Goal: Task Accomplishment & Management: Manage account settings

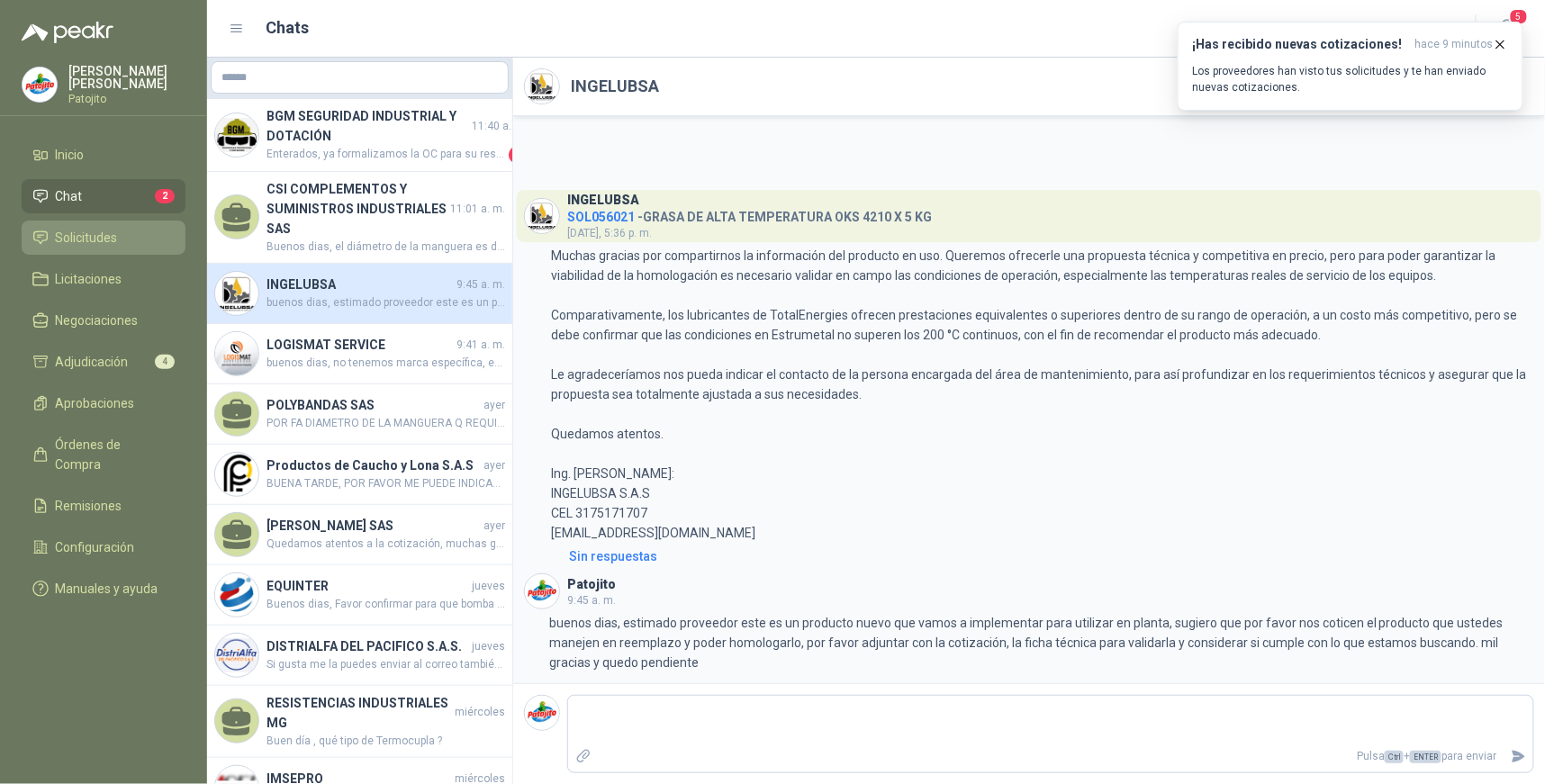
click at [139, 228] on li "Solicitudes" at bounding box center [103, 238] width 143 height 20
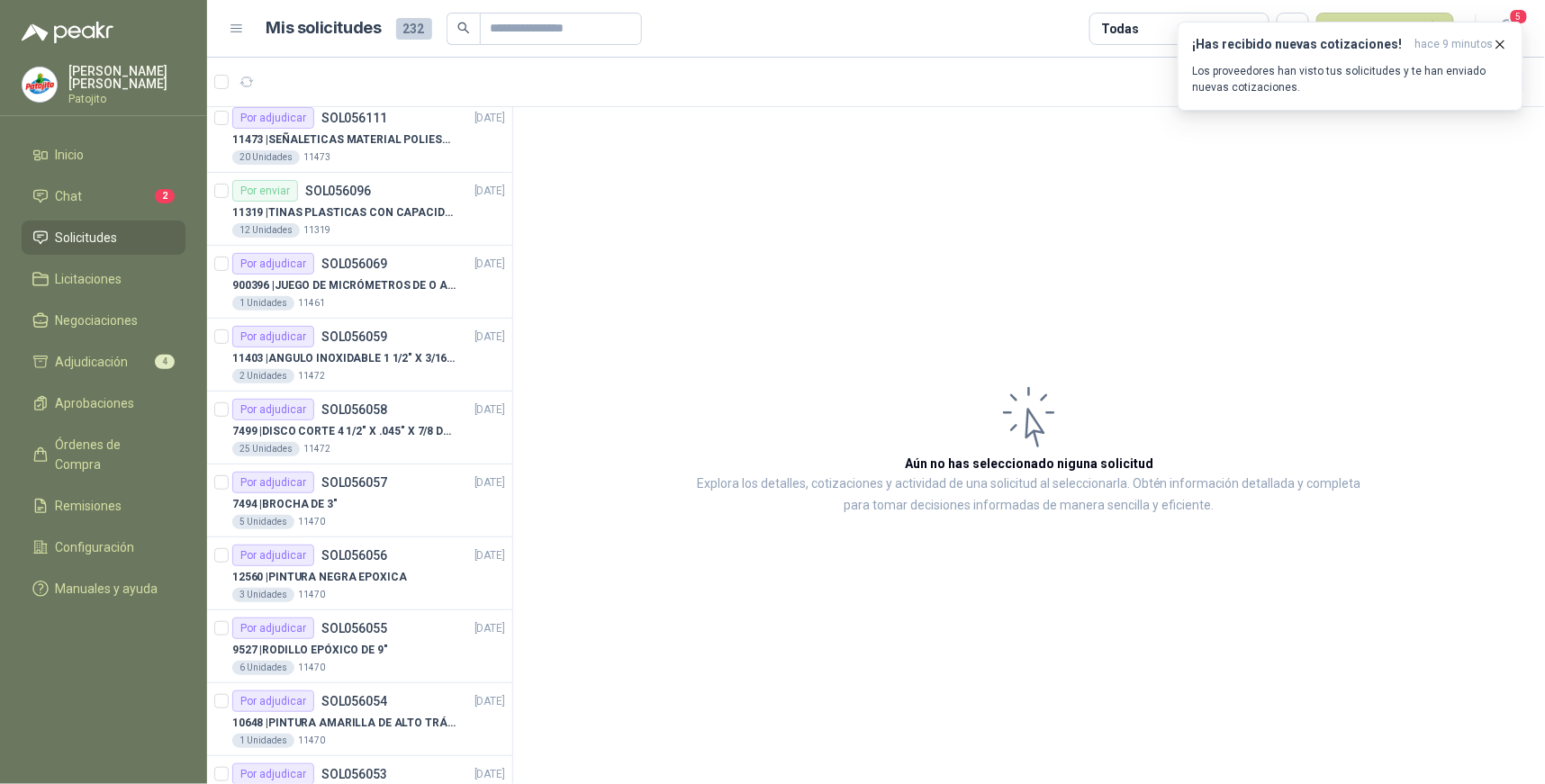
scroll to position [2201, 0]
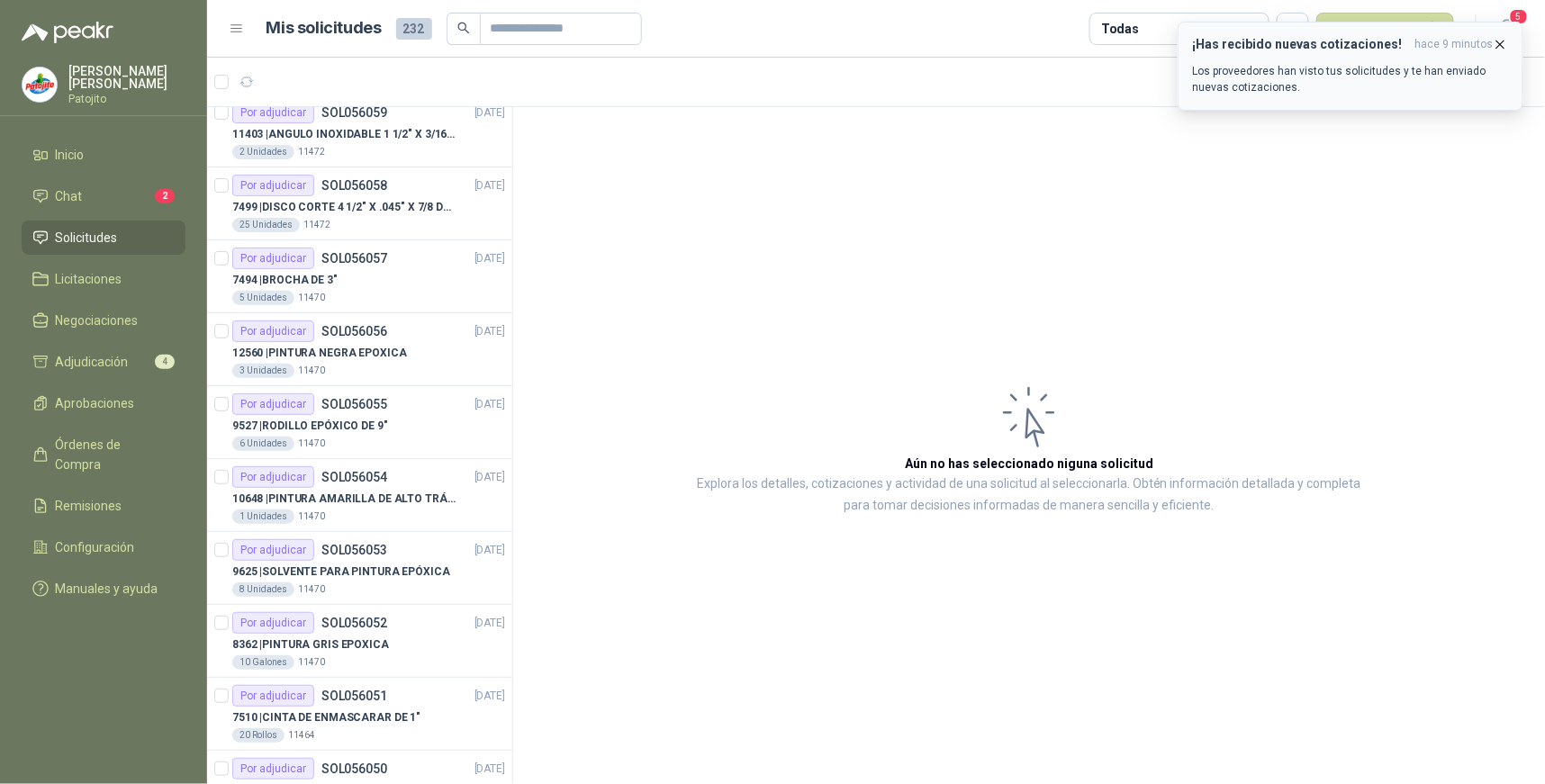
click at [1502, 46] on icon "button" at bounding box center [1501, 45] width 16 height 16
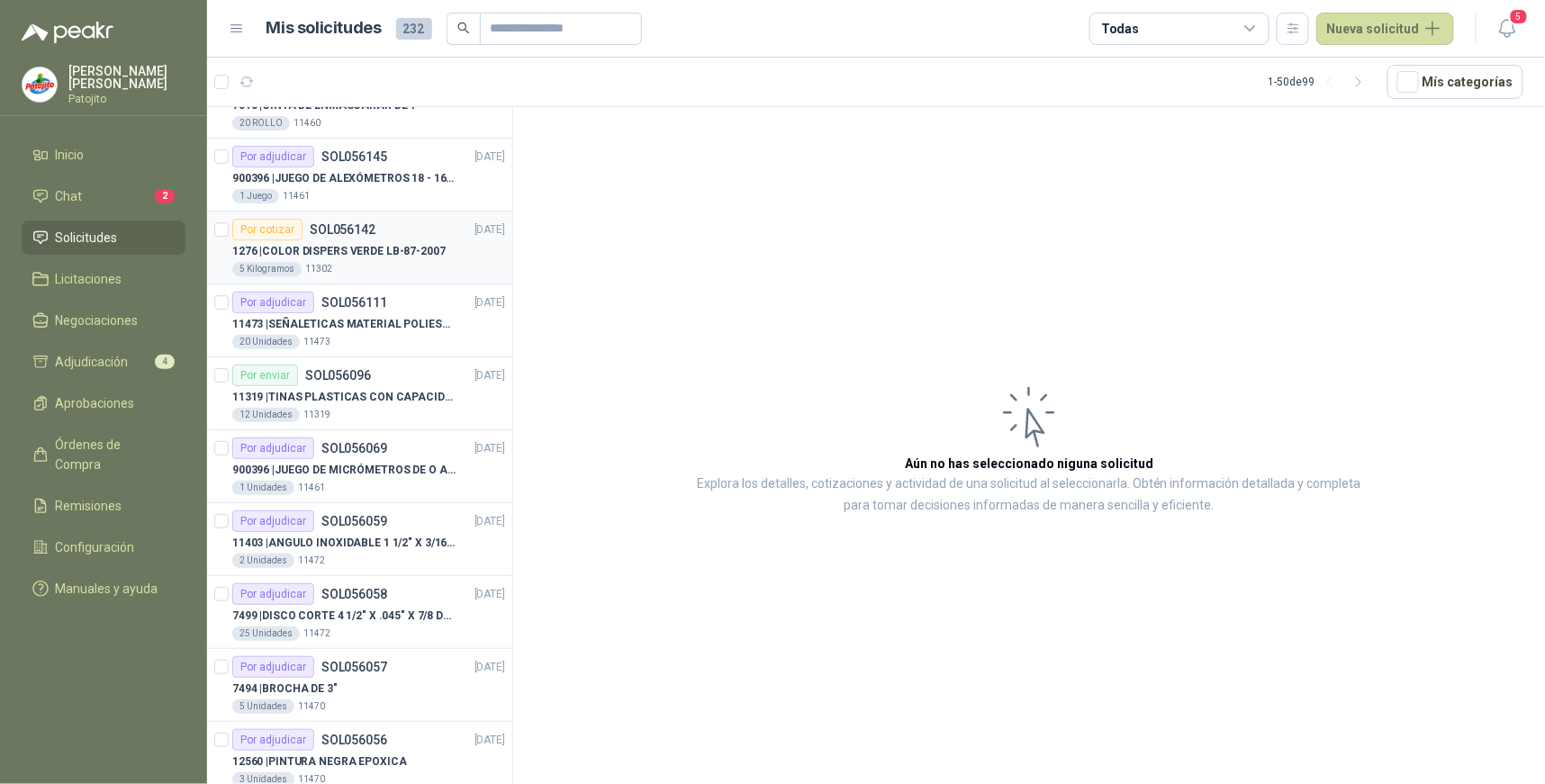
scroll to position [1788, 0]
click at [1259, 24] on icon at bounding box center [1251, 29] width 16 height 16
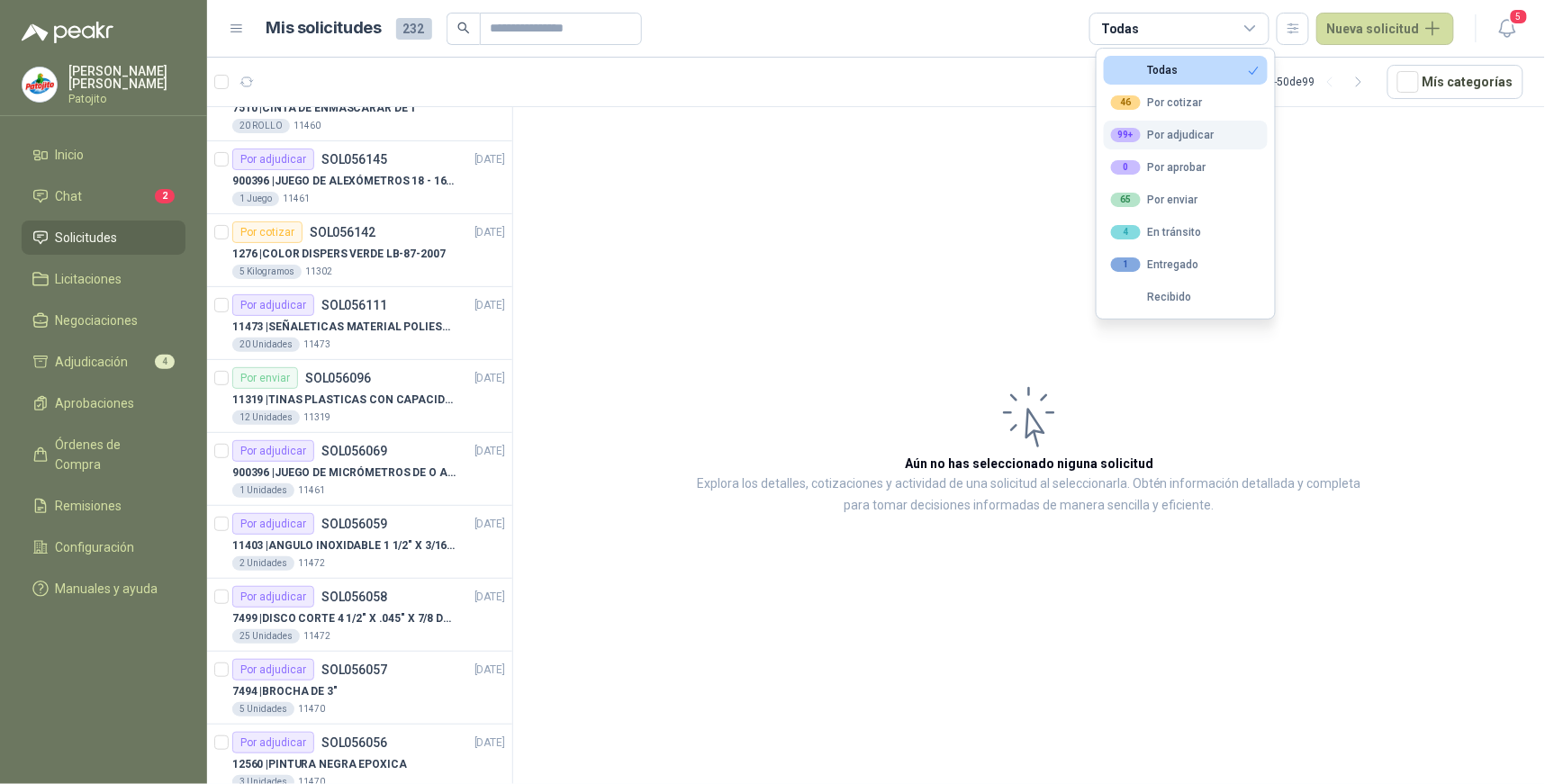
click at [1183, 131] on div "99+ Por adjudicar" at bounding box center [1162, 135] width 103 height 15
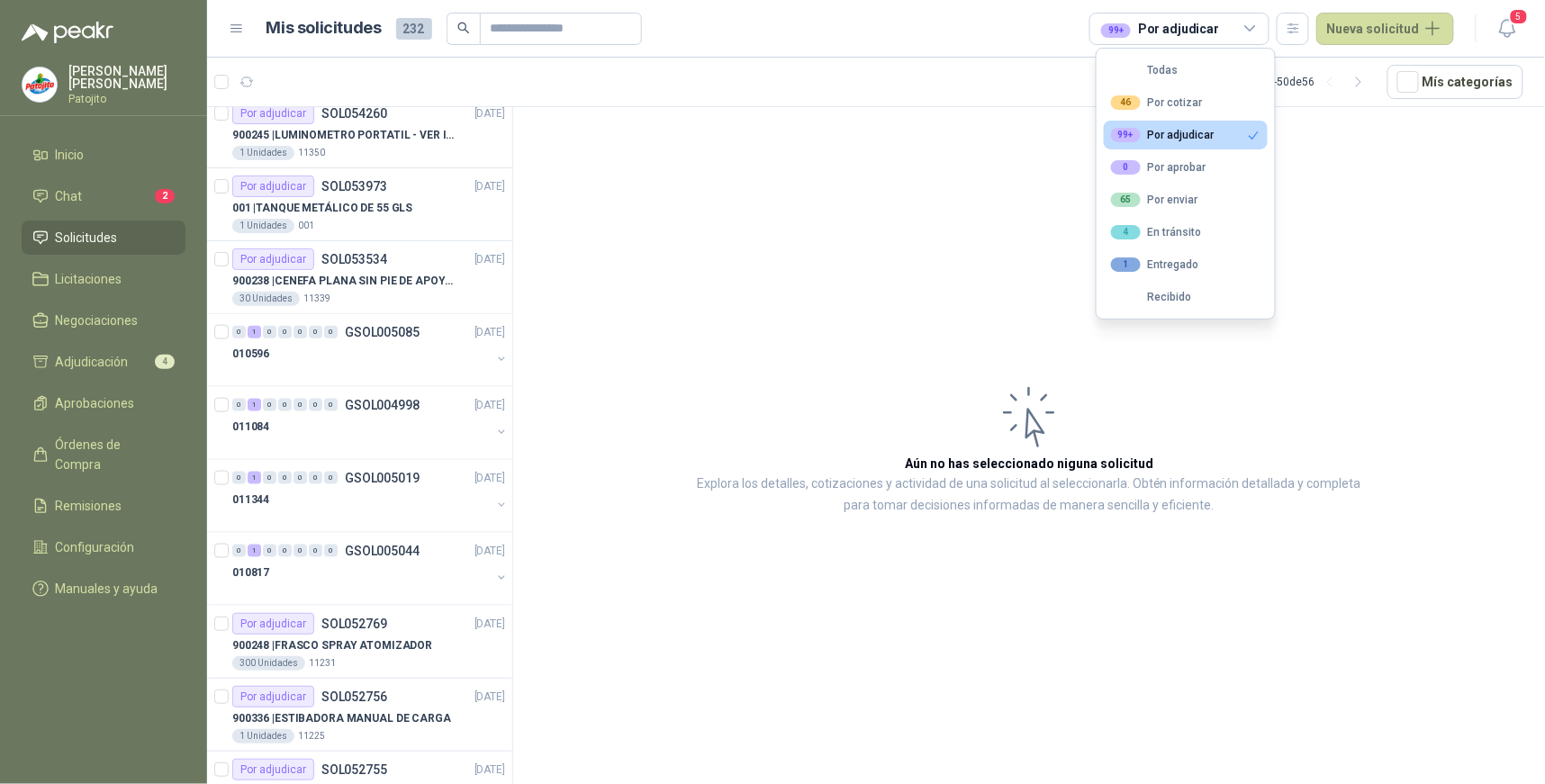
scroll to position [2989, 0]
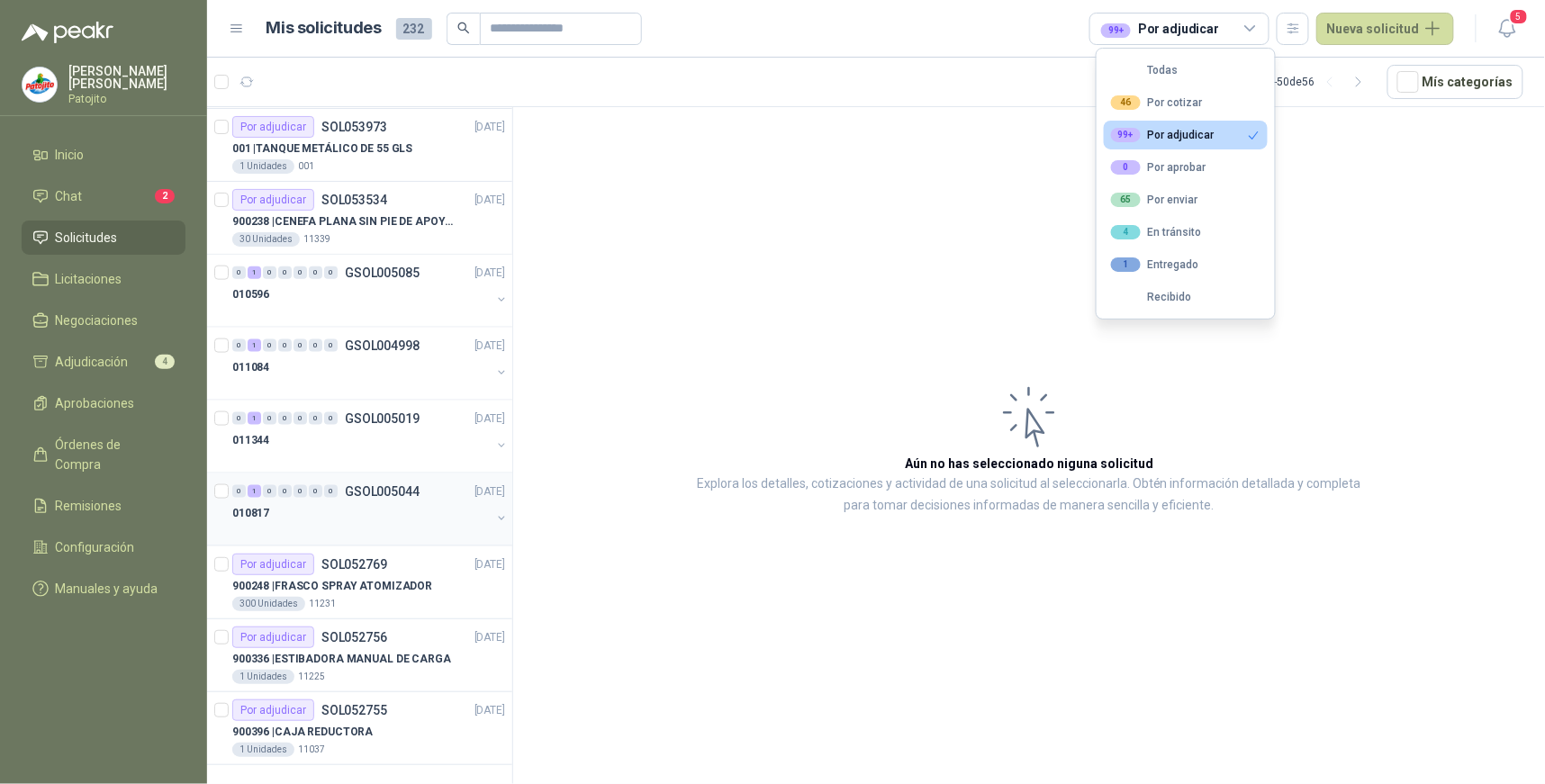
click at [256, 490] on div "1" at bounding box center [255, 491] width 14 height 13
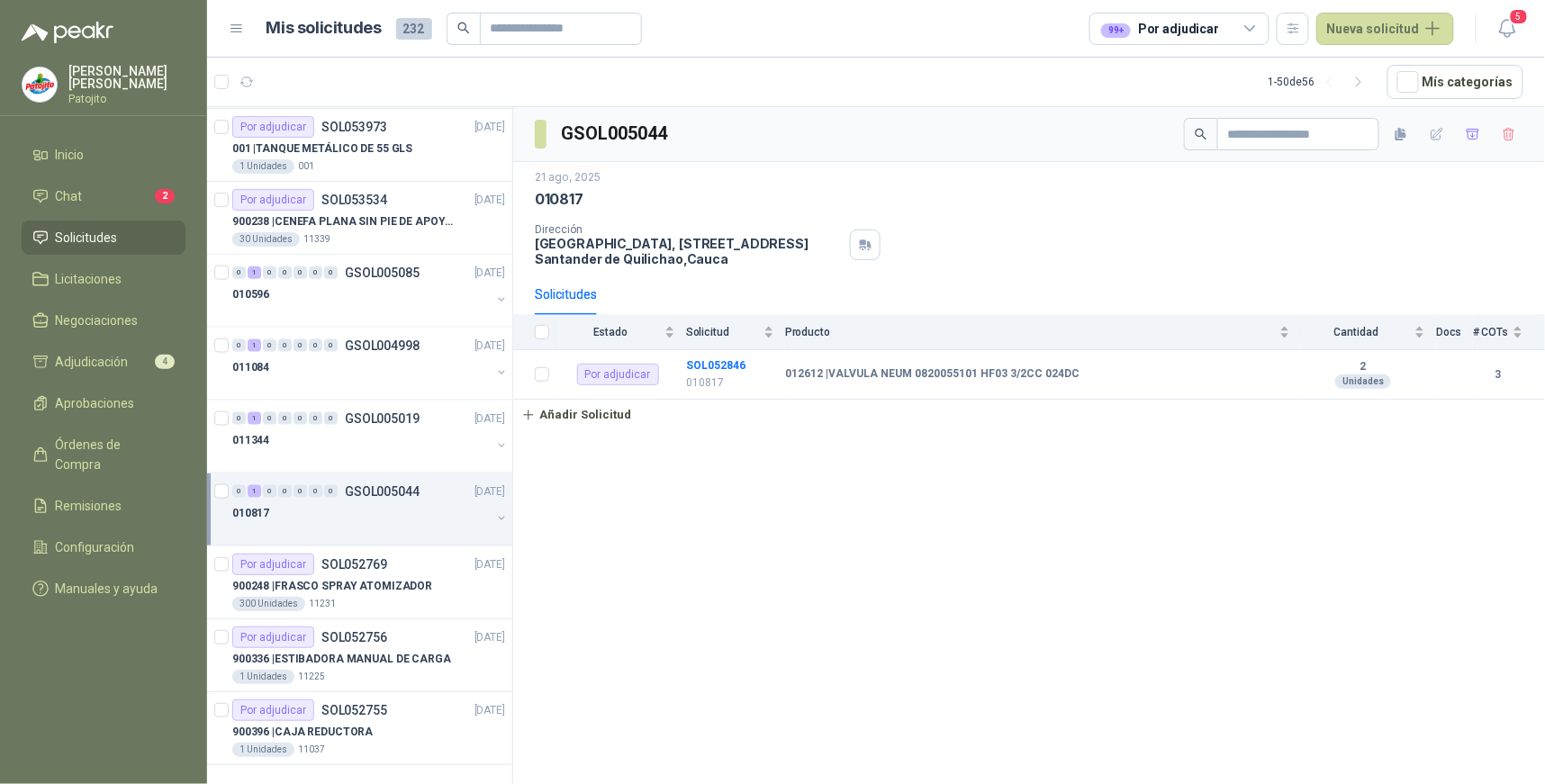
click at [1247, 493] on div "GSOL005044 [DATE] 010817 Dirección [GEOGRAPHIC_DATA][STREET_ADDRESS] Solicitude…" at bounding box center [1029, 449] width 1032 height 684
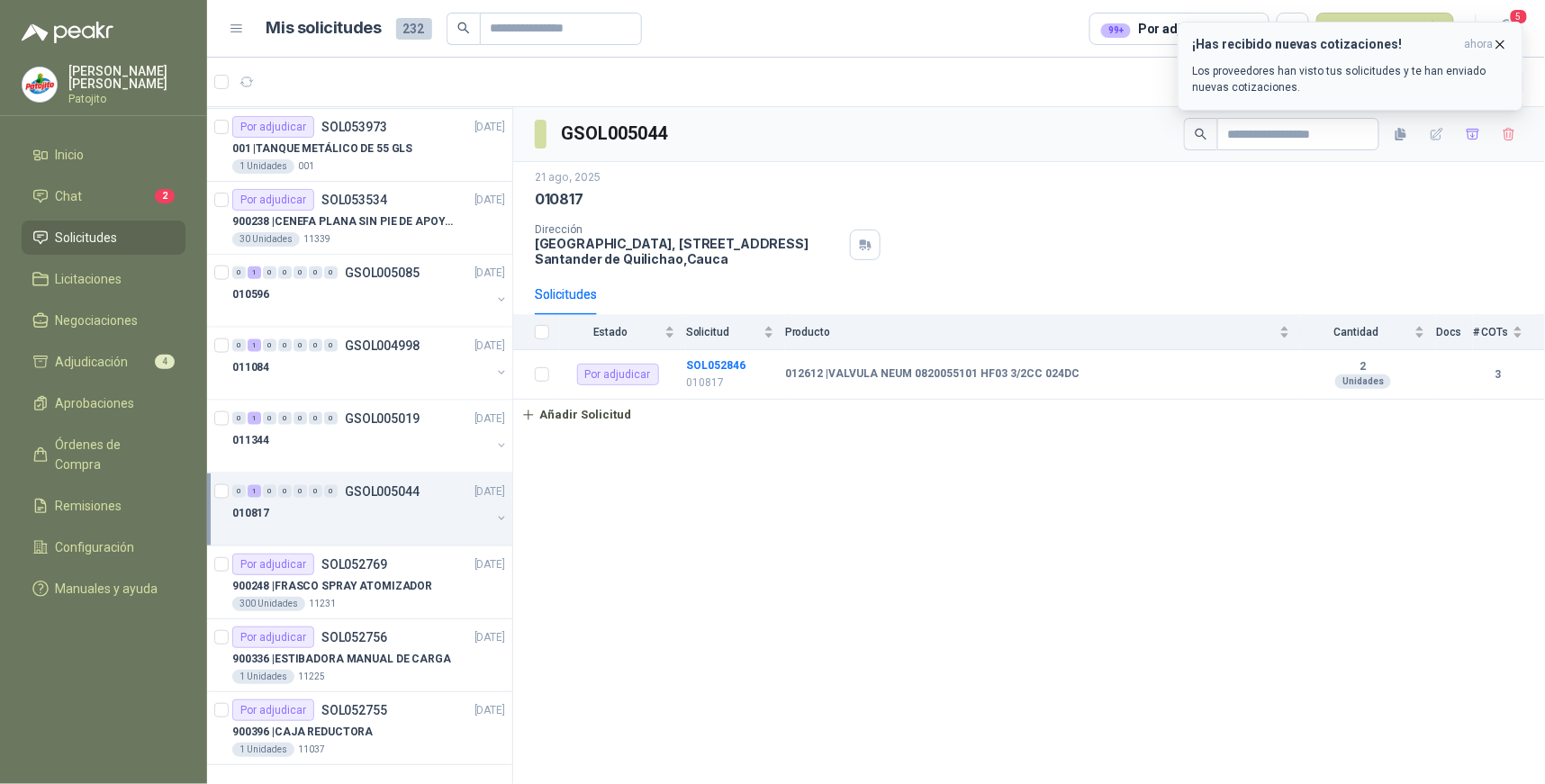
click at [1504, 40] on icon "button" at bounding box center [1501, 45] width 16 height 16
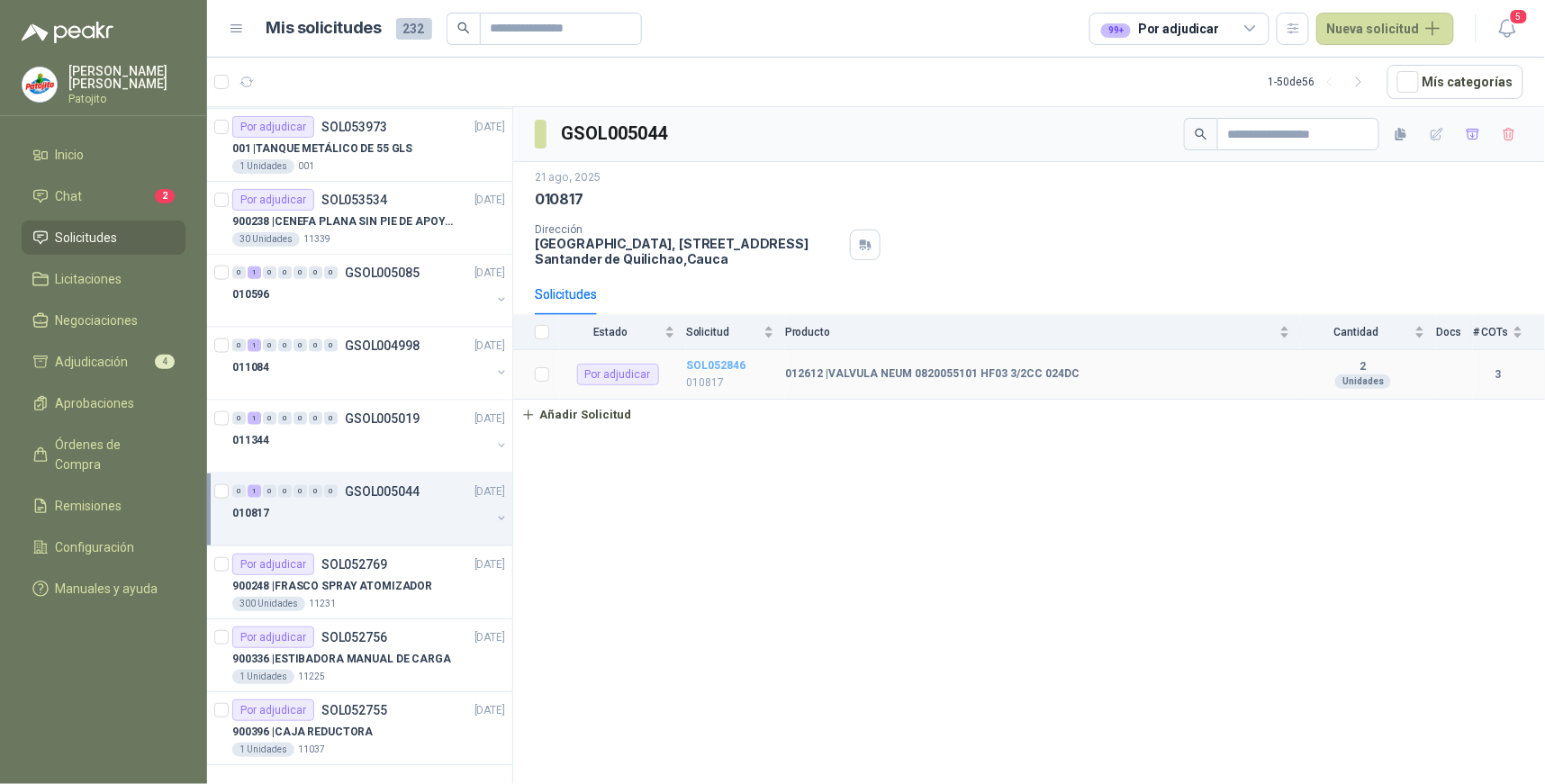
click at [726, 366] on b "SOL052846" at bounding box center [715, 365] width 59 height 13
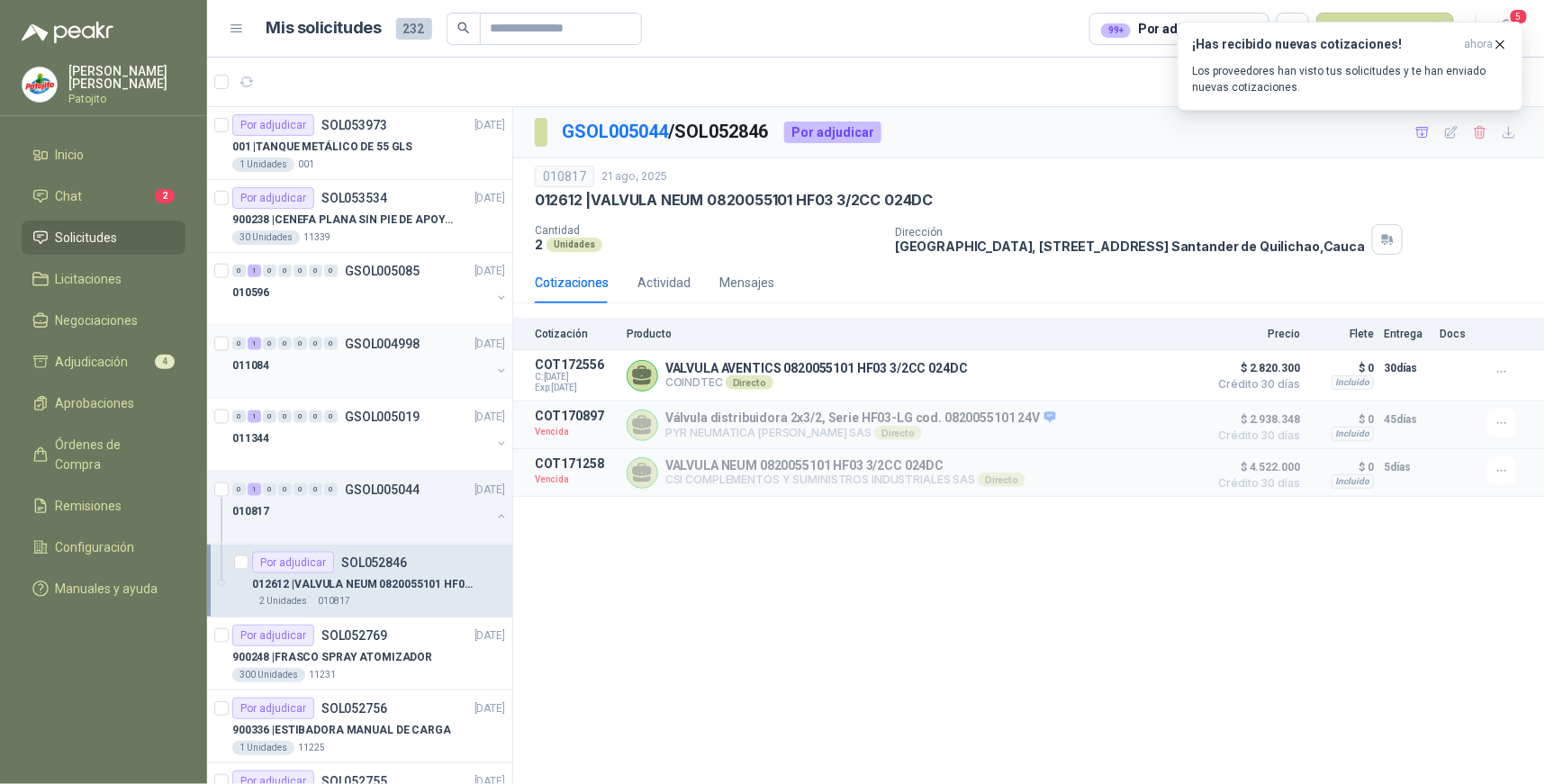
scroll to position [3062, 0]
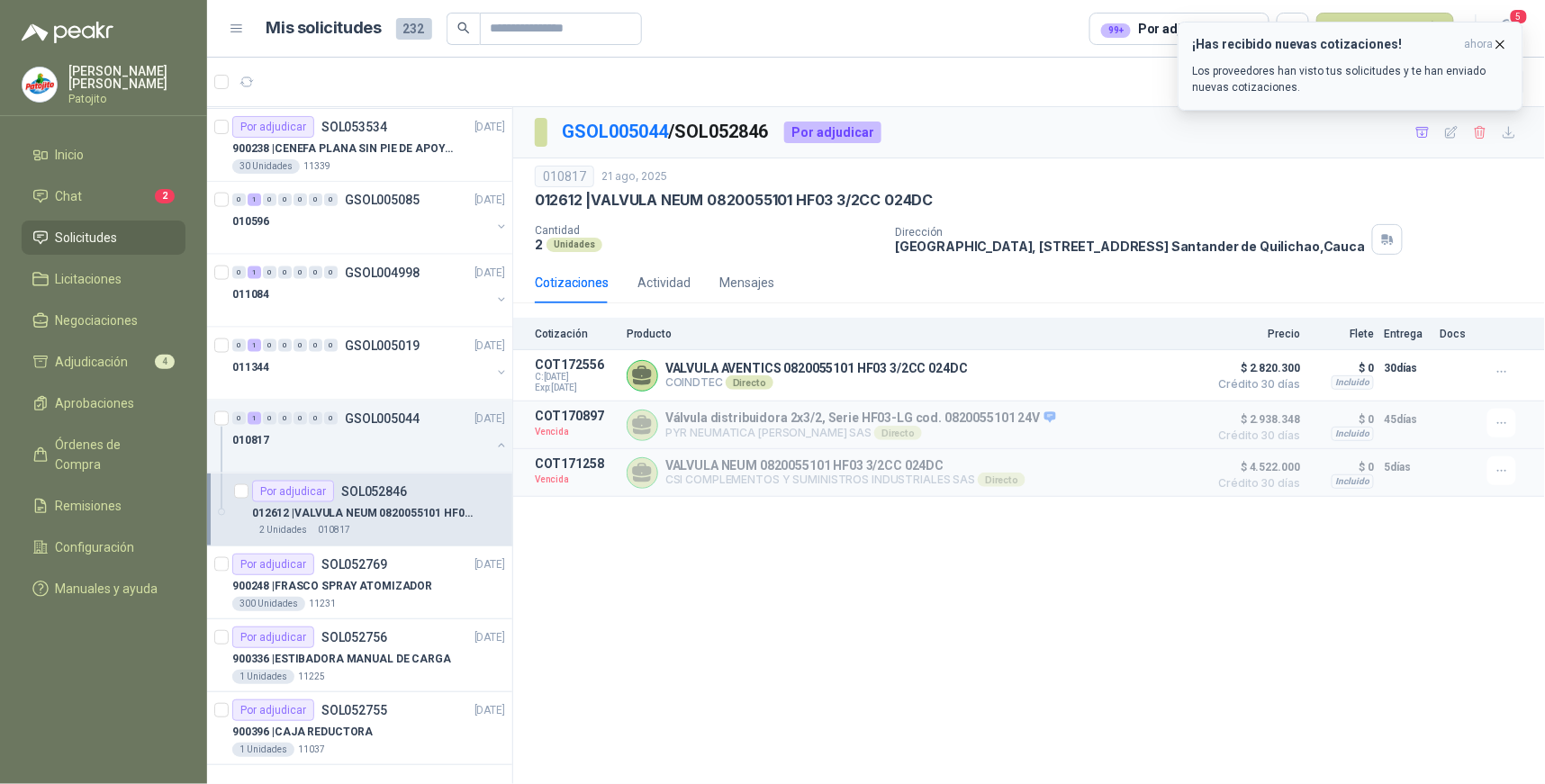
click at [1506, 40] on icon "button" at bounding box center [1501, 45] width 16 height 16
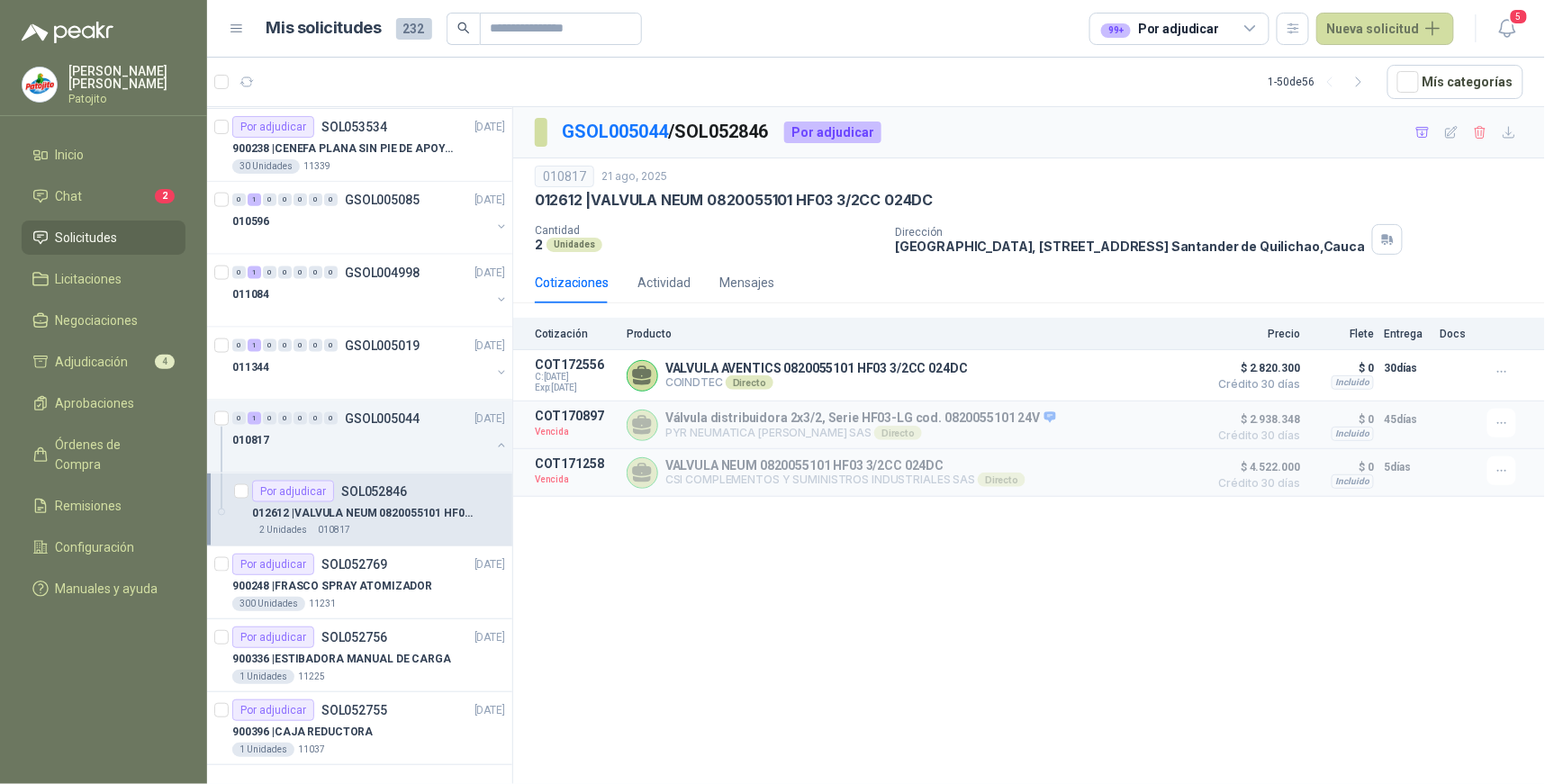
click at [1252, 27] on icon at bounding box center [1251, 29] width 10 height 5
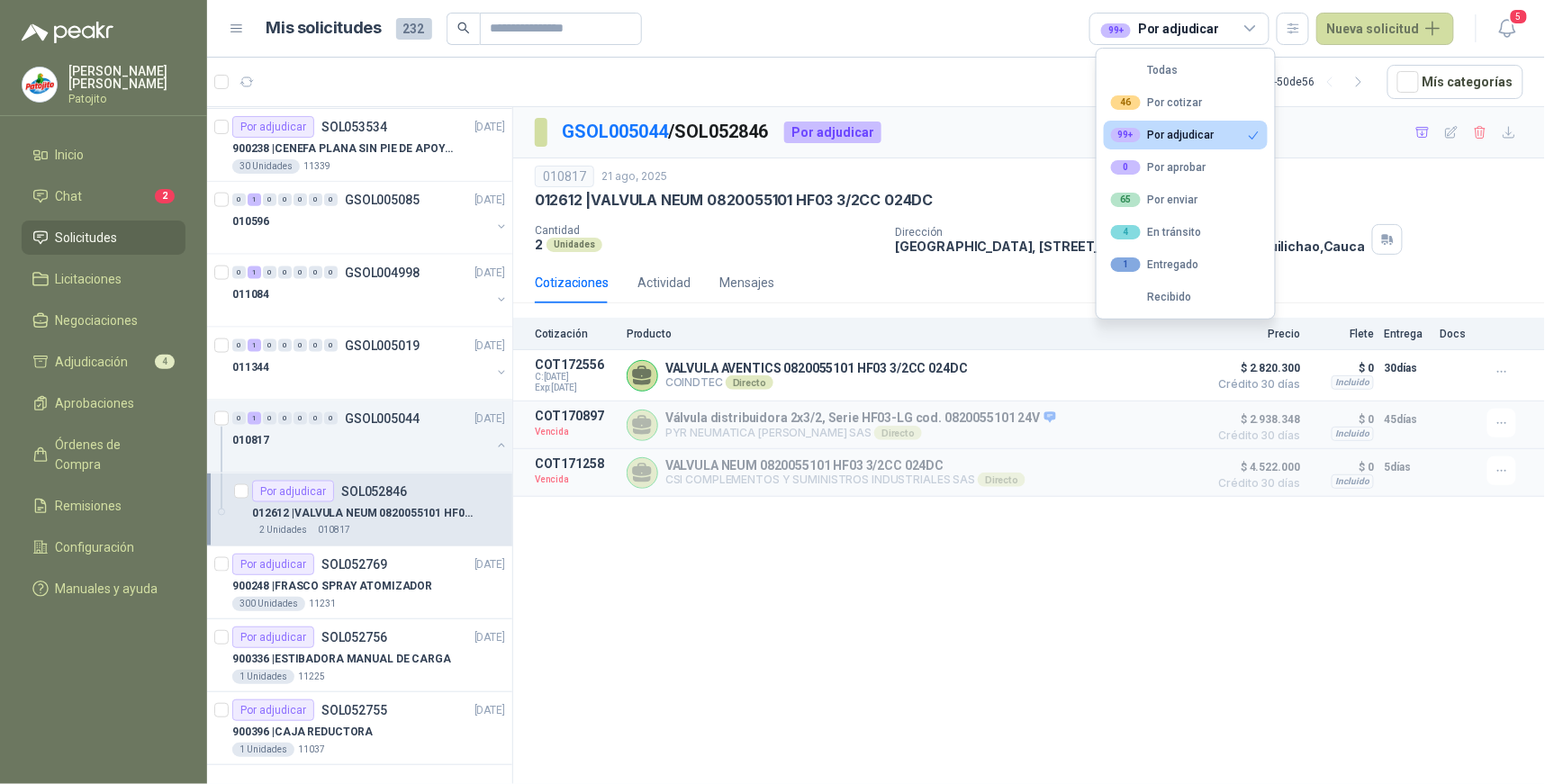
click at [1174, 131] on div "99+ Por adjudicar" at bounding box center [1162, 135] width 103 height 15
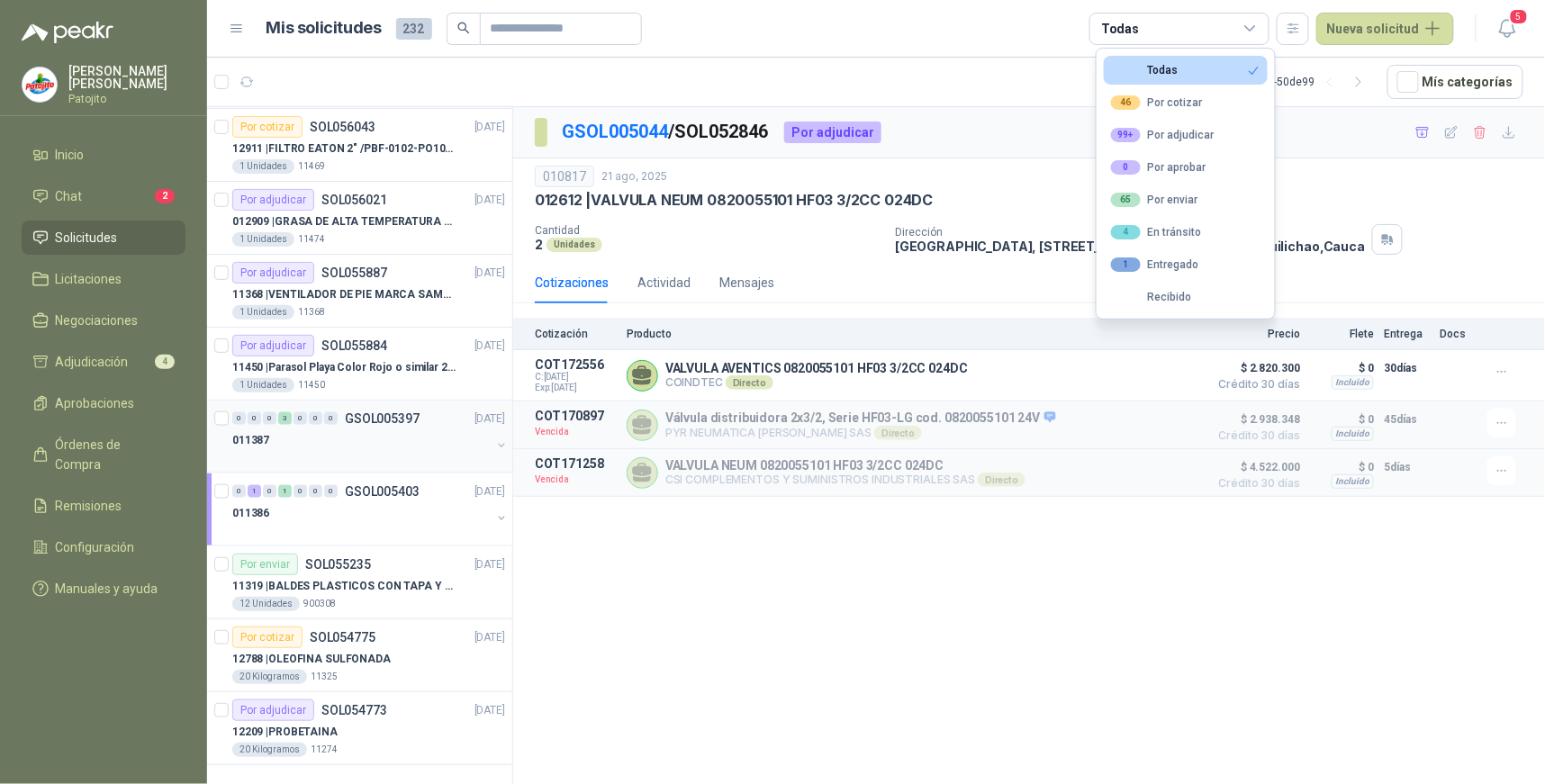
scroll to position [2989, 0]
click at [995, 708] on div "GSOL005044 / SOL052846 Por adjudicar 010817 [DATE] 012612 | VALVULA NEUM 082005…" at bounding box center [1029, 449] width 1032 height 684
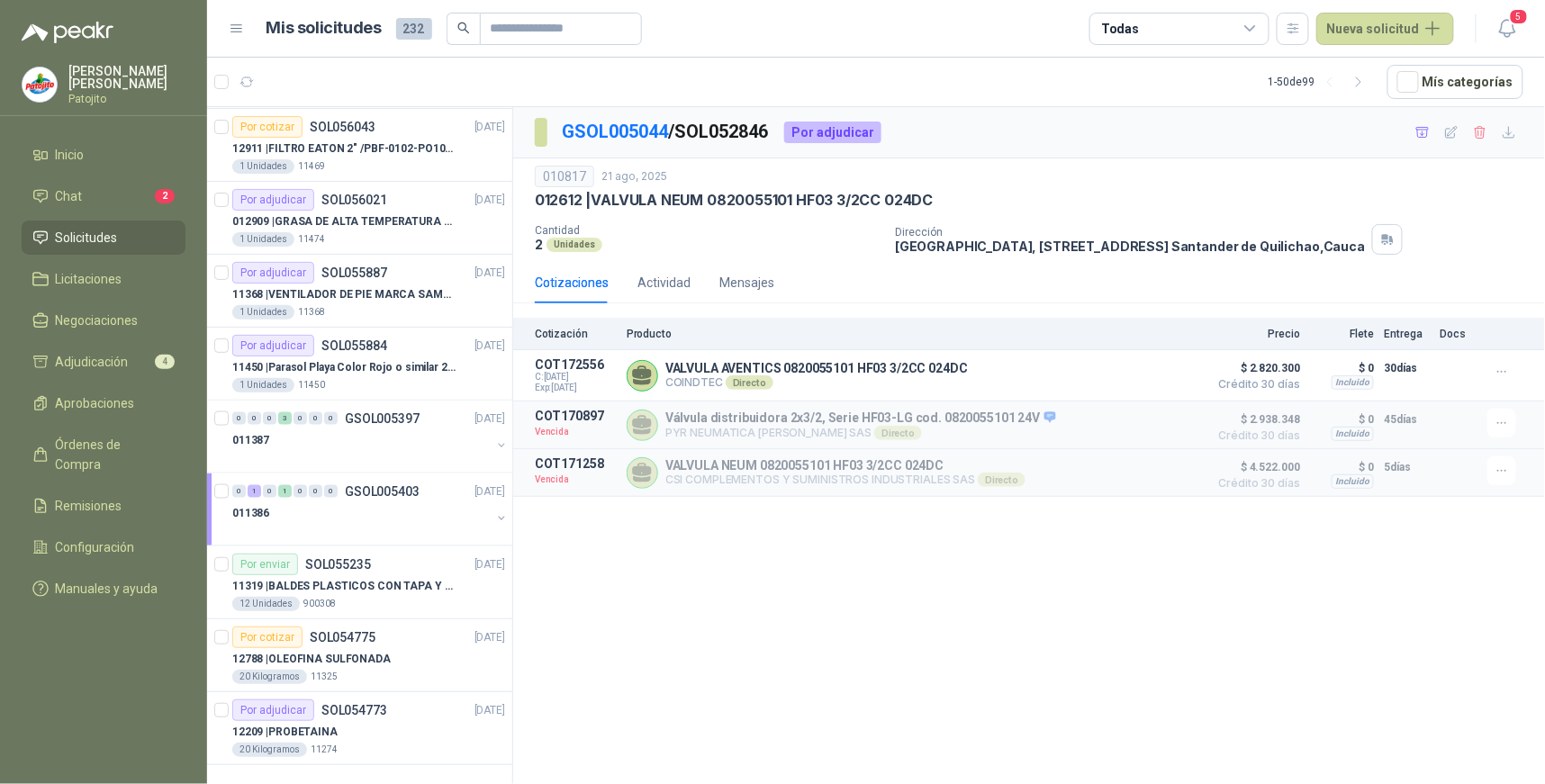
click at [1267, 25] on div "Todas" at bounding box center [1179, 29] width 180 height 32
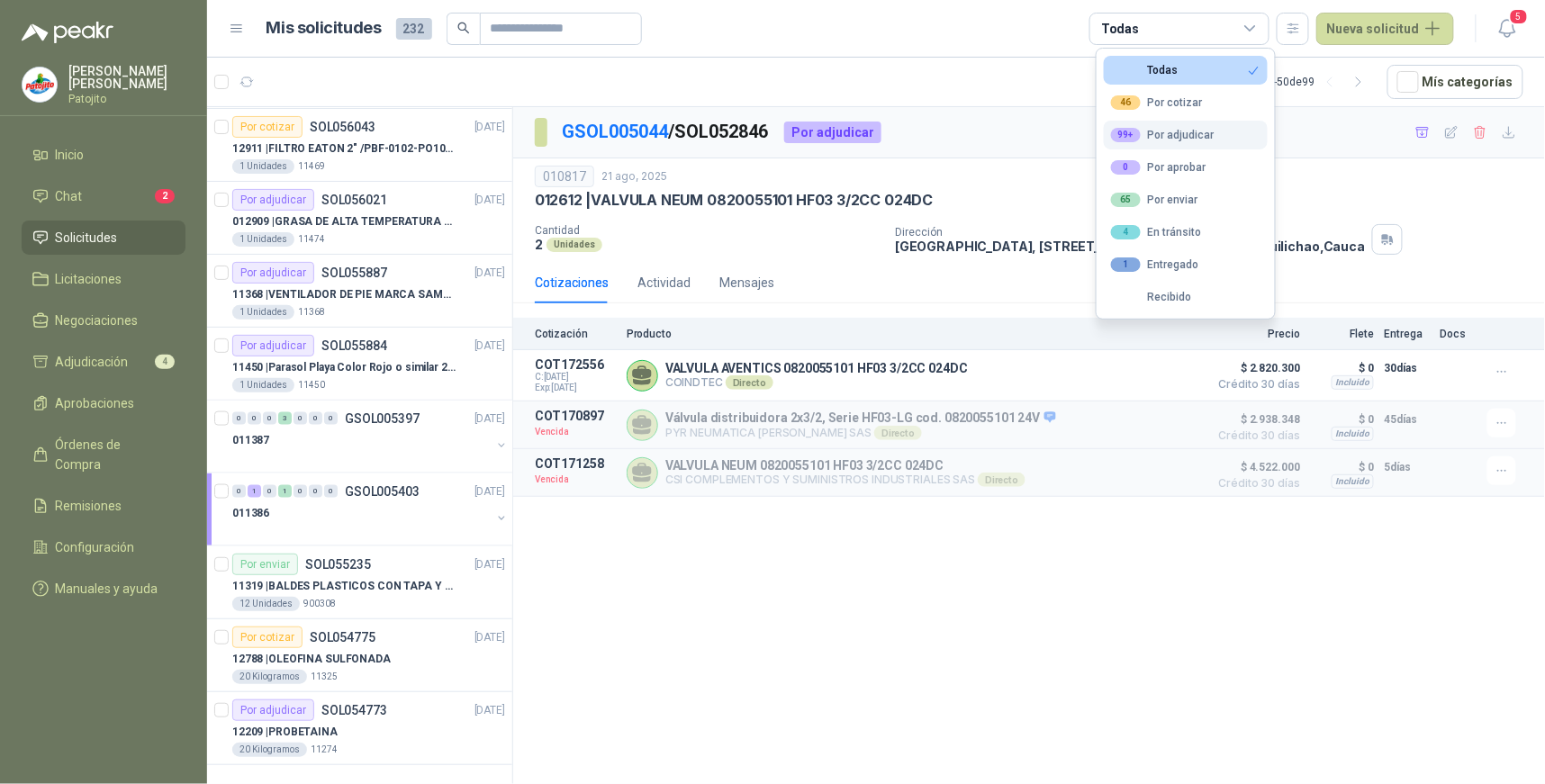
click at [1183, 136] on div "99+ Por adjudicar" at bounding box center [1162, 135] width 103 height 15
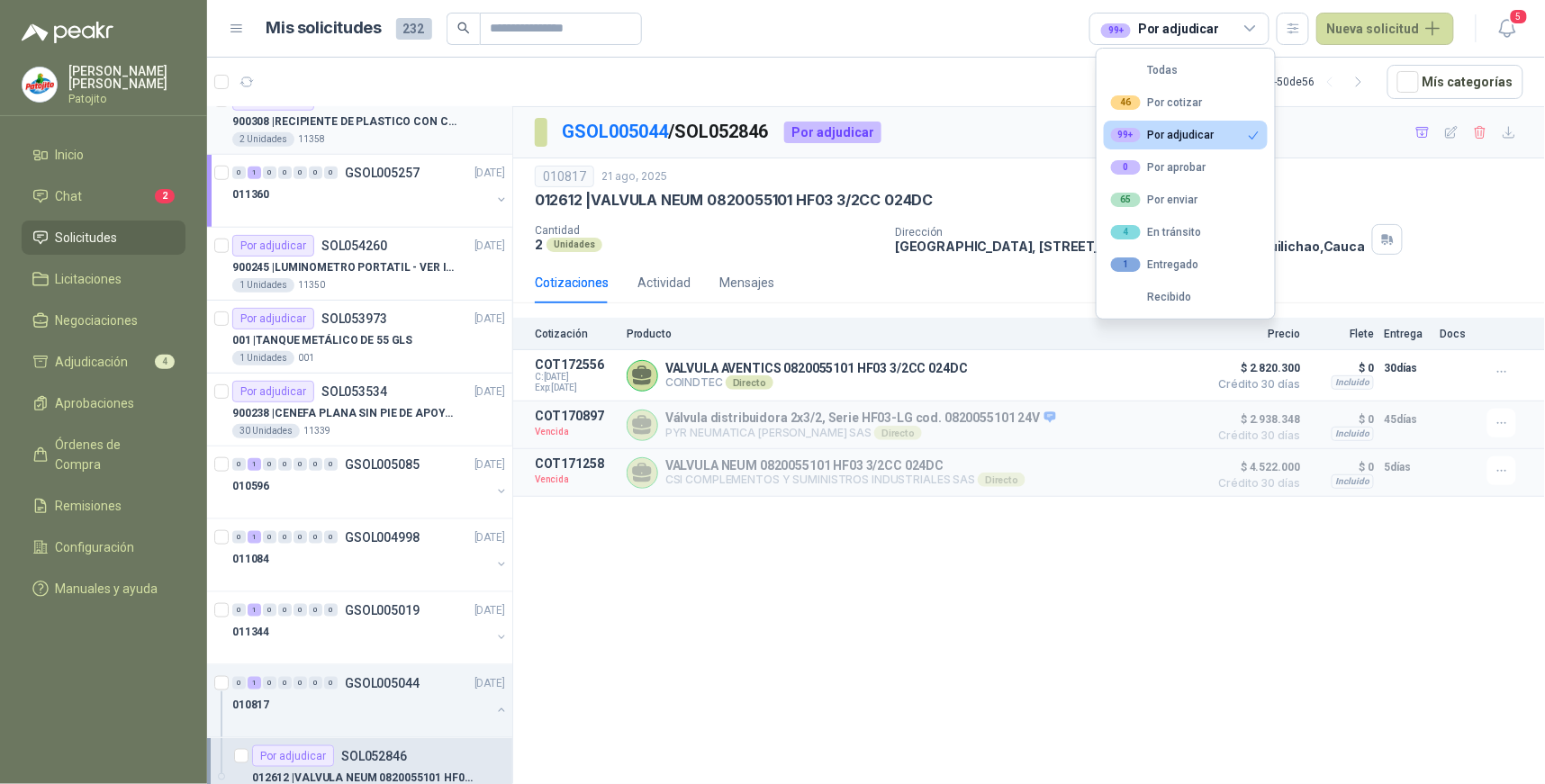
scroll to position [3062, 0]
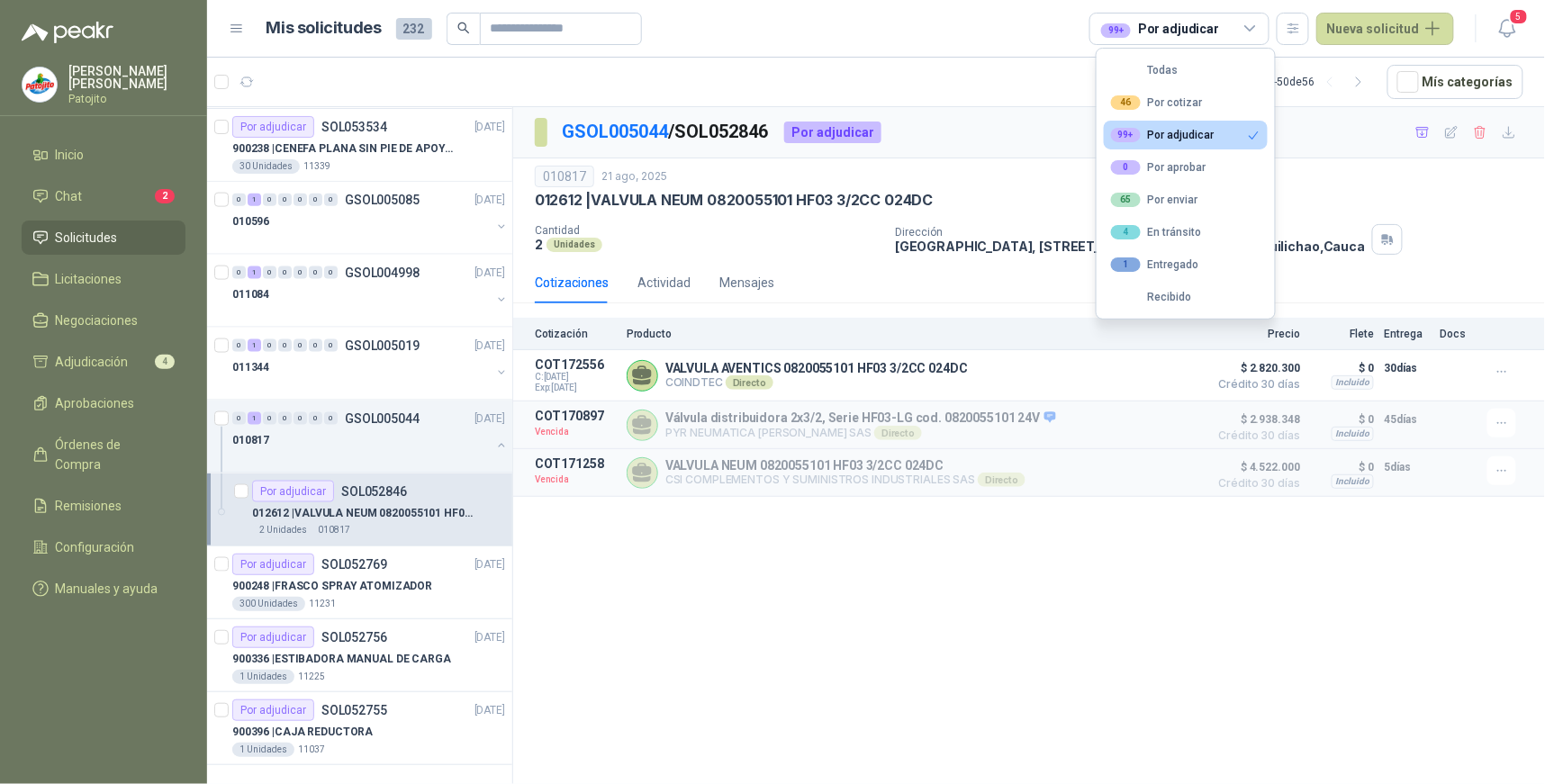
drag, startPoint x: 1202, startPoint y: 663, endPoint x: 1211, endPoint y: 657, distance: 10.8
click at [1211, 657] on div "GSOL005044 / SOL052846 Por adjudicar 010817 [DATE] 012612 | VALVULA NEUM 082005…" at bounding box center [1029, 449] width 1032 height 684
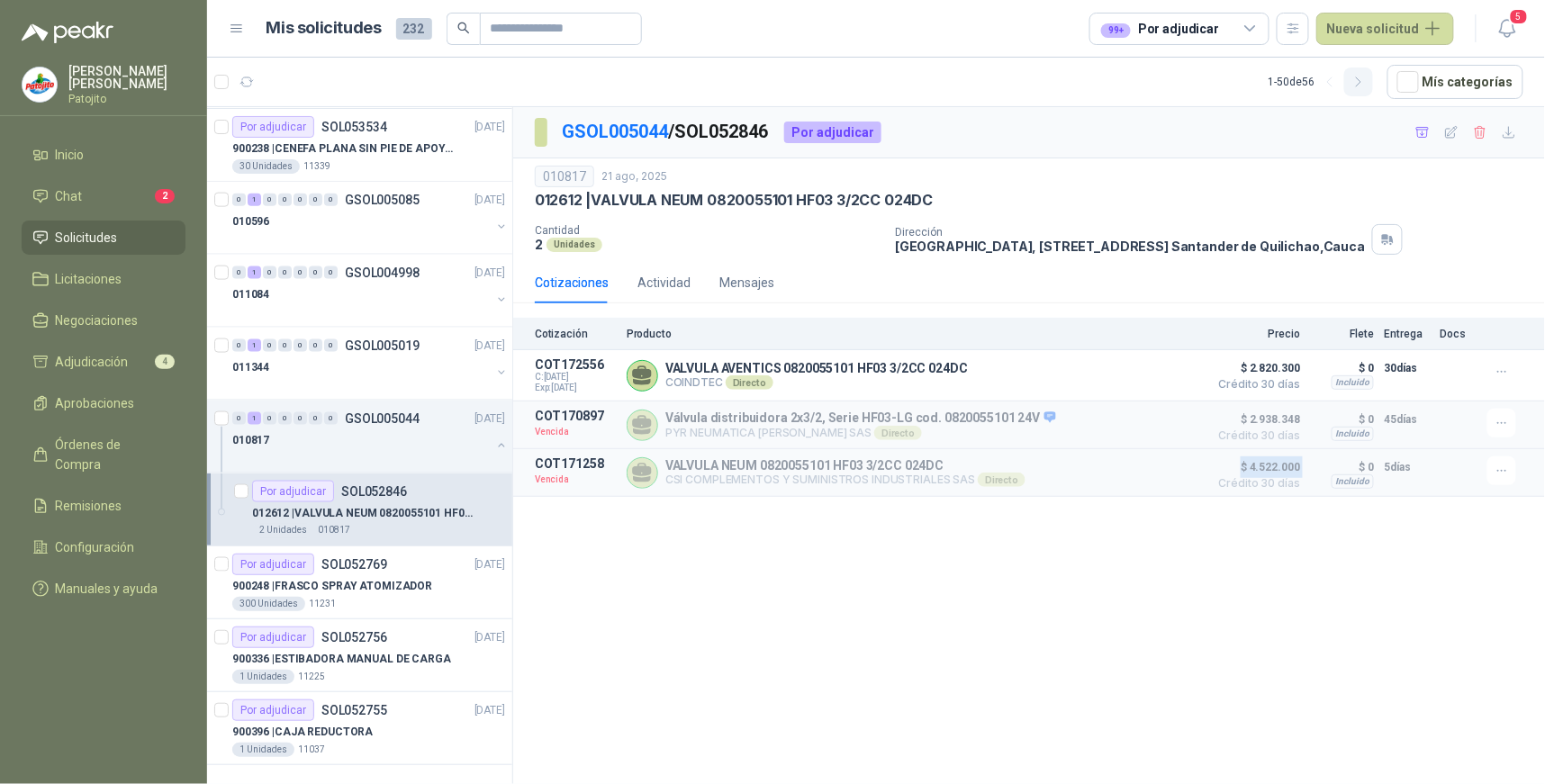
click at [1361, 78] on icon "button" at bounding box center [1358, 82] width 5 height 9
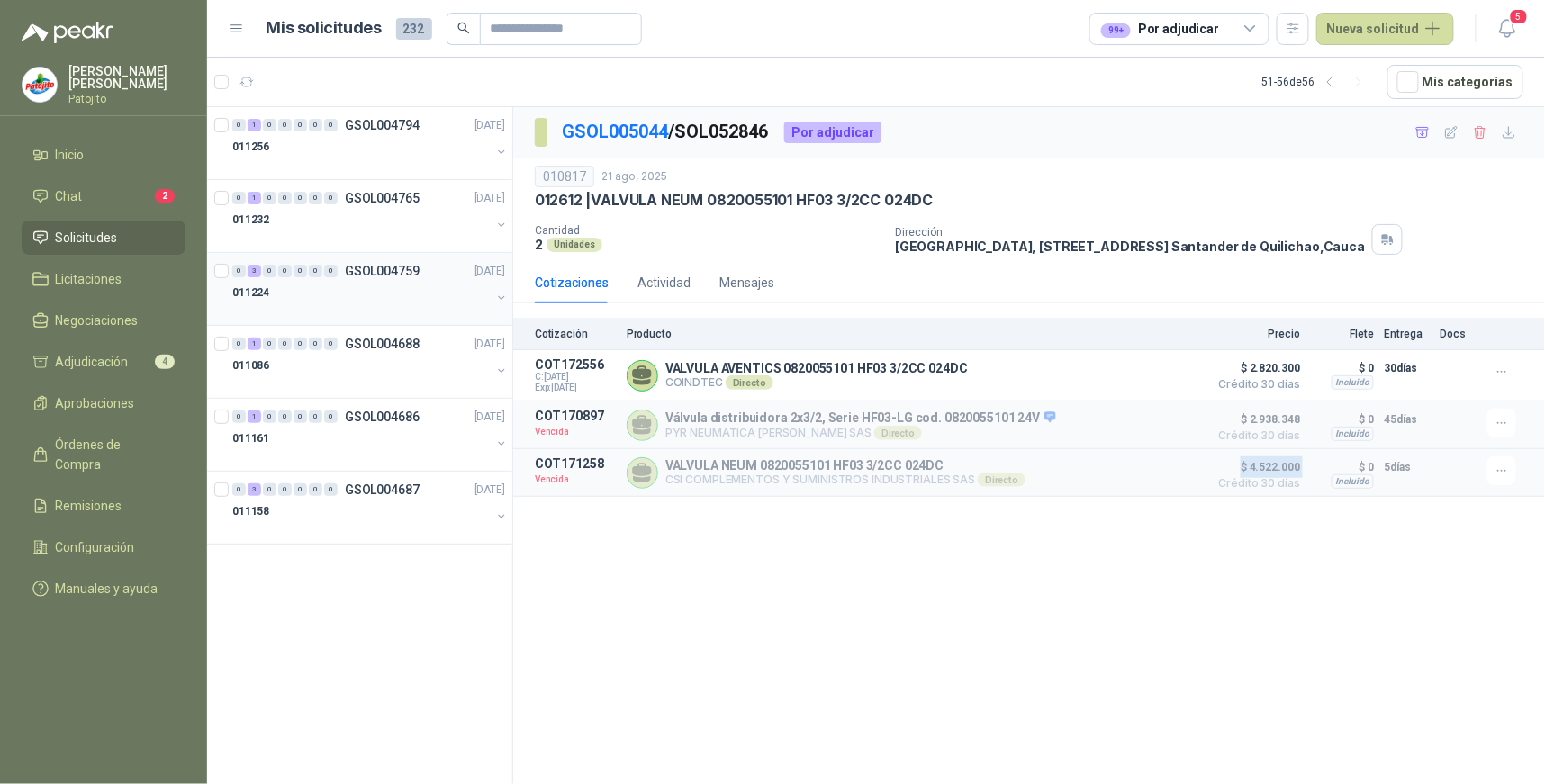
scroll to position [0, 0]
click at [253, 340] on div "1" at bounding box center [255, 343] width 14 height 13
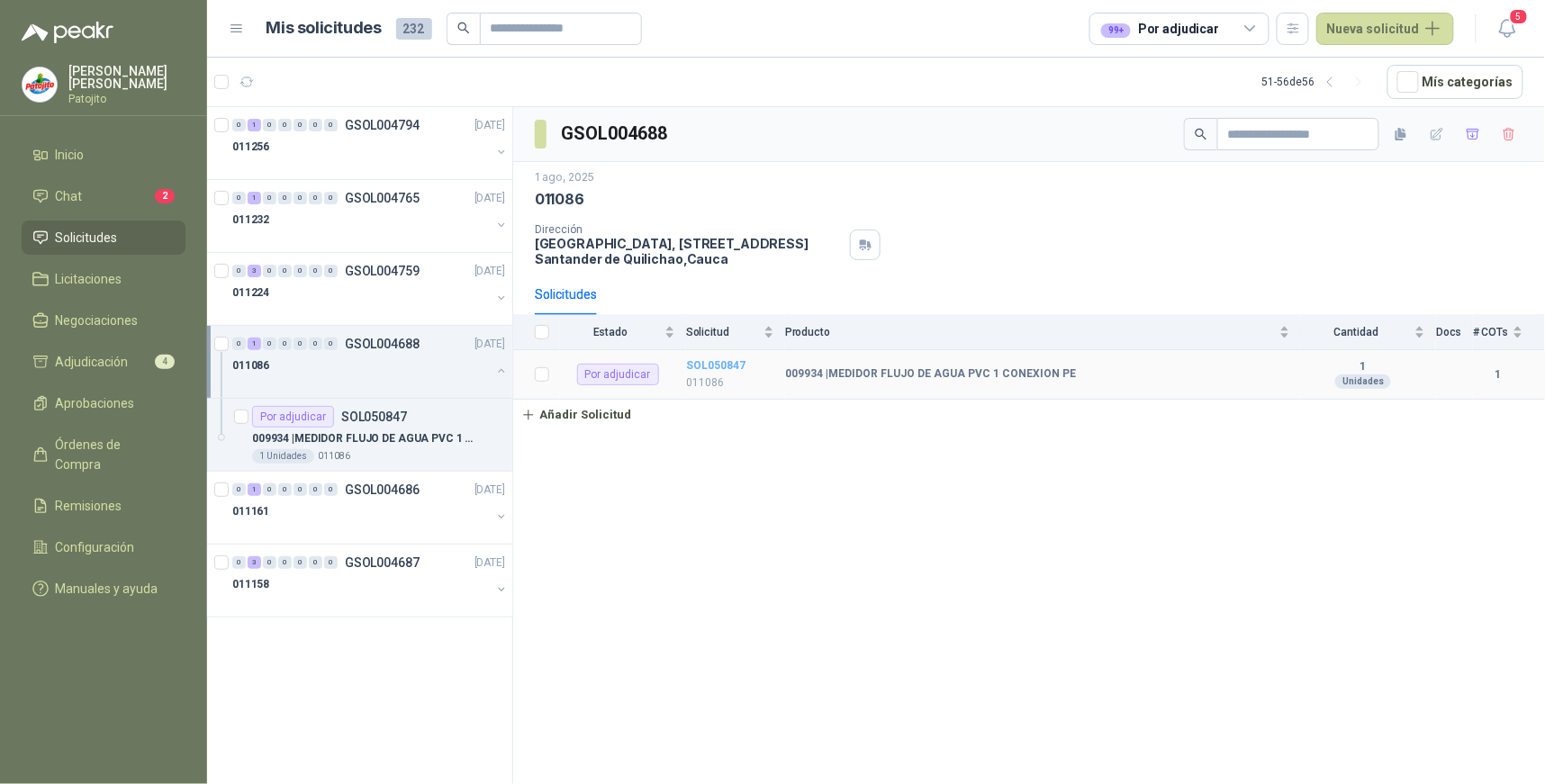
click at [736, 364] on b "SOL050847" at bounding box center [715, 365] width 59 height 13
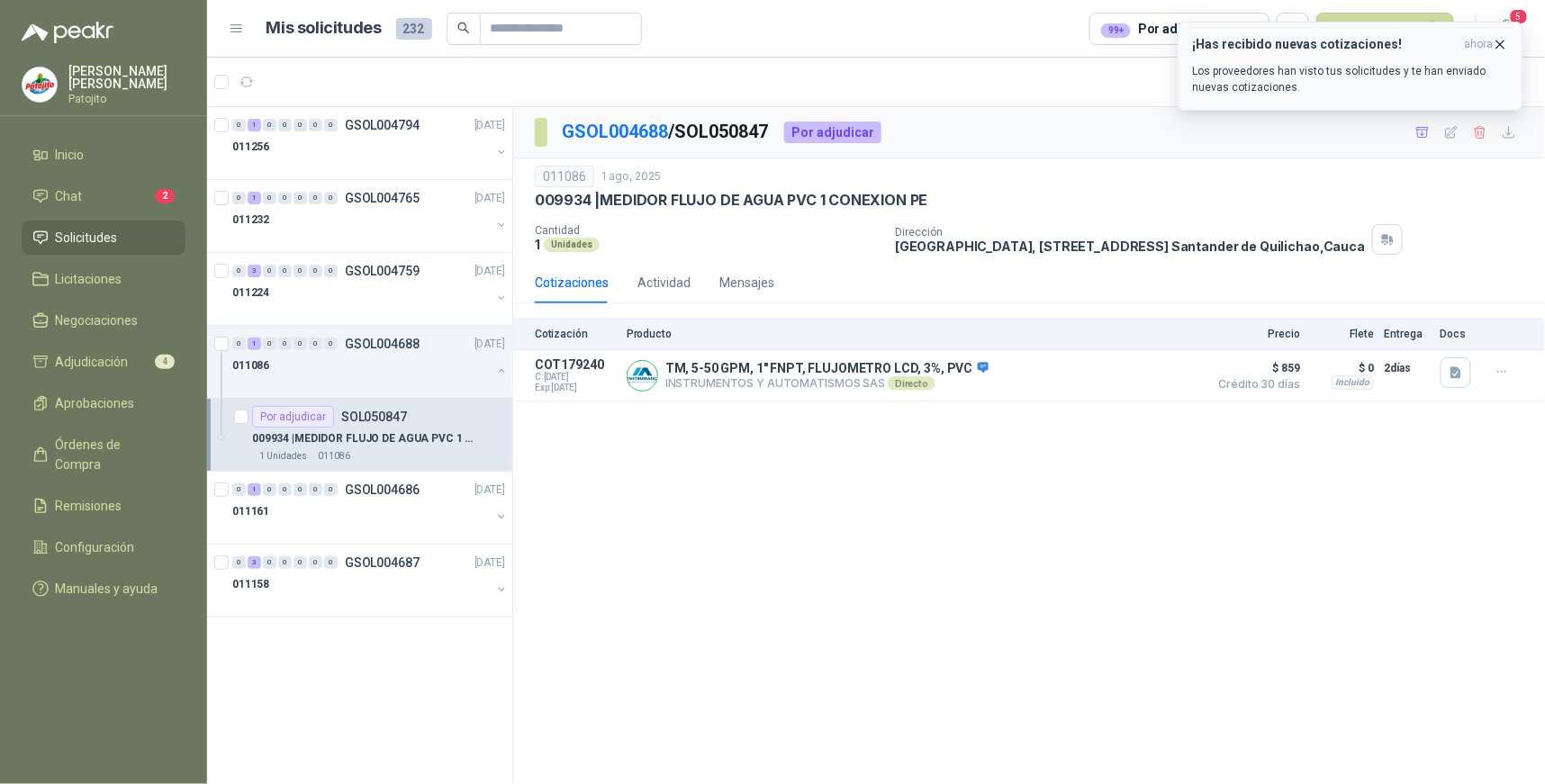
click at [1498, 42] on icon "button" at bounding box center [1501, 45] width 16 height 16
click at [250, 563] on div "3" at bounding box center [255, 563] width 14 height 13
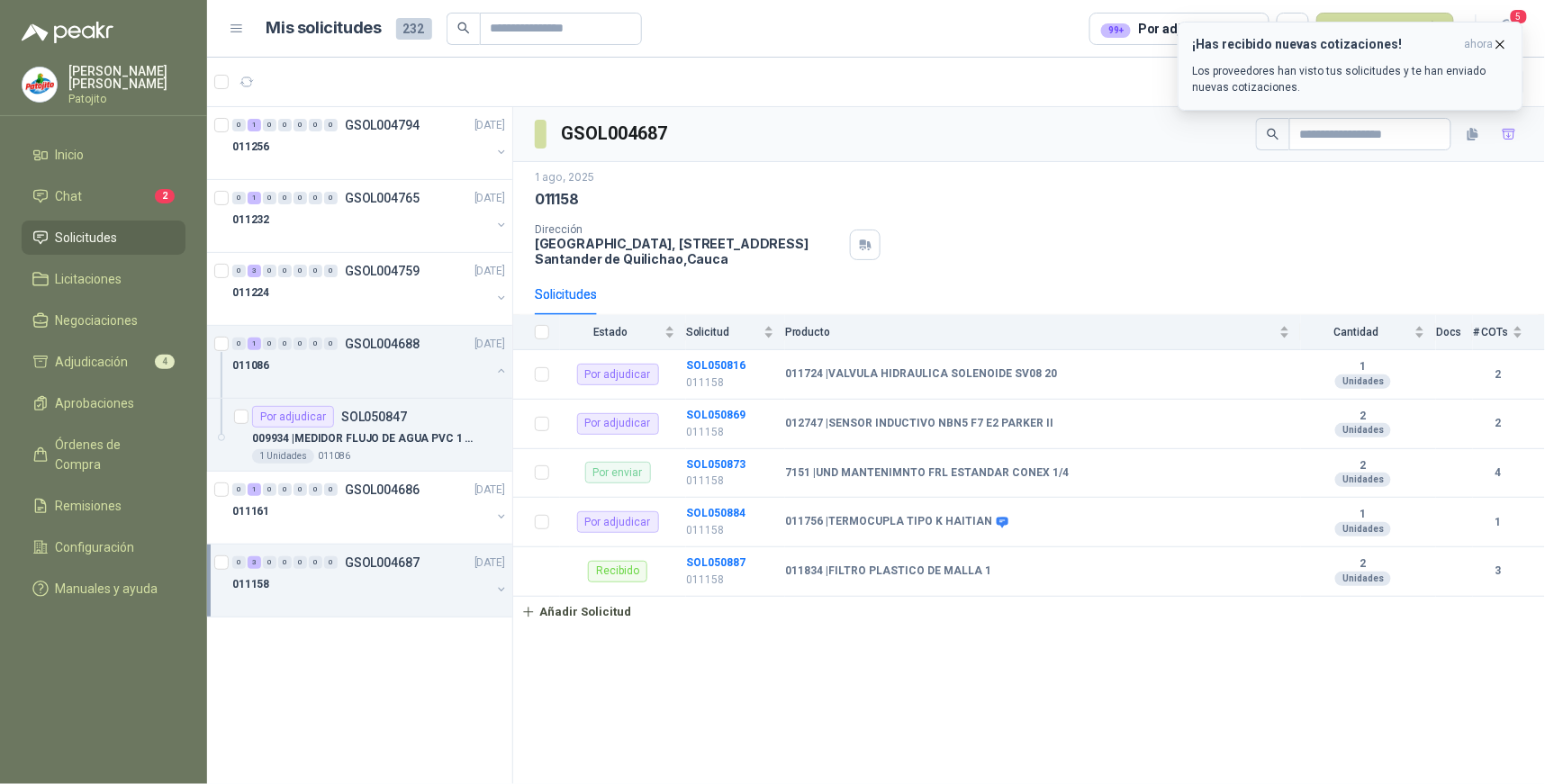
click at [1500, 41] on icon "button" at bounding box center [1501, 45] width 16 height 16
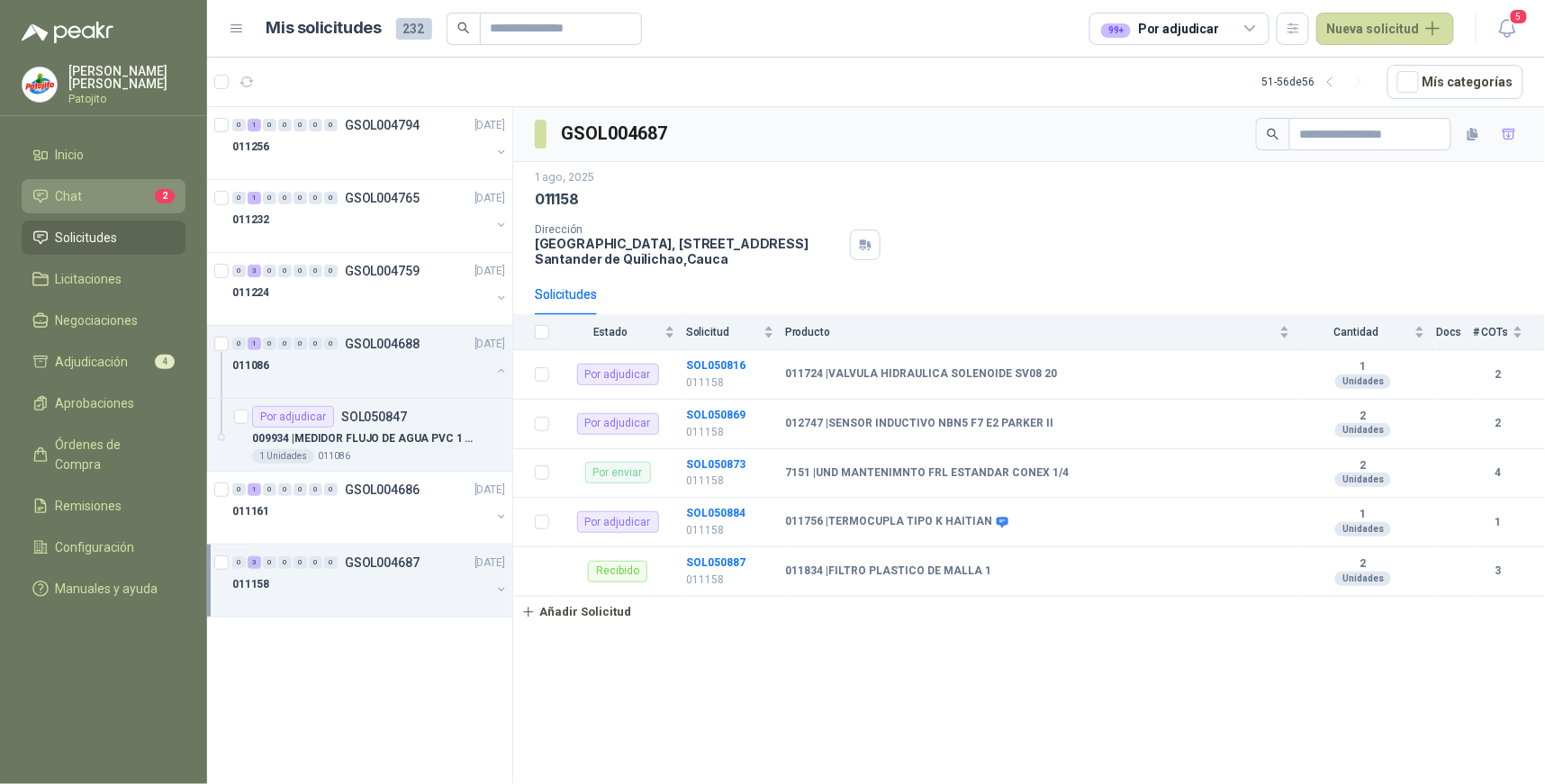
click at [99, 191] on li "Chat 2" at bounding box center [103, 196] width 143 height 20
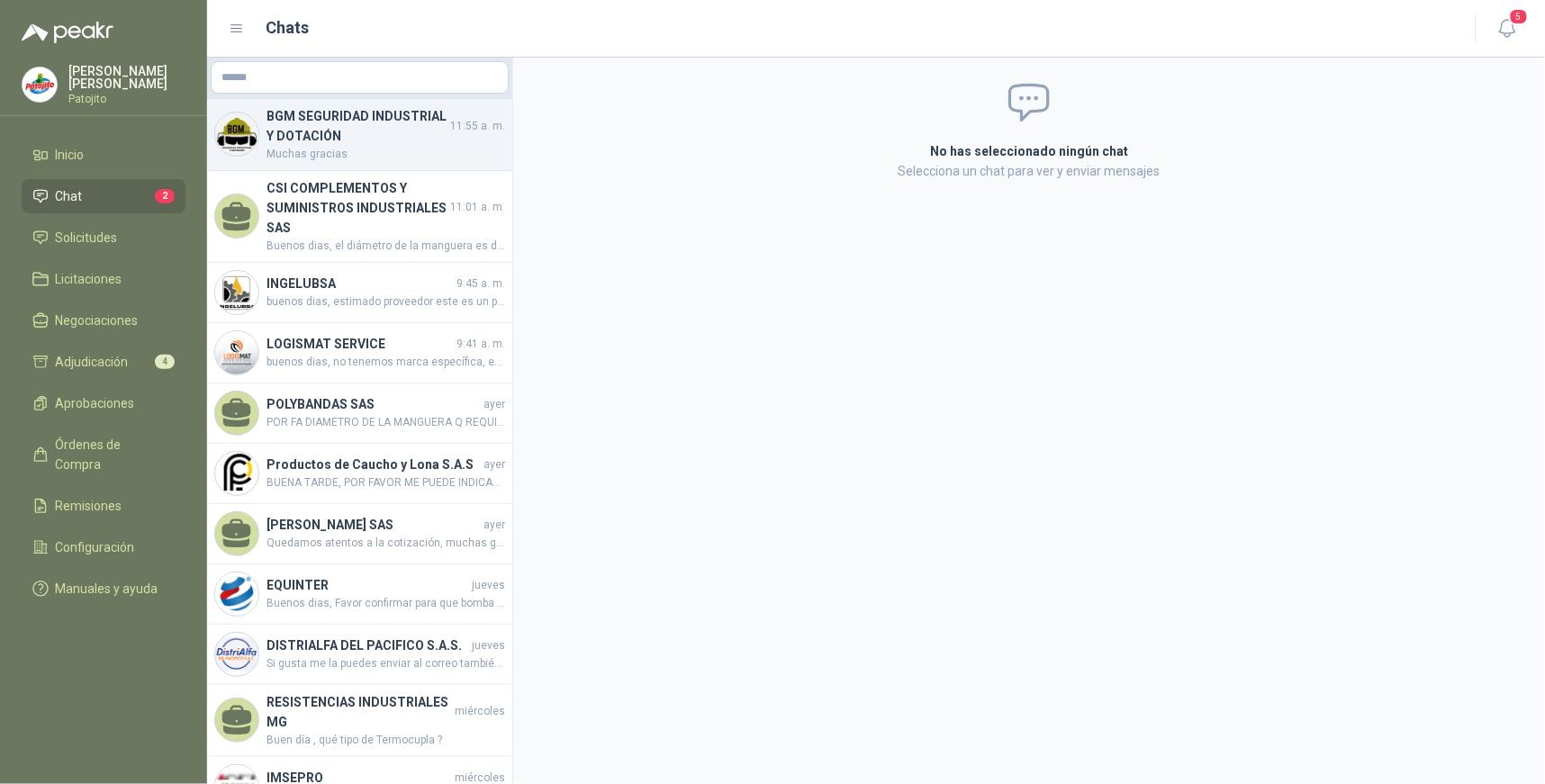
click at [454, 147] on span "Muchas gracias" at bounding box center [386, 153] width 239 height 17
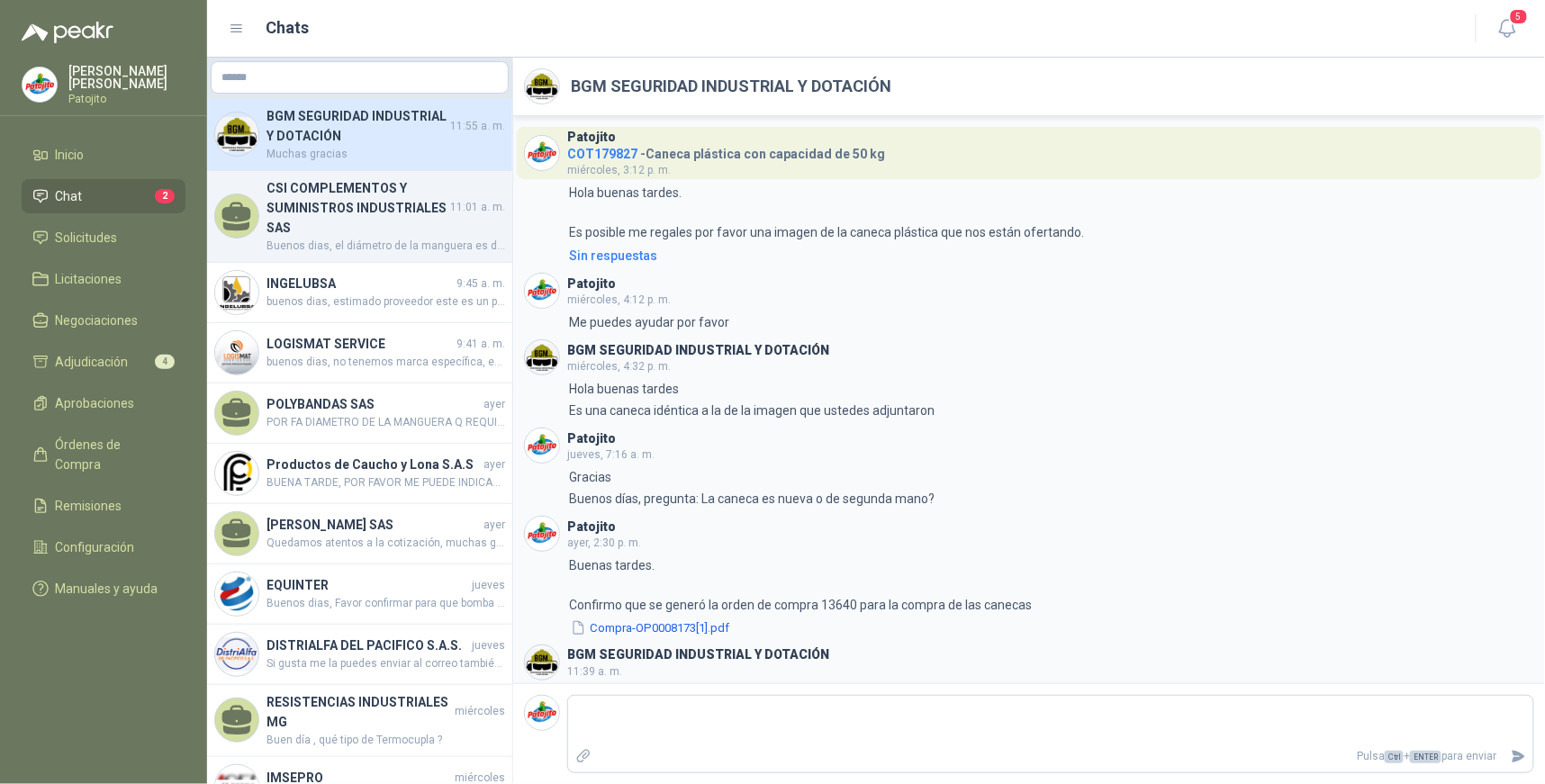
click at [427, 235] on h4 "CSI COMPLEMENTOS Y SUMINISTROS INDUSTRIALES SAS" at bounding box center [356, 208] width 180 height 59
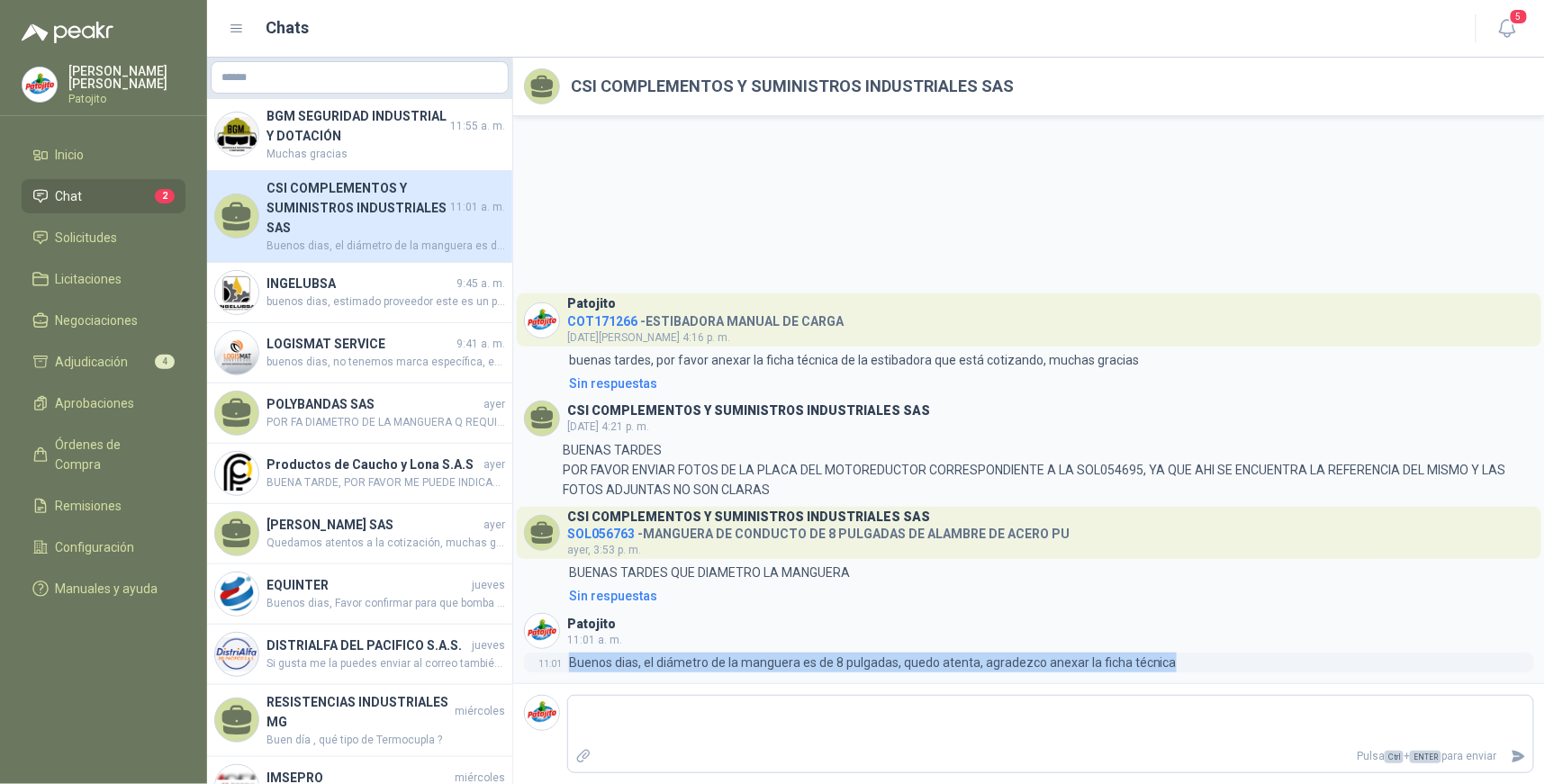
drag, startPoint x: 1167, startPoint y: 663, endPoint x: 569, endPoint y: 659, distance: 598.0
click at [569, 659] on div "11:01 Buenos dias, el diámetro de la manguera es de 8 pulgadas, quedo atenta, a…" at bounding box center [1029, 663] width 1011 height 20
copy p "Buenos dias, el diámetro de la manguera es de 8 pulgadas, quedo atenta, agradez…"
click at [347, 217] on h4 "CSI COMPLEMENTOS Y SUMINISTROS INDUSTRIALES SAS" at bounding box center [356, 208] width 180 height 59
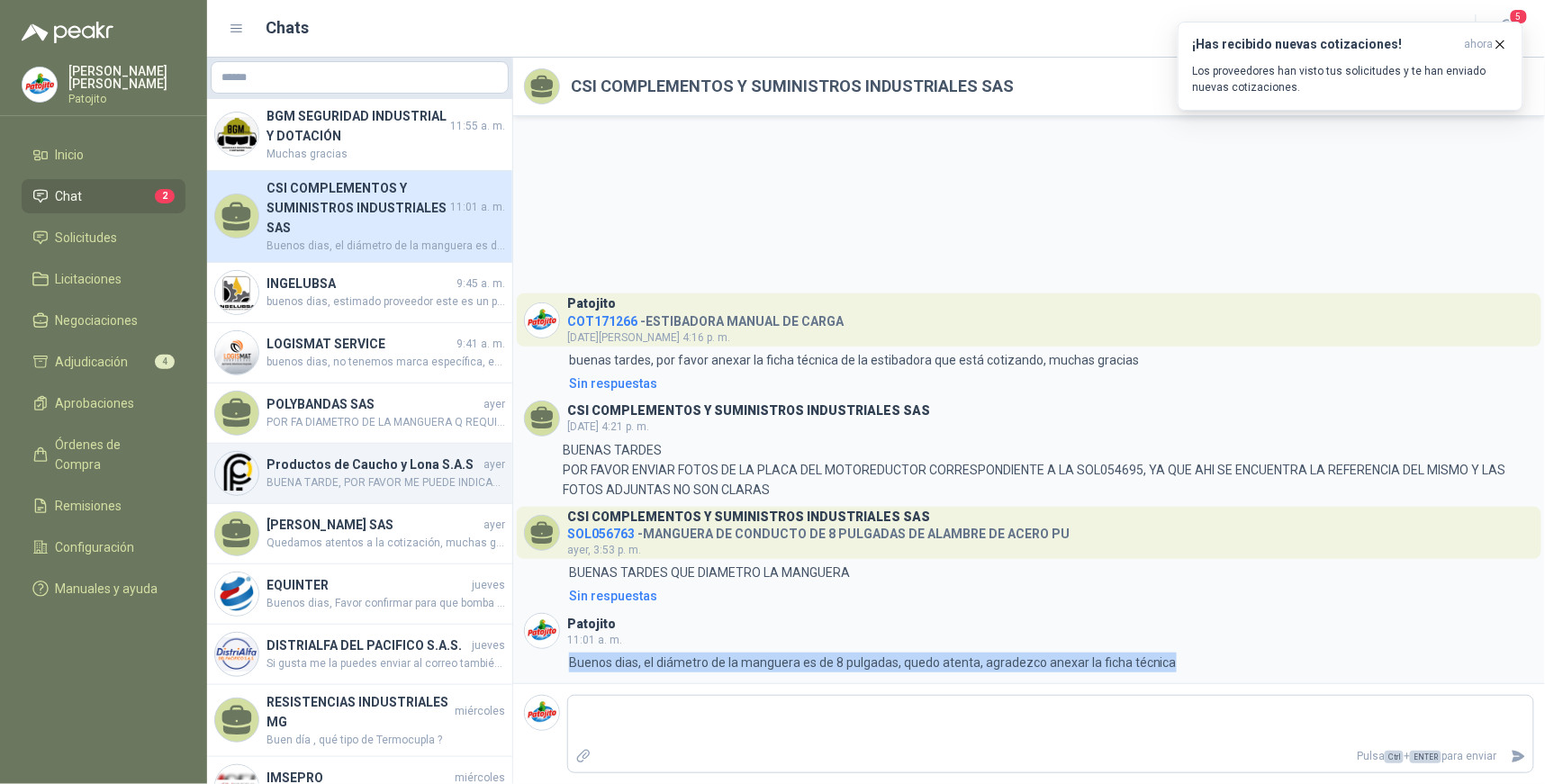
click at [385, 472] on h4 "Productos de Caucho y Lona S.A.S" at bounding box center [373, 464] width 214 height 20
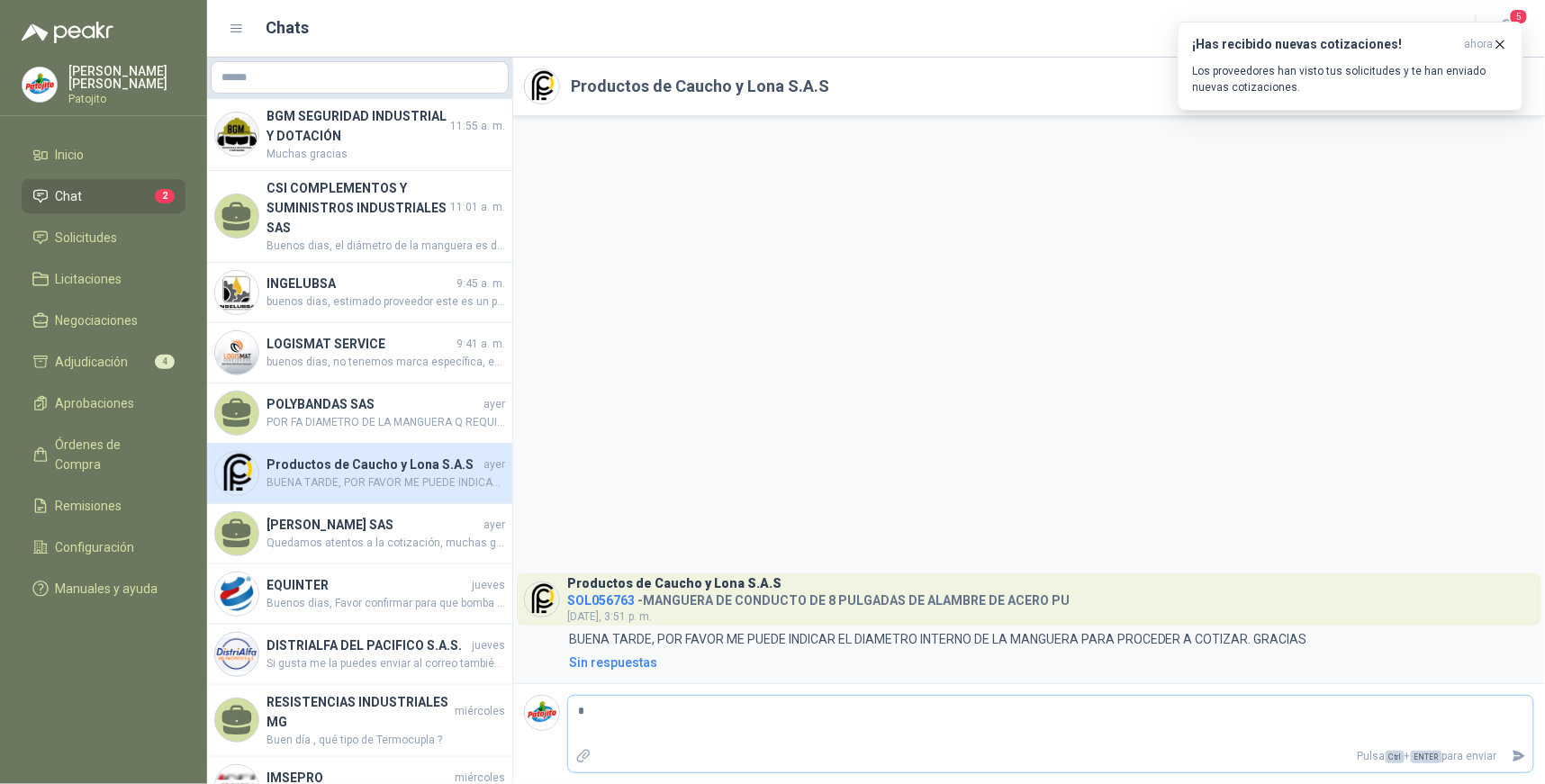
type textarea "**"
type textarea "***"
type textarea "****"
type textarea "*****"
type textarea "******"
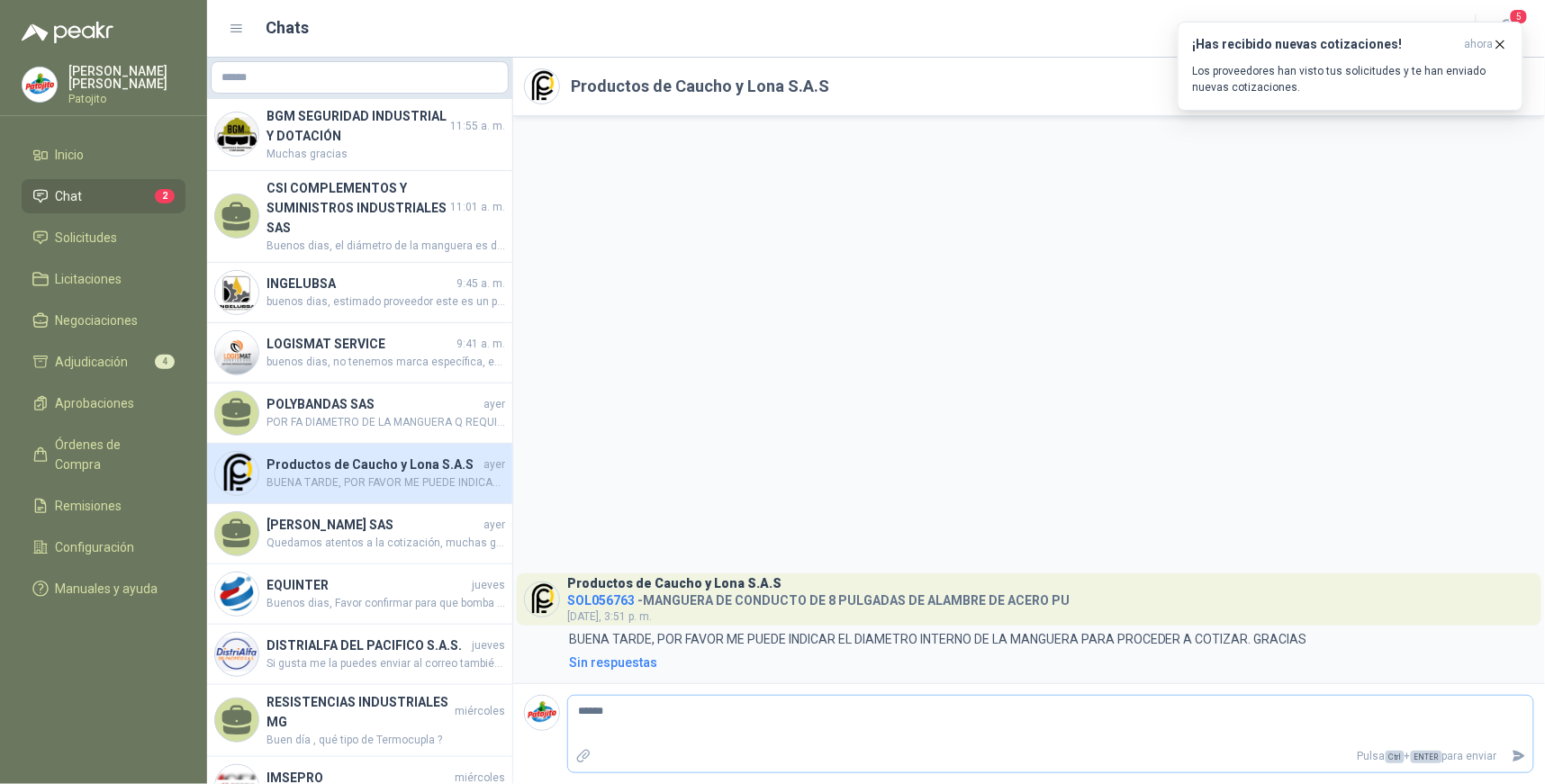
type textarea "******"
type textarea "********"
type textarea "*********"
type textarea "**********"
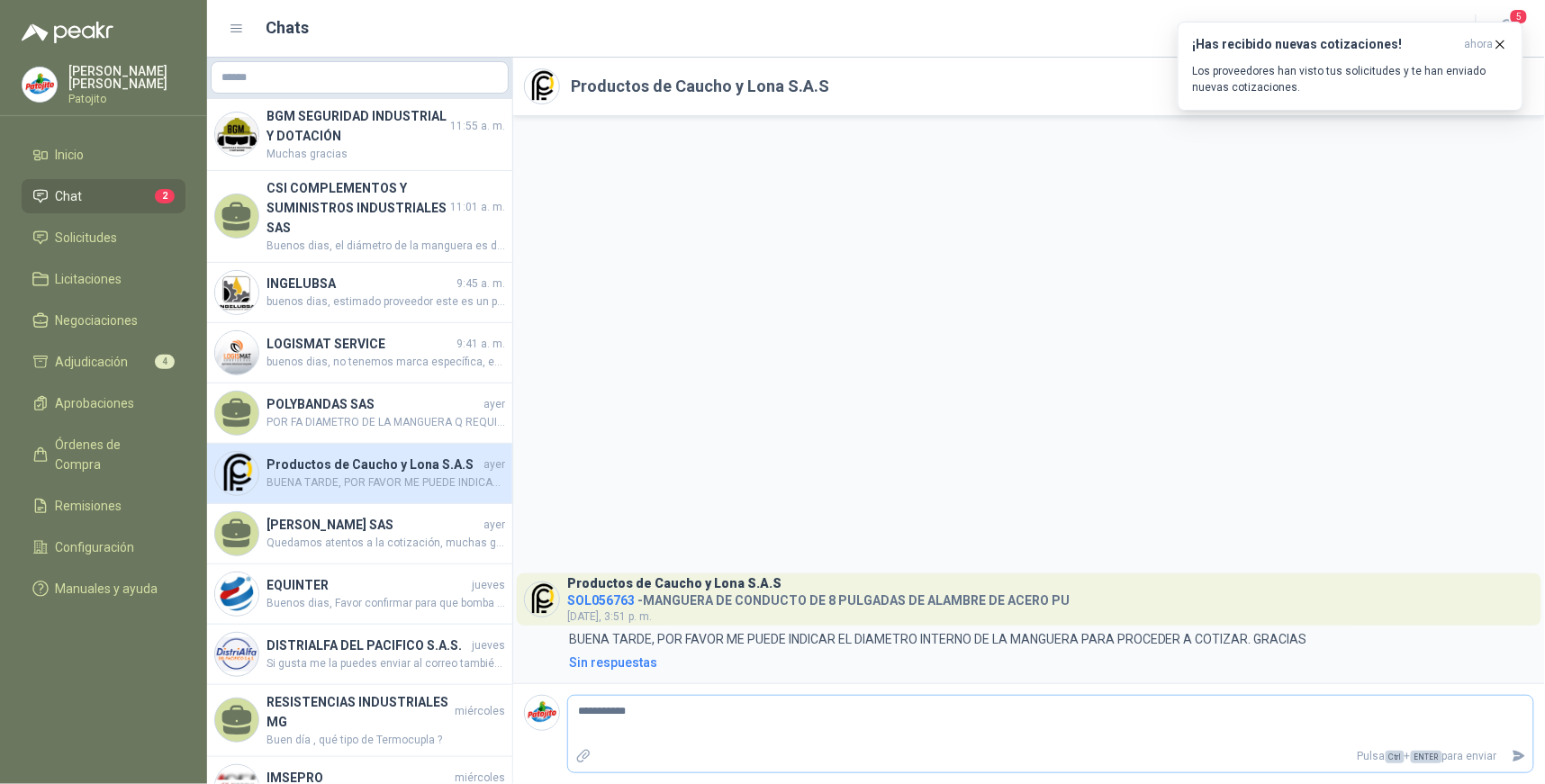
type textarea "**********"
type textarea "*********"
type textarea "**********"
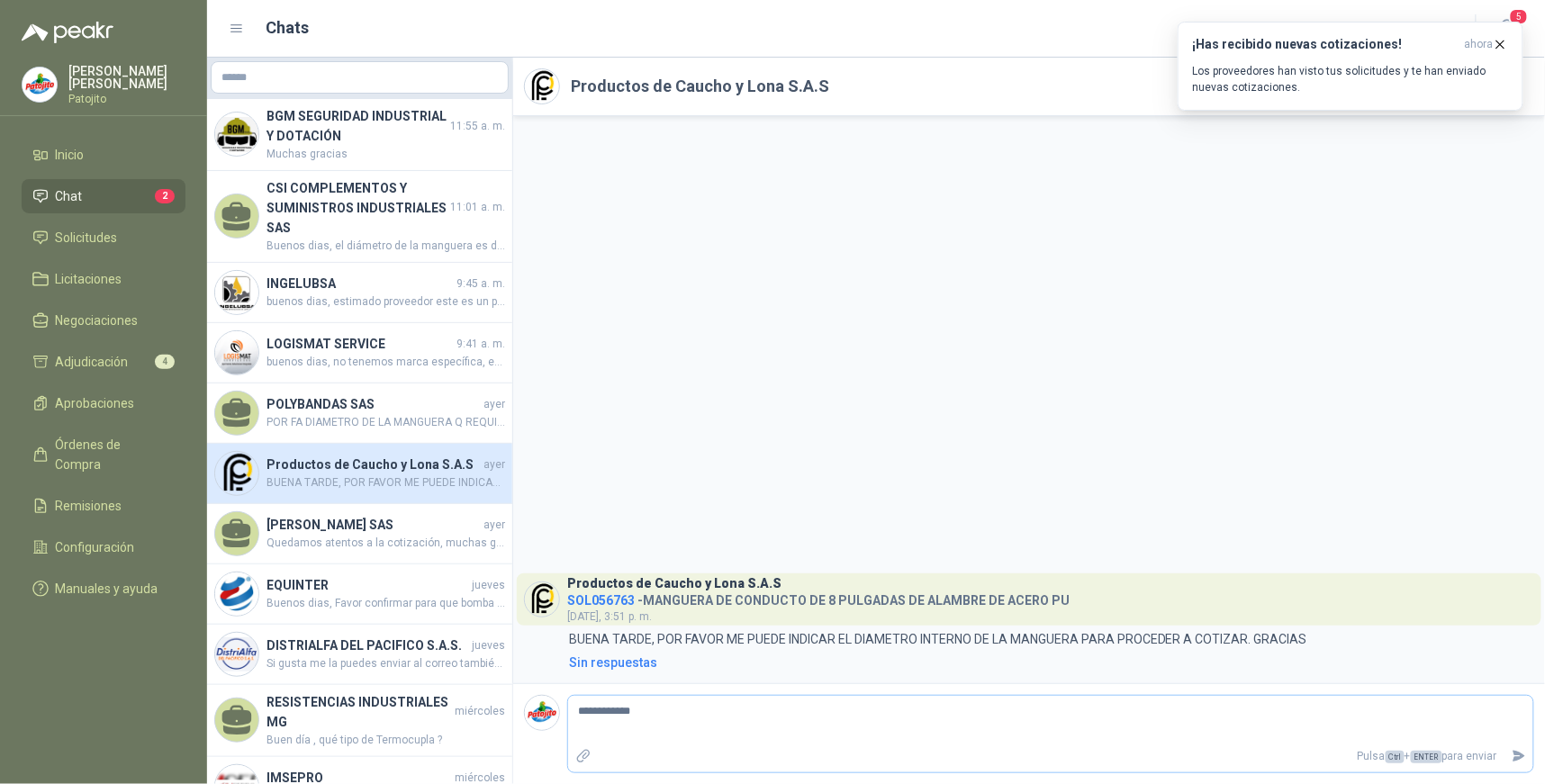
type textarea "**********"
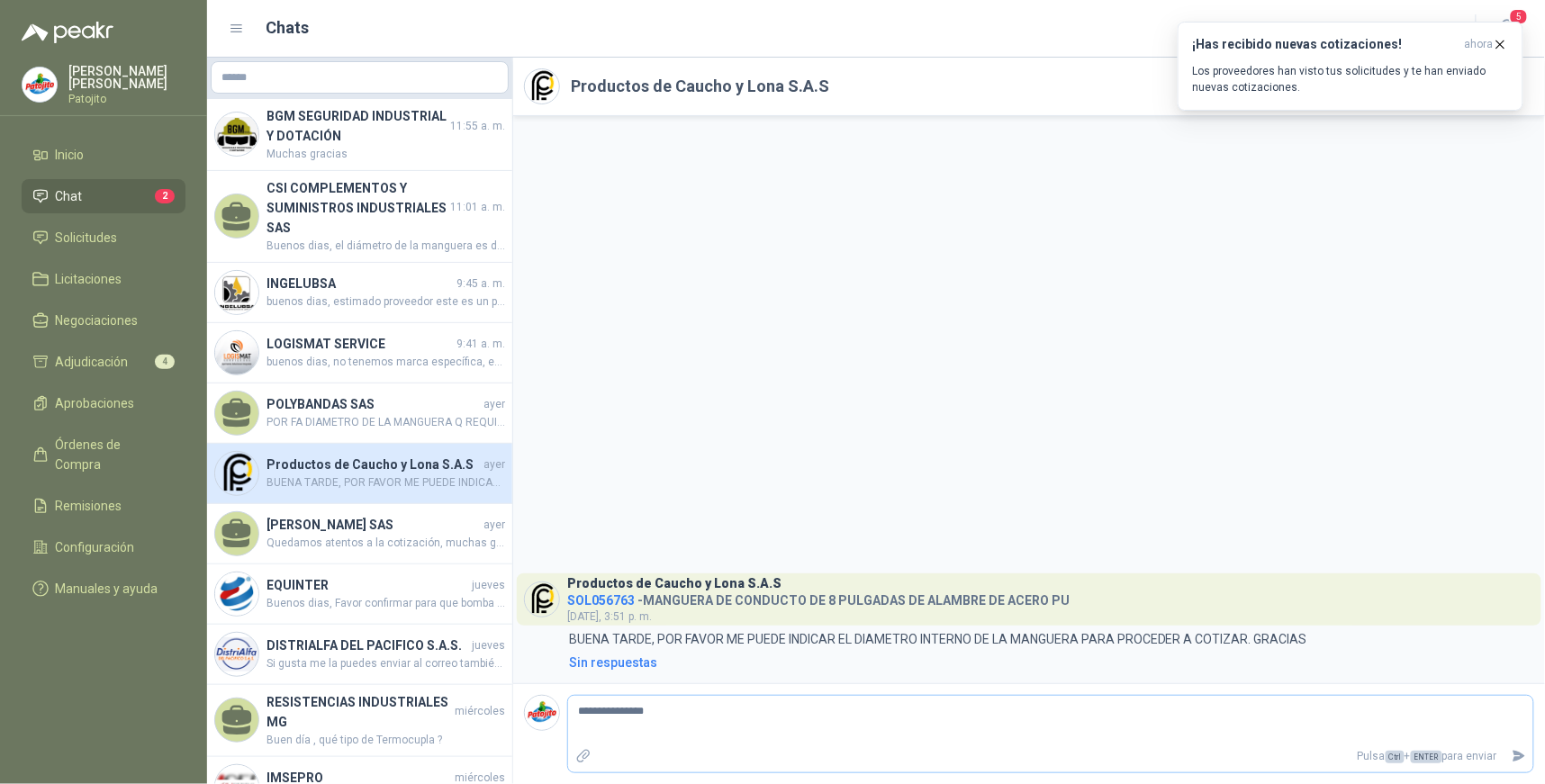
type textarea "**********"
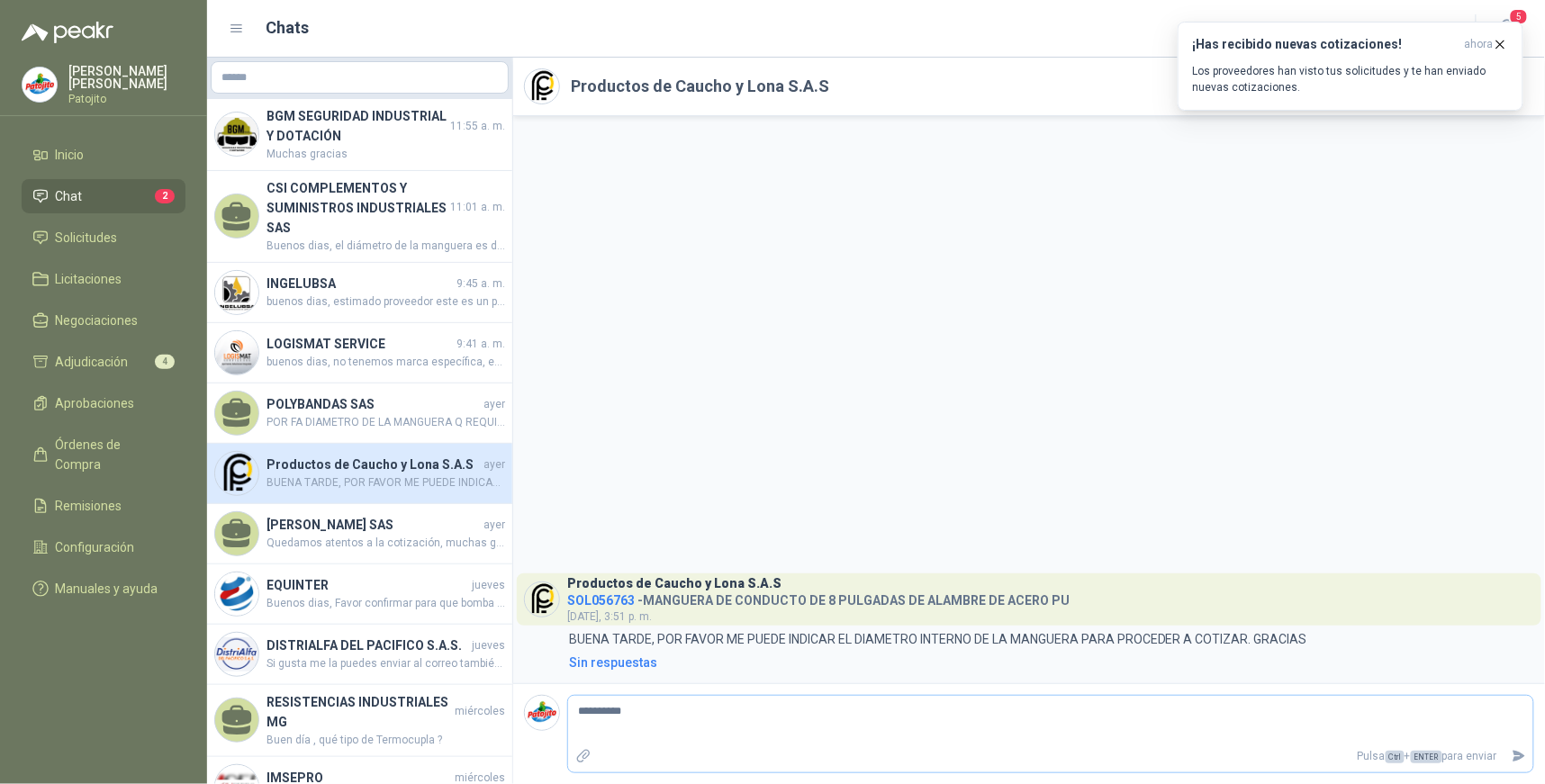
type textarea "*********"
type textarea "********"
type textarea "******"
type textarea "*****"
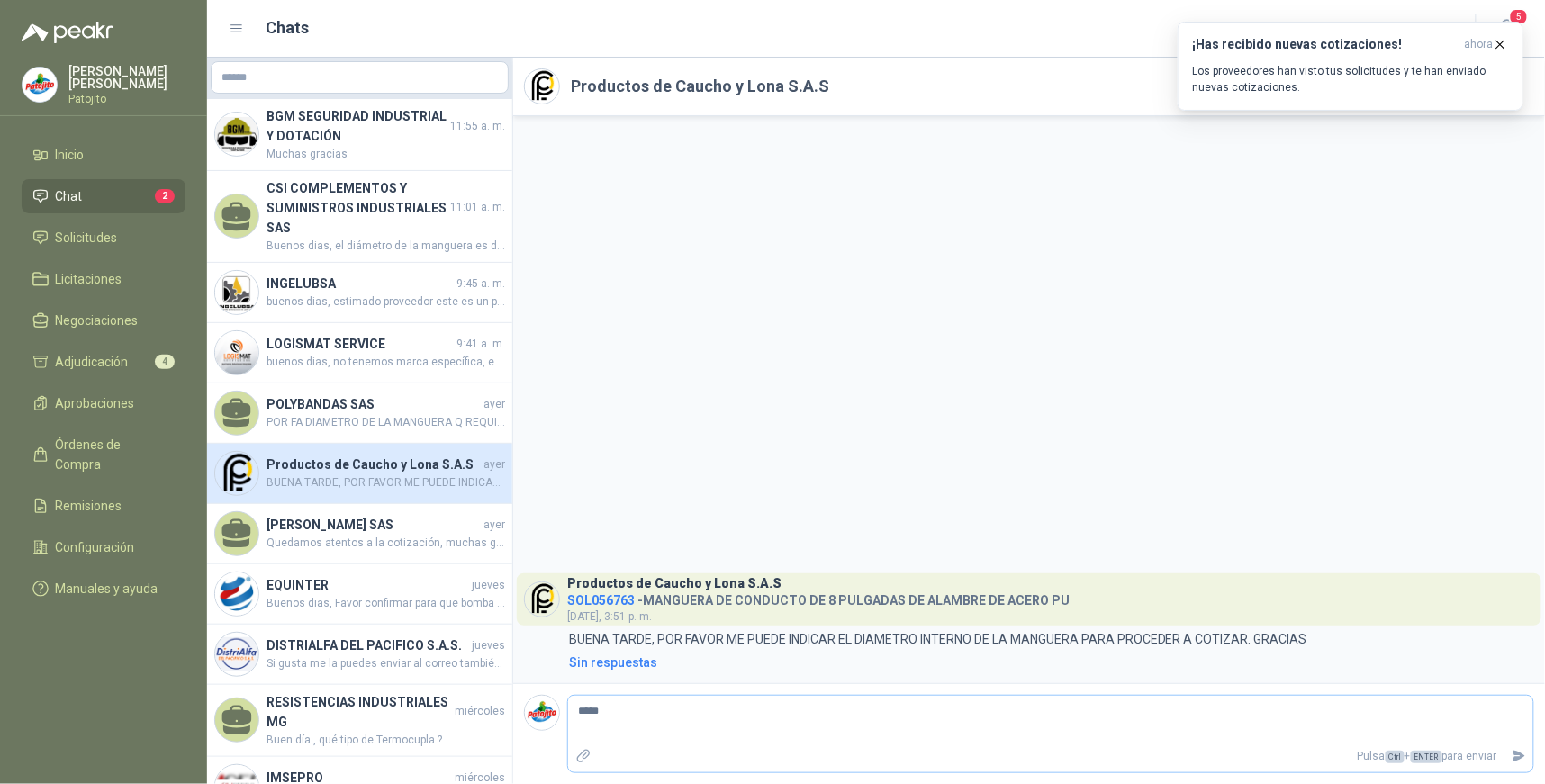
type textarea "****"
type textarea "*****"
type textarea "*******"
type textarea "*****"
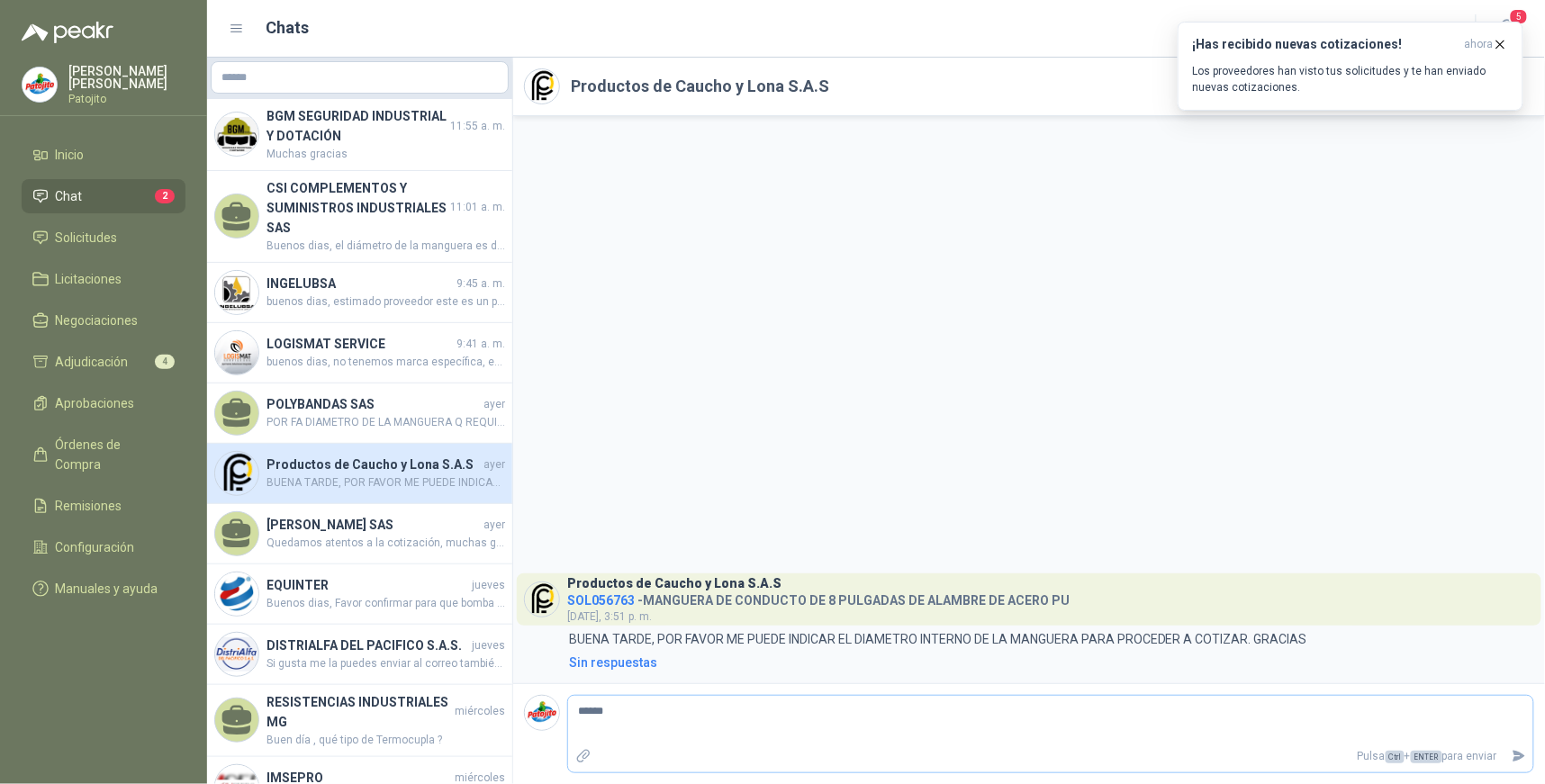
type textarea "*****"
type textarea "******"
type textarea "********"
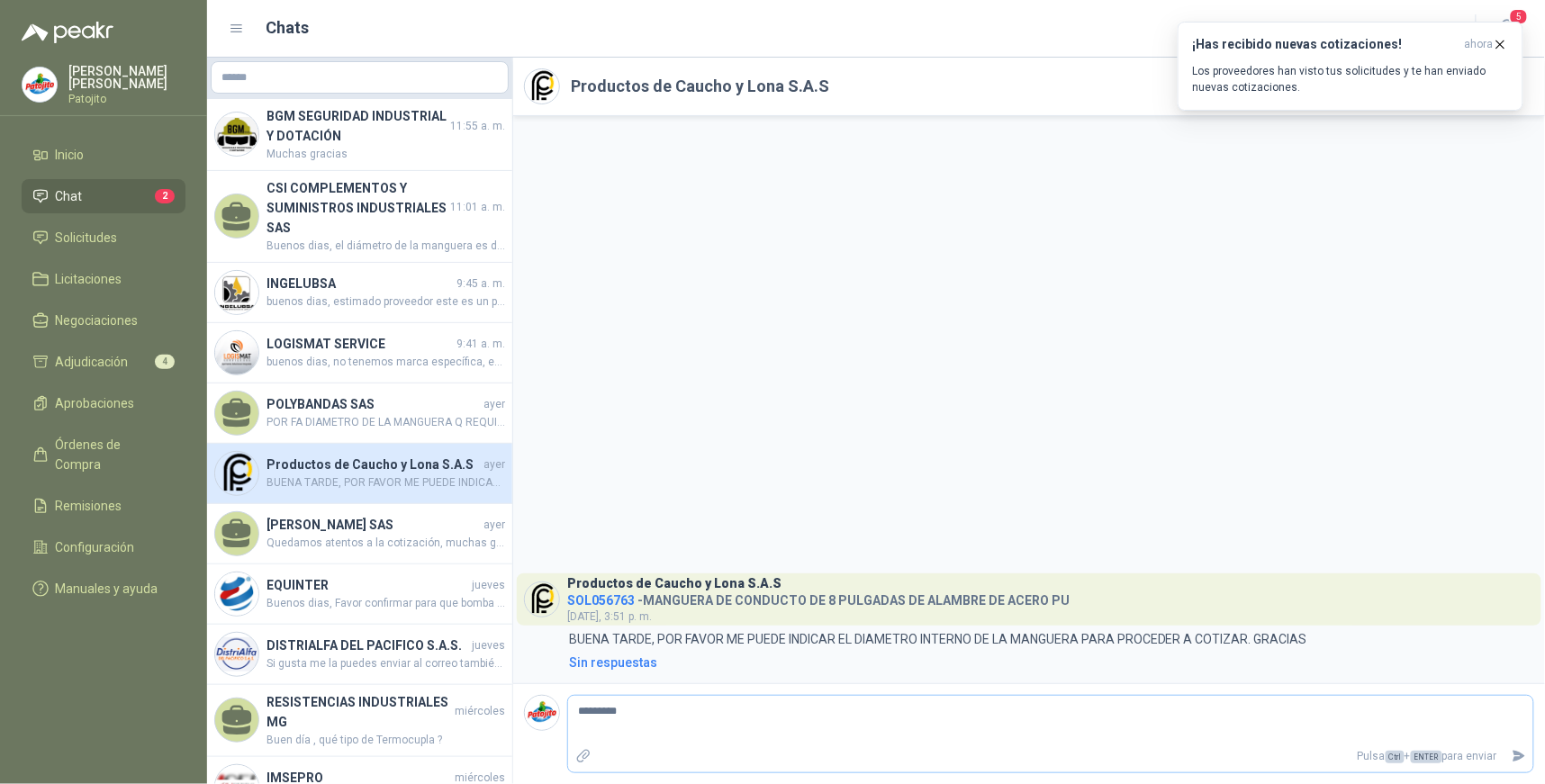
type textarea "**********"
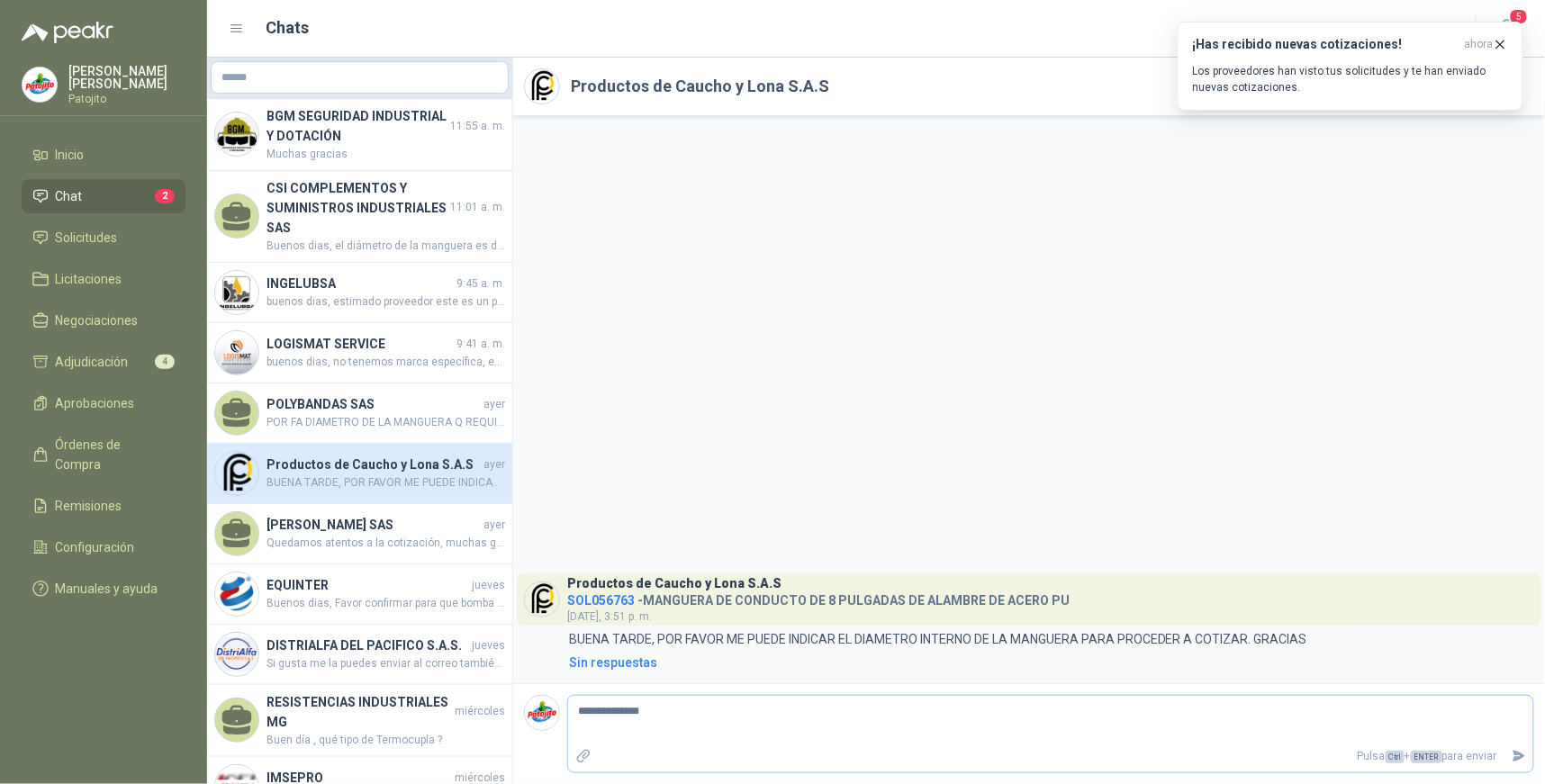
type textarea "**********"
type textarea "********"
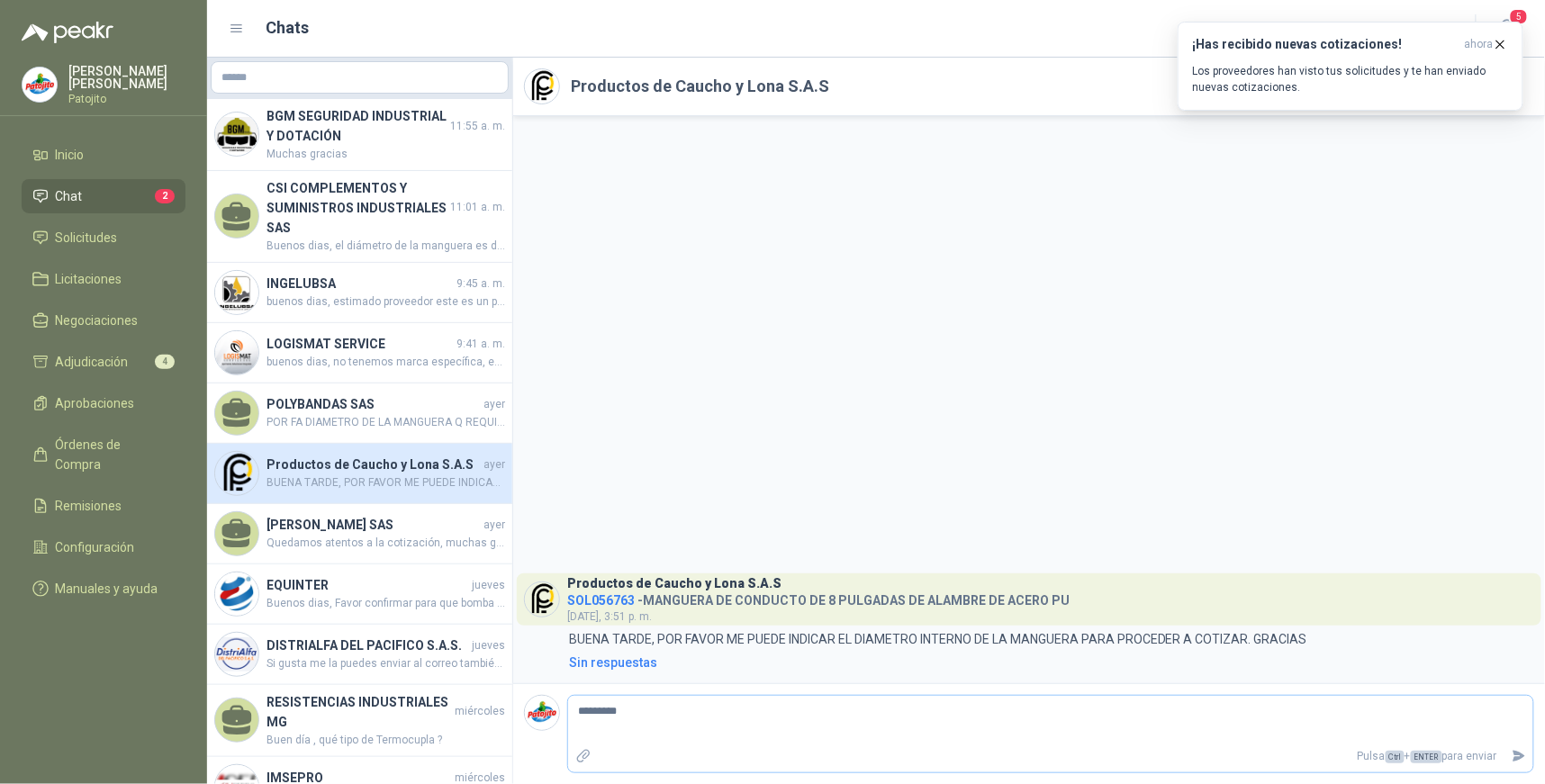
type textarea "********"
type textarea "*********"
type textarea "**********"
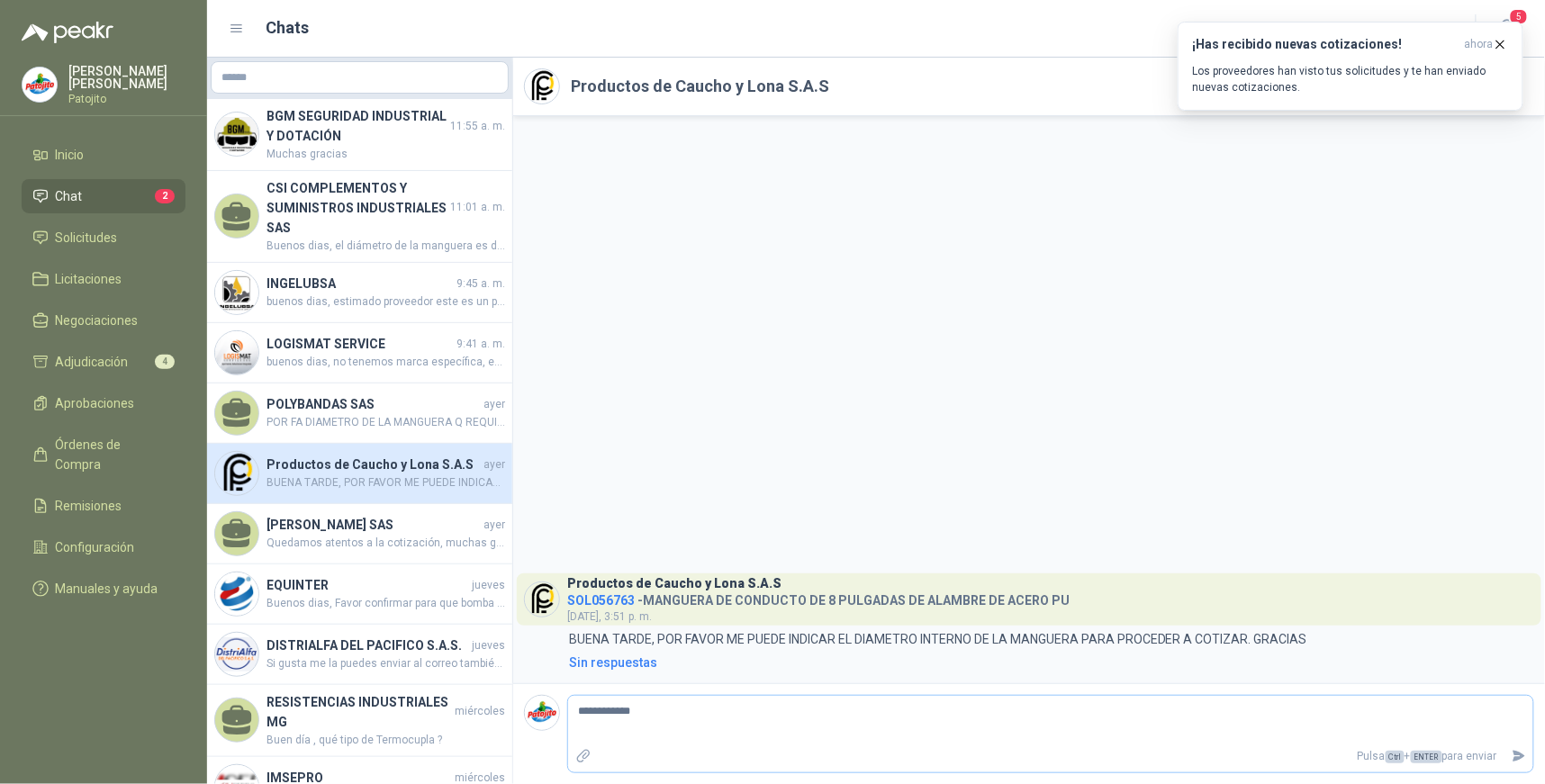
type textarea "**********"
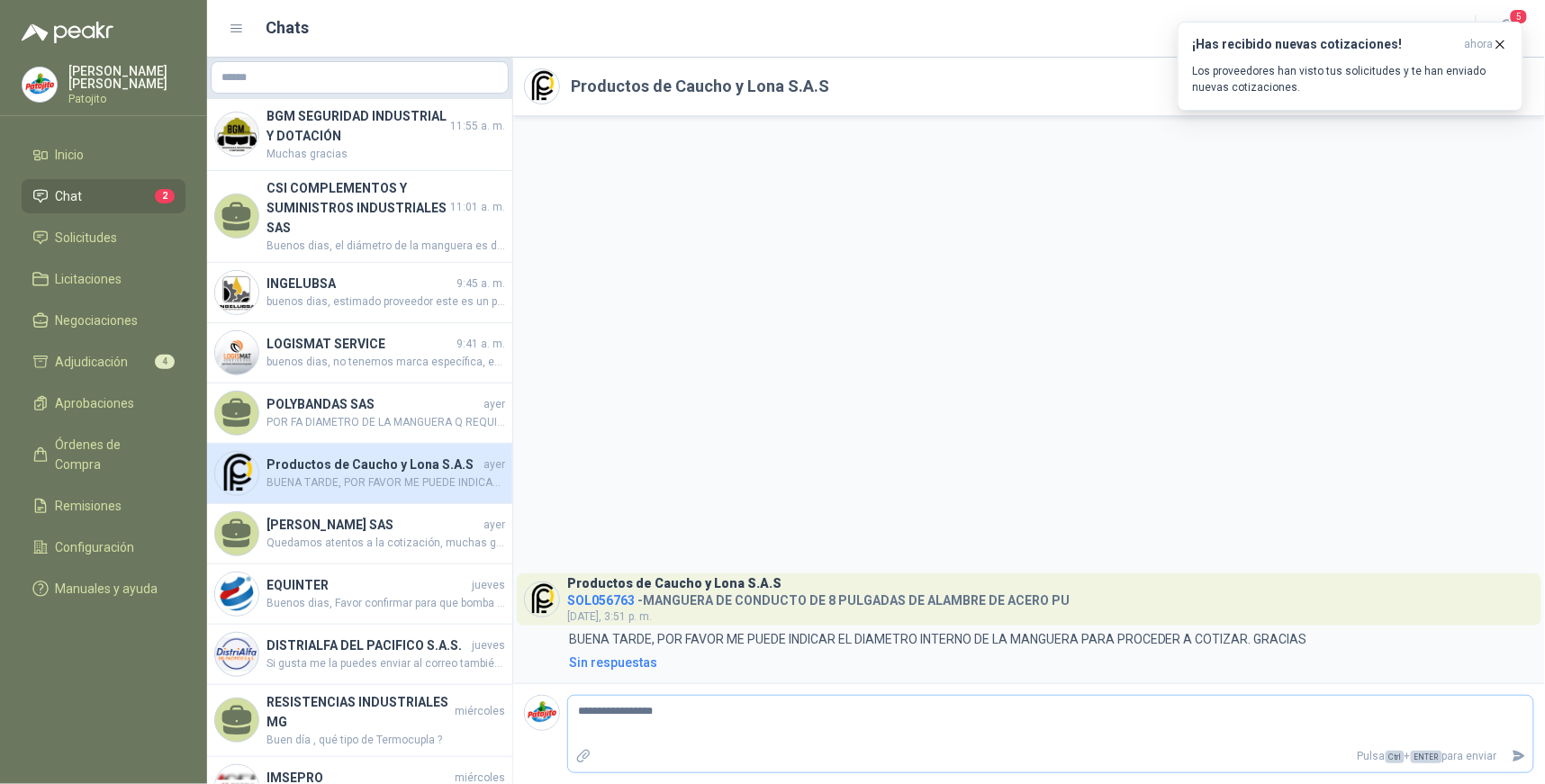
type textarea "**********"
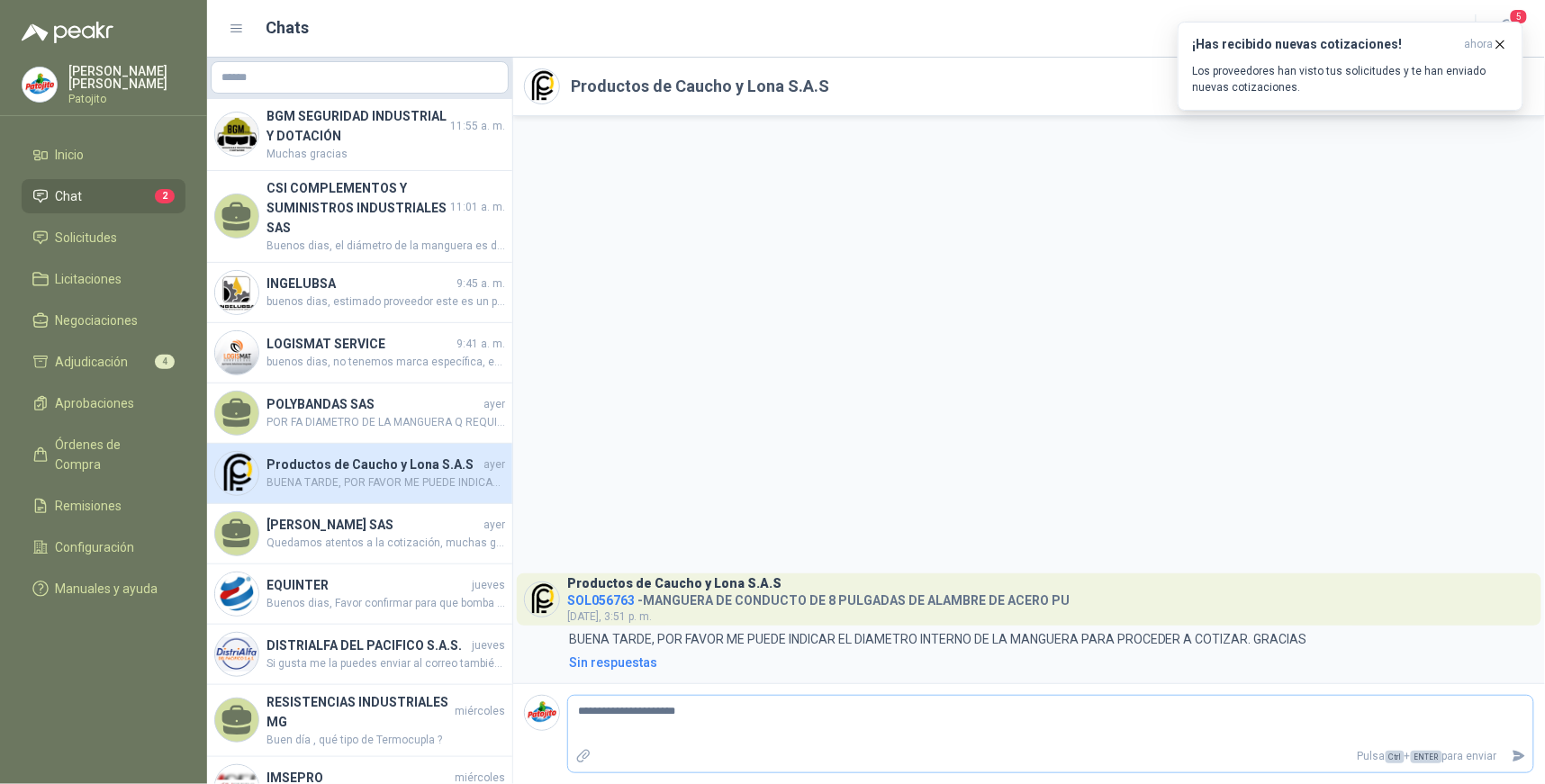
type textarea "**********"
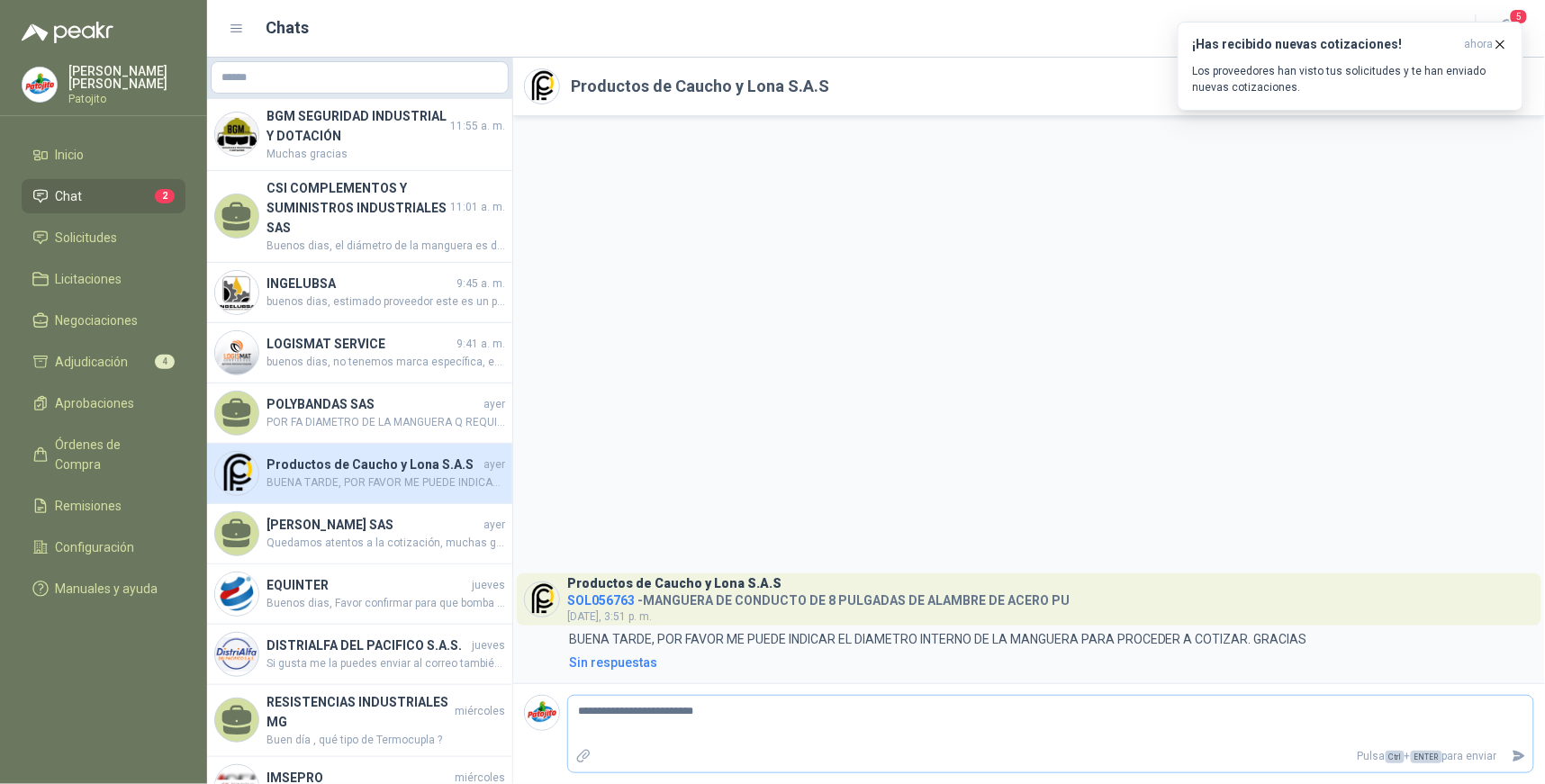
type textarea "**********"
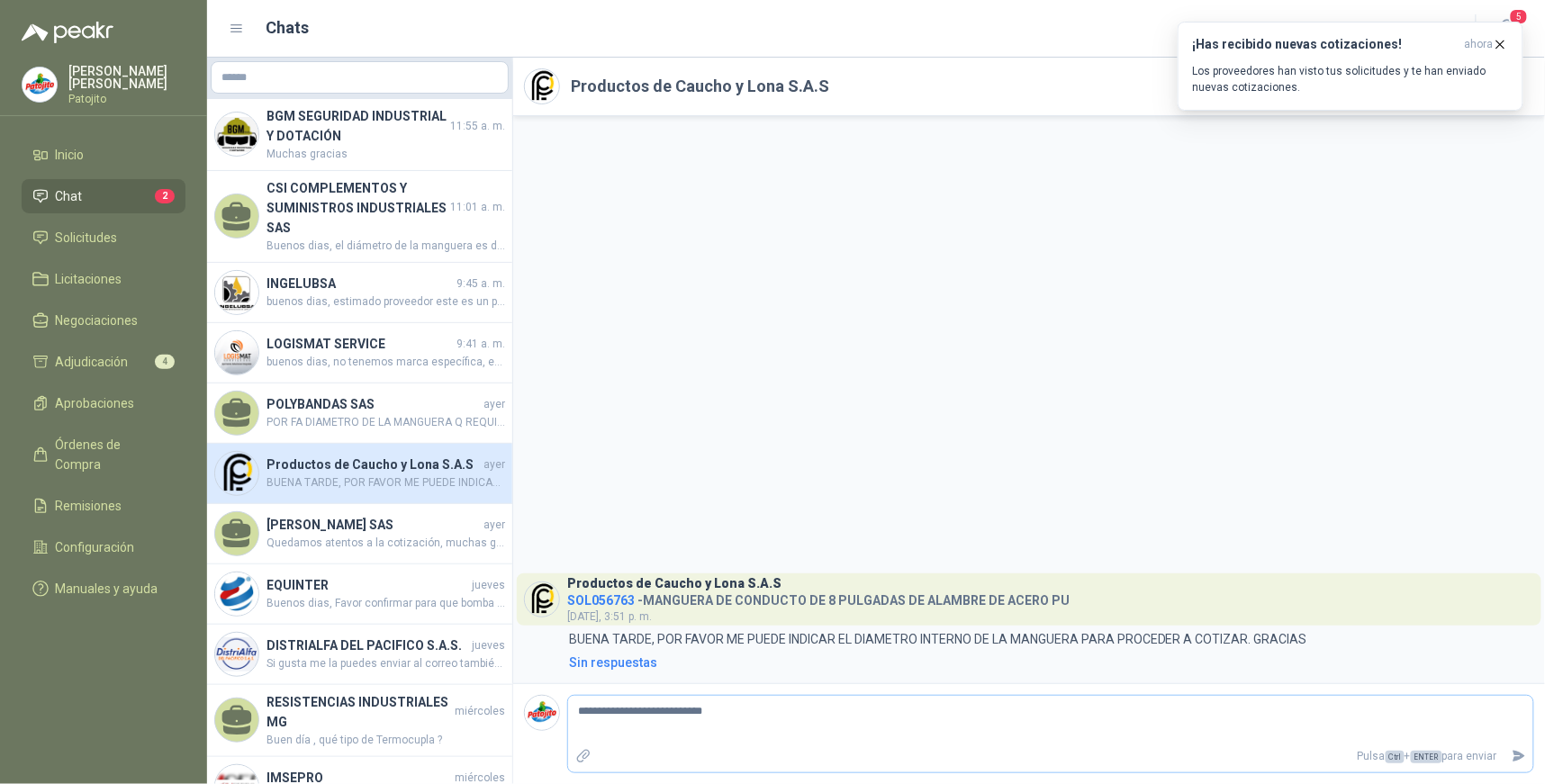
type textarea "**********"
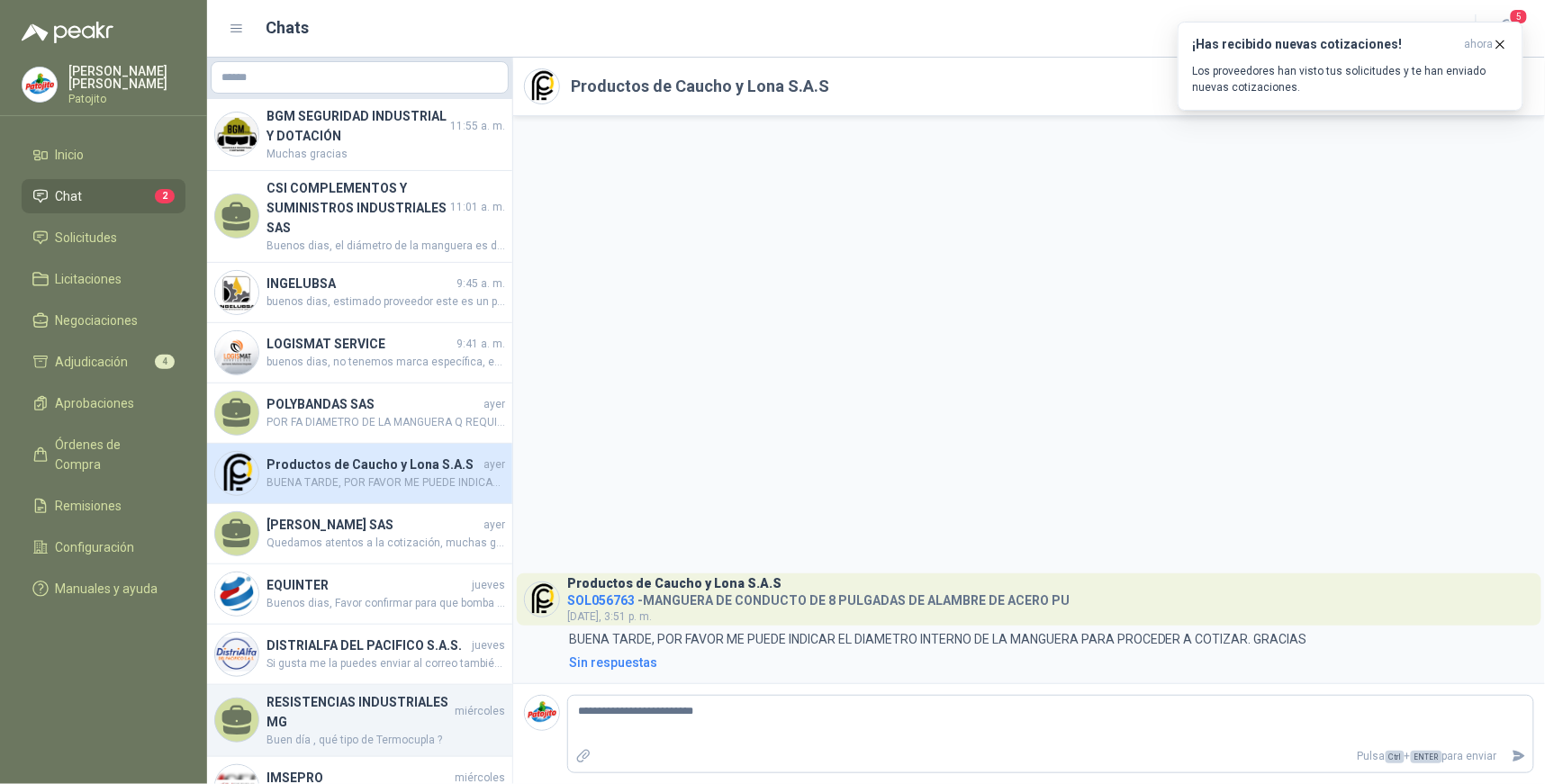
drag, startPoint x: 710, startPoint y: 709, endPoint x: 484, endPoint y: 699, distance: 226.2
click at [484, 699] on div "BGM SEGURIDAD INDUSTRIAL Y DOTACIÓN 11:55 a. m. Muchas gracias CSI COMPLEMENTOS…" at bounding box center [876, 421] width 1338 height 727
type textarea "**********"
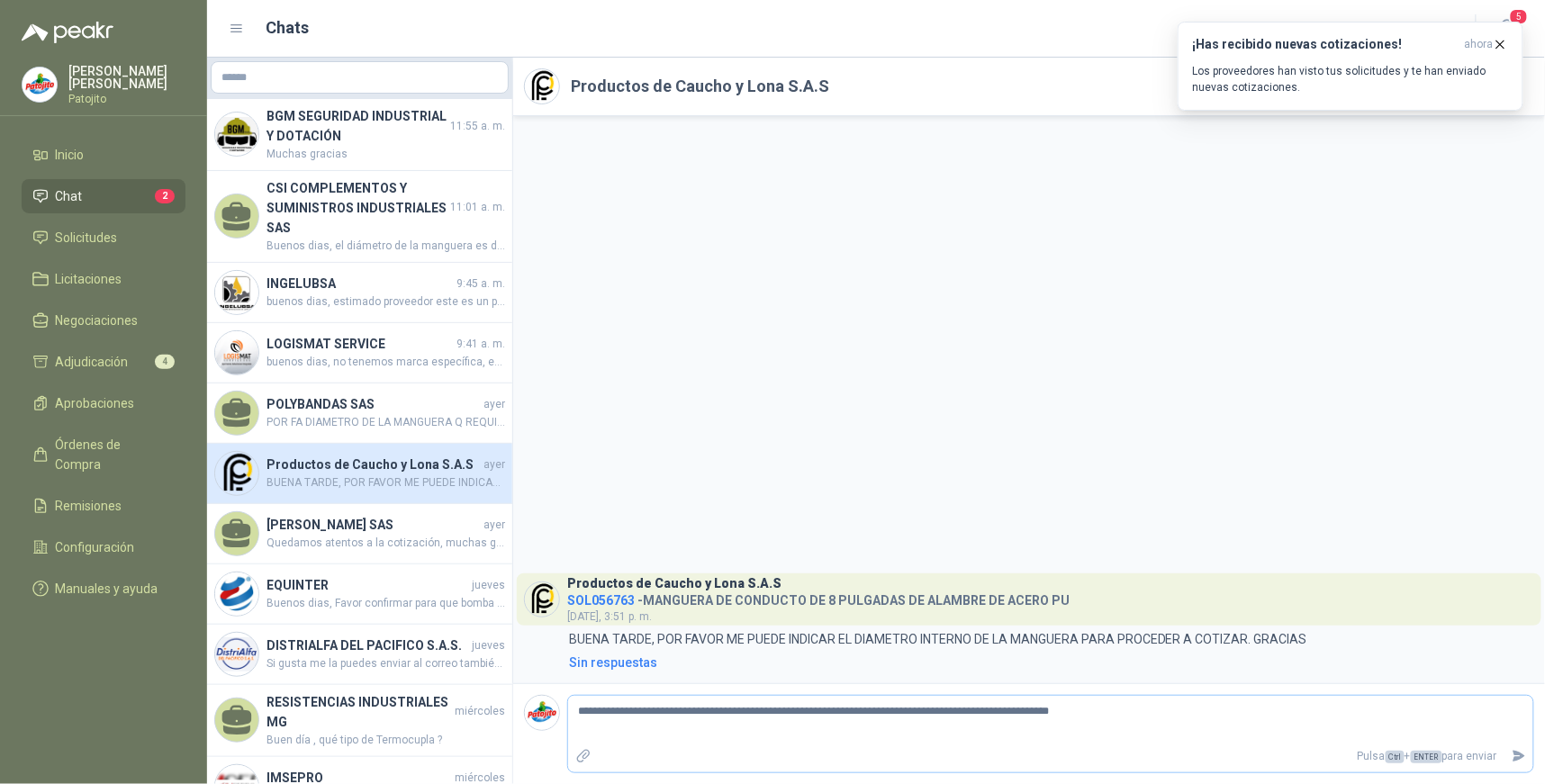
drag, startPoint x: 635, startPoint y: 712, endPoint x: 679, endPoint y: 713, distance: 44.0
type textarea "**********"
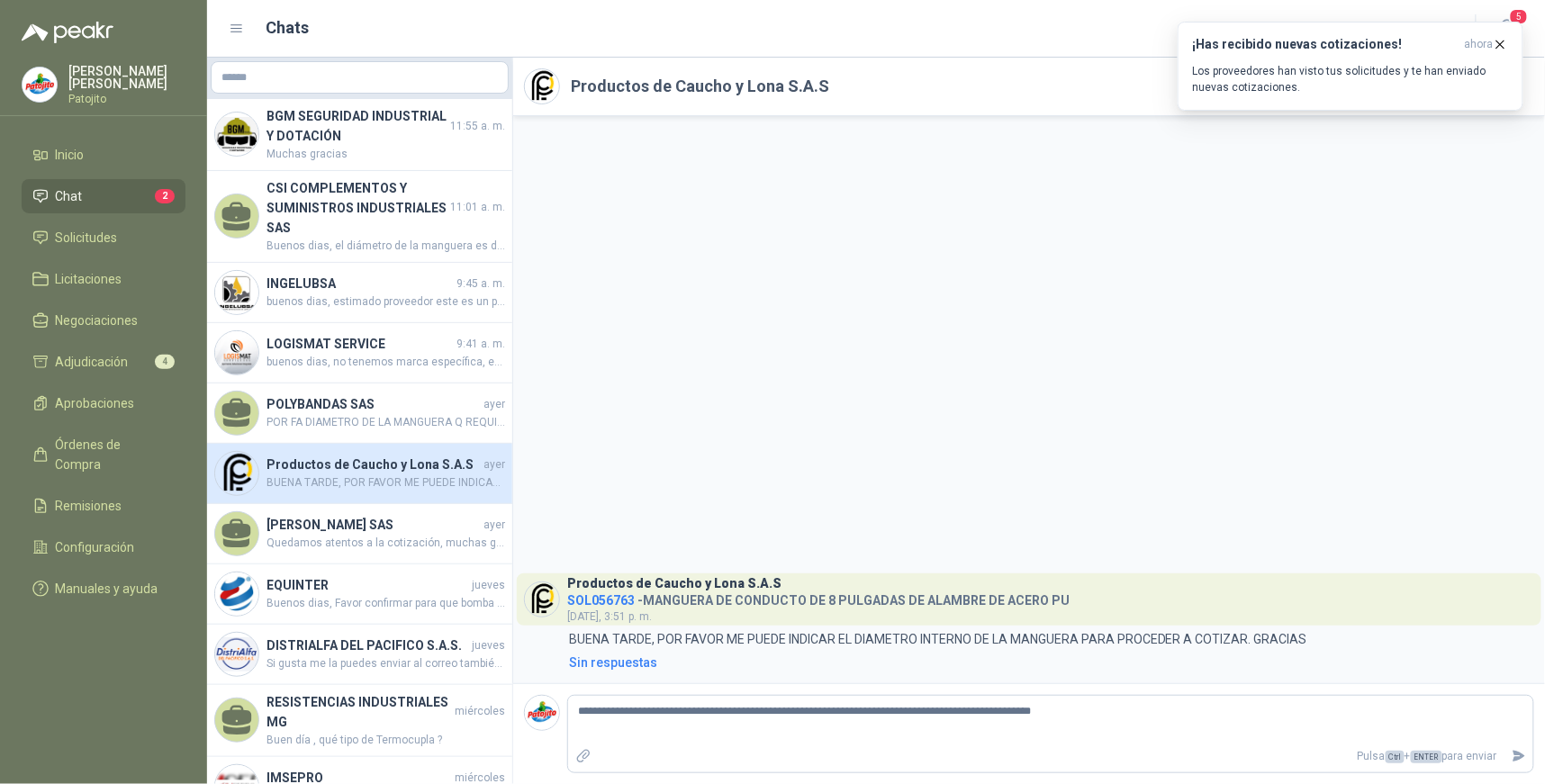
type textarea "**********"
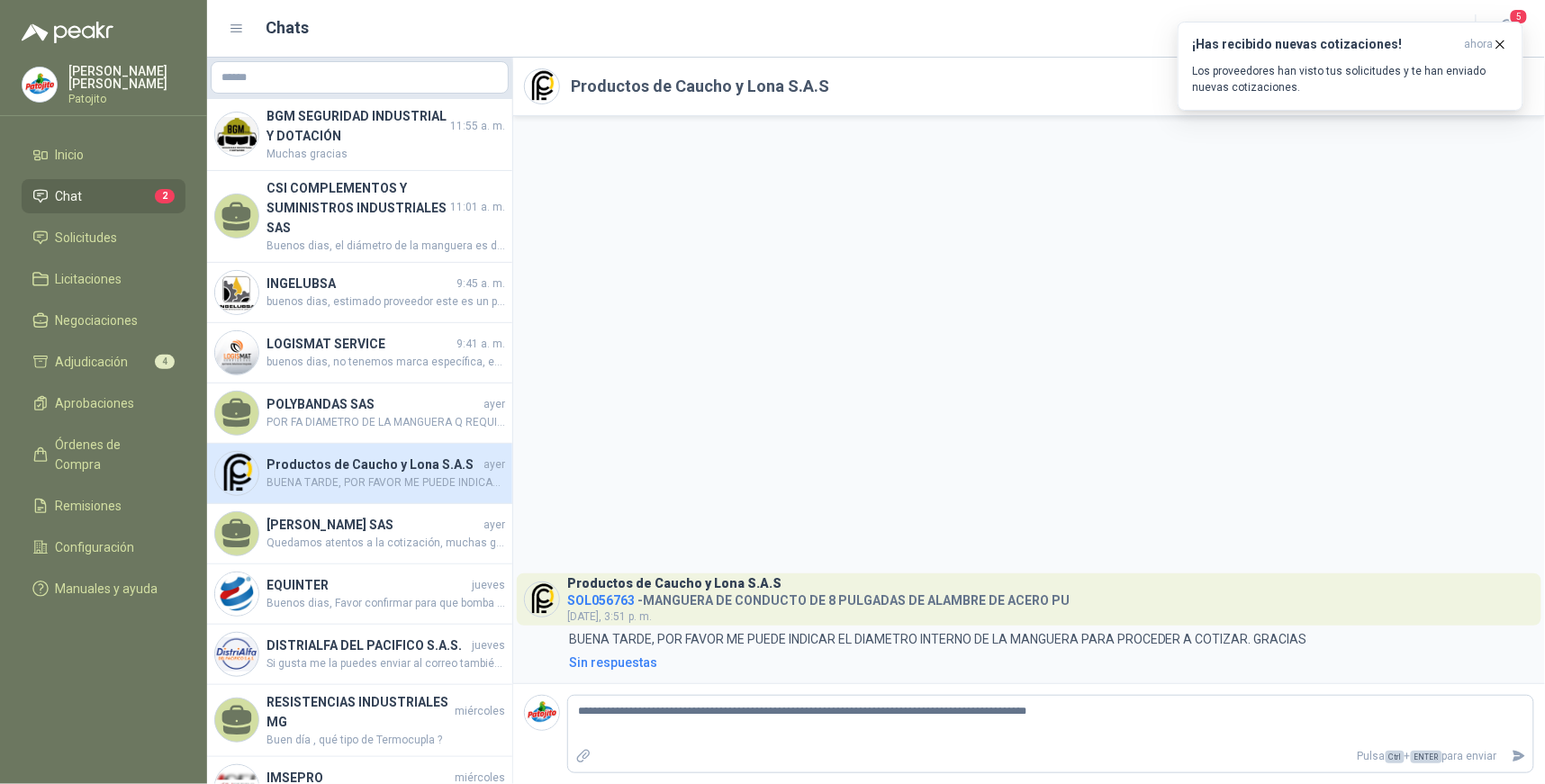
type textarea "**********"
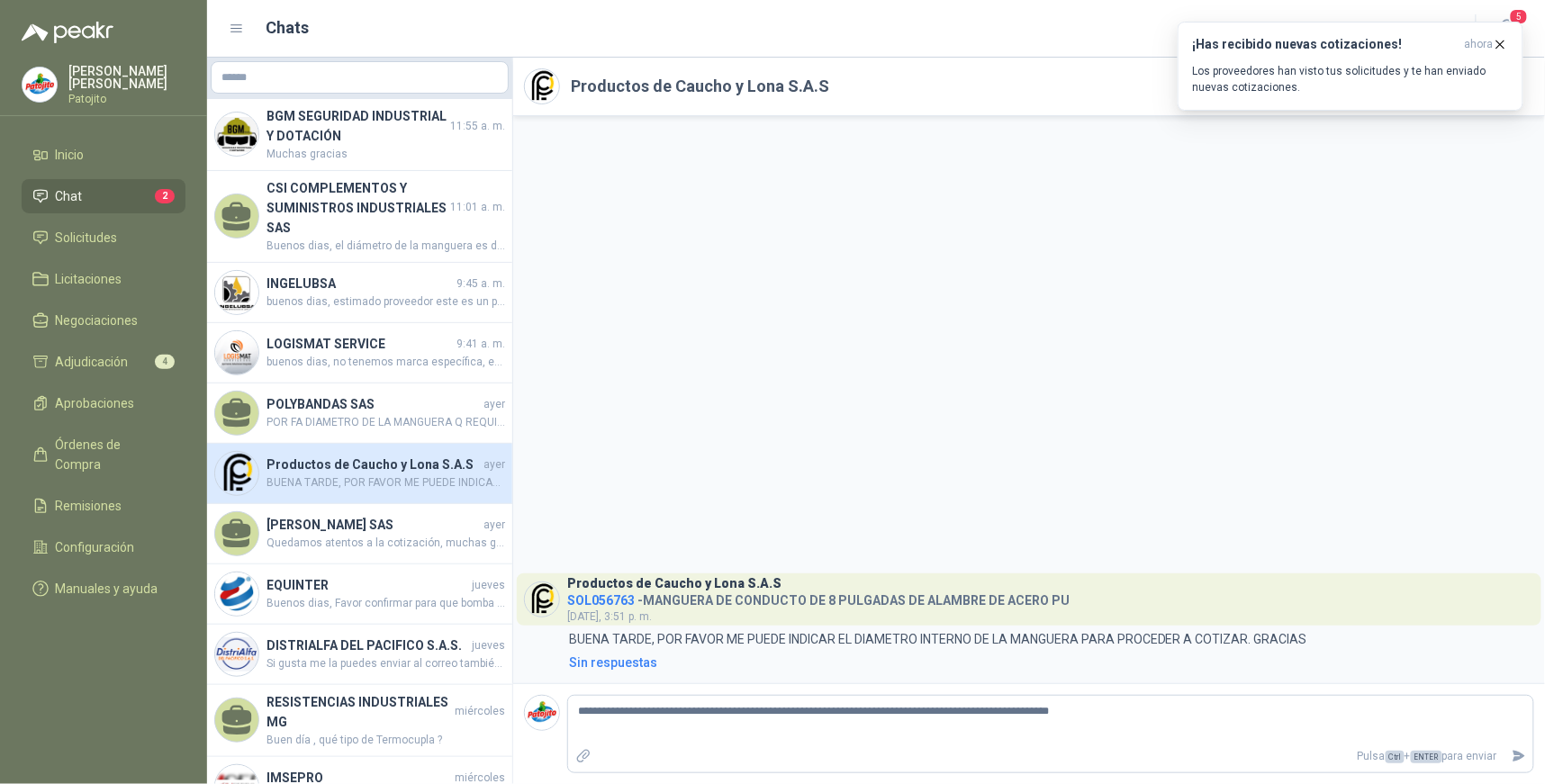
type textarea "**********"
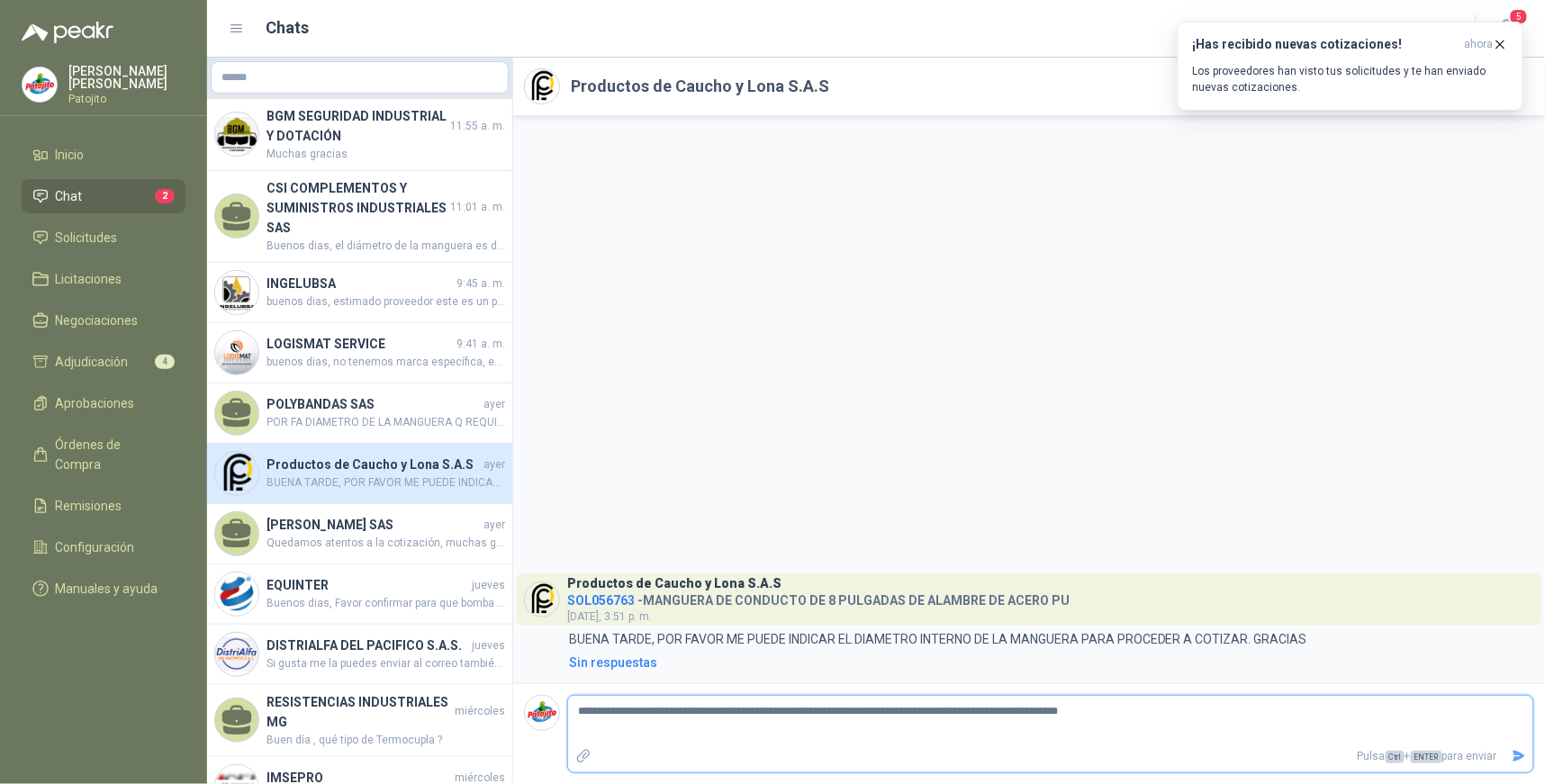
click at [1514, 754] on icon "Enviar" at bounding box center [1519, 756] width 13 height 12
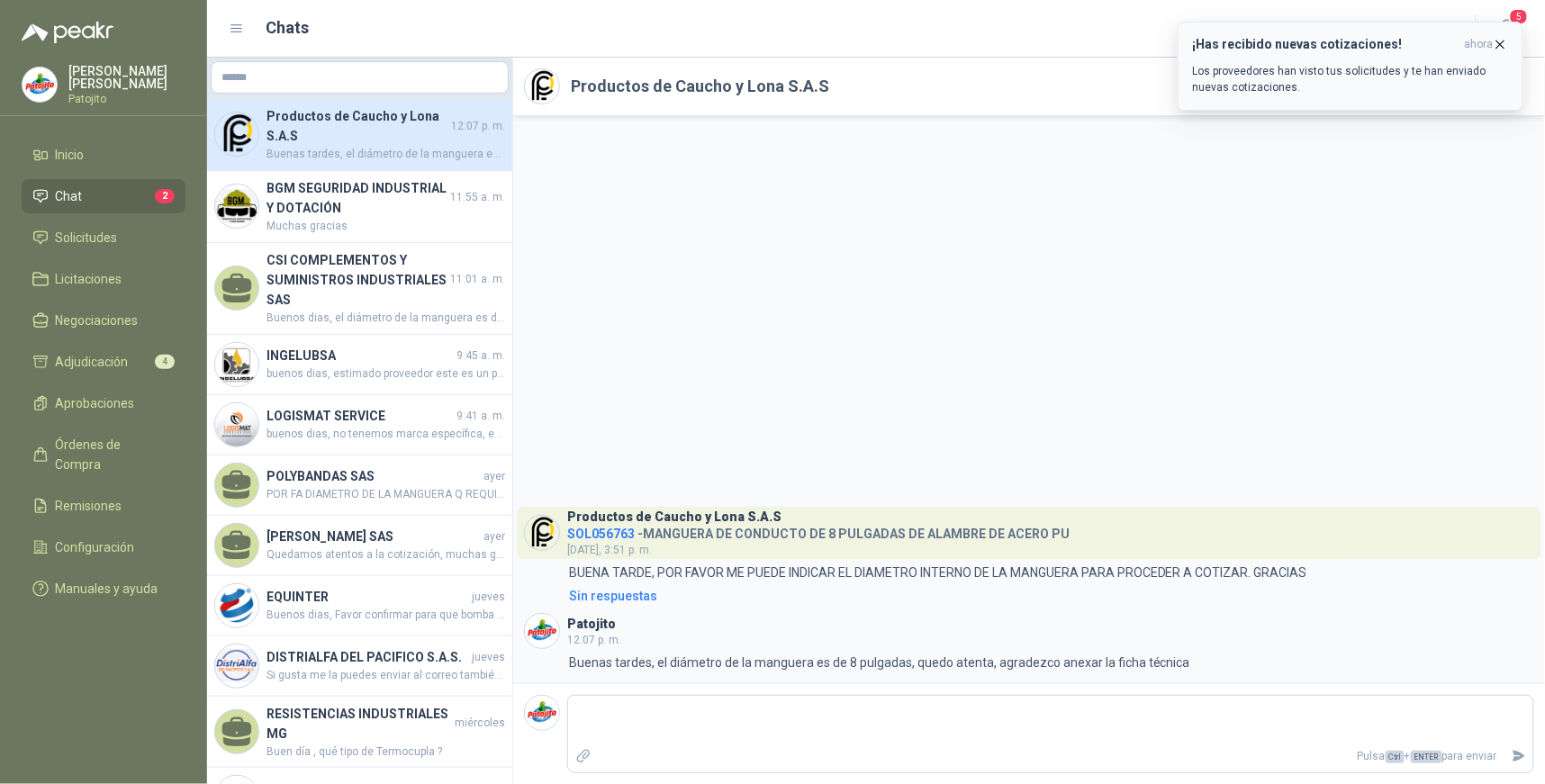
click at [1502, 42] on icon "button" at bounding box center [1501, 45] width 16 height 16
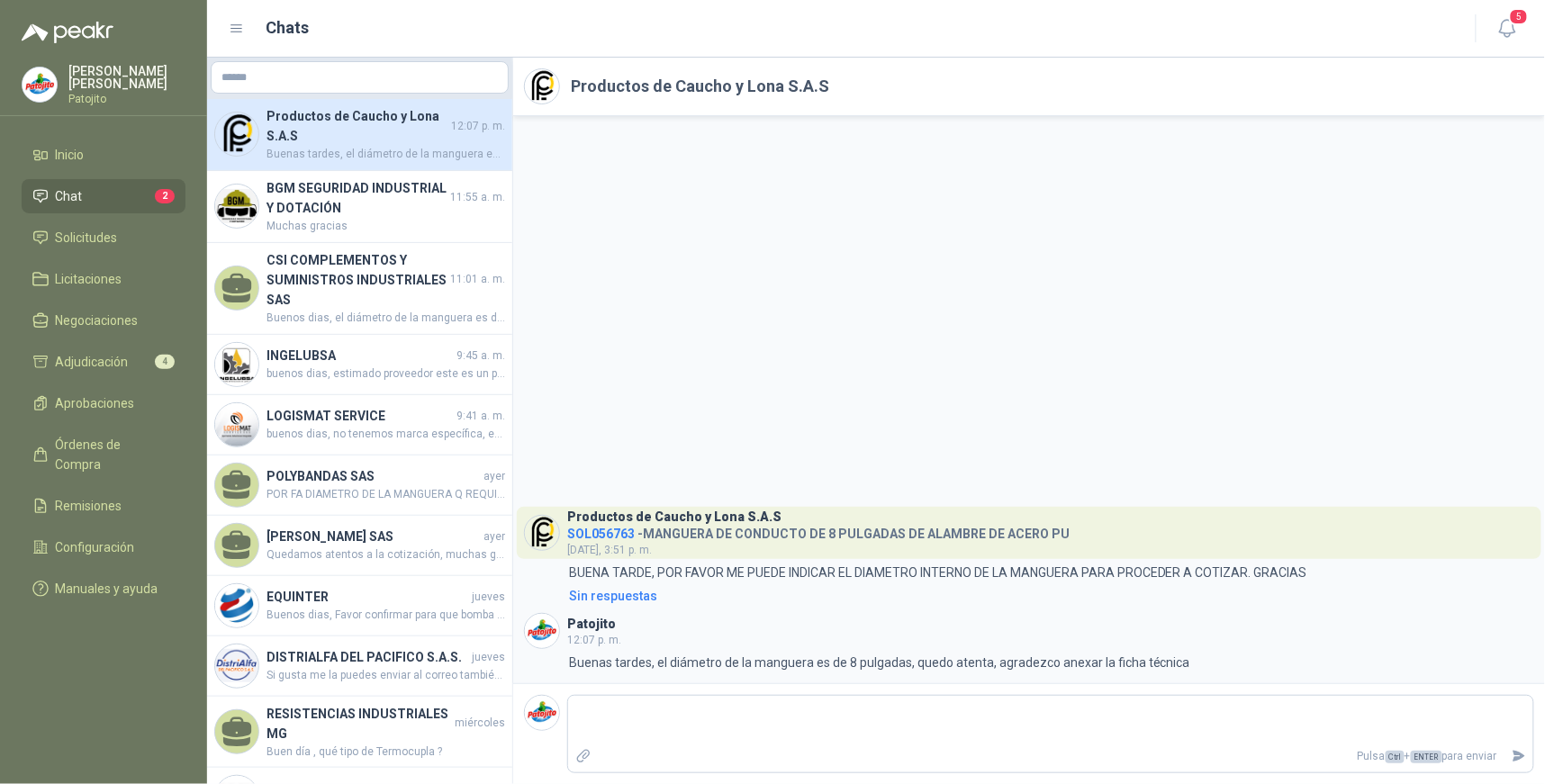
click at [425, 139] on h4 "Productos de Caucho y Lona S.A.S" at bounding box center [357, 126] width 181 height 39
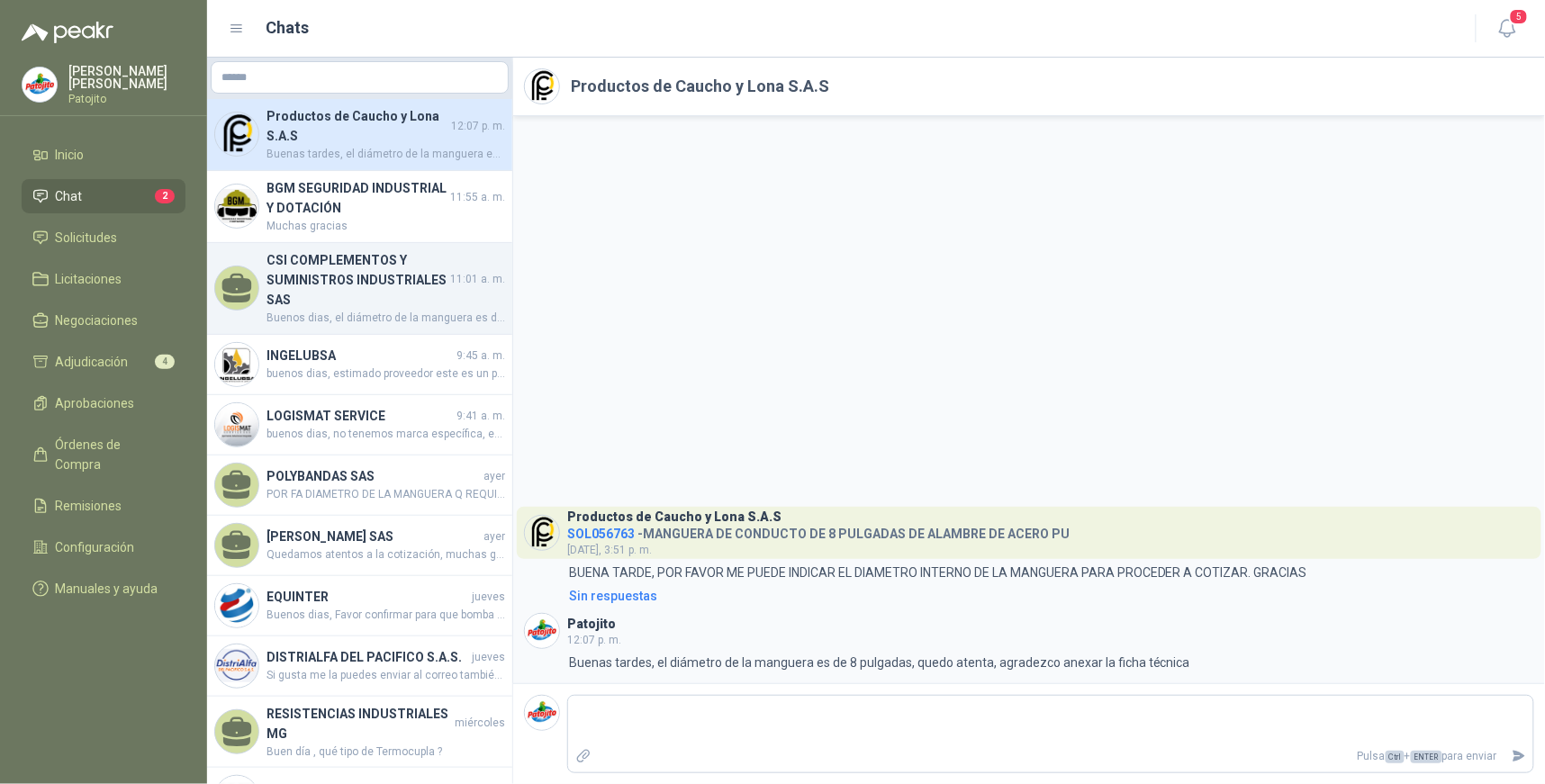
click at [428, 290] on h4 "CSI COMPLEMENTOS Y SUMINISTROS INDUSTRIALES SAS" at bounding box center [356, 279] width 180 height 59
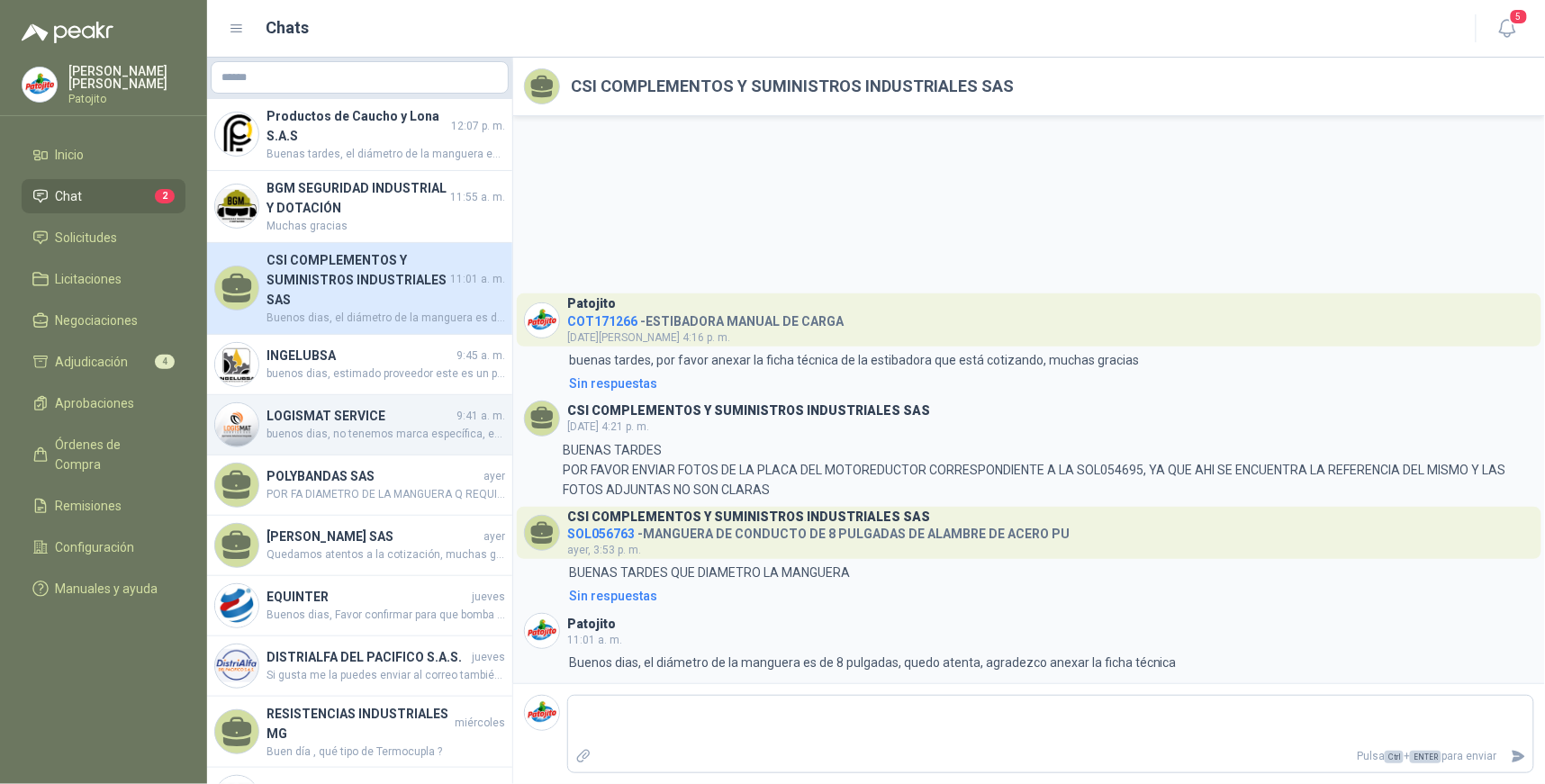
click at [421, 408] on h4 "LOGISMAT SERVICE" at bounding box center [359, 416] width 186 height 20
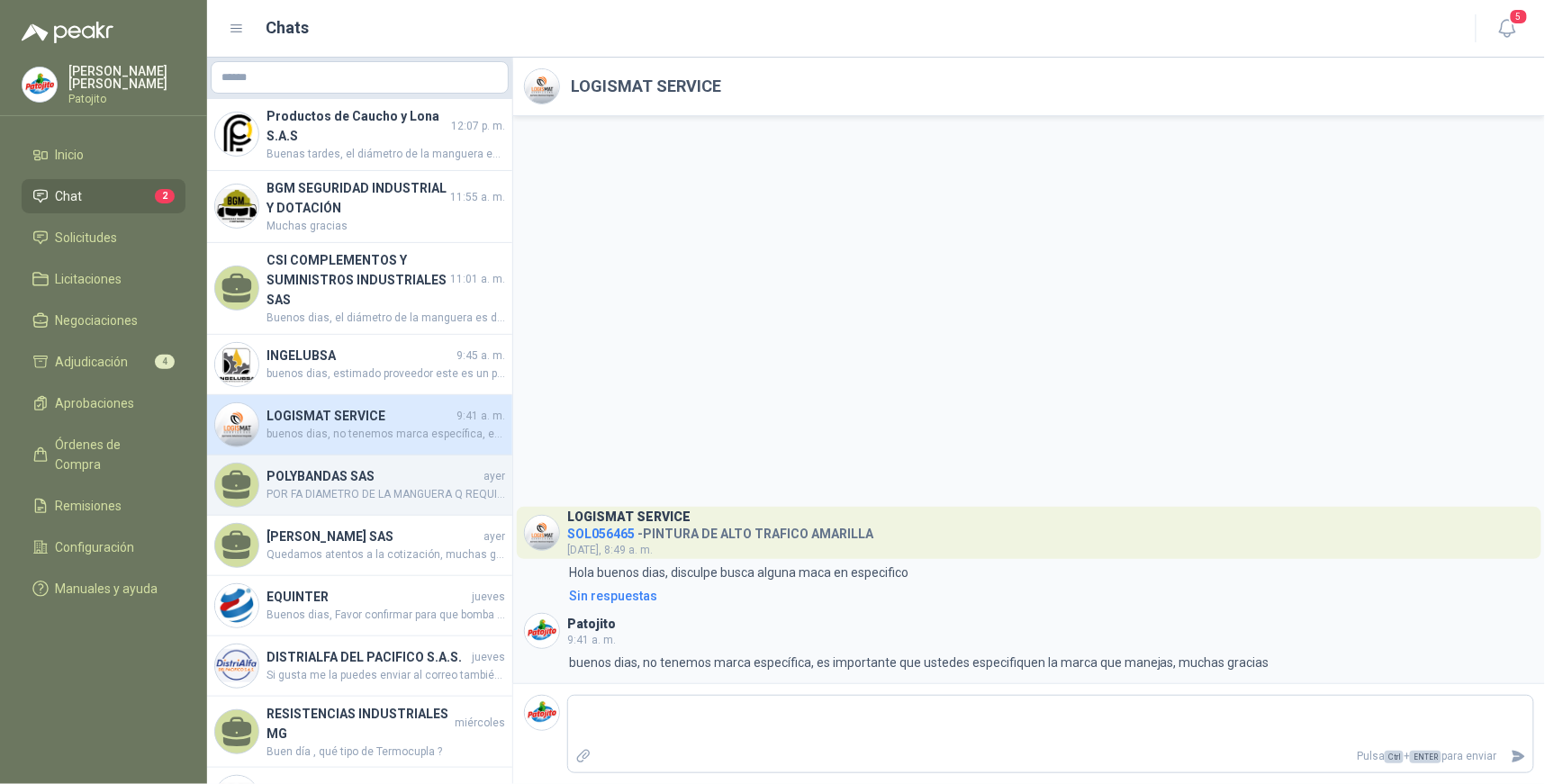
click at [408, 473] on h4 "POLYBANDAS SAS" at bounding box center [373, 476] width 214 height 20
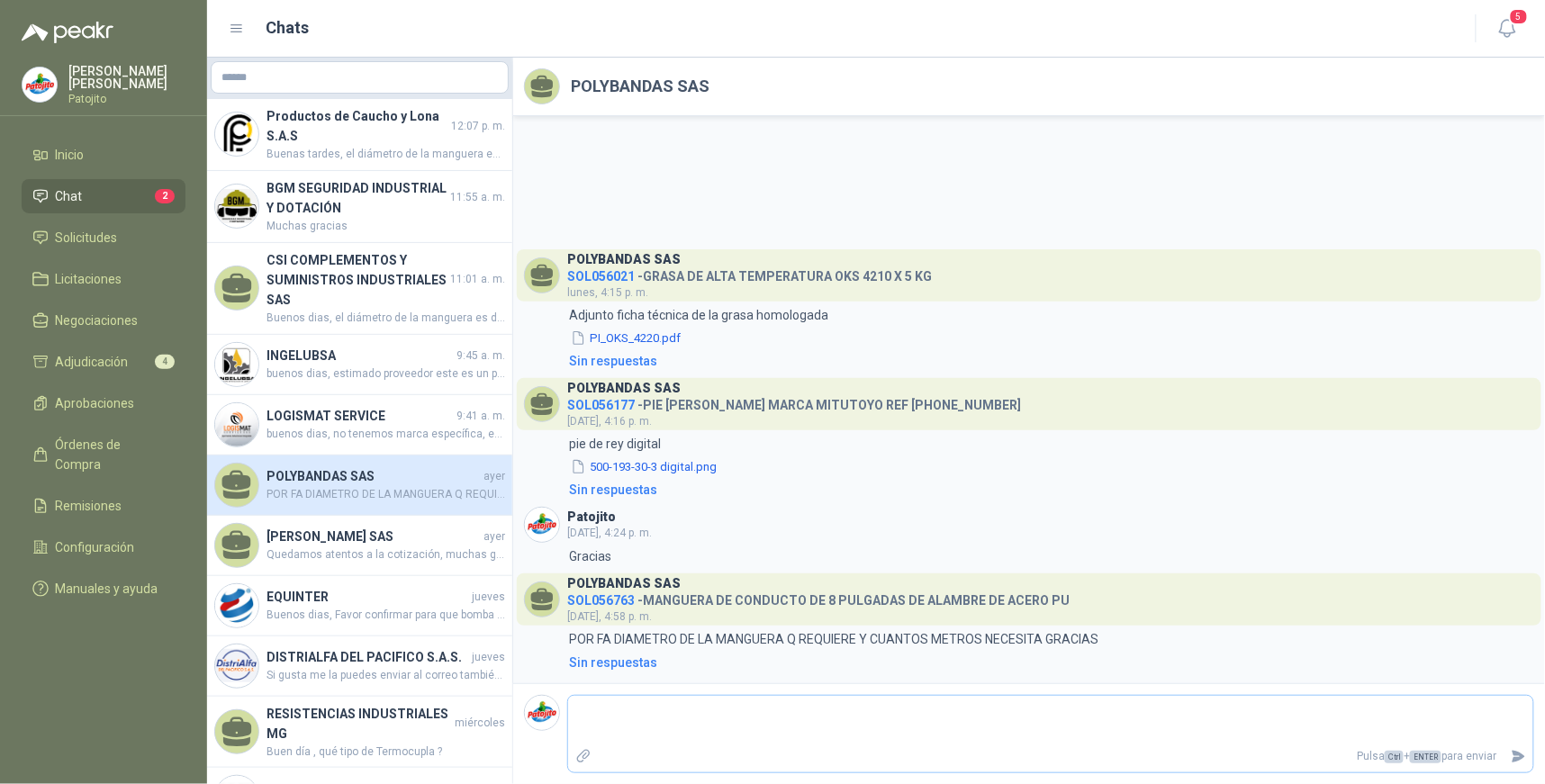
click at [614, 723] on textarea at bounding box center [1050, 720] width 965 height 41
type textarea "*"
type textarea "**"
type textarea "*"
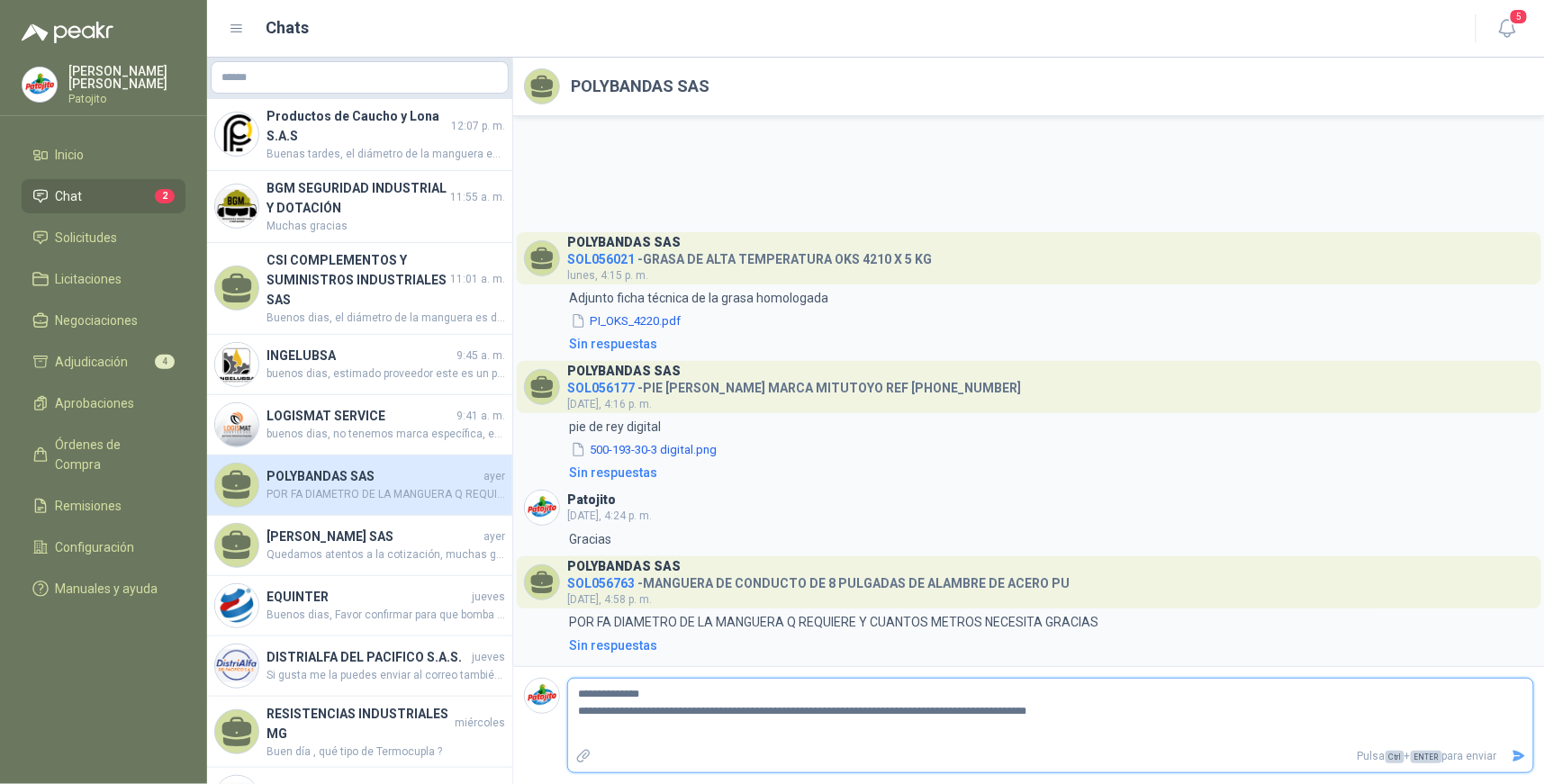
click at [1523, 754] on icon "Enviar" at bounding box center [1519, 756] width 13 height 12
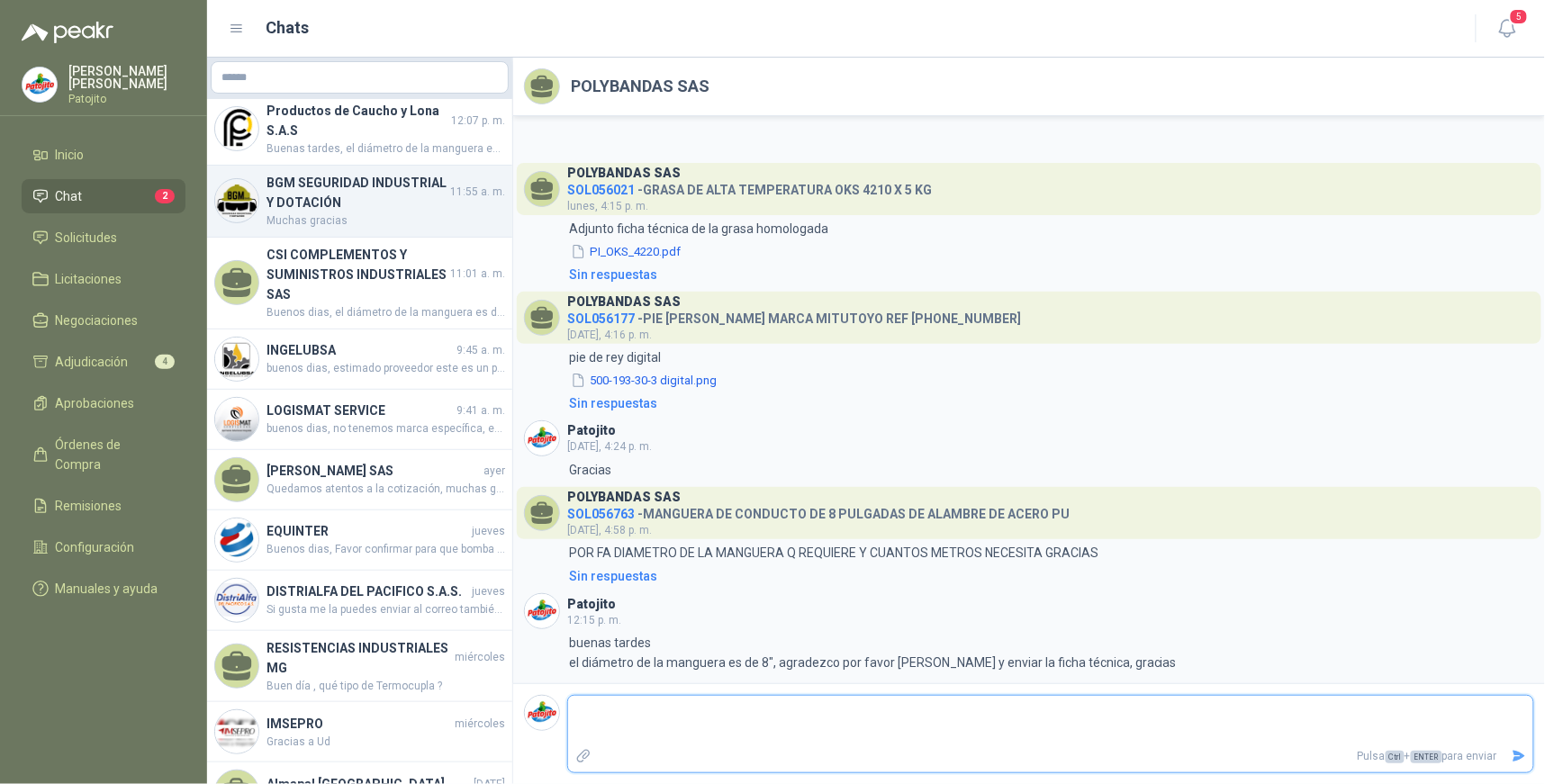
scroll to position [100, 0]
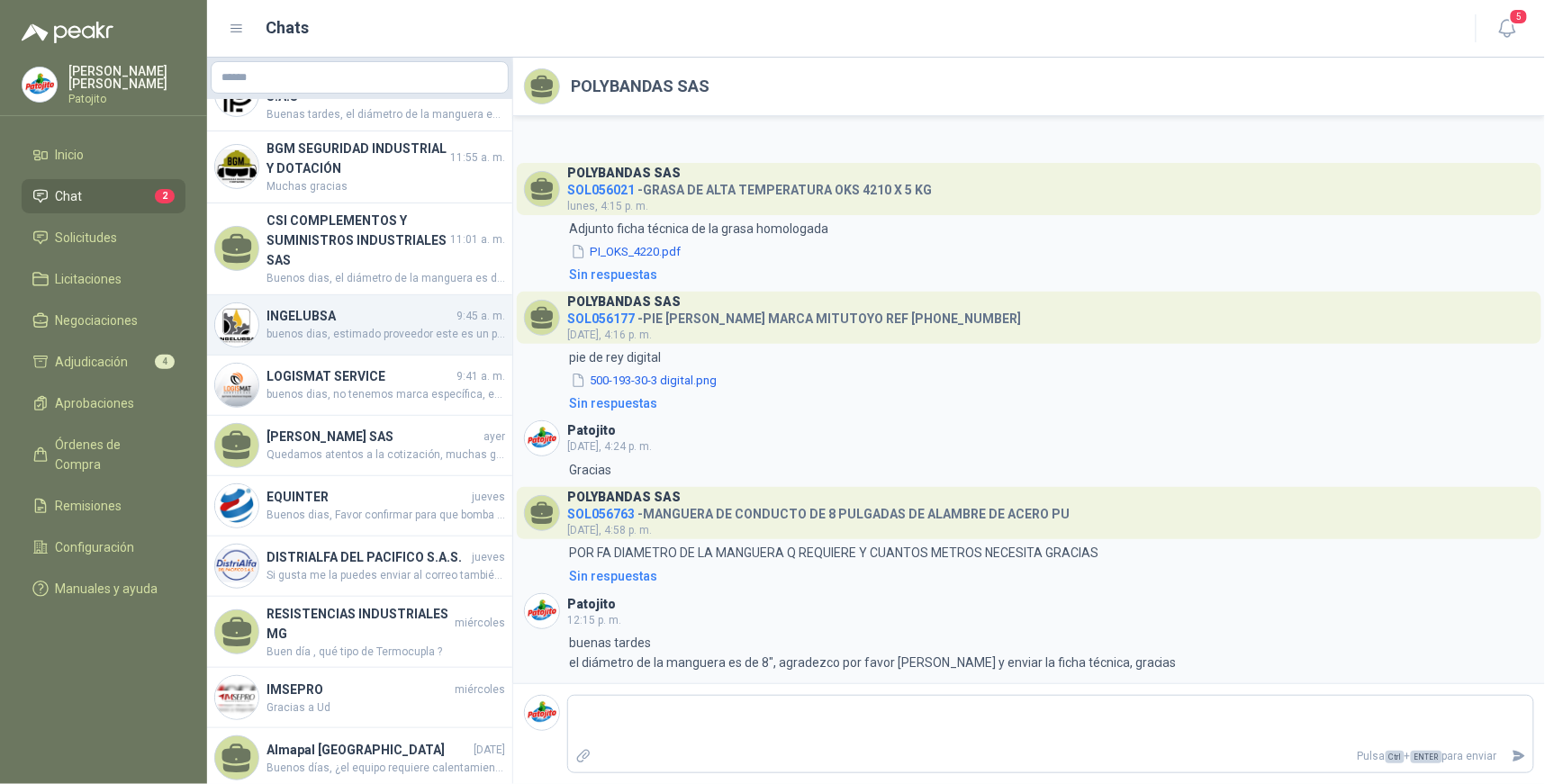
click at [416, 323] on h4 "INGELUBSA" at bounding box center [359, 316] width 186 height 20
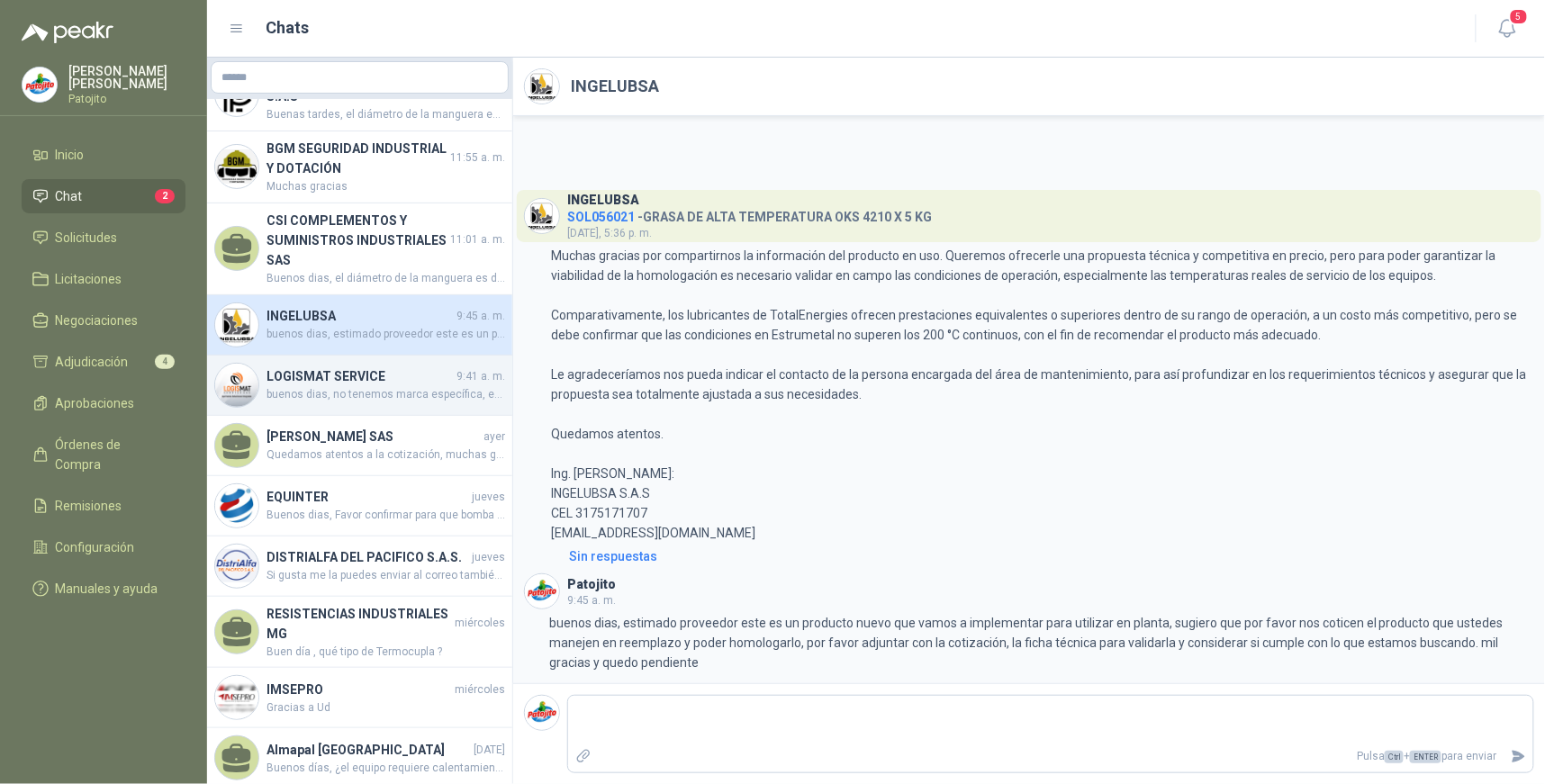
click at [394, 391] on span "buenos dias, no tenemos marca específica, es importante que ustedes especifique…" at bounding box center [386, 394] width 239 height 17
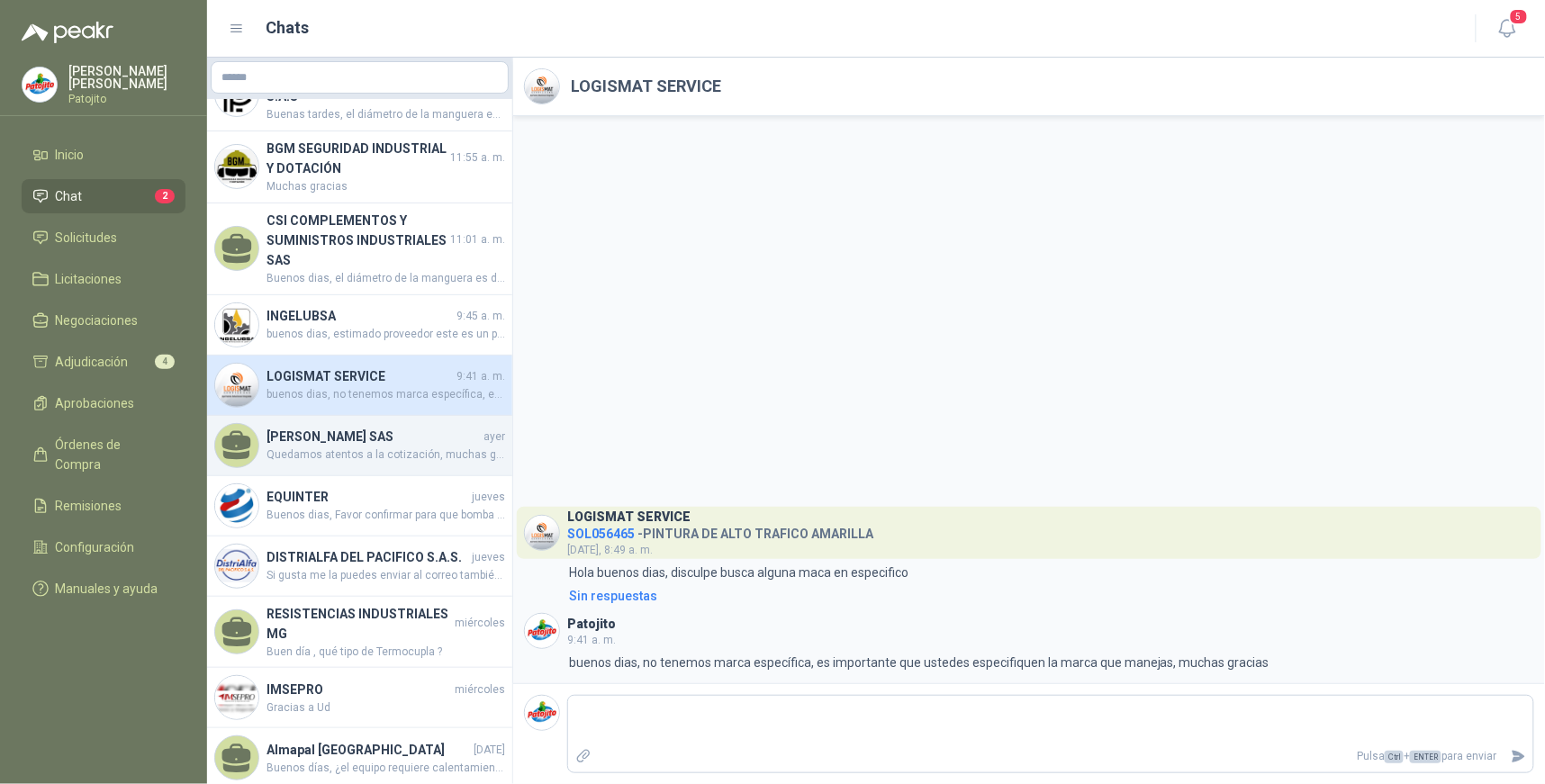
click at [428, 447] on span "Quedamos atentos a la cotización, muchas gracias" at bounding box center [386, 454] width 239 height 17
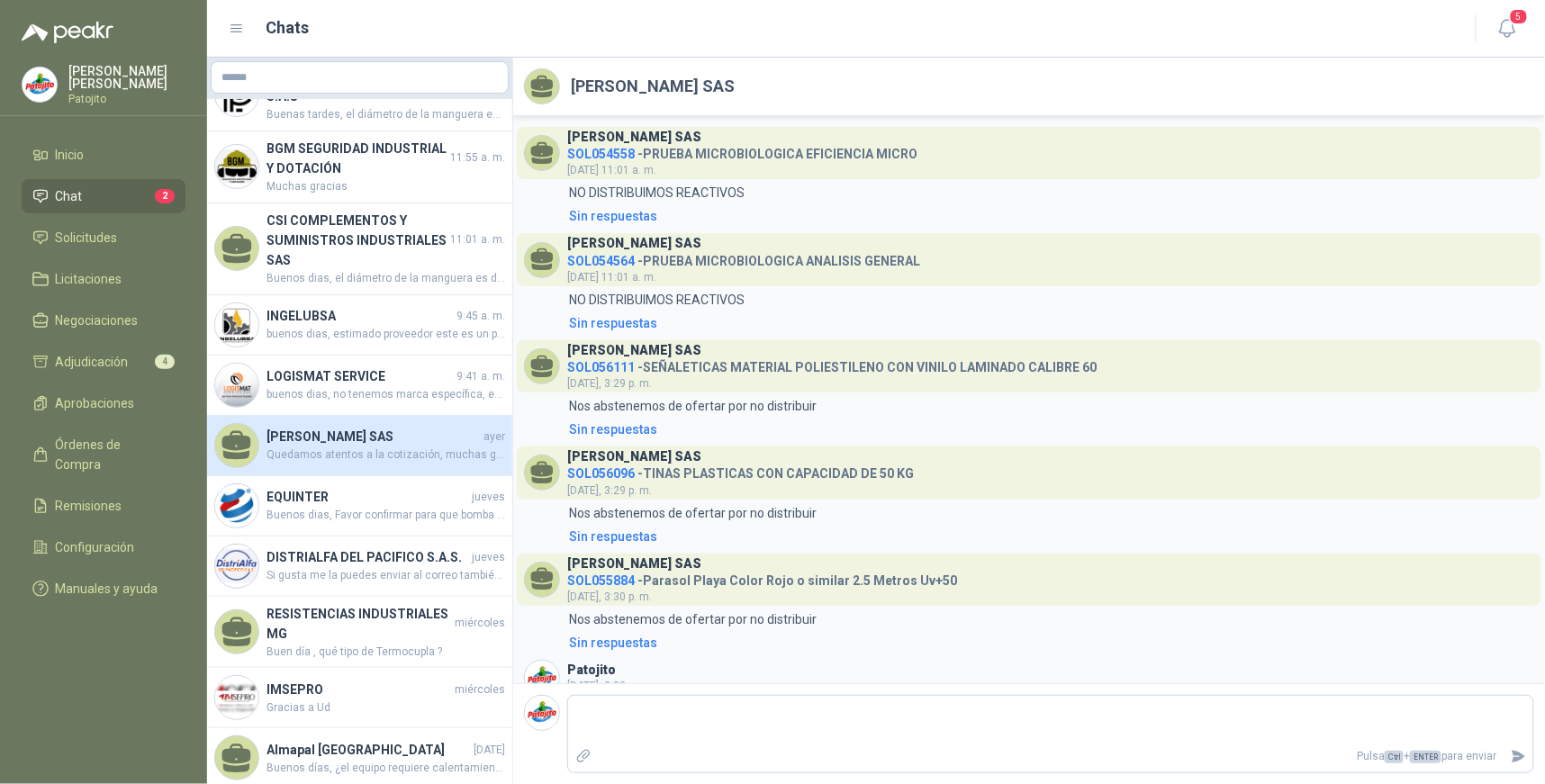
scroll to position [345, 0]
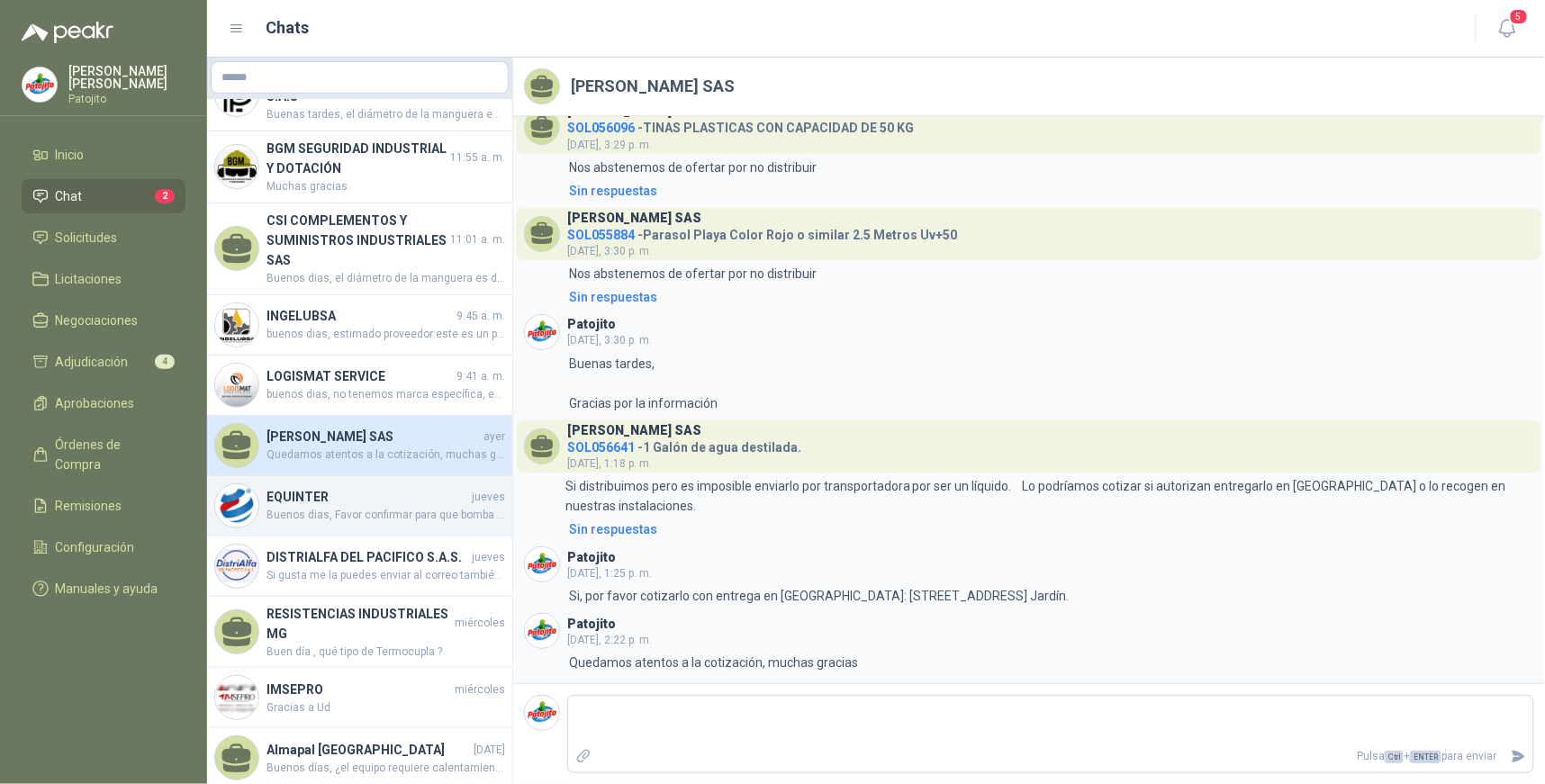
click at [384, 505] on h4 "EQUINTER" at bounding box center [367, 497] width 202 height 20
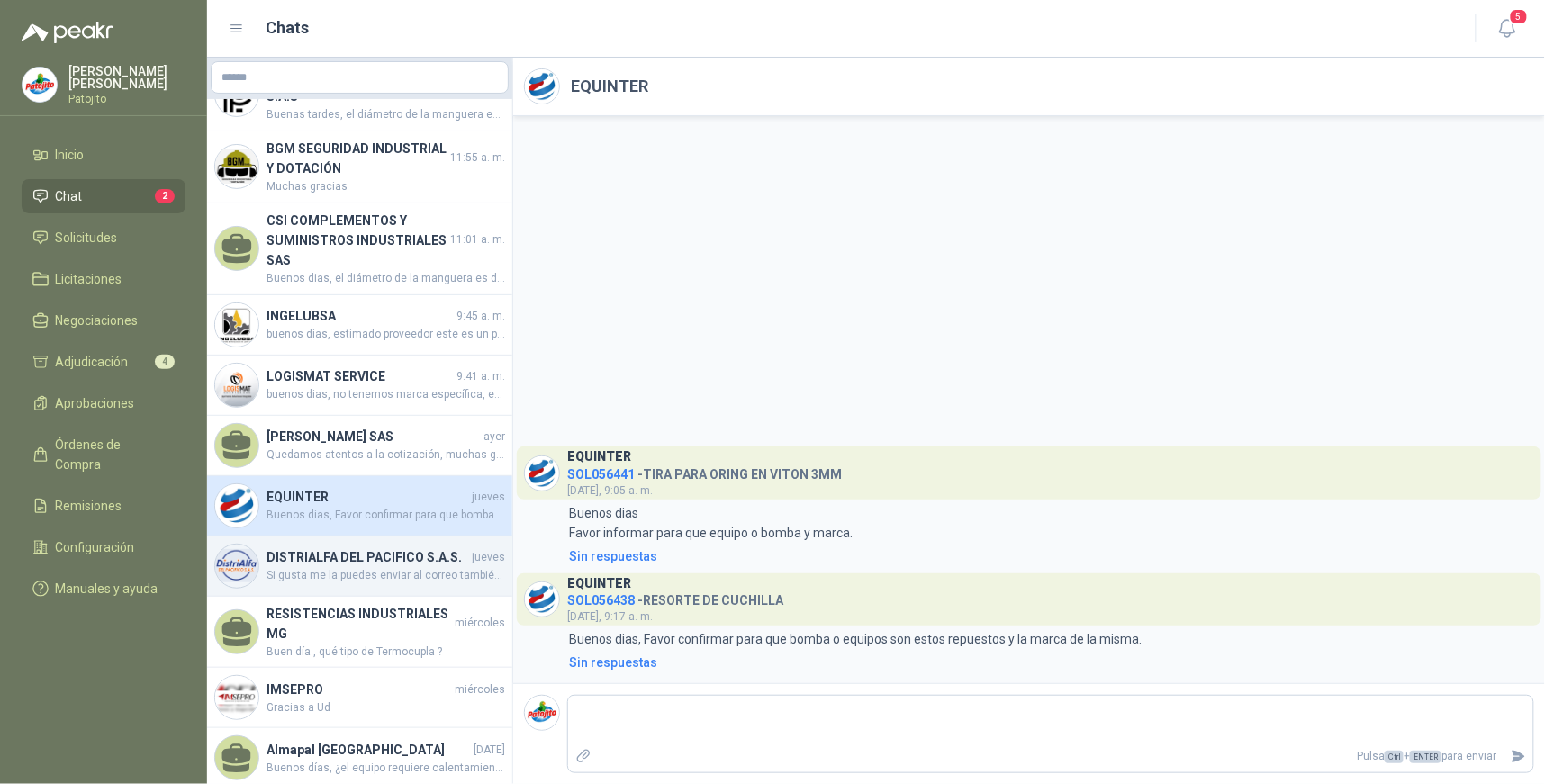
click at [435, 563] on h4 "DISTRIALFA DEL PACIFICO S.A.S." at bounding box center [367, 557] width 202 height 20
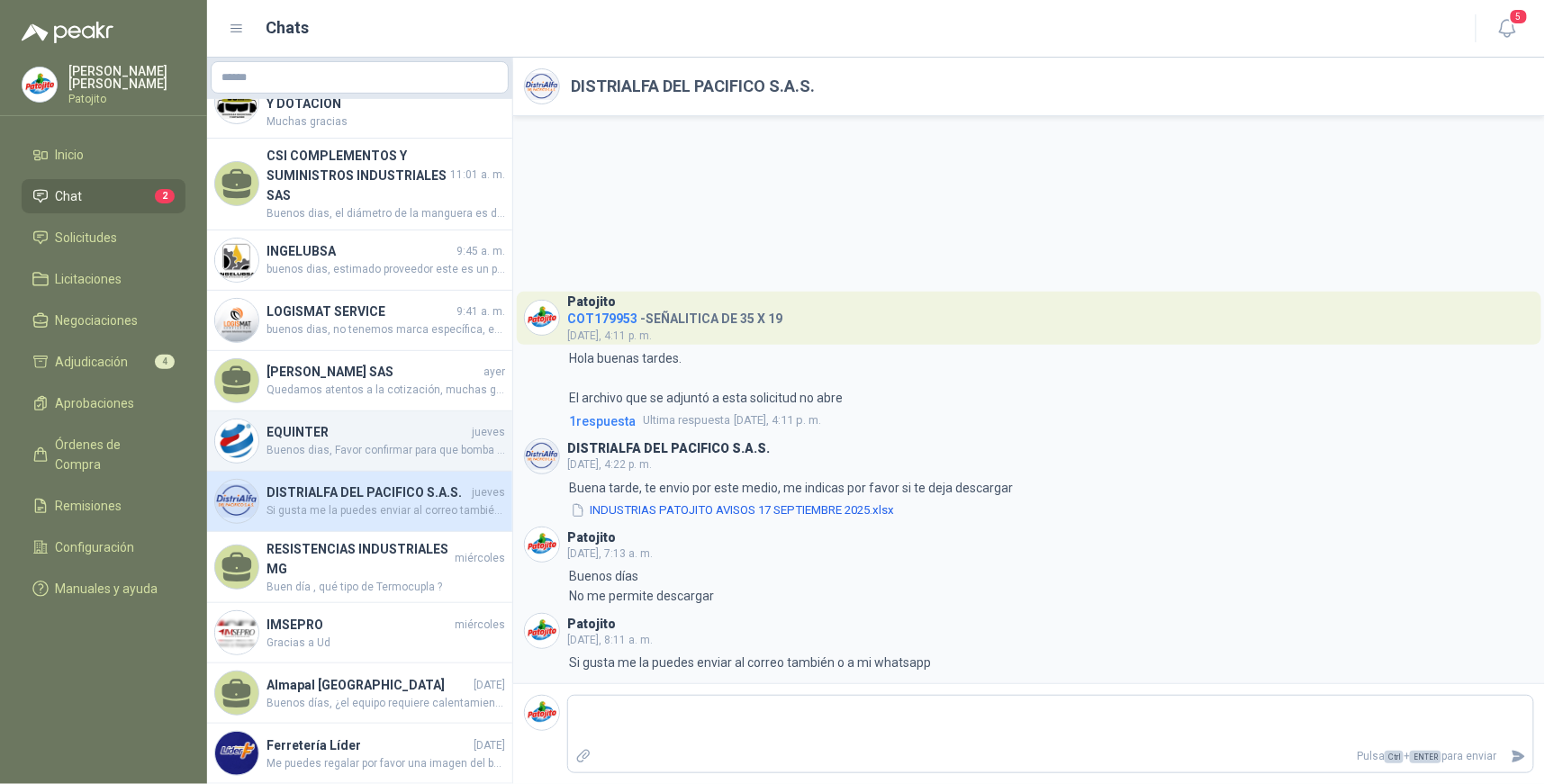
scroll to position [200, 0]
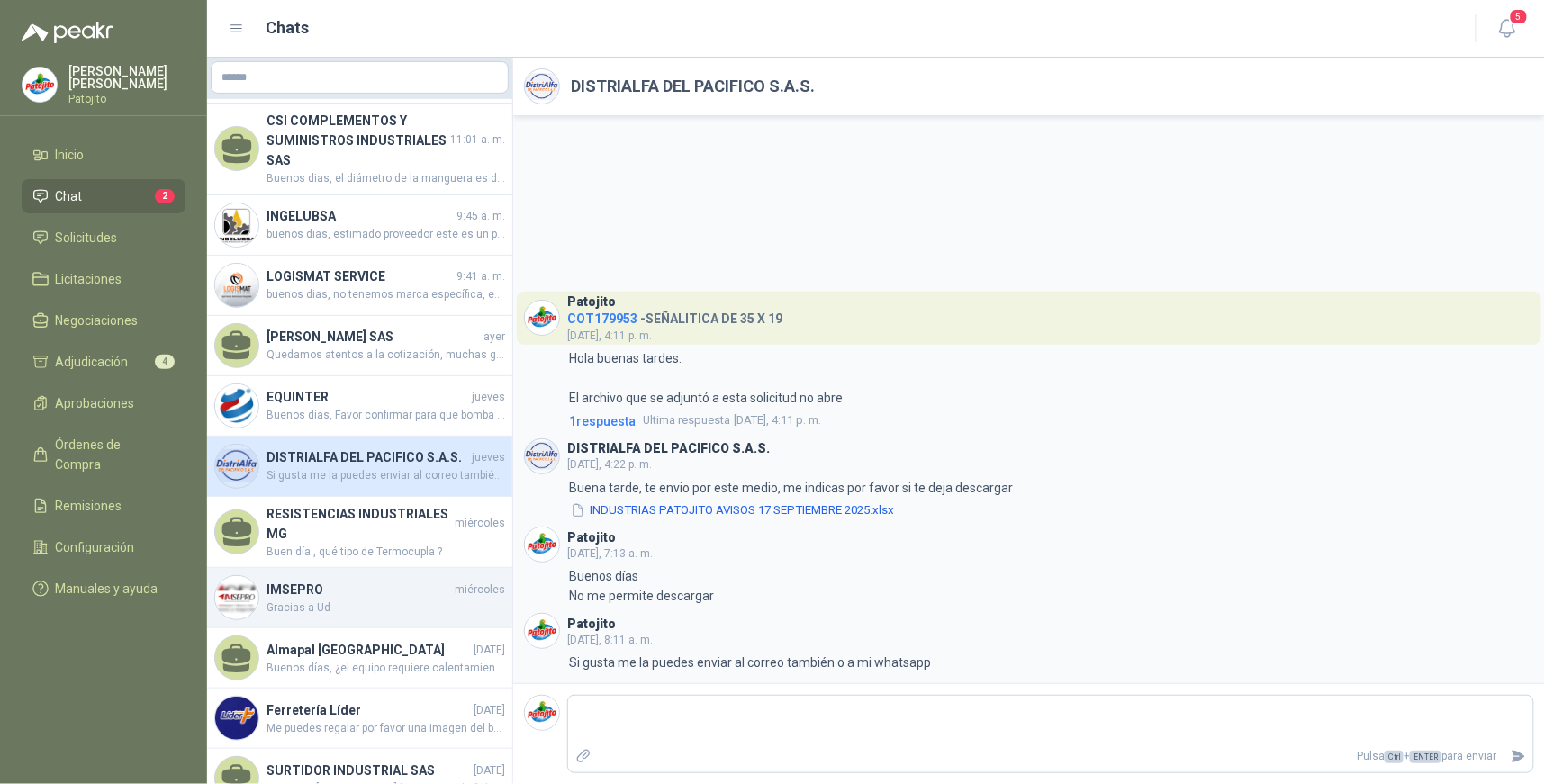
drag, startPoint x: 426, startPoint y: 534, endPoint x: 429, endPoint y: 572, distance: 38.1
click at [427, 534] on h4 "RESISTENCIAS INDUSTRIALES MG" at bounding box center [359, 524] width 185 height 39
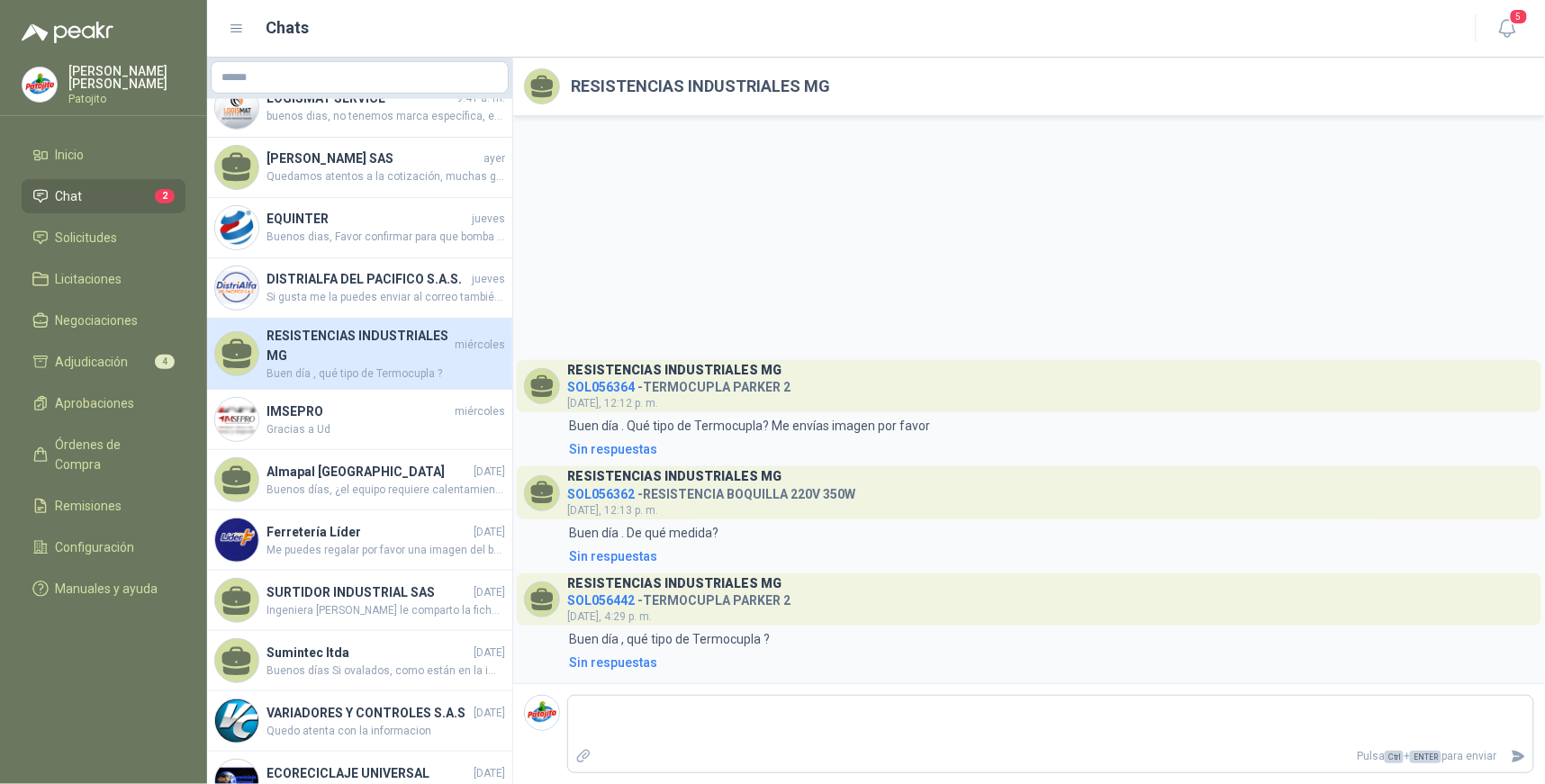
scroll to position [399, 0]
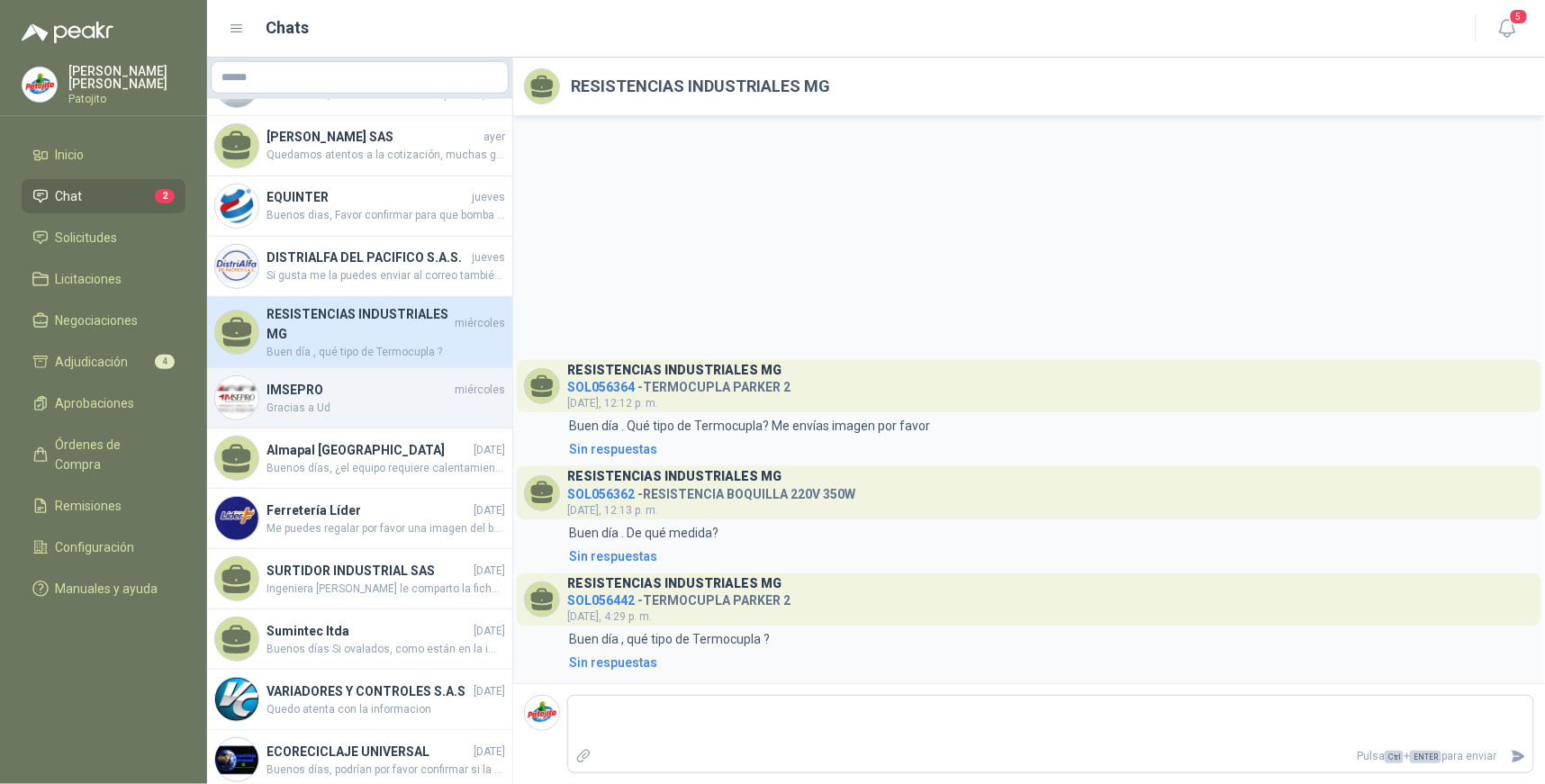
click at [364, 408] on span "Gracias a Ud" at bounding box center [386, 407] width 239 height 17
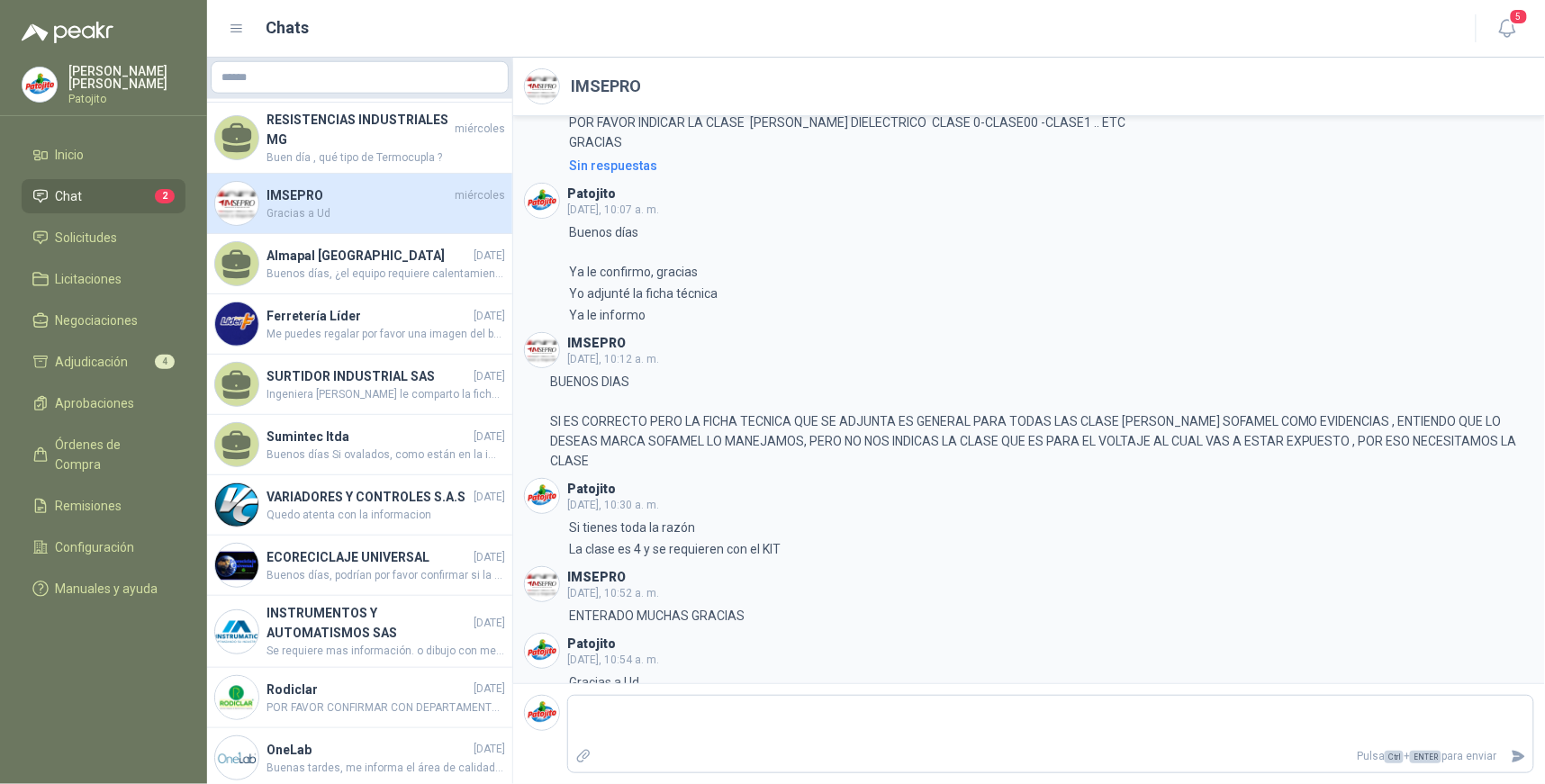
scroll to position [600, 0]
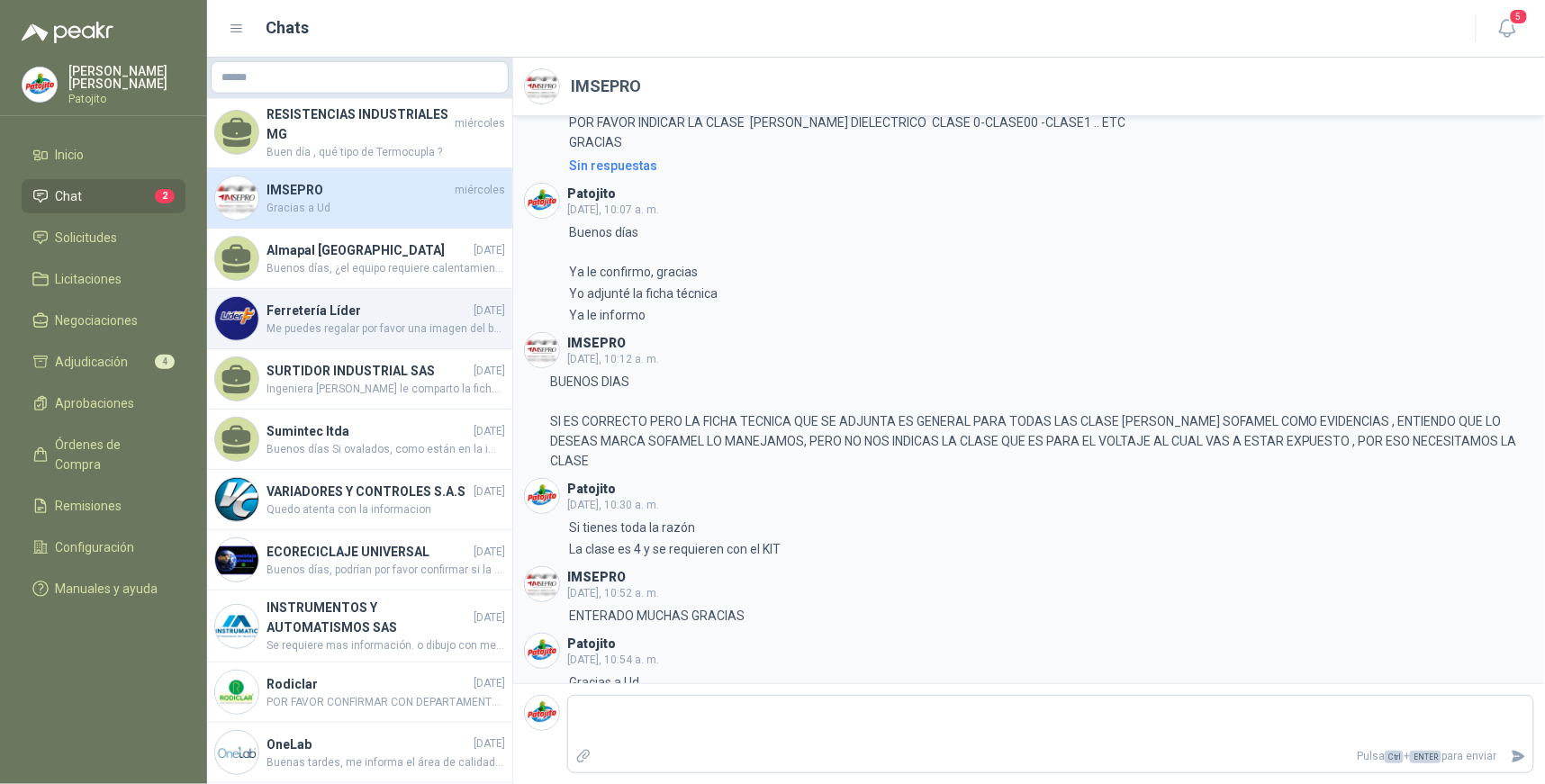
click at [447, 327] on span "Me puedes regalar por favor una imagen del balde que nos esta ofreciendo" at bounding box center [386, 329] width 239 height 17
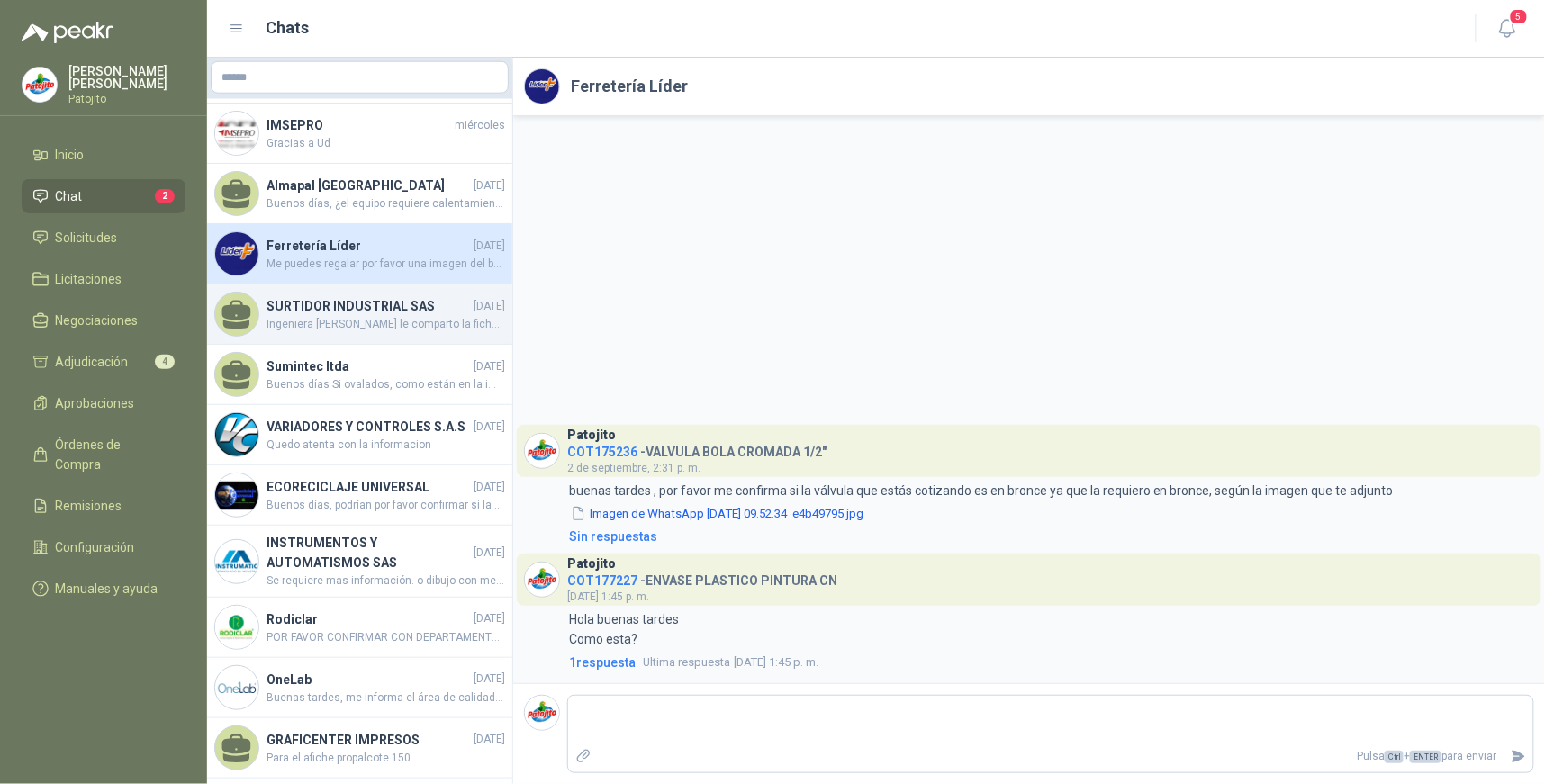
scroll to position [699, 0]
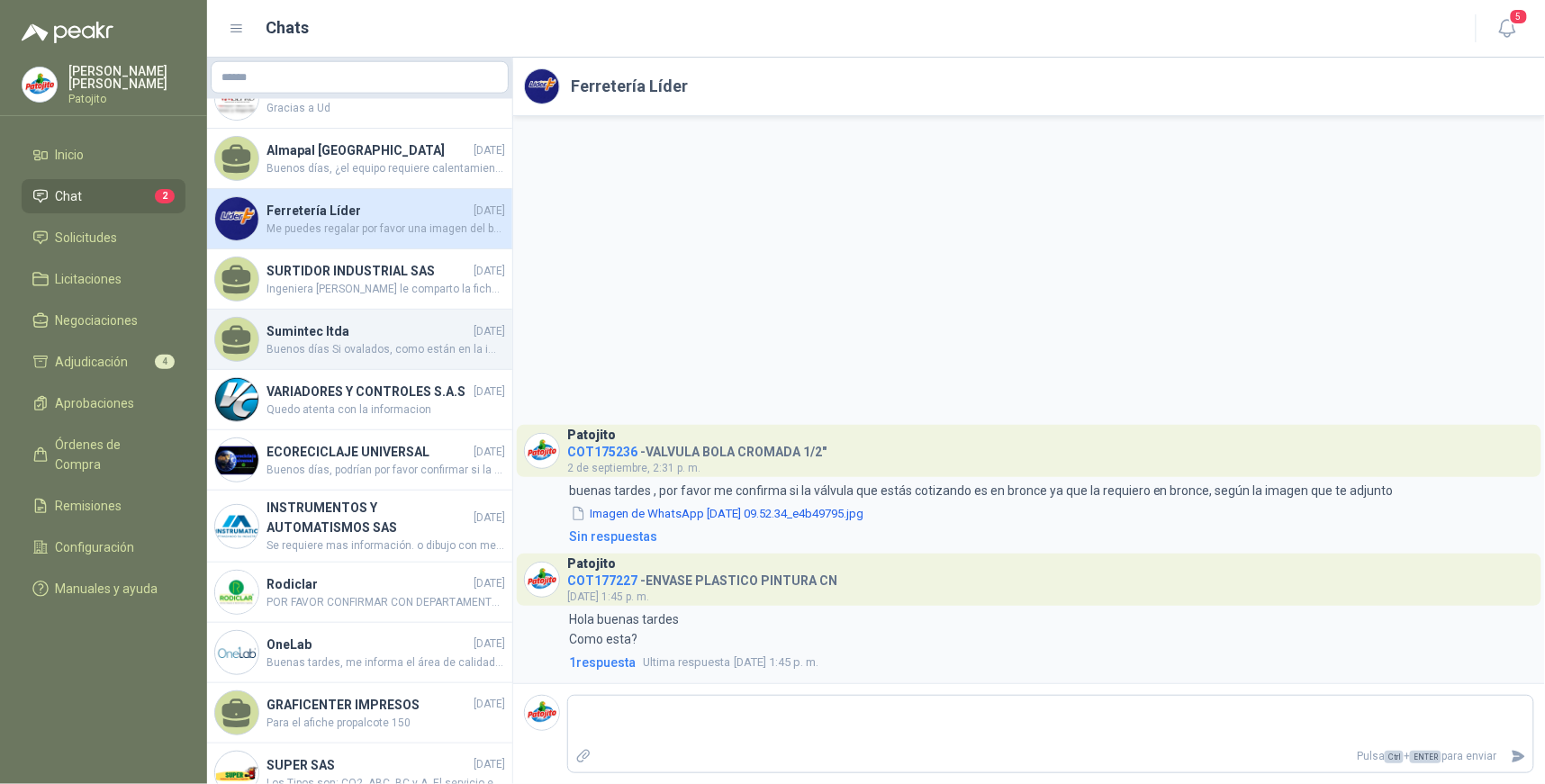
click at [398, 346] on span "Buenos días Si ovalados, como están en la imagen" at bounding box center [386, 349] width 239 height 17
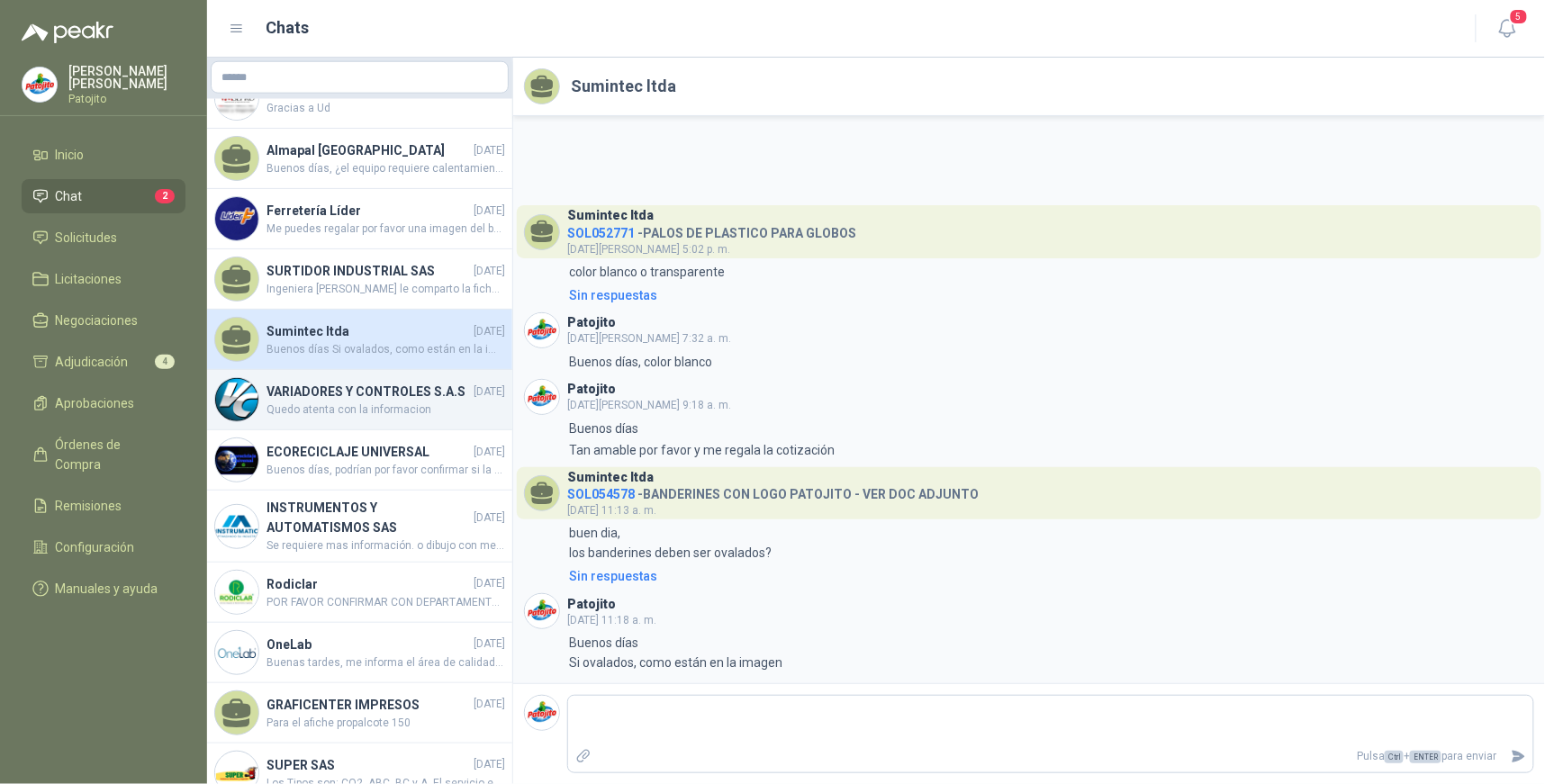
click at [406, 401] on h4 "VARIADORES Y CONTROLES S.A.S" at bounding box center [368, 392] width 204 height 20
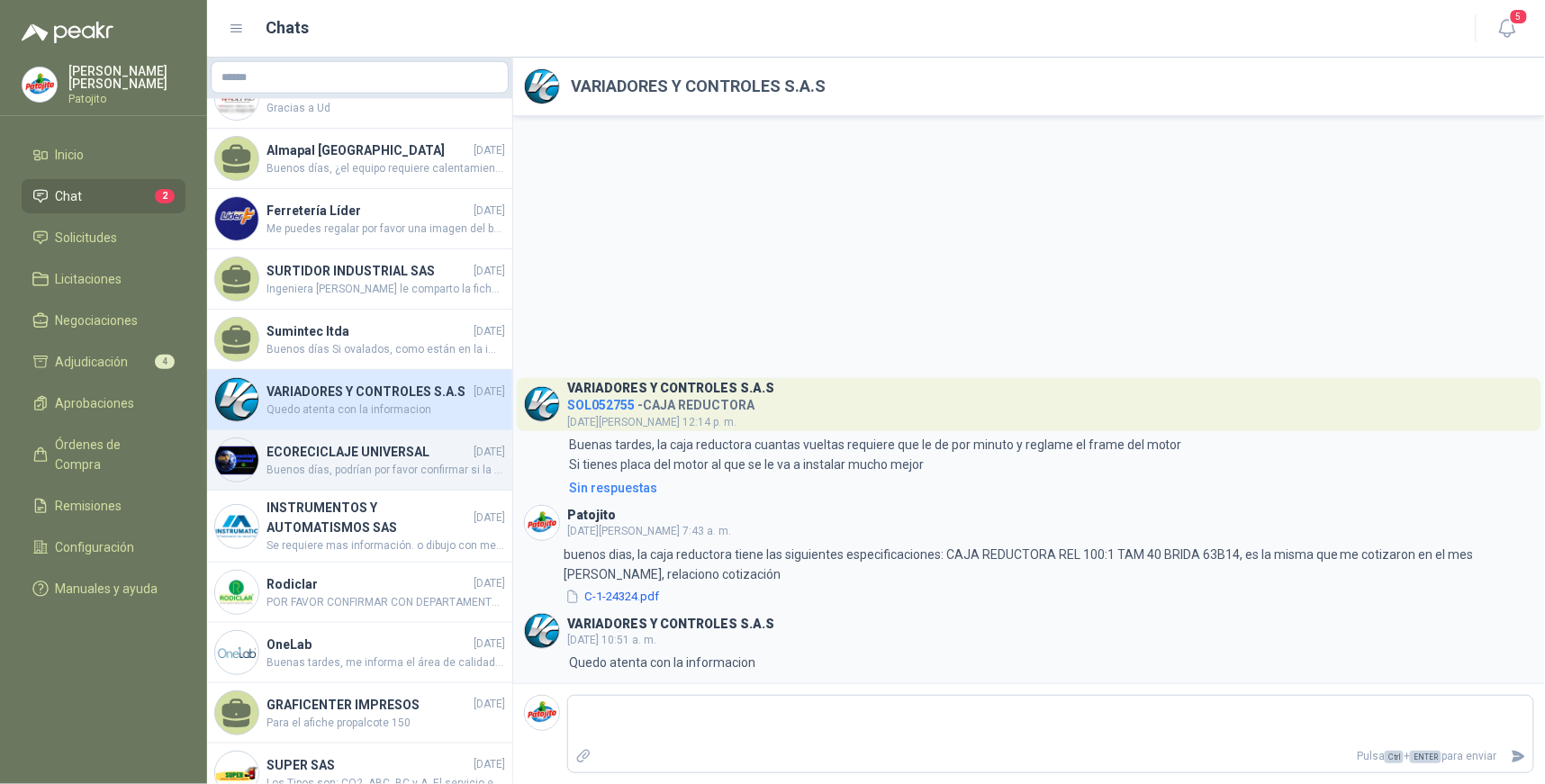
click at [418, 461] on h4 "ECORECICLAJE UNIVERSAL" at bounding box center [368, 452] width 204 height 20
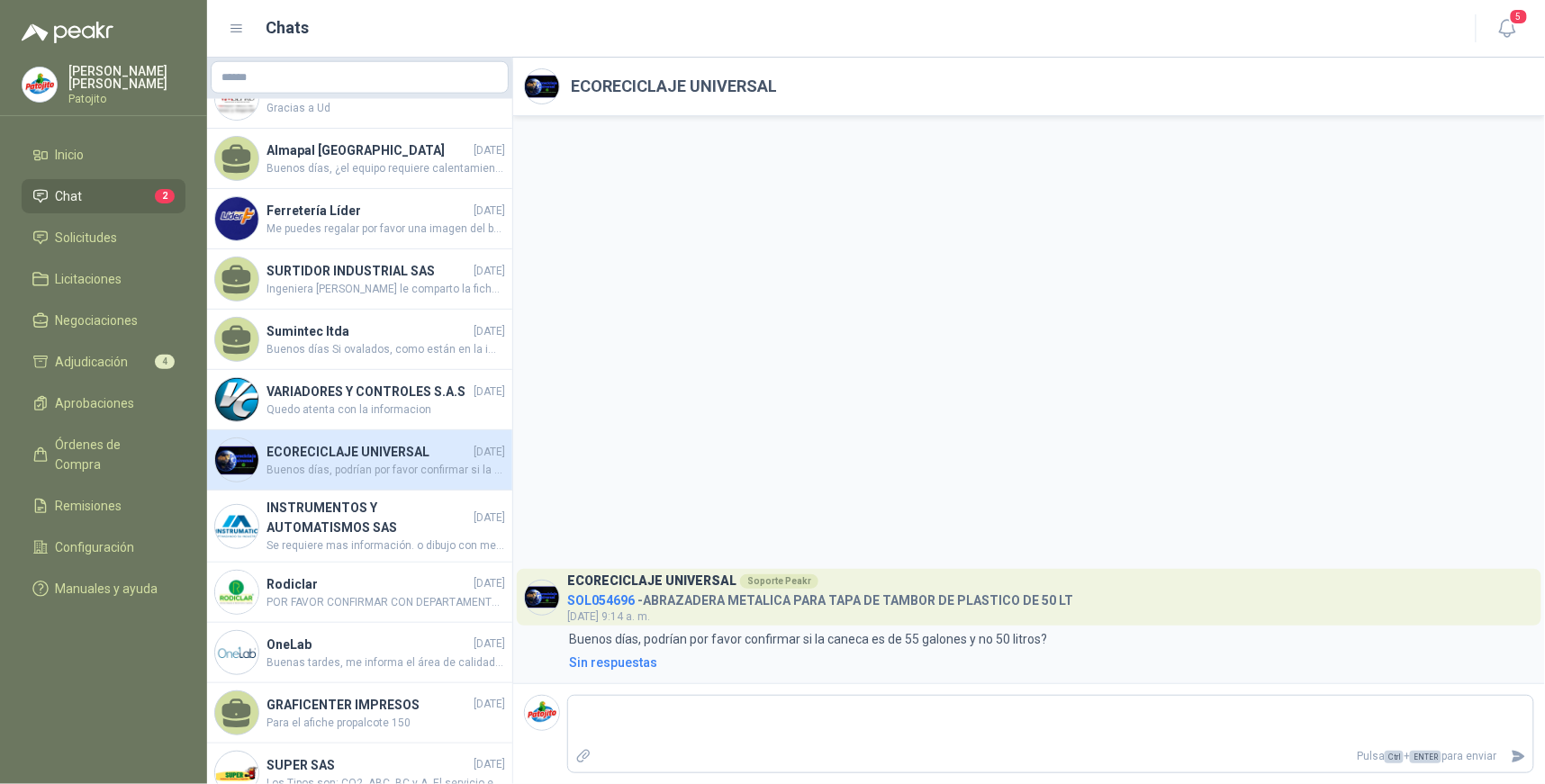
click at [441, 461] on h4 "ECORECICLAJE UNIVERSAL" at bounding box center [368, 452] width 204 height 20
click at [409, 474] on span "Buenos días, podrían por favor confirmar si la caneca es de 55 galones y no 50 …" at bounding box center [386, 469] width 239 height 17
click at [411, 474] on span "Buenos días, podrían por favor confirmar si la caneca es de 55 galones y no 50 …" at bounding box center [386, 469] width 239 height 17
click at [416, 474] on span "Buenos días, podrían por favor confirmar si la caneca es de 55 galones y no 50 …" at bounding box center [386, 469] width 239 height 17
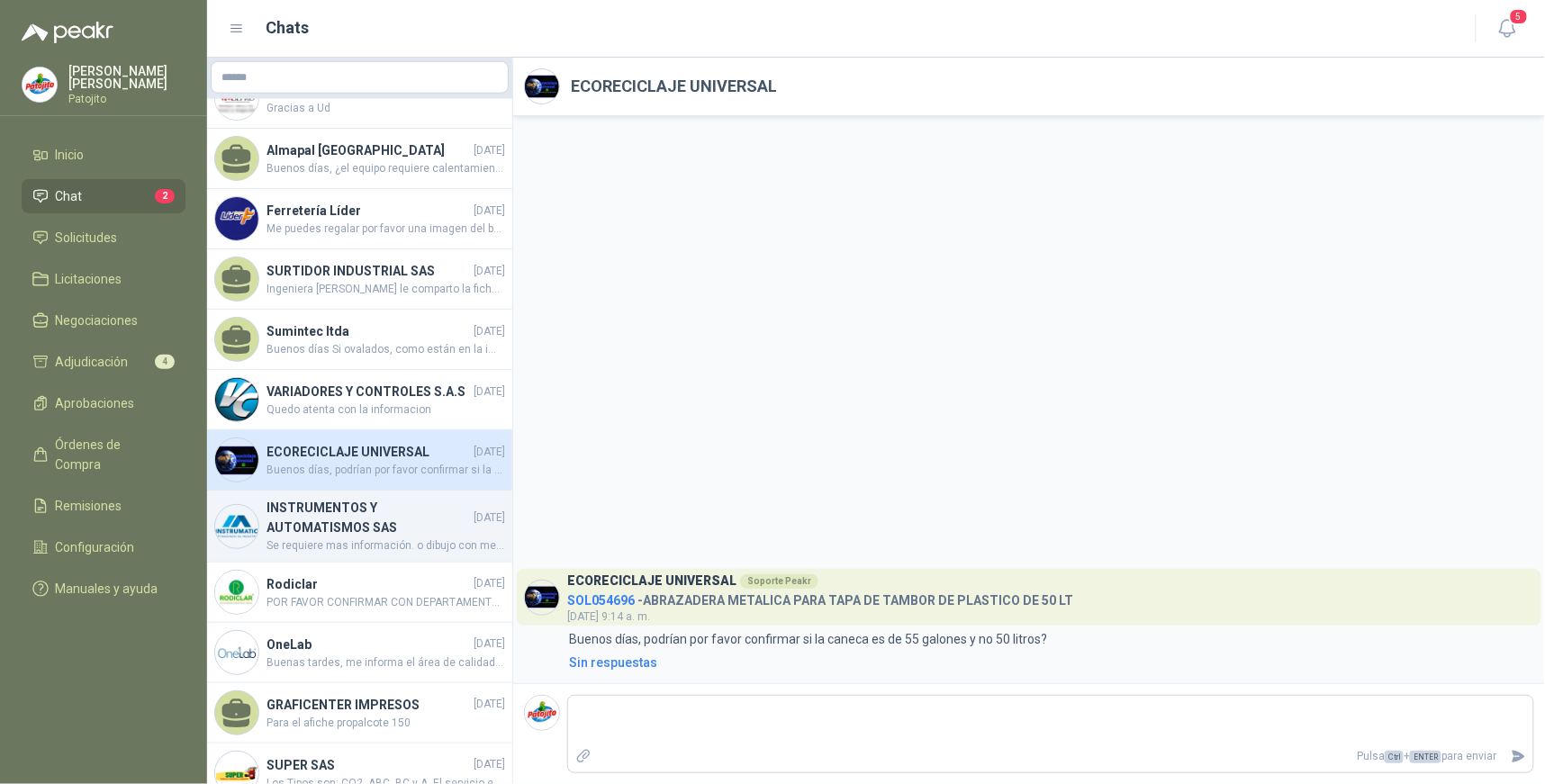
click at [402, 537] on h4 "INSTRUMENTOS Y AUTOMATISMOS SAS" at bounding box center [368, 517] width 204 height 39
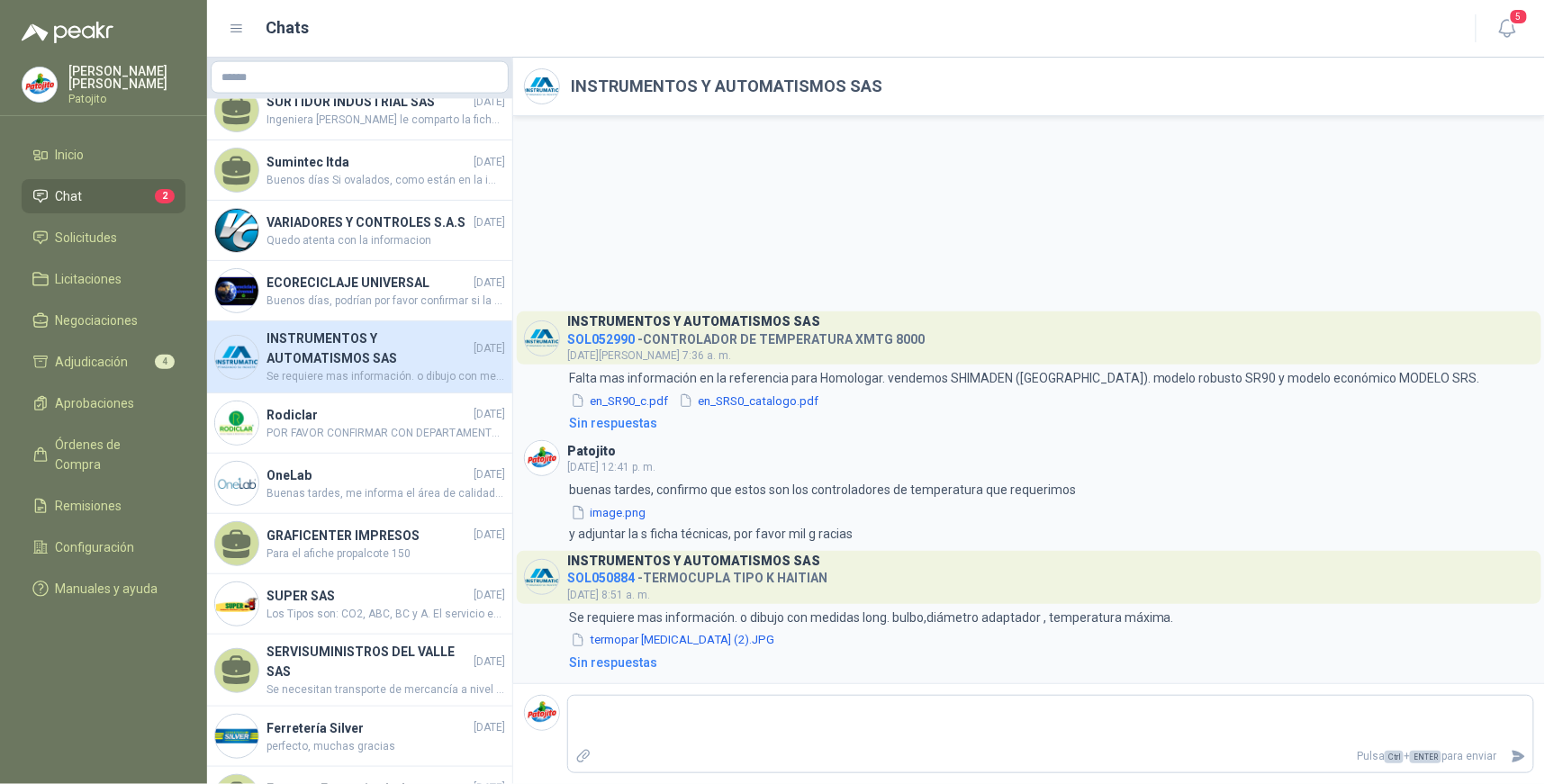
scroll to position [900, 0]
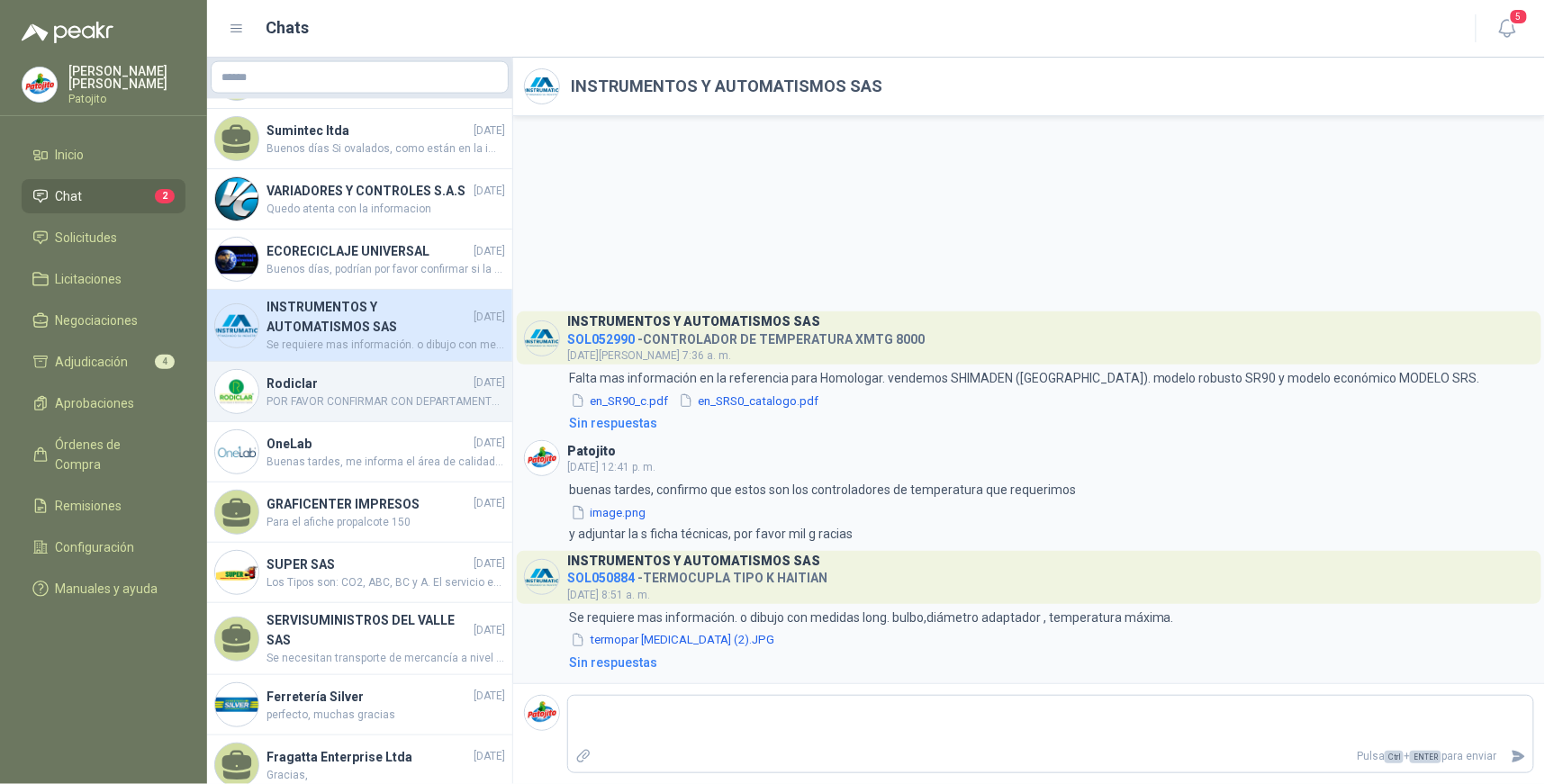
click at [402, 405] on span "POR FAVOR CONFIRMAR CON DEPARTAMENTO TECNICO DE ACUERDO A LA FICHA TECNICA ENVI…" at bounding box center [386, 401] width 239 height 17
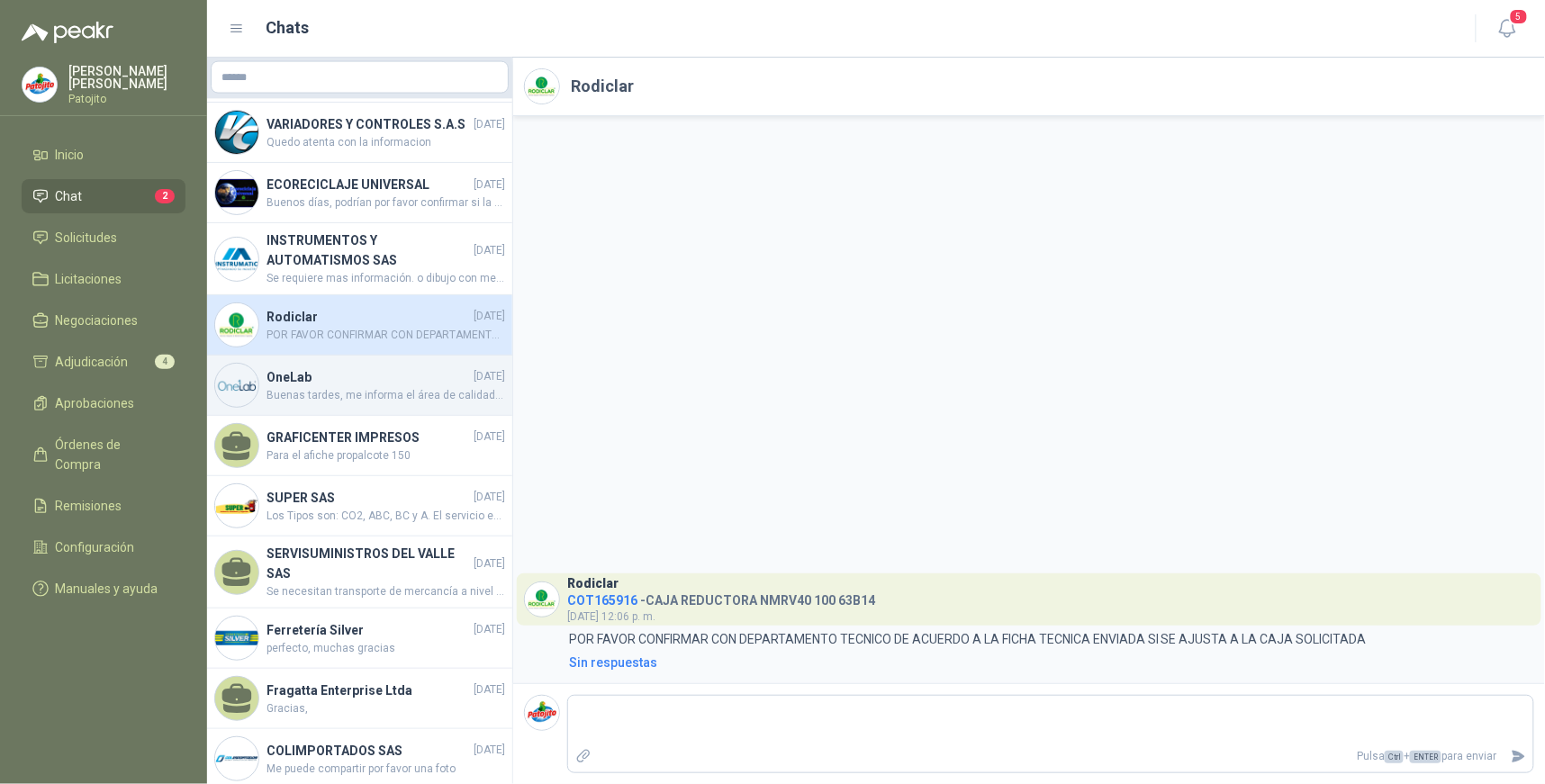
scroll to position [1000, 0]
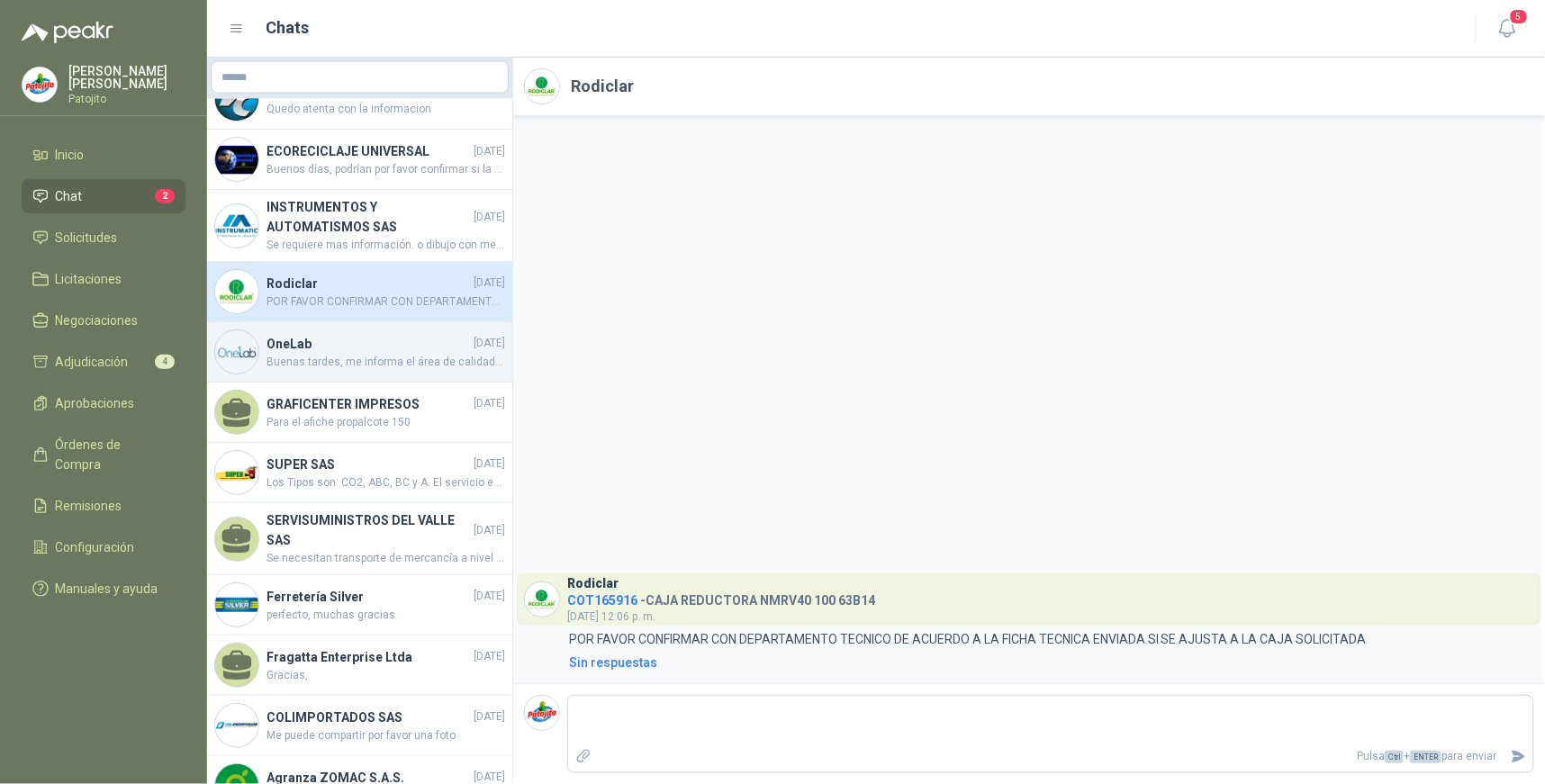
click at [419, 345] on h4 "OneLab" at bounding box center [368, 344] width 204 height 20
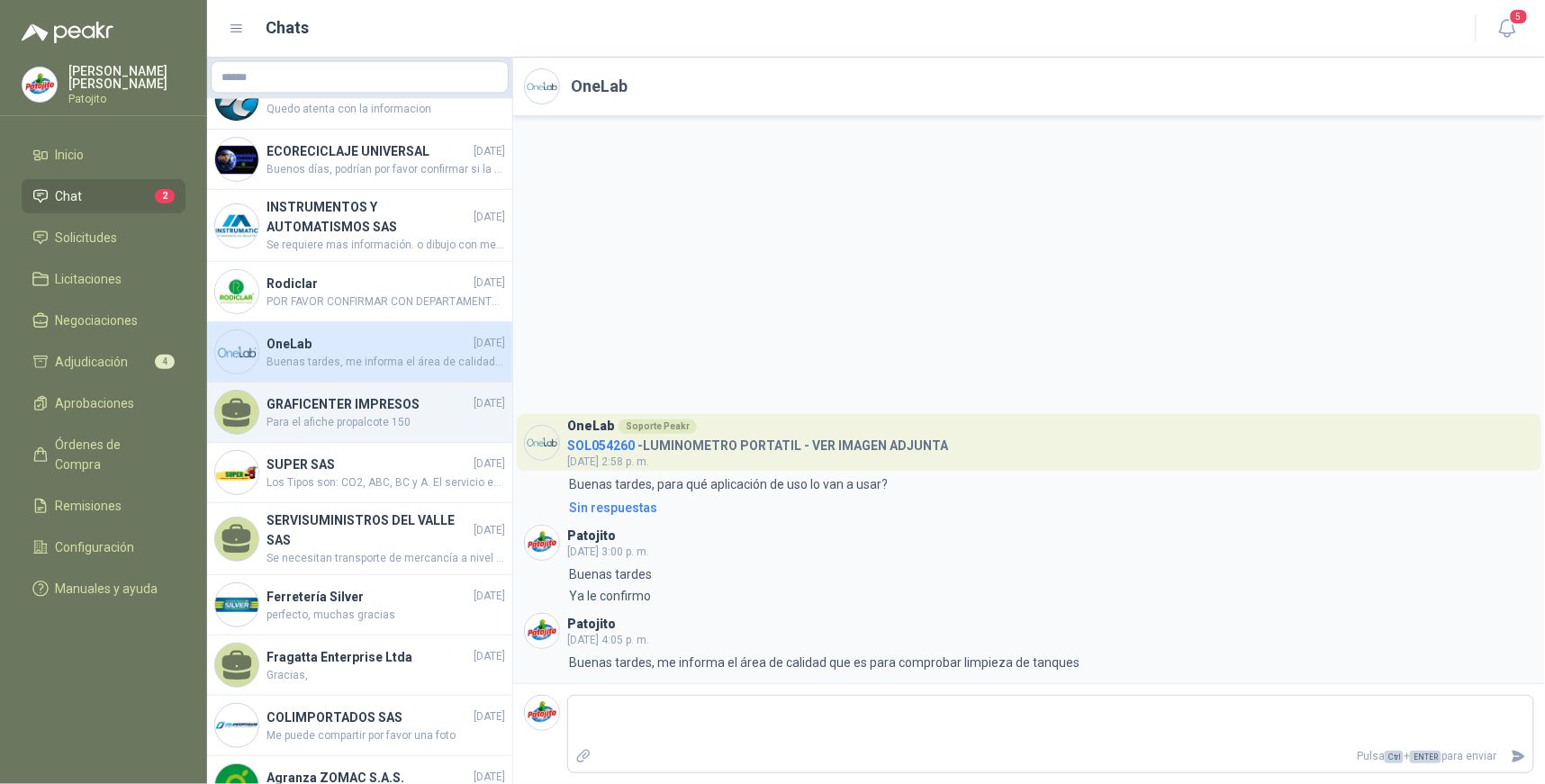
scroll to position [1001, 0]
click at [392, 428] on div "GRAFICENTER IMPRESOS [DATE] Para el afiche propalcote 150" at bounding box center [386, 413] width 239 height 37
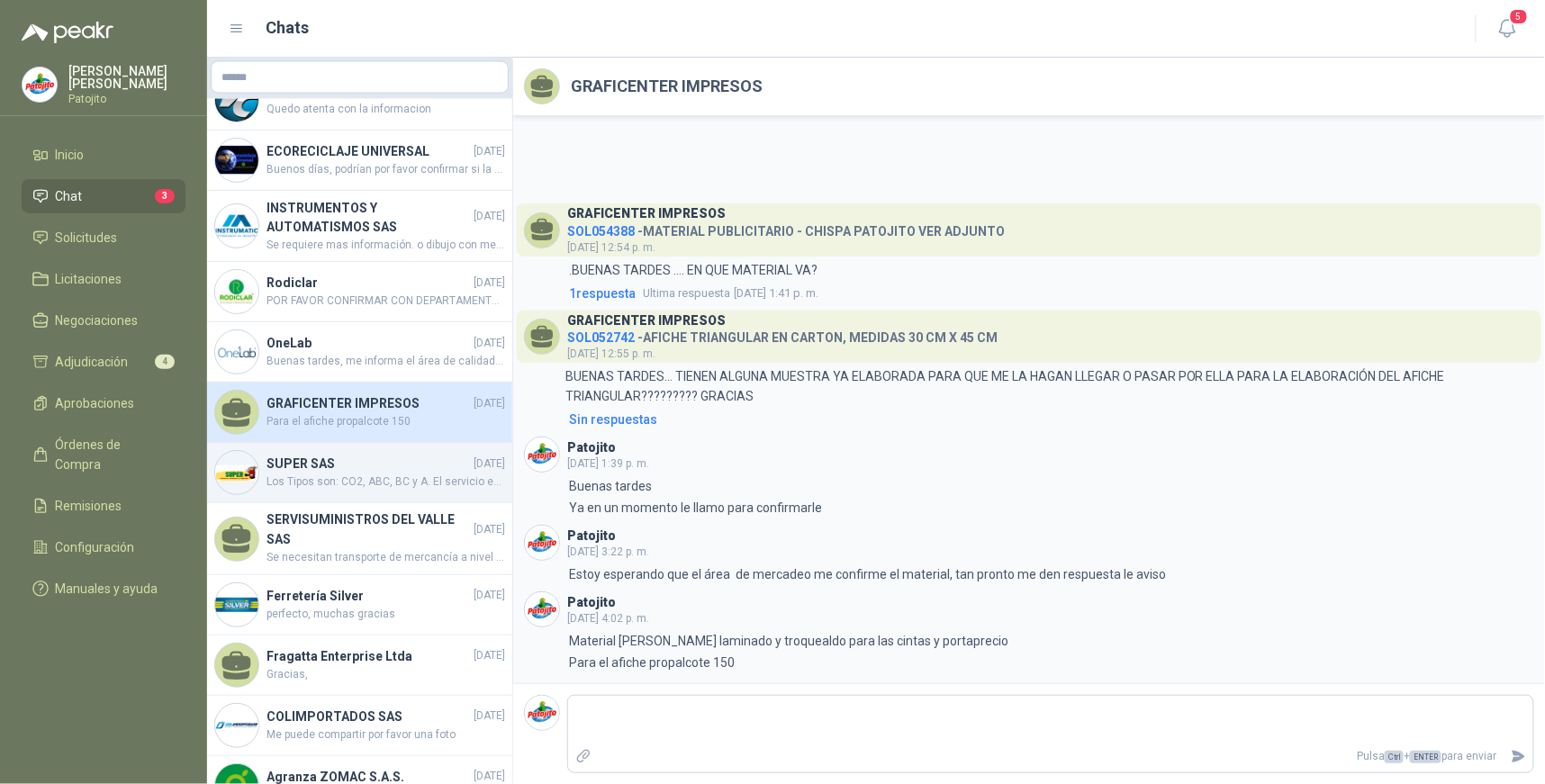
click at [374, 492] on span "Los Tipos son: CO2, ABC, BC y A. El servicio es para mantenimiento, recarga y p…" at bounding box center [386, 482] width 239 height 17
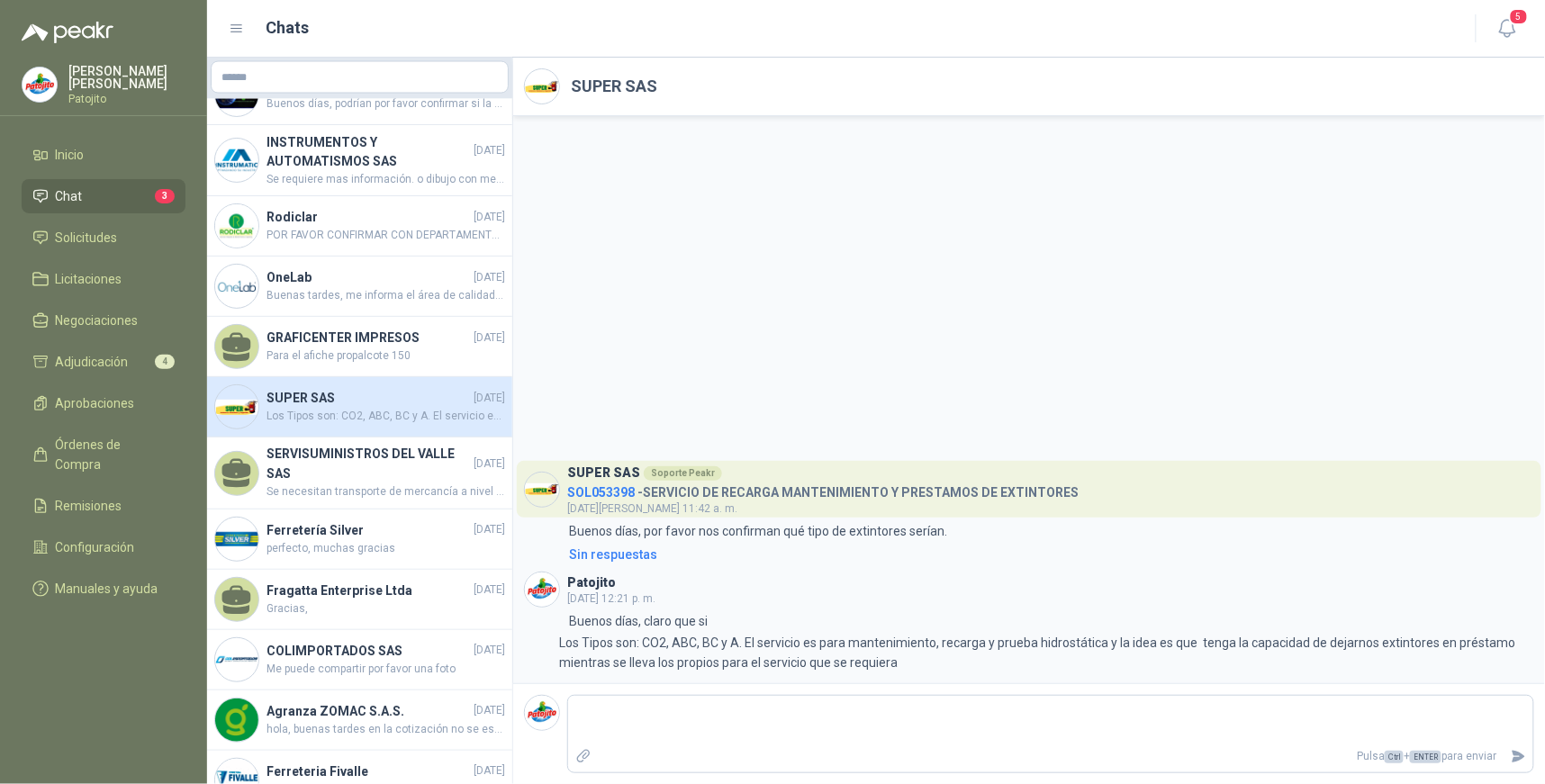
scroll to position [1101, 0]
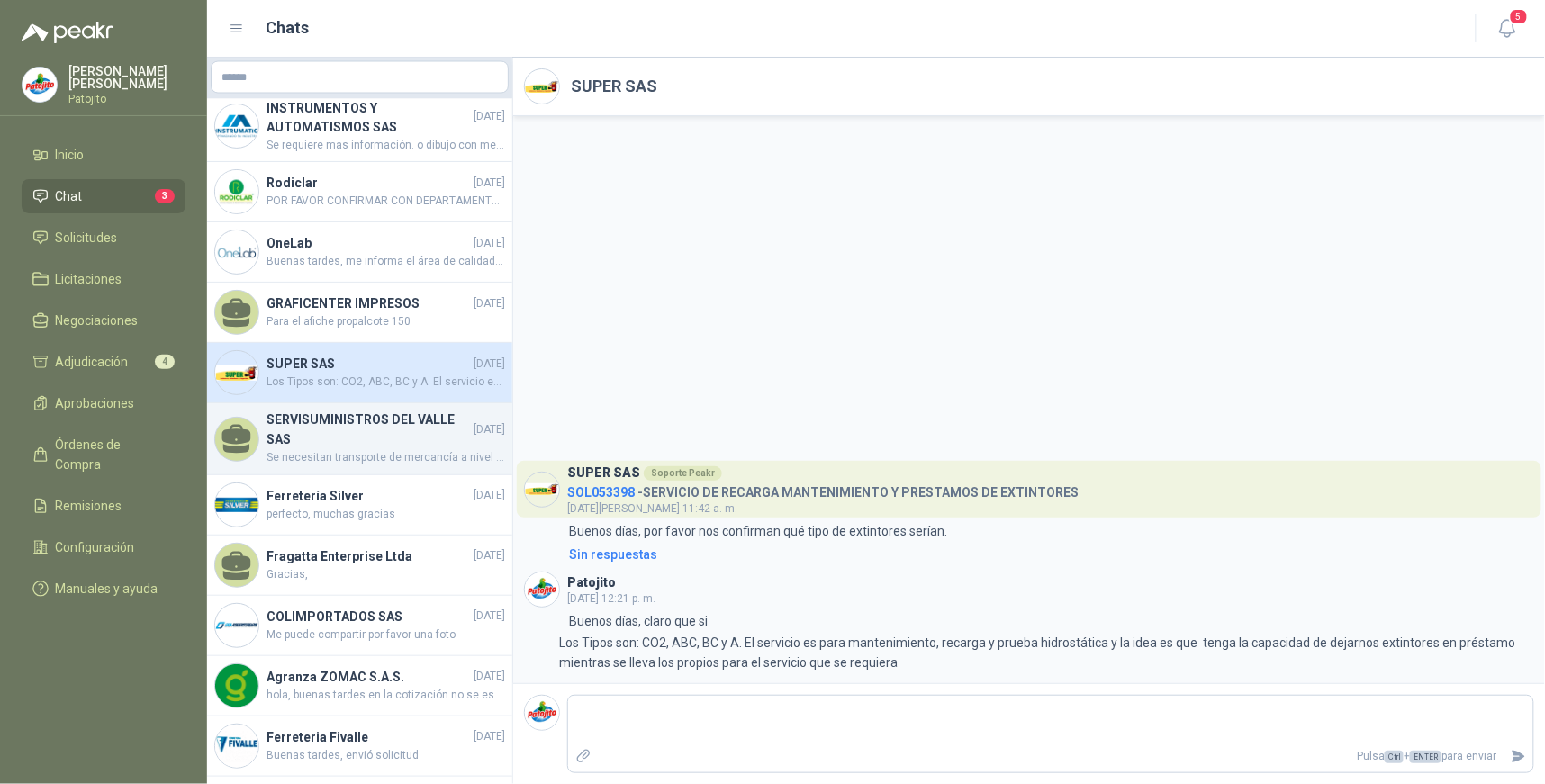
click at [366, 451] on h4 "SERVISUMINISTROS DEL VALLE SAS" at bounding box center [368, 430] width 204 height 39
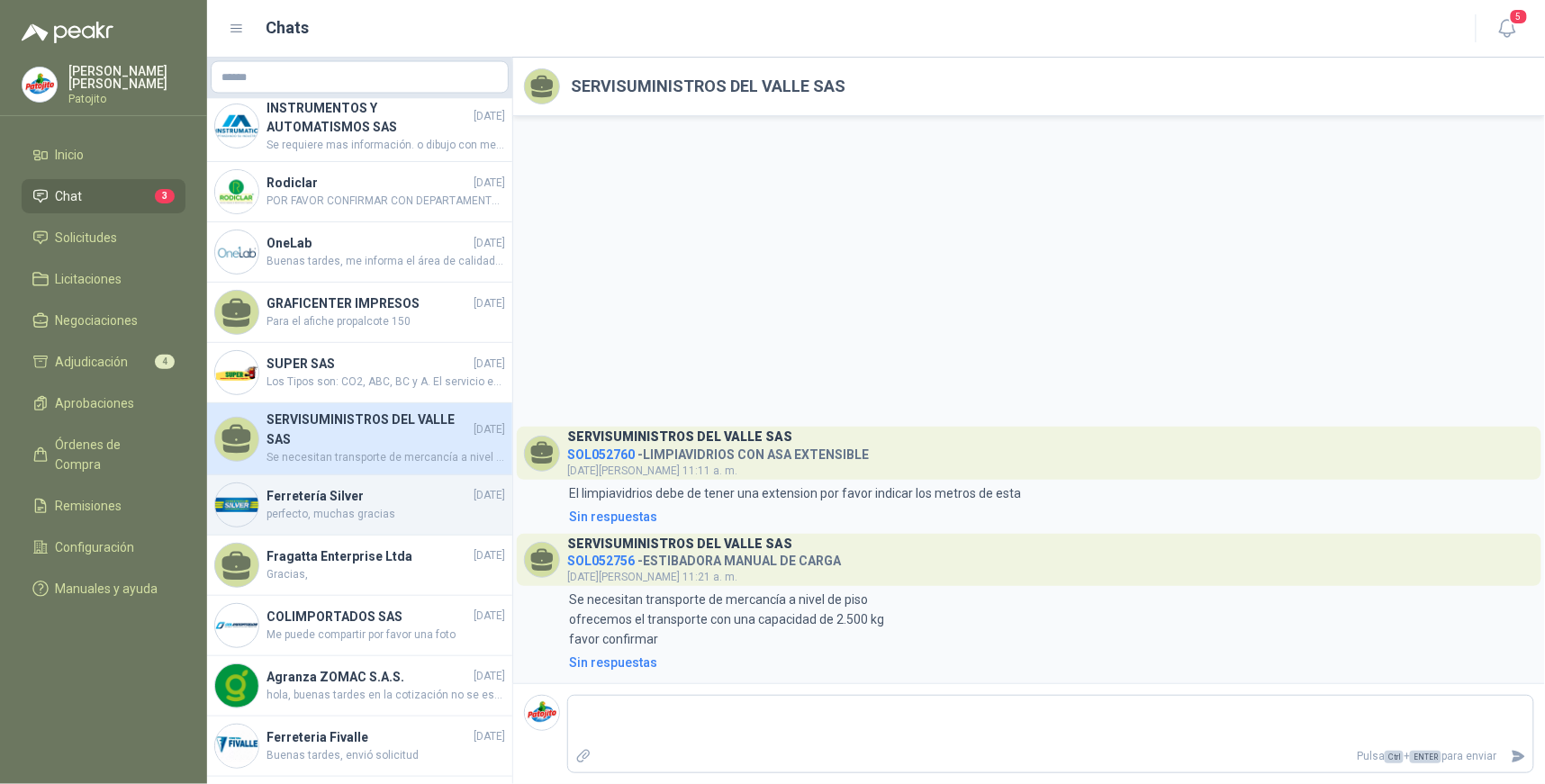
click at [351, 520] on span "perfecto, muchas gracias" at bounding box center [386, 514] width 239 height 17
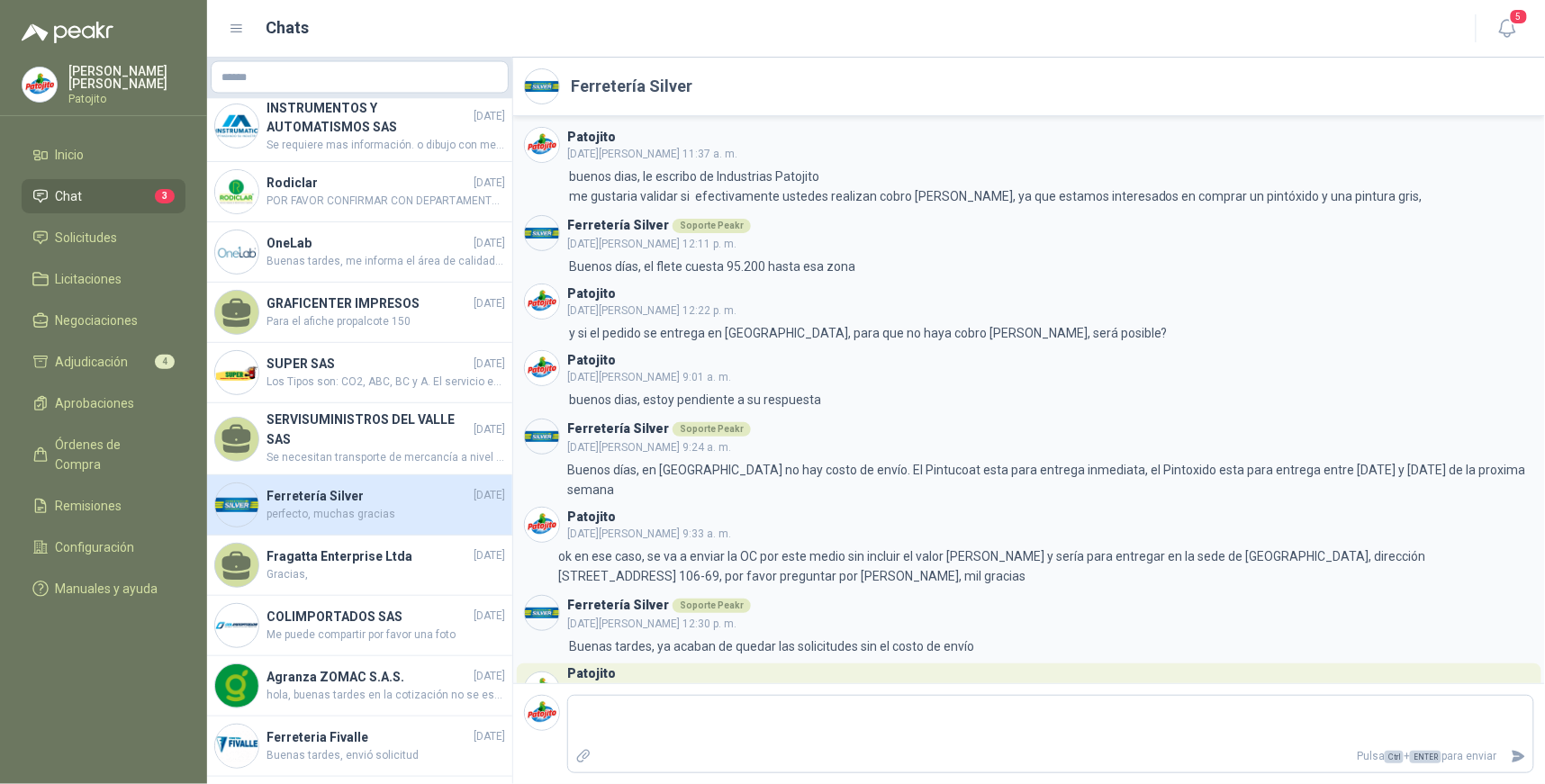
scroll to position [70, 0]
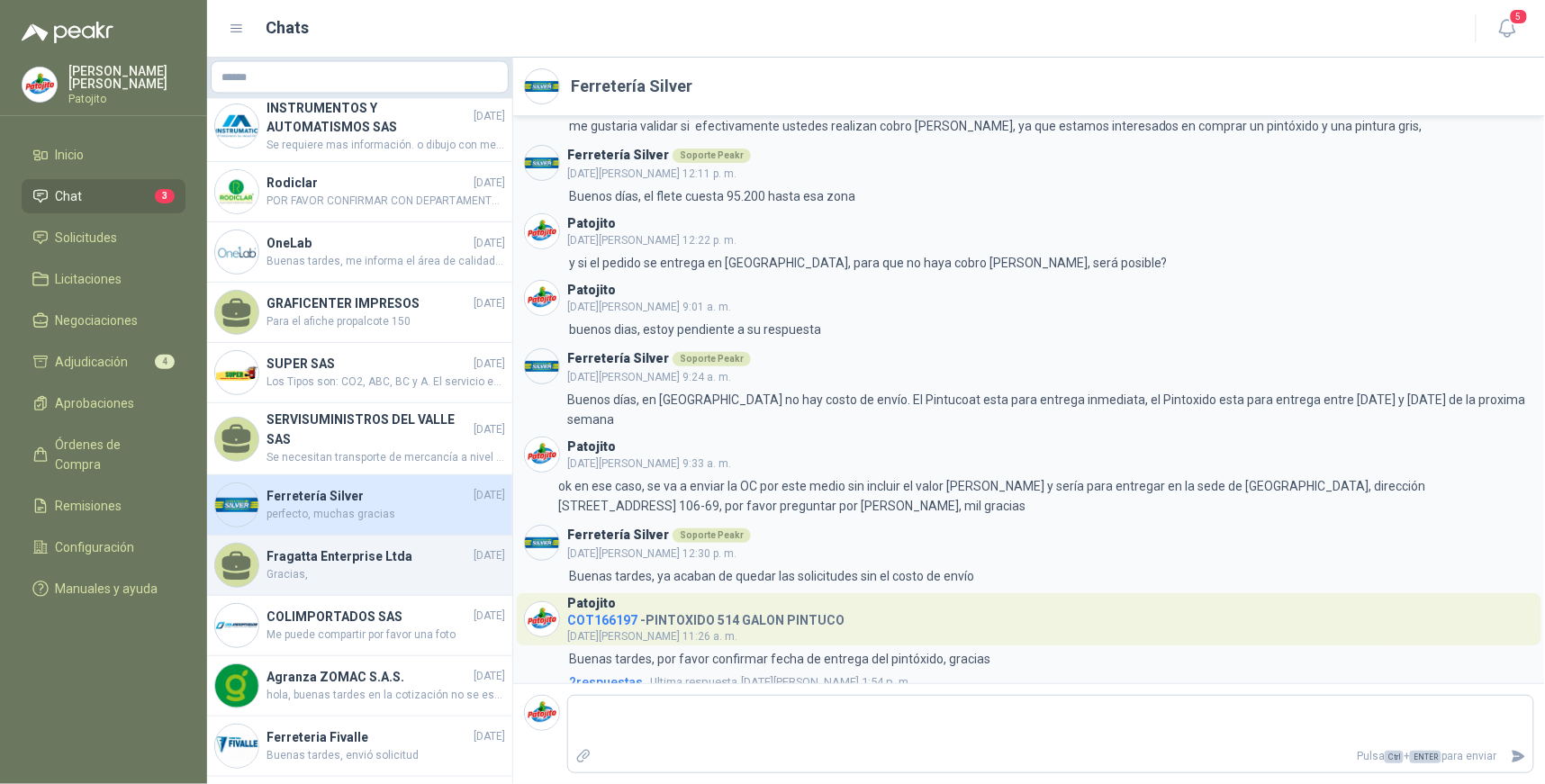
click at [356, 560] on h4 "Fragatta Enterprise Ltda" at bounding box center [368, 557] width 204 height 20
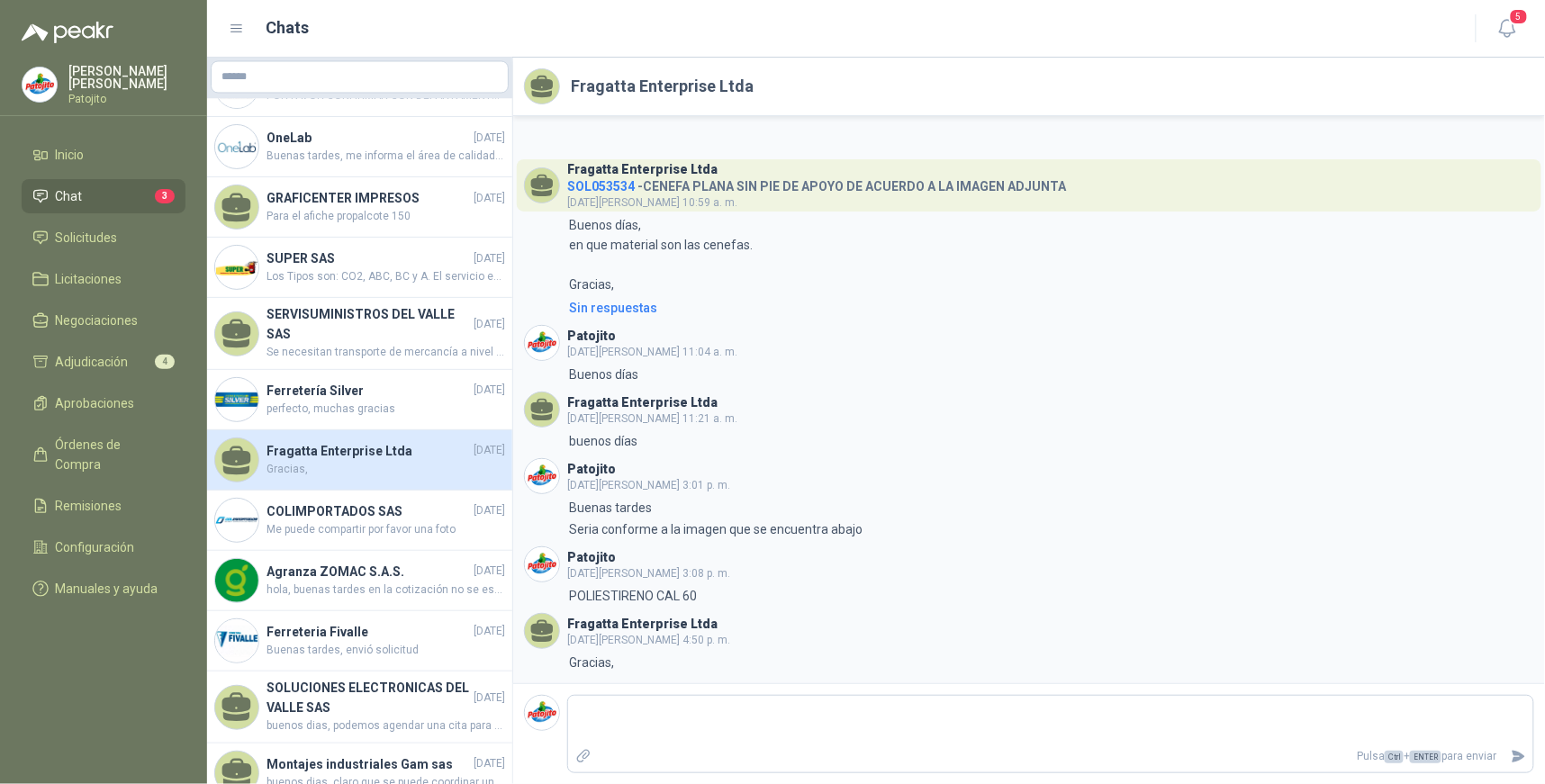
scroll to position [1300, 0]
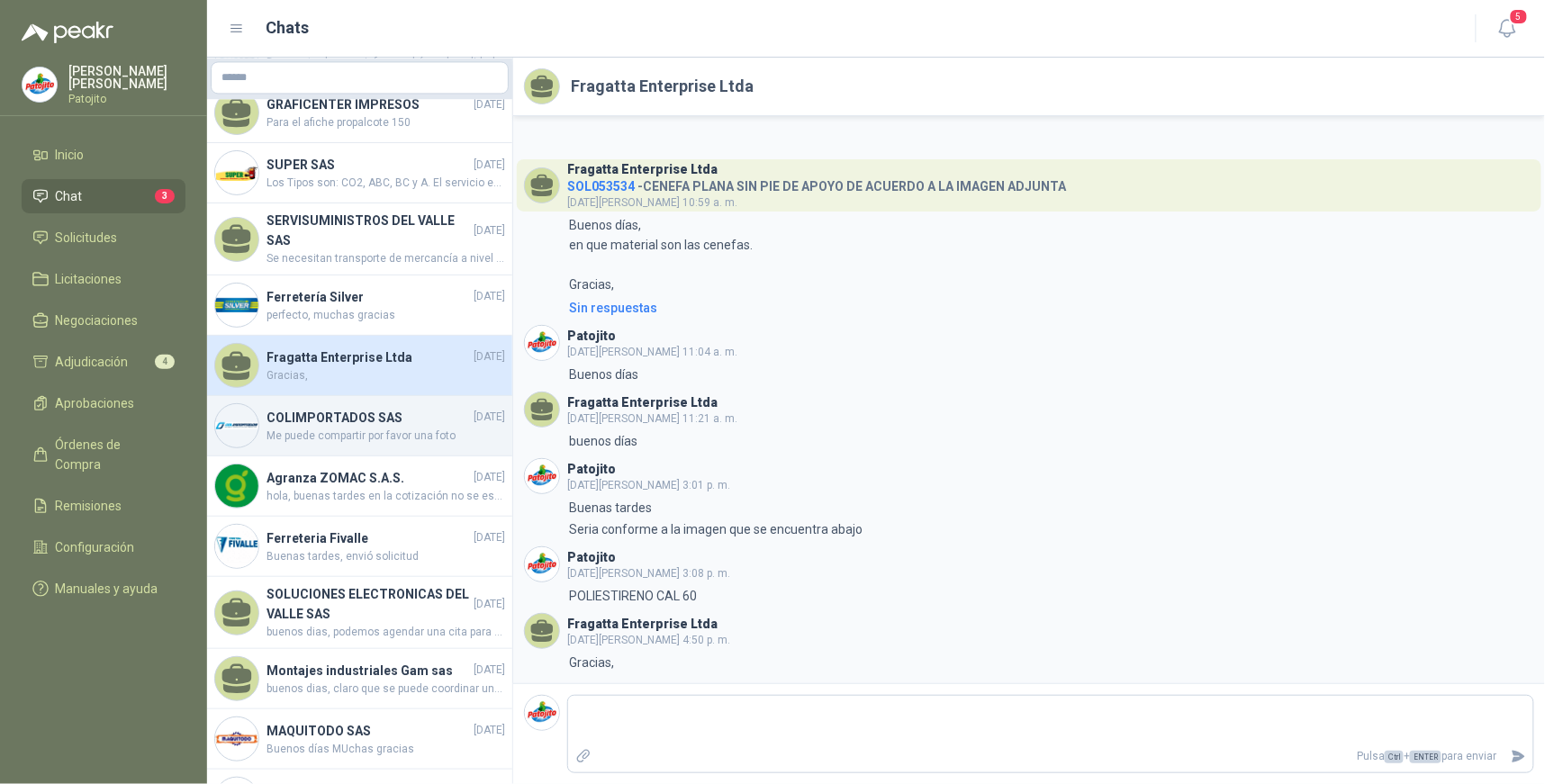
click at [412, 428] on h4 "COLIMPORTADOS SAS" at bounding box center [368, 418] width 204 height 20
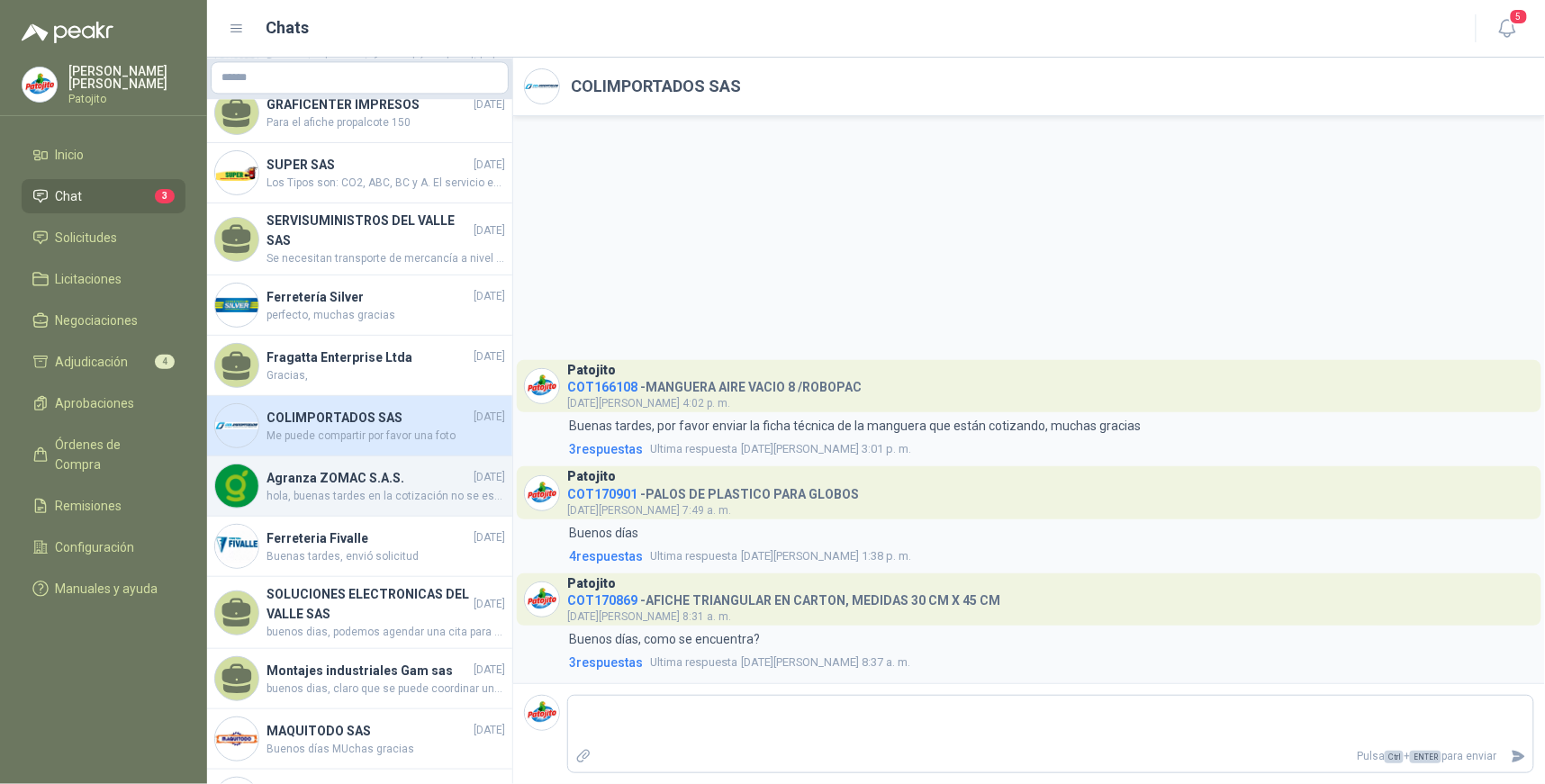
scroll to position [1401, 0]
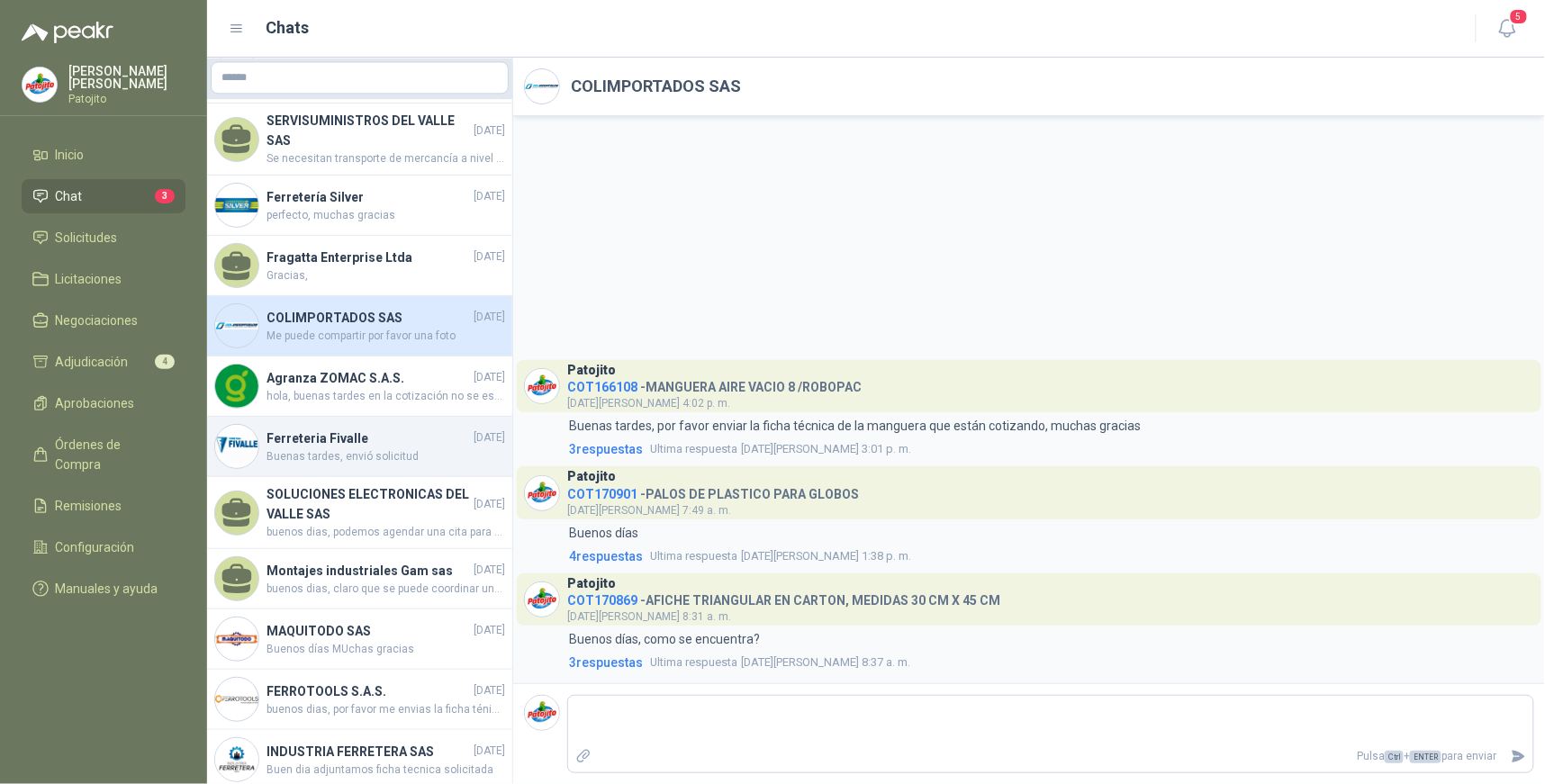
click at [434, 462] on span "Buenas tardes, envió solicitud" at bounding box center [386, 456] width 239 height 17
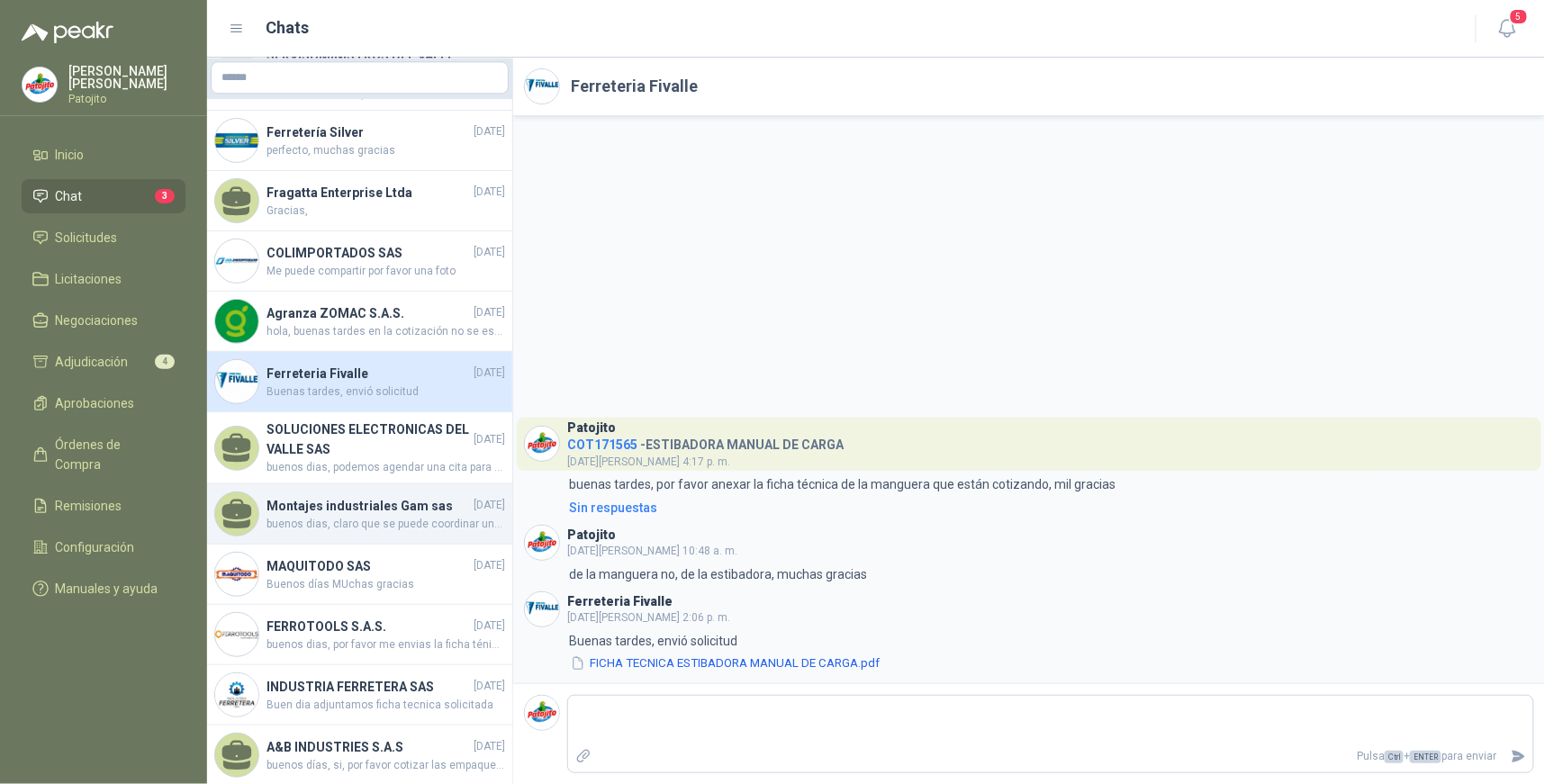
scroll to position [1501, 0]
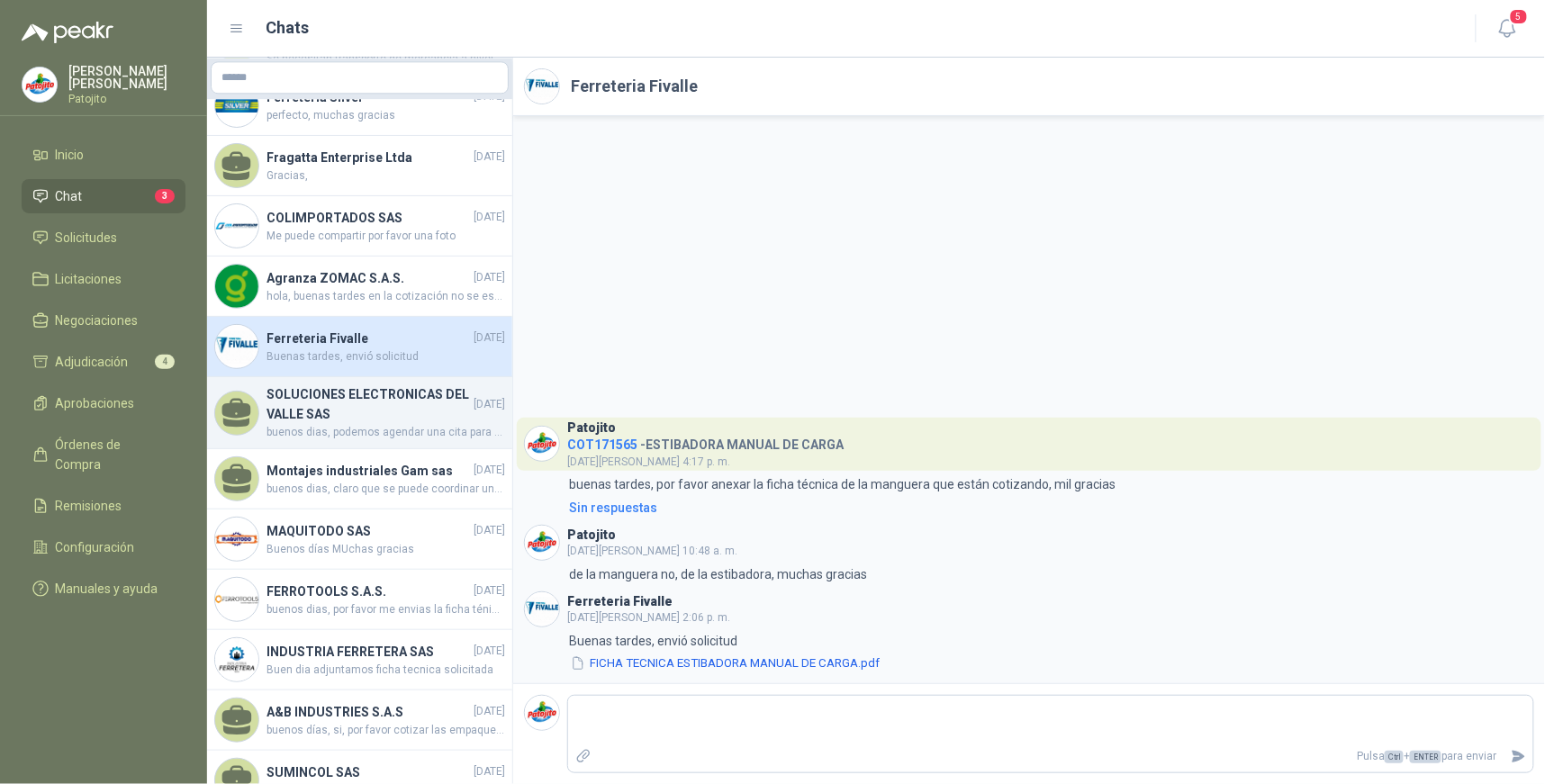
click at [399, 419] on h4 "SOLUCIONES ELECTRONICAS DEL VALLE SAS" at bounding box center [368, 404] width 204 height 39
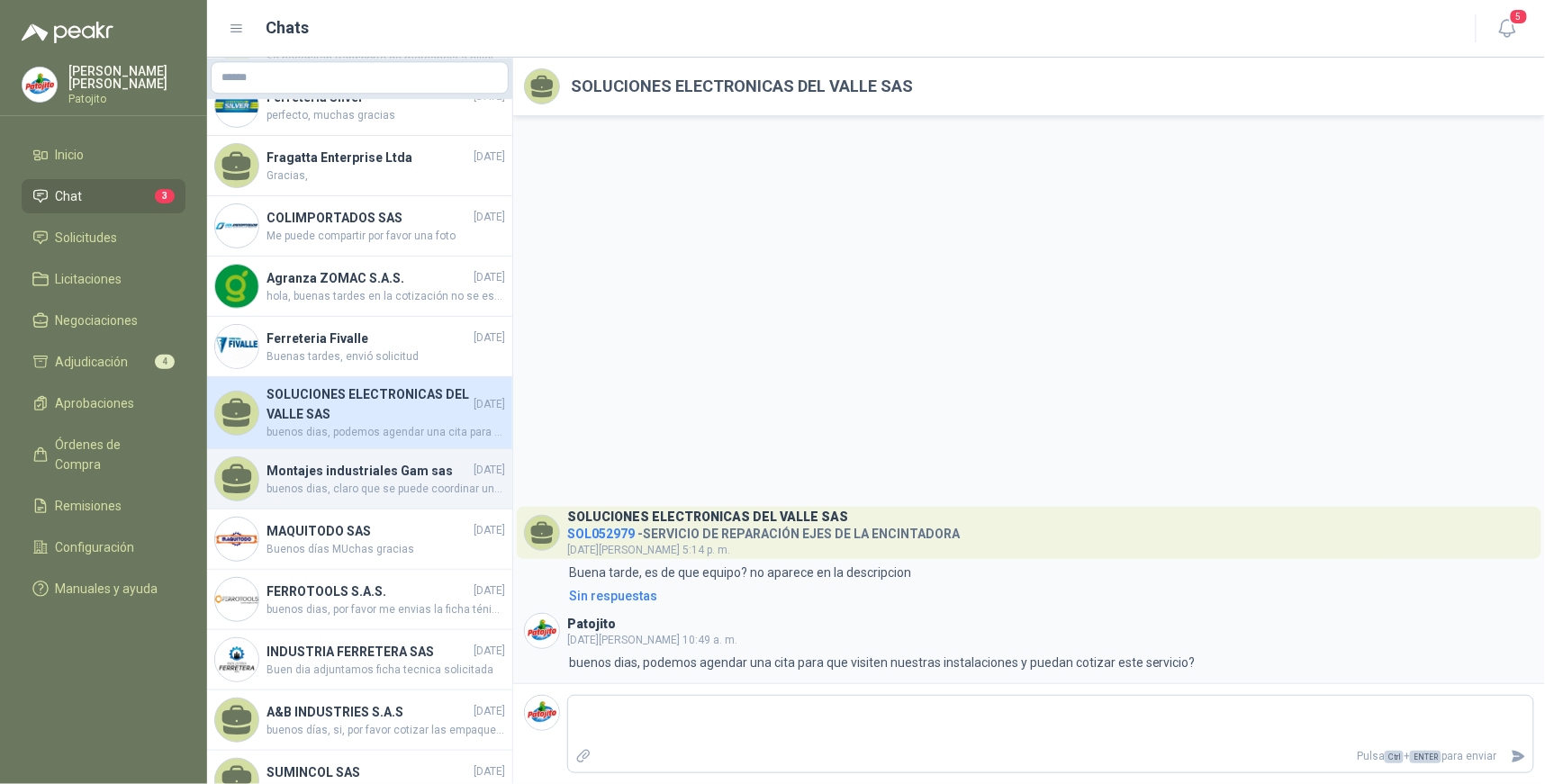
click at [421, 481] on h4 "Montajes industriales Gam sas" at bounding box center [368, 471] width 204 height 20
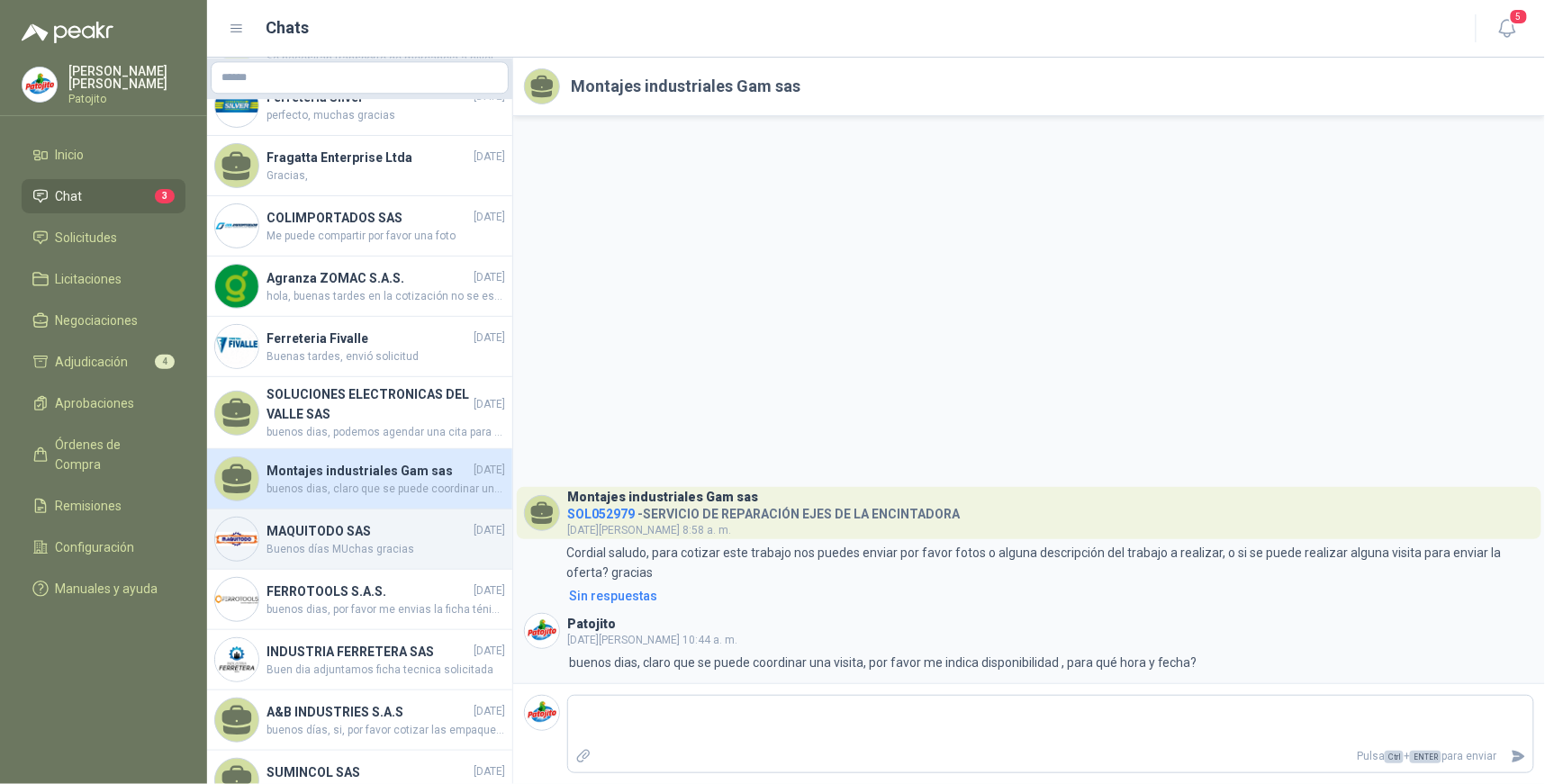
click at [329, 557] on span "Buenos días MUchas gracias" at bounding box center [386, 549] width 239 height 17
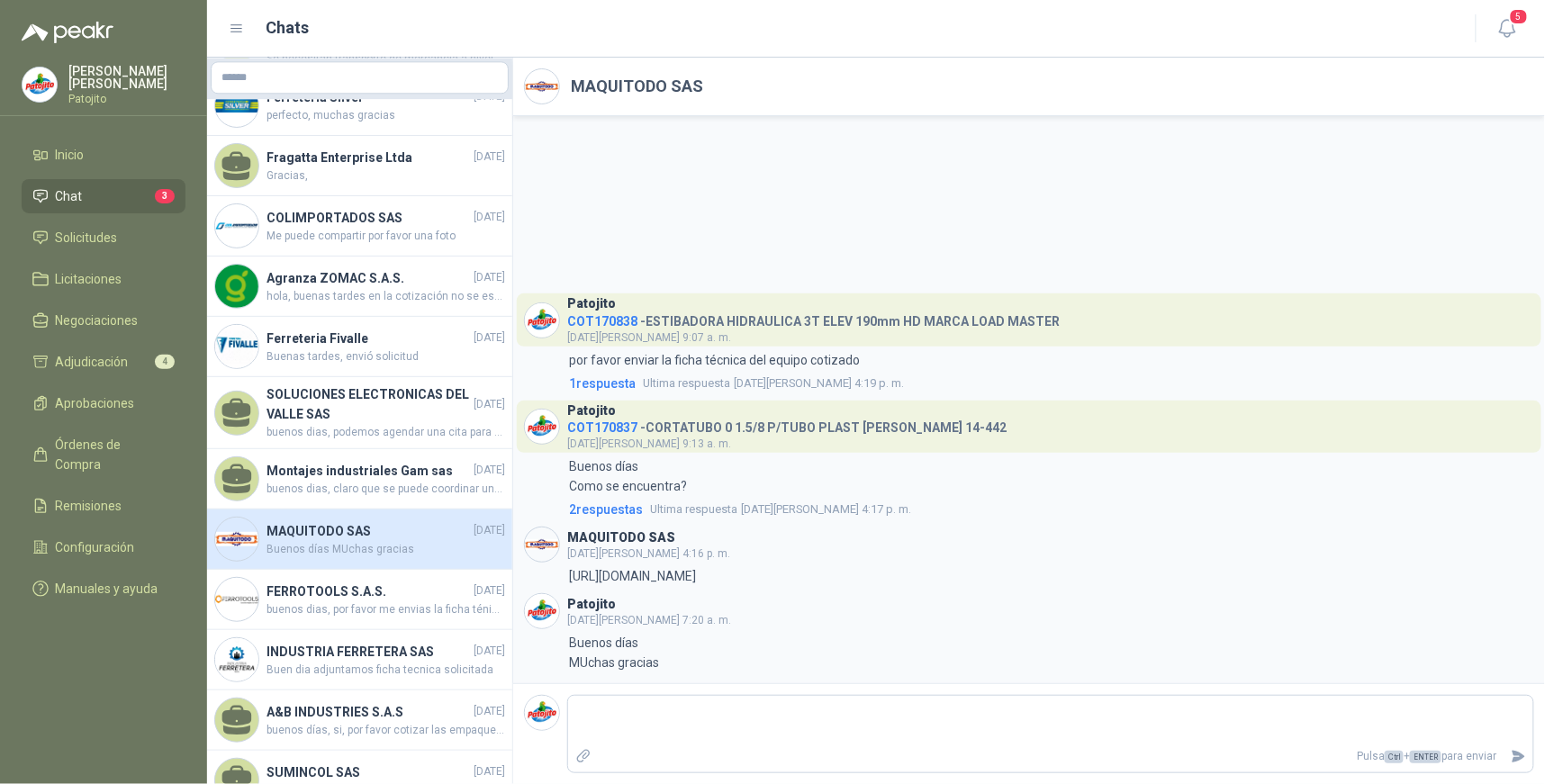
scroll to position [1567, 0]
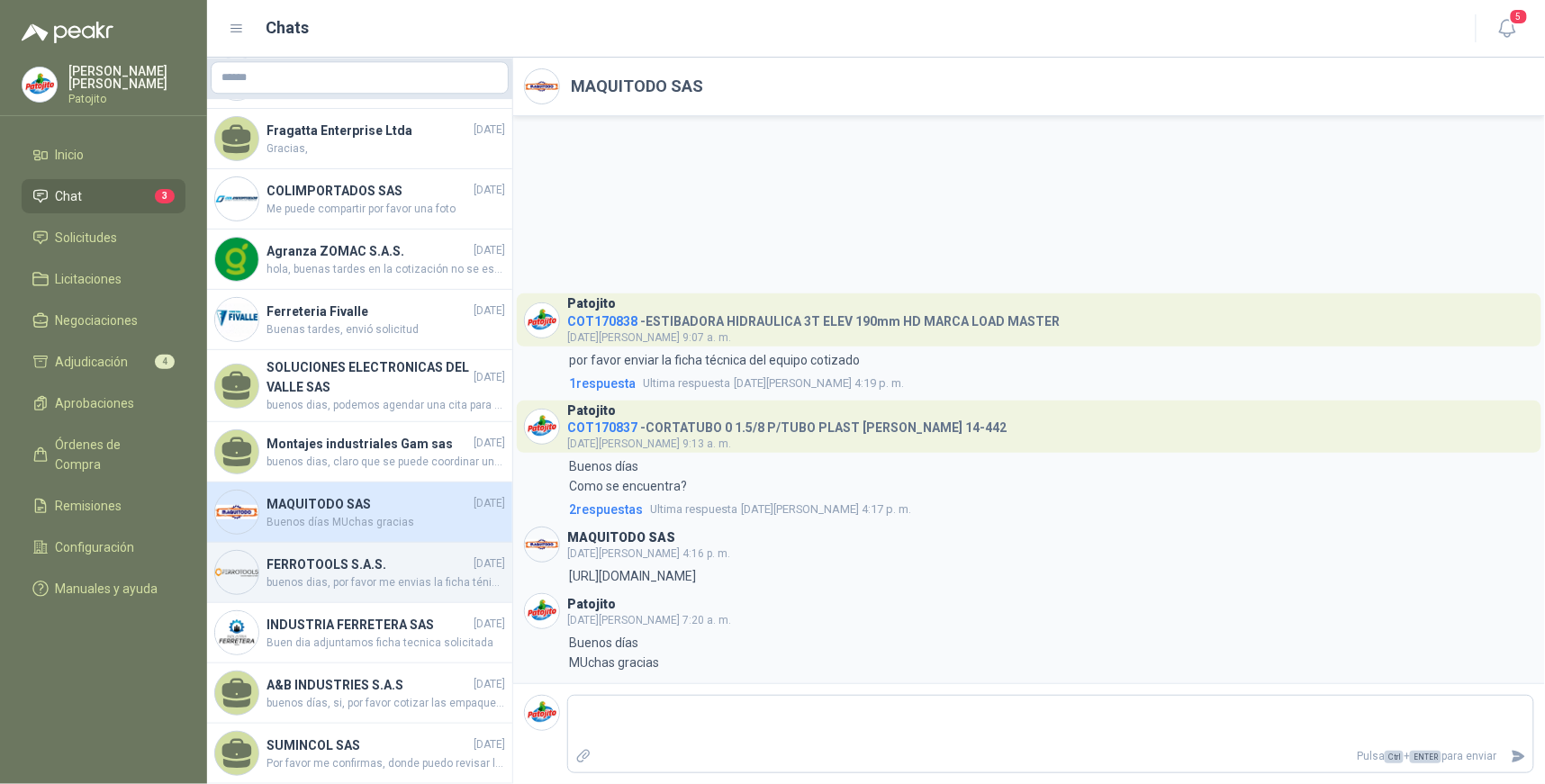
click at [353, 555] on h4 "FERROTOOLS S.A.S." at bounding box center [368, 565] width 204 height 20
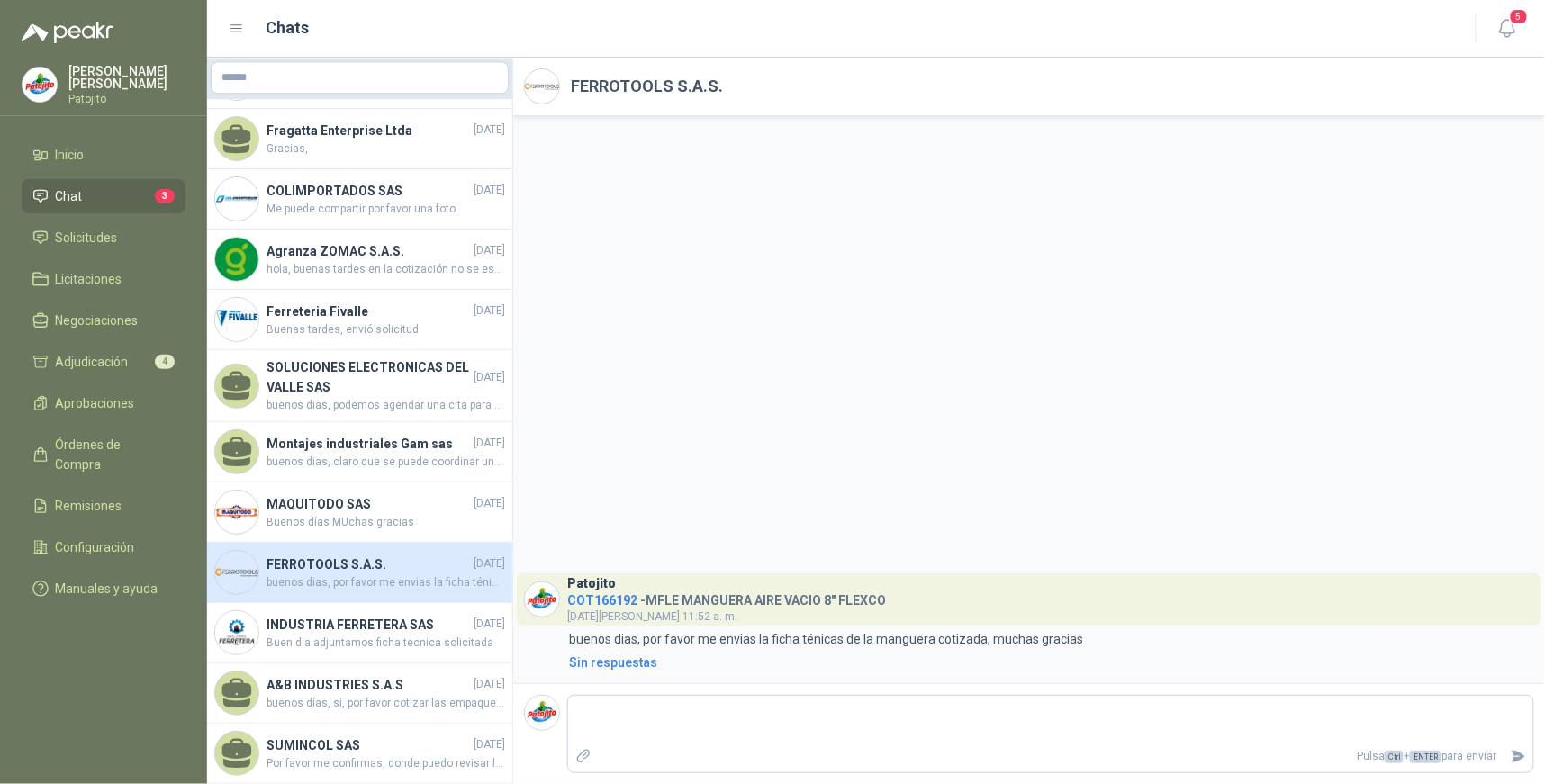
click at [119, 199] on li "Chat 3" at bounding box center [103, 196] width 143 height 20
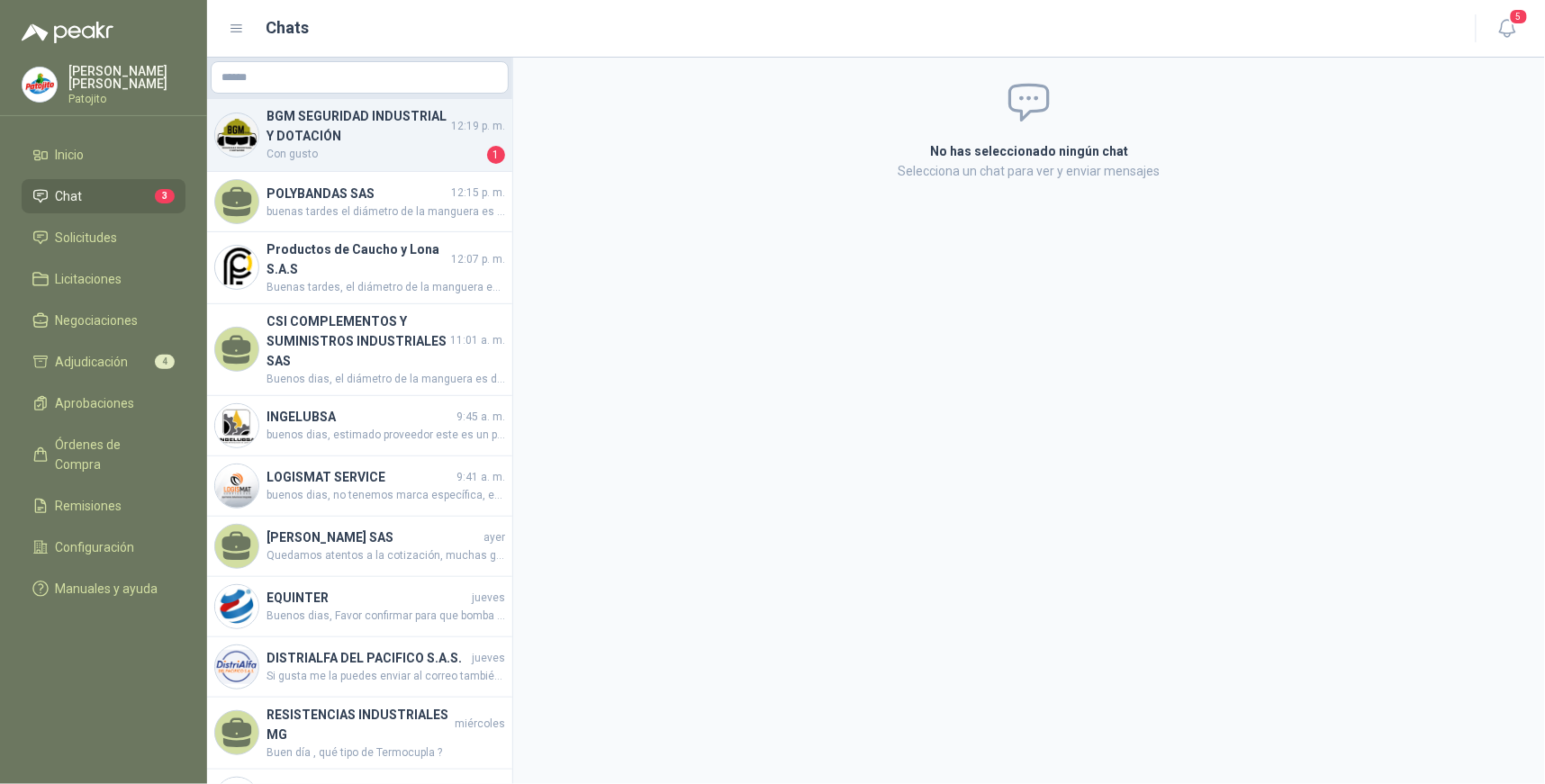
click at [417, 143] on h4 "BGM SEGURIDAD INDUSTRIAL Y DOTACIÓN" at bounding box center [357, 126] width 181 height 39
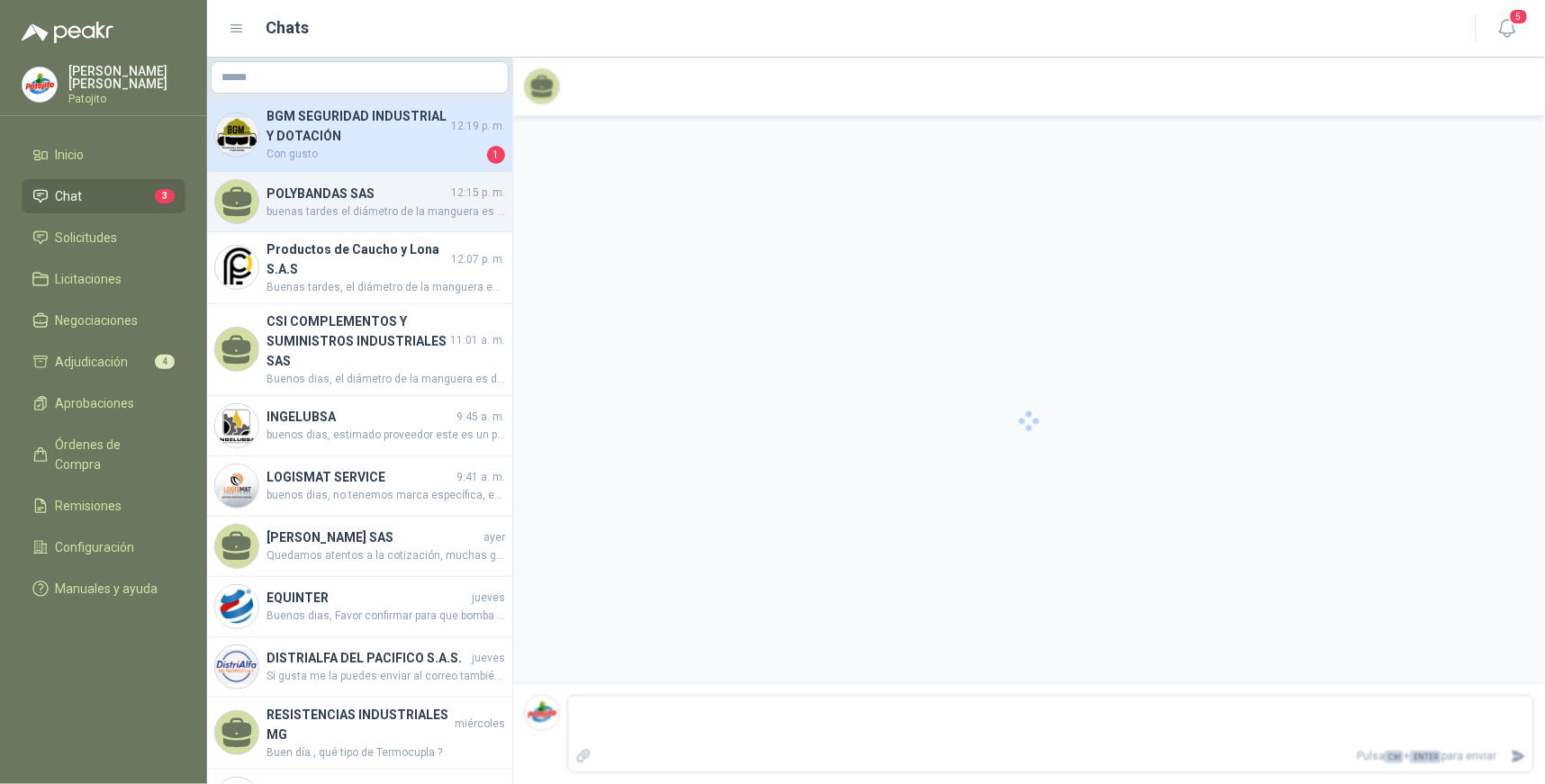
scroll to position [186, 0]
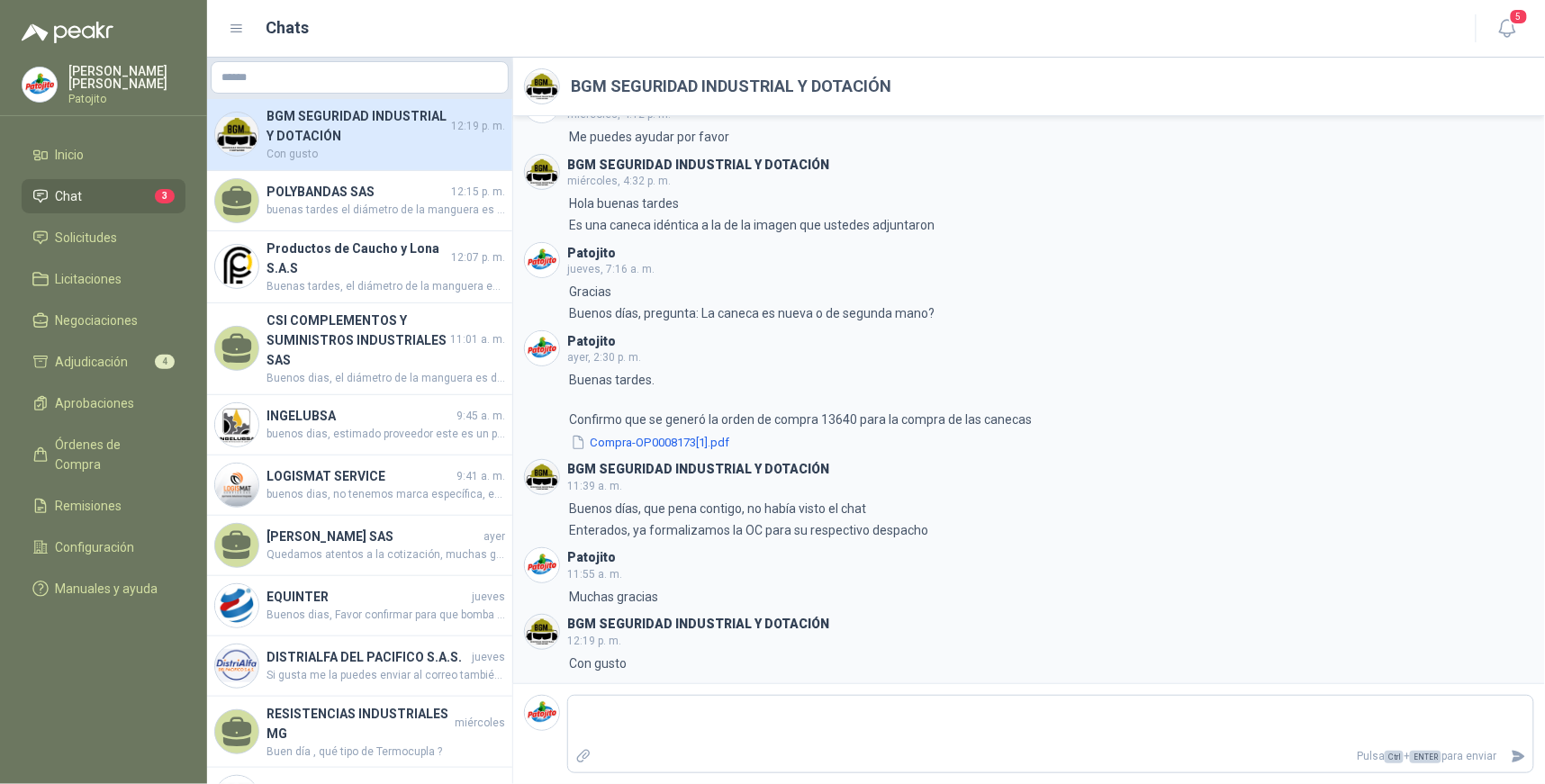
click at [136, 190] on li "Chat 3" at bounding box center [103, 196] width 143 height 20
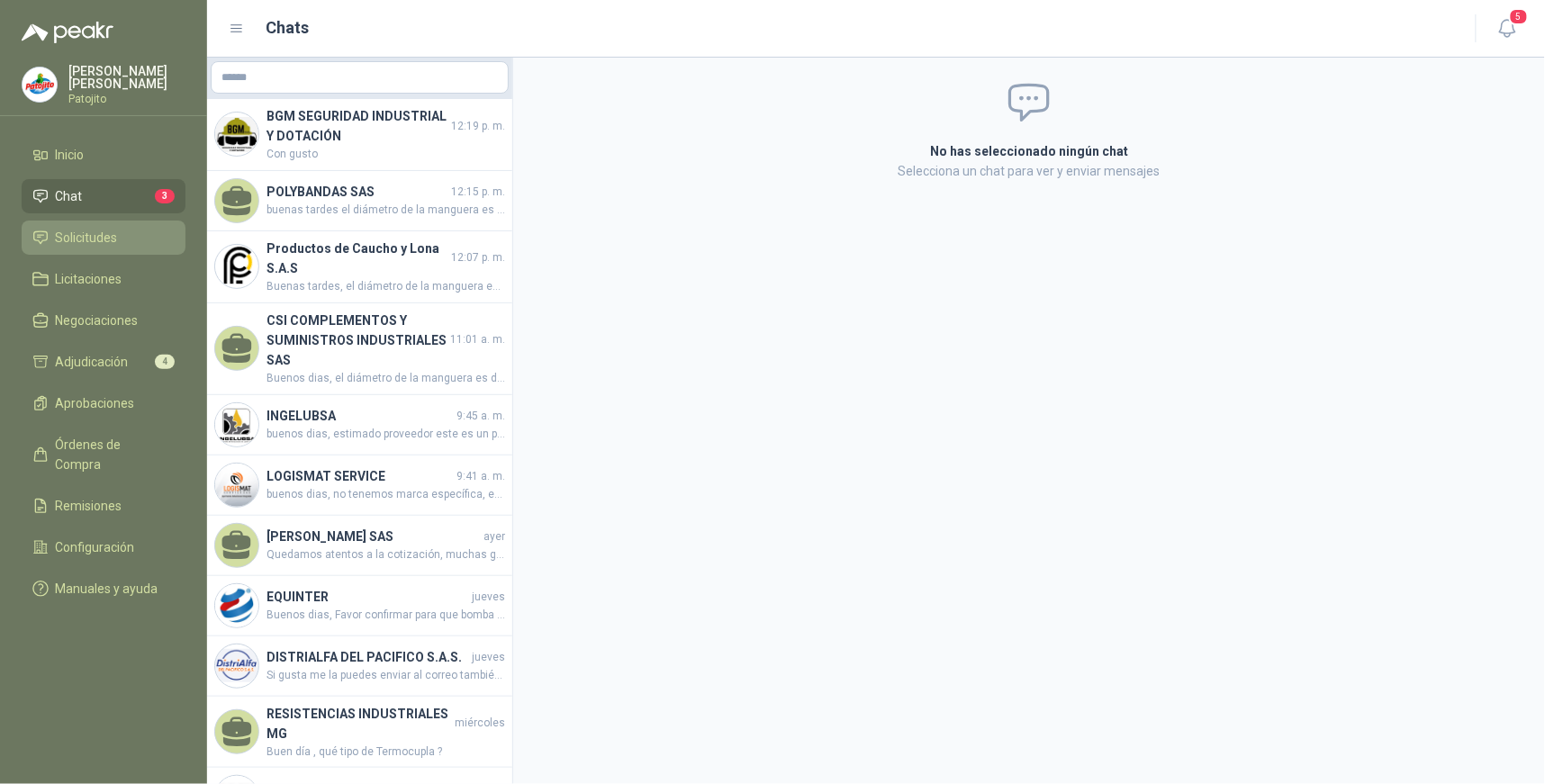
drag, startPoint x: 73, startPoint y: 232, endPoint x: 87, endPoint y: 232, distance: 14.0
click at [74, 232] on span "Solicitudes" at bounding box center [87, 238] width 62 height 20
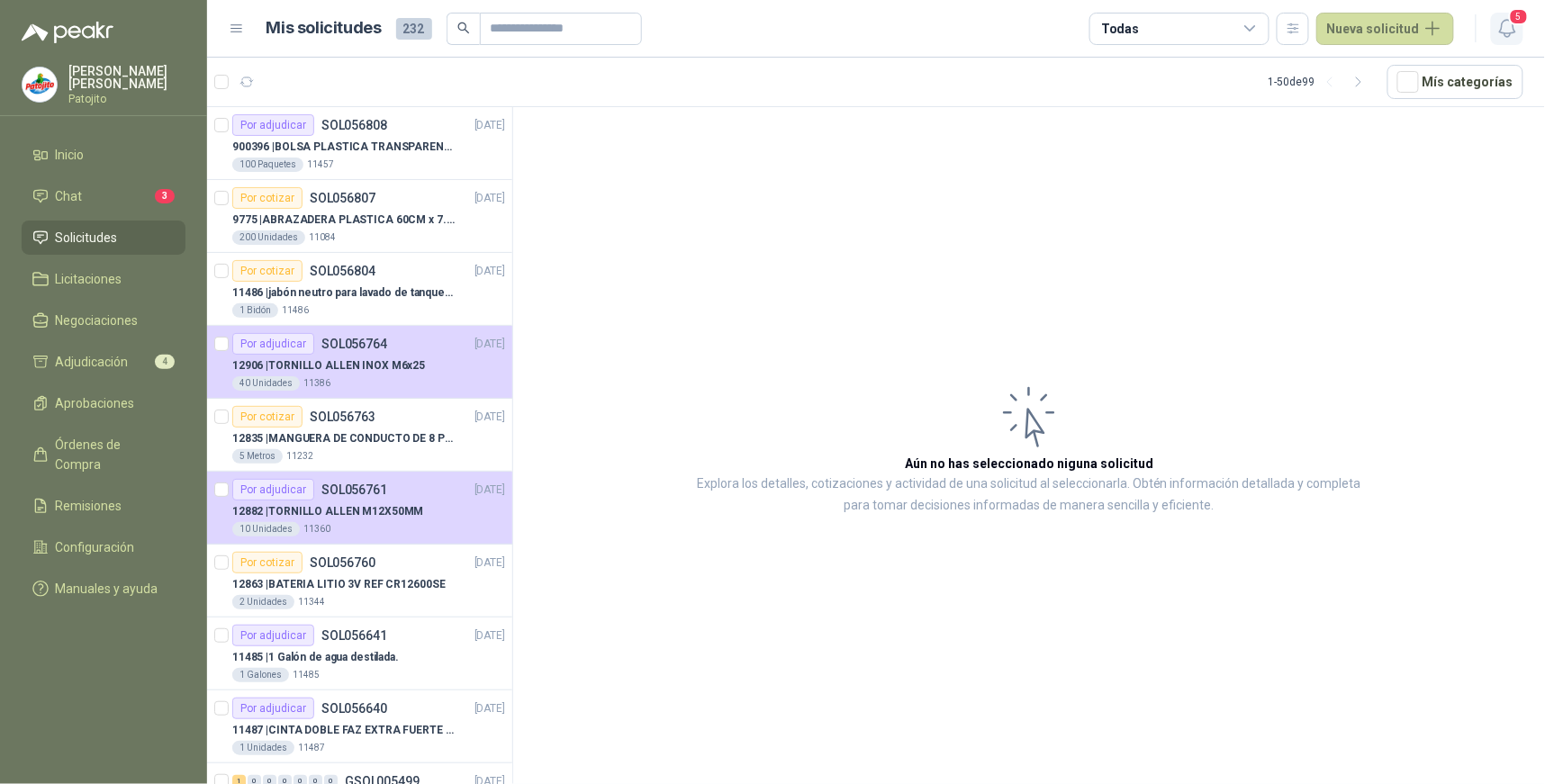
click at [1509, 33] on icon "button" at bounding box center [1508, 28] width 23 height 23
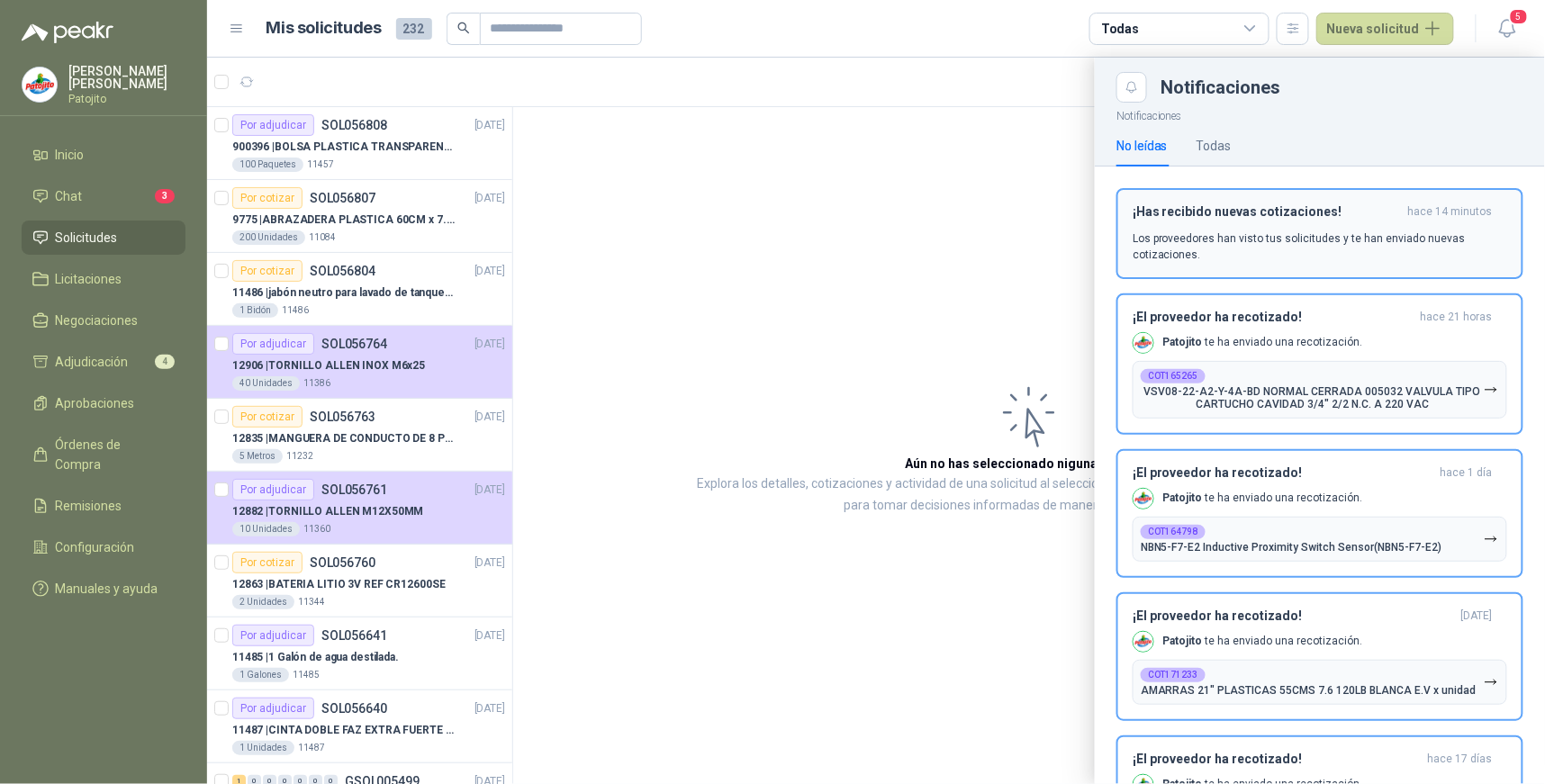
click at [1416, 253] on p "Los proveedores han visto tus solicitudes y te han enviado nuevas cotizaciones." at bounding box center [1320, 246] width 375 height 32
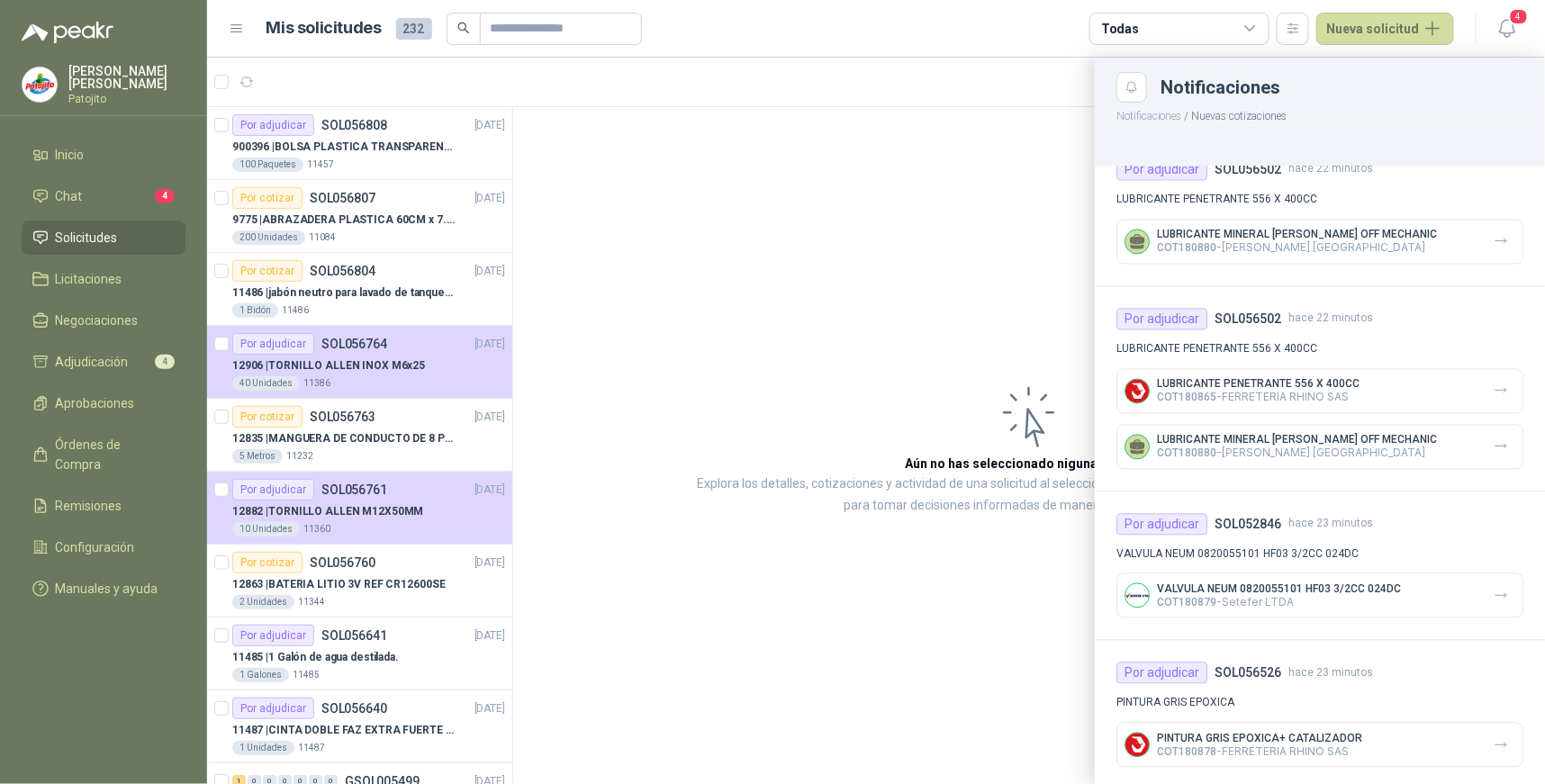
scroll to position [1208, 0]
click at [1494, 588] on icon "button" at bounding box center [1502, 596] width 16 height 16
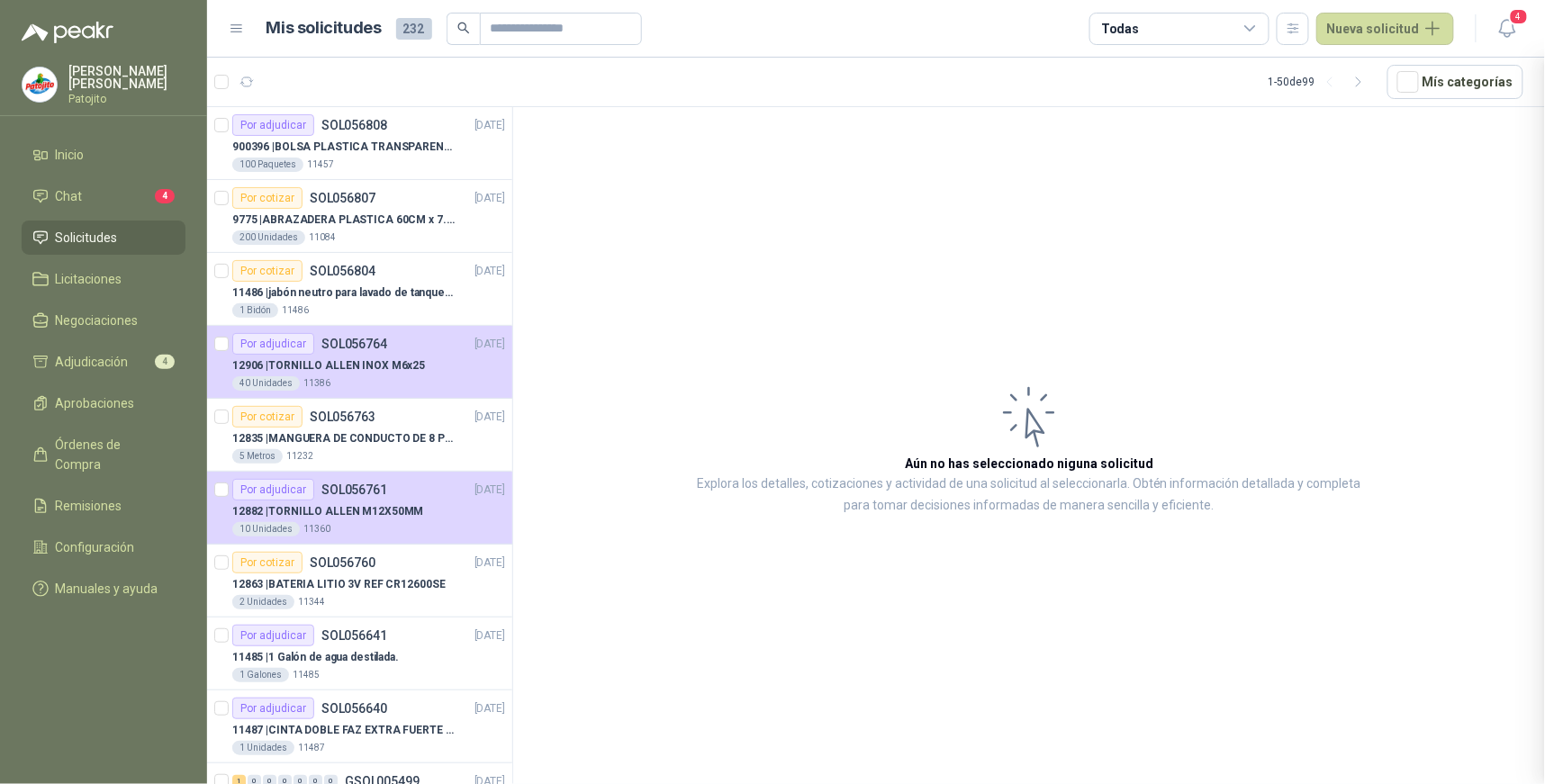
scroll to position [1057, 0]
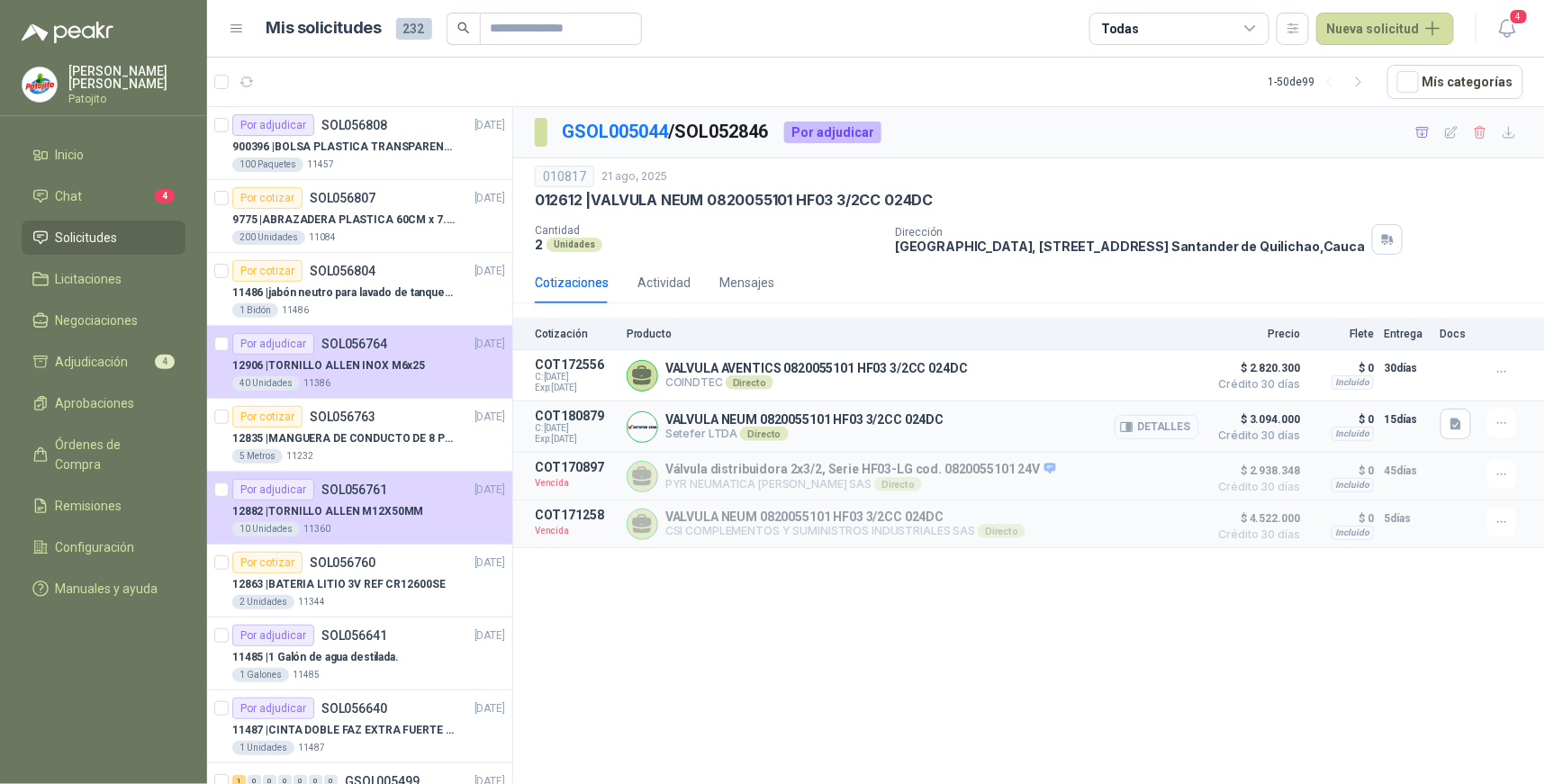
click at [1175, 428] on button "Detalles" at bounding box center [1157, 427] width 85 height 25
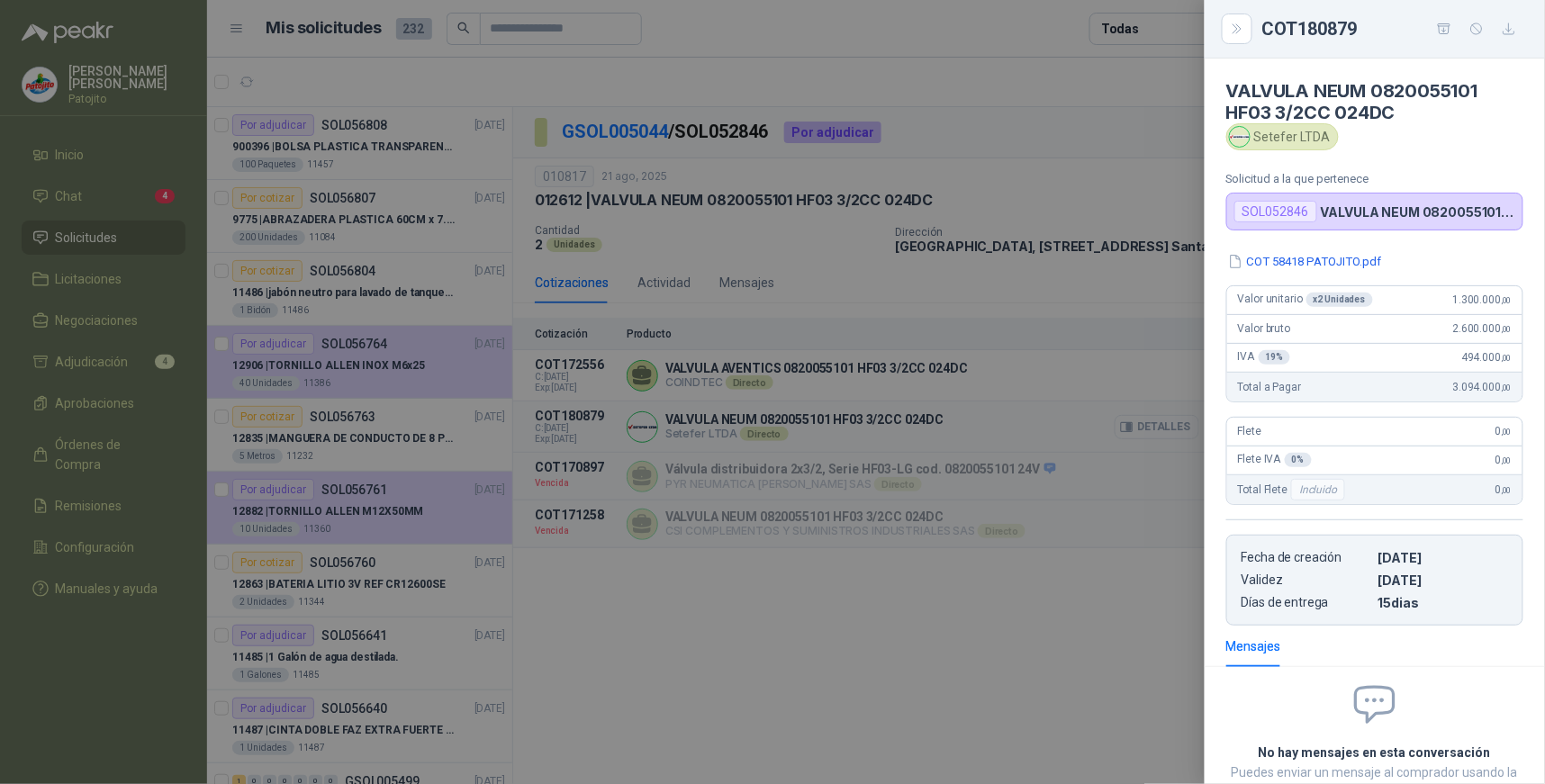
scroll to position [132, 0]
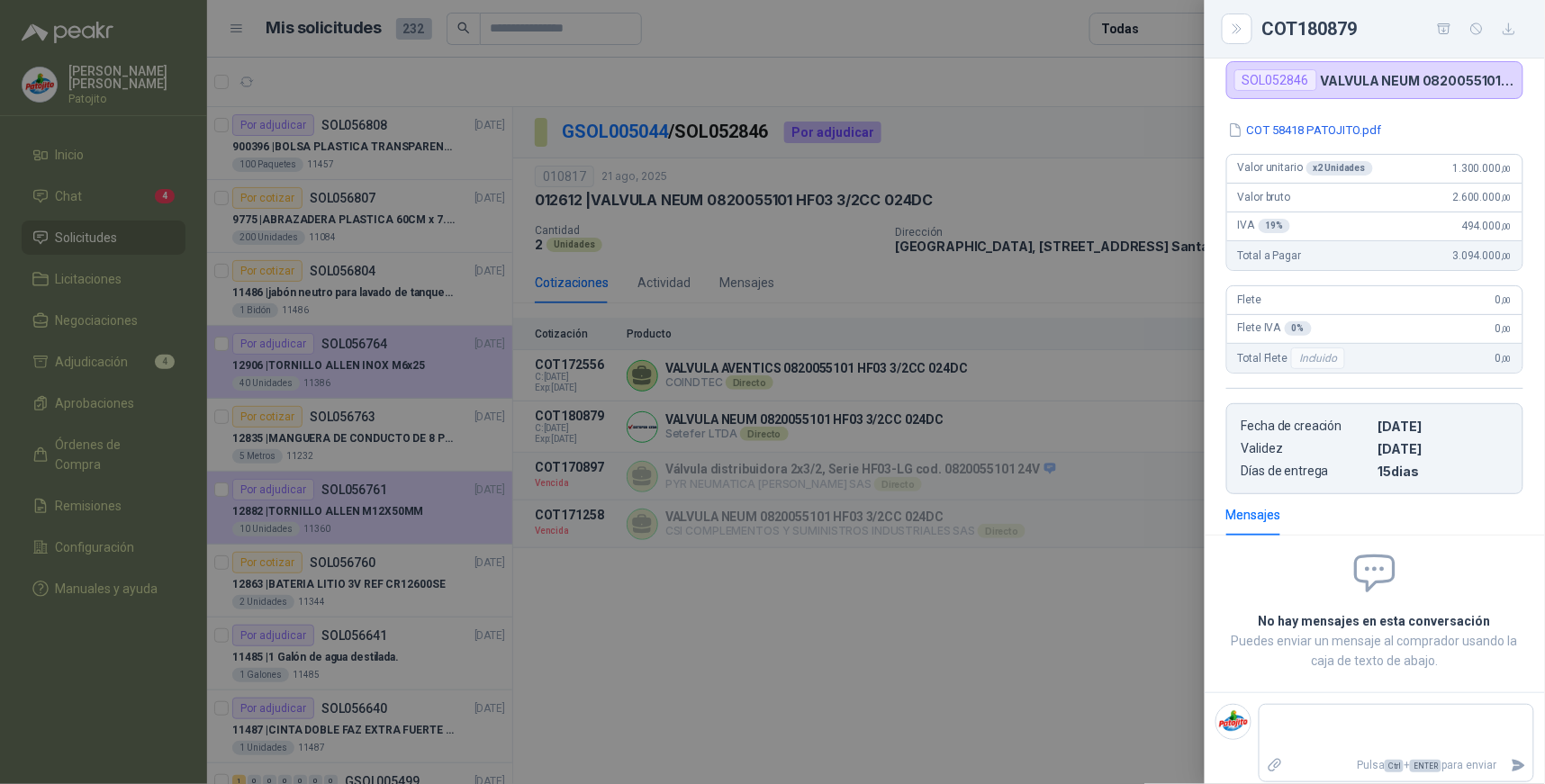
click at [1054, 617] on div at bounding box center [772, 392] width 1545 height 784
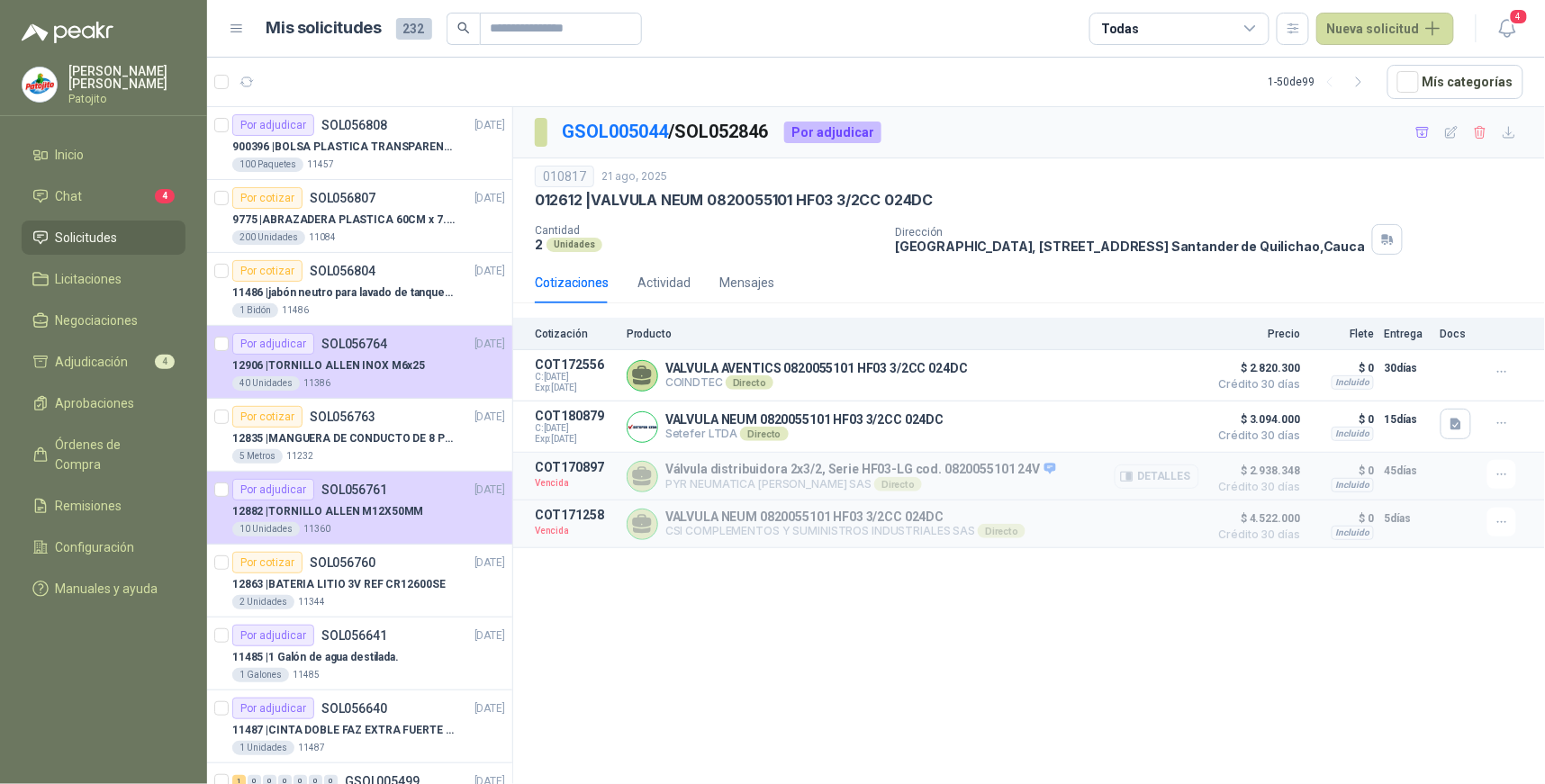
click at [1159, 472] on button "Detalles" at bounding box center [1157, 476] width 85 height 25
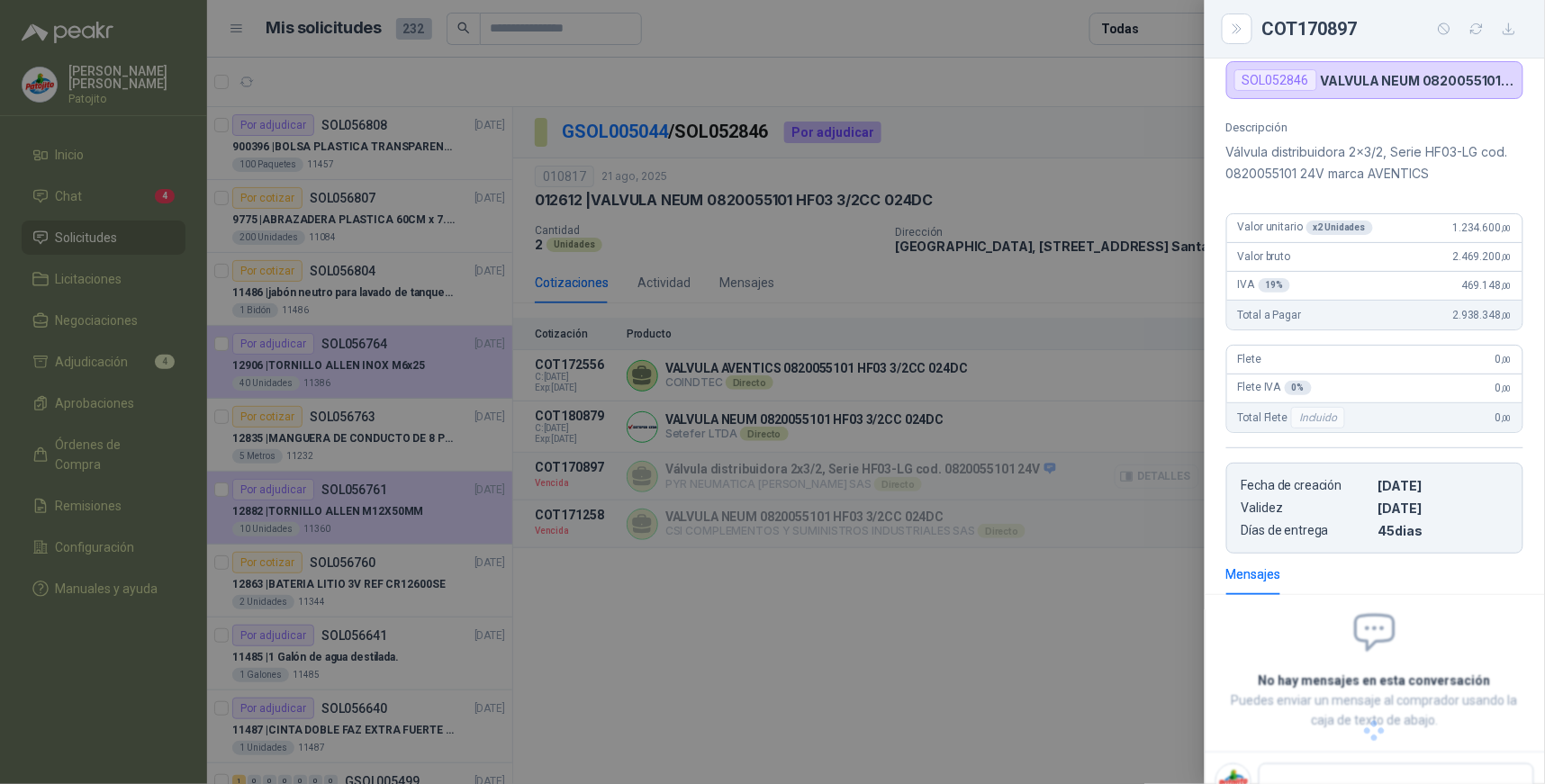
scroll to position [153, 0]
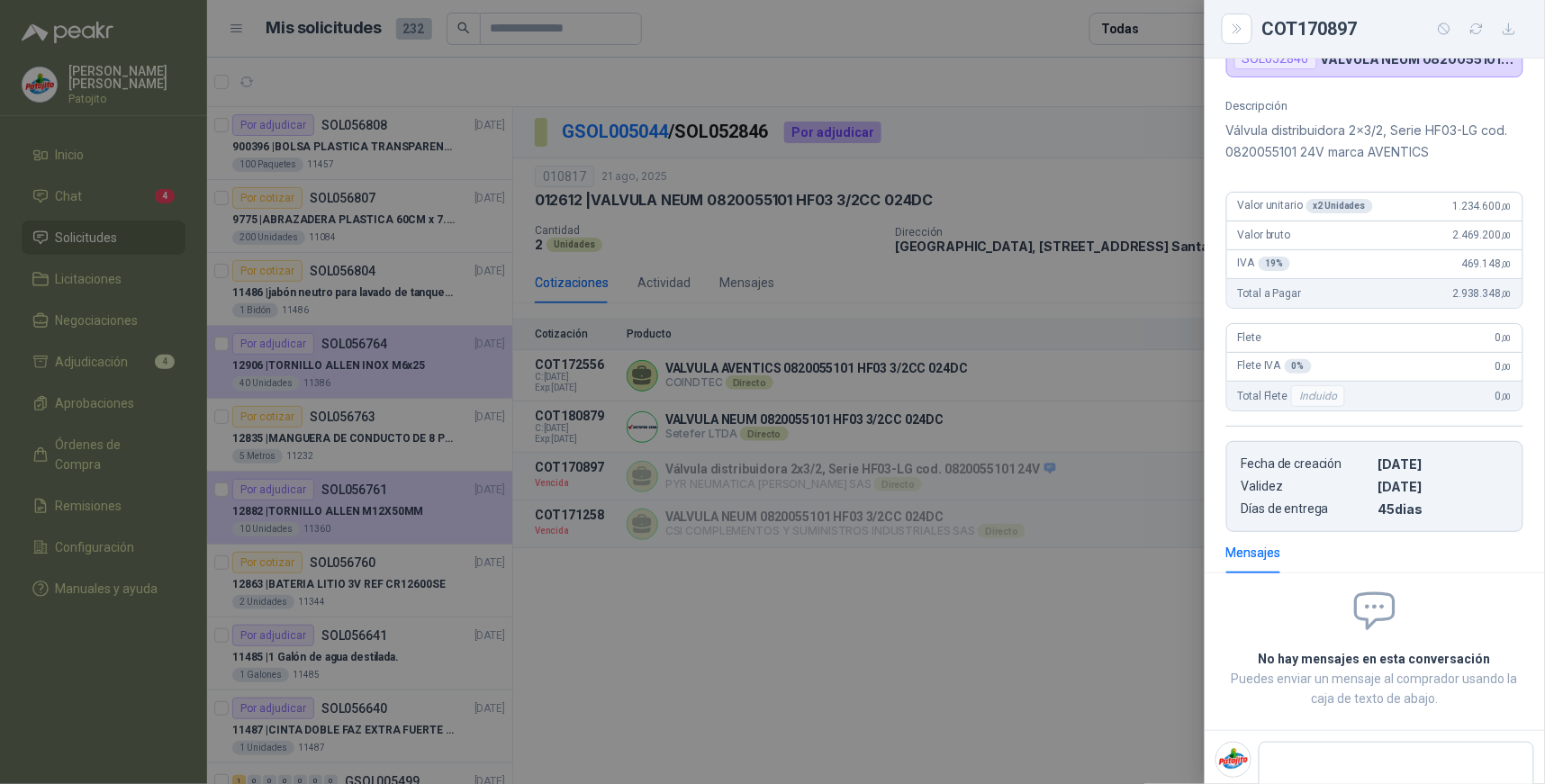
click at [1160, 550] on div at bounding box center [772, 392] width 1545 height 784
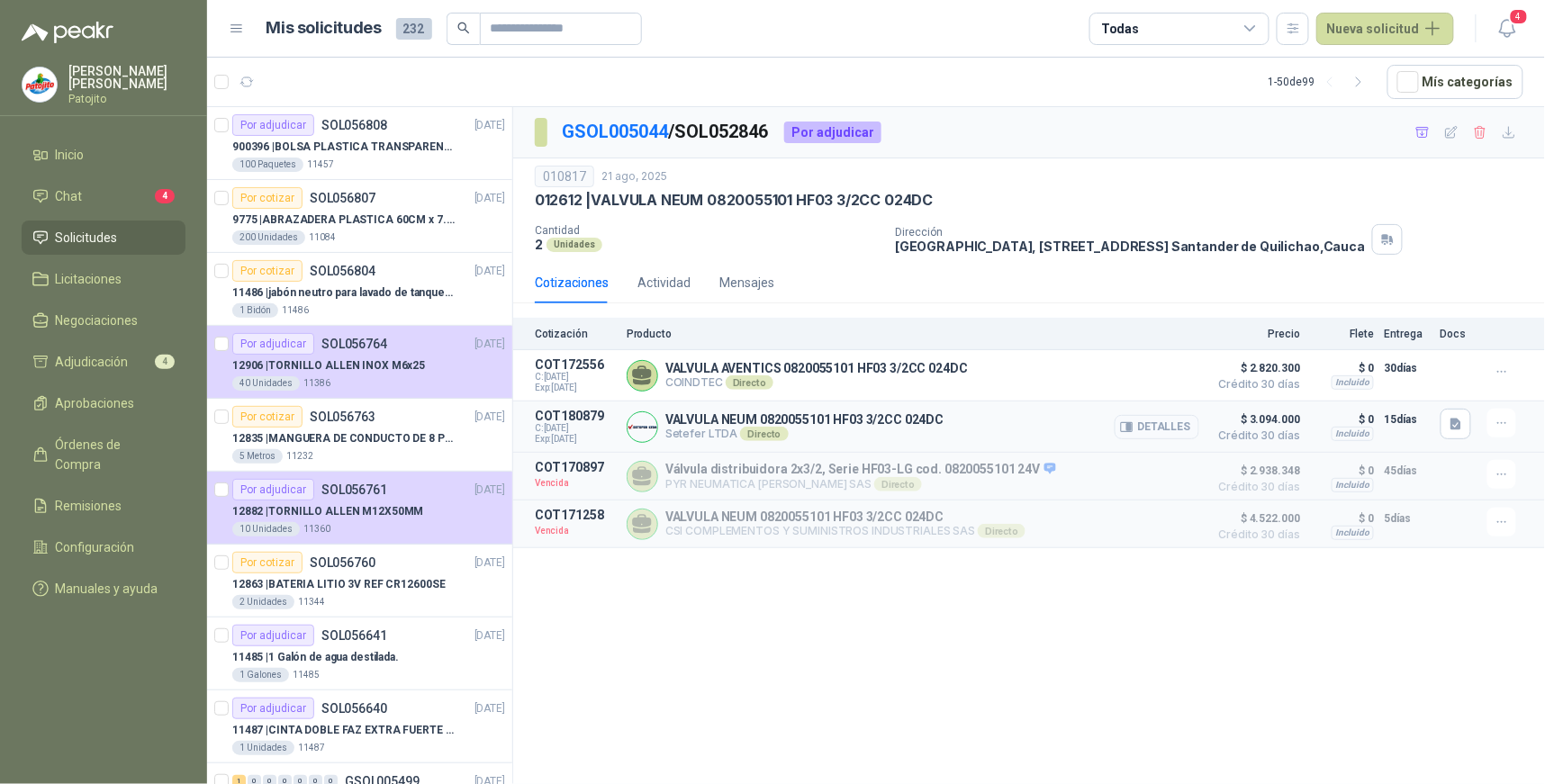
click at [1162, 419] on button "Detalles" at bounding box center [1157, 427] width 85 height 25
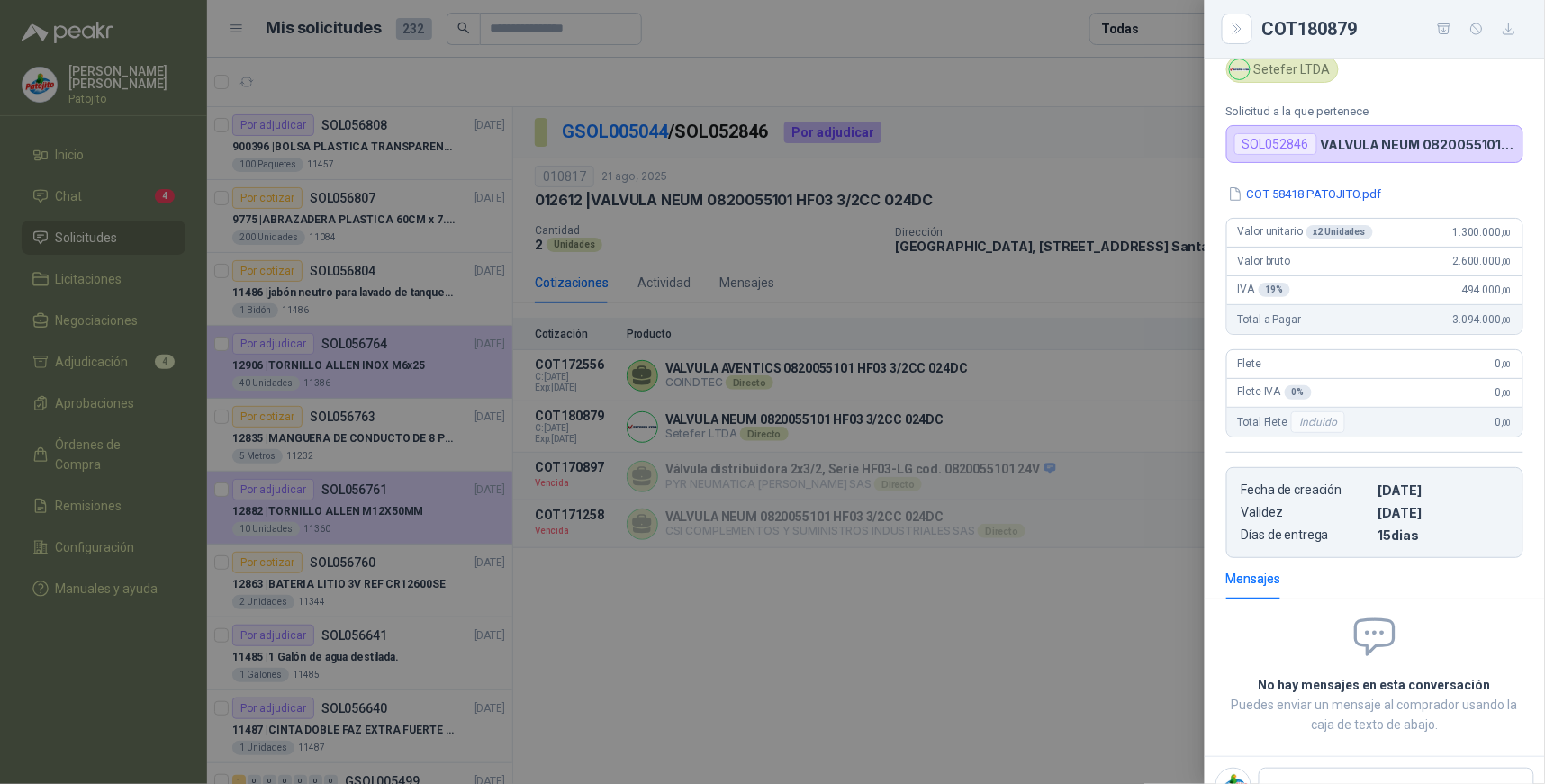
scroll to position [0, 0]
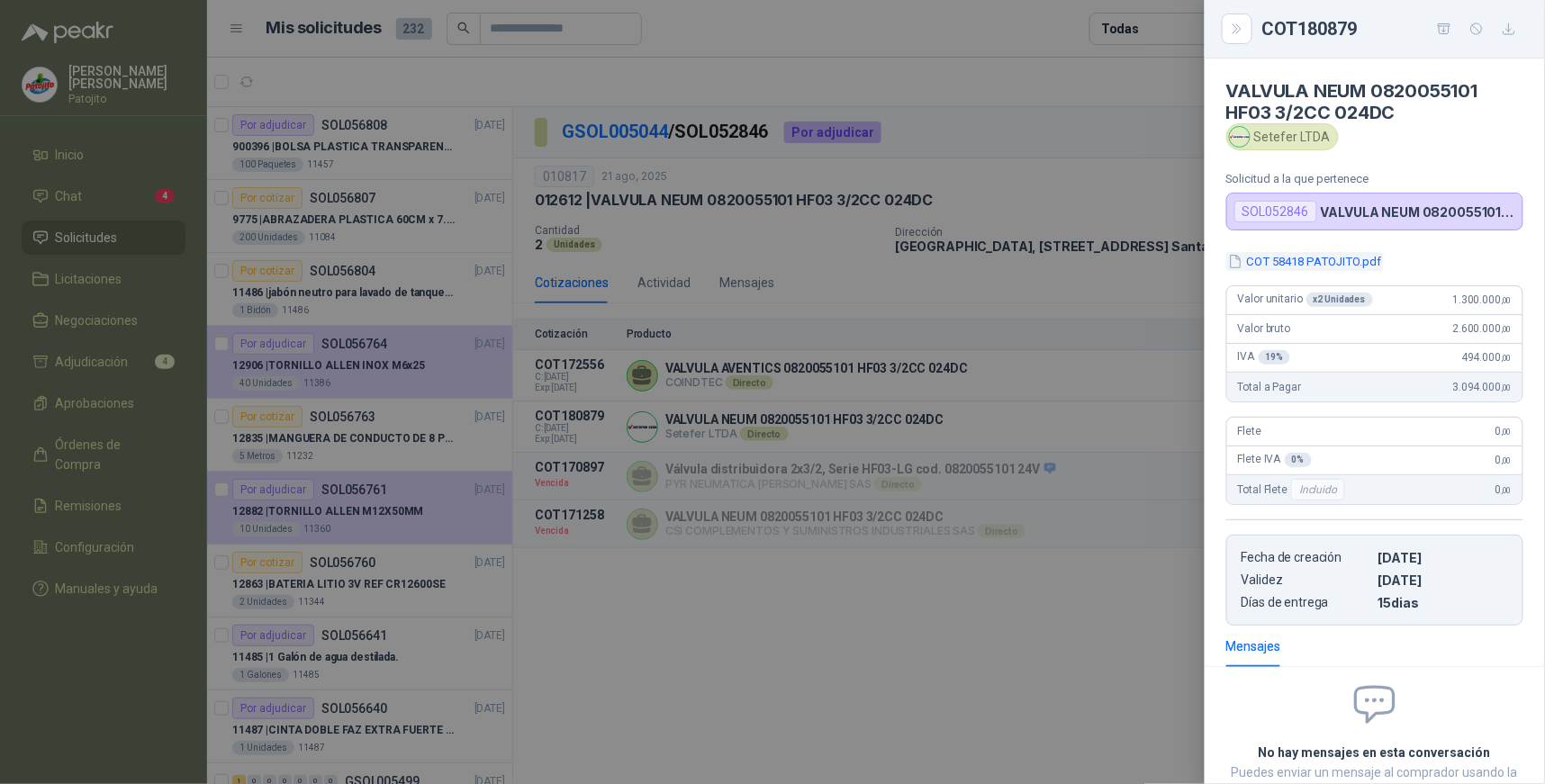
click at [1327, 259] on button "COT 58418 PATOJITO.pdf" at bounding box center [1305, 261] width 157 height 19
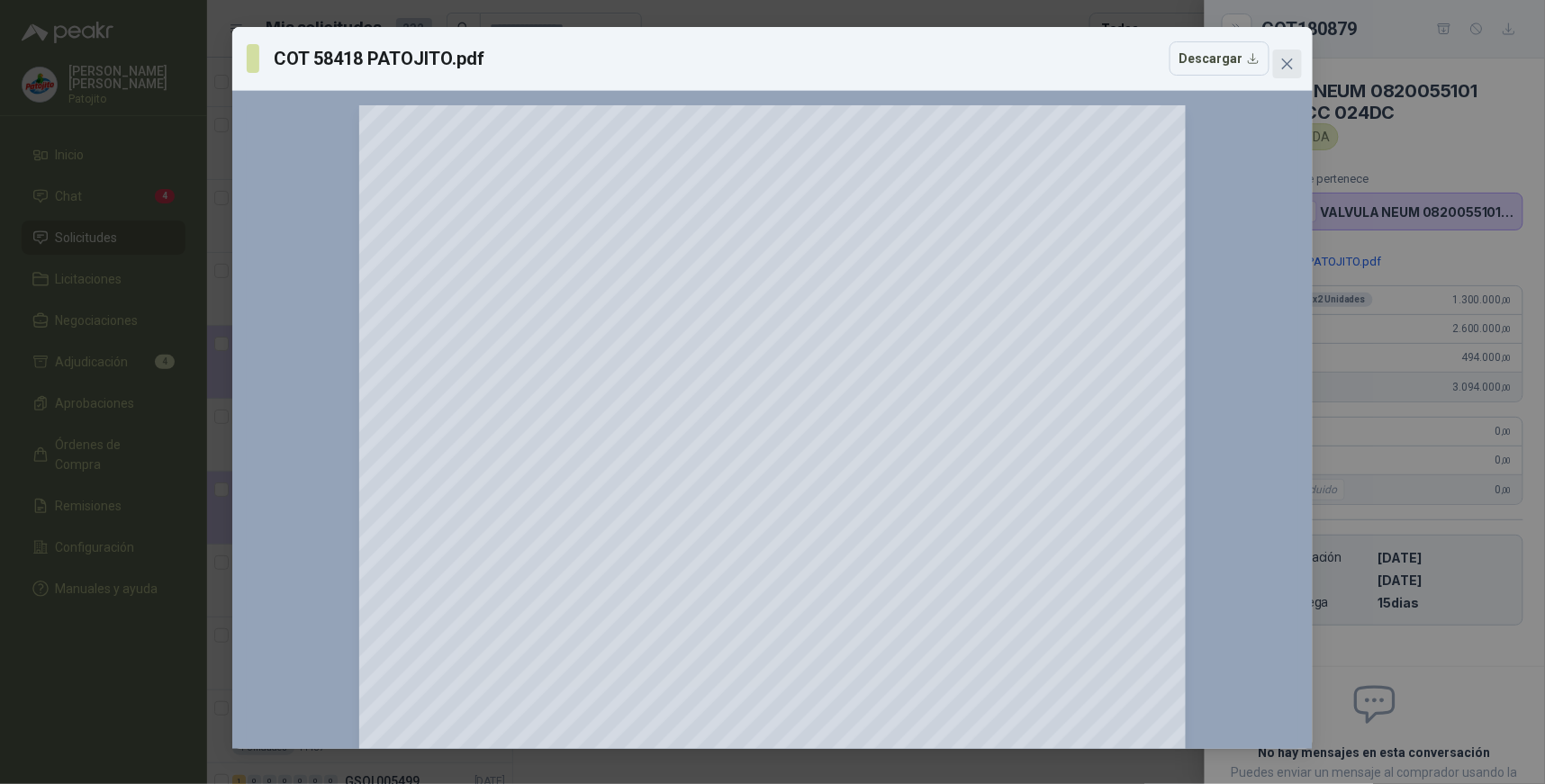
click at [1293, 65] on icon "close" at bounding box center [1287, 64] width 15 height 15
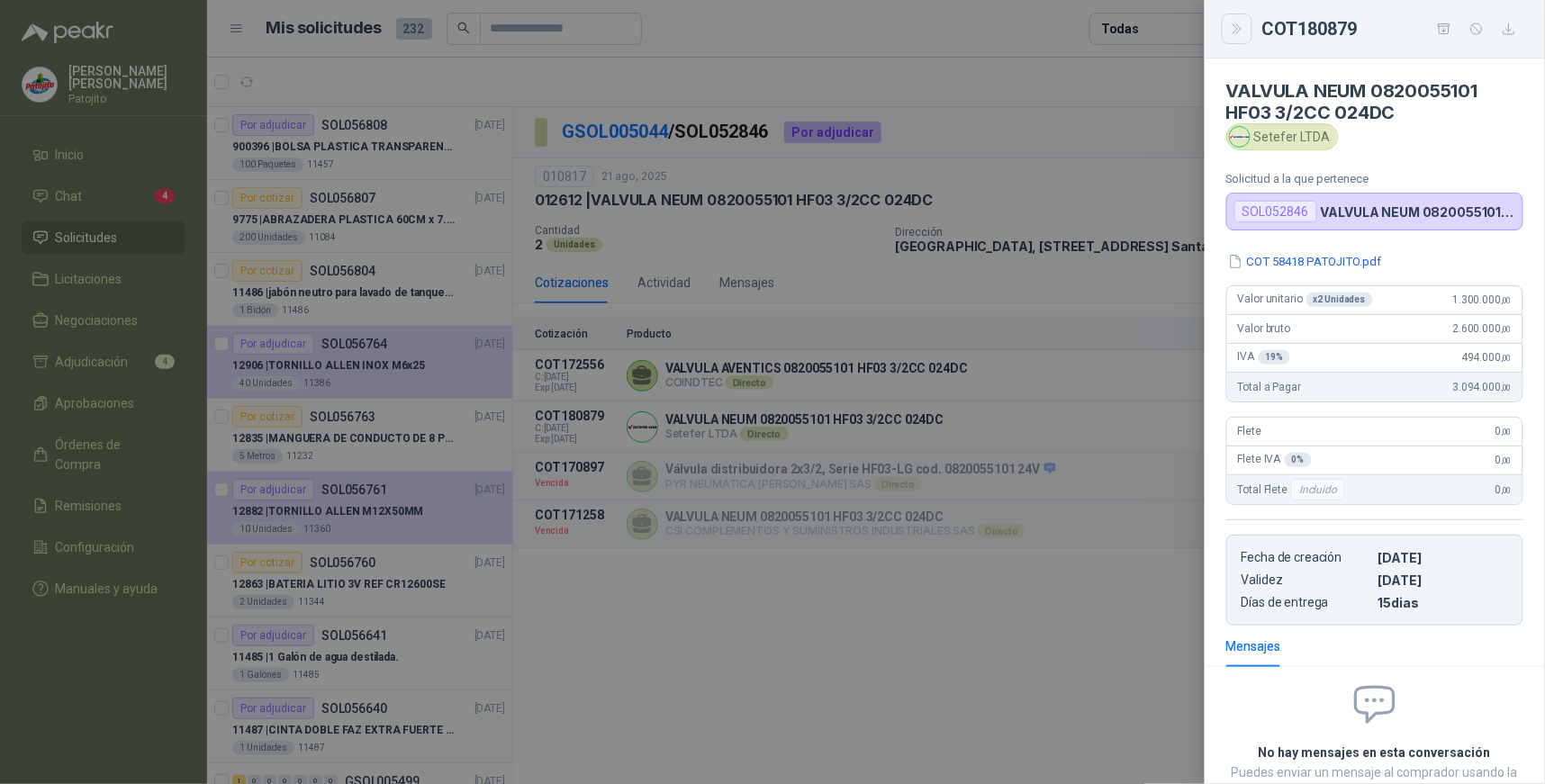
click at [1245, 26] on icon "Close" at bounding box center [1238, 30] width 16 height 16
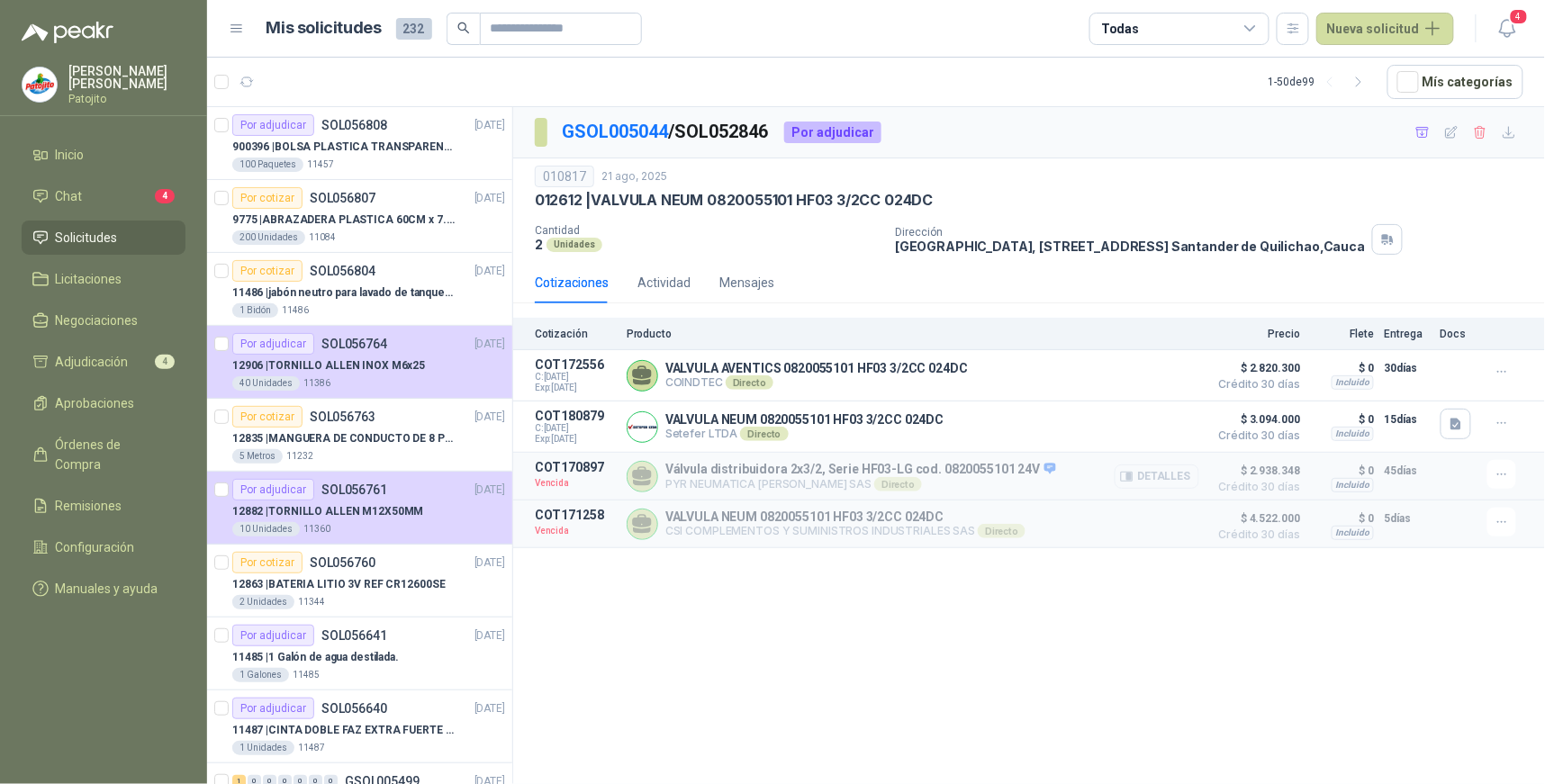
click at [1178, 474] on button "Detalles" at bounding box center [1157, 476] width 85 height 25
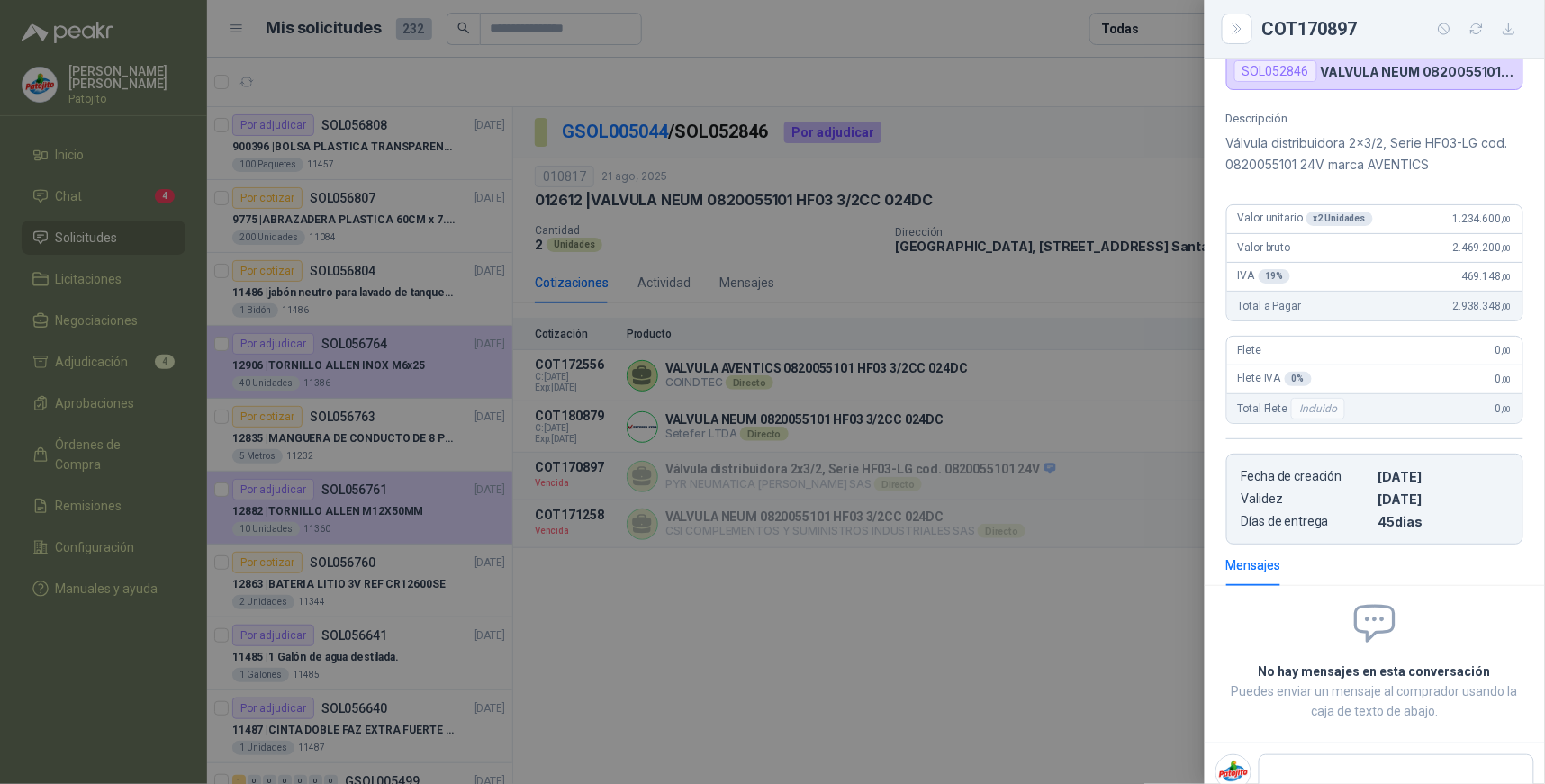
scroll to position [163, 0]
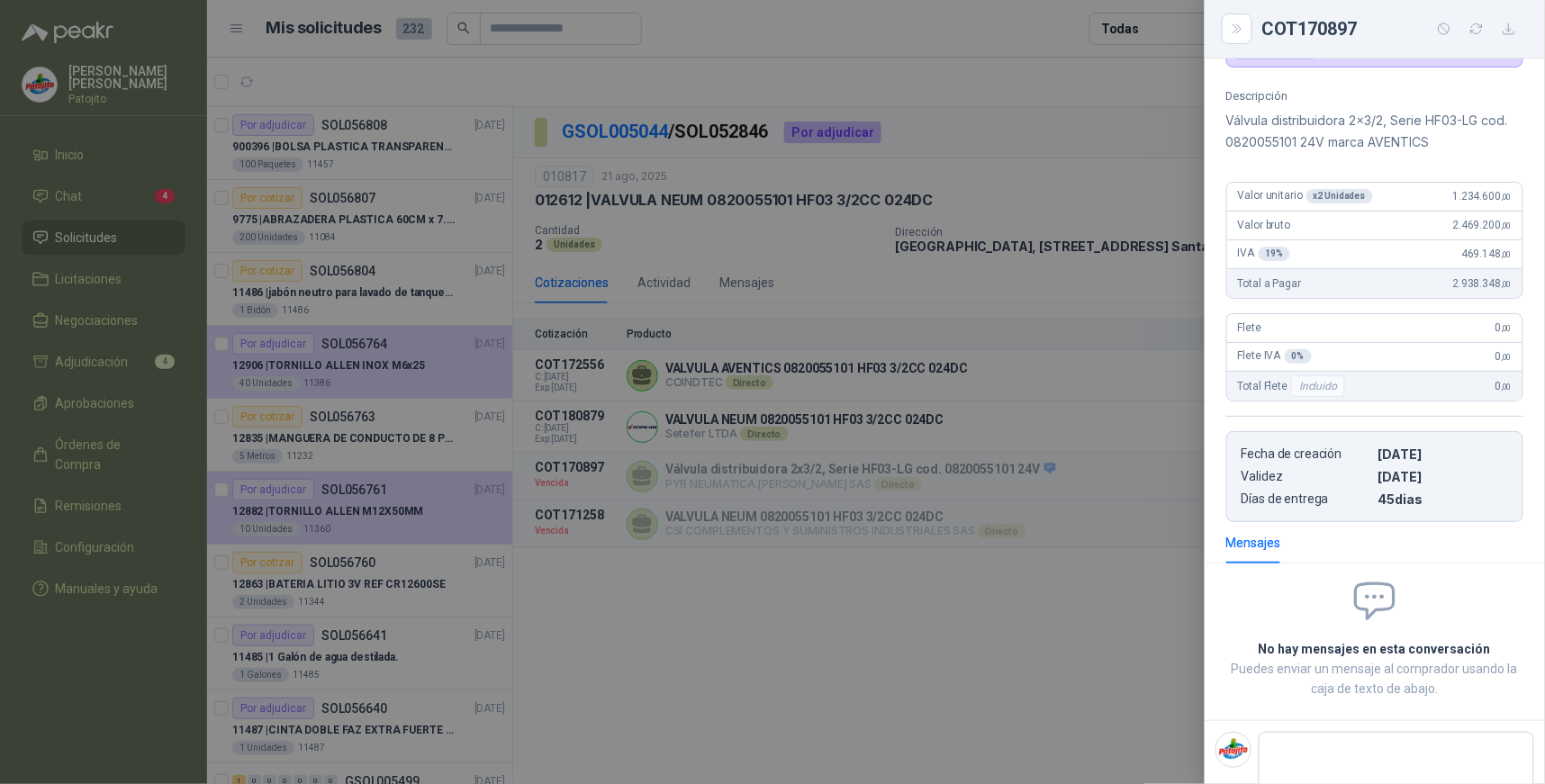
click at [1096, 634] on div at bounding box center [772, 392] width 1545 height 784
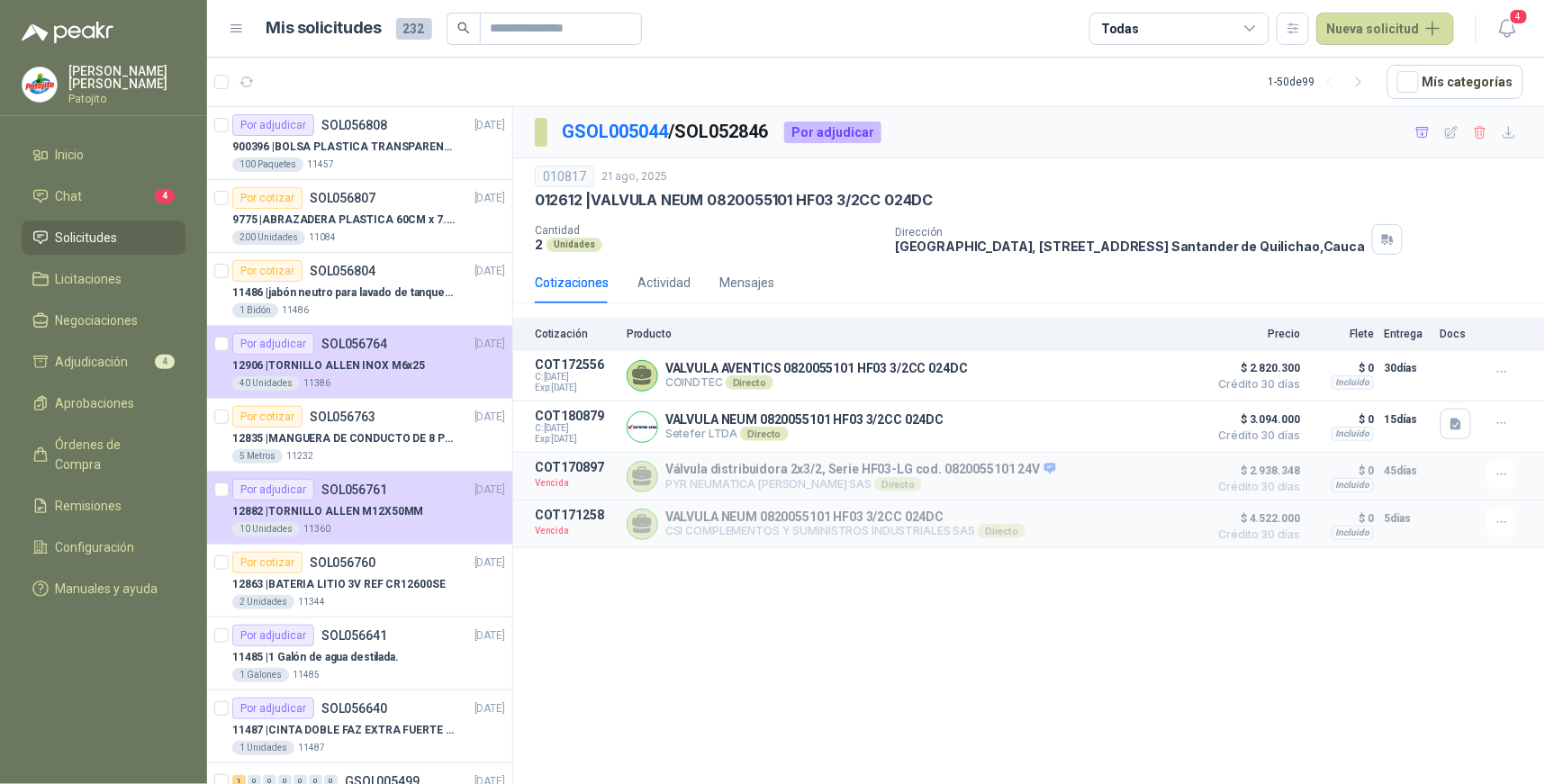
drag, startPoint x: 1252, startPoint y: 27, endPoint x: 1256, endPoint y: 36, distance: 9.8
click at [1252, 27] on icon at bounding box center [1251, 29] width 10 height 5
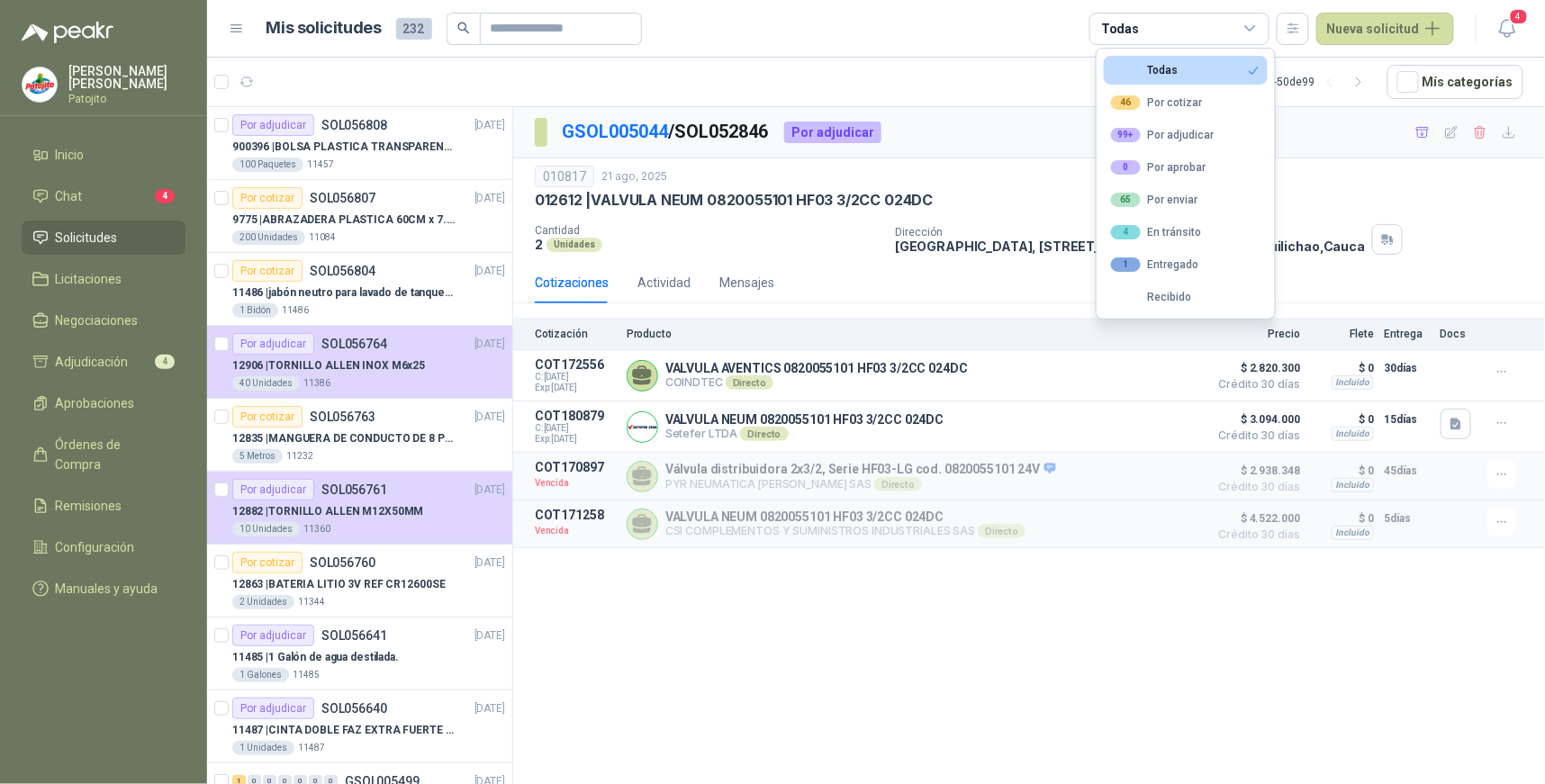
drag, startPoint x: 1196, startPoint y: 133, endPoint x: 997, endPoint y: 183, distance: 205.2
click at [1198, 133] on div "99+ Por adjudicar" at bounding box center [1162, 135] width 103 height 15
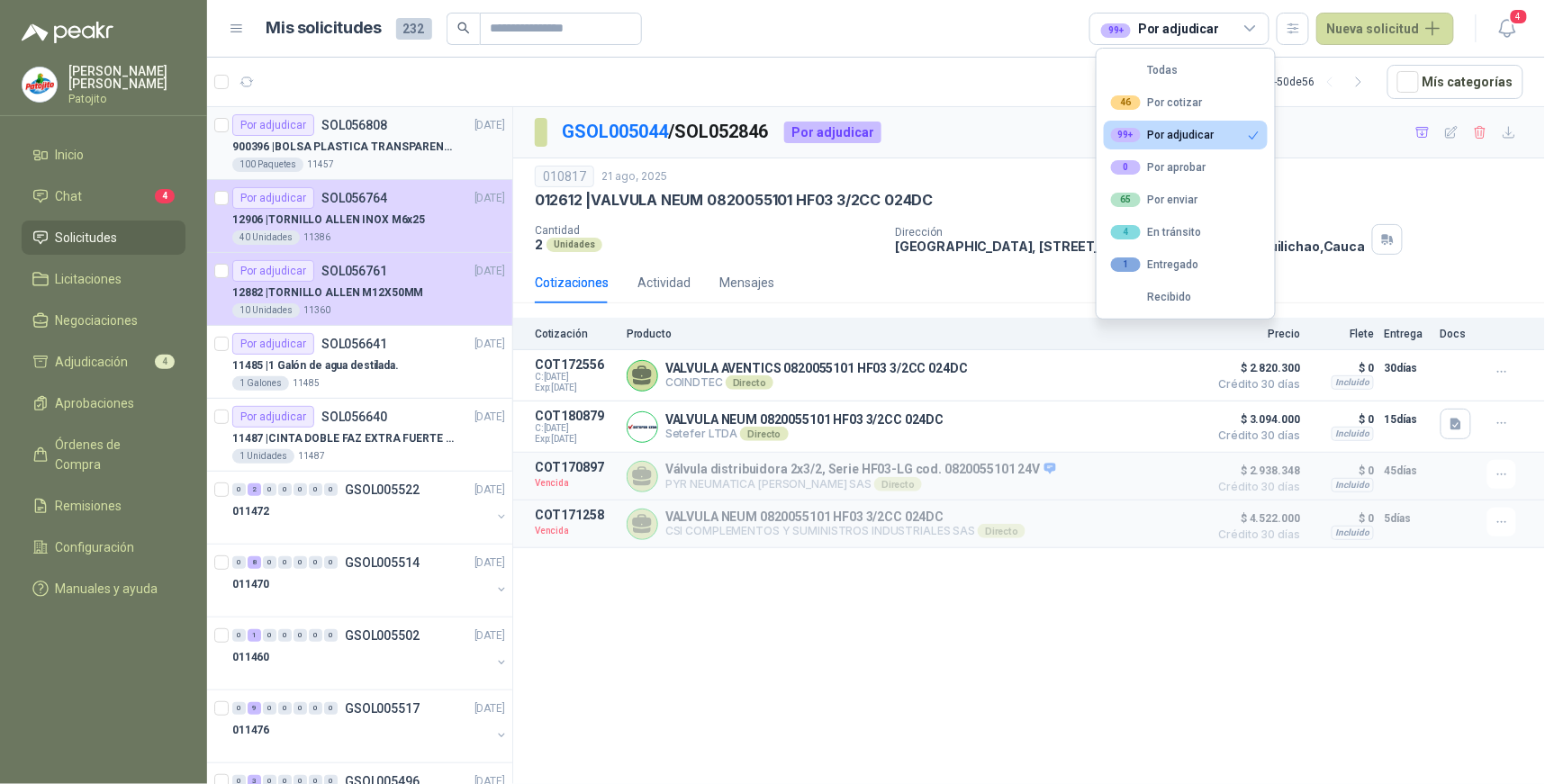
click at [409, 143] on p "900396 | BOLSA PLASTICA TRANSPARENTE DE 40*60 CMS" at bounding box center [344, 147] width 224 height 17
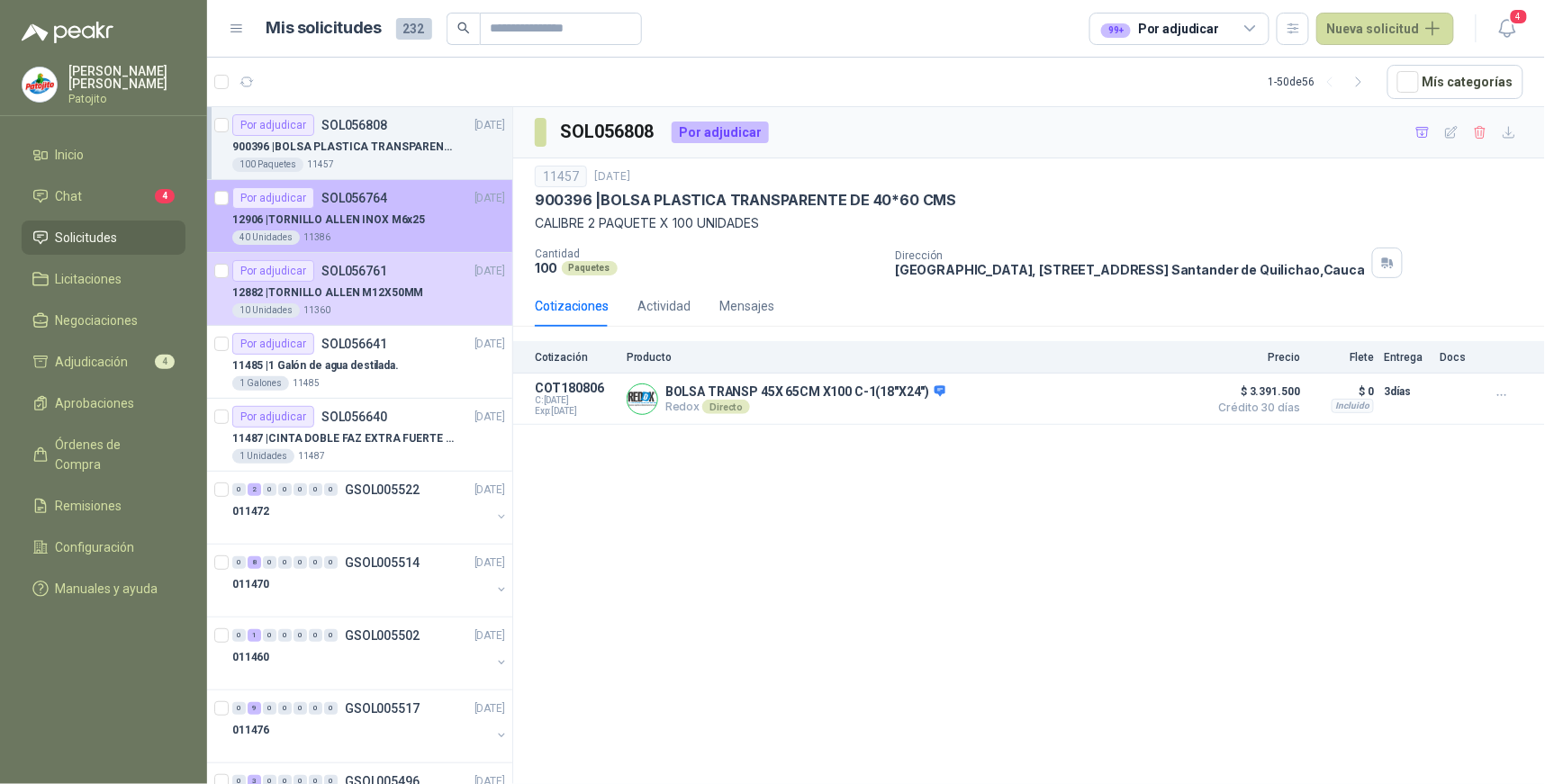
click at [392, 217] on p "12906 | [PERSON_NAME] INOX M6x25" at bounding box center [329, 219] width 193 height 17
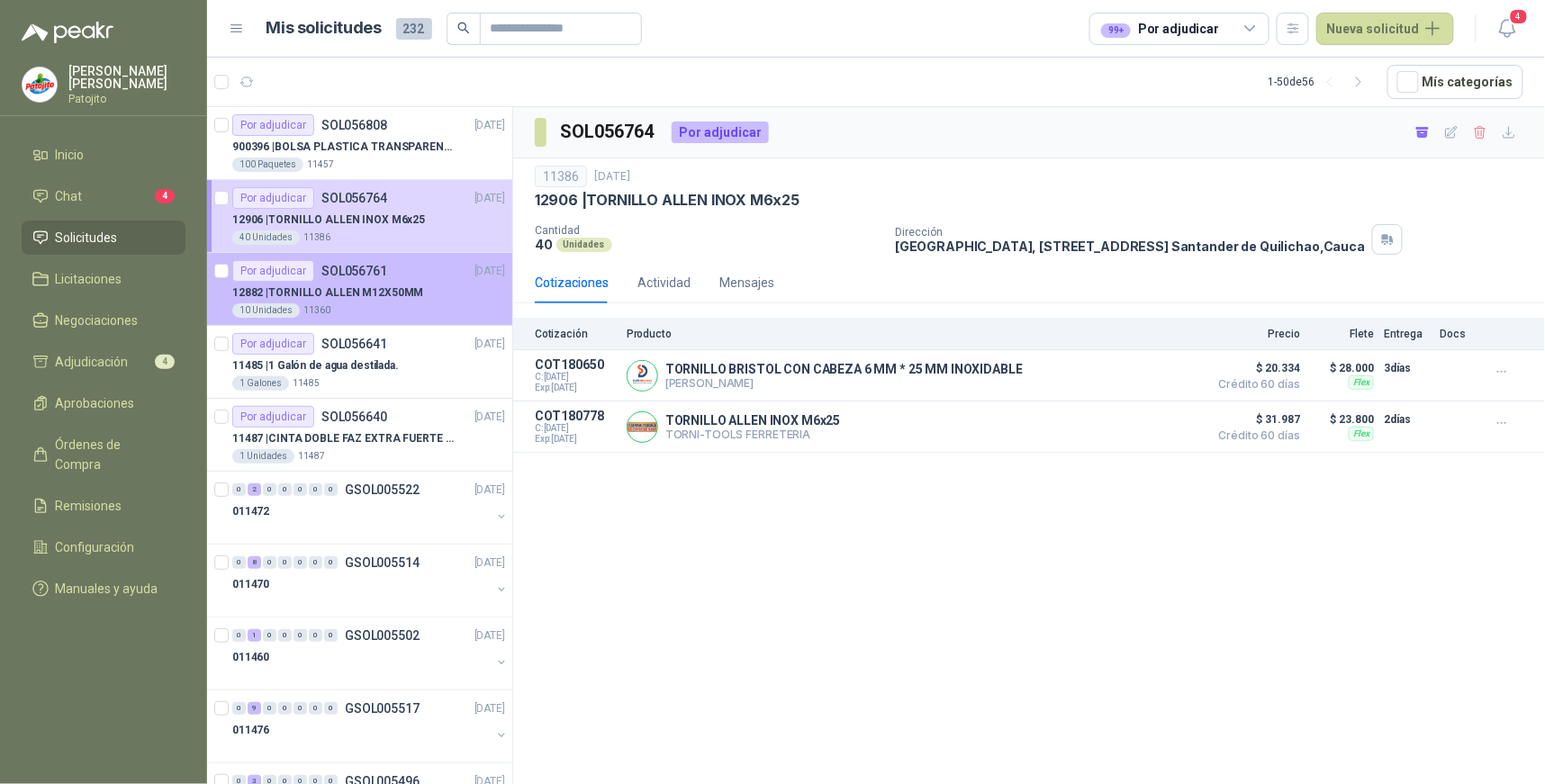
click at [392, 271] on div "Por adjudicar SOL056761 [DATE]" at bounding box center [368, 271] width 273 height 22
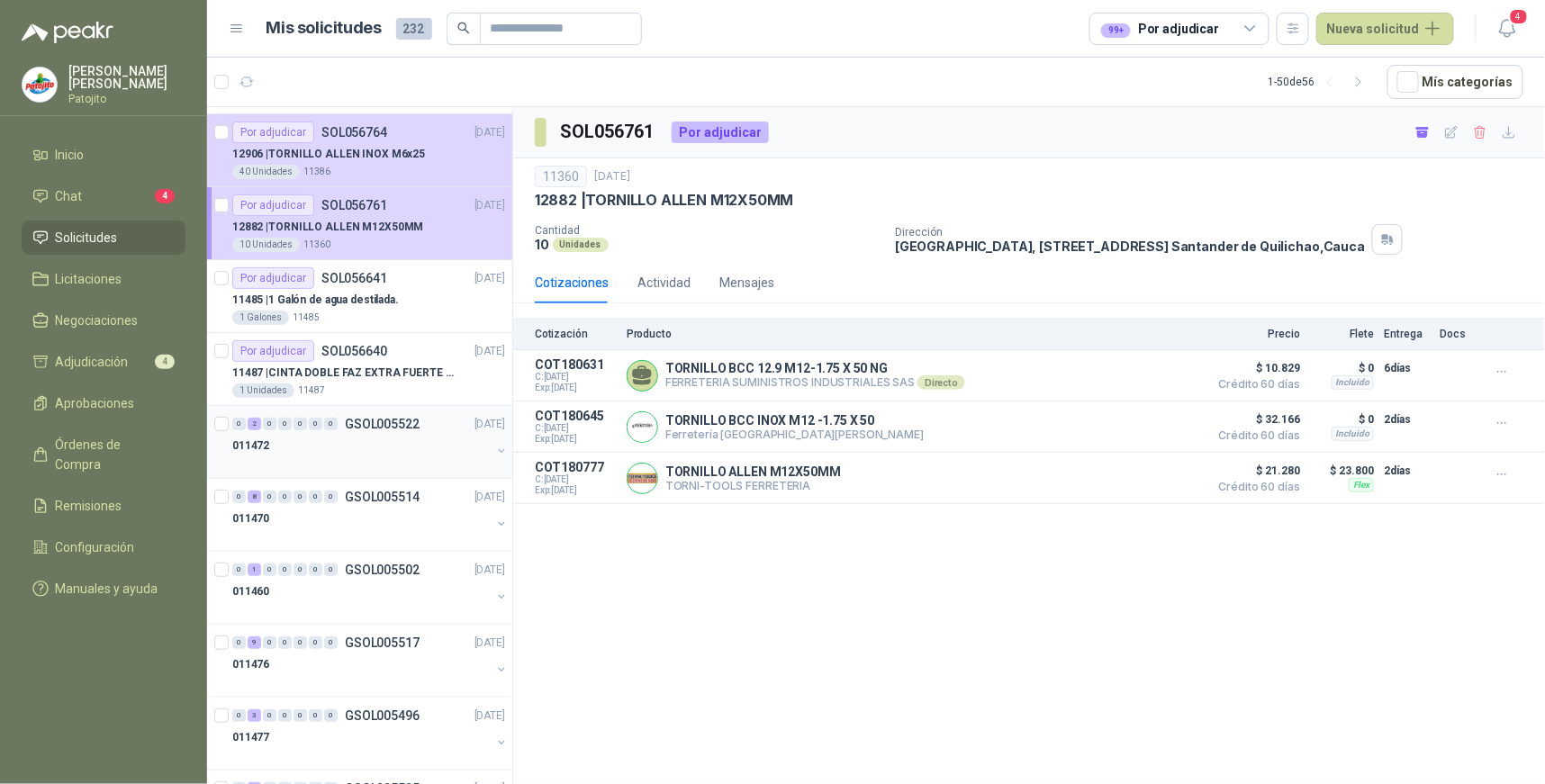
scroll to position [100, 0]
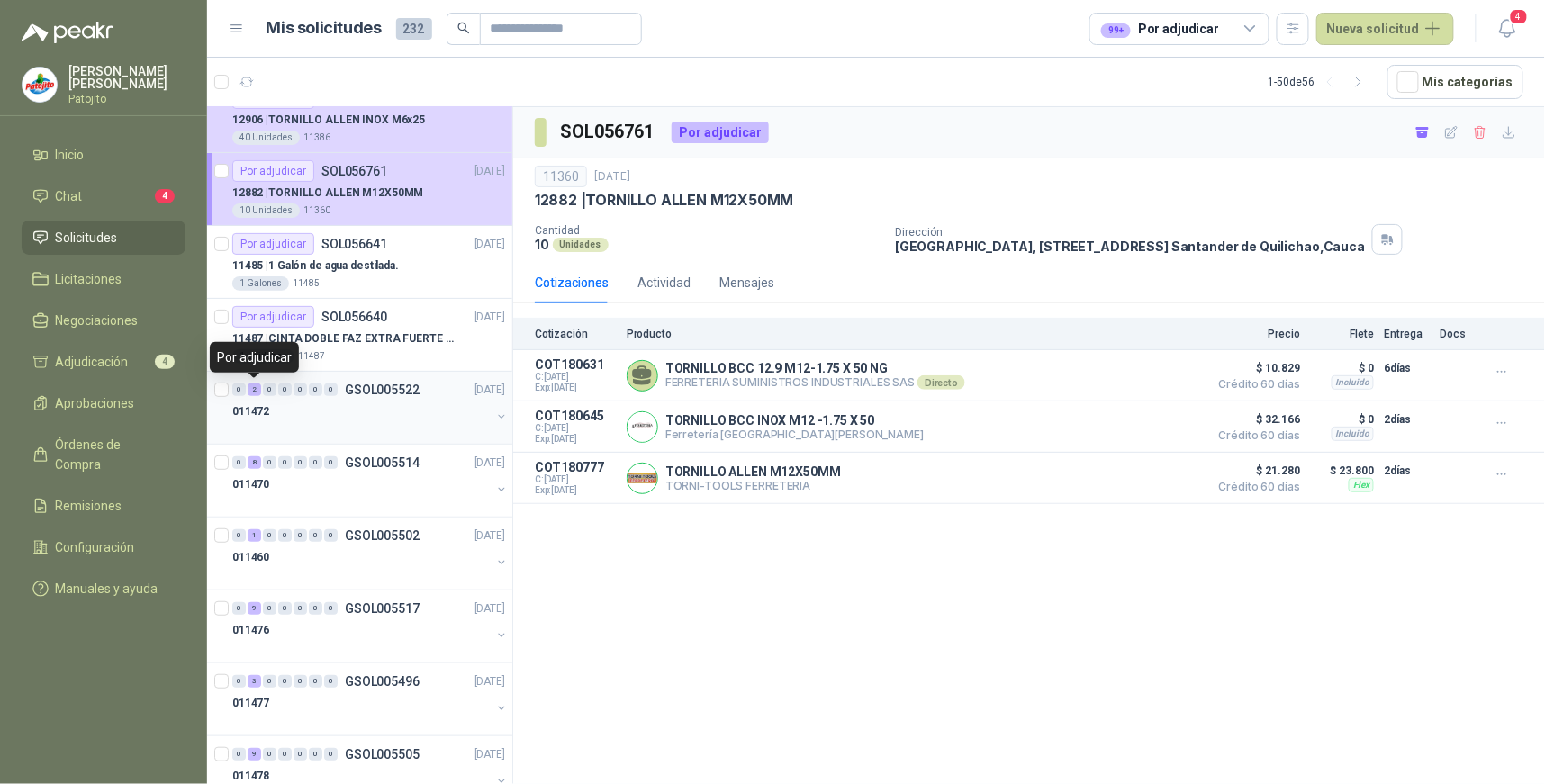
click at [259, 388] on div "2" at bounding box center [255, 390] width 14 height 13
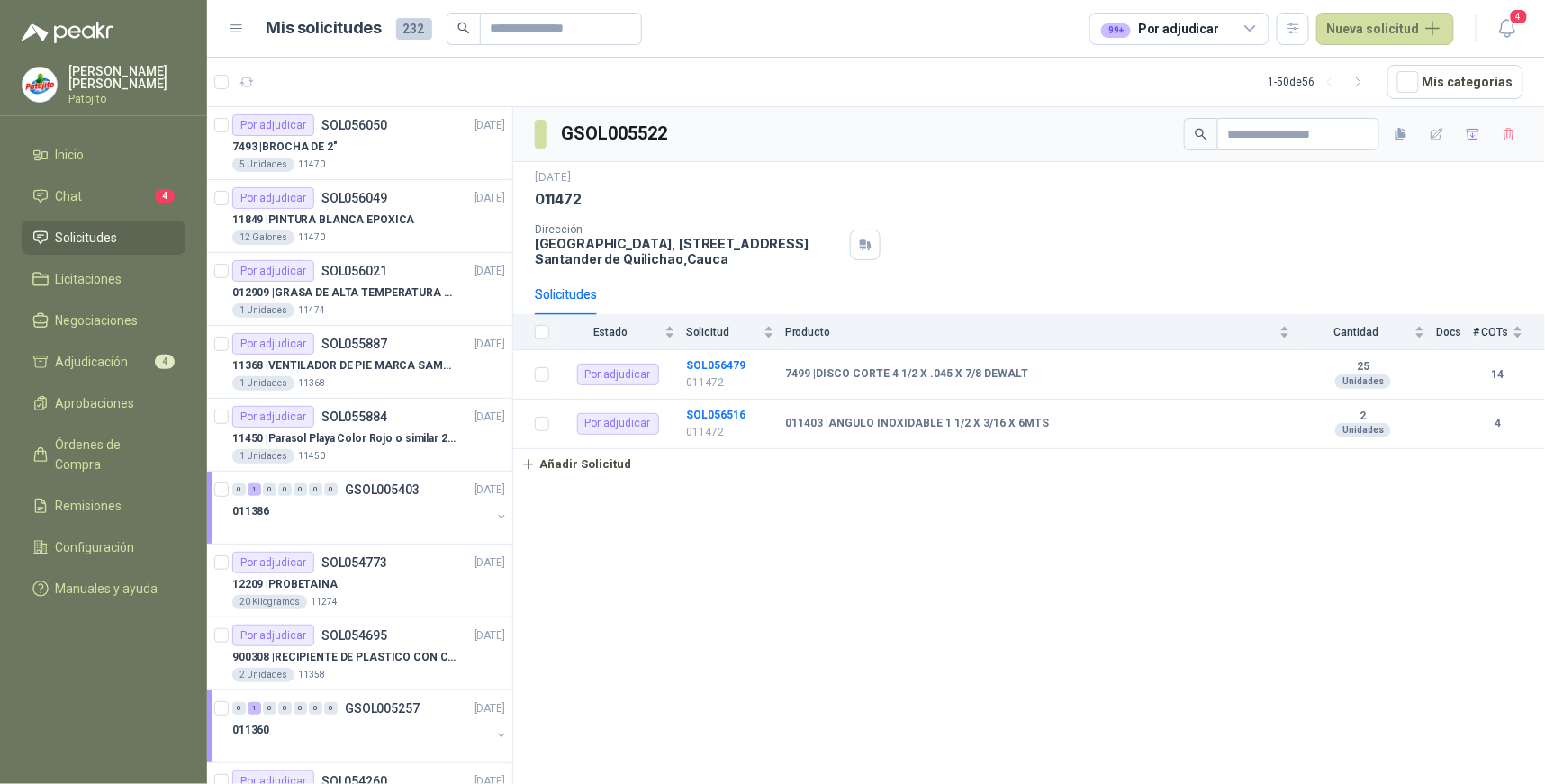
scroll to position [2300, 0]
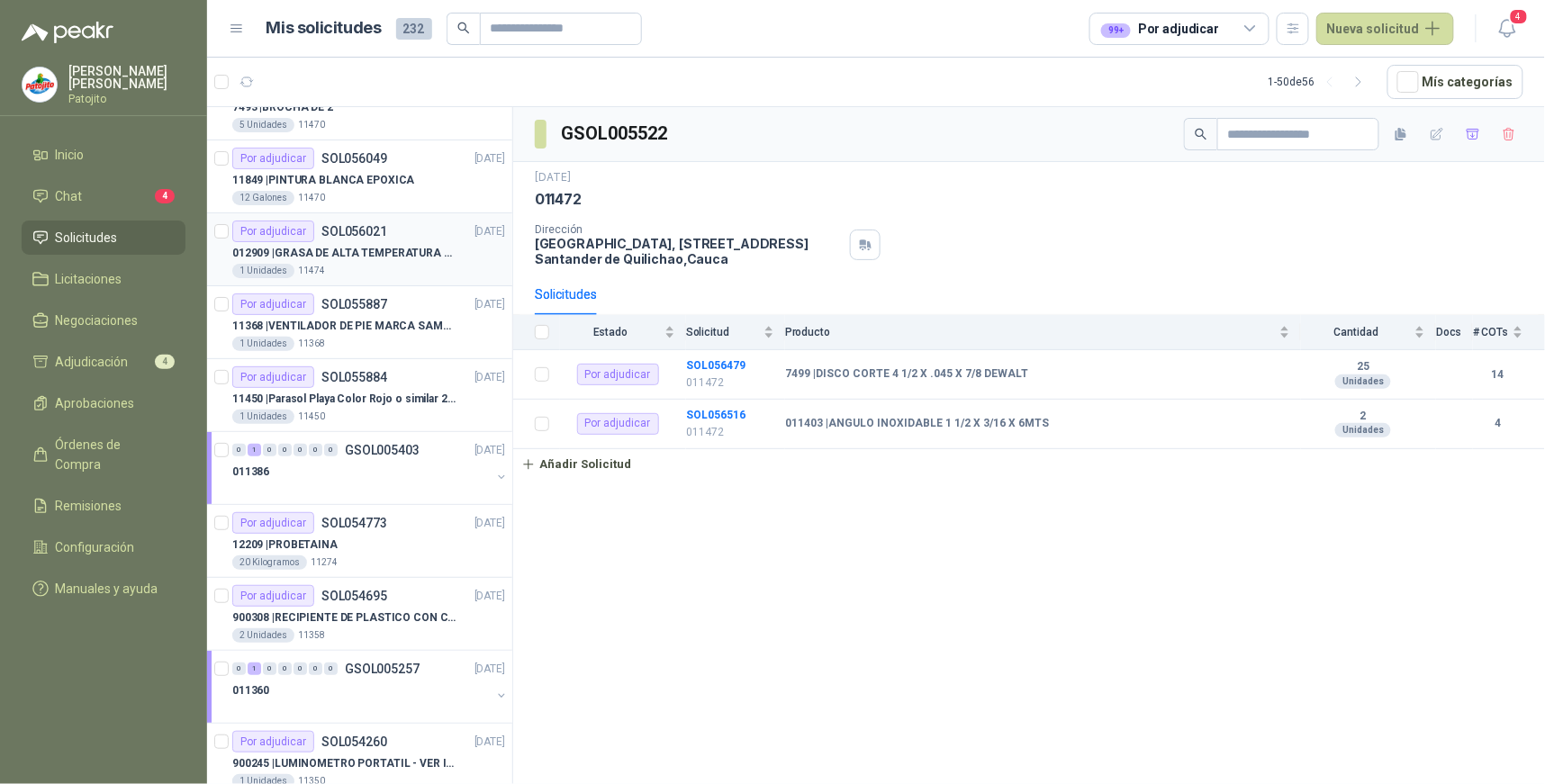
click at [378, 240] on div "Por adjudicar SOL056021" at bounding box center [309, 231] width 154 height 22
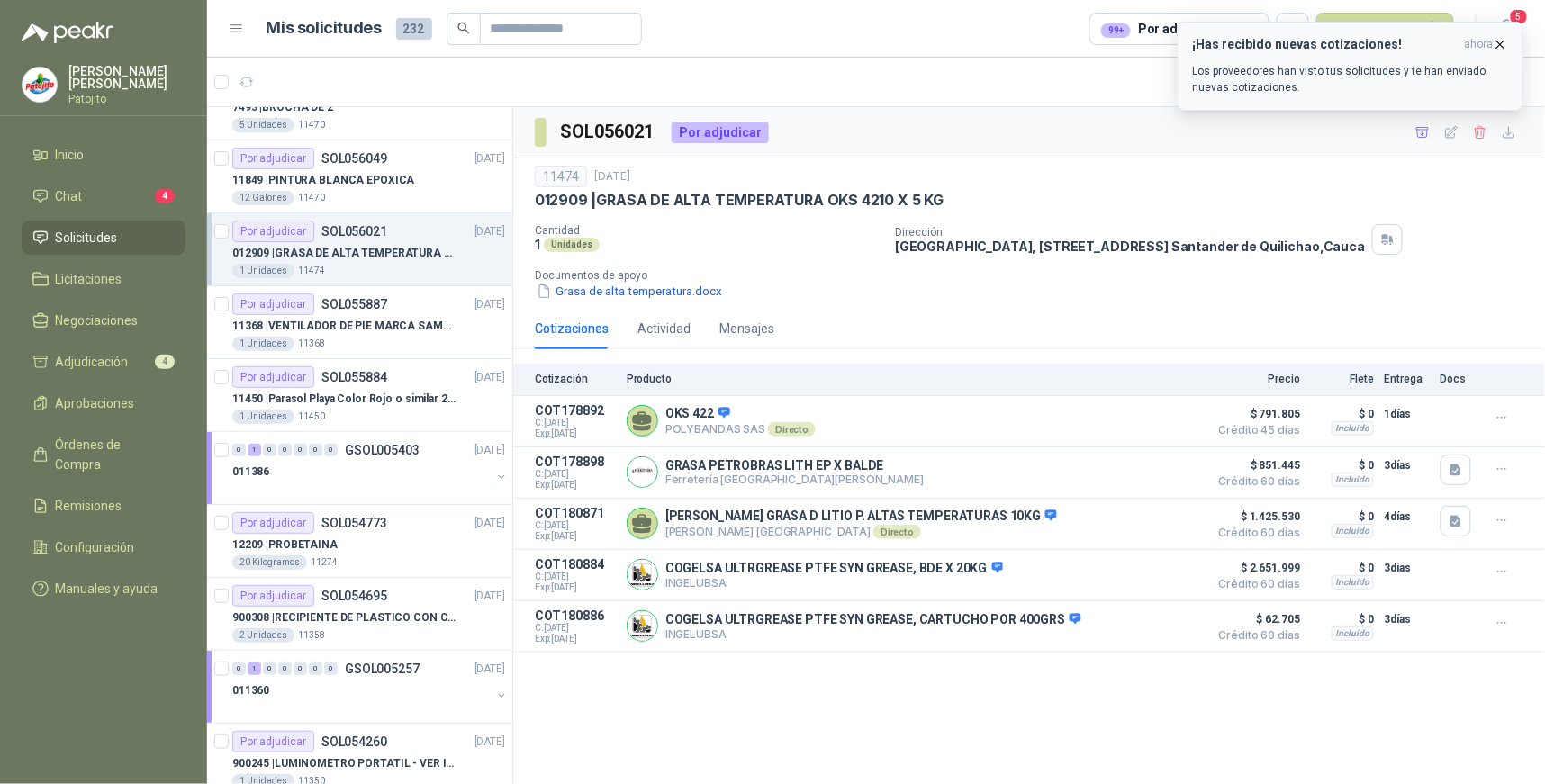
click at [1391, 48] on h3 "¡Has recibido nuevas cotizaciones!" at bounding box center [1326, 45] width 265 height 16
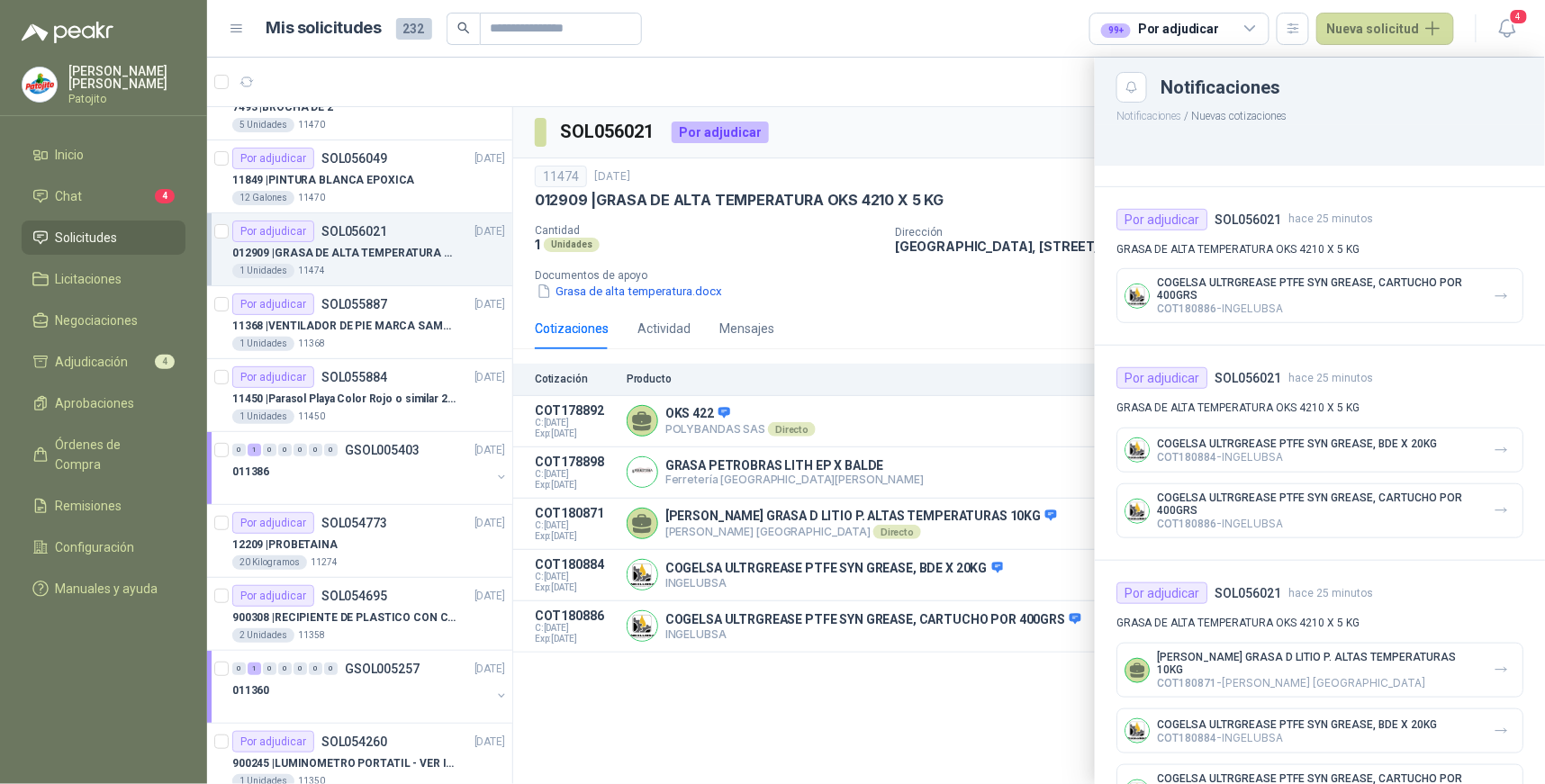
scroll to position [399, 0]
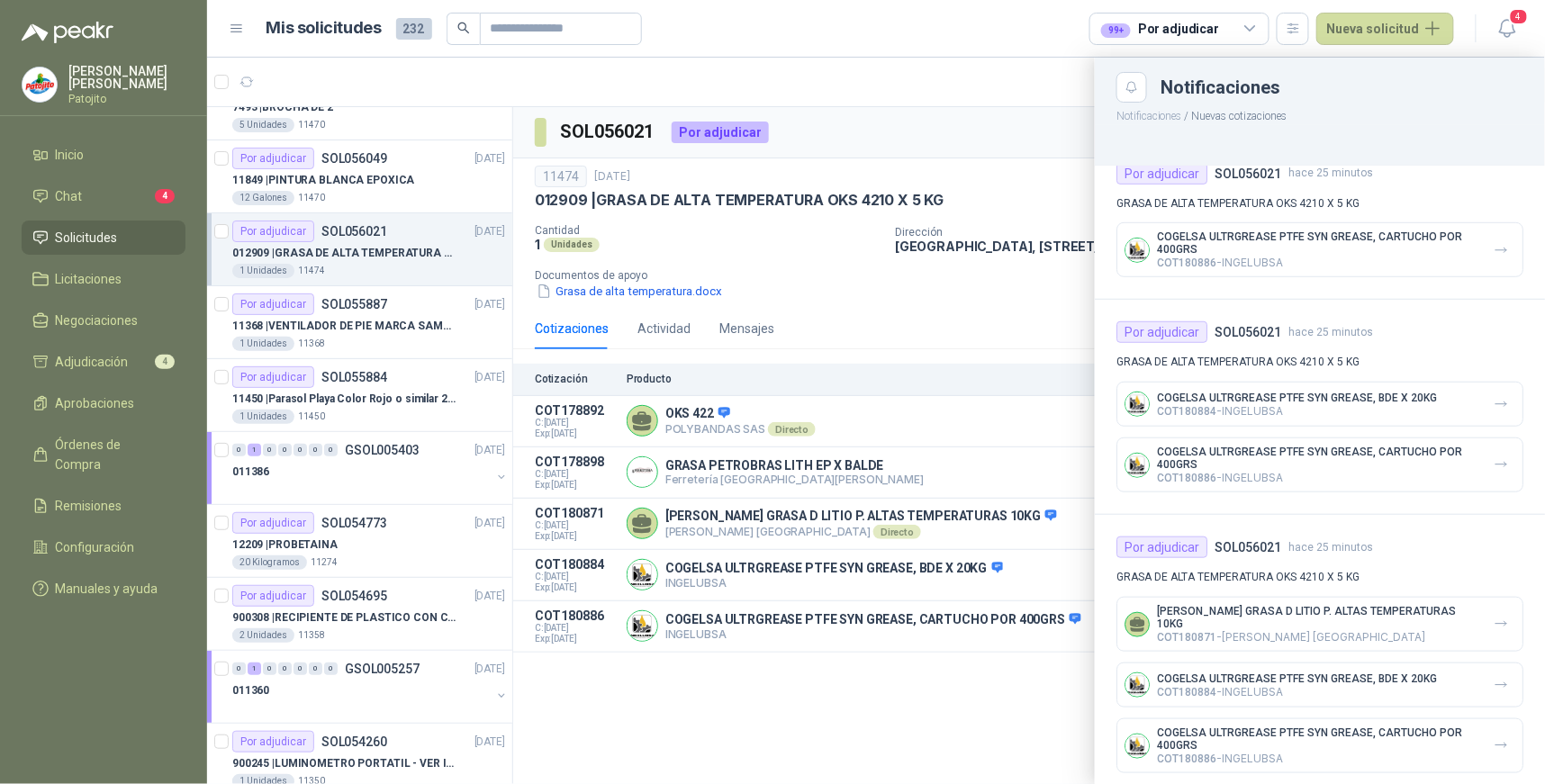
drag, startPoint x: 1324, startPoint y: 266, endPoint x: 1317, endPoint y: 308, distance: 42.6
click at [1324, 265] on p "COT180886 - INGELUBSA" at bounding box center [1319, 263] width 323 height 14
click at [1232, 250] on p "COGELSA ULTRGREASE PTFE SYN GREASE, CARTUCHO POR 400GRS" at bounding box center [1319, 243] width 323 height 26
click at [1494, 248] on icon "button" at bounding box center [1502, 251] width 16 height 16
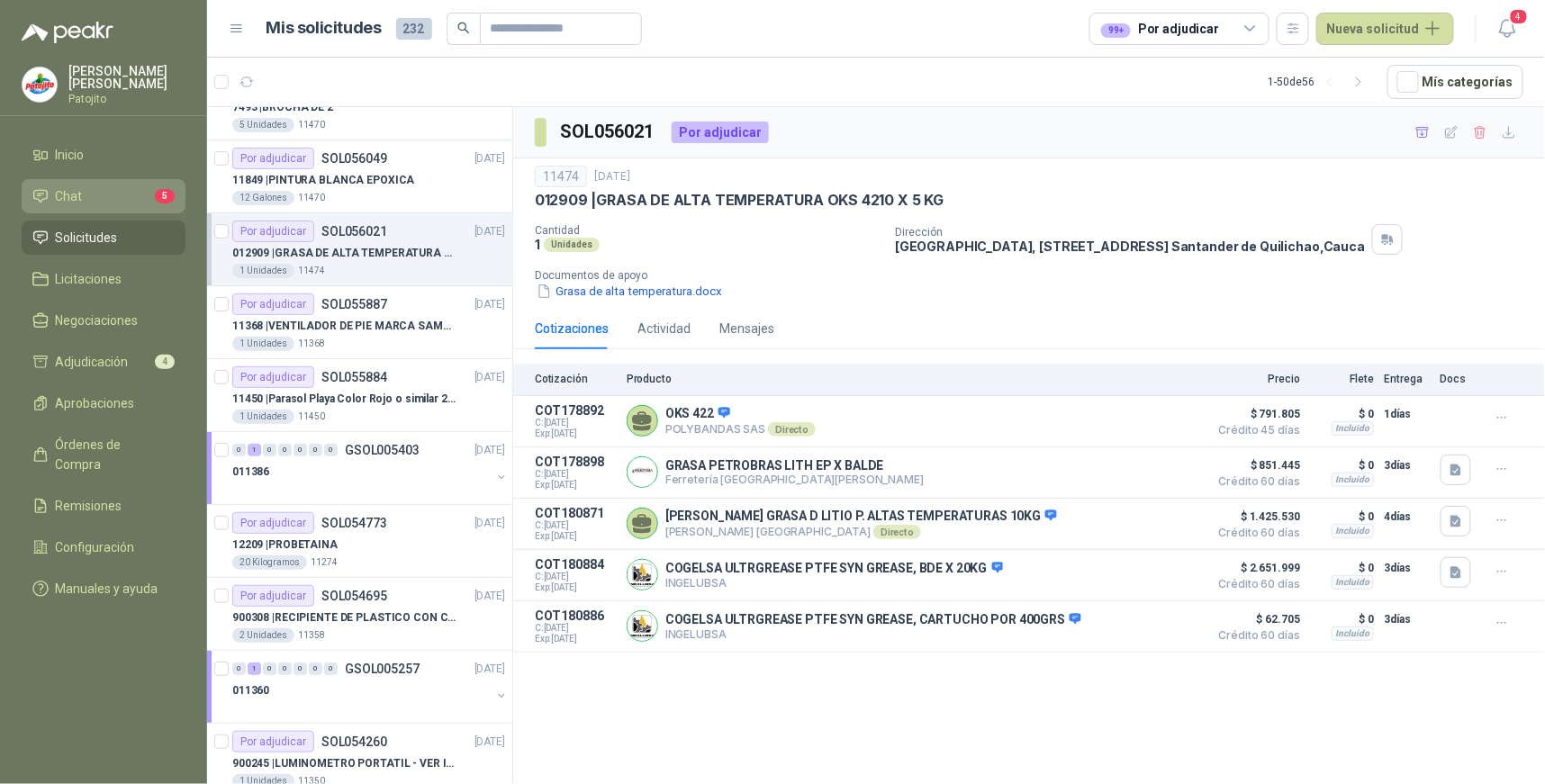
click at [120, 197] on li "Chat 5" at bounding box center [103, 196] width 143 height 20
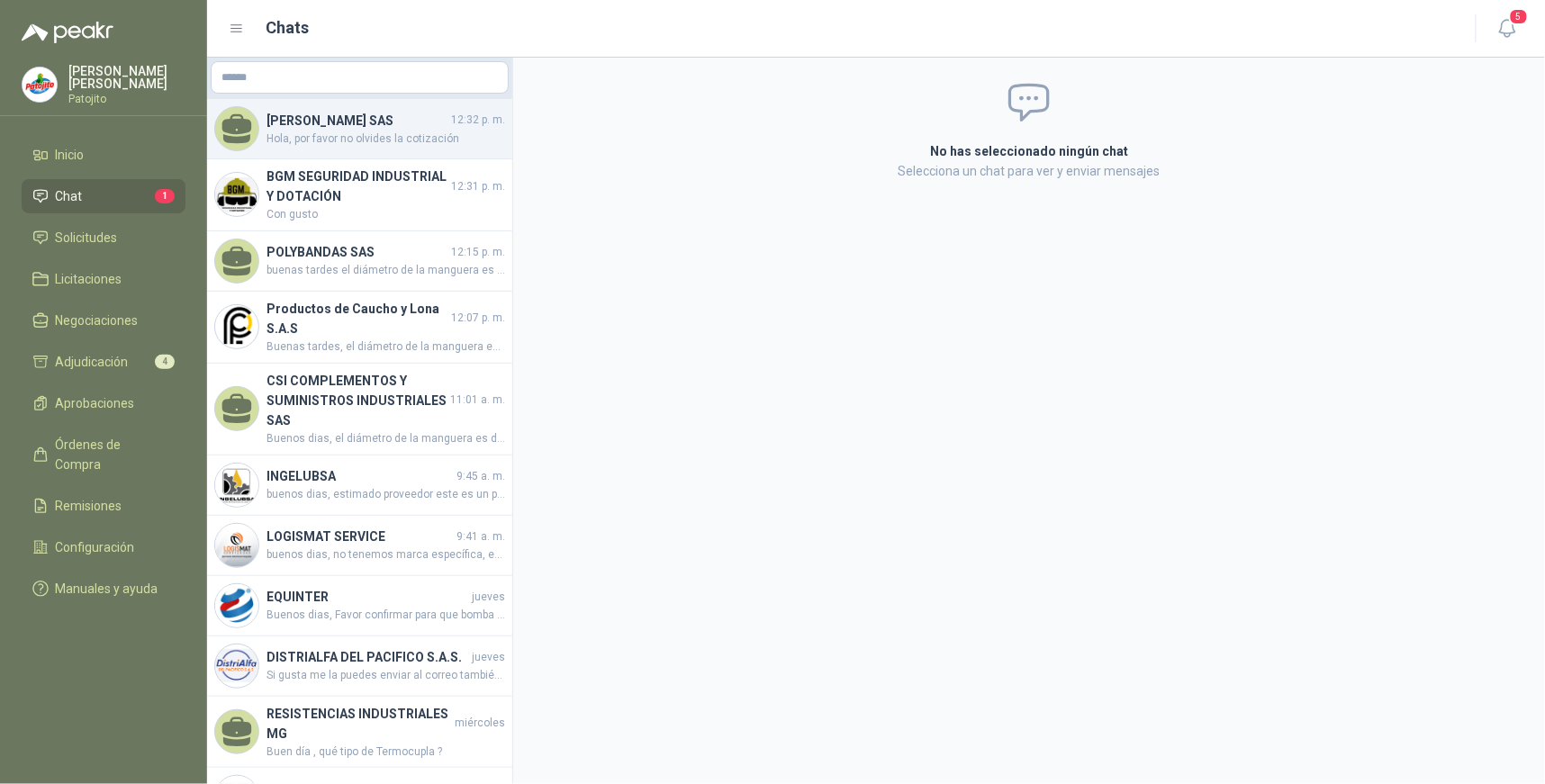
click at [402, 129] on h4 "[PERSON_NAME] SAS" at bounding box center [357, 121] width 181 height 20
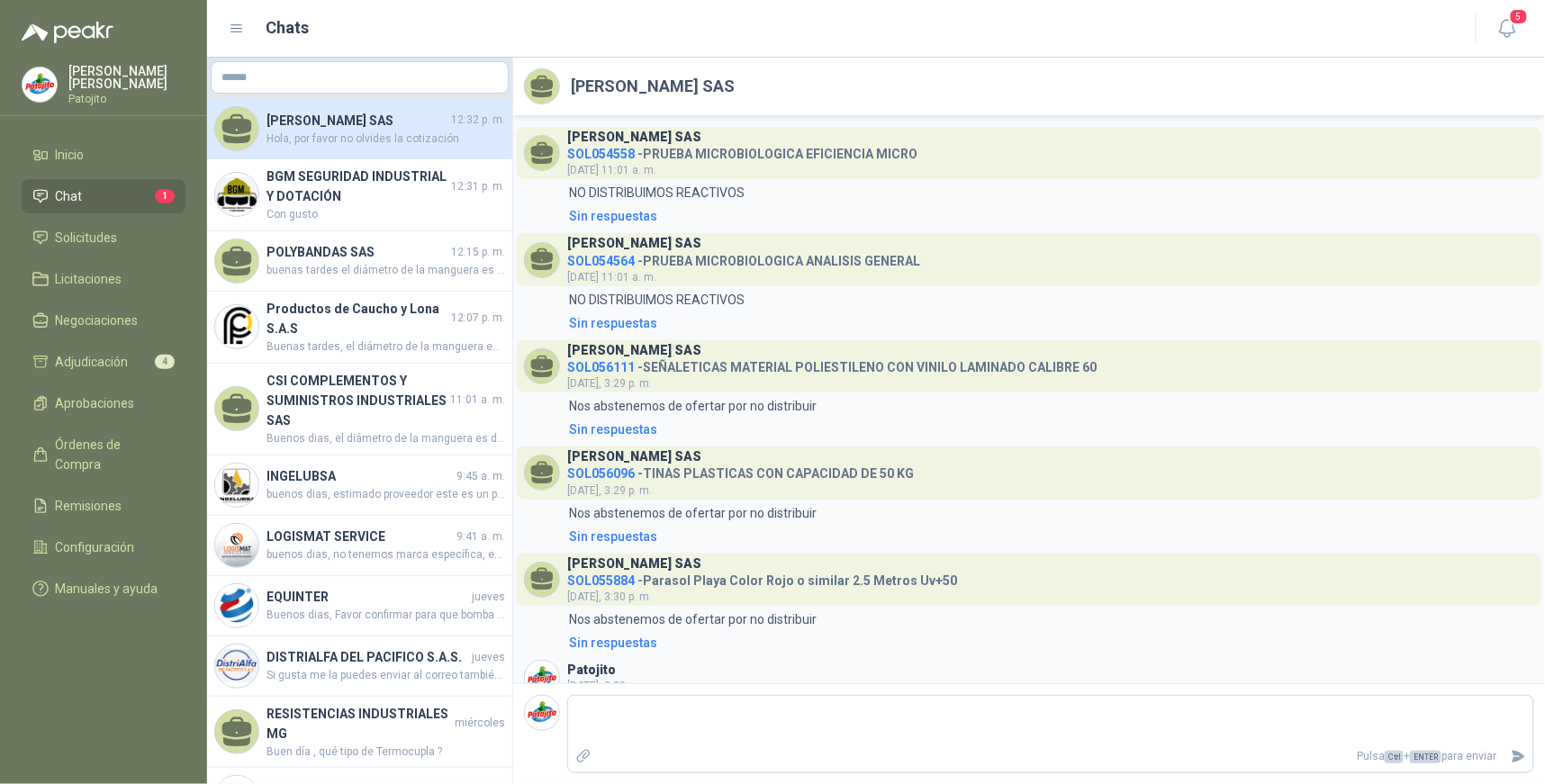
scroll to position [412, 0]
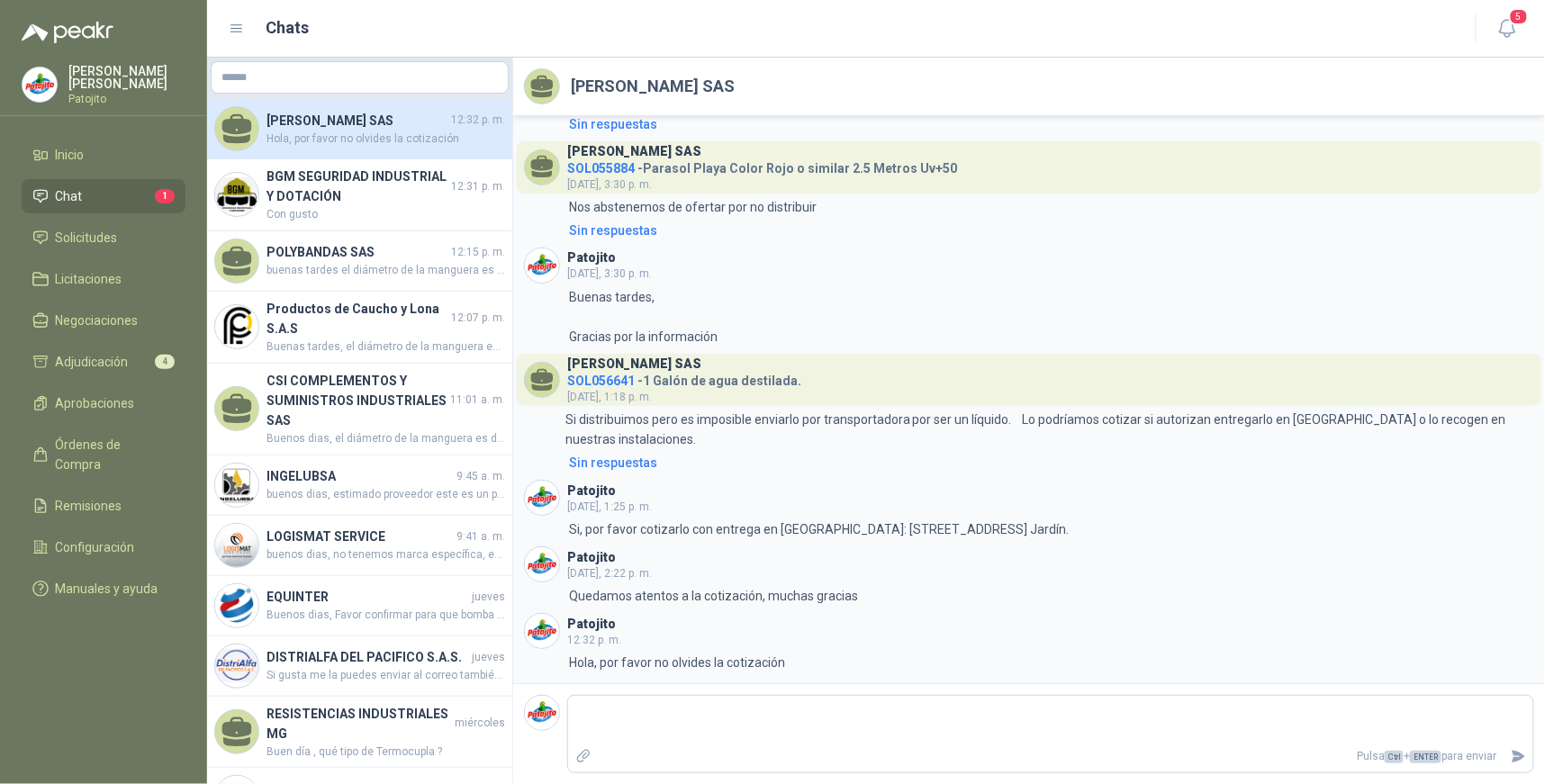
click at [130, 195] on li "Chat 1" at bounding box center [103, 196] width 143 height 20
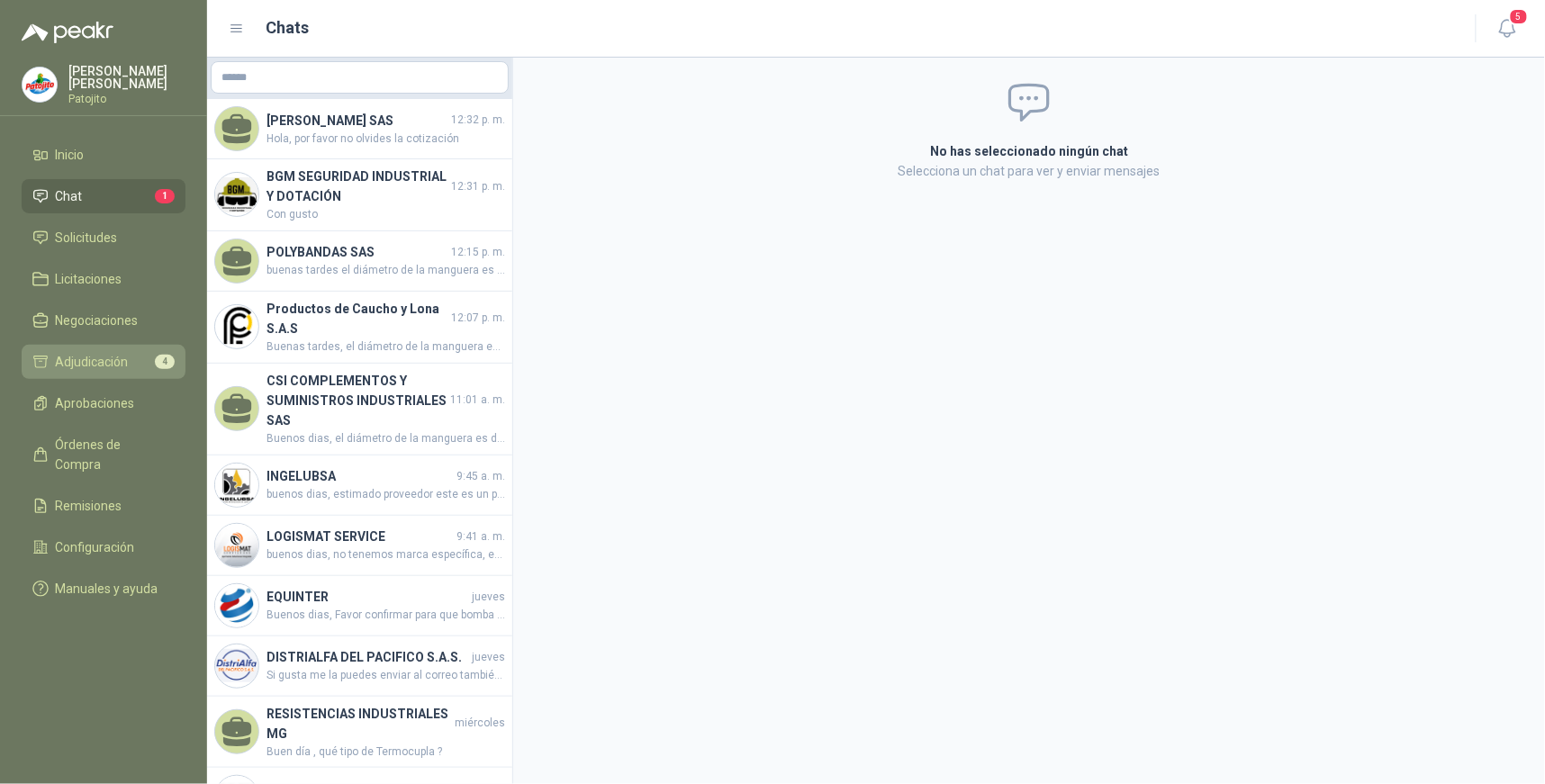
click at [122, 347] on link "Adjudicación 4" at bounding box center [103, 362] width 164 height 34
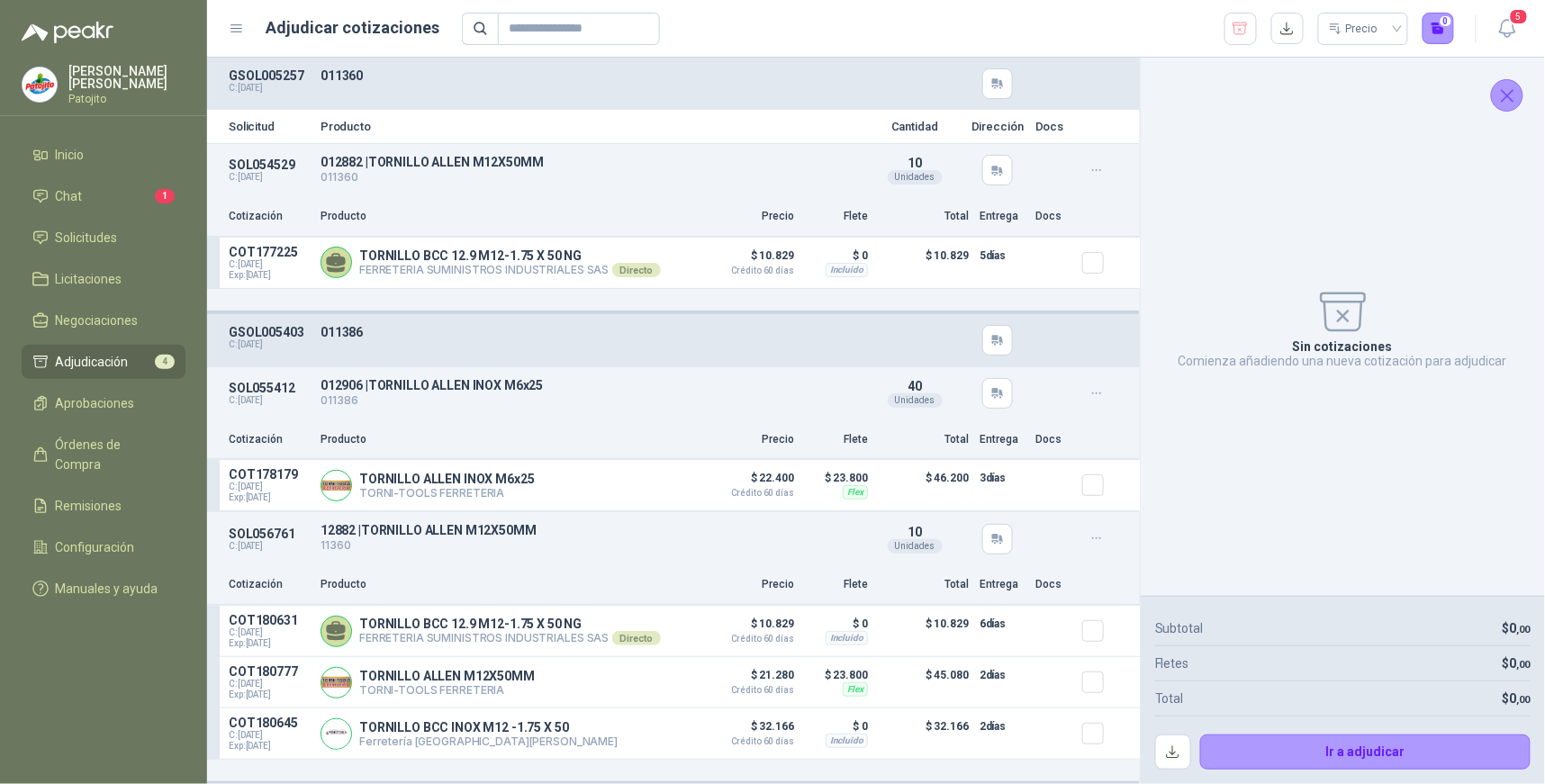
click at [1248, 29] on icon "button" at bounding box center [1240, 29] width 17 height 18
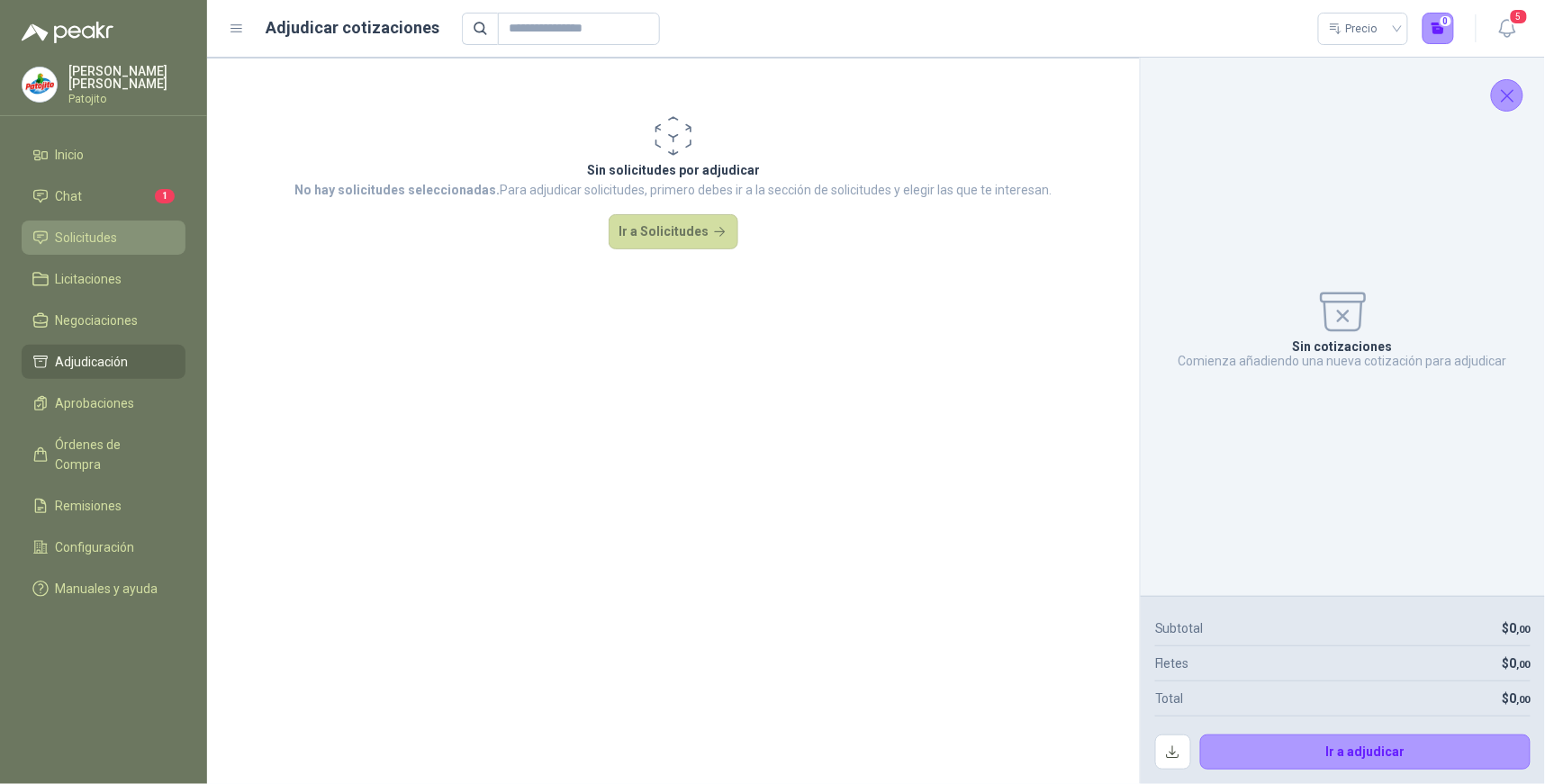
drag, startPoint x: 113, startPoint y: 237, endPoint x: 185, endPoint y: 237, distance: 72.0
click at [114, 237] on span "Solicitudes" at bounding box center [87, 238] width 62 height 20
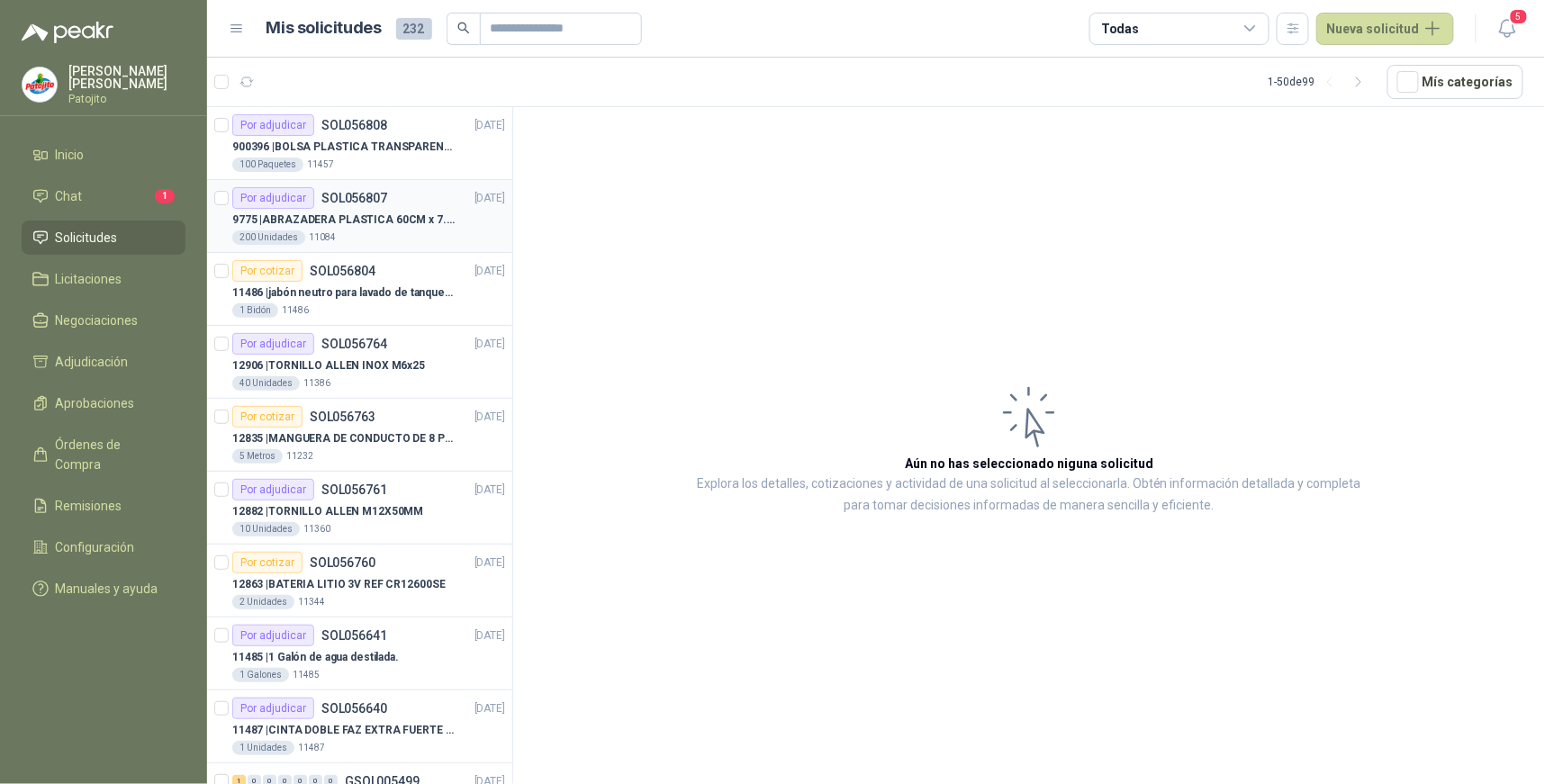
drag, startPoint x: 334, startPoint y: 199, endPoint x: 330, endPoint y: 231, distance: 32.2
click at [335, 199] on p "SOL056807" at bounding box center [354, 198] width 66 height 13
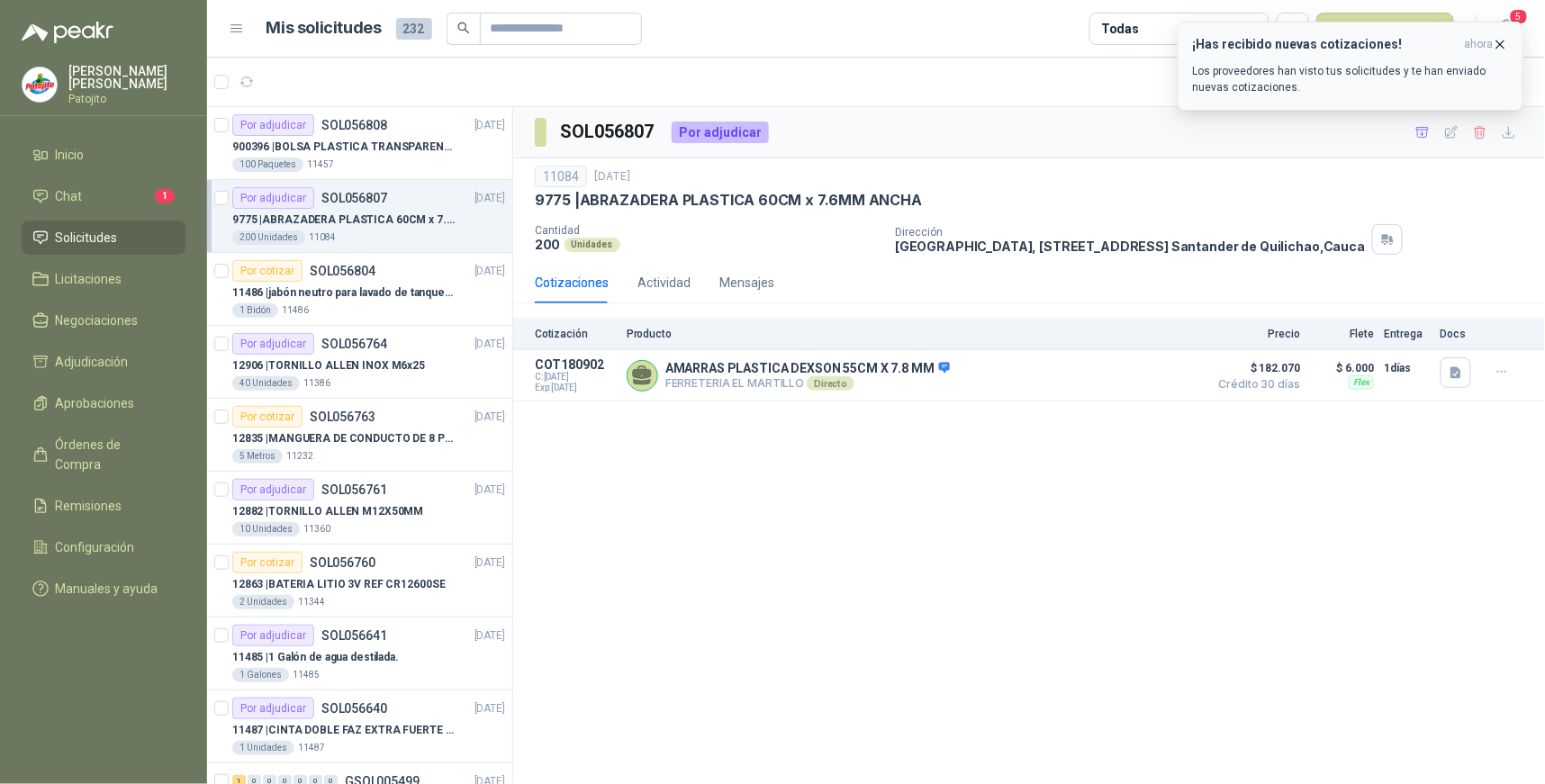
click at [1503, 46] on icon "button" at bounding box center [1501, 43] width 7 height 7
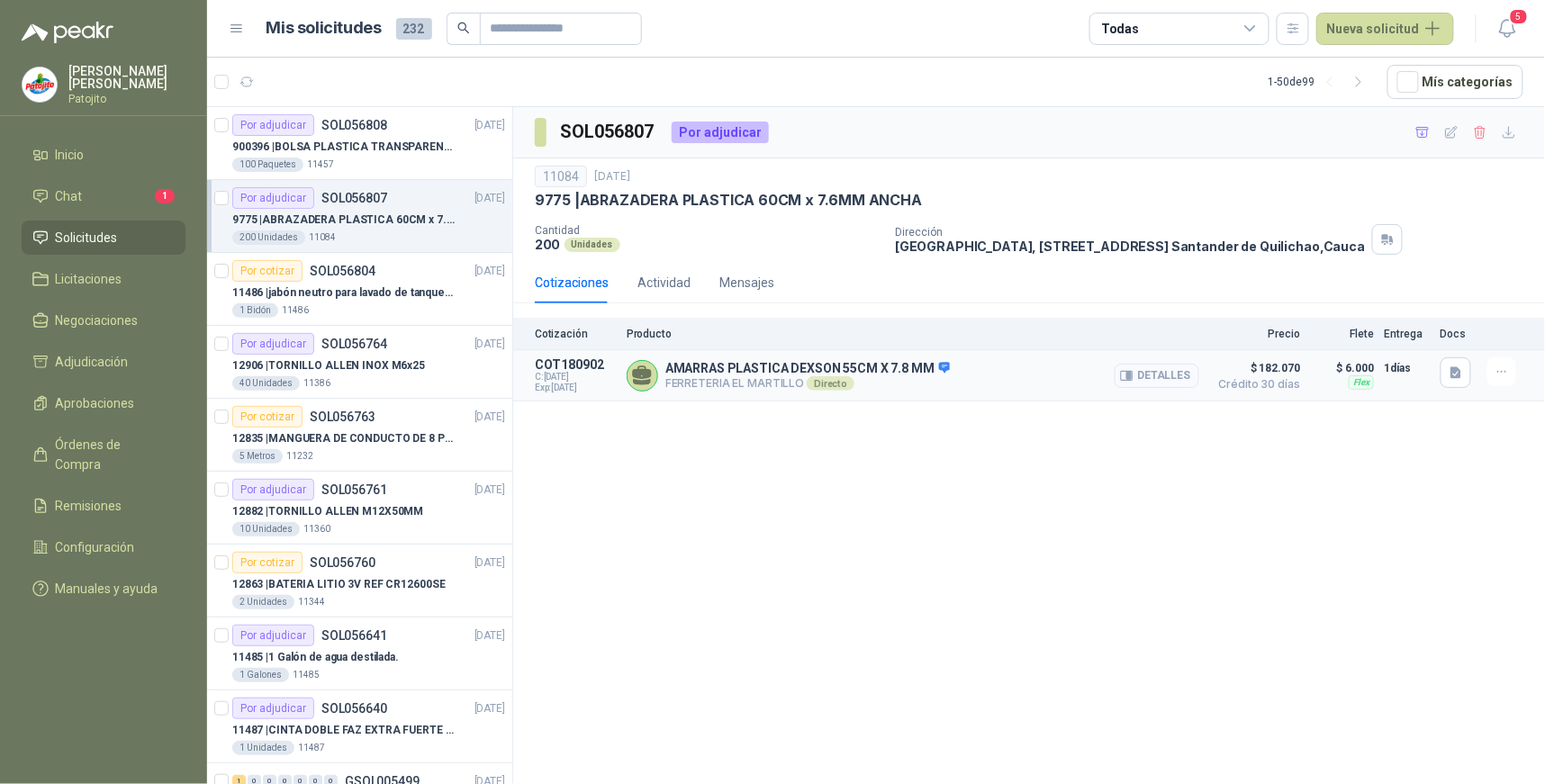
click at [1164, 380] on button "Detalles" at bounding box center [1157, 376] width 85 height 25
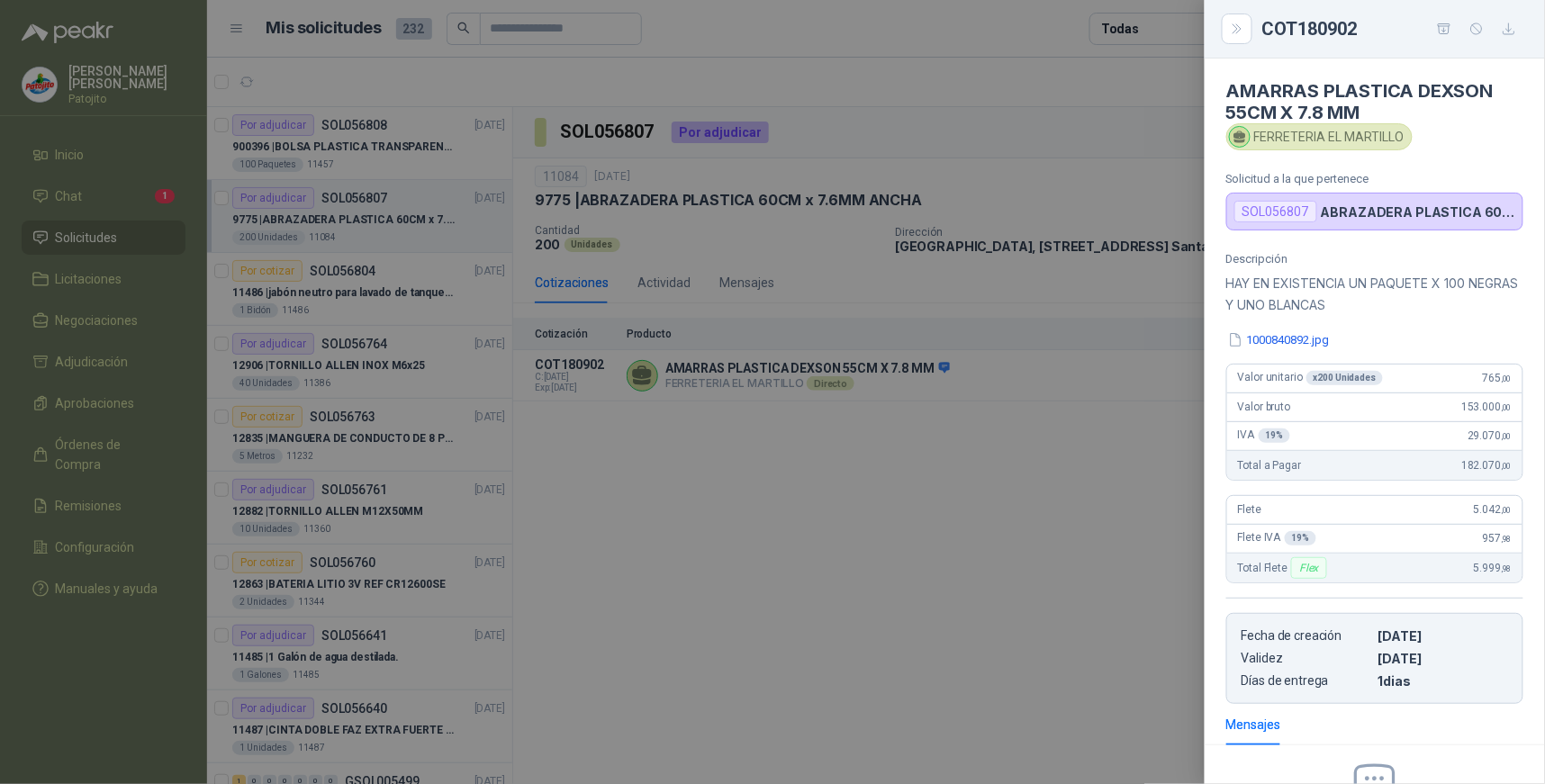
scroll to position [211, 0]
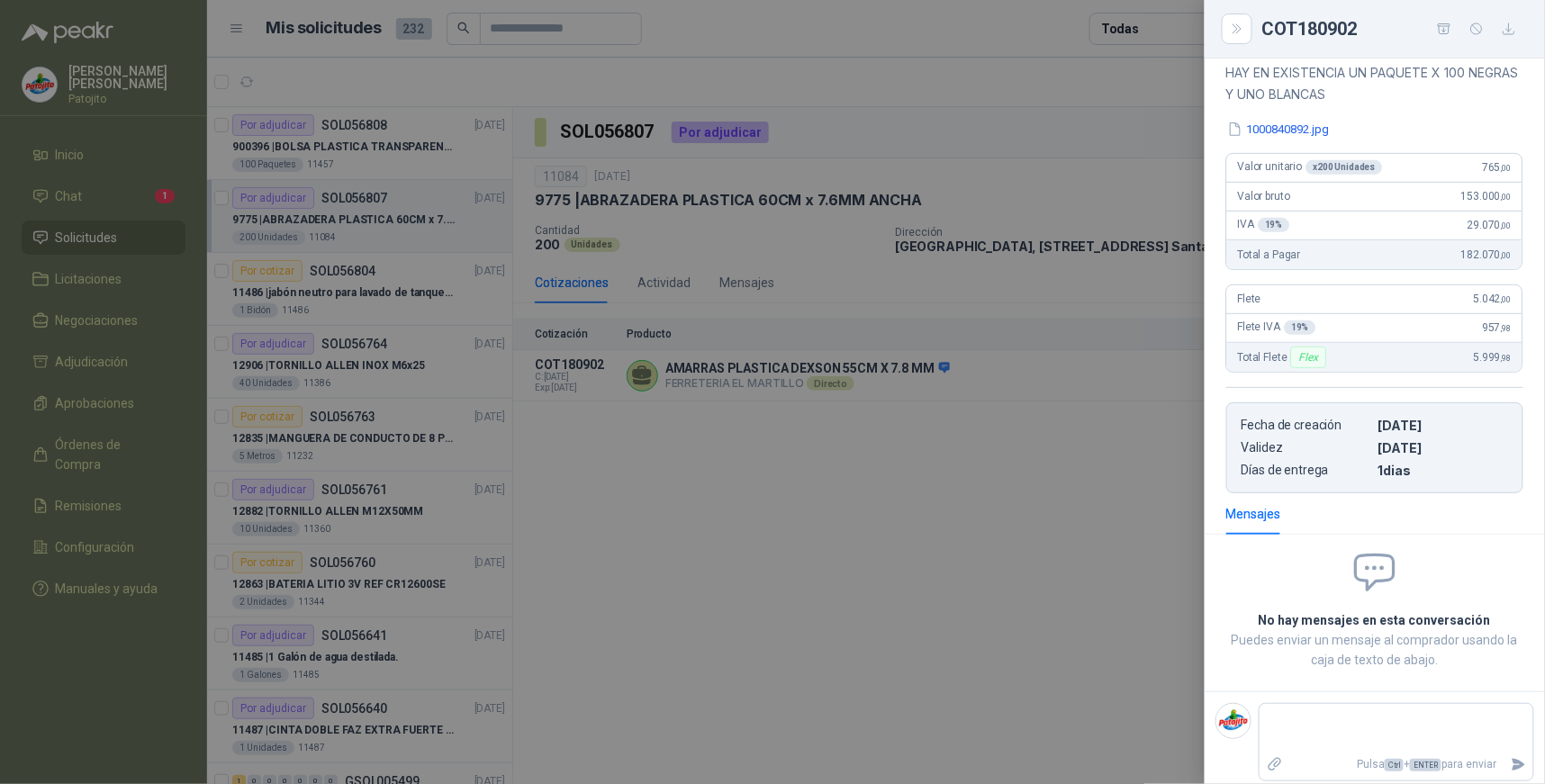
click at [1060, 452] on div at bounding box center [772, 392] width 1545 height 784
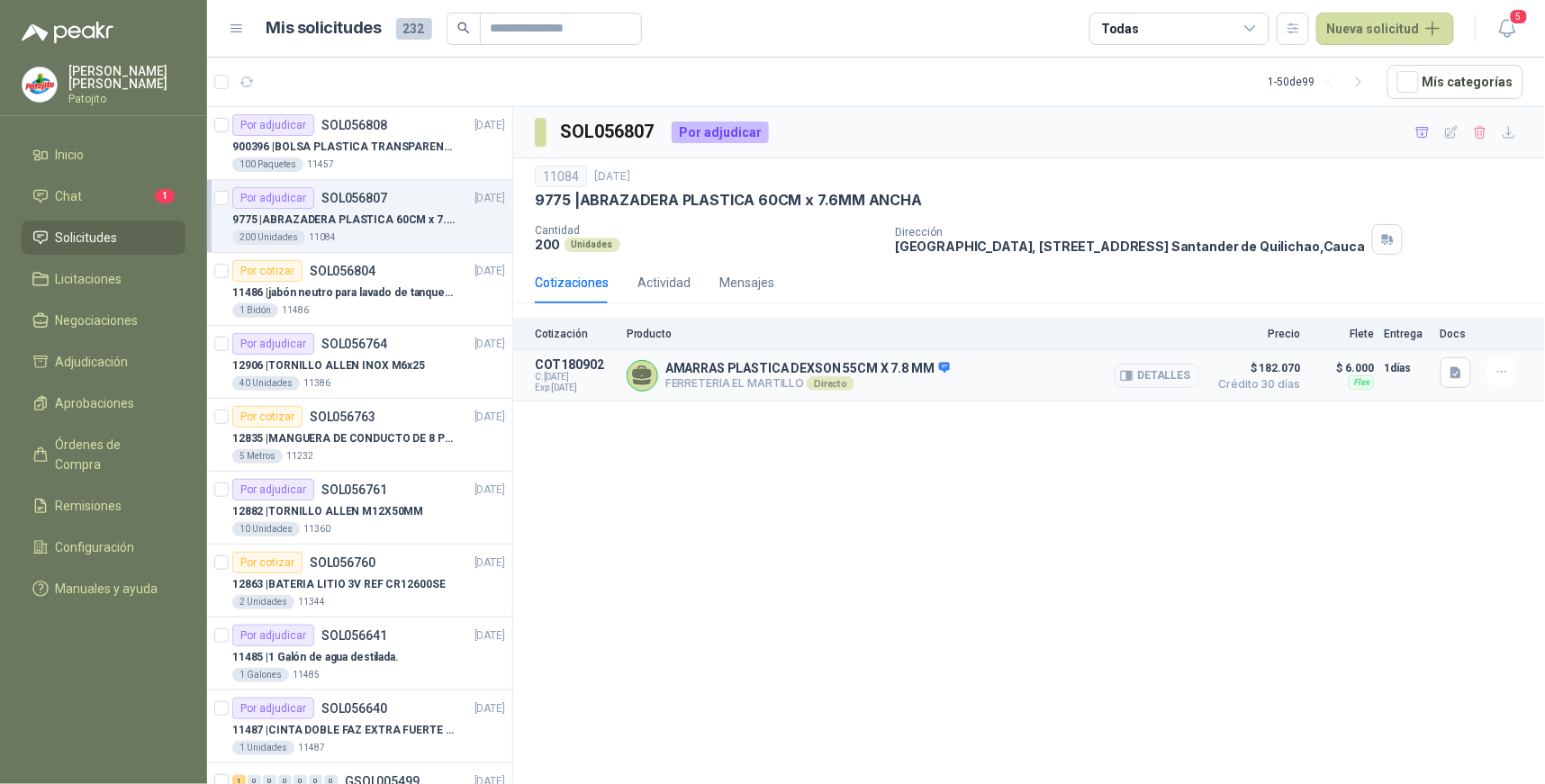
click at [948, 366] on div "AMARRAS PLASTICA DEXSON 55CM X 7.8 MM FERRETERIA EL MARTILLO Directo Detalles" at bounding box center [913, 375] width 573 height 36
click at [940, 363] on icon at bounding box center [946, 367] width 12 height 11
click at [958, 425] on div "SOL056807 Por adjudicar 11084 [DATE] 9775 | ABRAZADERA PLASTICA 60CM x 7.6MM AN…" at bounding box center [1029, 449] width 1032 height 684
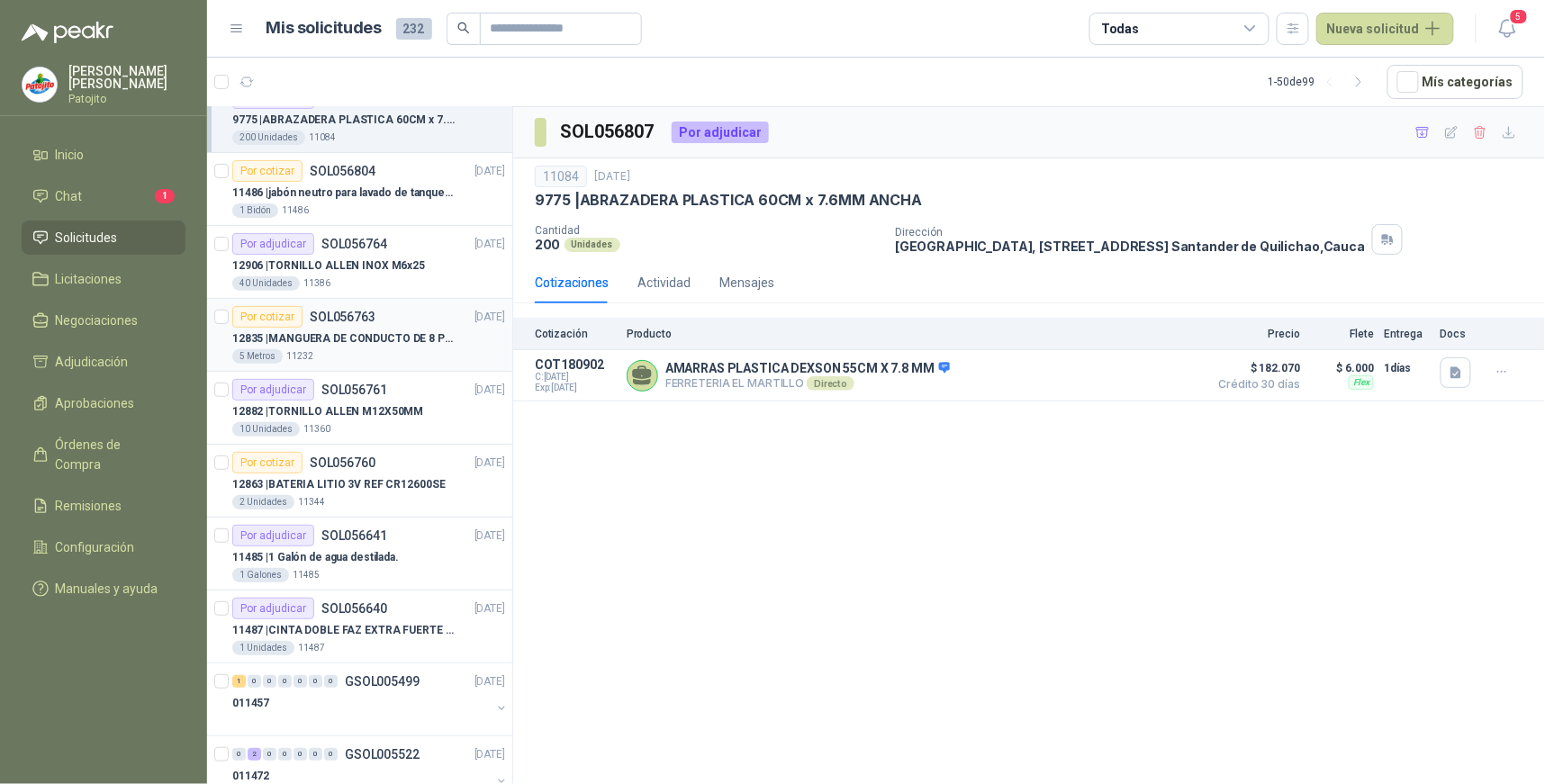
click at [406, 308] on div "Por cotizar SOL056763 [DATE]" at bounding box center [368, 317] width 273 height 22
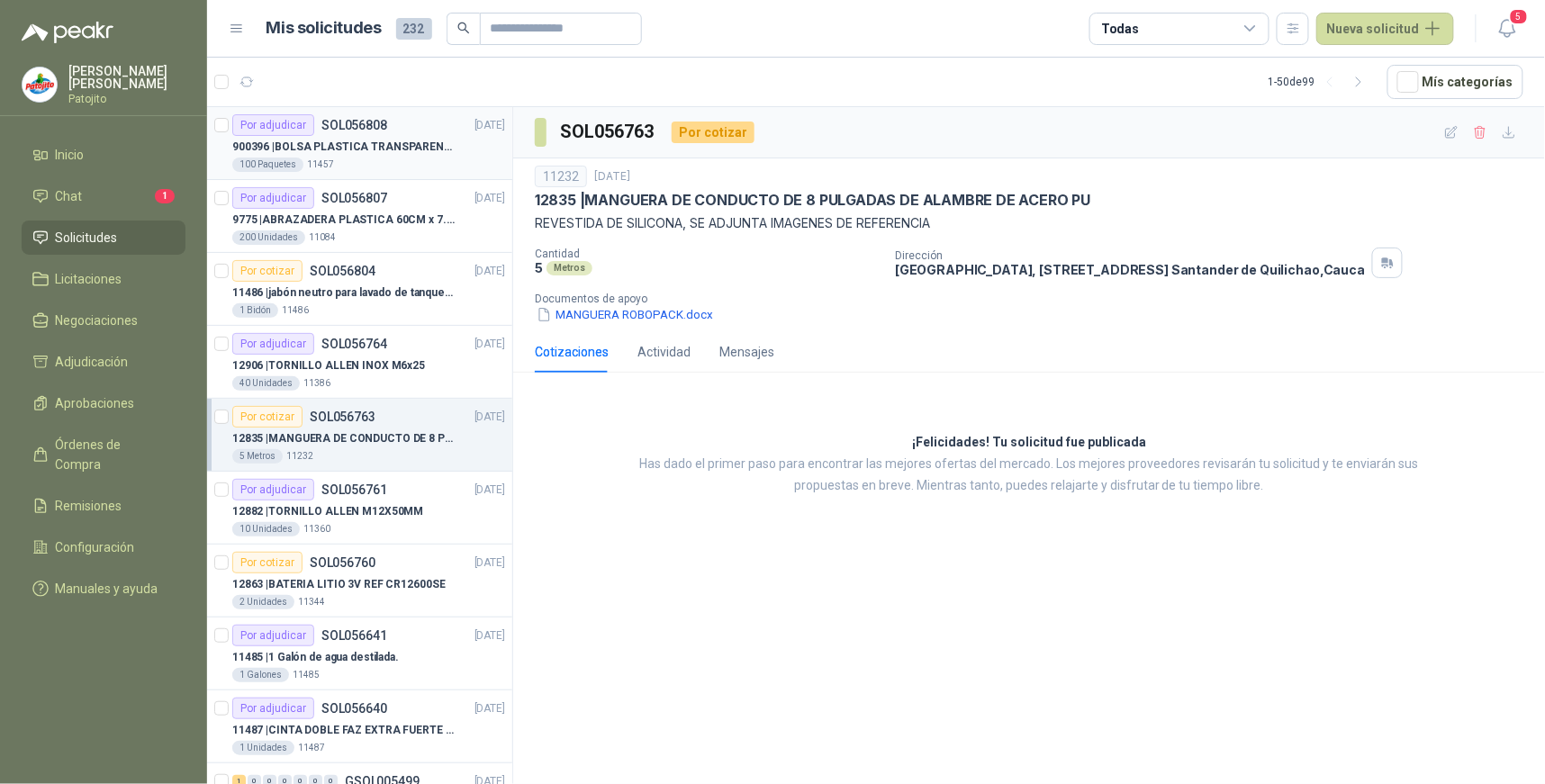
click at [424, 146] on p "900396 | BOLSA PLASTICA TRANSPARENTE DE 40*60 CMS" at bounding box center [344, 147] width 224 height 17
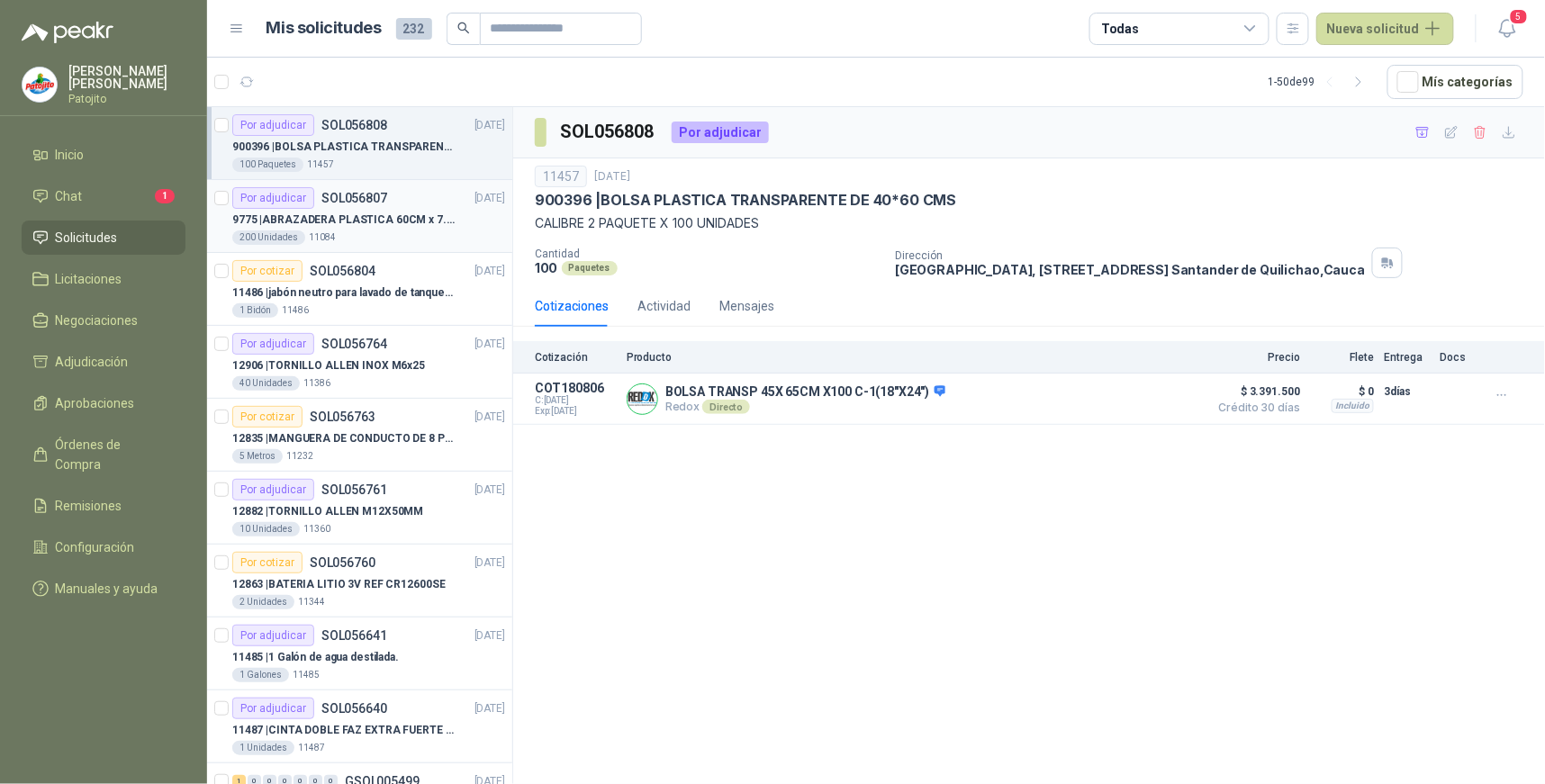
click at [398, 218] on p "9775 | ABRAZADERA PLASTICA 60CM x 7.6MM ANCHA" at bounding box center [344, 219] width 224 height 17
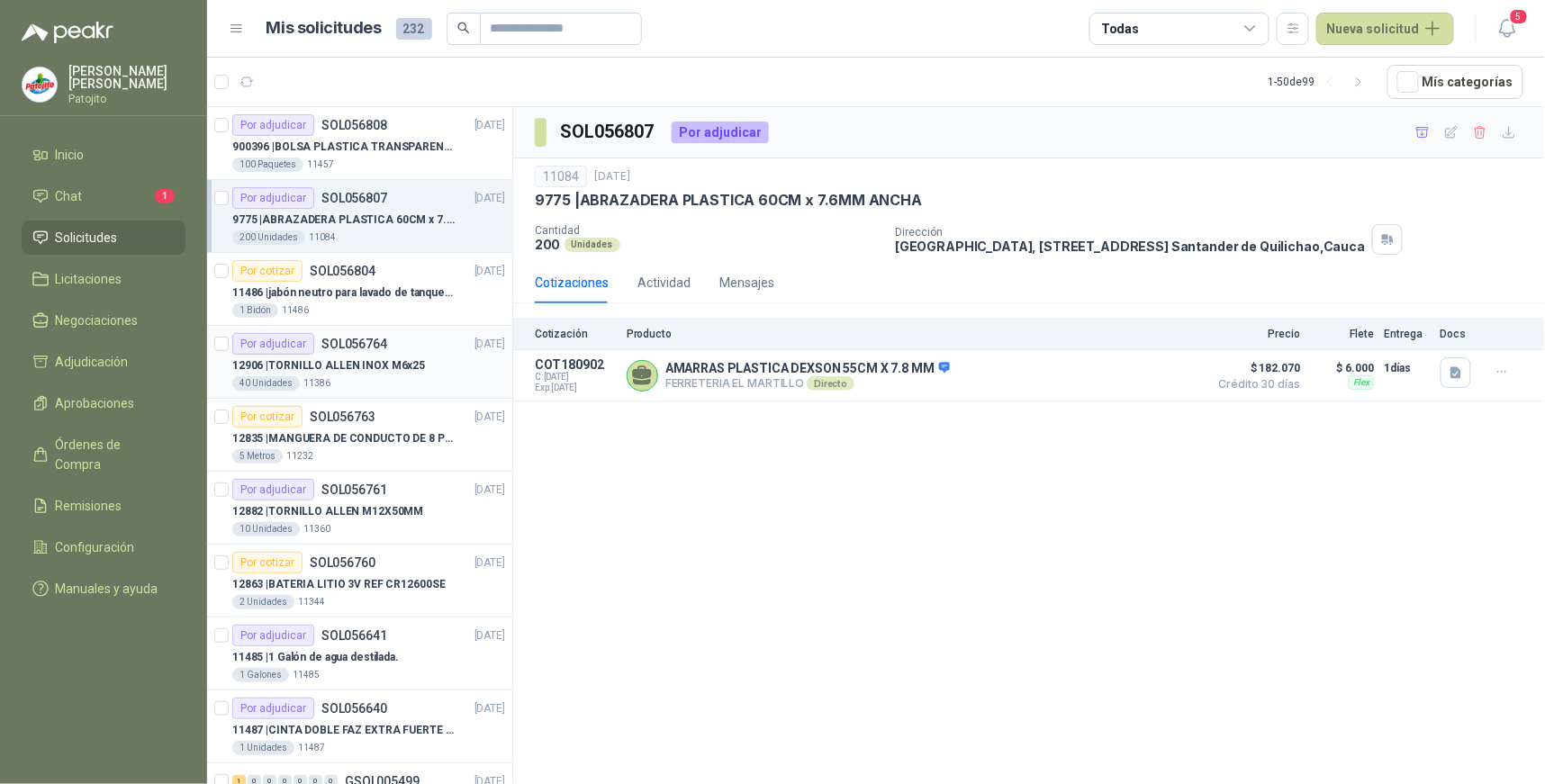
click at [386, 364] on p "12906 | [PERSON_NAME] INOX M6x25" at bounding box center [329, 365] width 193 height 17
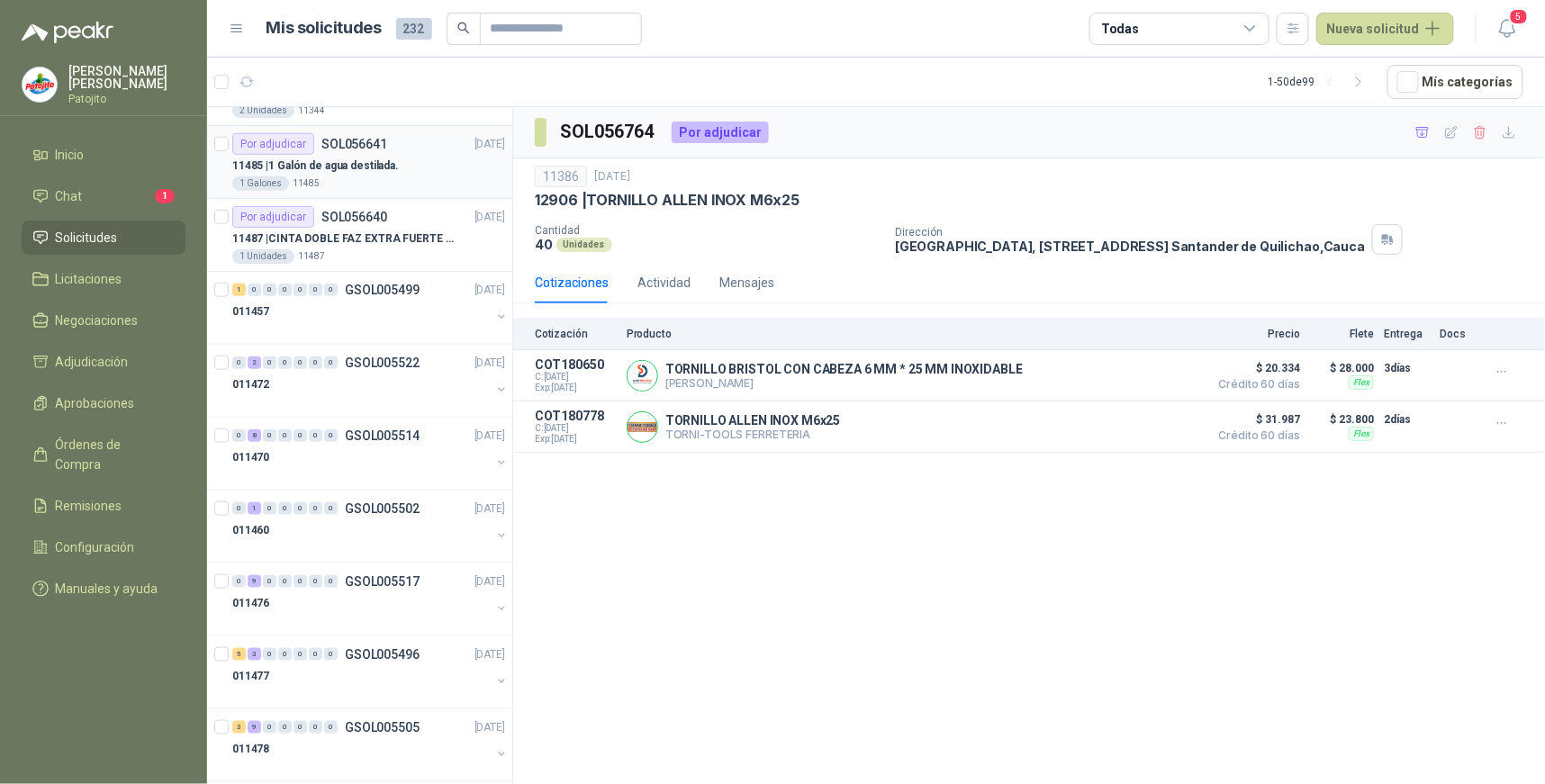
scroll to position [500, 0]
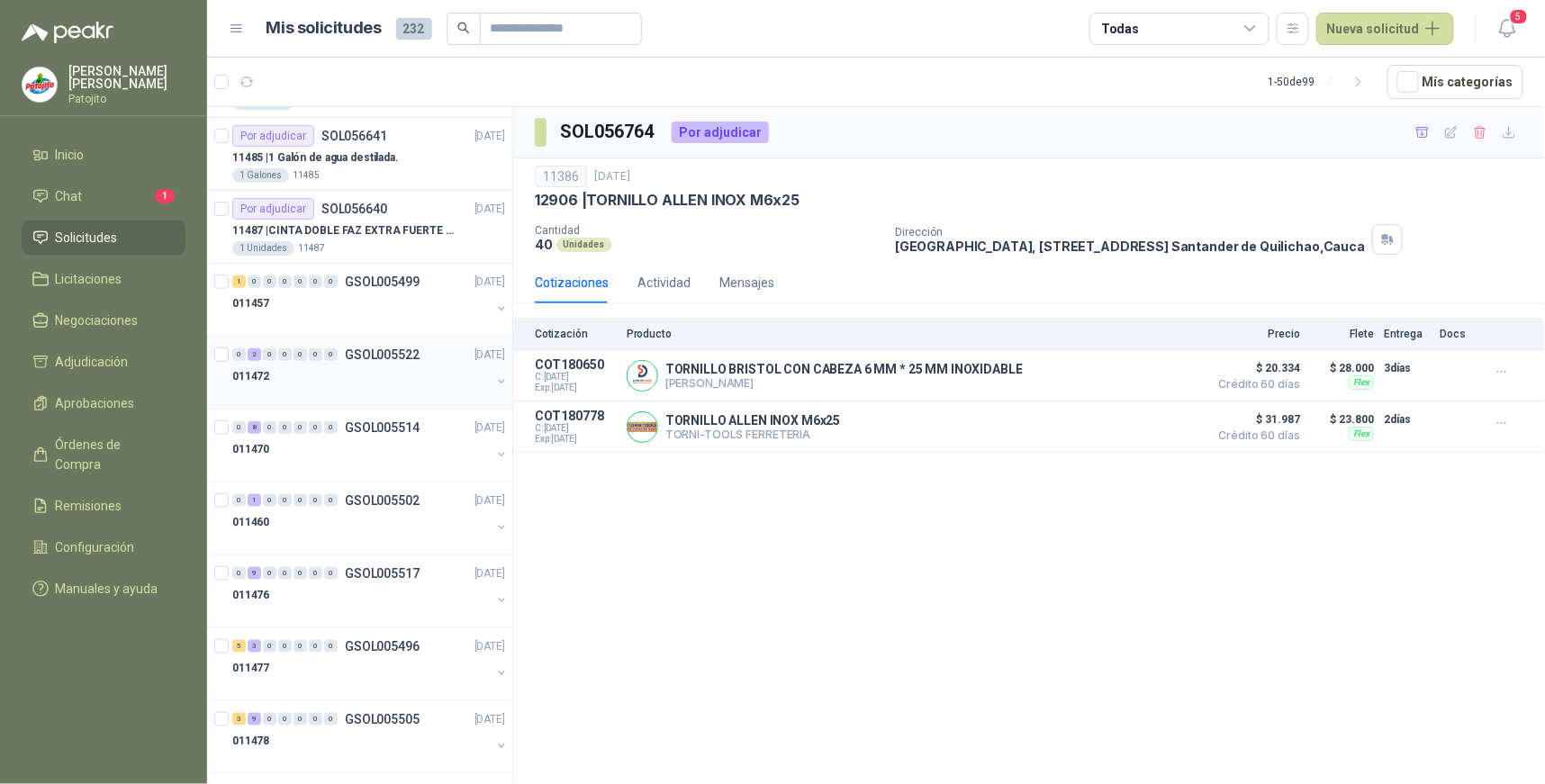
click at [281, 357] on div "0" at bounding box center [285, 354] width 14 height 13
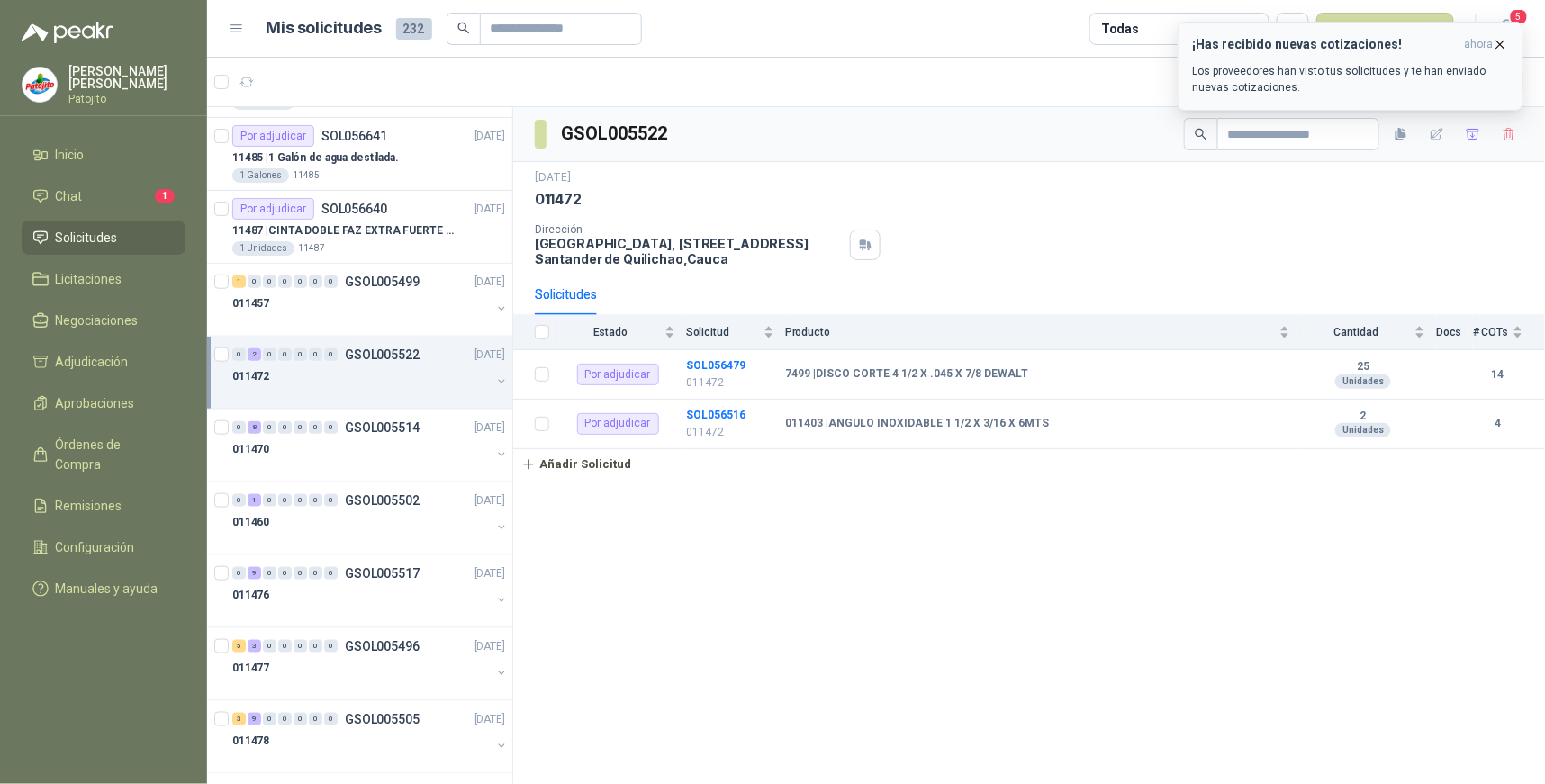
click at [1286, 73] on p "Los proveedores han visto tus solicitudes y te han enviado nuevas cotizaciones." at bounding box center [1351, 79] width 315 height 32
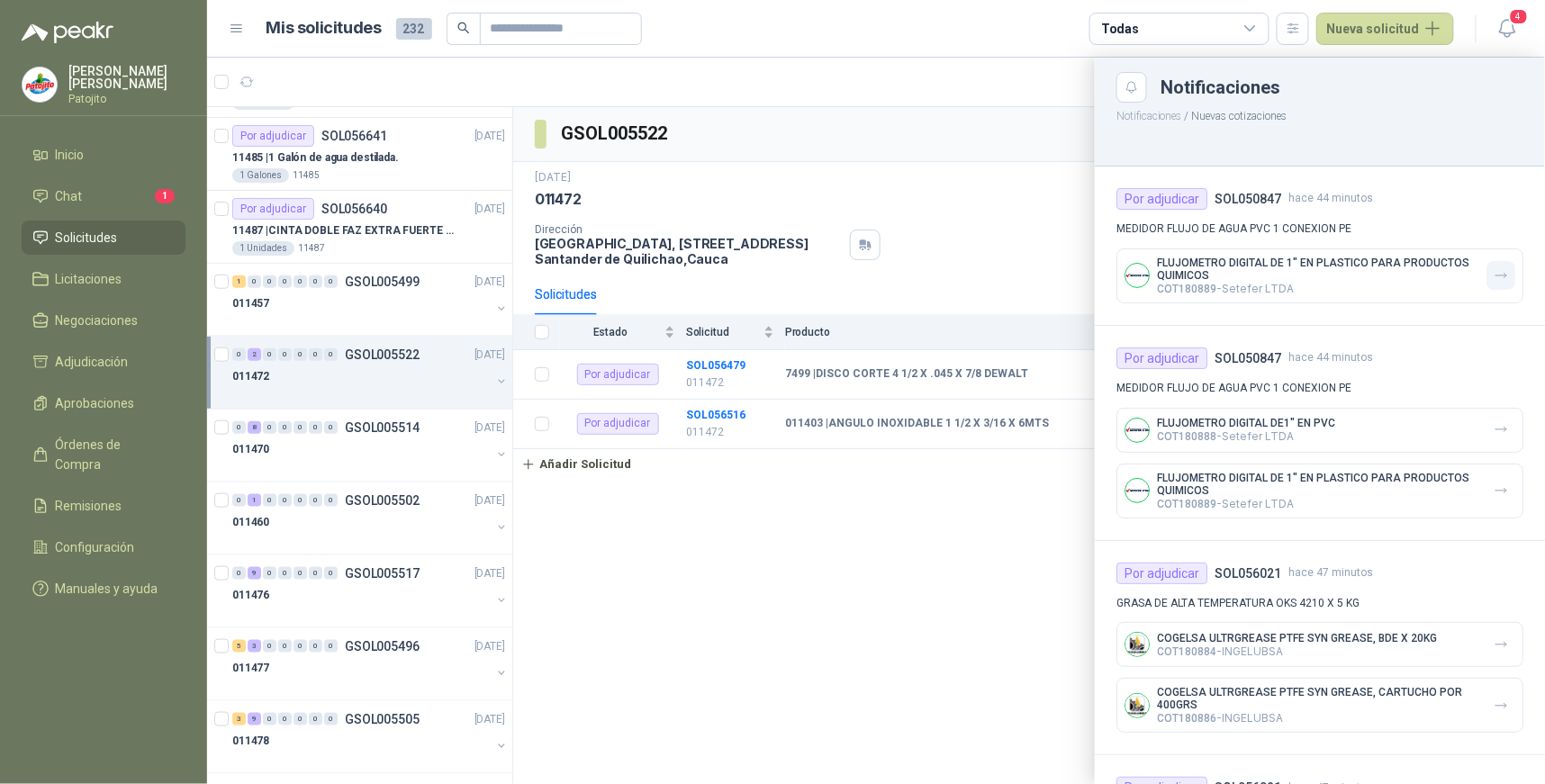
click at [1494, 280] on icon "button" at bounding box center [1502, 276] width 16 height 16
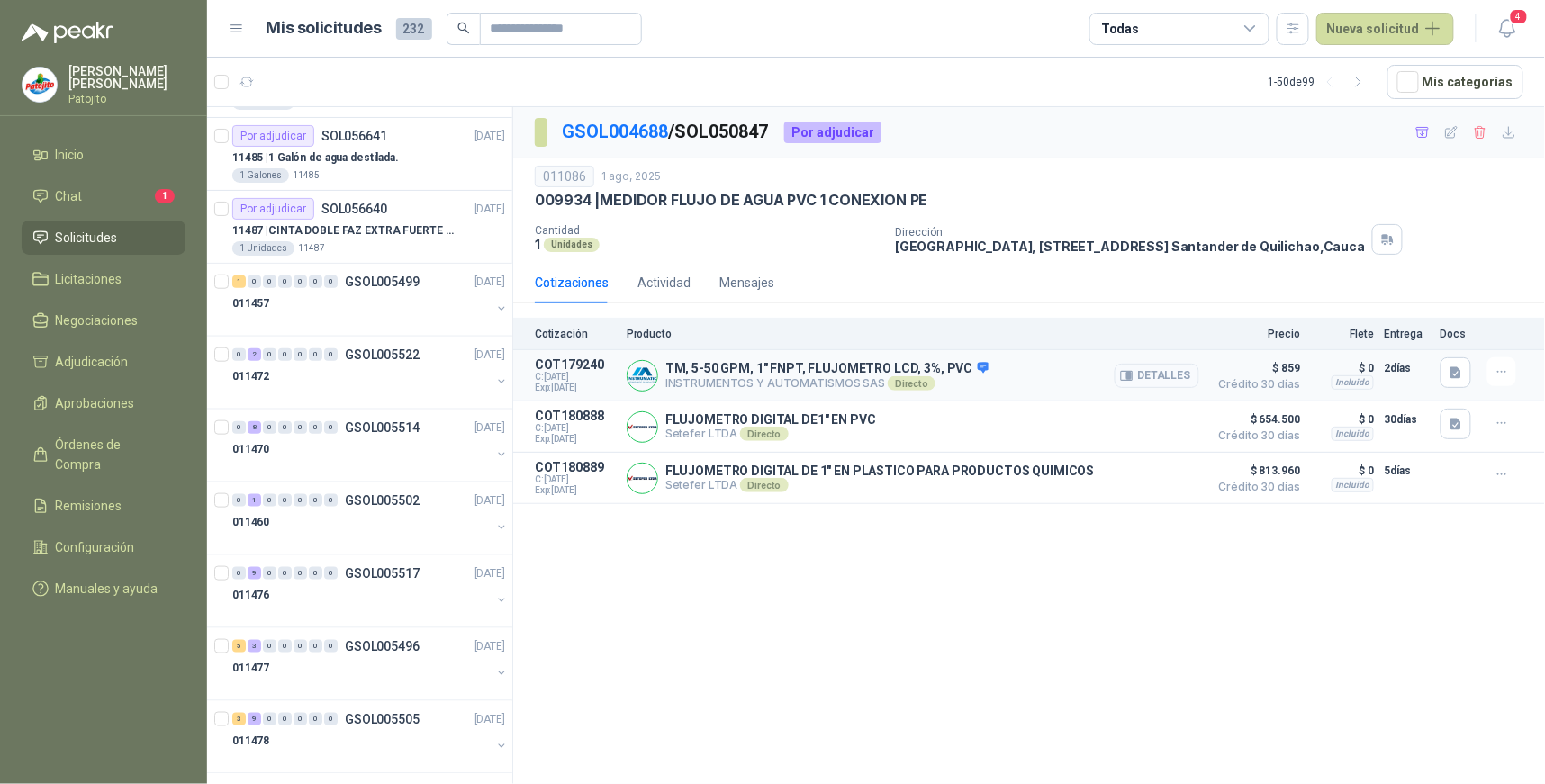
click at [1172, 381] on button "Detalles" at bounding box center [1157, 376] width 85 height 25
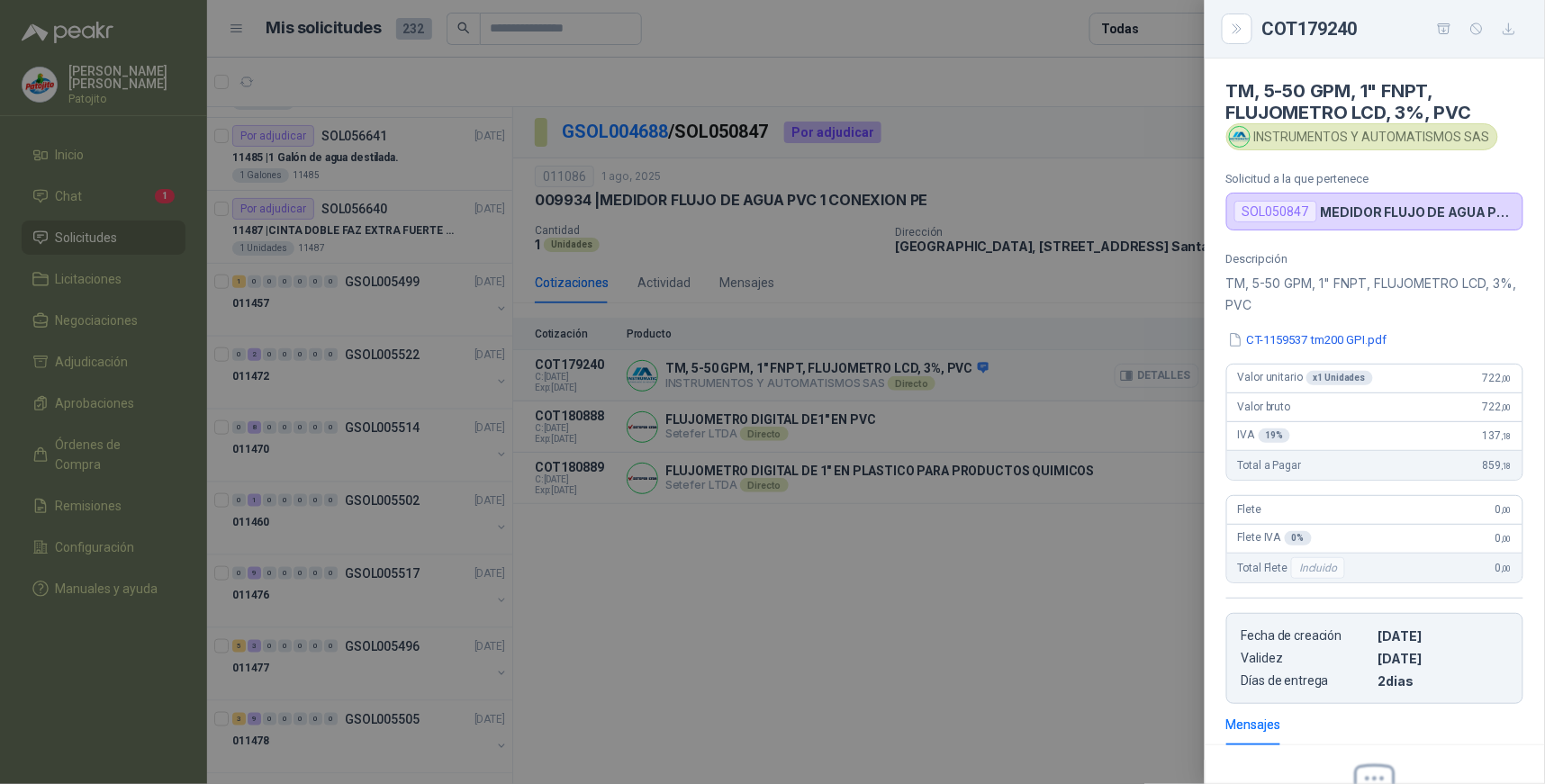
scroll to position [211, 0]
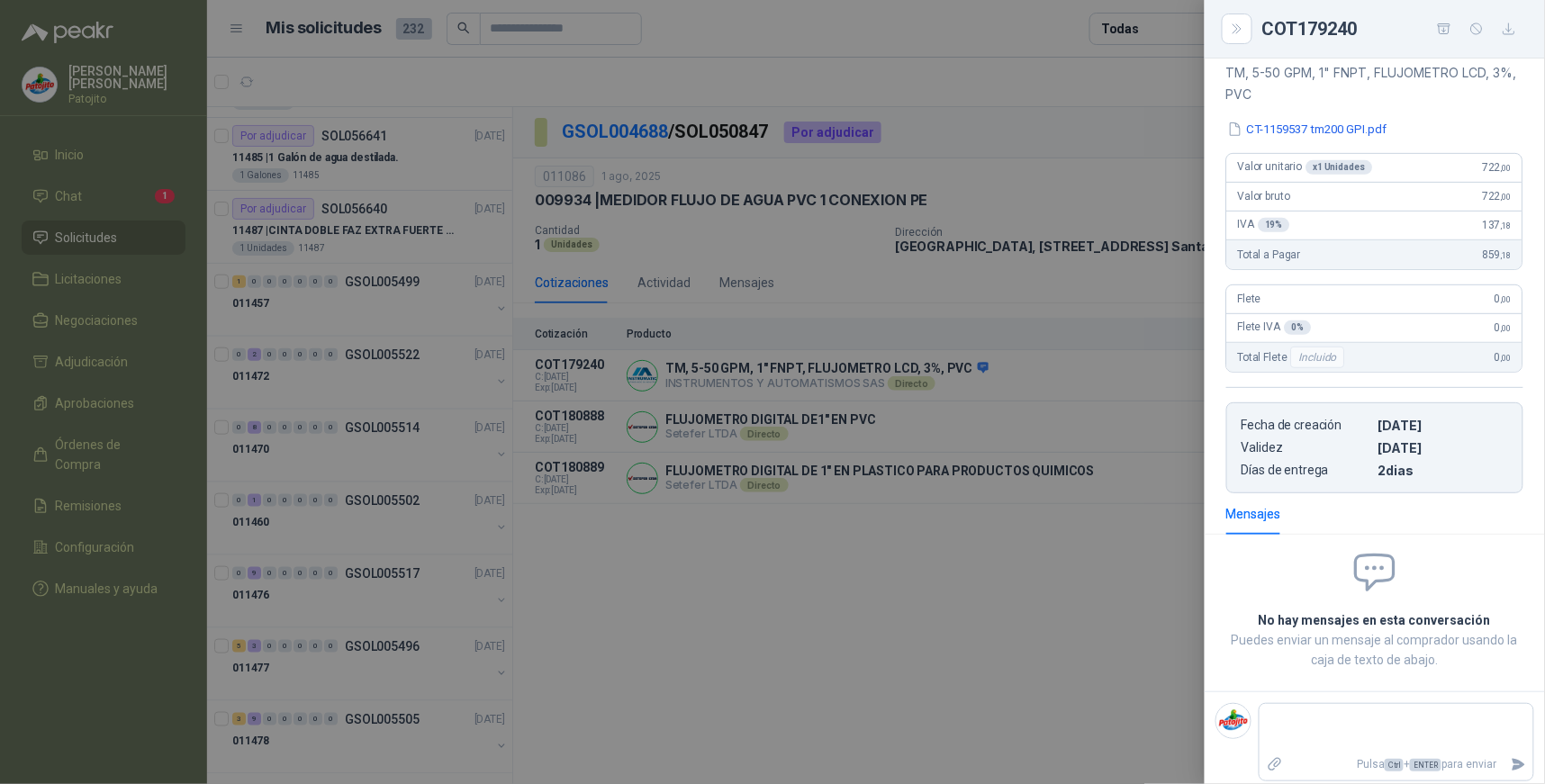
click at [958, 716] on div at bounding box center [772, 392] width 1545 height 784
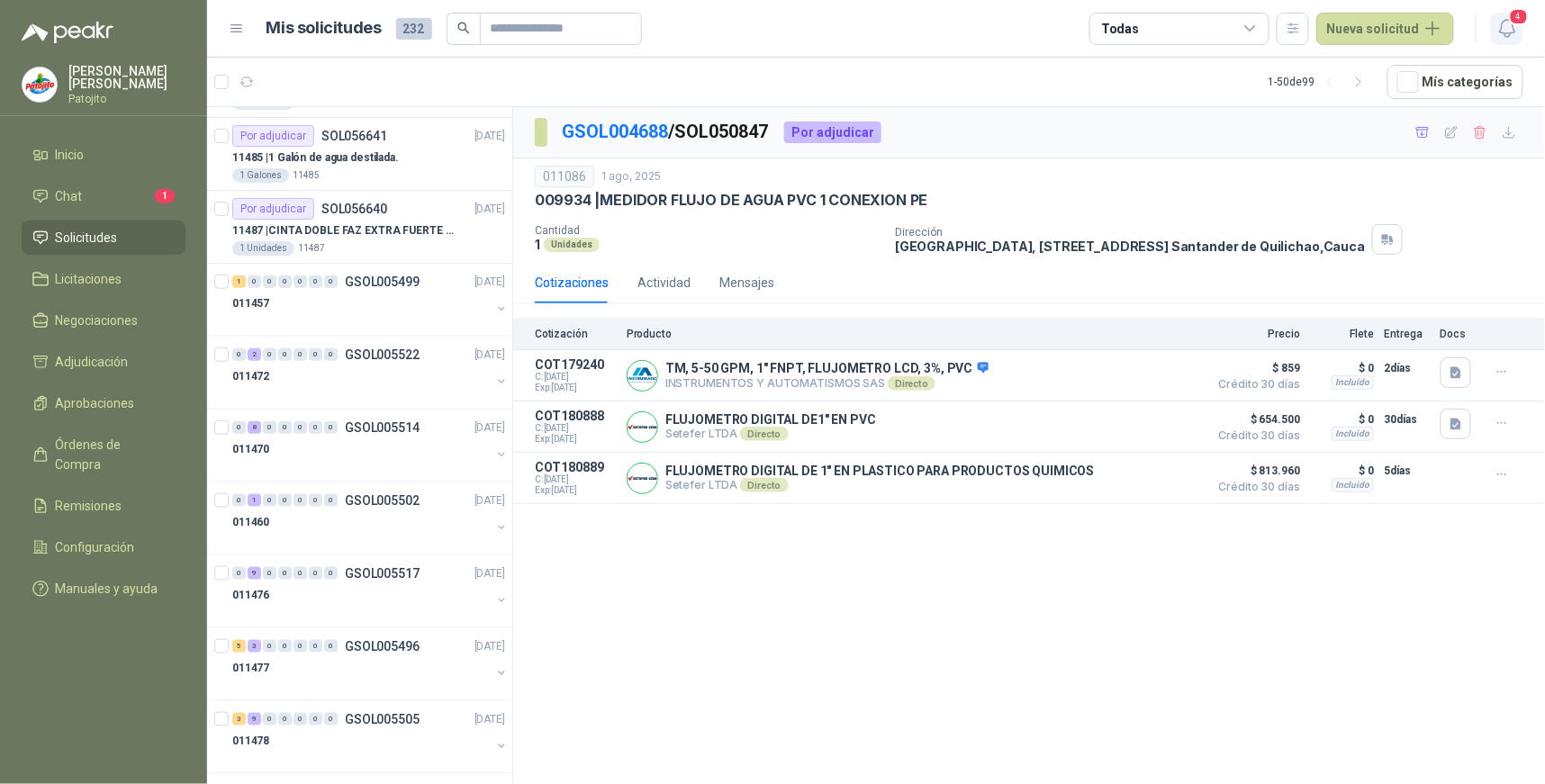
click at [1514, 26] on icon "button" at bounding box center [1508, 28] width 16 height 17
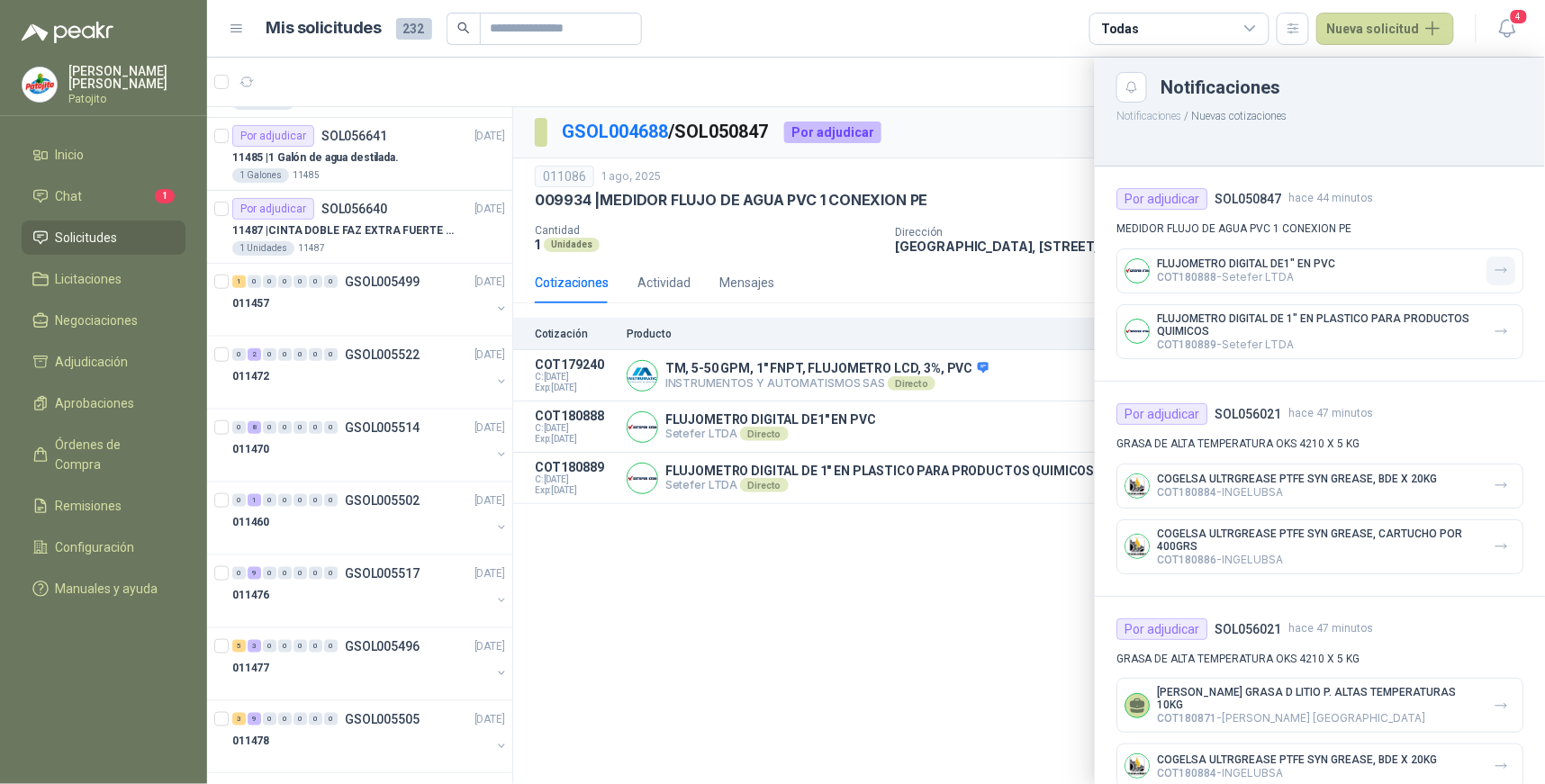
click at [1496, 271] on icon "button" at bounding box center [1501, 271] width 11 height 5
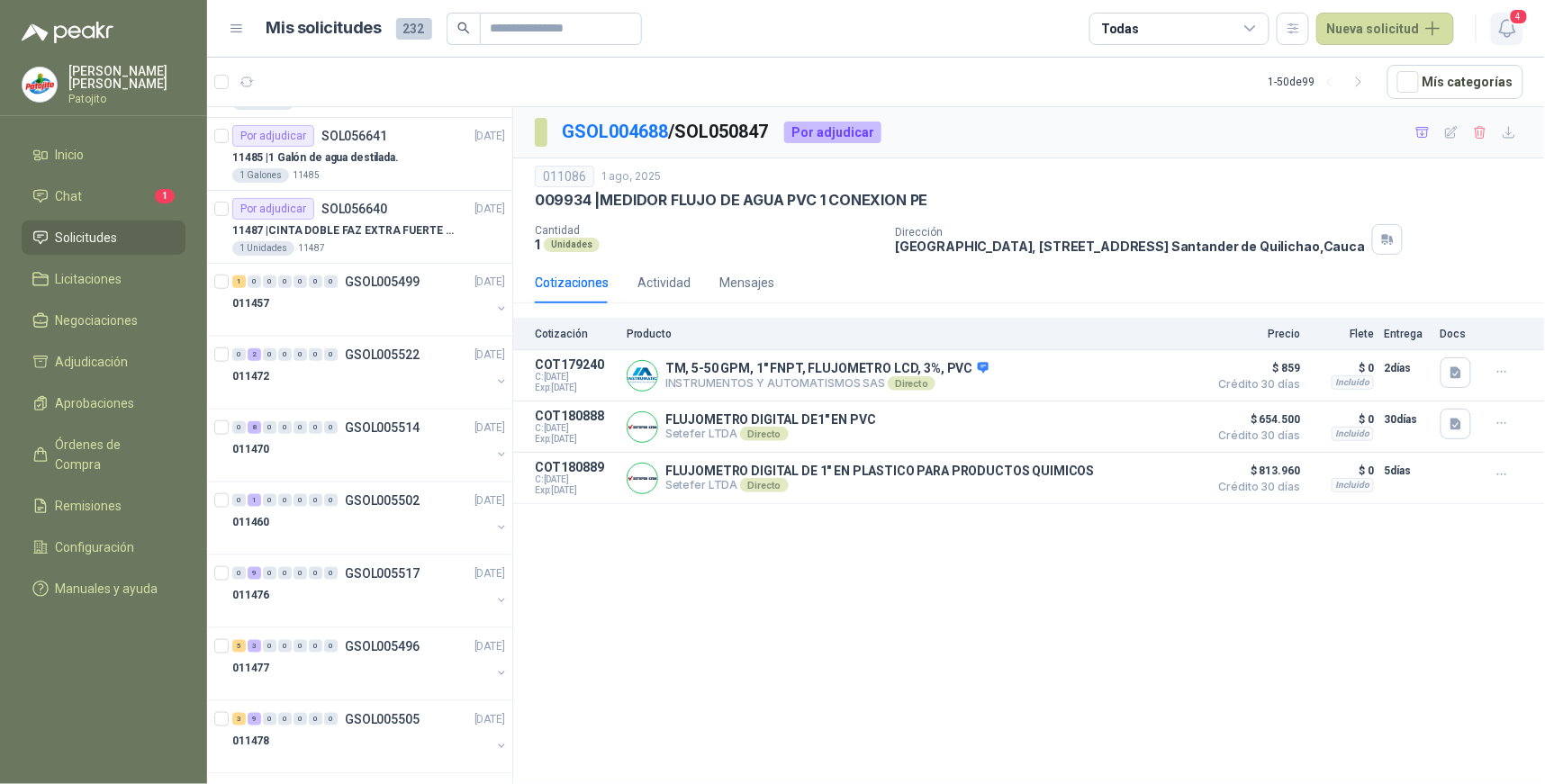
click at [1515, 29] on icon "button" at bounding box center [1508, 28] width 23 height 23
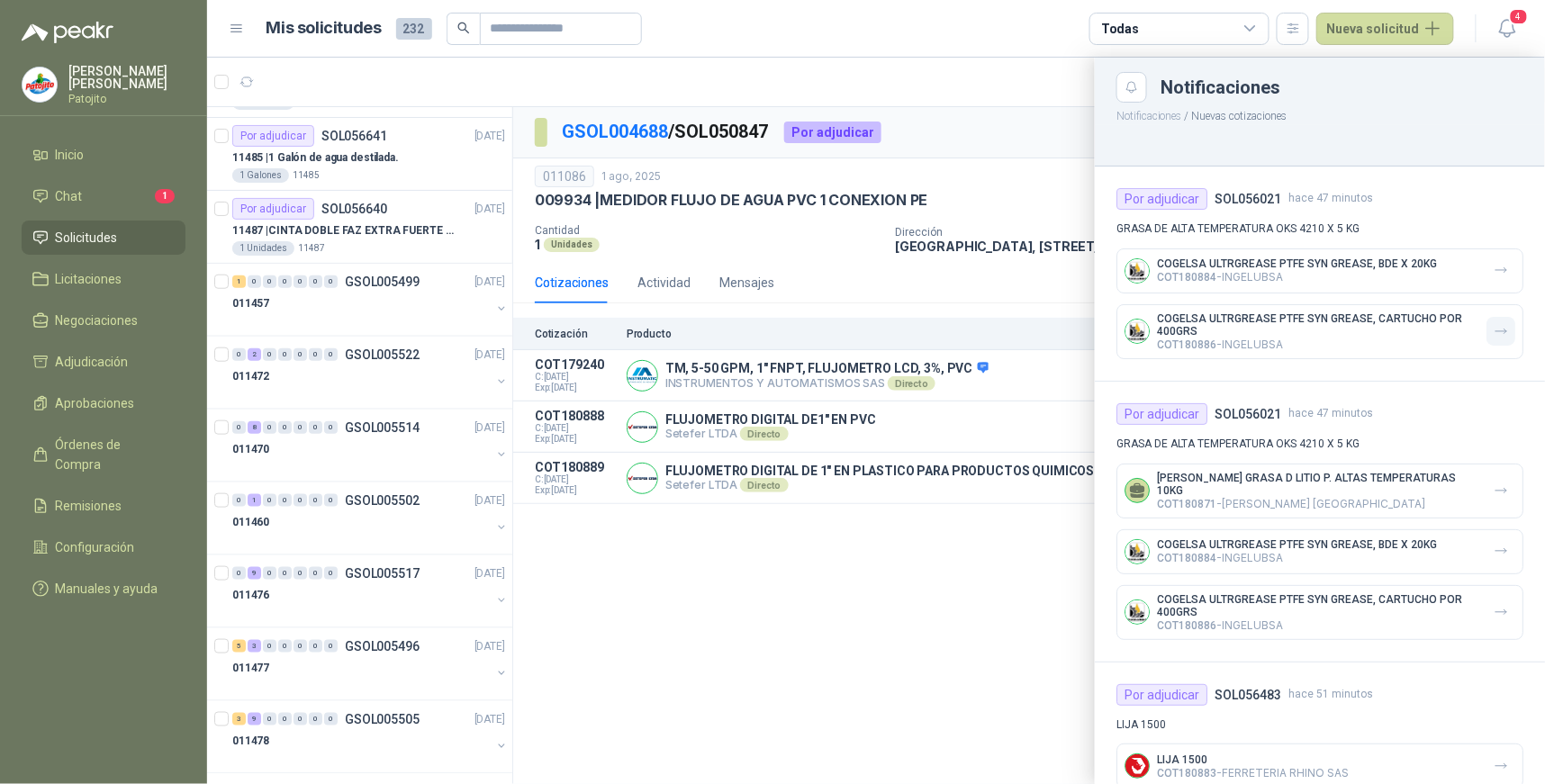
click at [1494, 337] on icon "button" at bounding box center [1502, 332] width 16 height 16
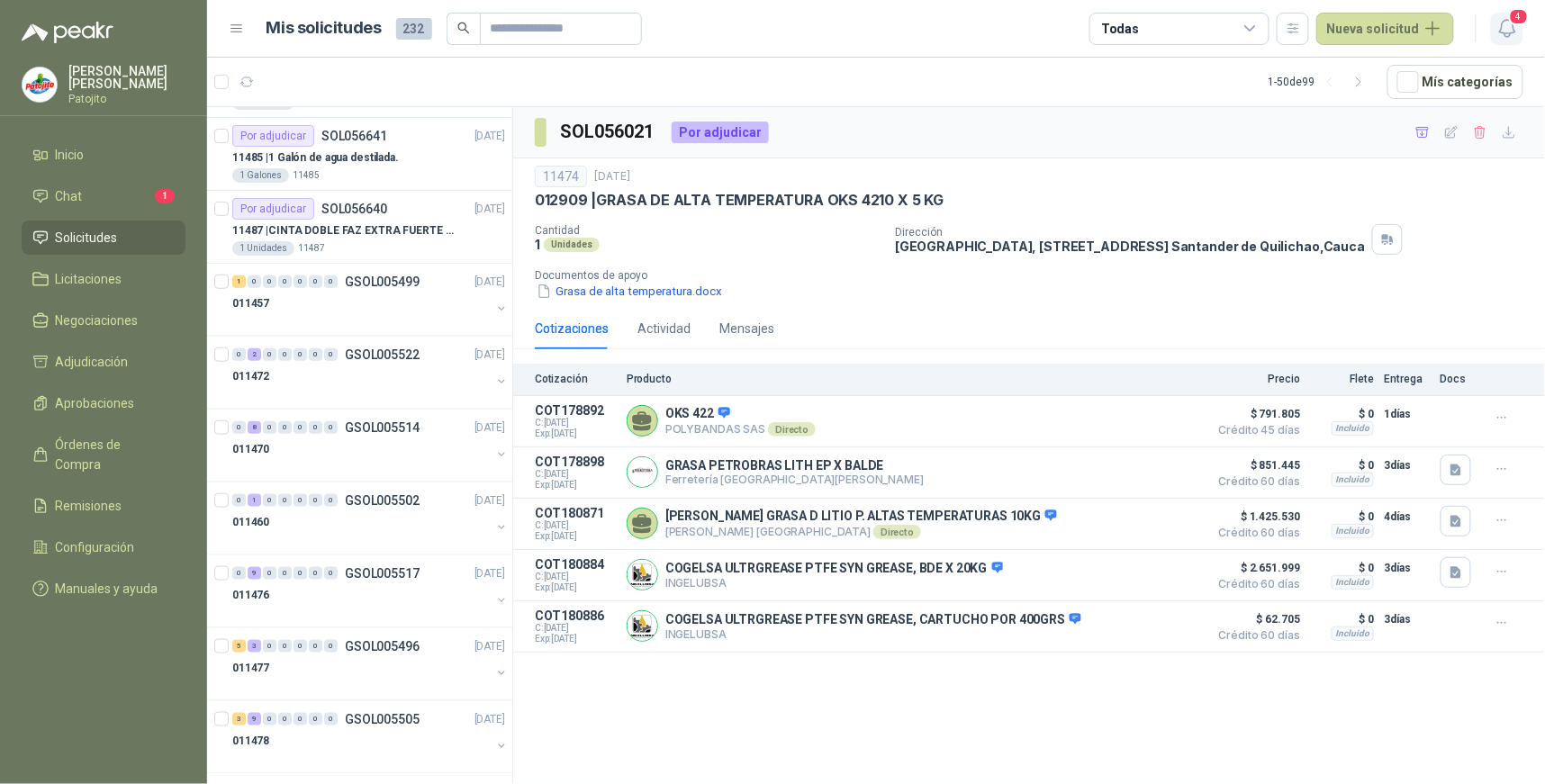
click at [1514, 27] on icon "button" at bounding box center [1508, 28] width 16 height 17
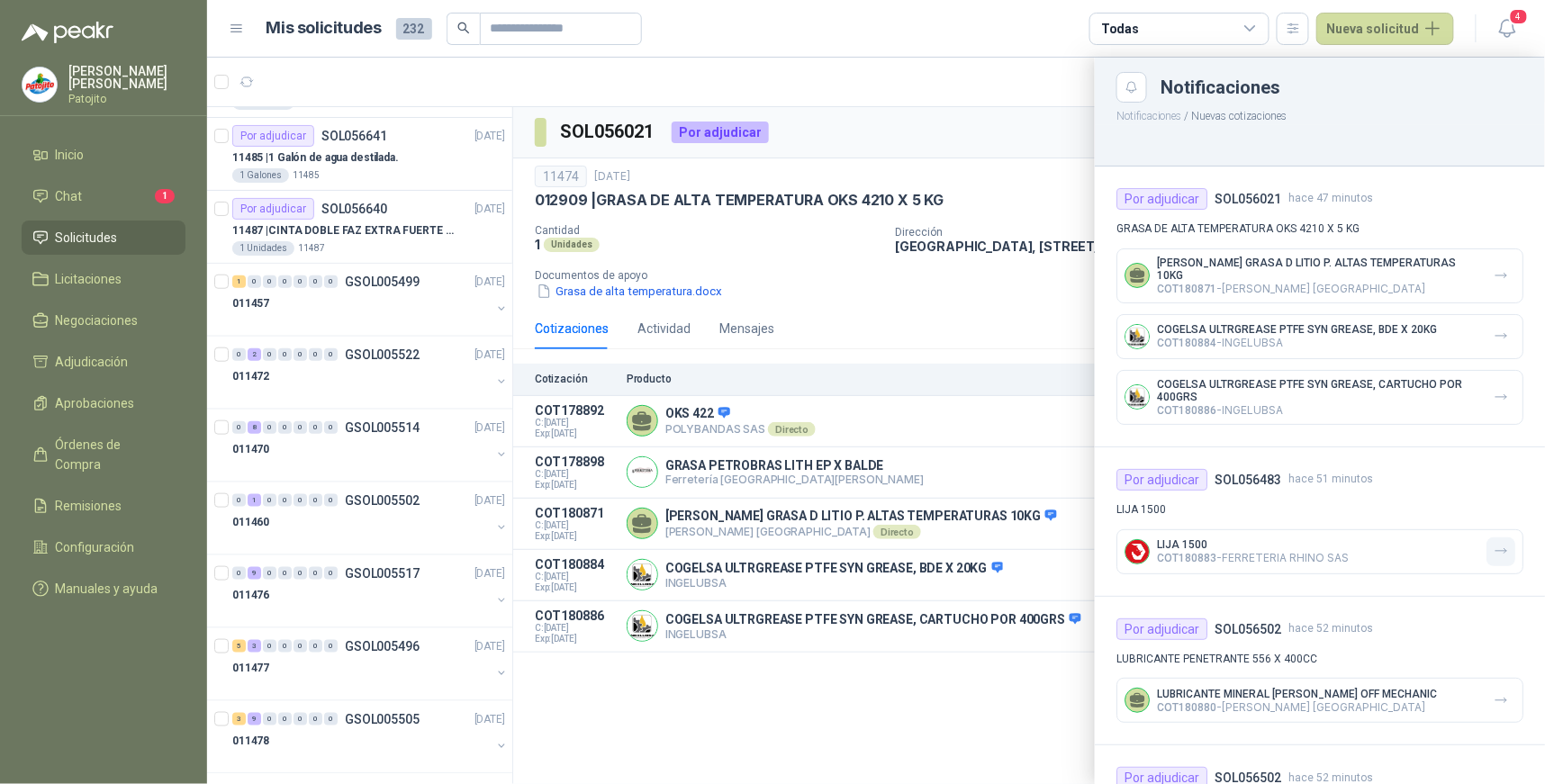
click at [1494, 544] on icon "button" at bounding box center [1502, 552] width 16 height 16
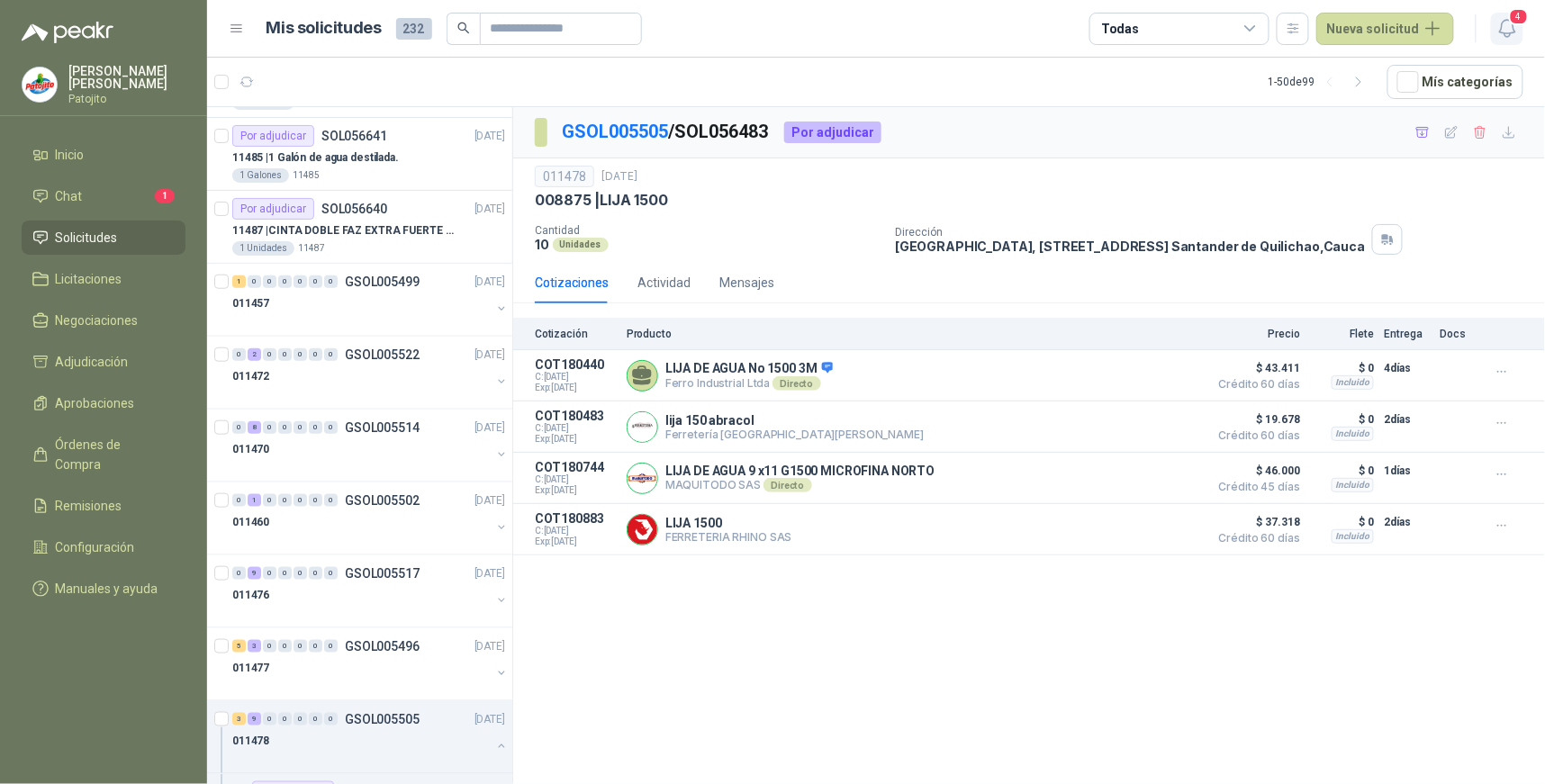
click at [1511, 25] on icon "button" at bounding box center [1508, 28] width 23 height 23
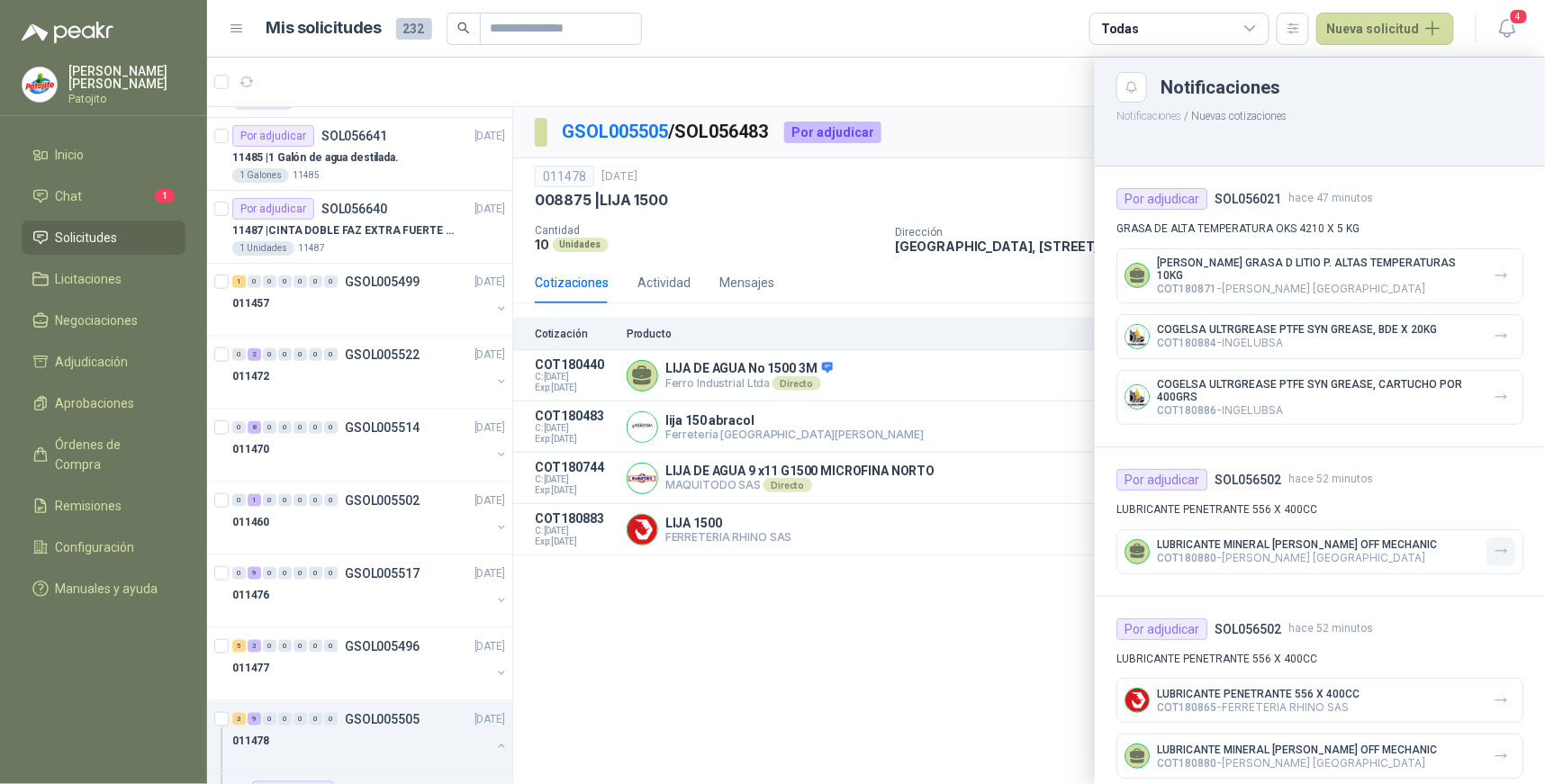
click at [1500, 542] on button "button" at bounding box center [1501, 551] width 29 height 29
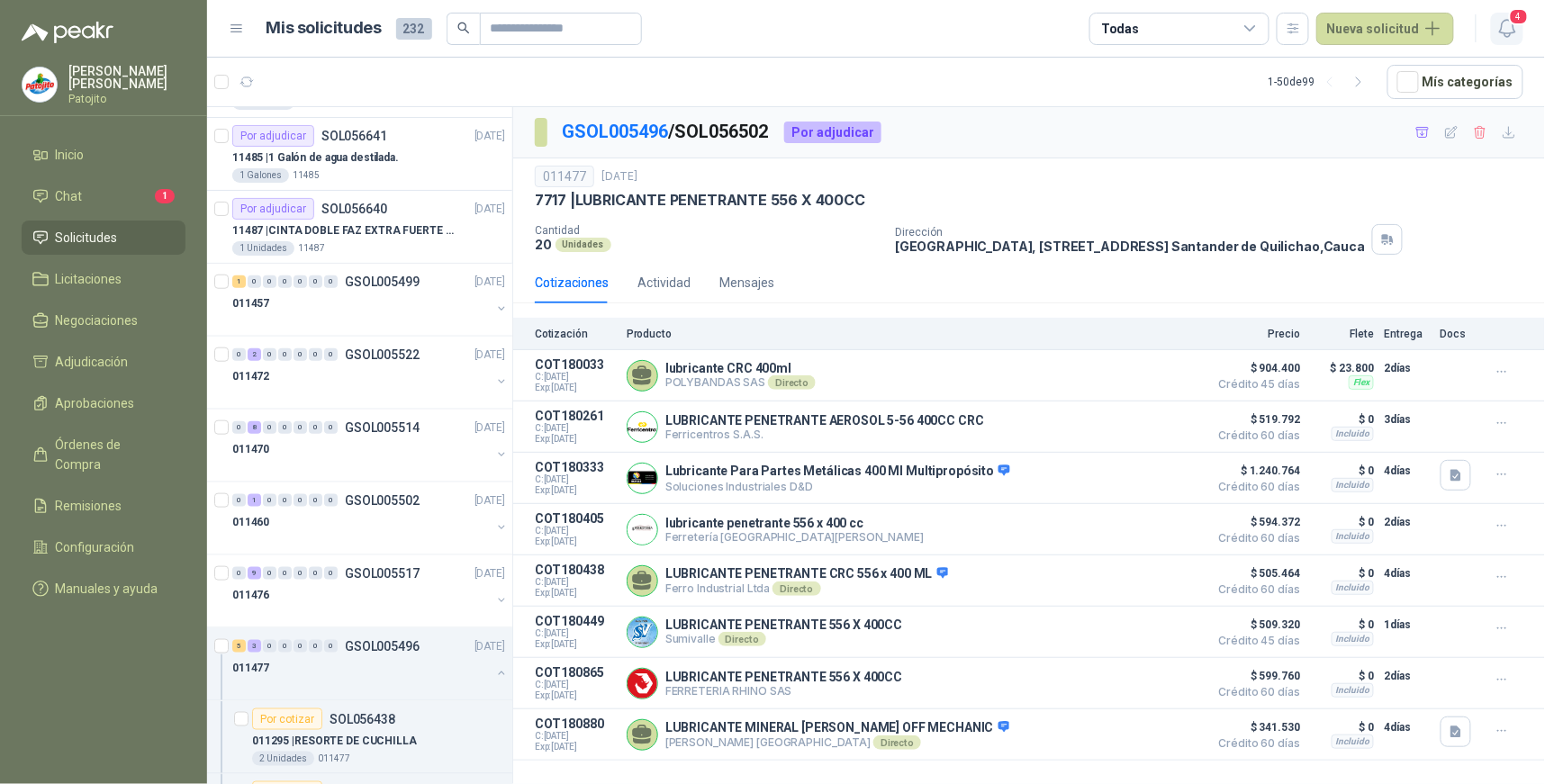
click at [1504, 32] on icon "button" at bounding box center [1508, 28] width 16 height 17
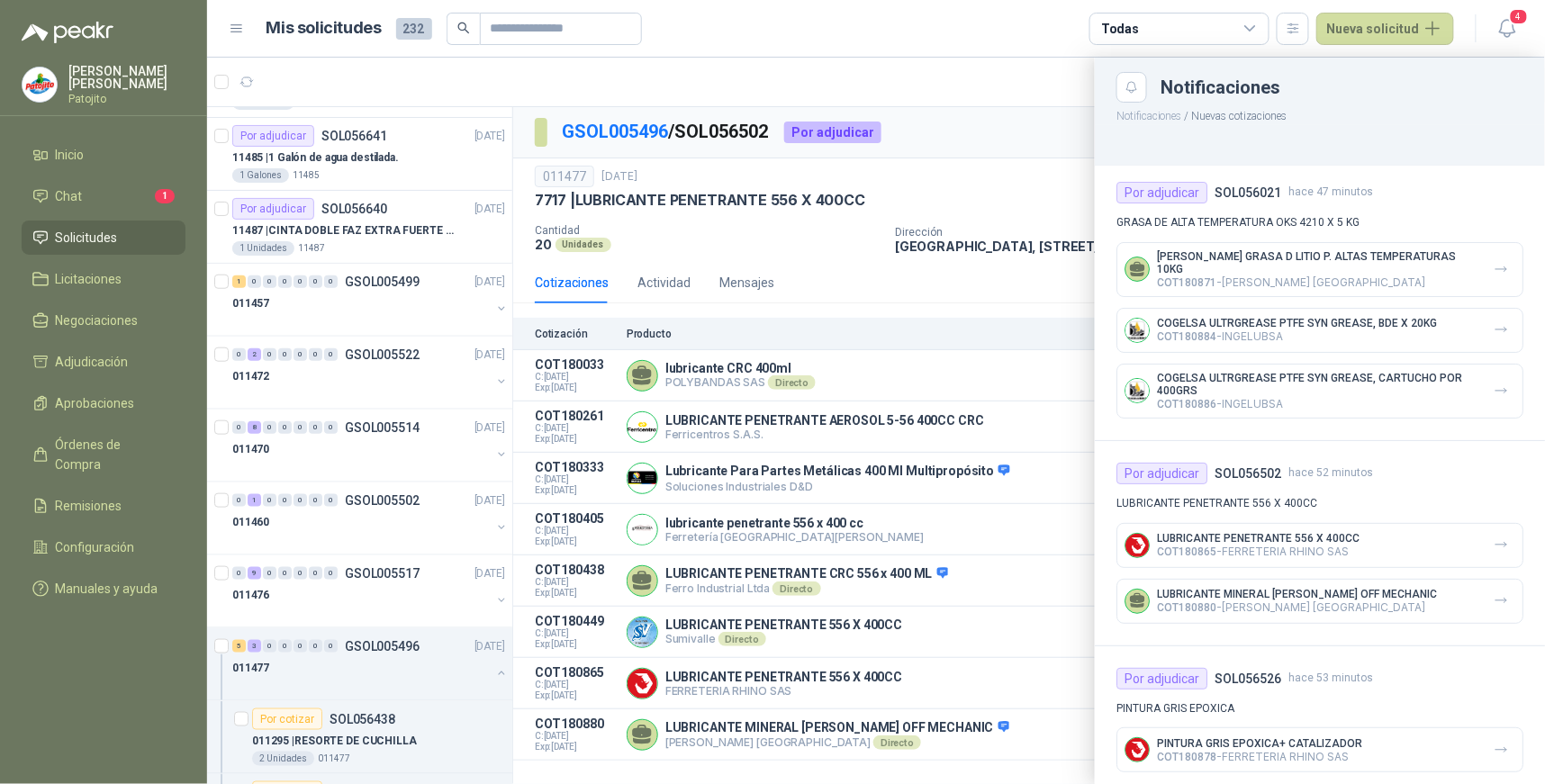
scroll to position [9, 0]
drag, startPoint x: 1480, startPoint y: 736, endPoint x: 1429, endPoint y: 679, distance: 76.5
click at [1494, 740] on icon "button" at bounding box center [1502, 748] width 16 height 16
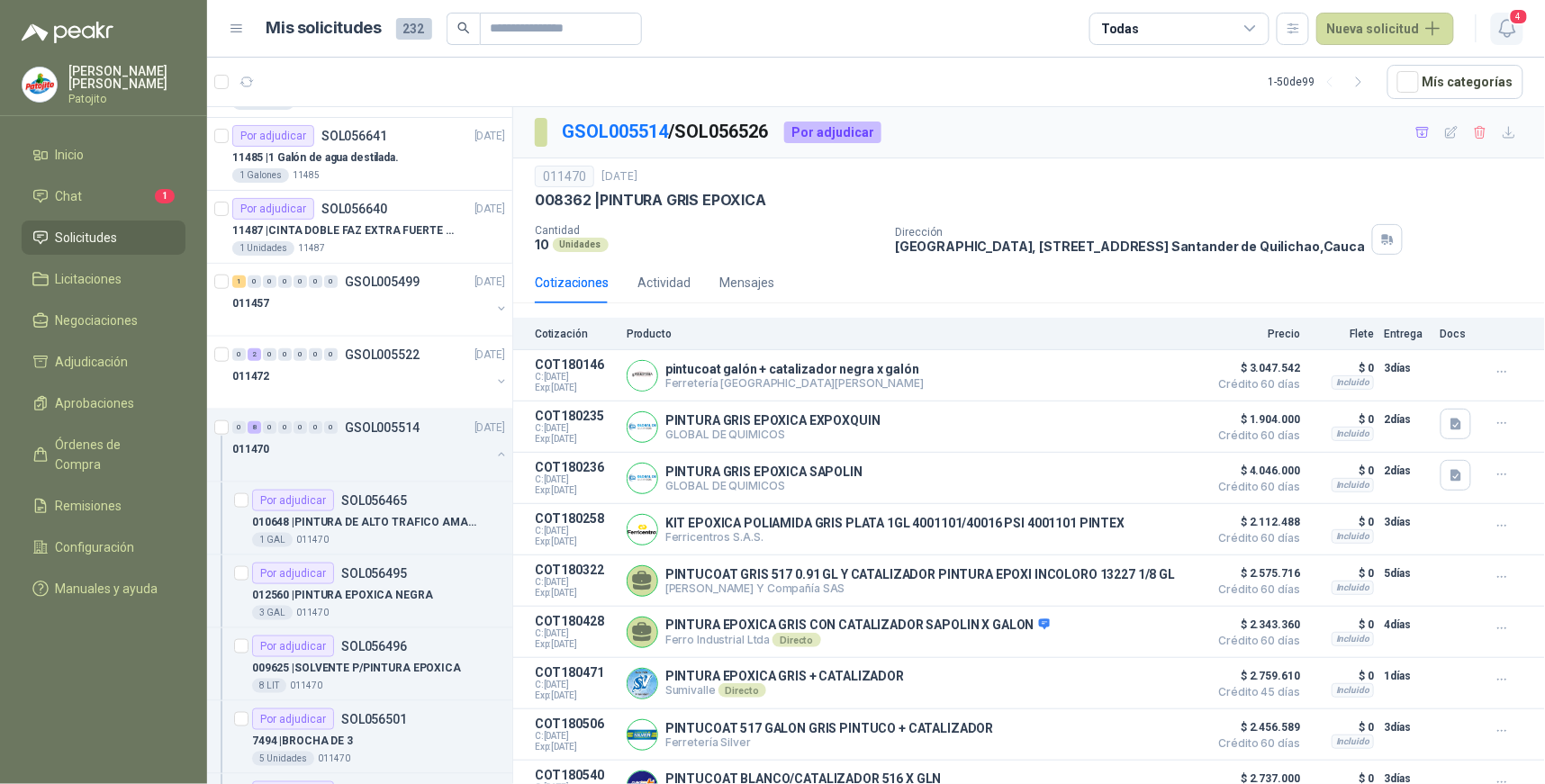
click at [1510, 29] on icon "button" at bounding box center [1508, 28] width 23 height 23
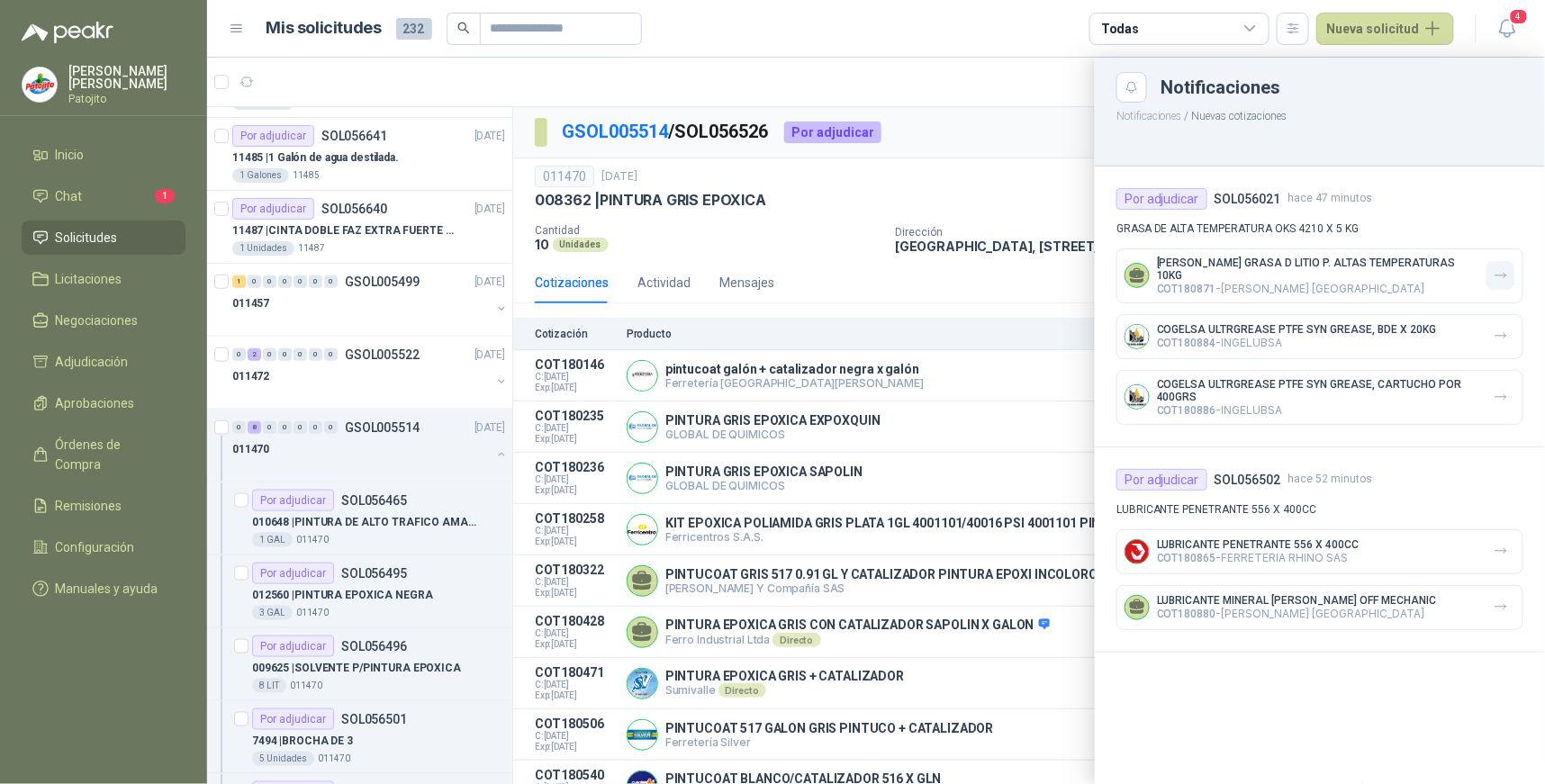
click at [1506, 273] on icon "button" at bounding box center [1501, 275] width 11 height 5
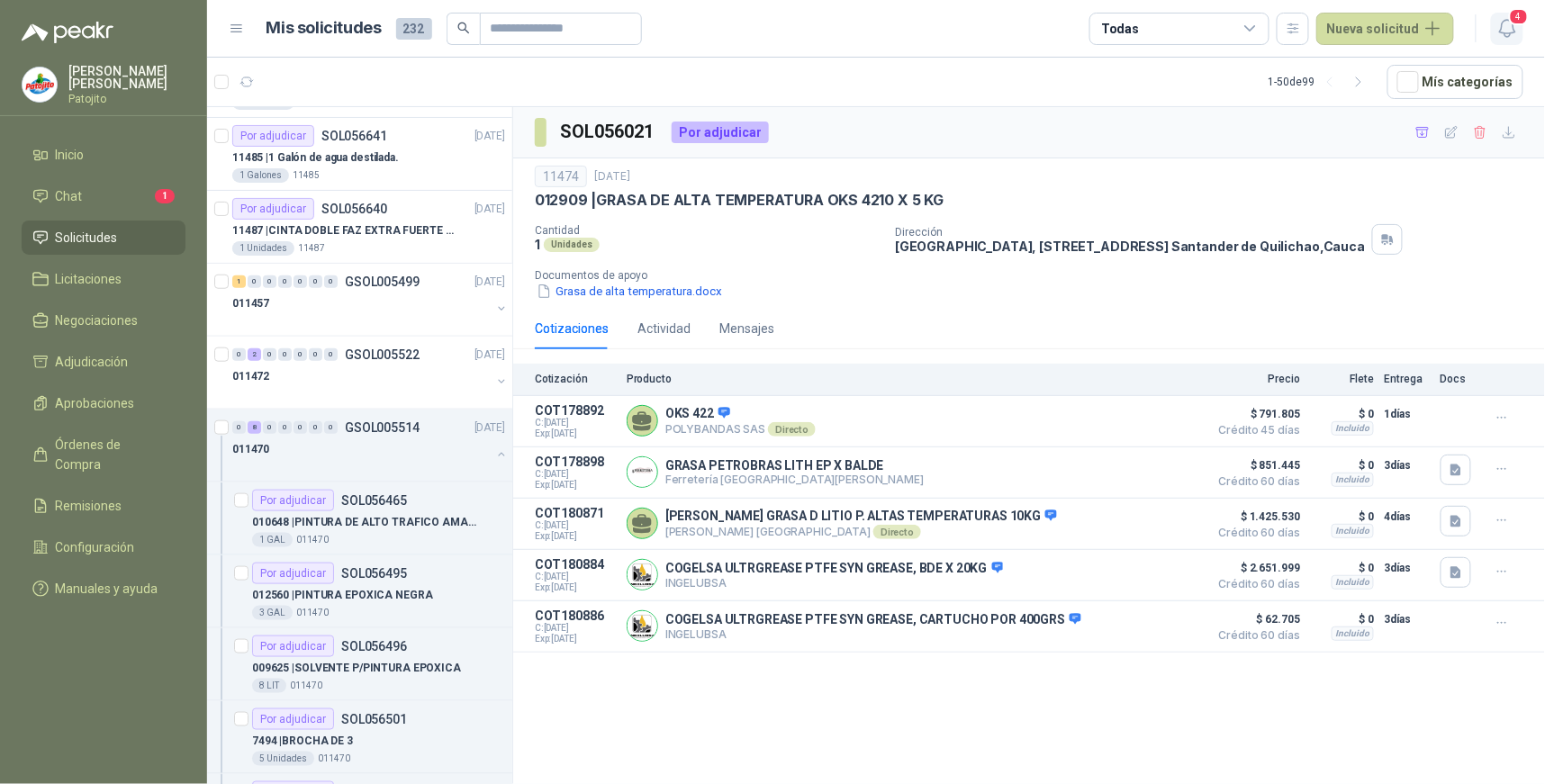
click at [1501, 28] on icon "button" at bounding box center [1508, 28] width 23 height 23
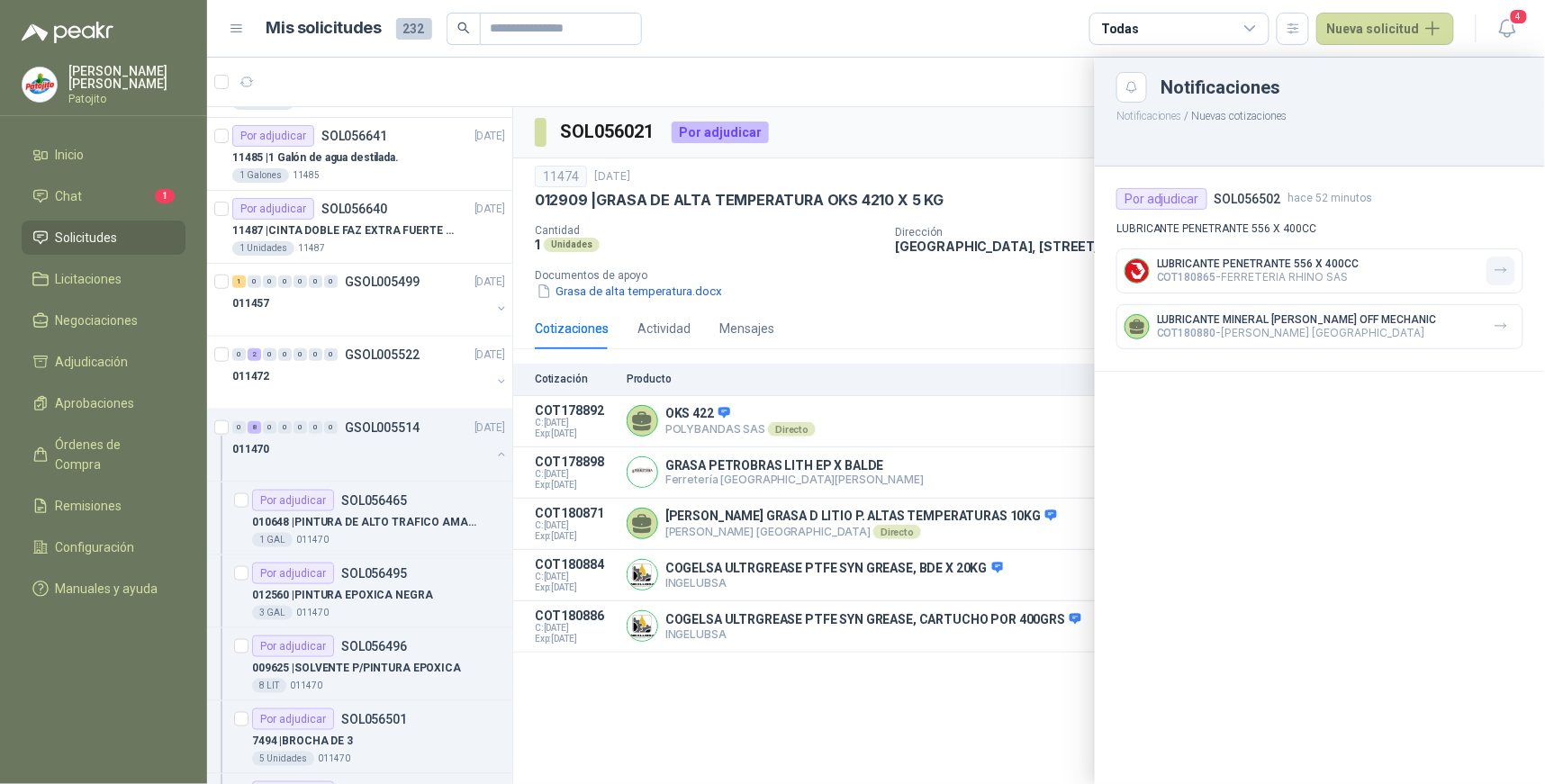
click at [1503, 268] on icon "button" at bounding box center [1502, 271] width 16 height 16
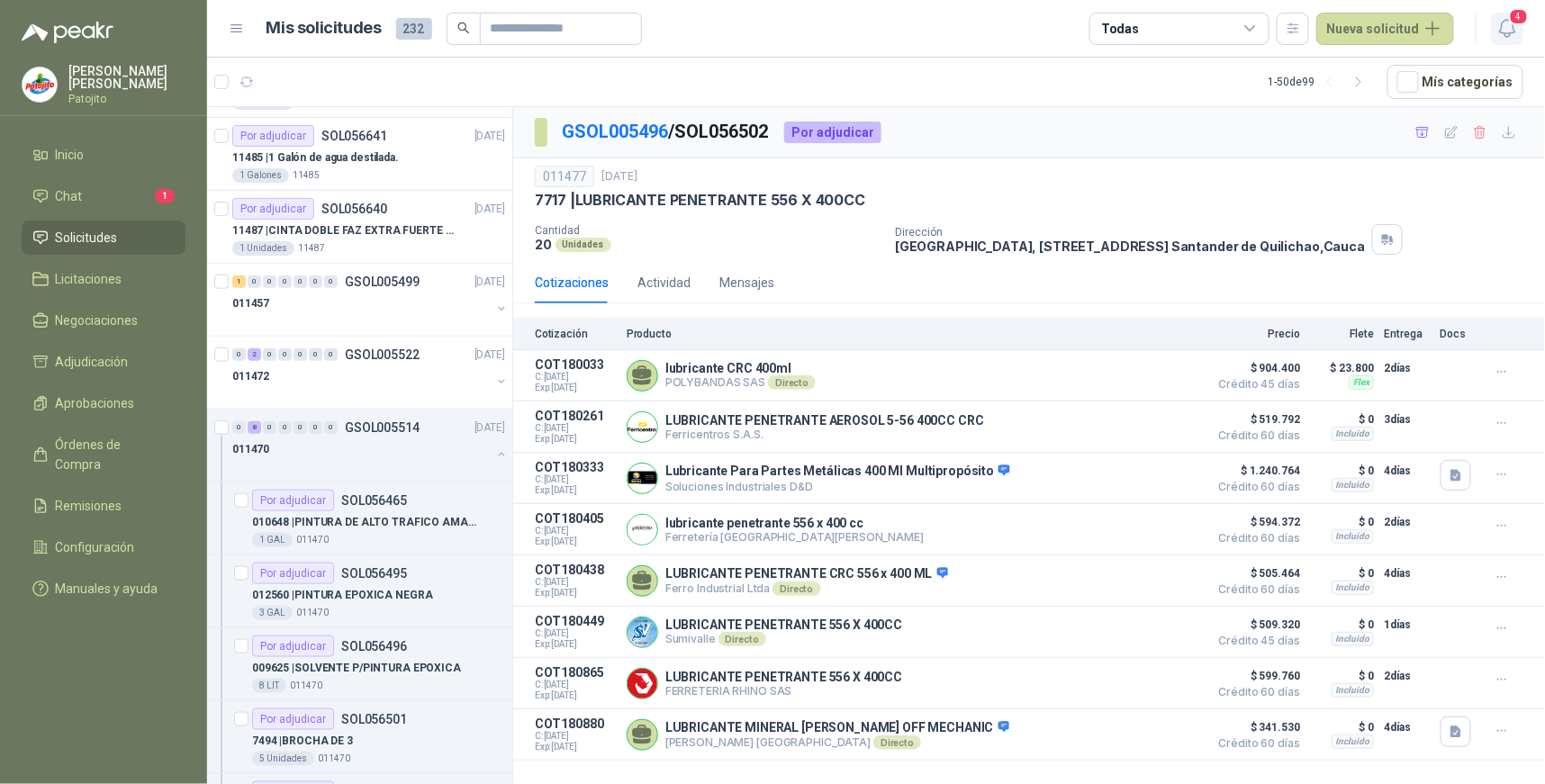
click at [1514, 28] on icon "button" at bounding box center [1508, 28] width 16 height 17
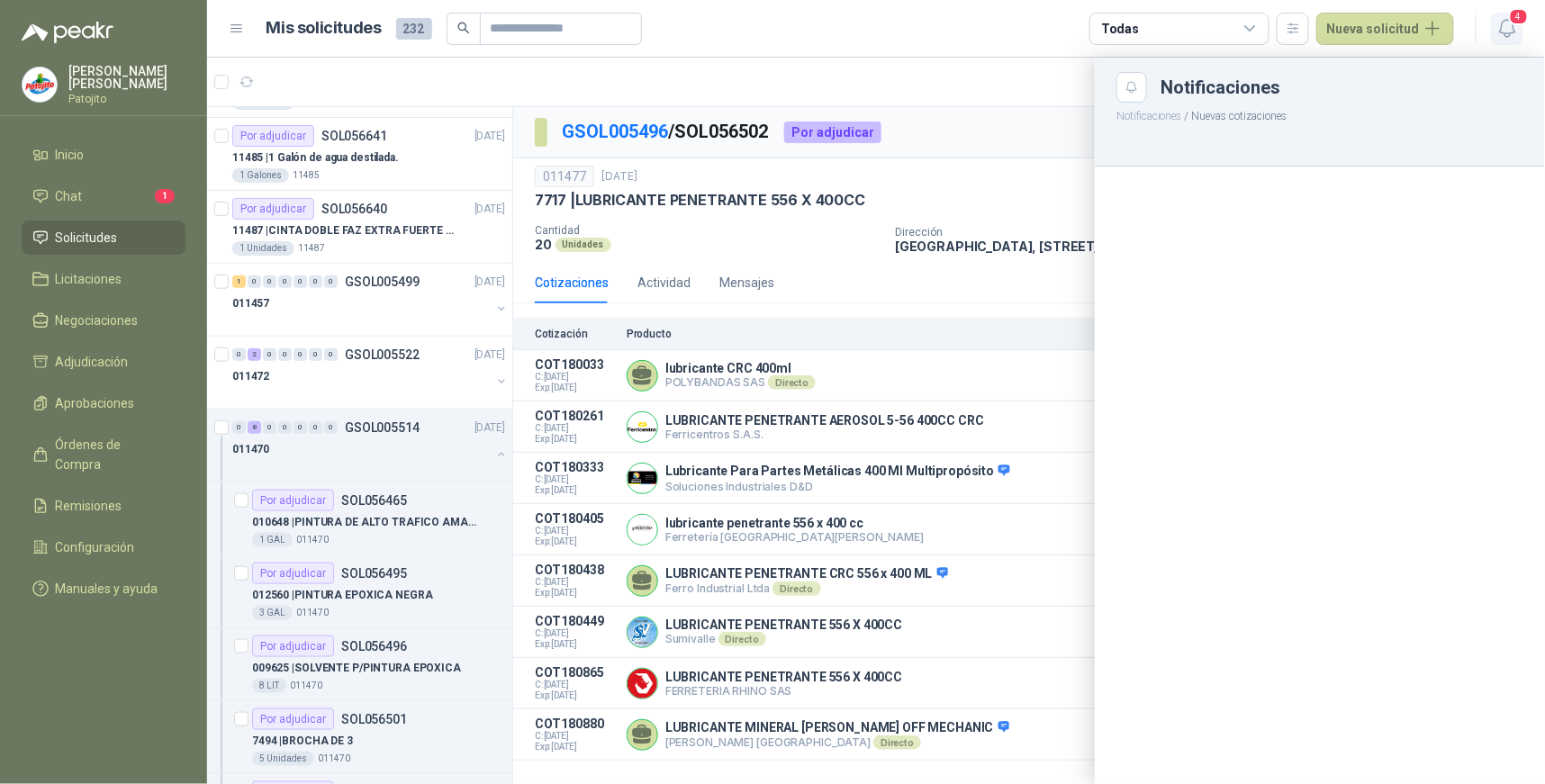
click at [1510, 30] on icon "button" at bounding box center [1508, 28] width 23 height 23
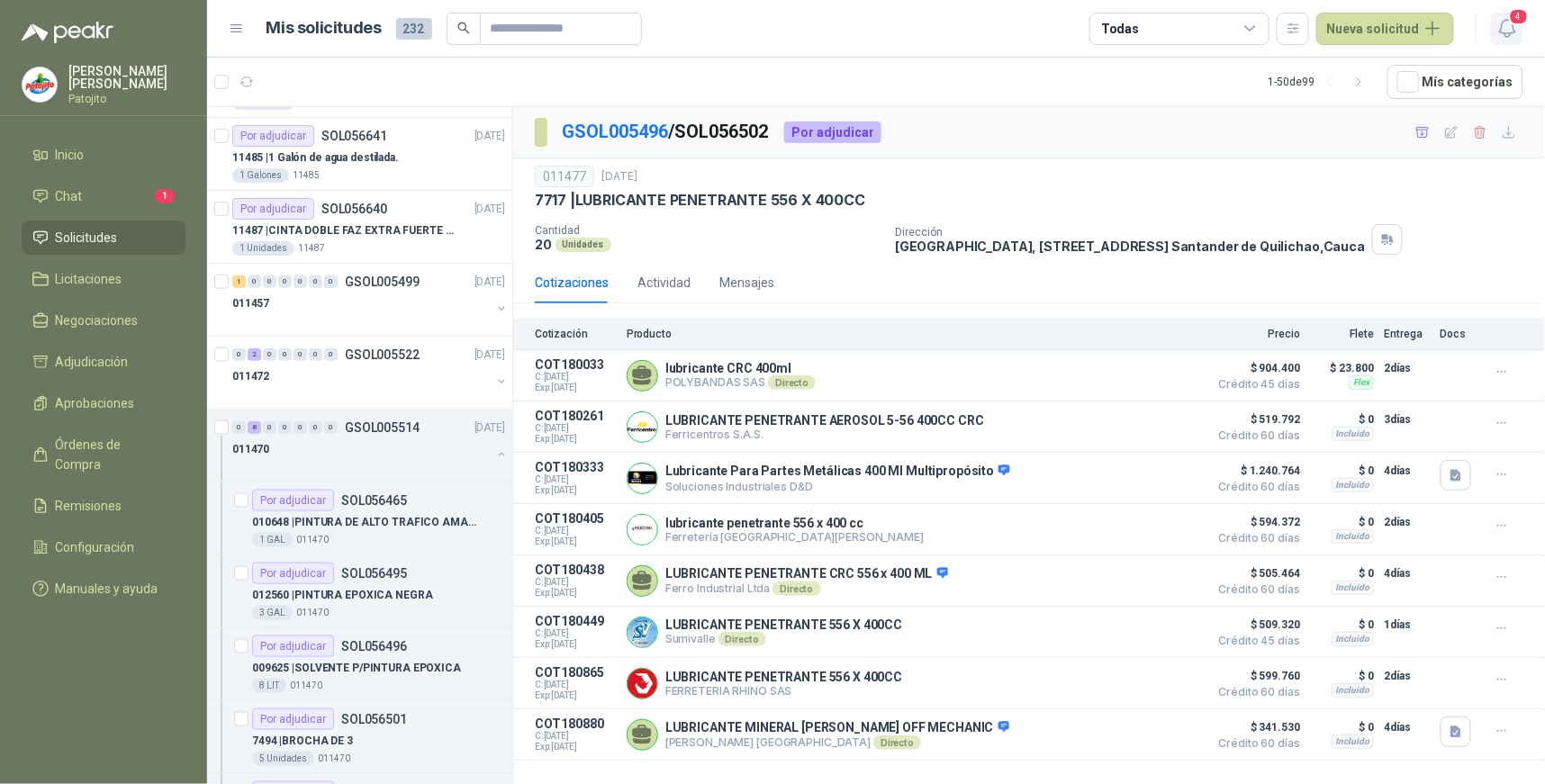
click at [1507, 33] on icon "button" at bounding box center [1508, 28] width 23 height 23
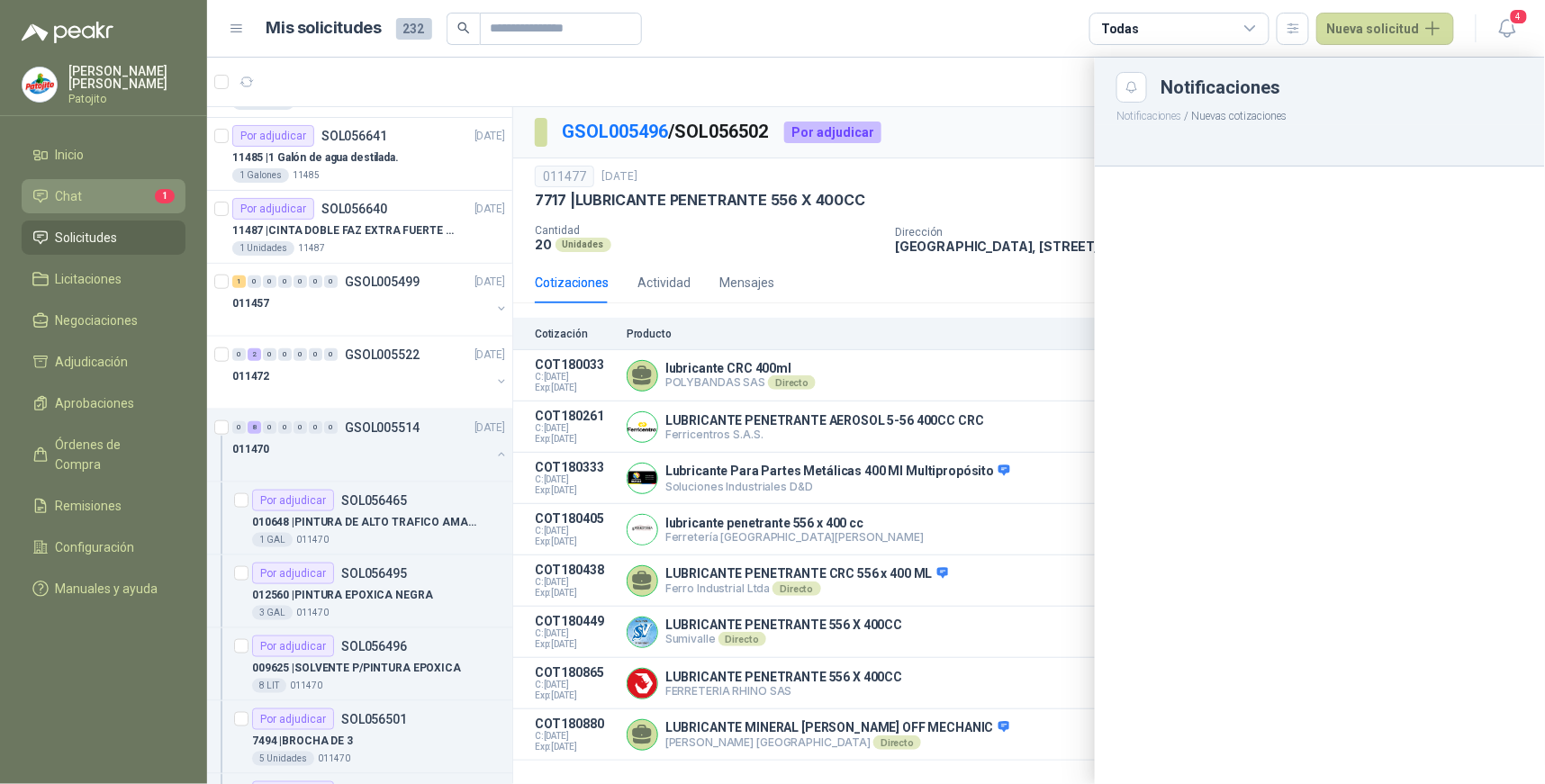
click at [110, 197] on li "Chat 1" at bounding box center [103, 196] width 143 height 20
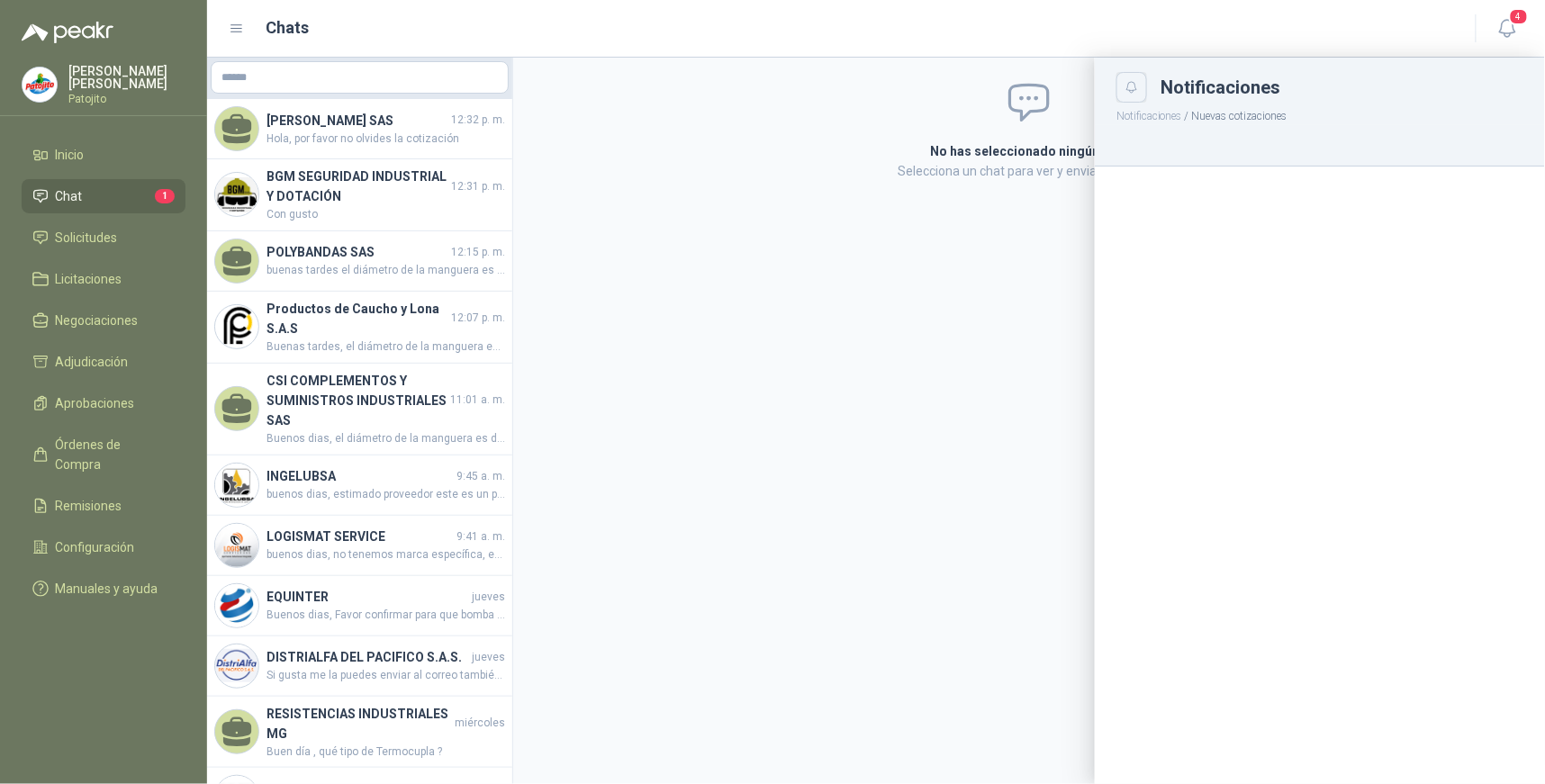
click at [1137, 90] on icon "Close" at bounding box center [1133, 88] width 16 height 16
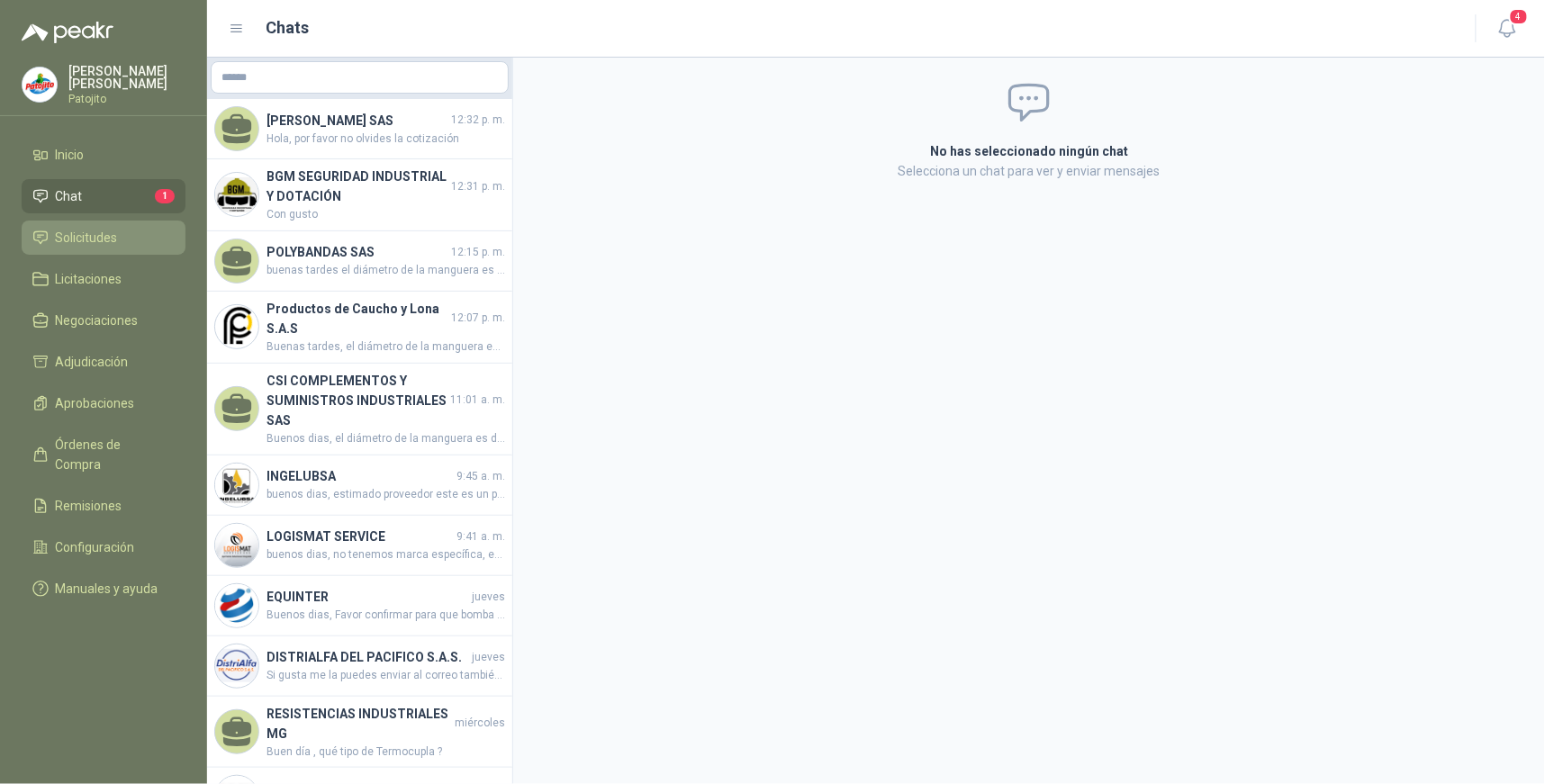
click at [114, 232] on span "Solicitudes" at bounding box center [87, 238] width 62 height 20
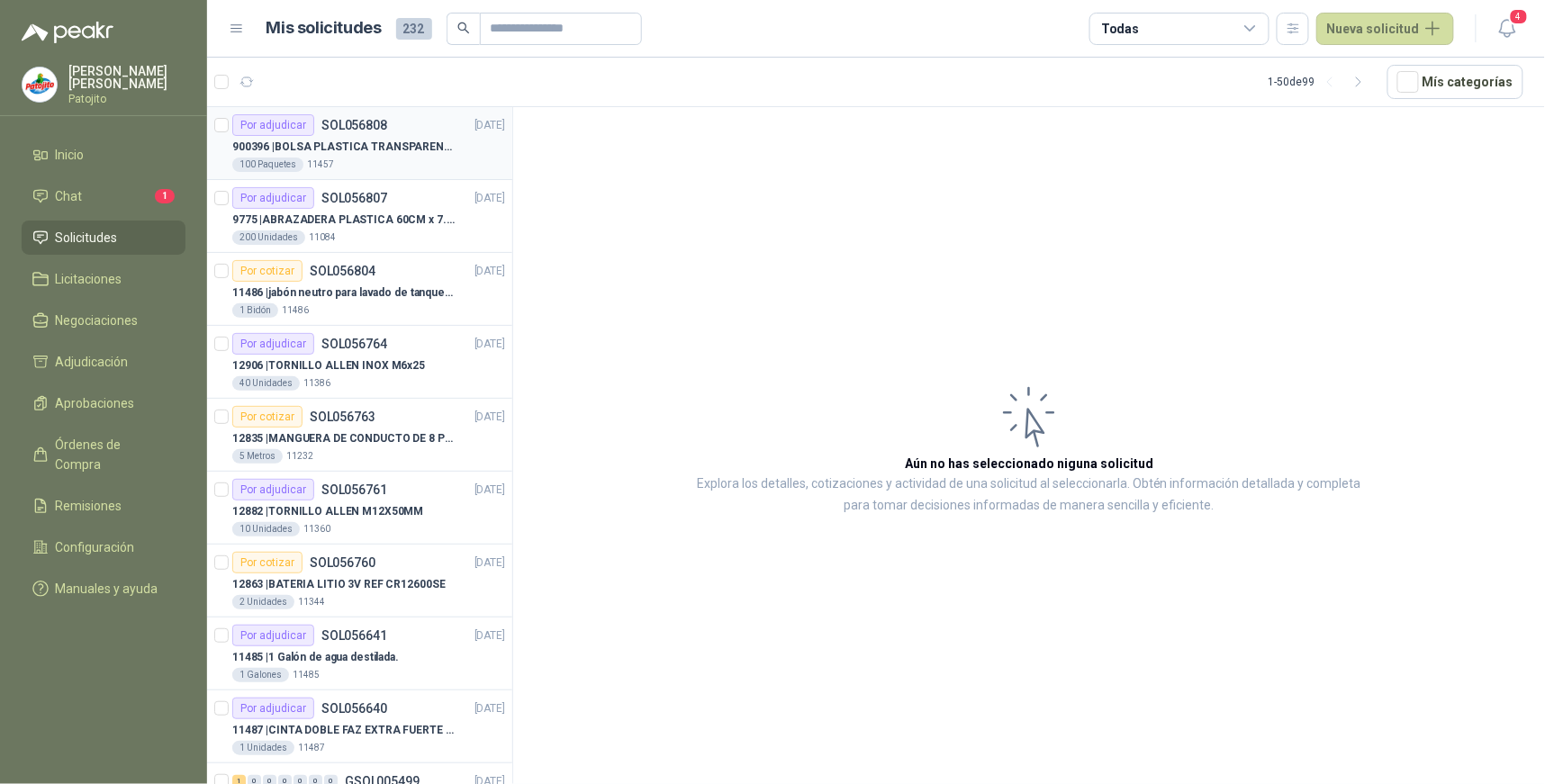
click at [383, 144] on p "900396 | BOLSA PLASTICA TRANSPARENTE DE 40*60 CMS" at bounding box center [344, 147] width 224 height 17
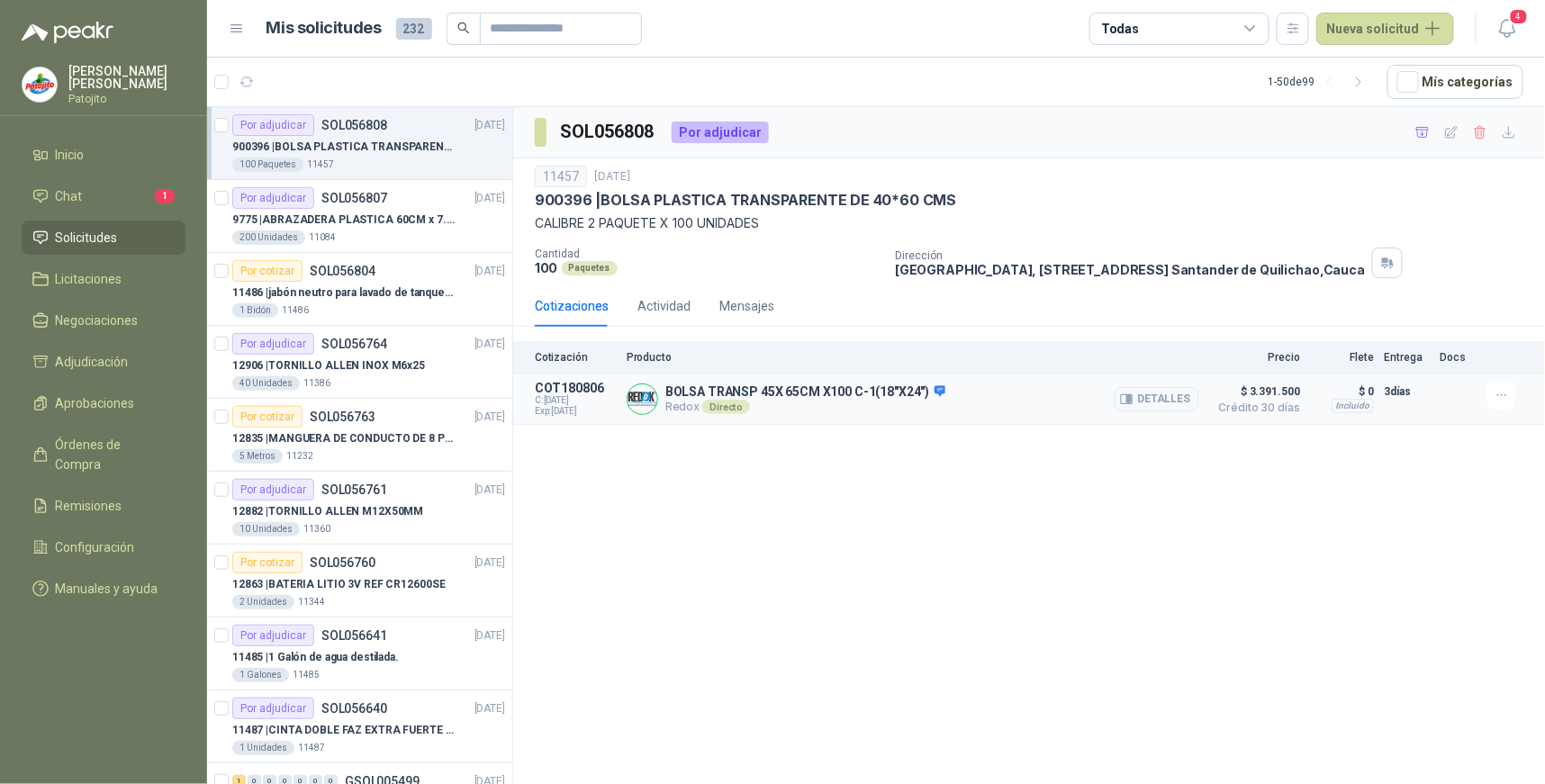
click at [955, 398] on div "BOLSA TRANSP 45X 65CM X100 C-1(18"X24") Redox Directo Detalles" at bounding box center [913, 398] width 573 height 36
click at [1162, 398] on button "Detalles" at bounding box center [1157, 399] width 85 height 25
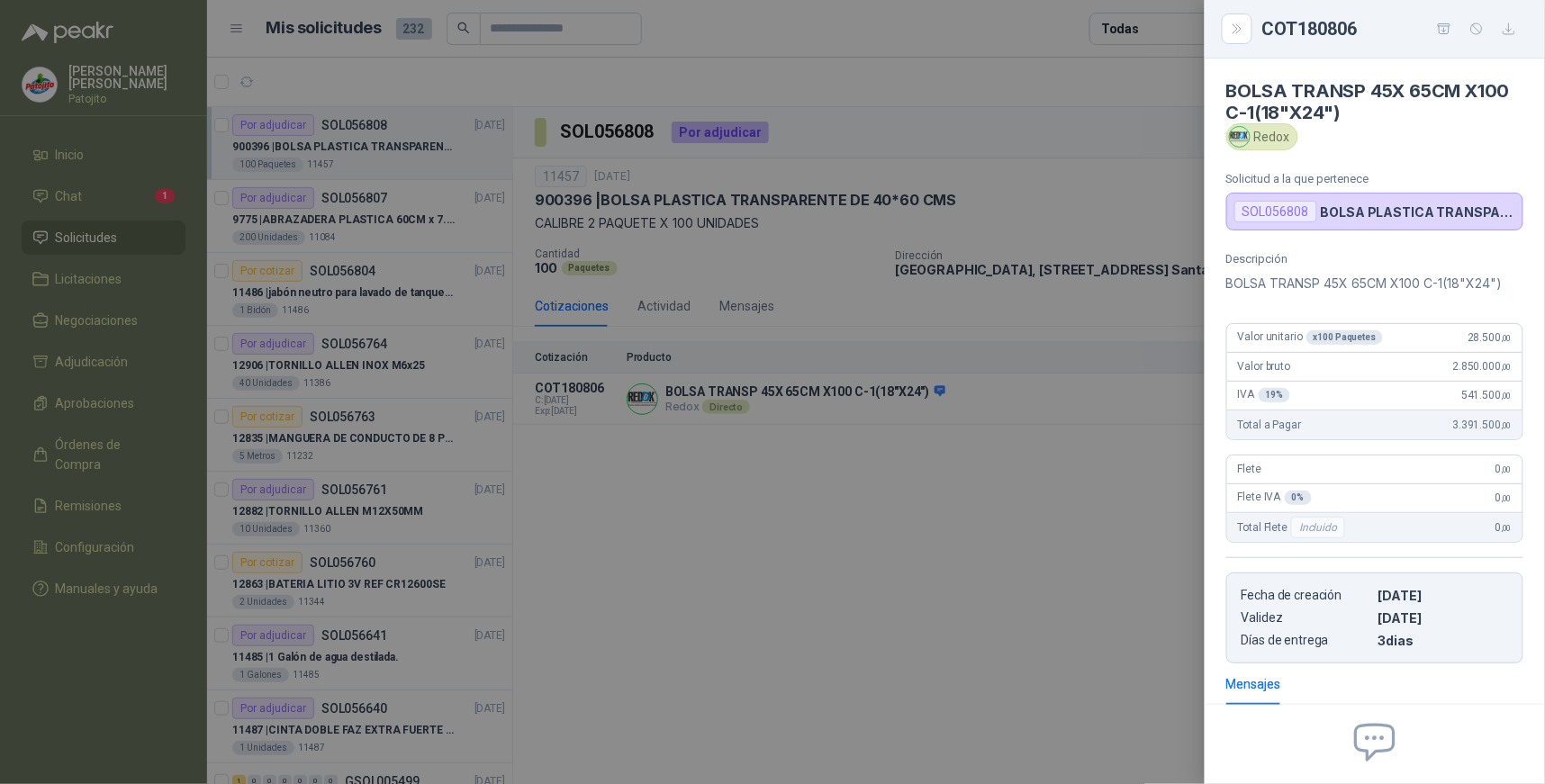
scroll to position [171, 0]
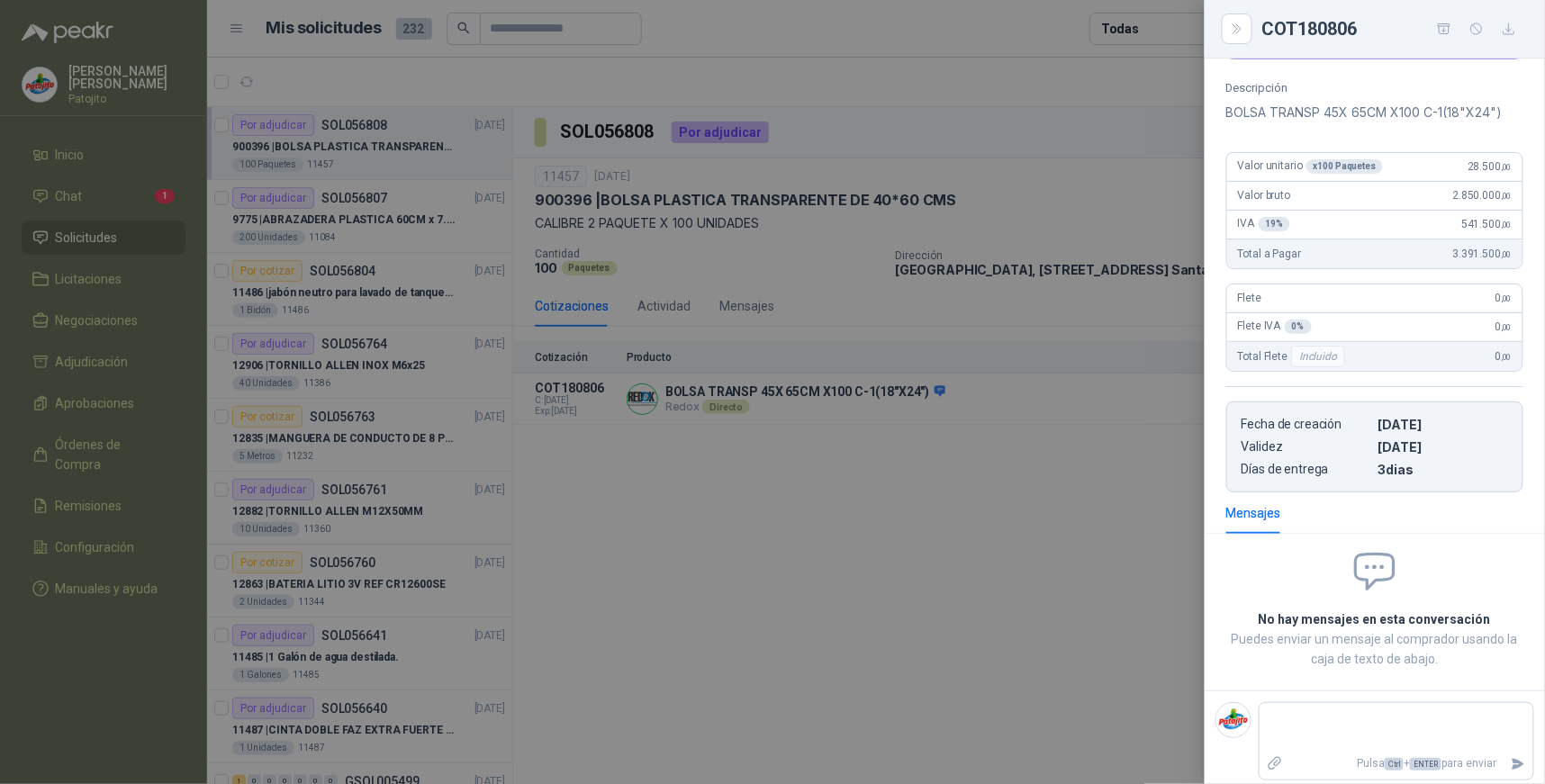
click at [824, 578] on div at bounding box center [772, 392] width 1545 height 784
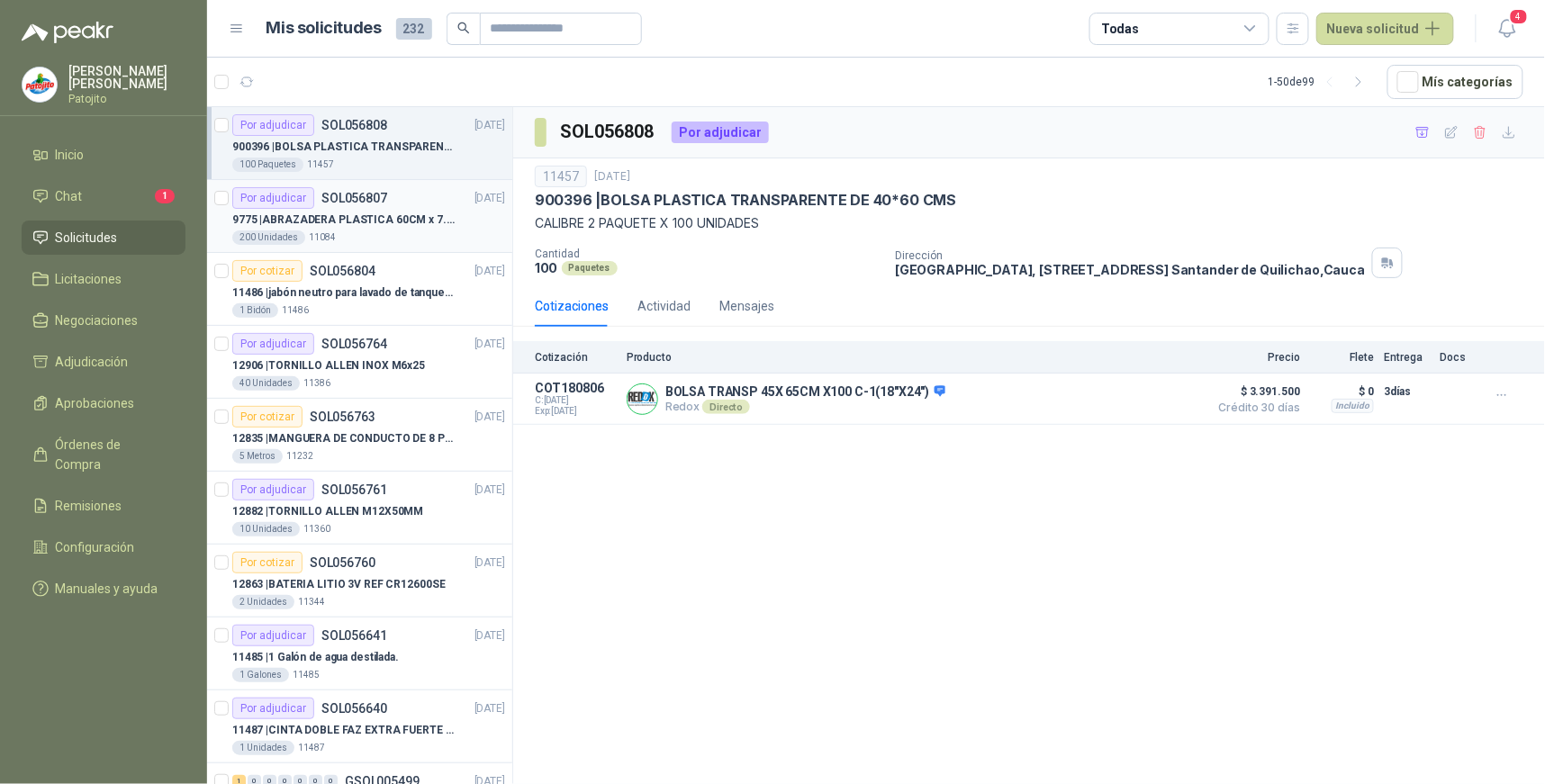
click at [460, 217] on div "9775 | ABRAZADERA PLASTICA 60CM x 7.6MM ANCHA" at bounding box center [368, 219] width 273 height 22
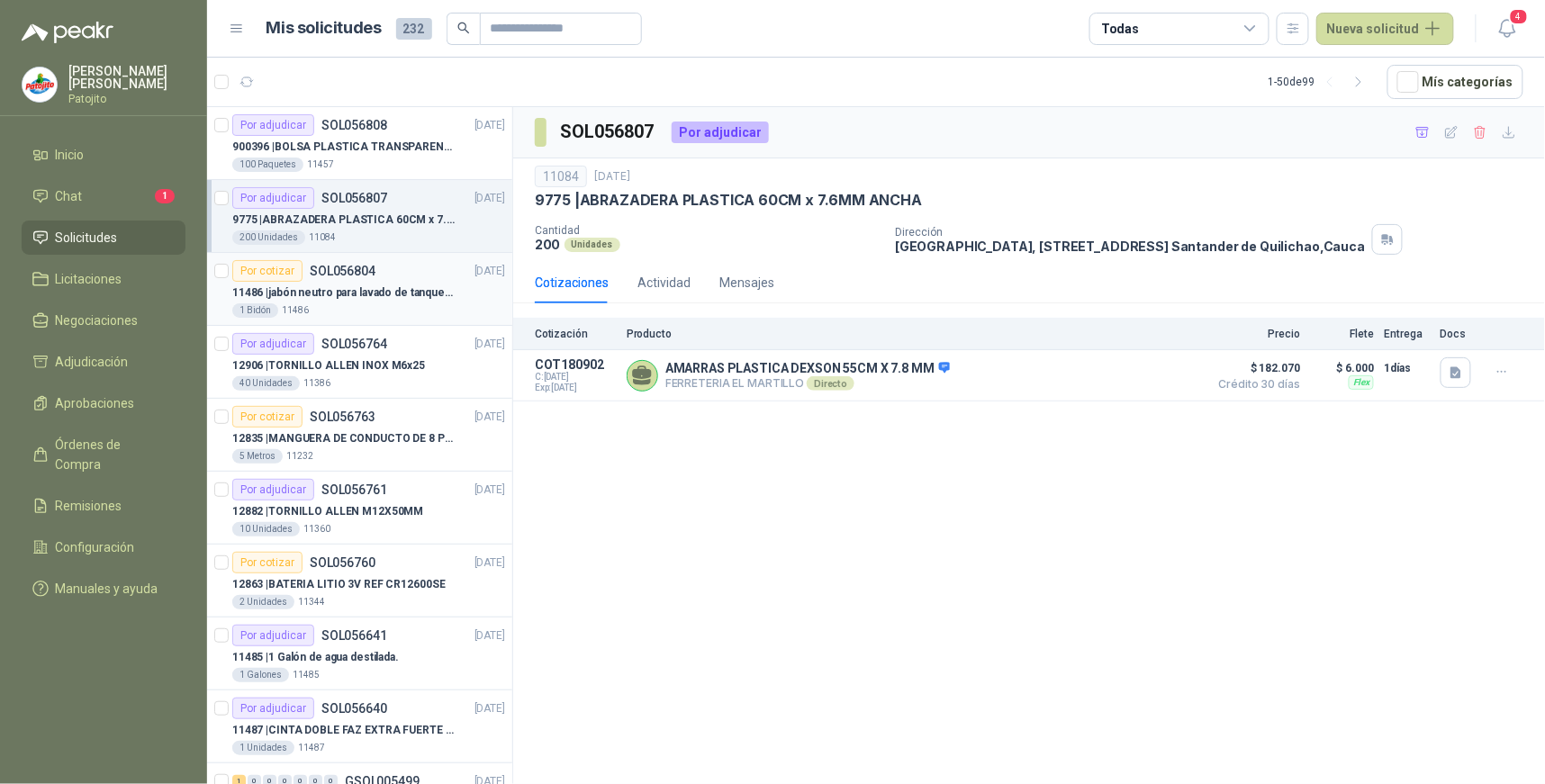
click at [423, 276] on div "Por cotizar SOL056804 [DATE]" at bounding box center [368, 271] width 273 height 22
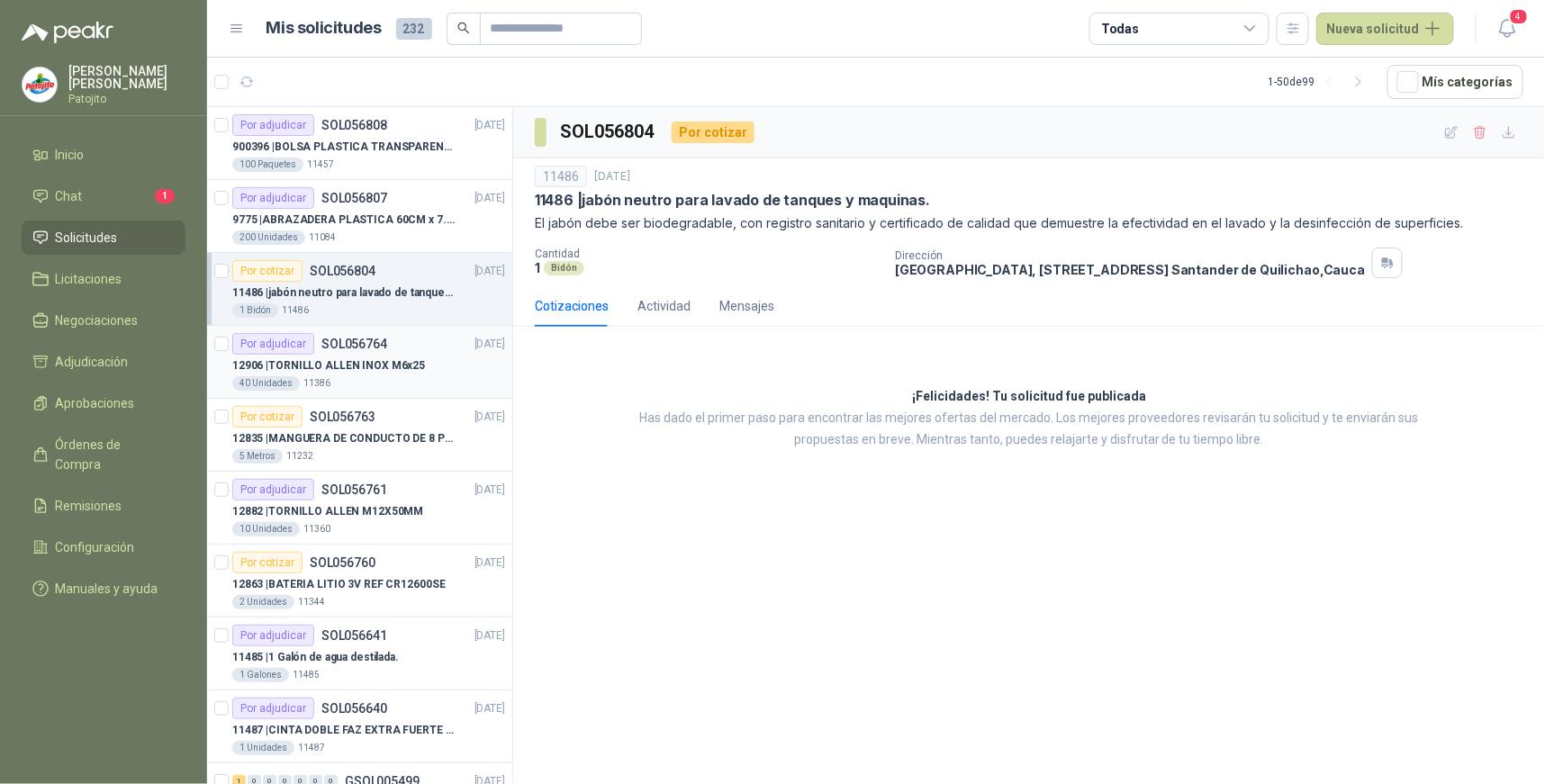
click at [415, 361] on p "12906 | [PERSON_NAME] INOX M6x25" at bounding box center [329, 365] width 193 height 17
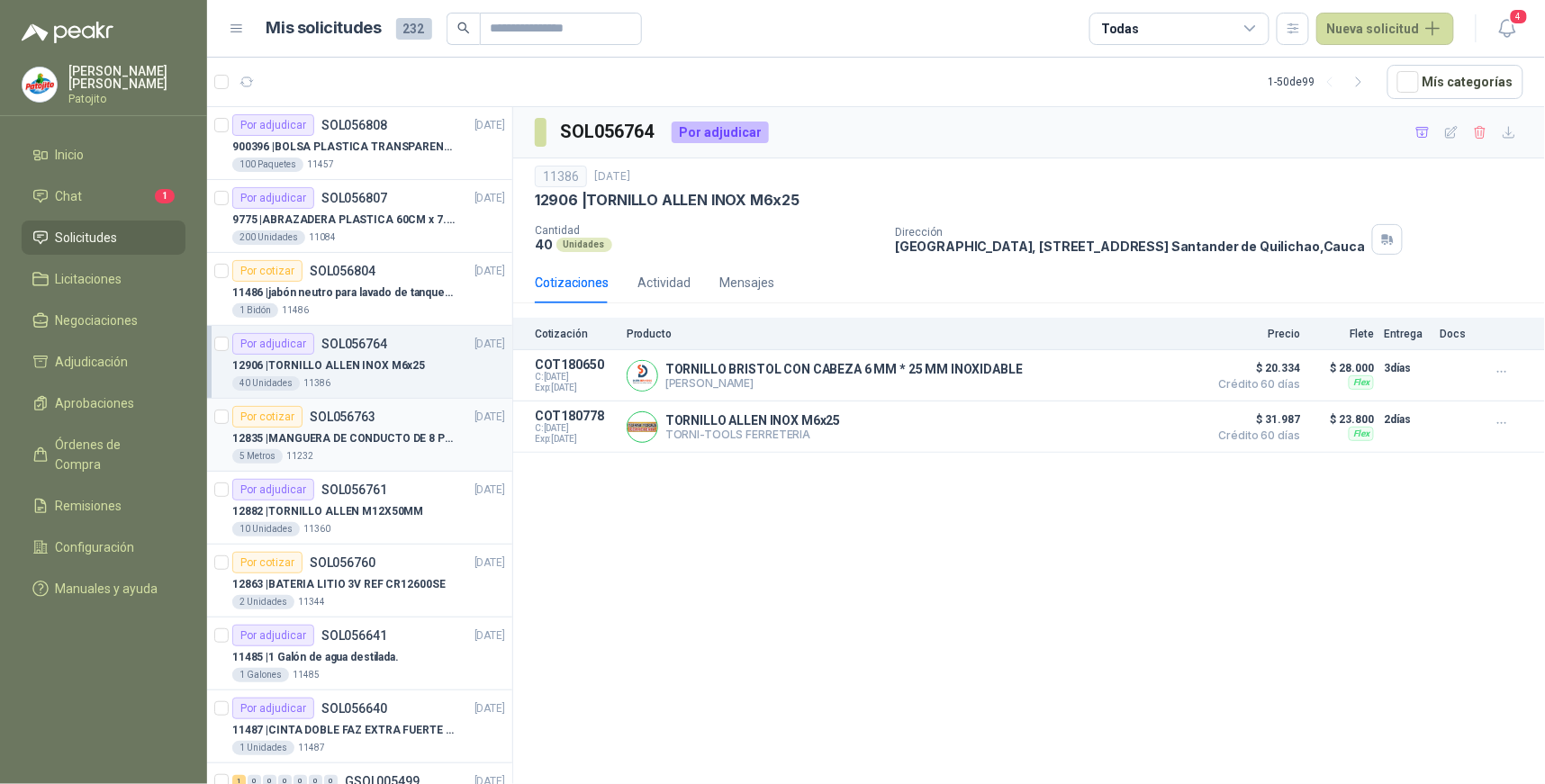
scroll to position [100, 0]
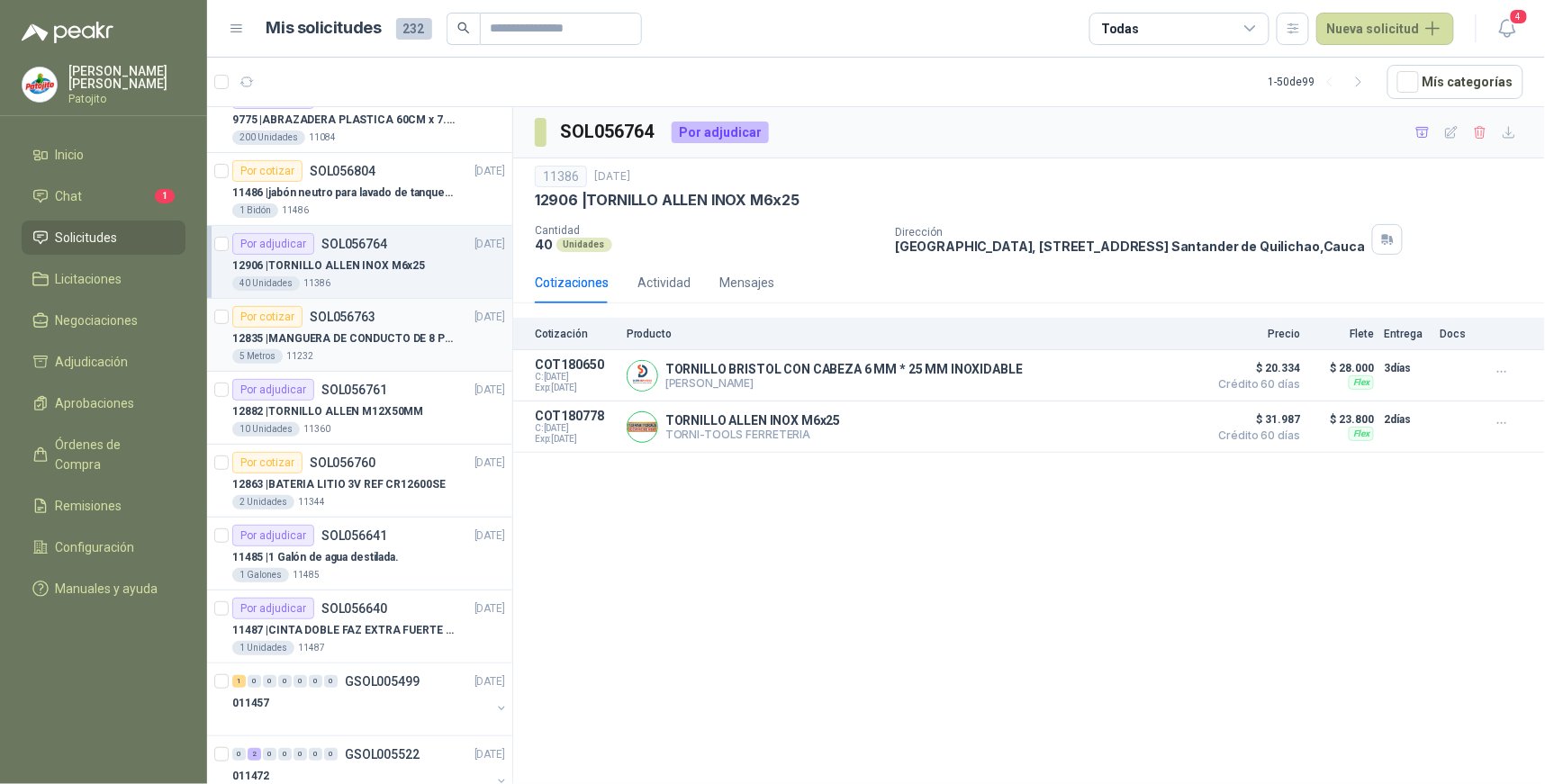
click at [376, 343] on p "12835 | MANGUERA DE CONDUCTO DE 8 PULGADAS DE ALAMBRE [PERSON_NAME] PU" at bounding box center [344, 338] width 224 height 17
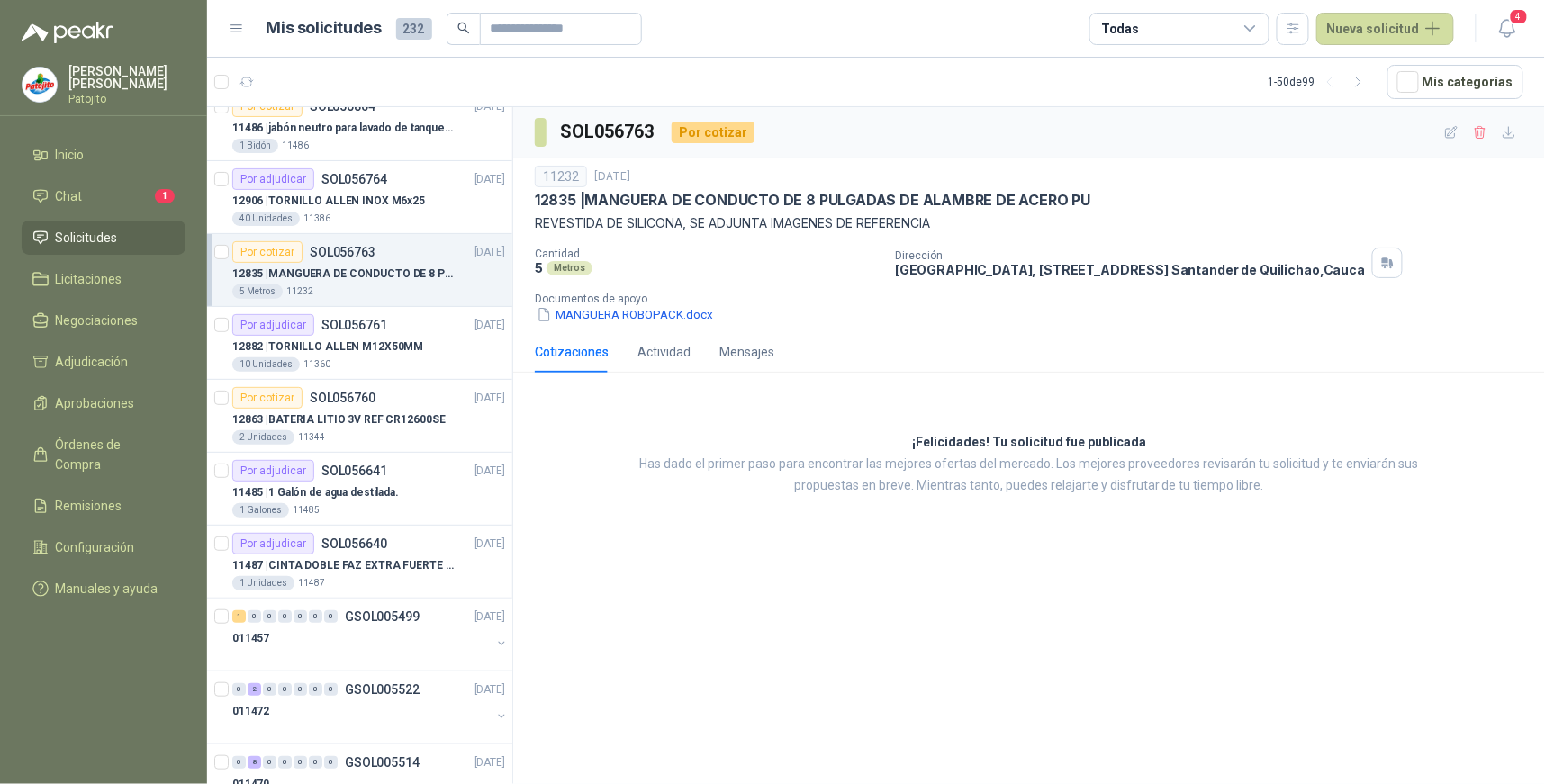
scroll to position [200, 0]
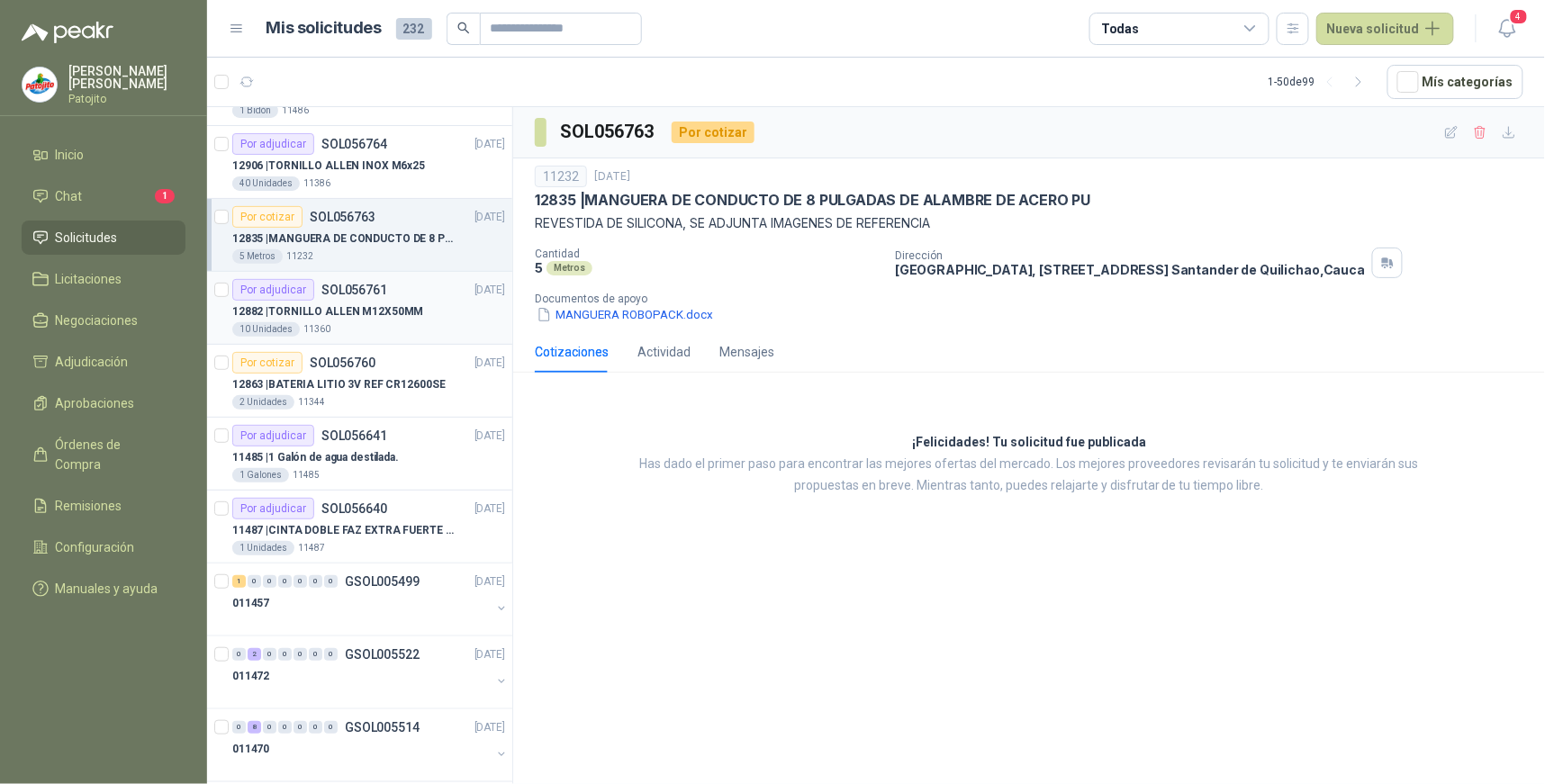
click at [399, 312] on p "12882 | TORNILLO [PERSON_NAME] M12X50MM" at bounding box center [328, 311] width 191 height 17
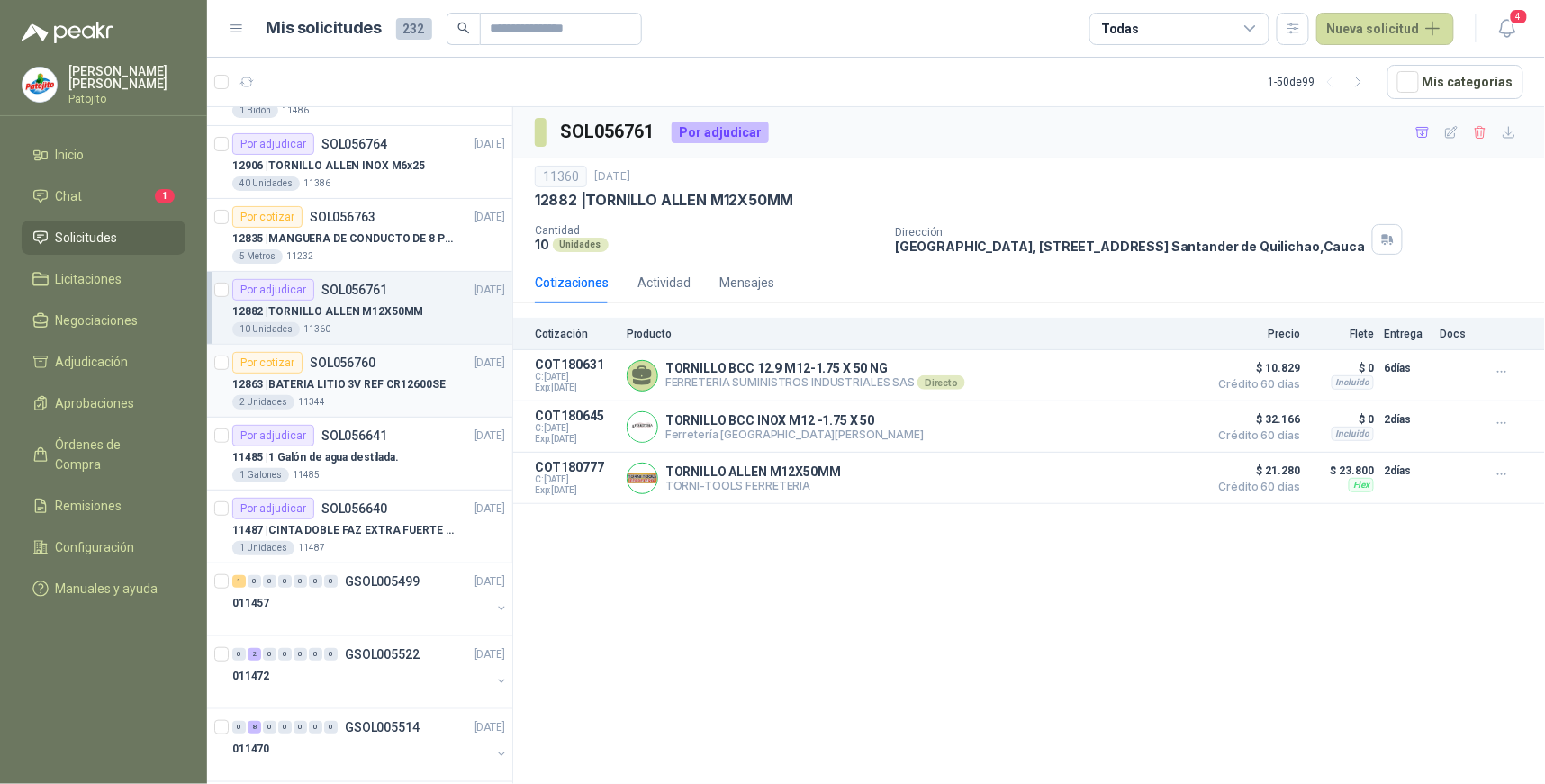
click at [367, 364] on p "SOL056760" at bounding box center [342, 362] width 66 height 13
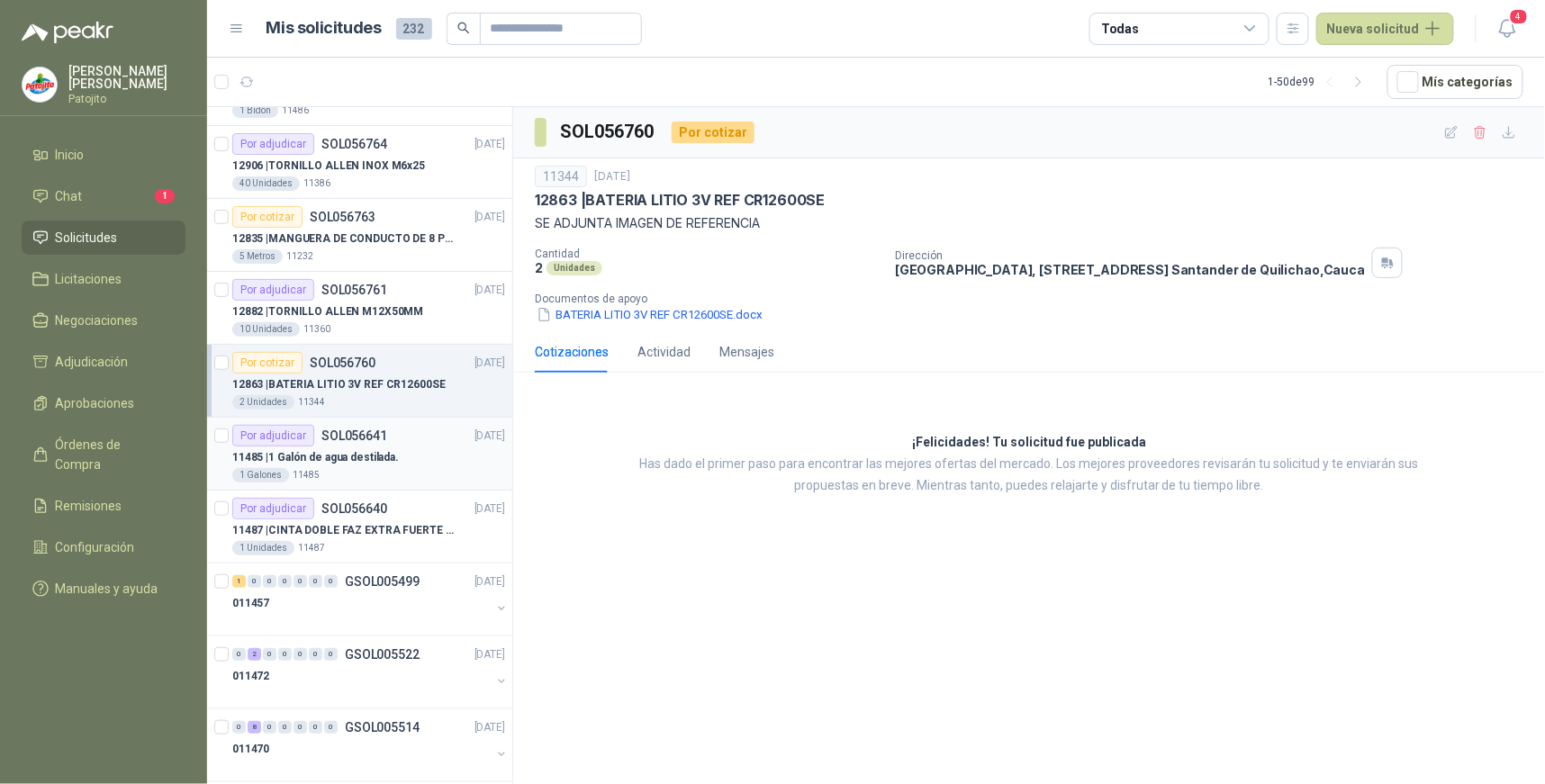
click at [347, 440] on p "SOL056641" at bounding box center [354, 436] width 66 height 13
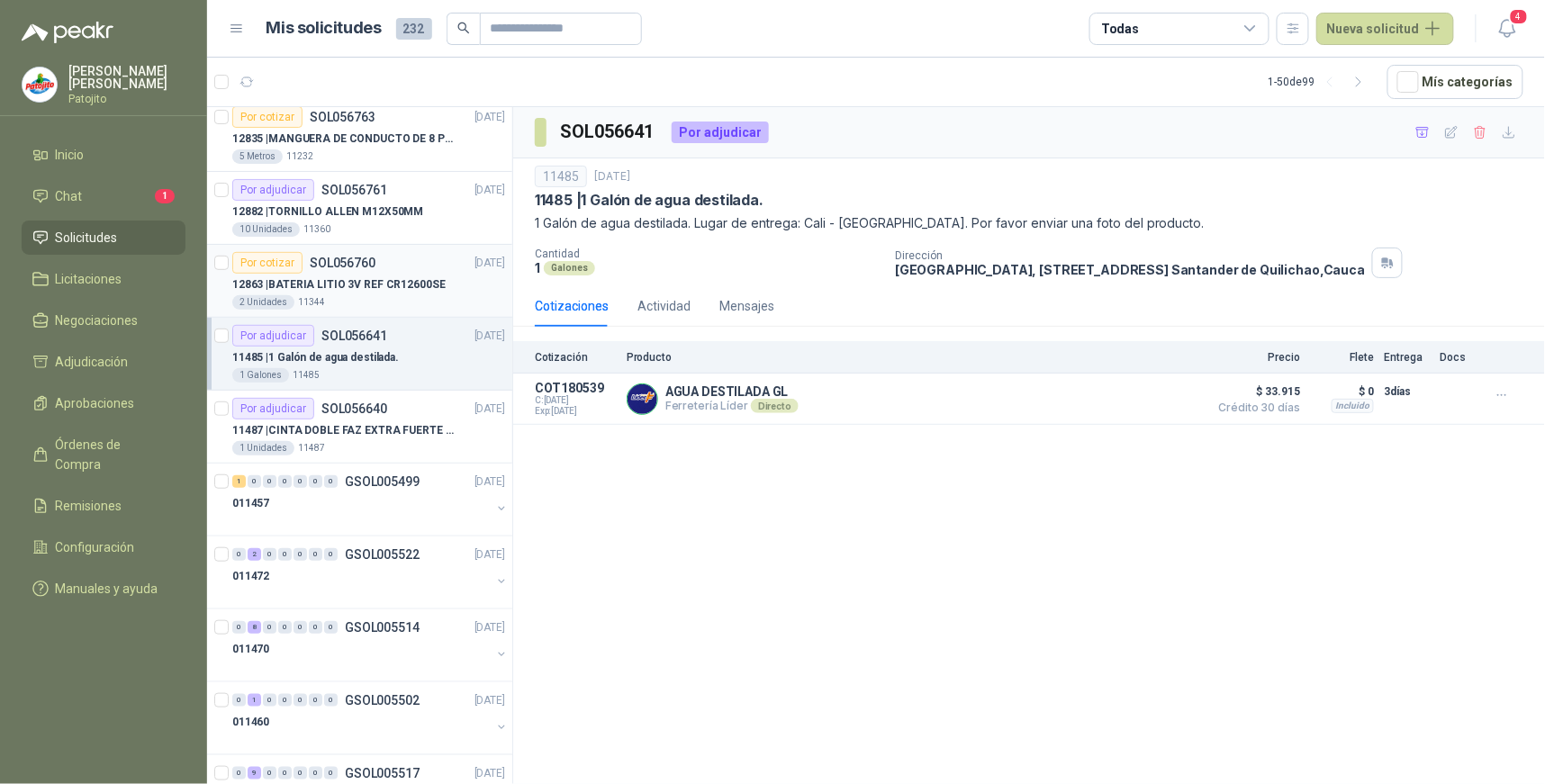
scroll to position [399, 0]
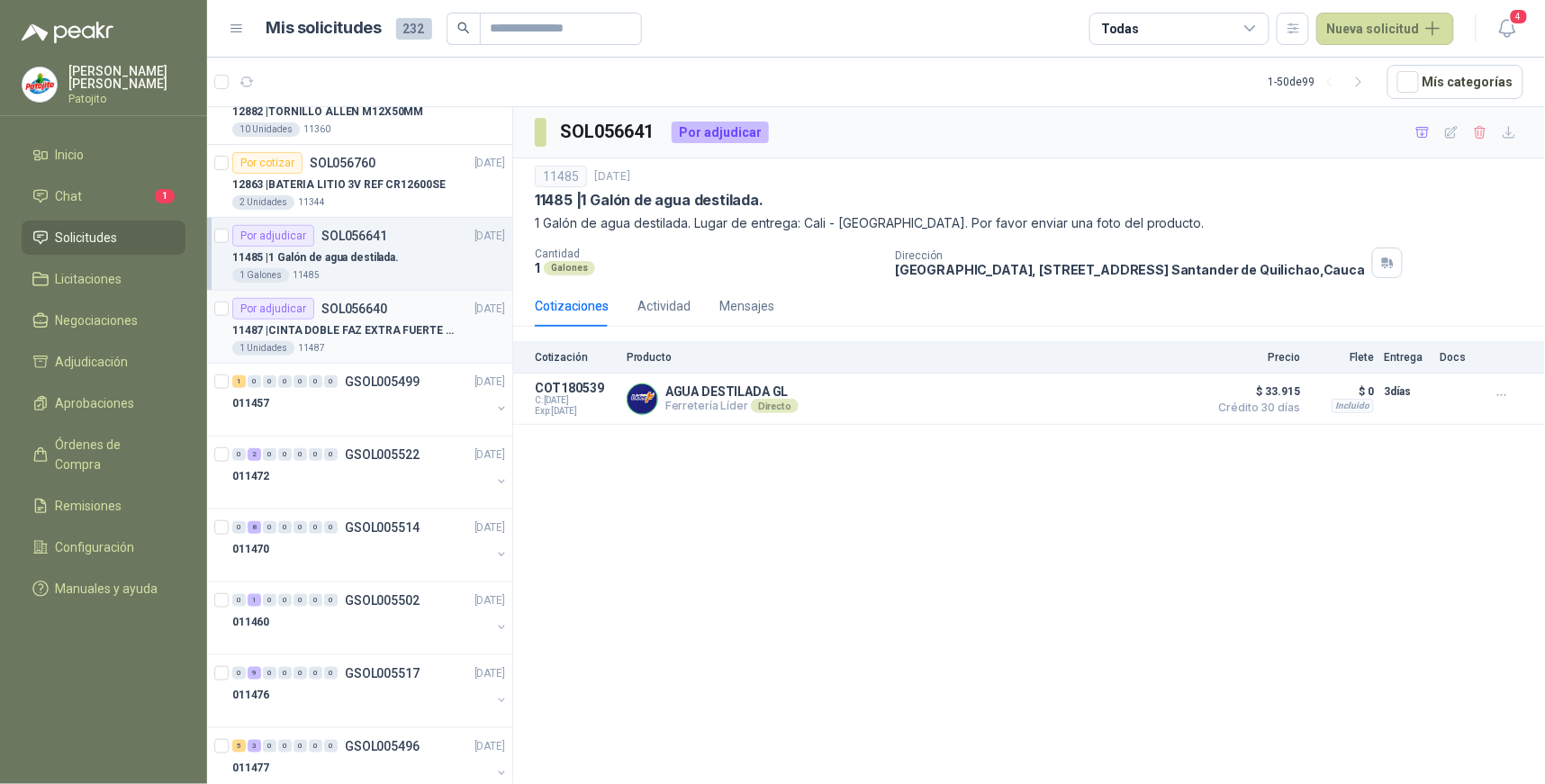
click at [366, 313] on p "SOL056640" at bounding box center [354, 309] width 66 height 13
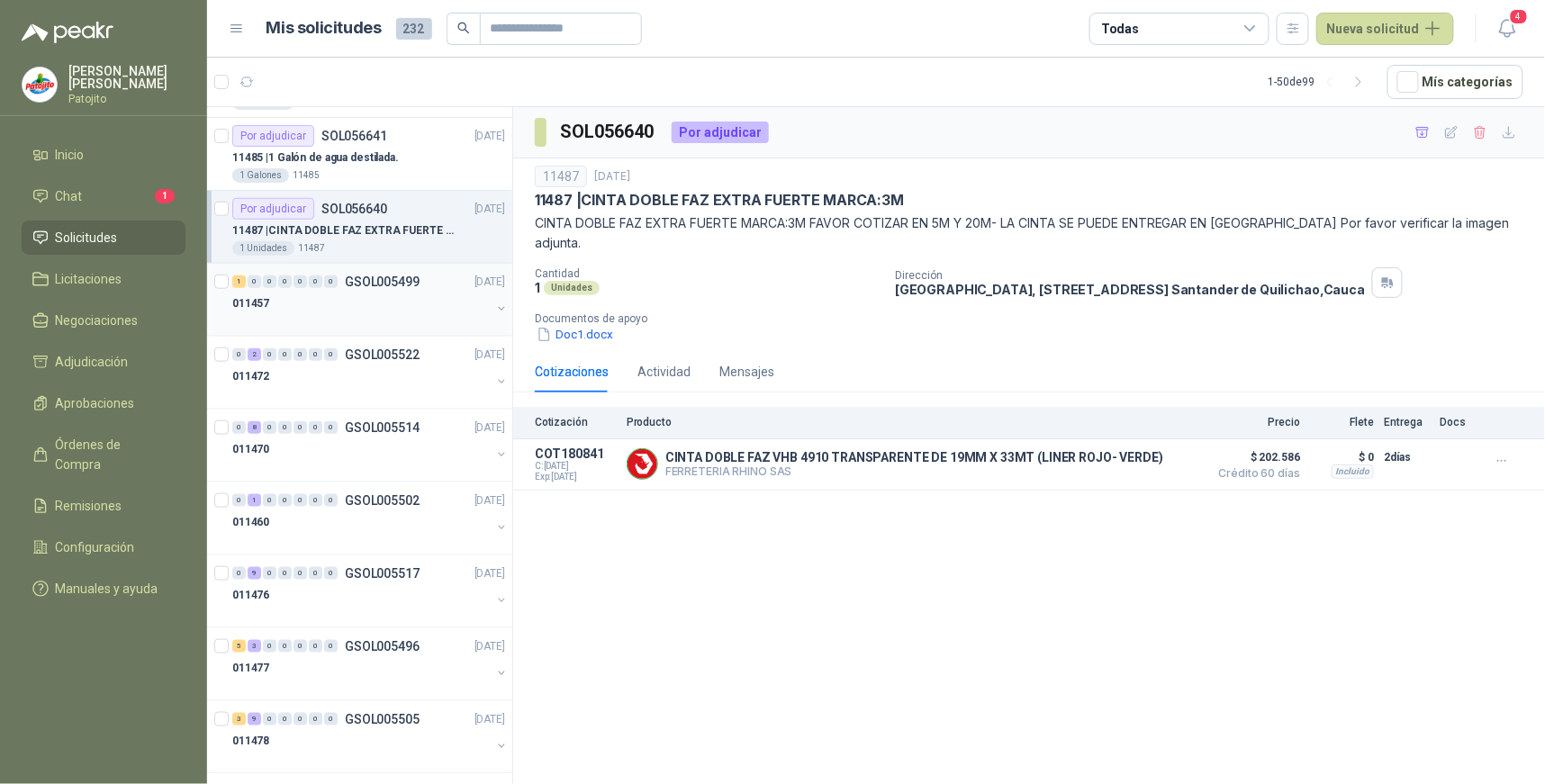
scroll to position [600, 0]
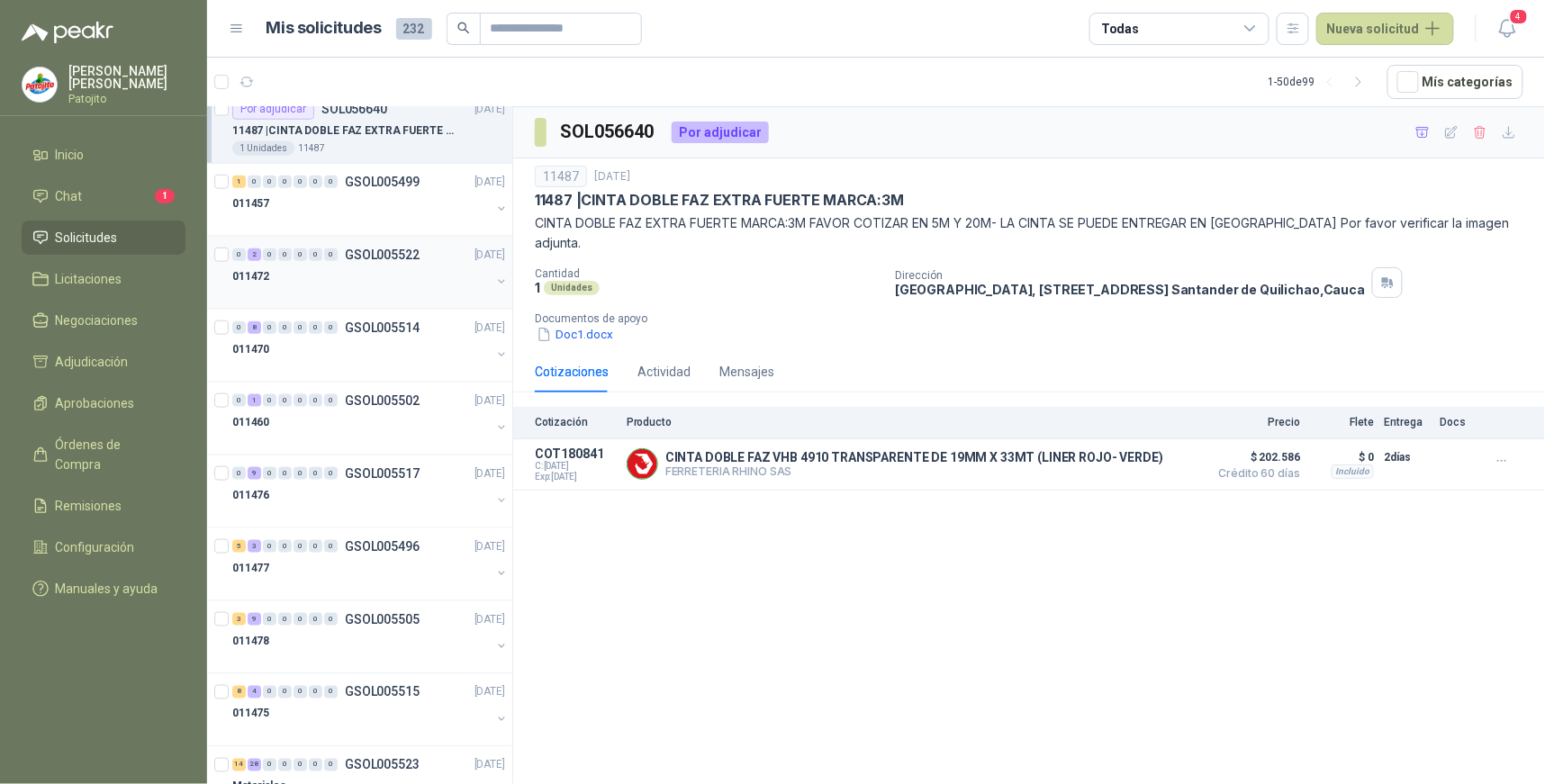
click at [335, 262] on div "0 2 0 0 0 0 0 GSOL005522 [DATE]" at bounding box center [370, 255] width 277 height 22
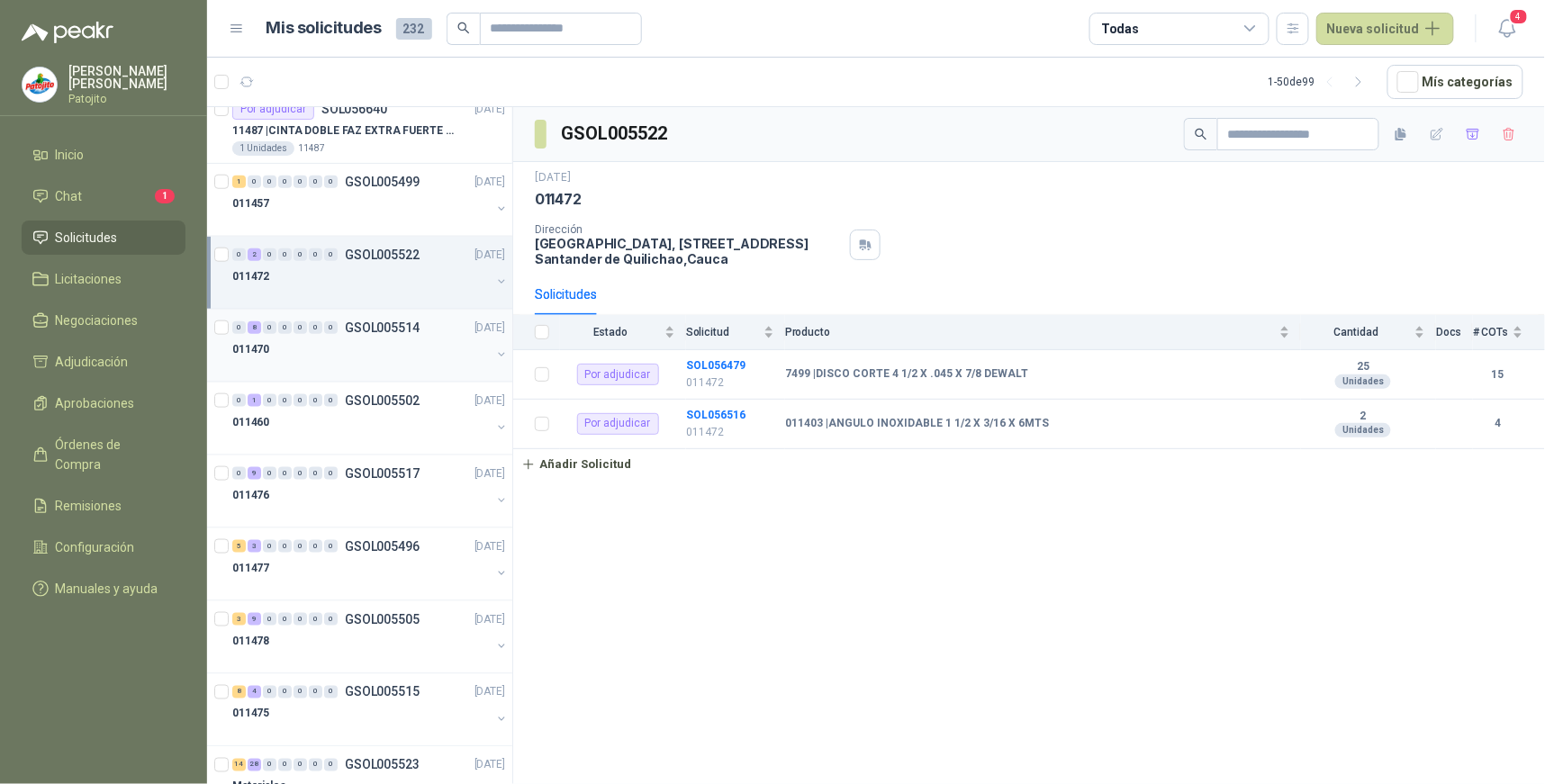
click at [250, 330] on div "8" at bounding box center [255, 328] width 14 height 13
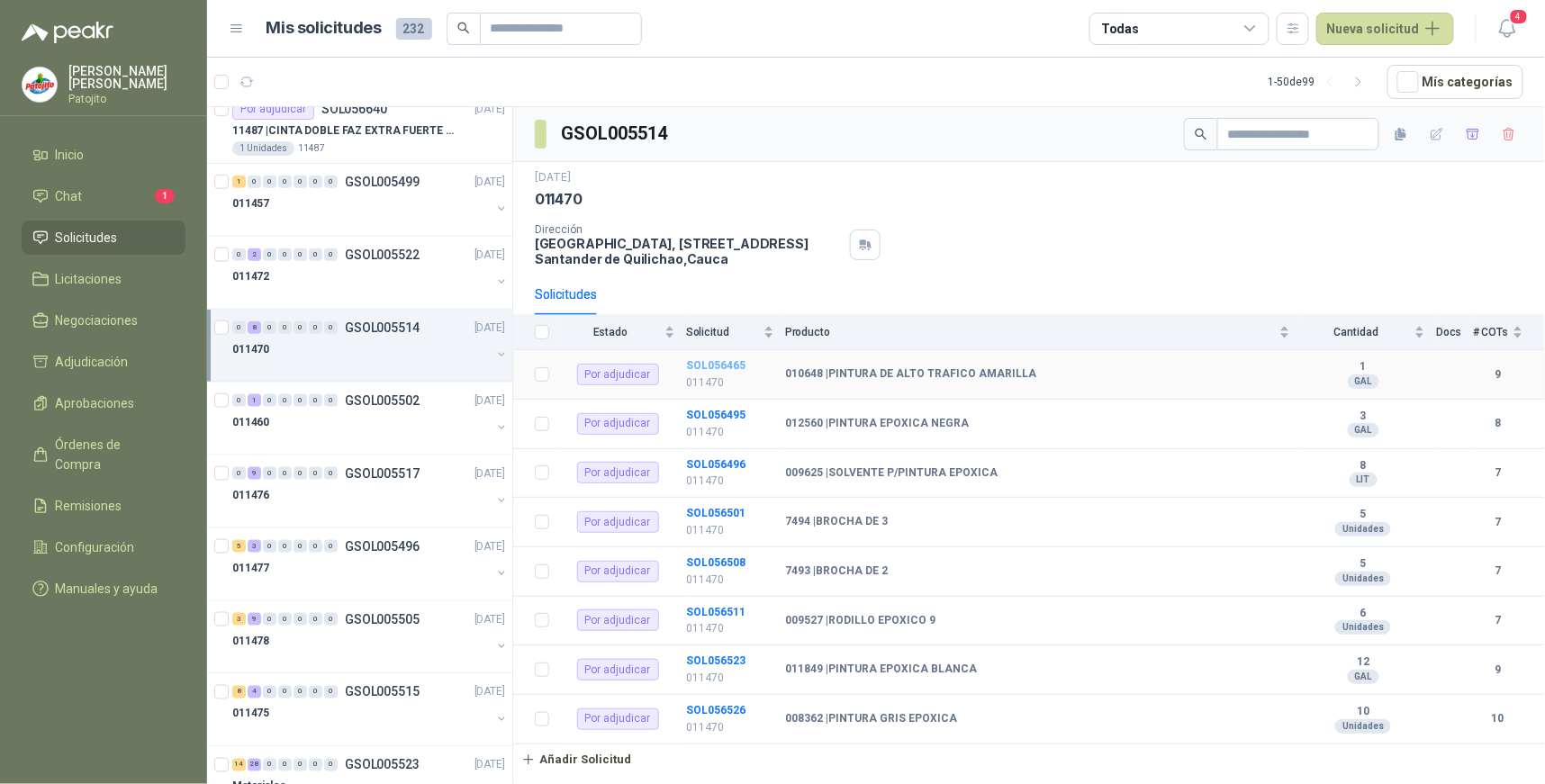
click at [733, 365] on b "SOL056465" at bounding box center [715, 365] width 59 height 13
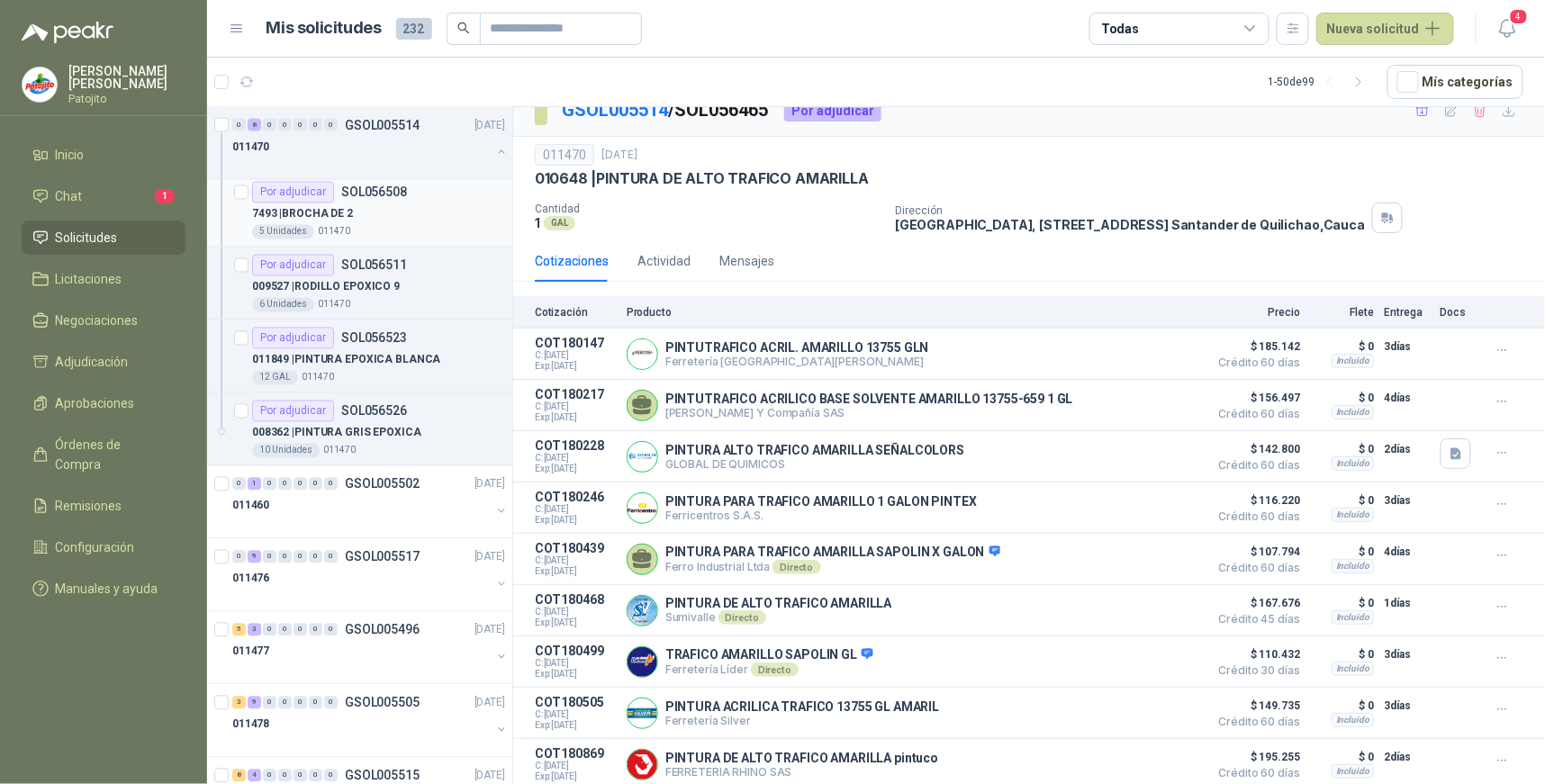
scroll to position [1100, 0]
click at [258, 483] on div "1" at bounding box center [255, 483] width 14 height 13
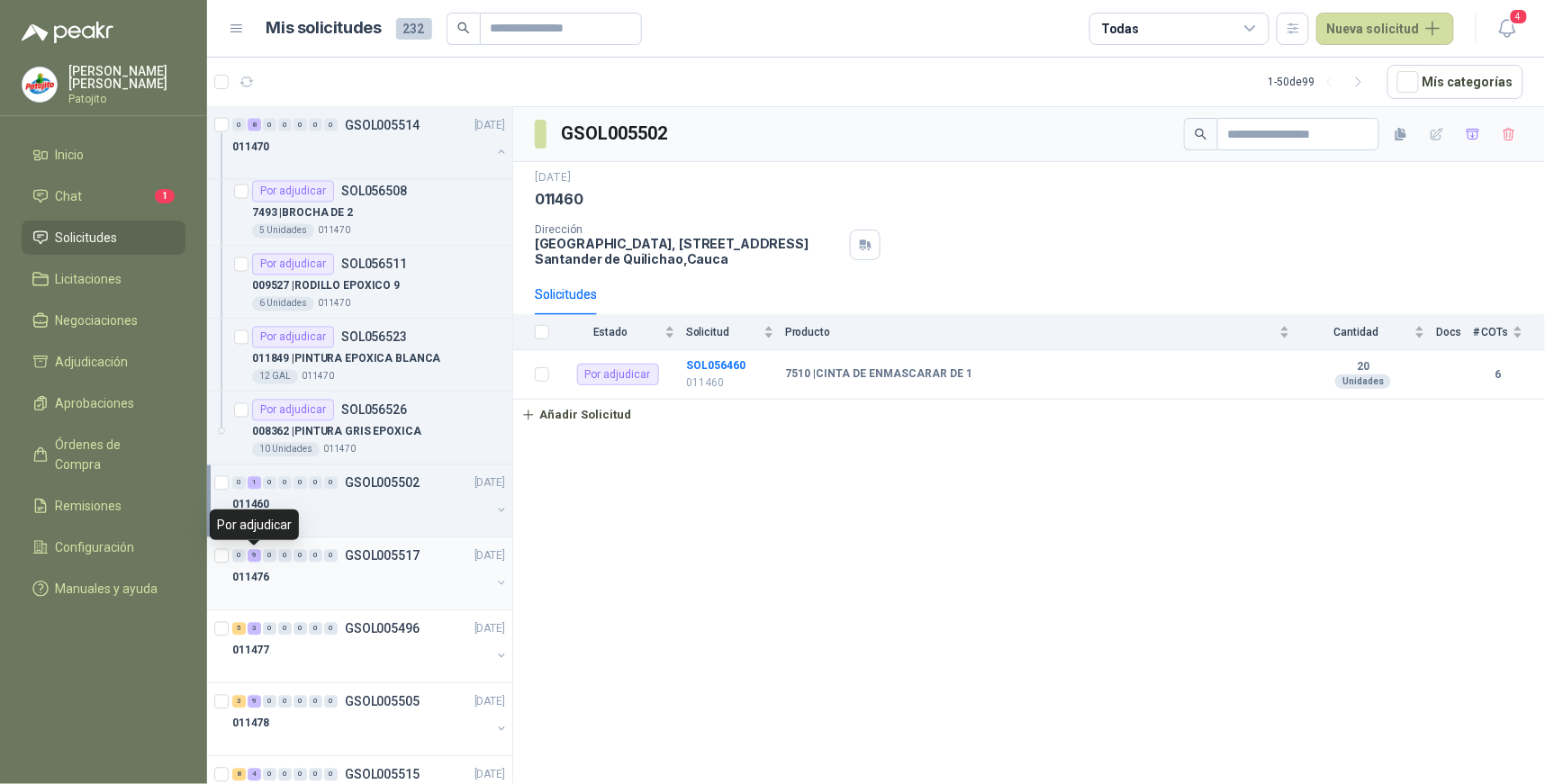
click at [260, 562] on div "9" at bounding box center [255, 556] width 14 height 13
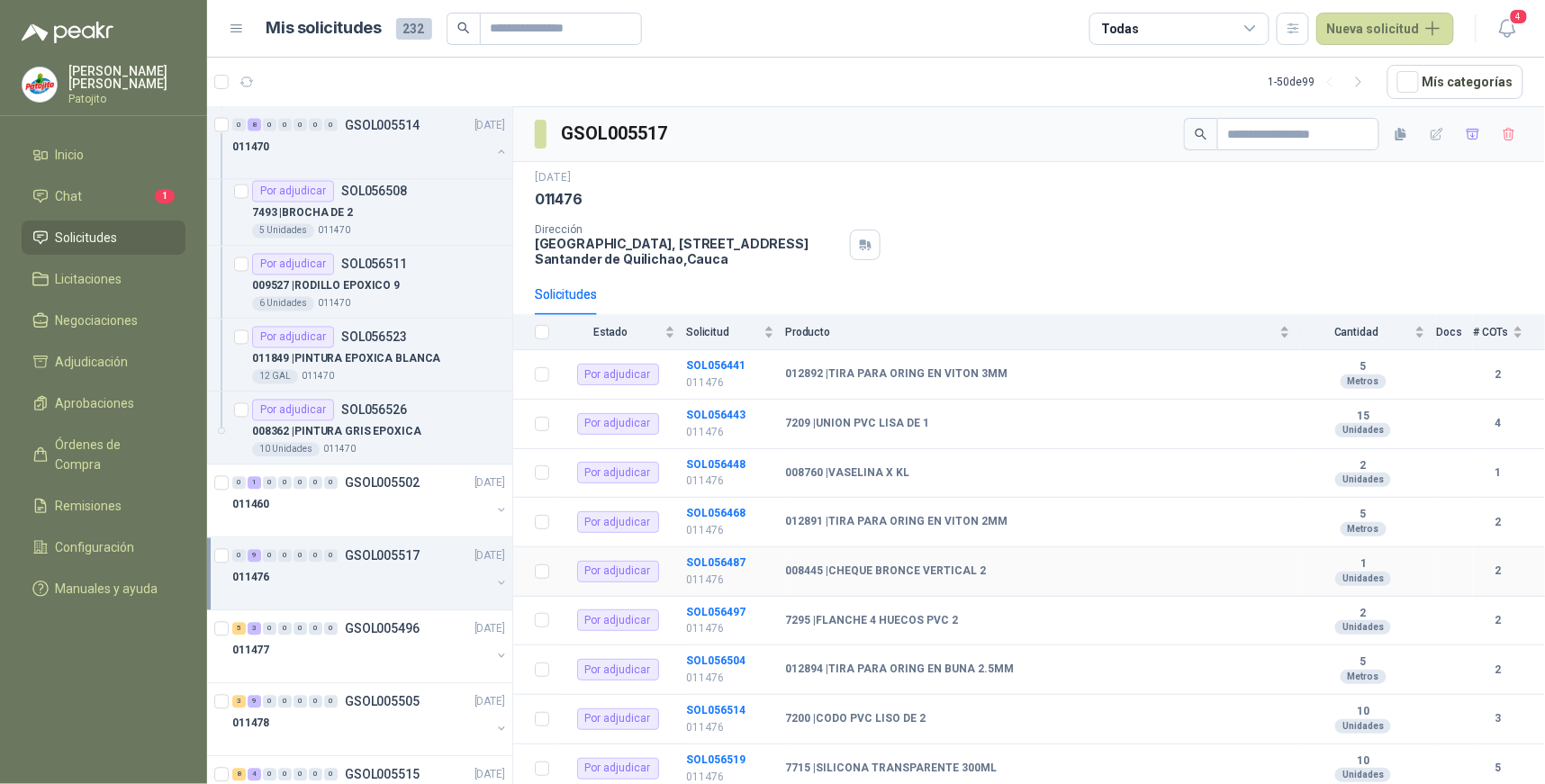
scroll to position [33, 0]
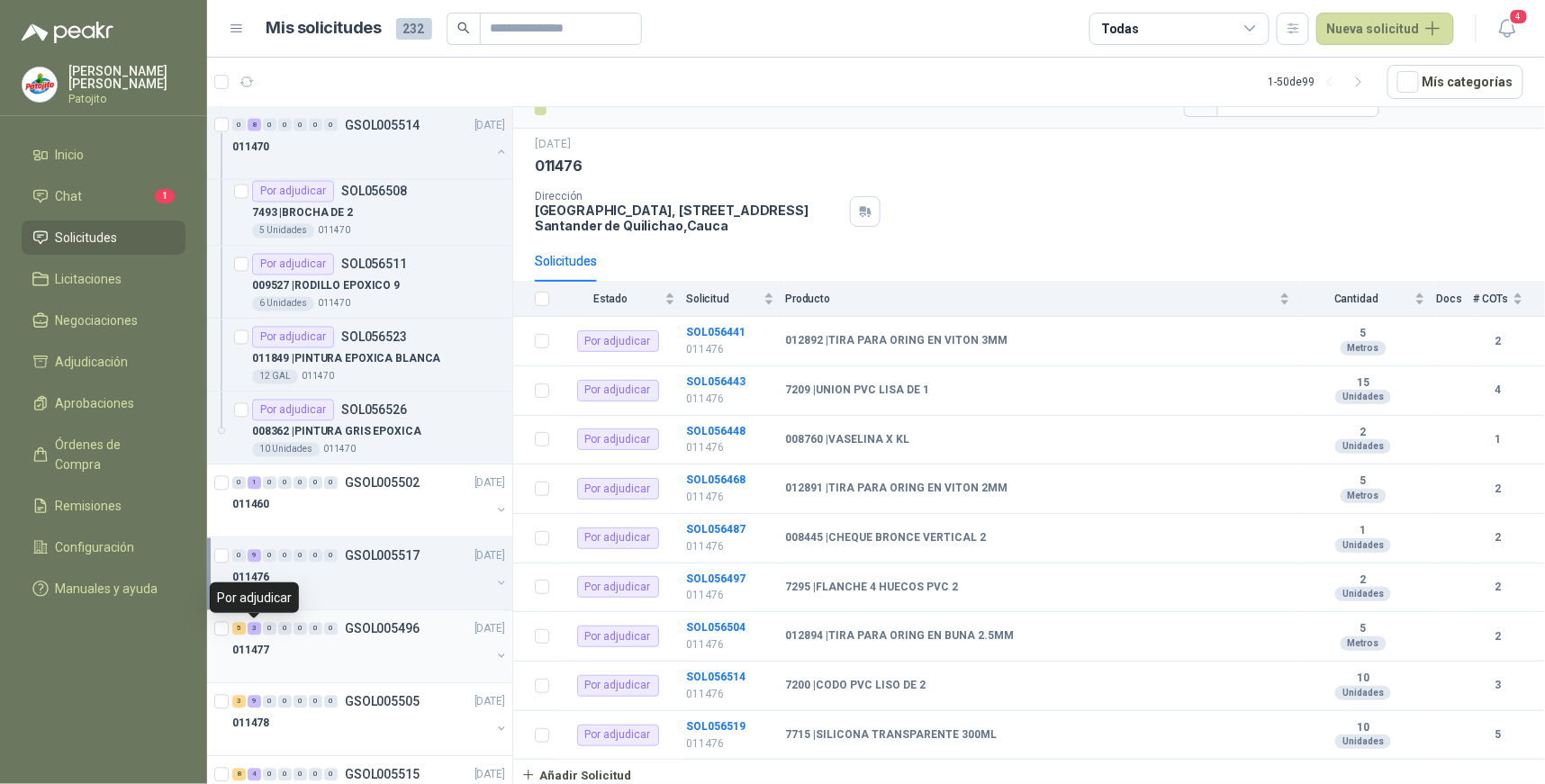
click at [255, 629] on div "3" at bounding box center [255, 629] width 14 height 13
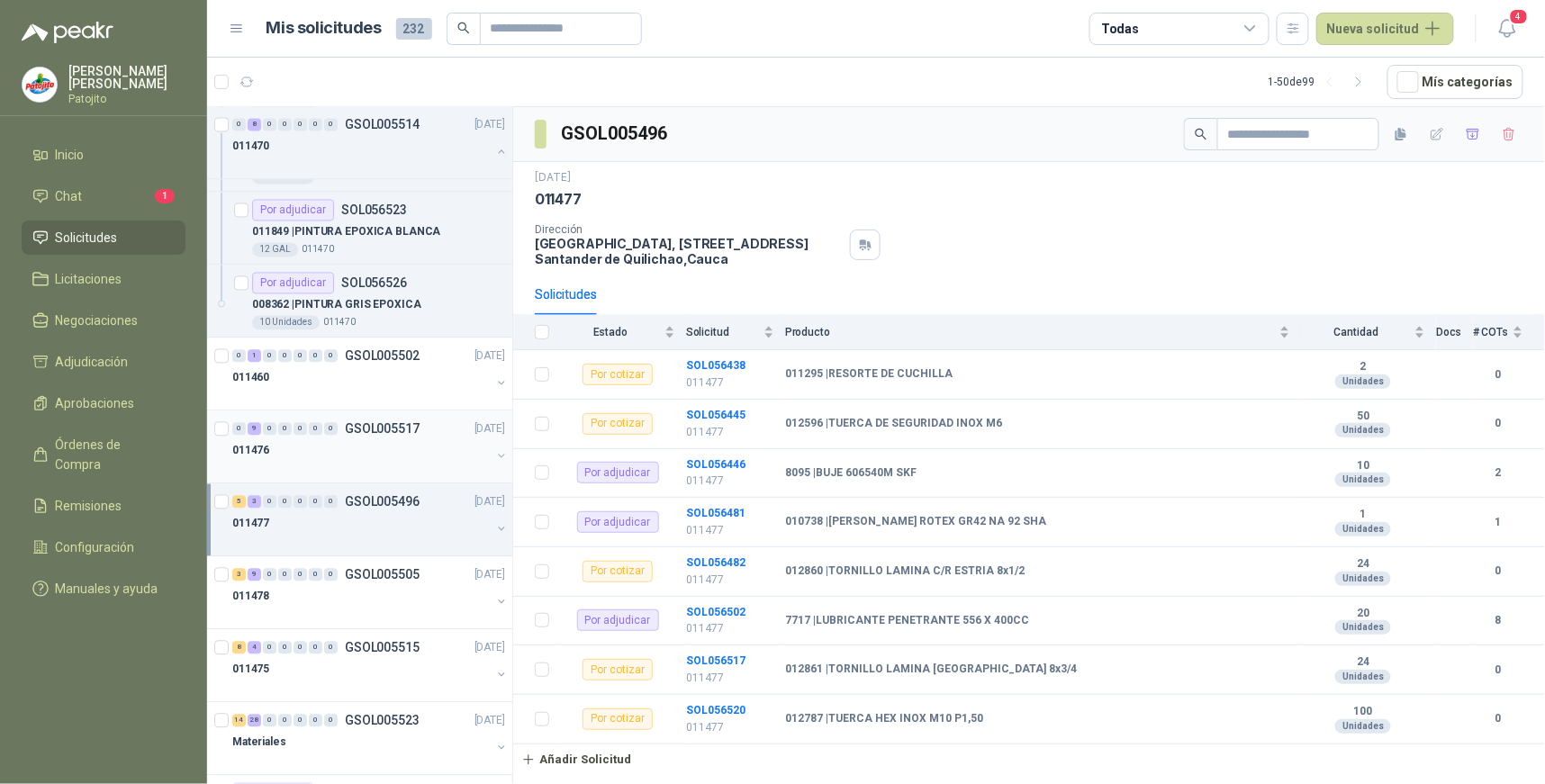
scroll to position [1300, 0]
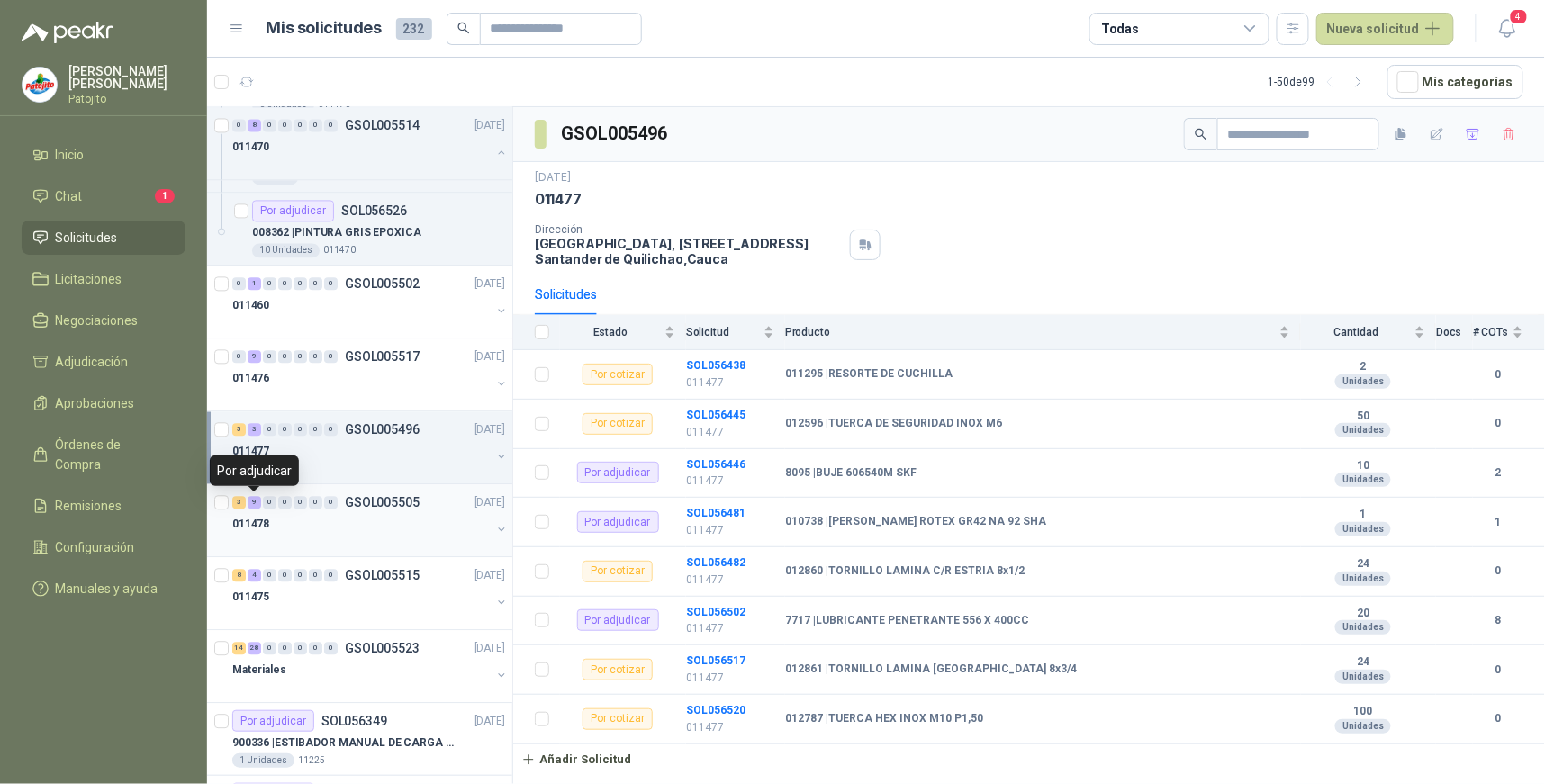
click at [256, 503] on div "9" at bounding box center [255, 502] width 14 height 13
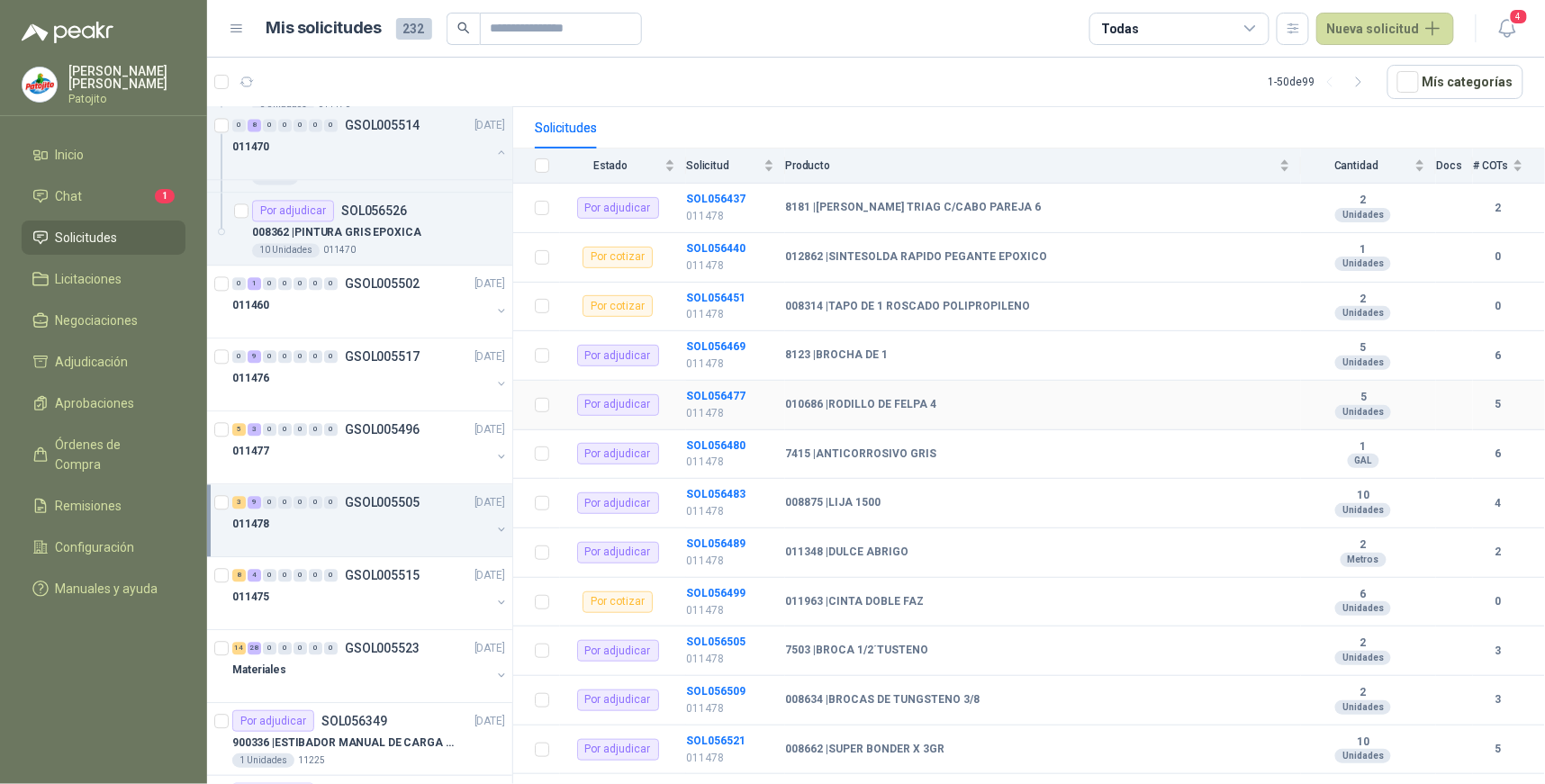
scroll to position [182, 0]
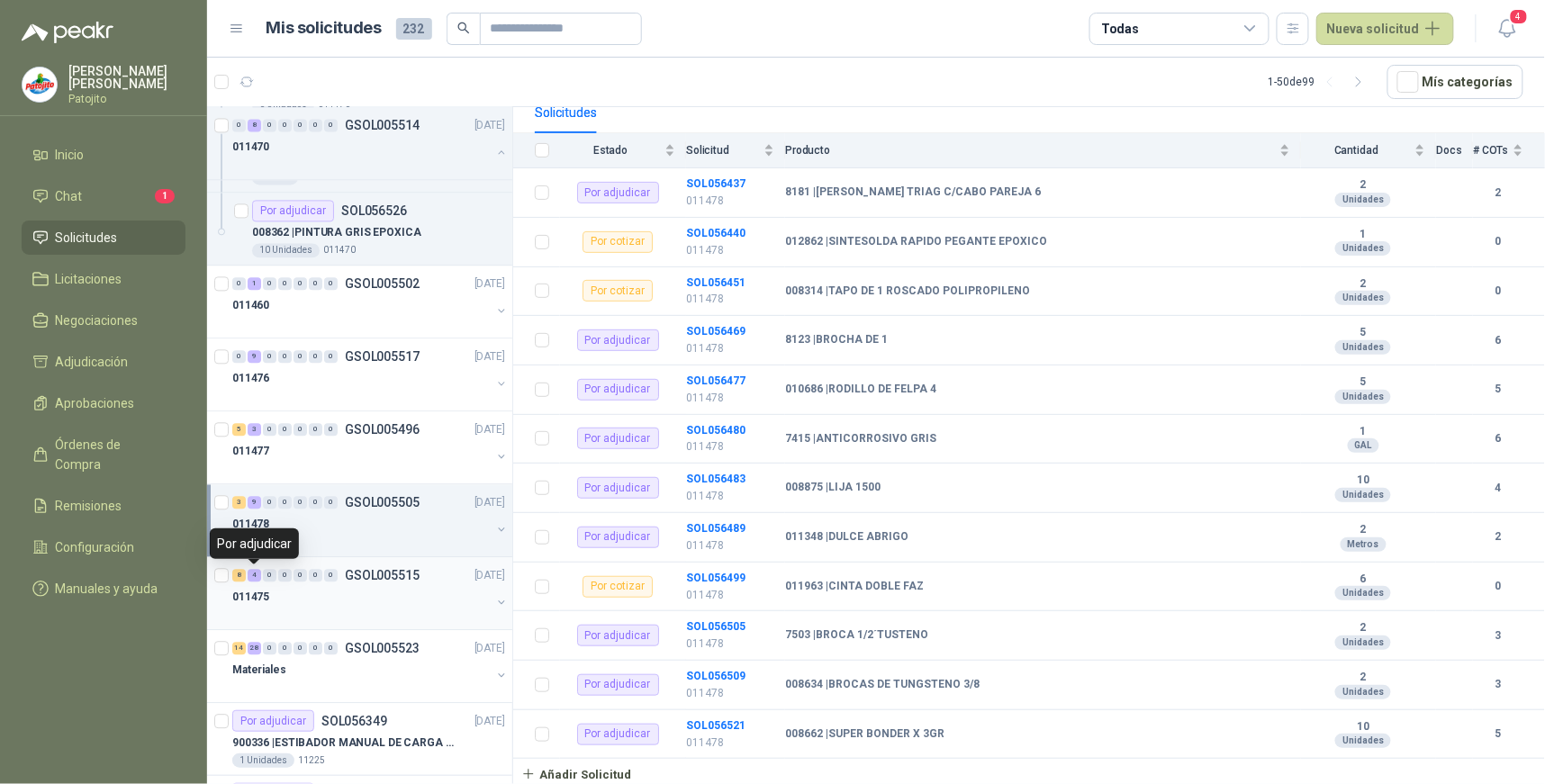
click at [256, 572] on div "4" at bounding box center [255, 574] width 14 height 13
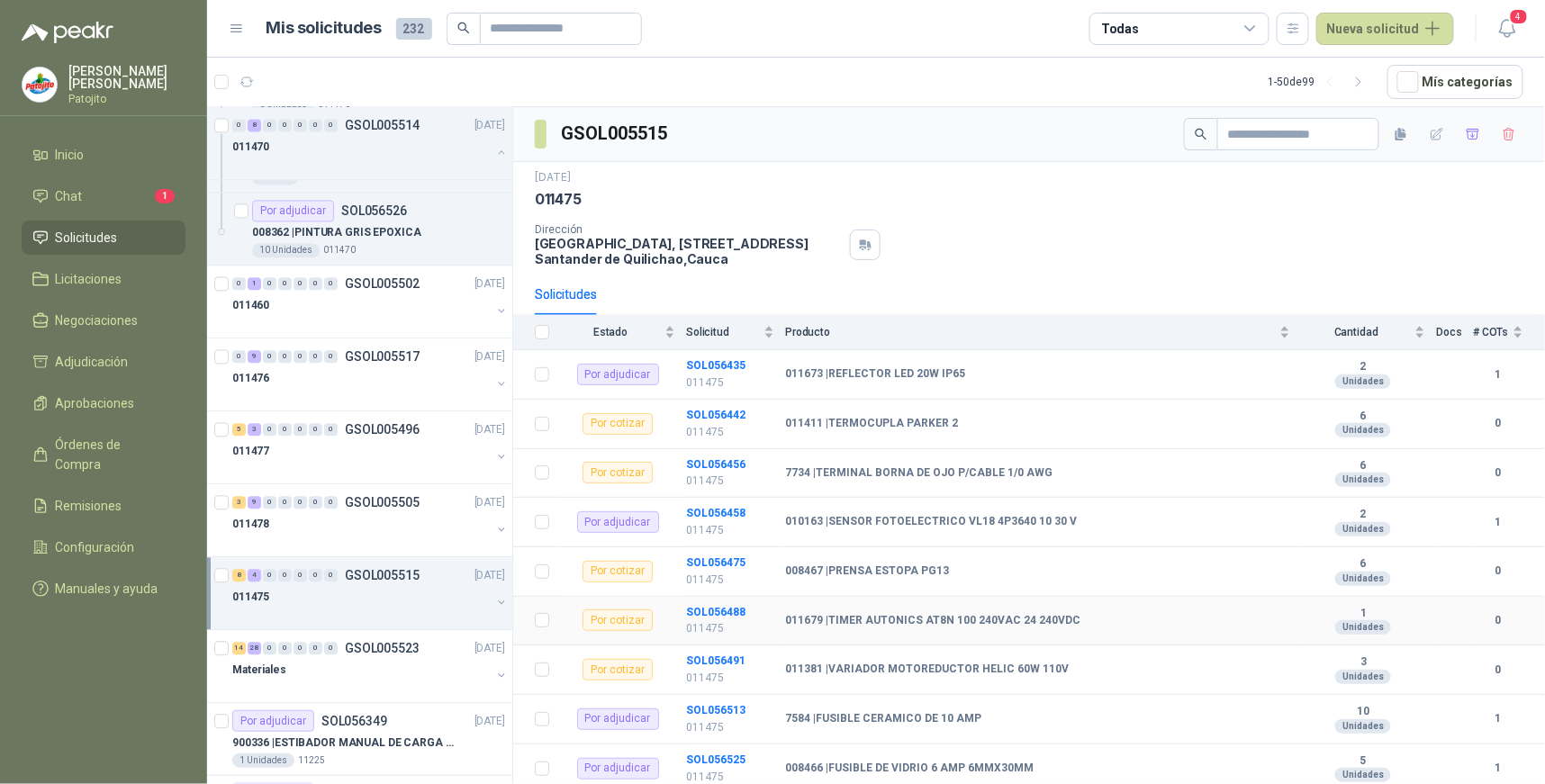
scroll to position [182, 0]
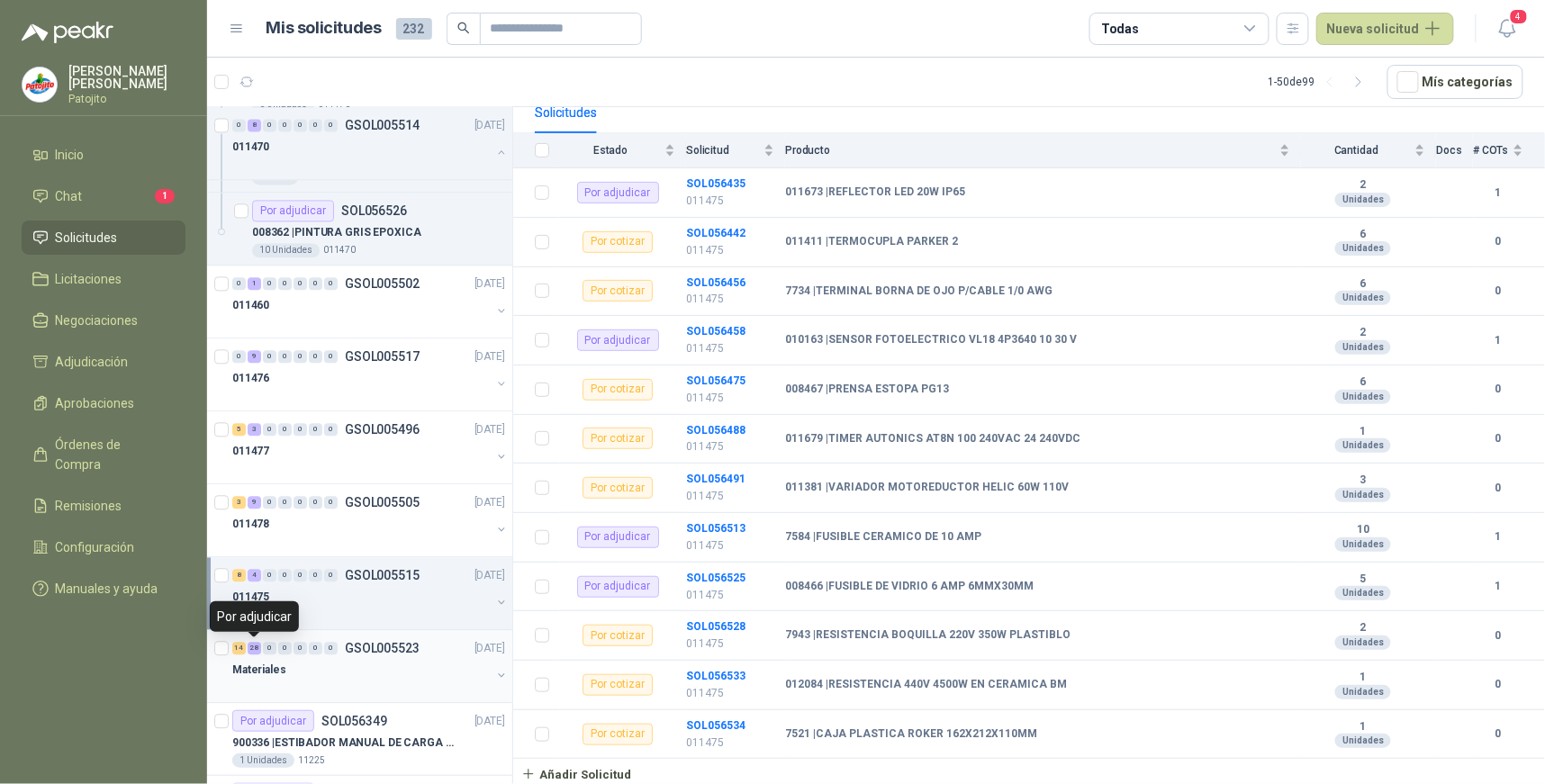
click at [255, 645] on div "28" at bounding box center [255, 648] width 14 height 13
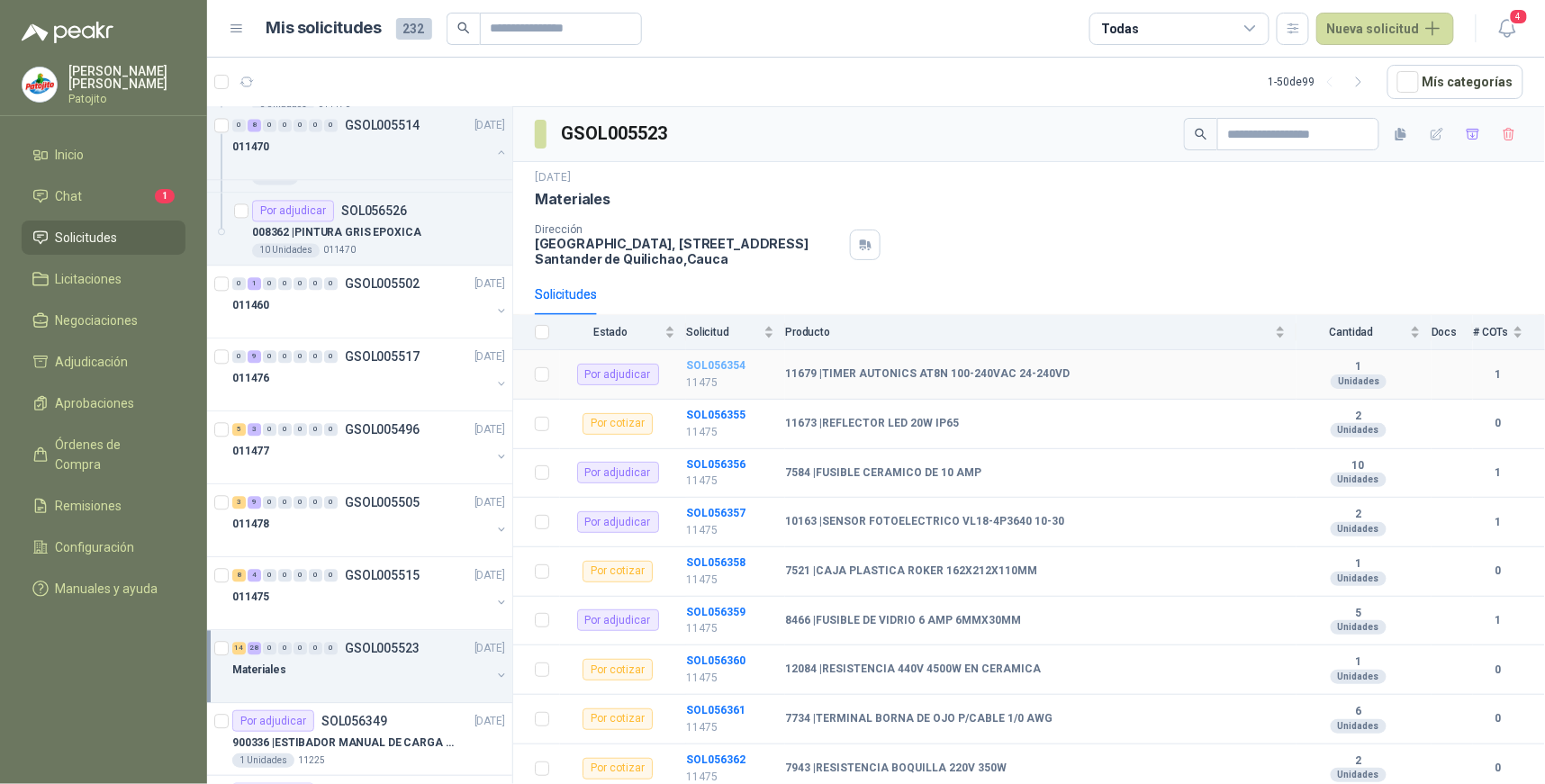
click at [704, 362] on b "SOL056354" at bounding box center [715, 365] width 59 height 13
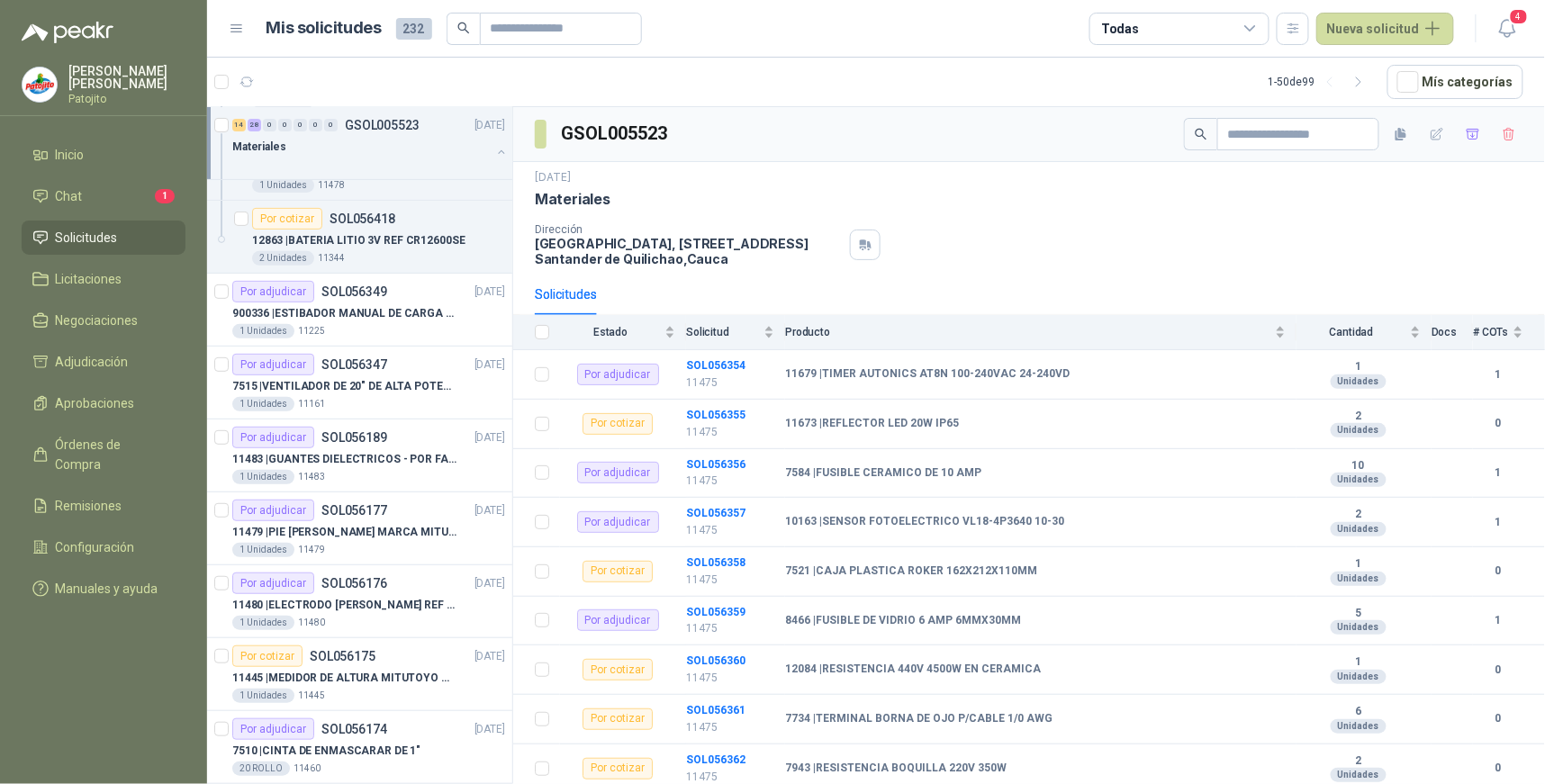
scroll to position [4801, 0]
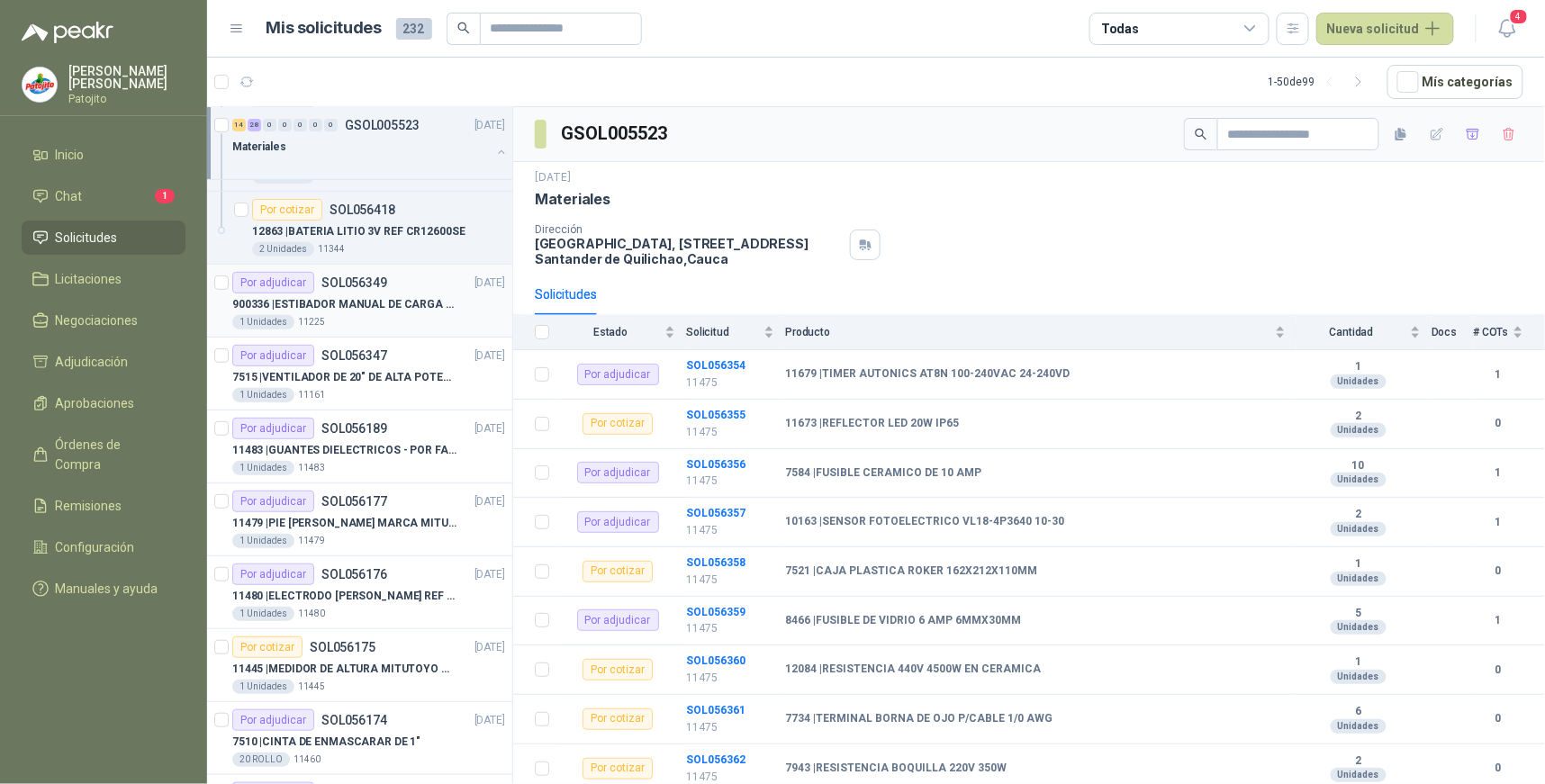
click at [382, 289] on p "SOL056349" at bounding box center [354, 282] width 66 height 13
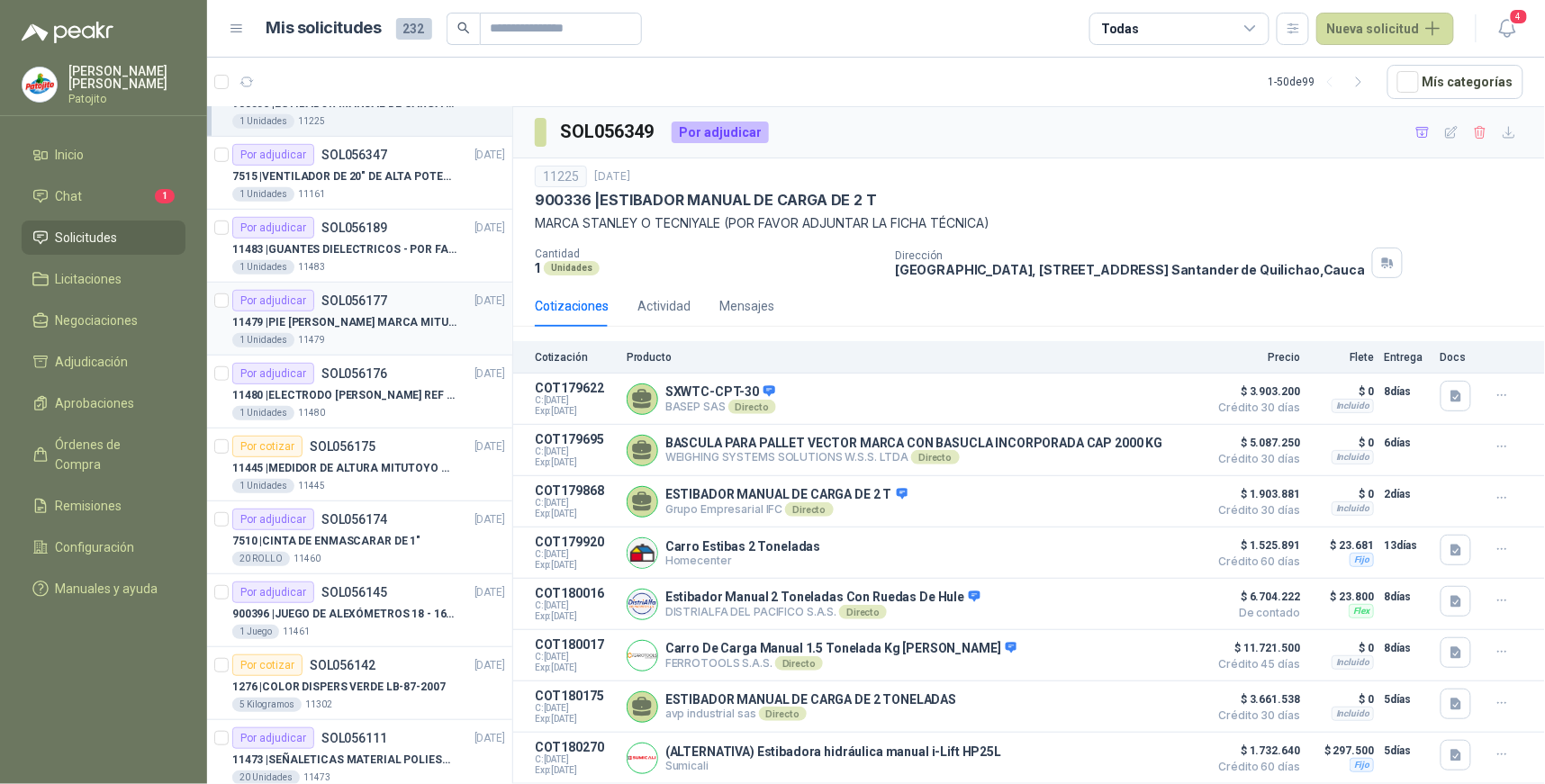
scroll to position [5100, 0]
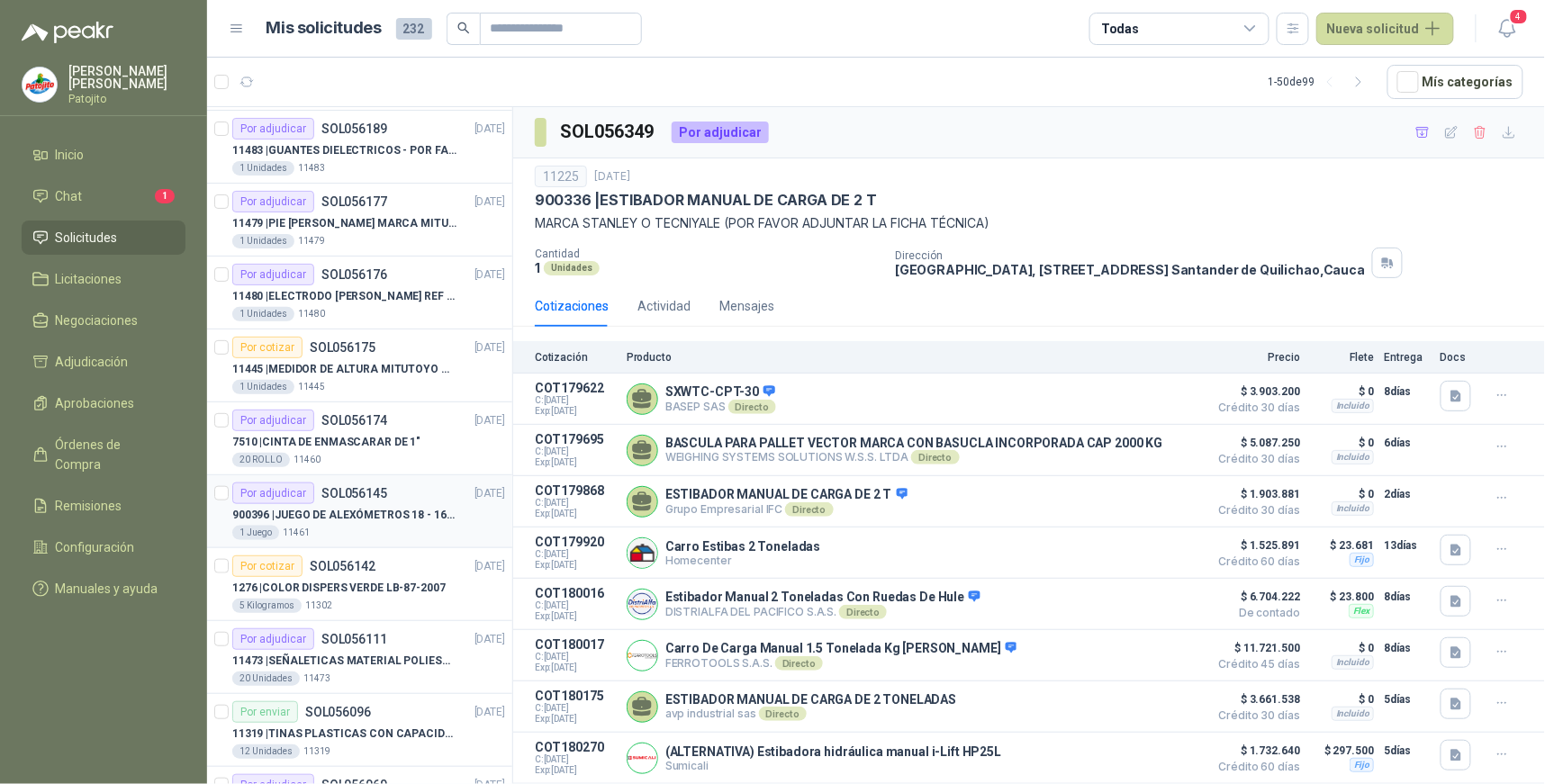
click at [334, 498] on p "SOL056145" at bounding box center [354, 493] width 66 height 13
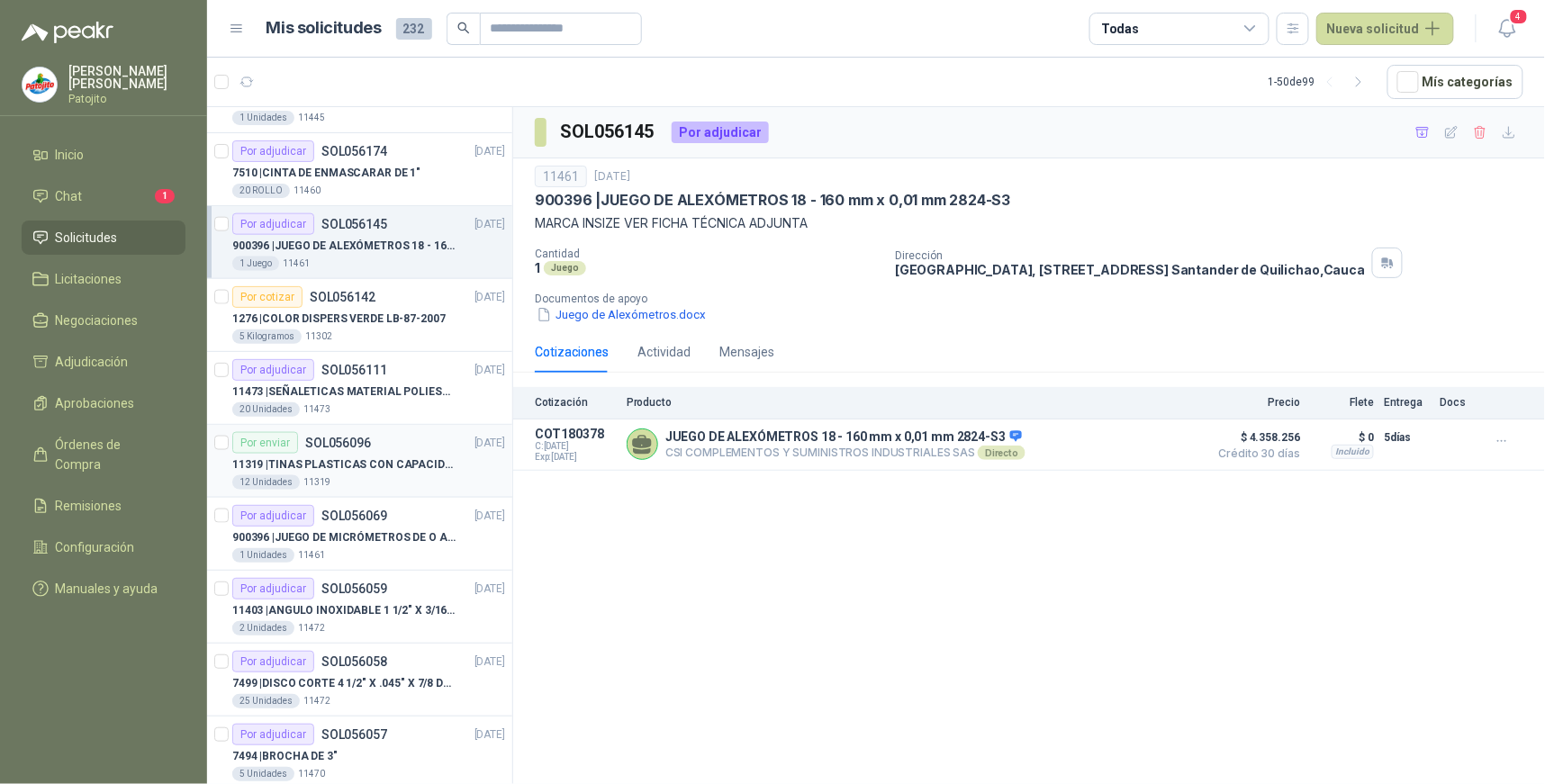
scroll to position [5401, 0]
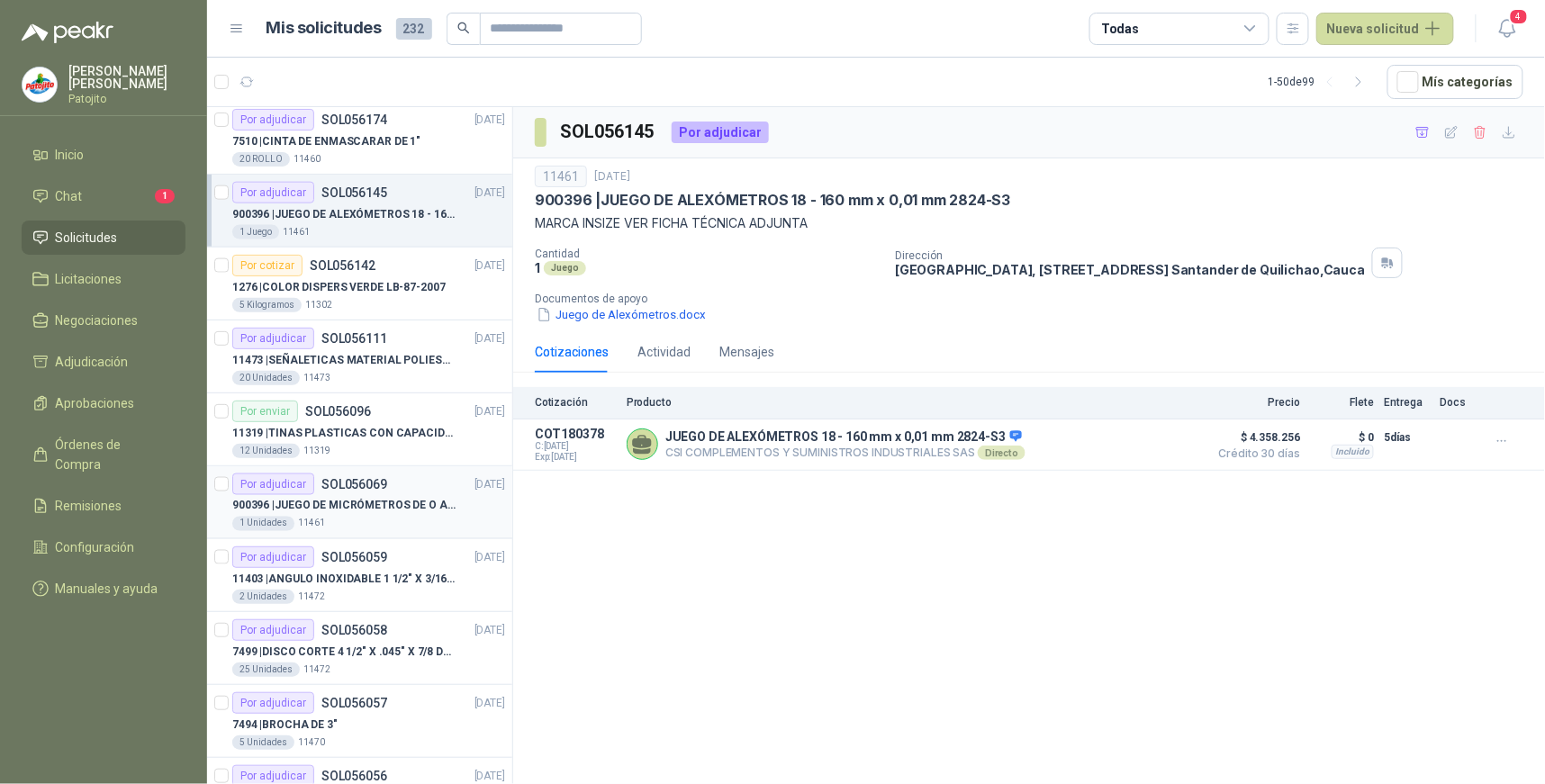
click at [371, 490] on p "SOL056069" at bounding box center [354, 484] width 66 height 13
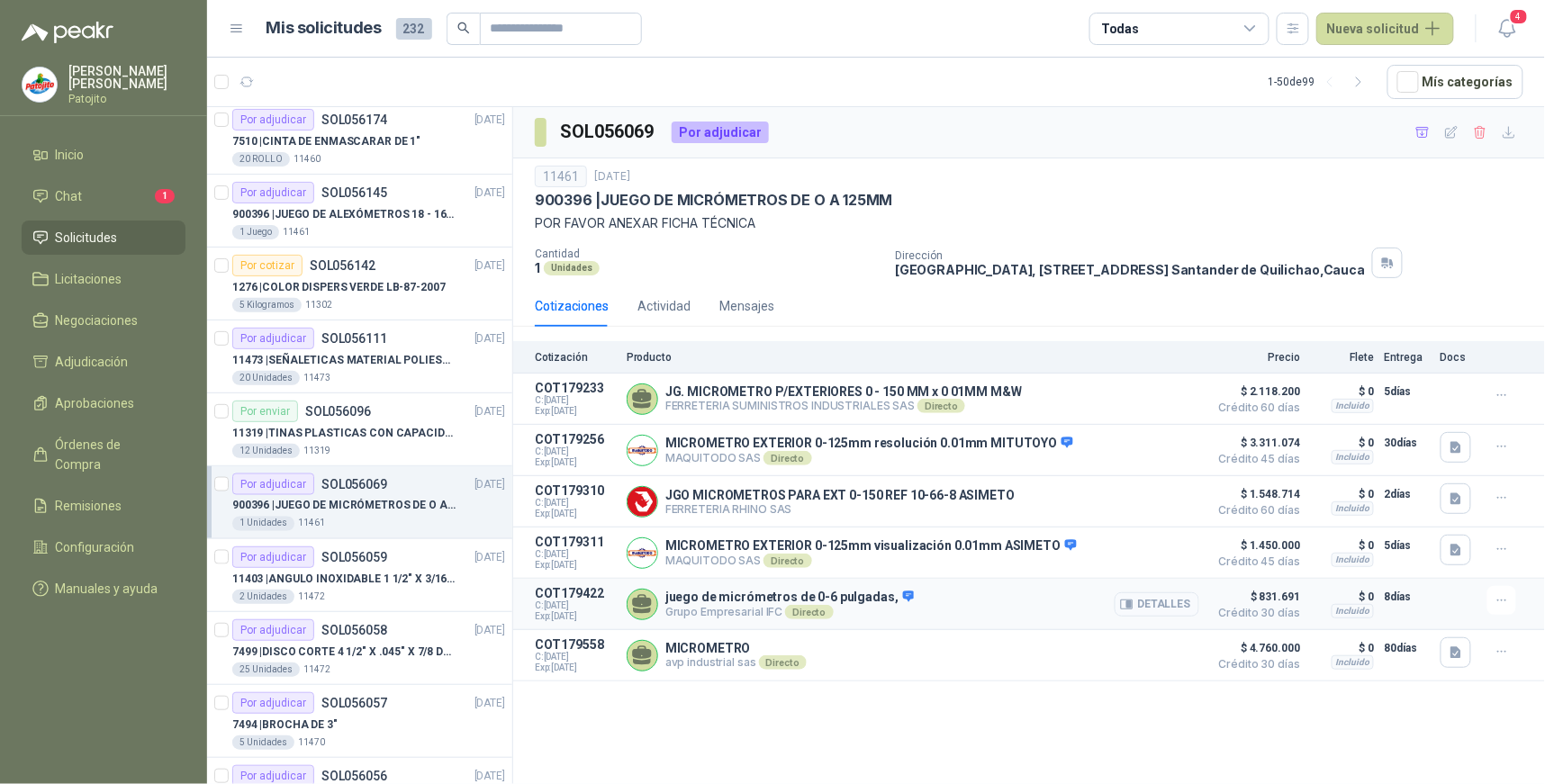
click at [1153, 607] on button "Detalles" at bounding box center [1157, 604] width 85 height 25
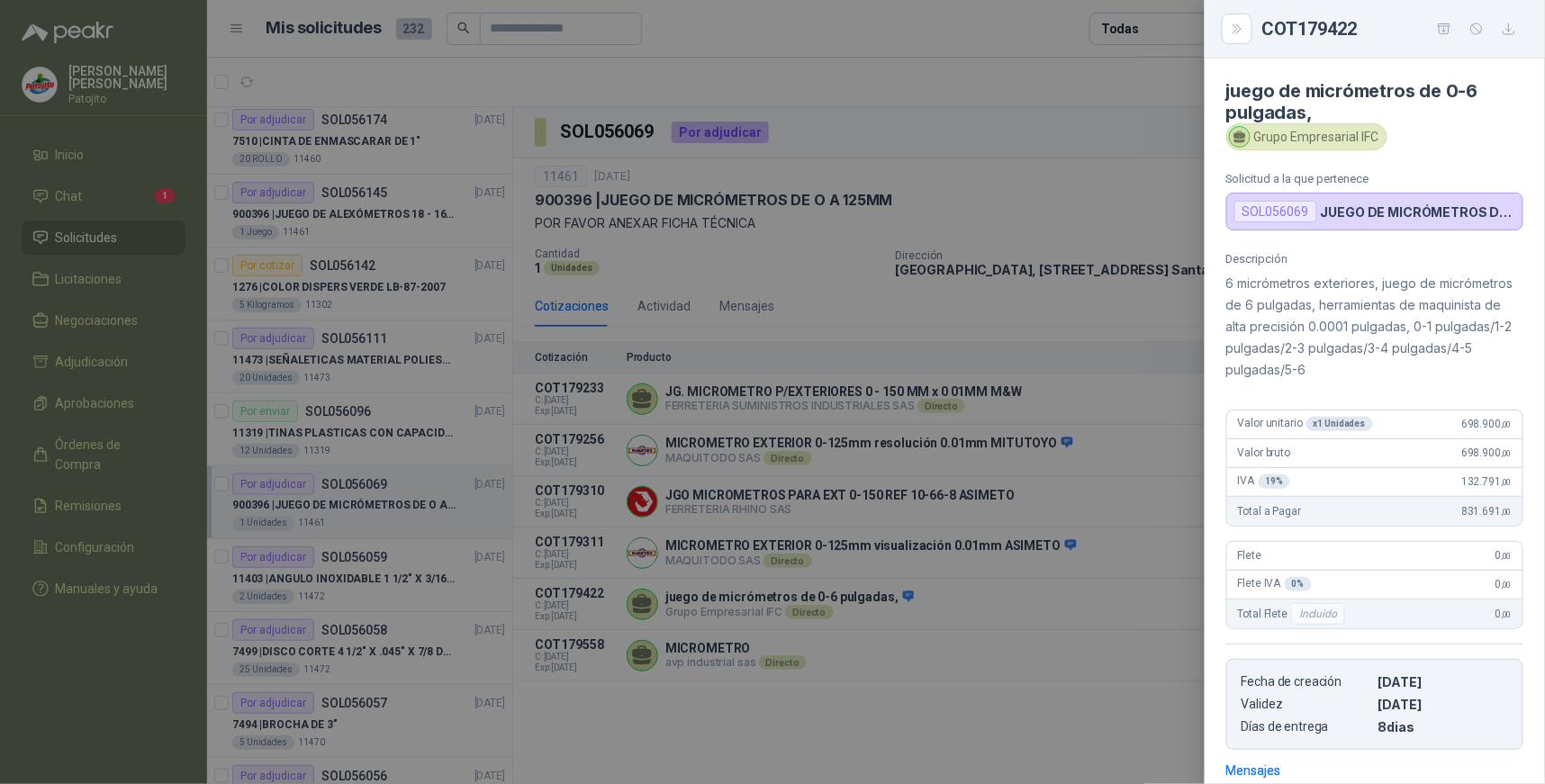
scroll to position [257, 0]
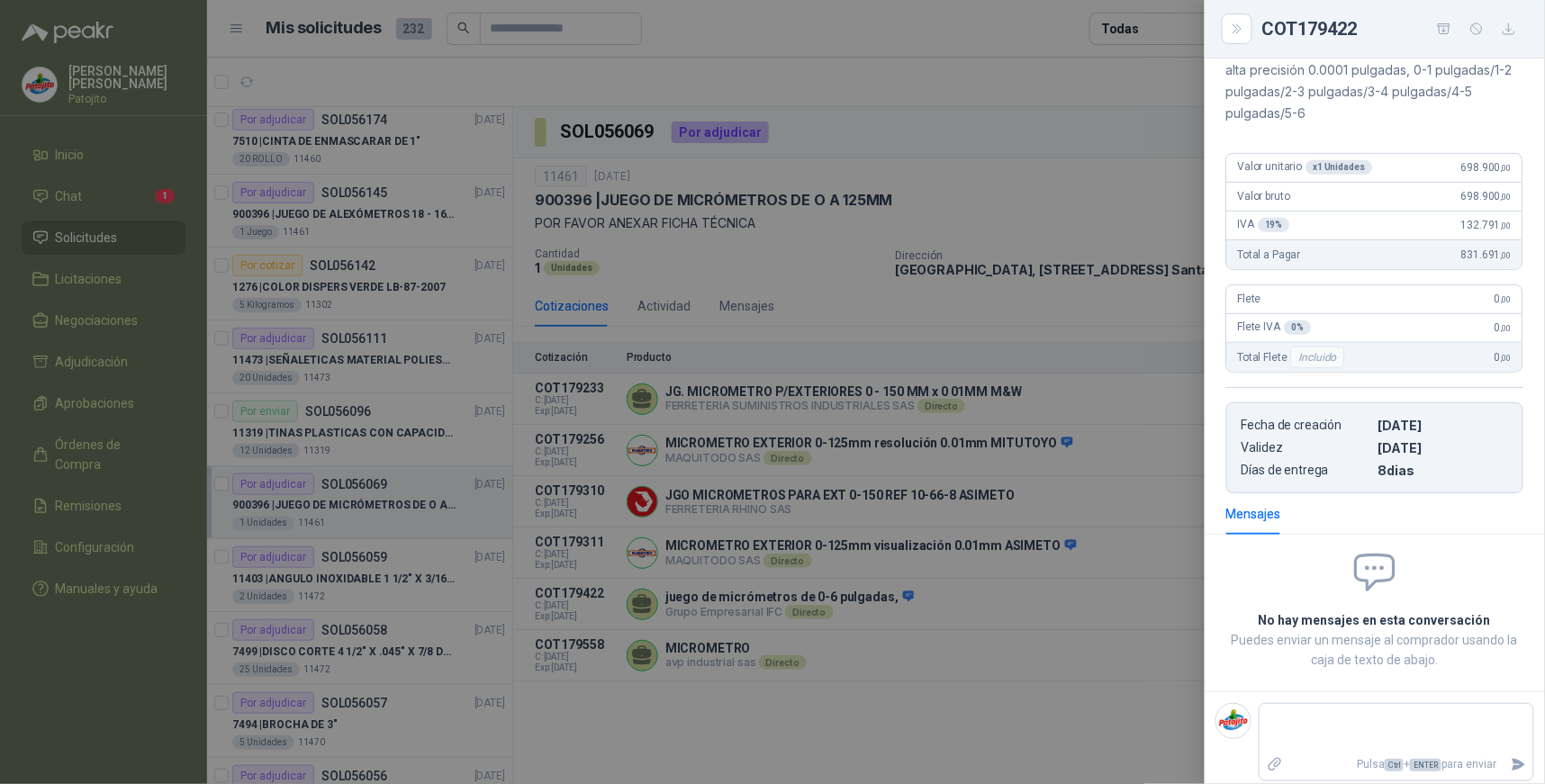
click at [895, 696] on div at bounding box center [772, 392] width 1545 height 784
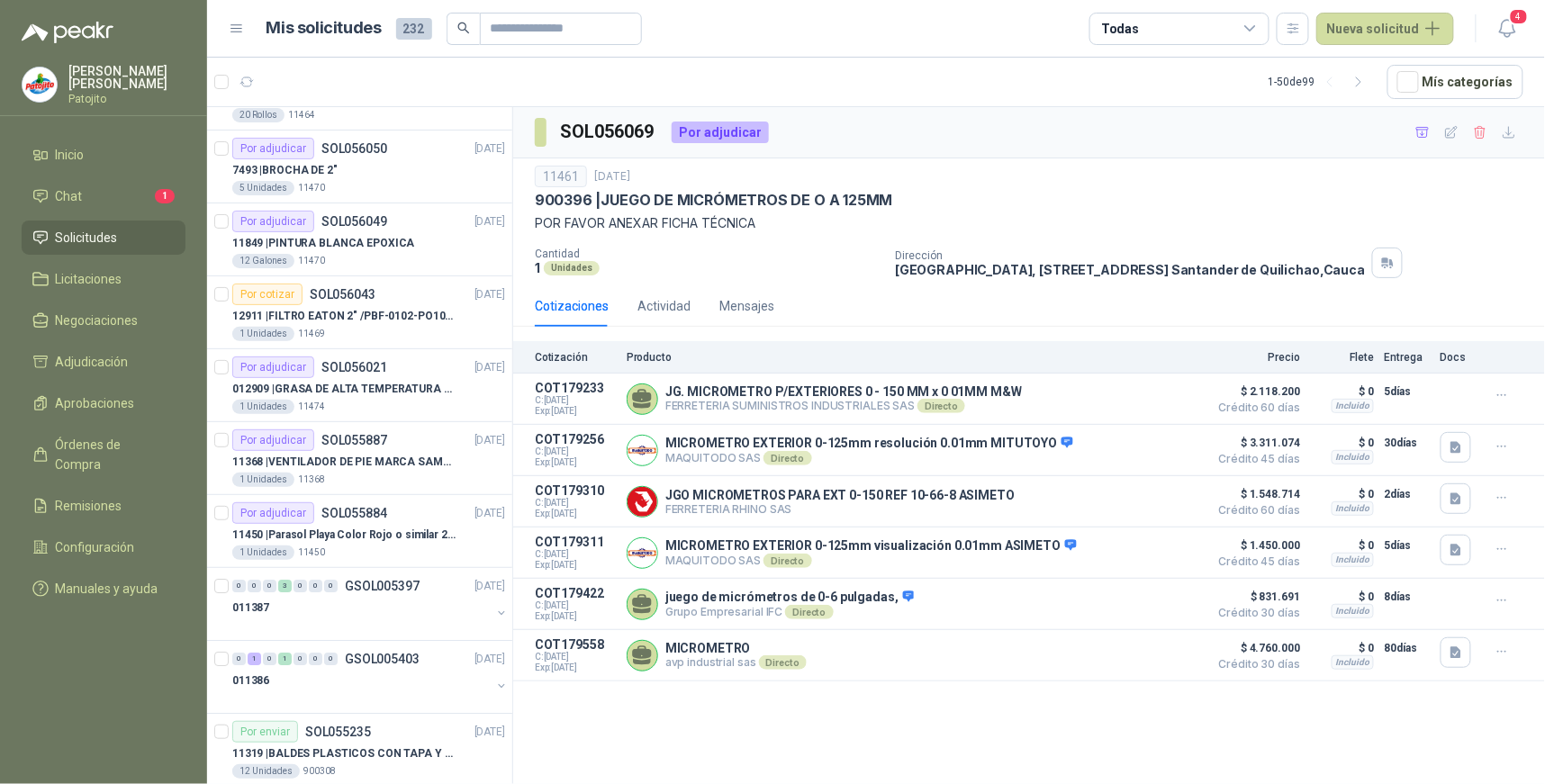
scroll to position [6502, 0]
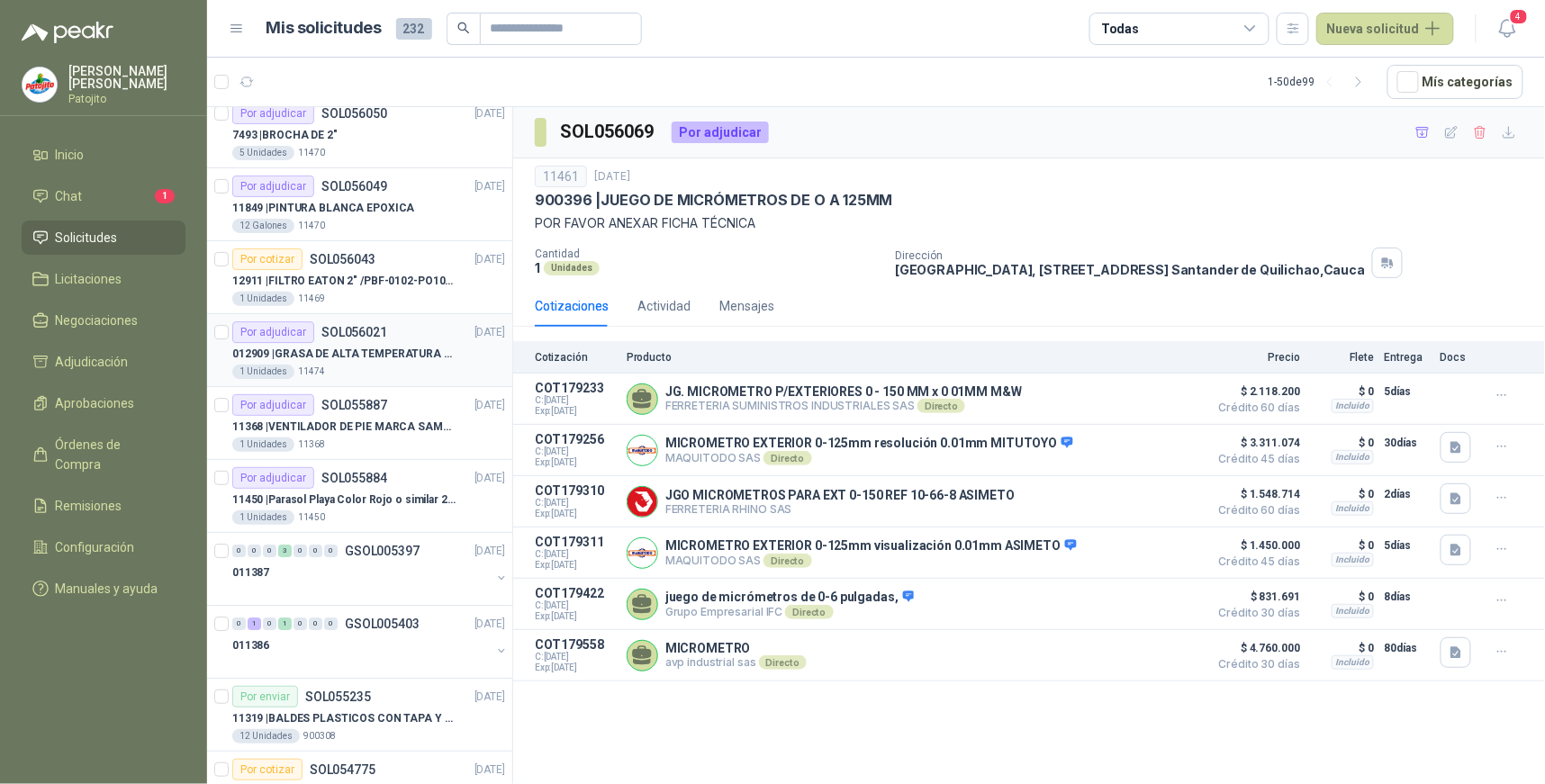
click at [300, 343] on div "Por adjudicar" at bounding box center [273, 332] width 82 height 22
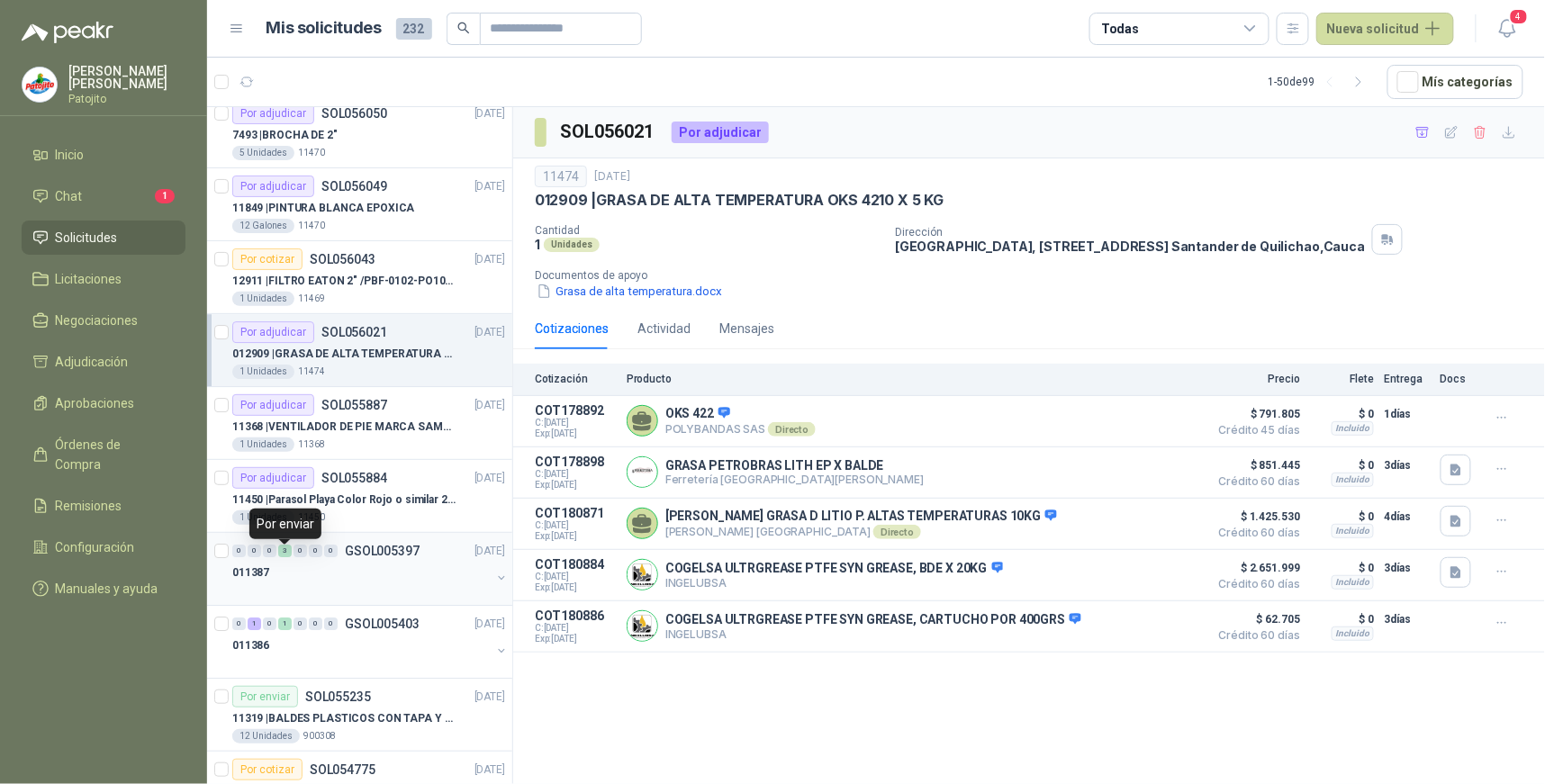
click at [283, 556] on div "3" at bounding box center [285, 551] width 14 height 13
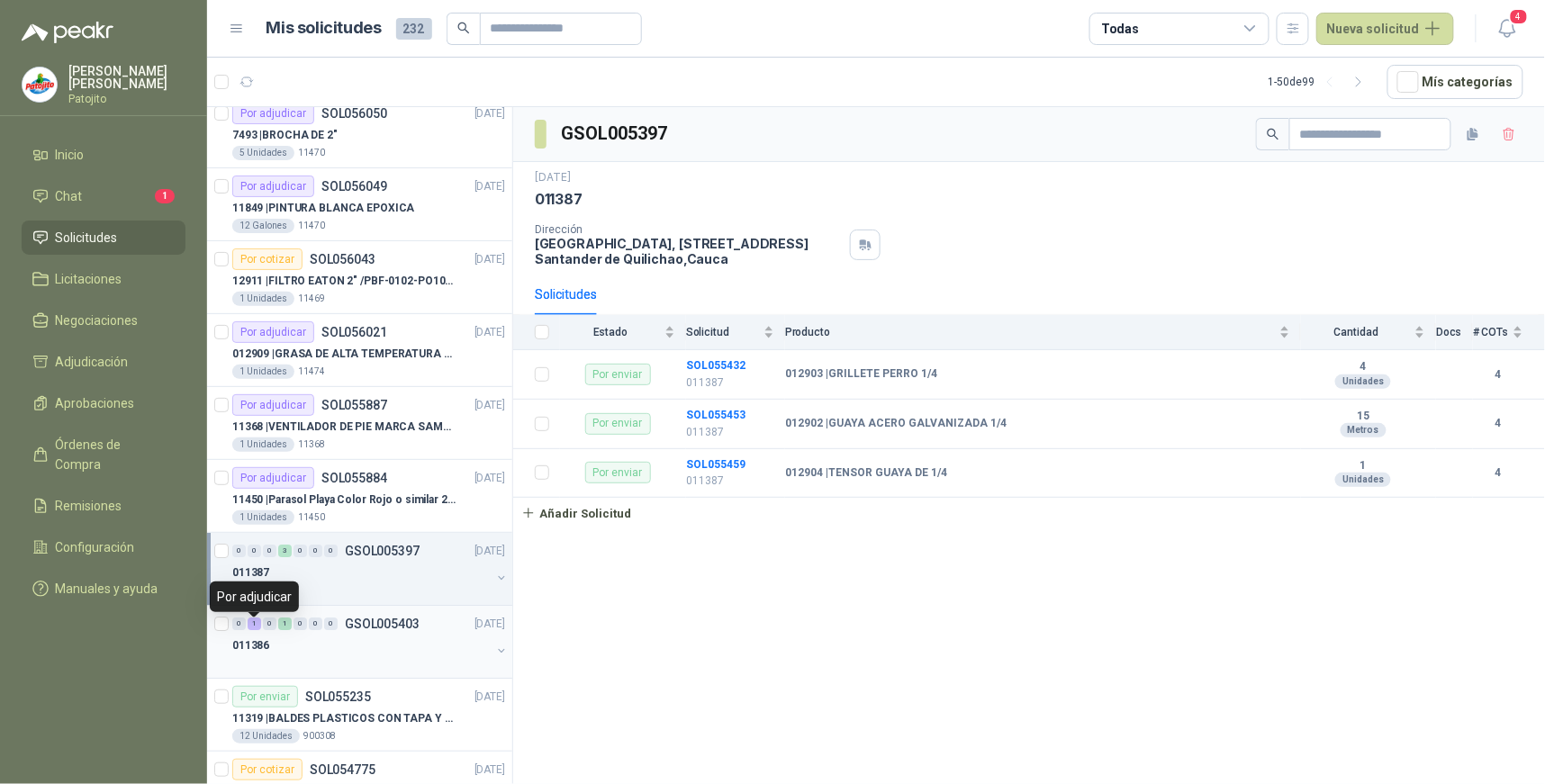
click at [256, 624] on div "1" at bounding box center [255, 624] width 14 height 13
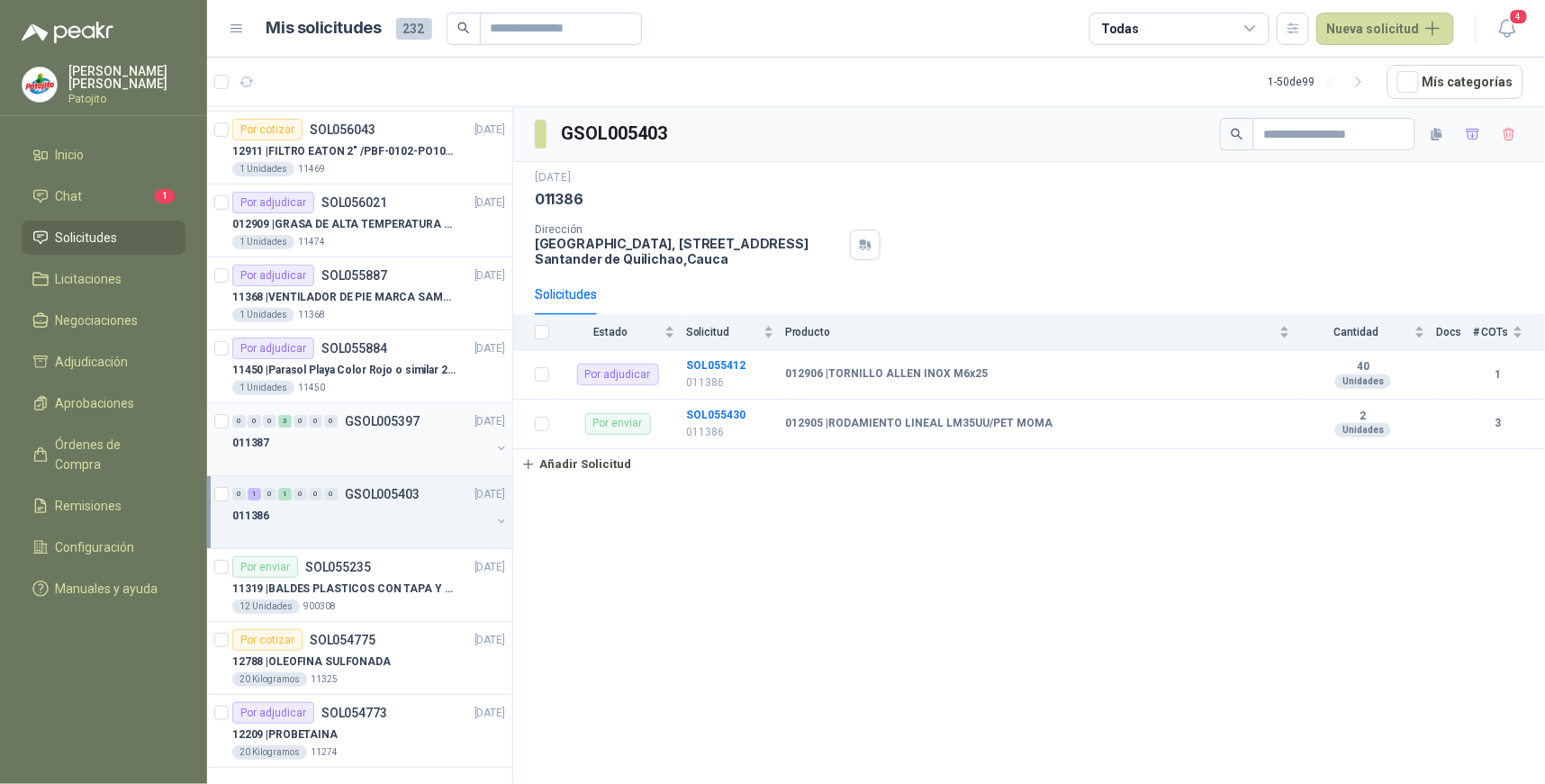
scroll to position [6639, 0]
click at [283, 708] on div "Por adjudicar" at bounding box center [273, 710] width 82 height 22
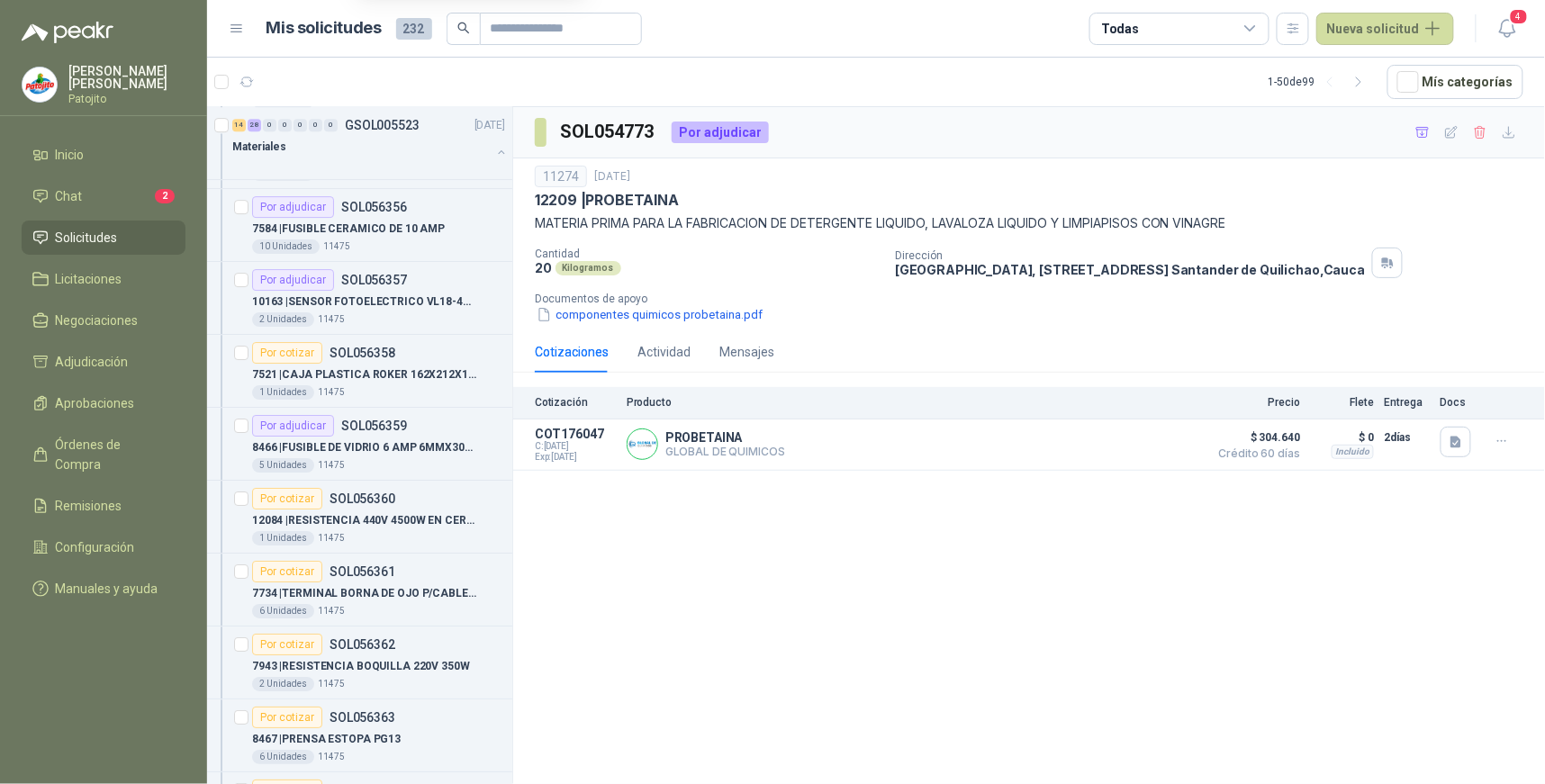
scroll to position [1937, 0]
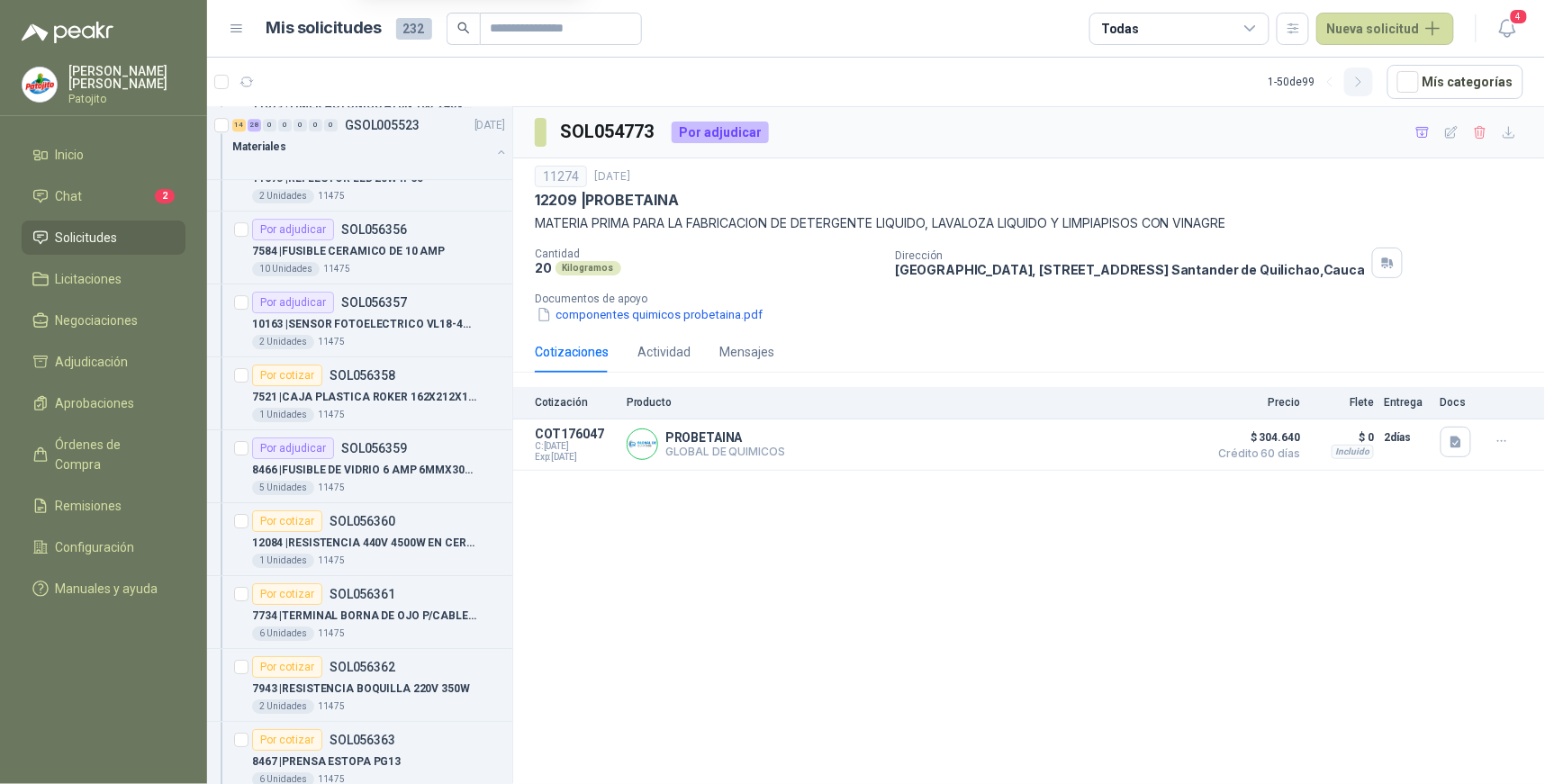
click at [1367, 78] on icon "button" at bounding box center [1360, 83] width 16 height 16
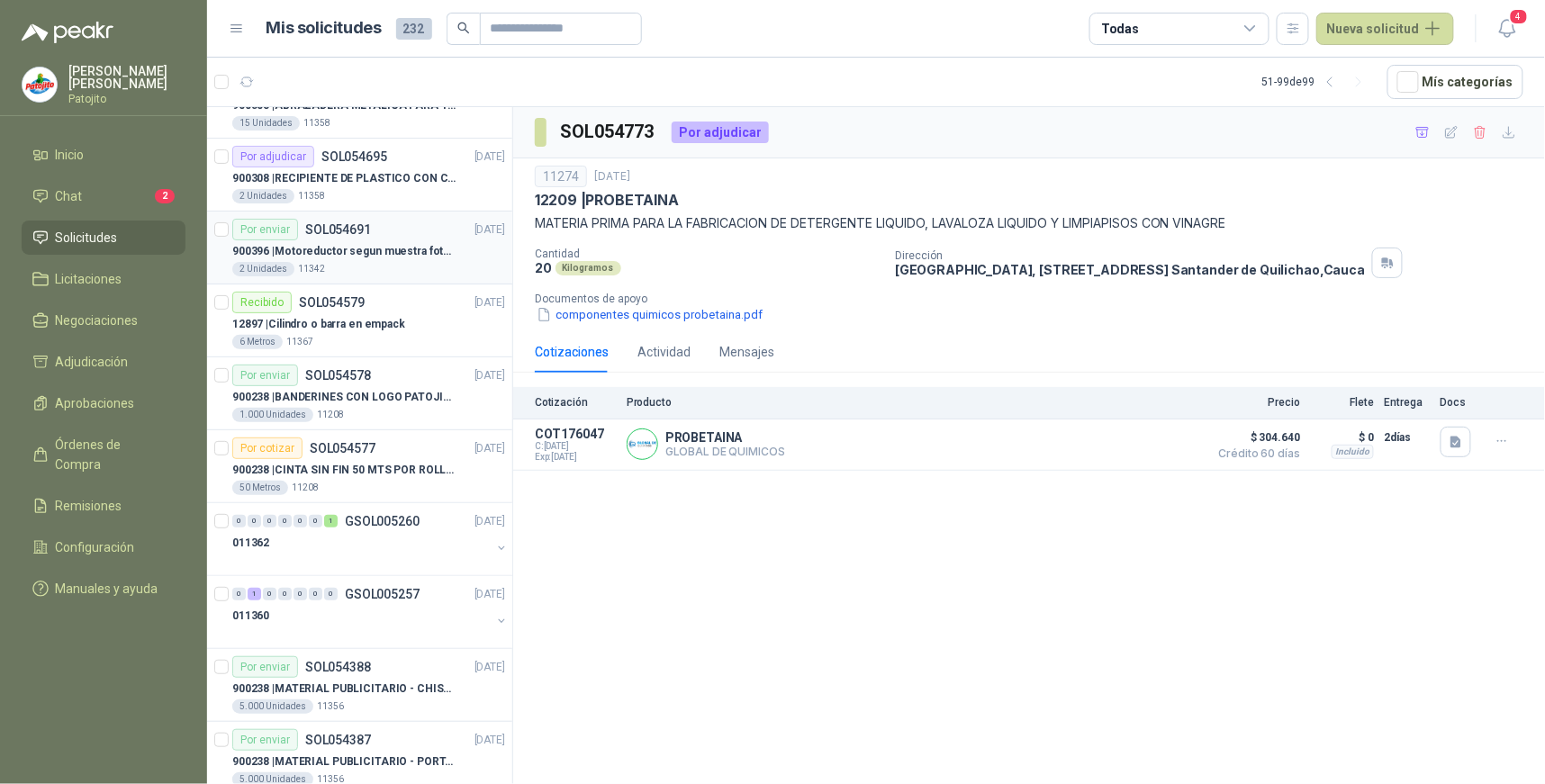
scroll to position [0, 0]
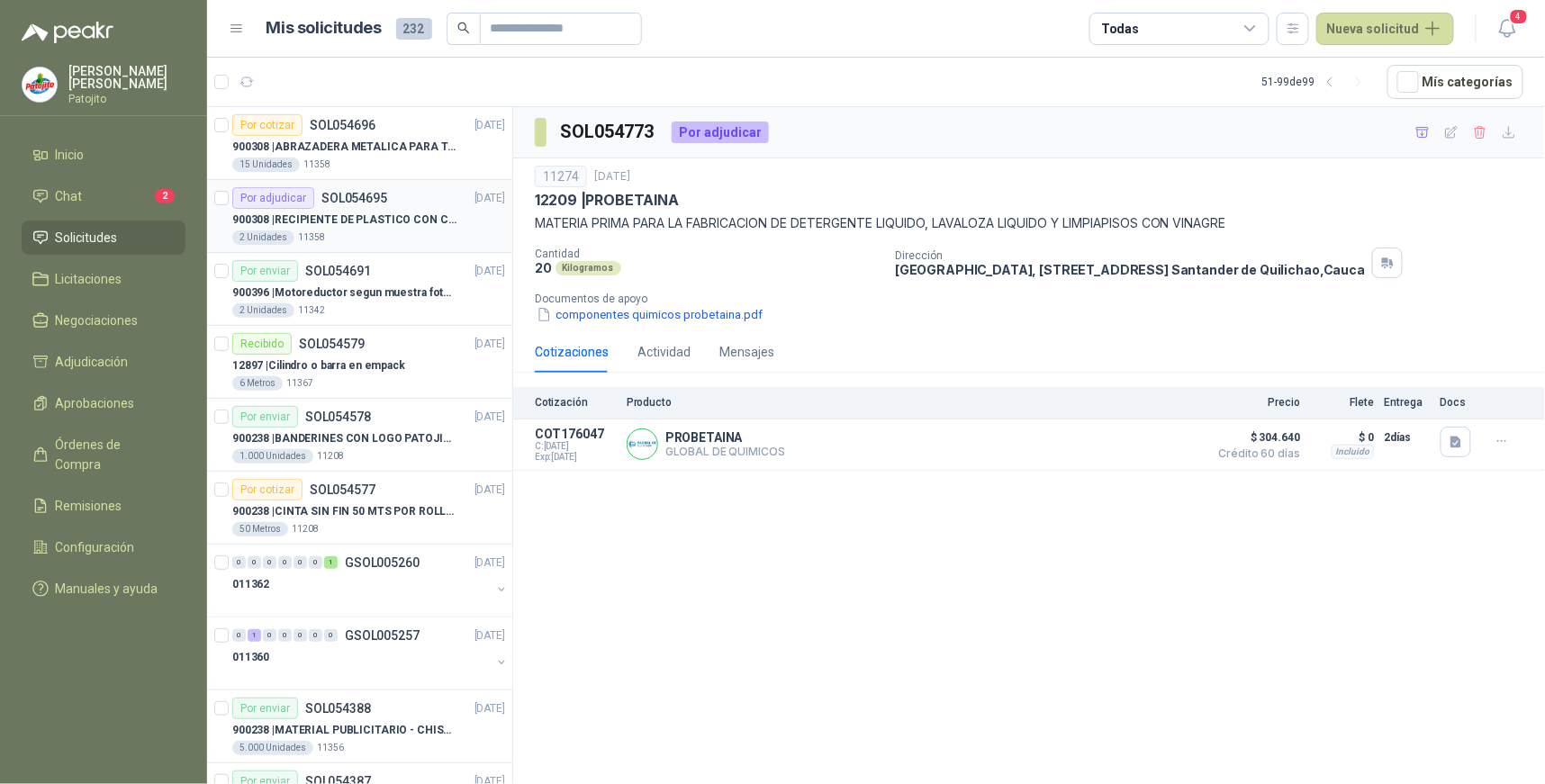
click at [384, 212] on p "900308 | RECIPIENTE DE PLASTICO CON CAPACIDAD DE 1.8 LT PARA LA EXTRACCIÓN MANU…" at bounding box center [344, 219] width 224 height 17
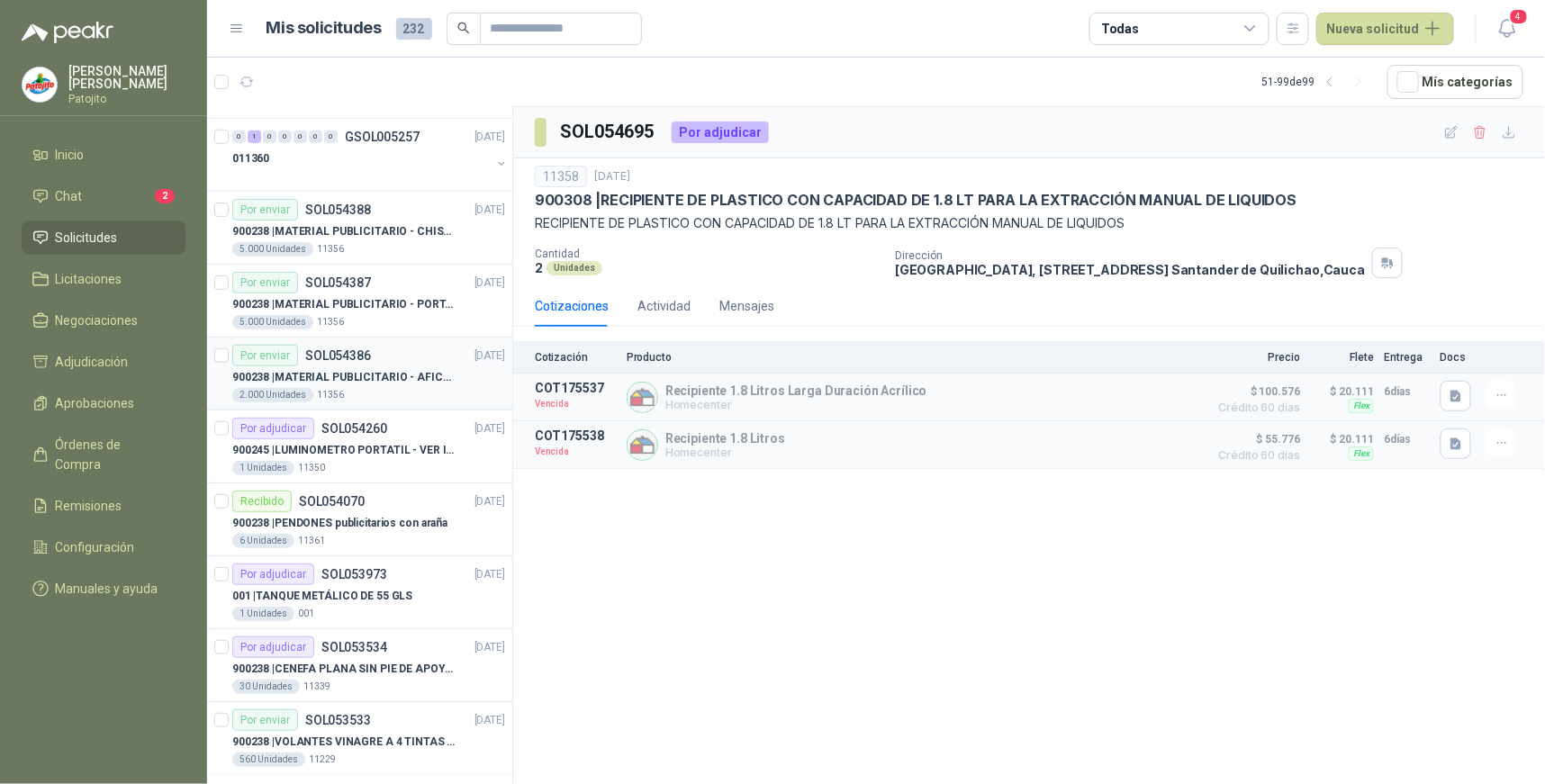
scroll to position [500, 0]
click at [282, 426] on div "Por adjudicar" at bounding box center [273, 428] width 82 height 22
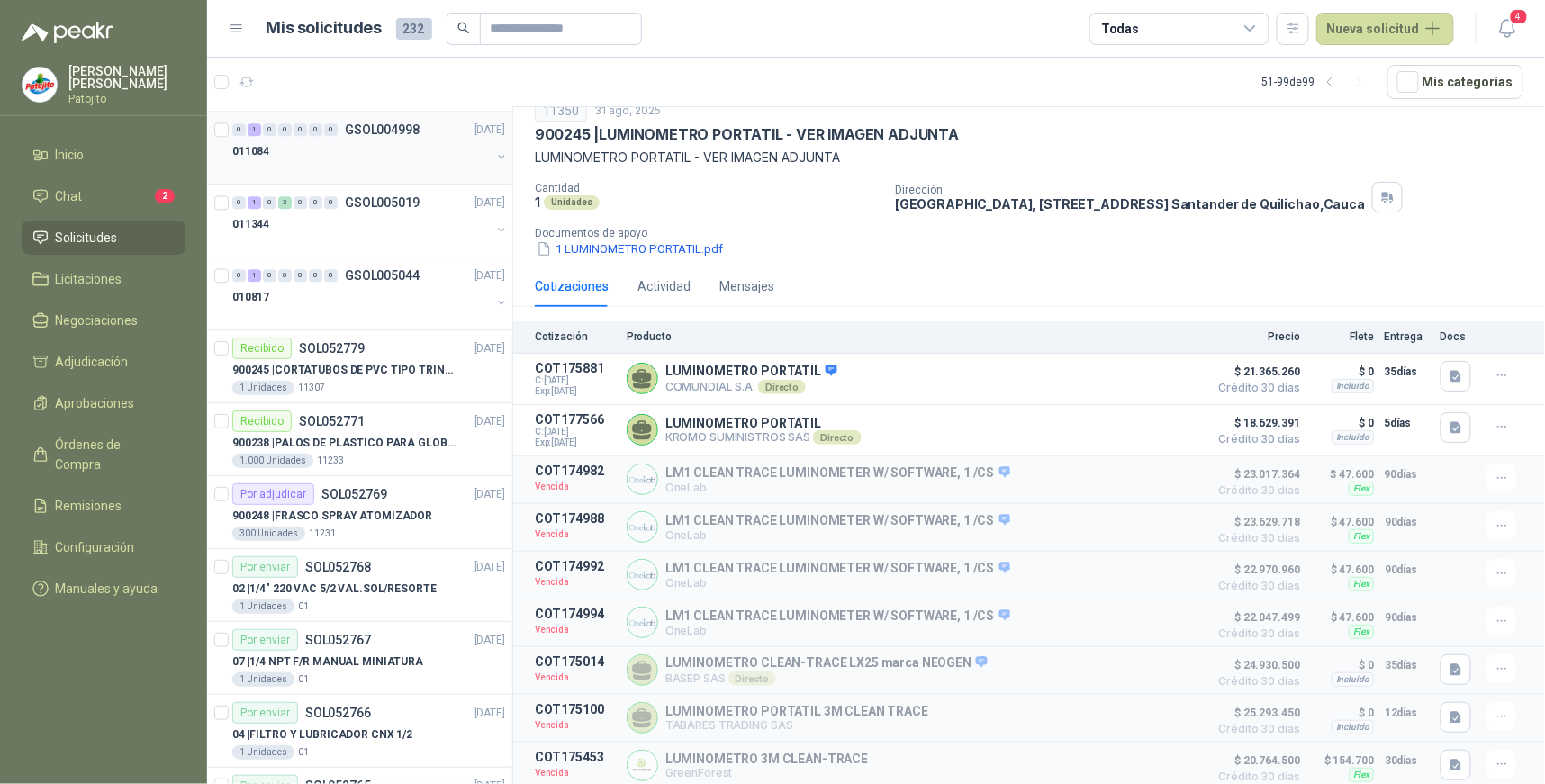
scroll to position [1500, 0]
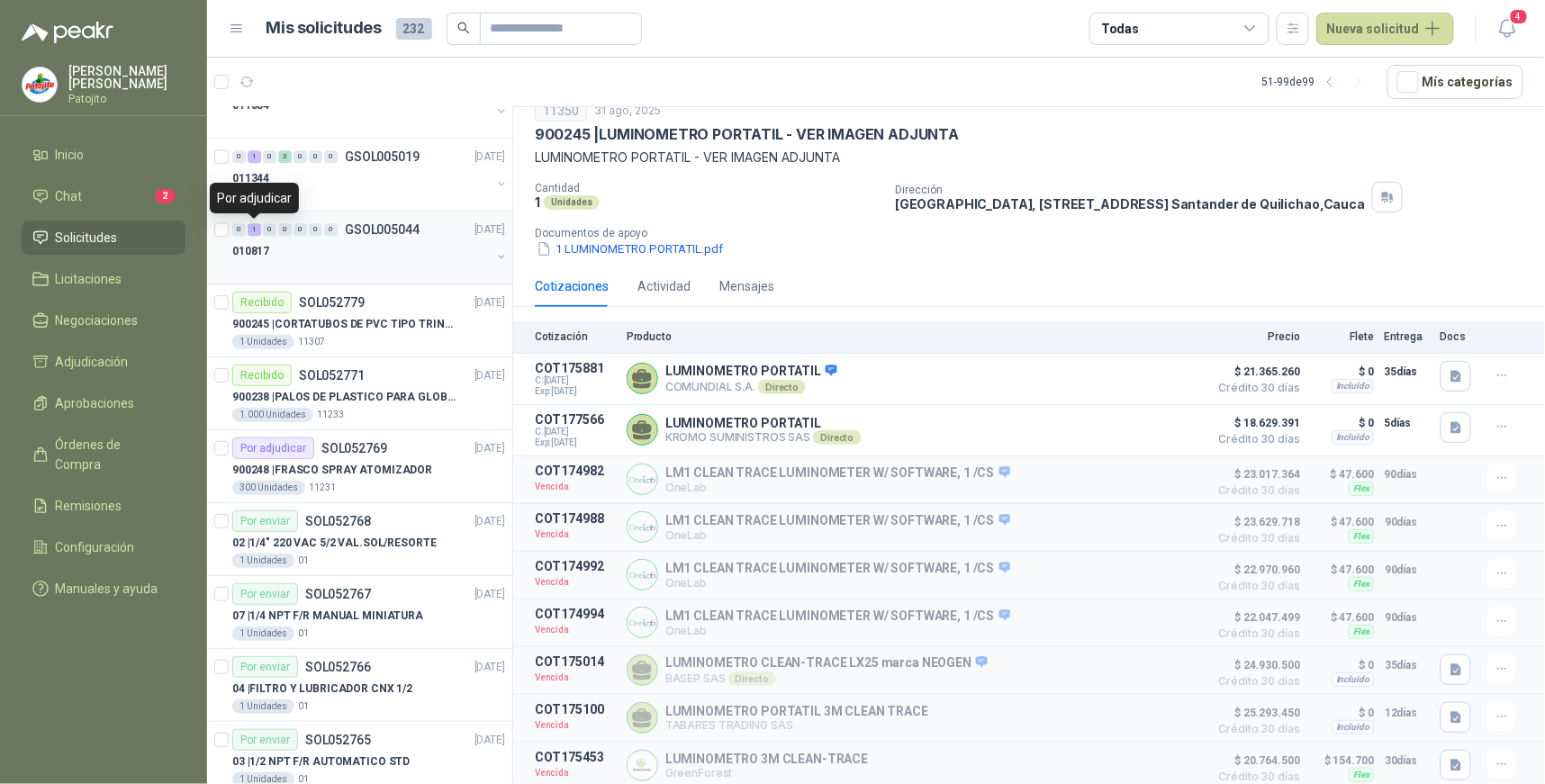
click at [255, 229] on div "1" at bounding box center [255, 229] width 14 height 13
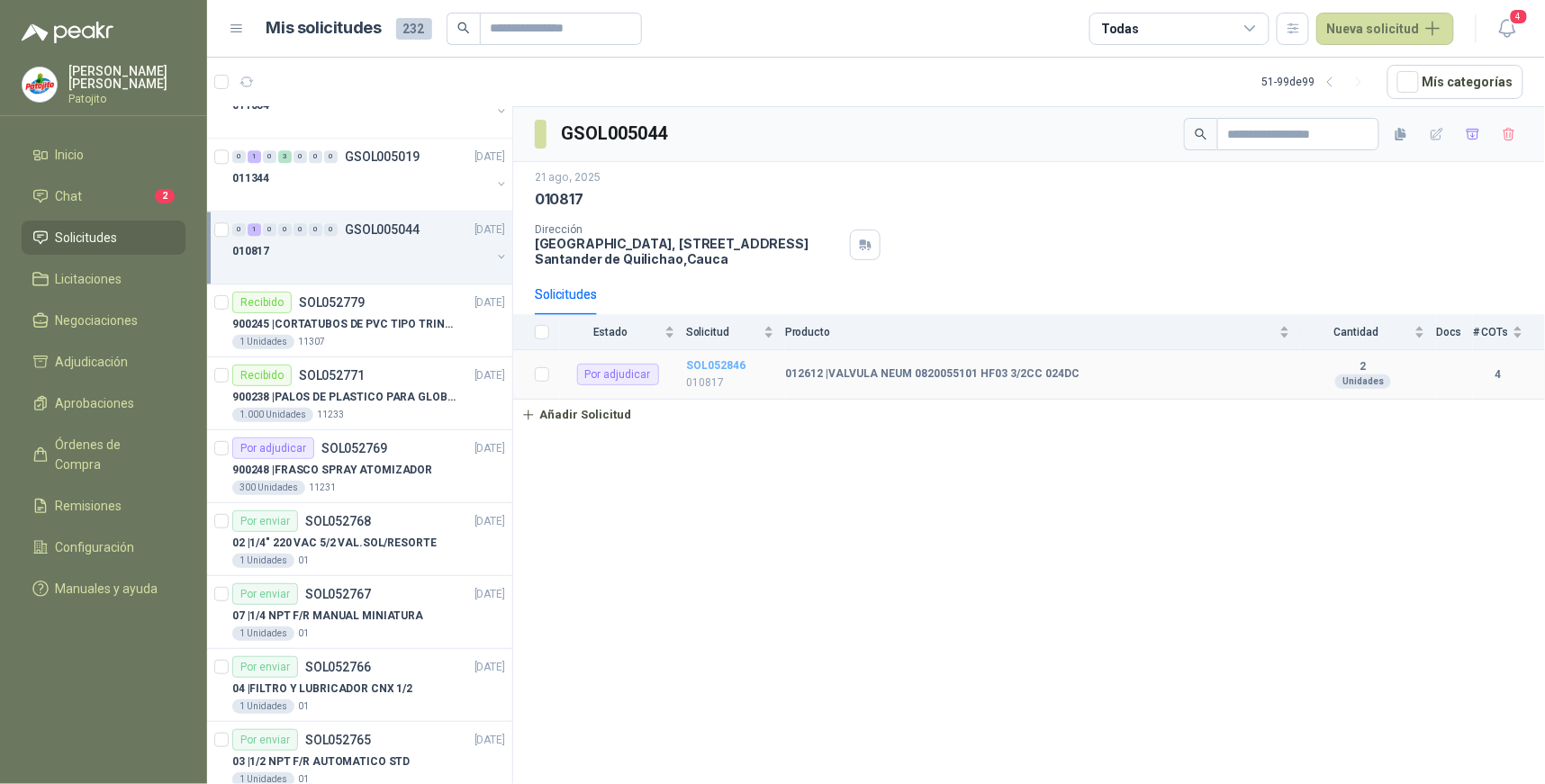
click at [738, 366] on b "SOL052846" at bounding box center [715, 365] width 59 height 13
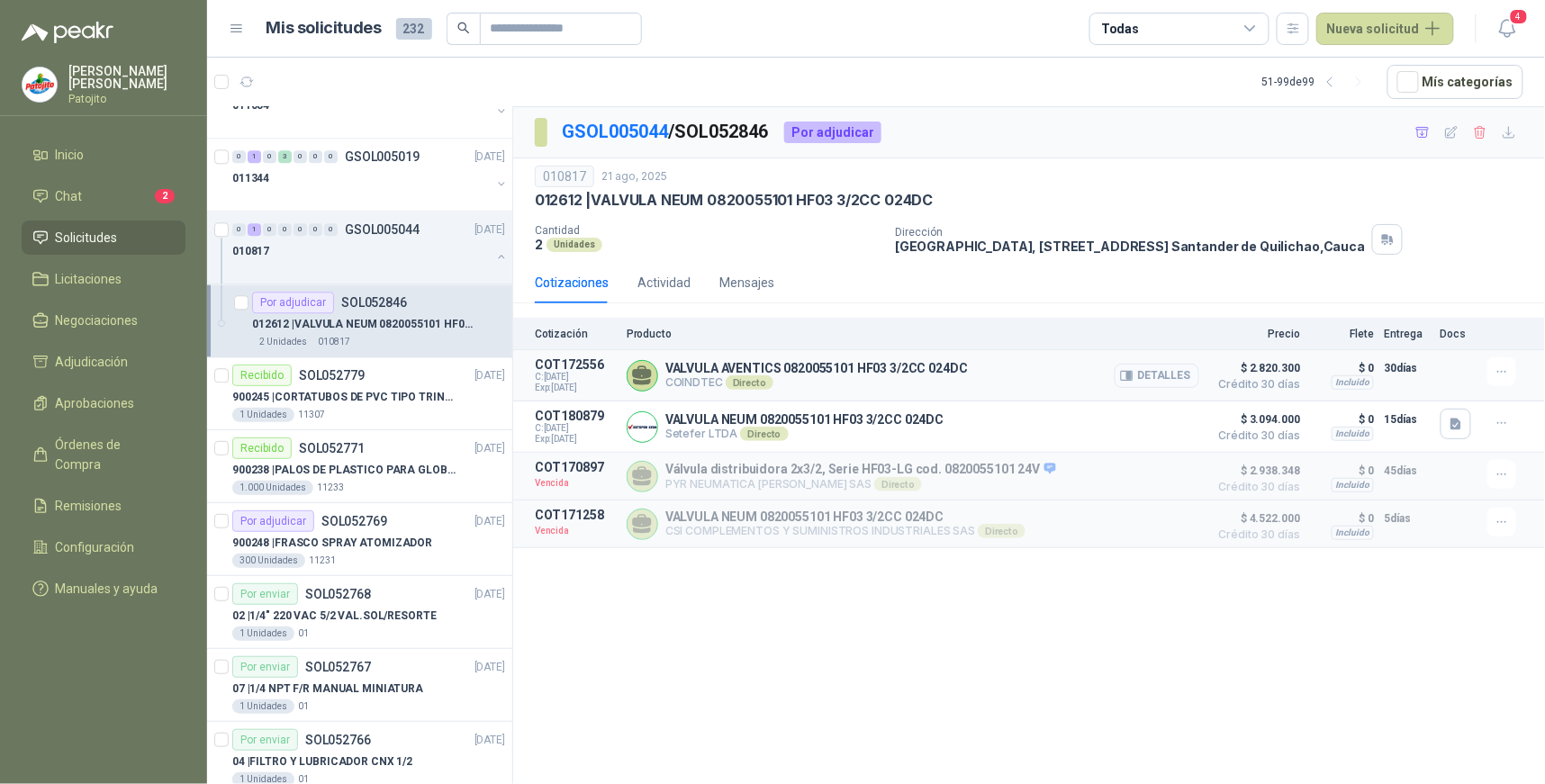
click at [1134, 376] on icon "button" at bounding box center [1127, 376] width 14 height 14
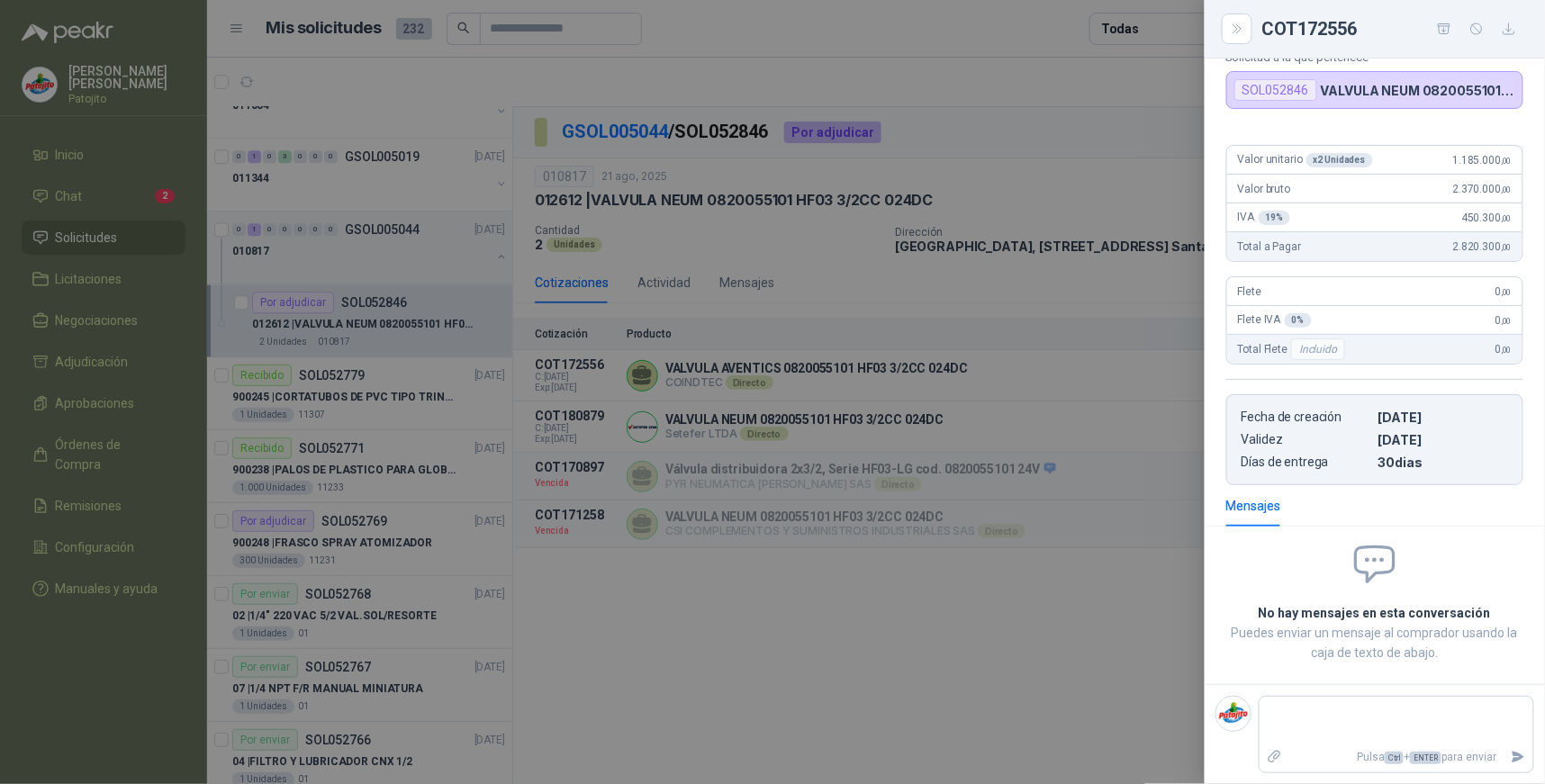
scroll to position [144, 0]
click at [1007, 702] on div at bounding box center [772, 392] width 1545 height 784
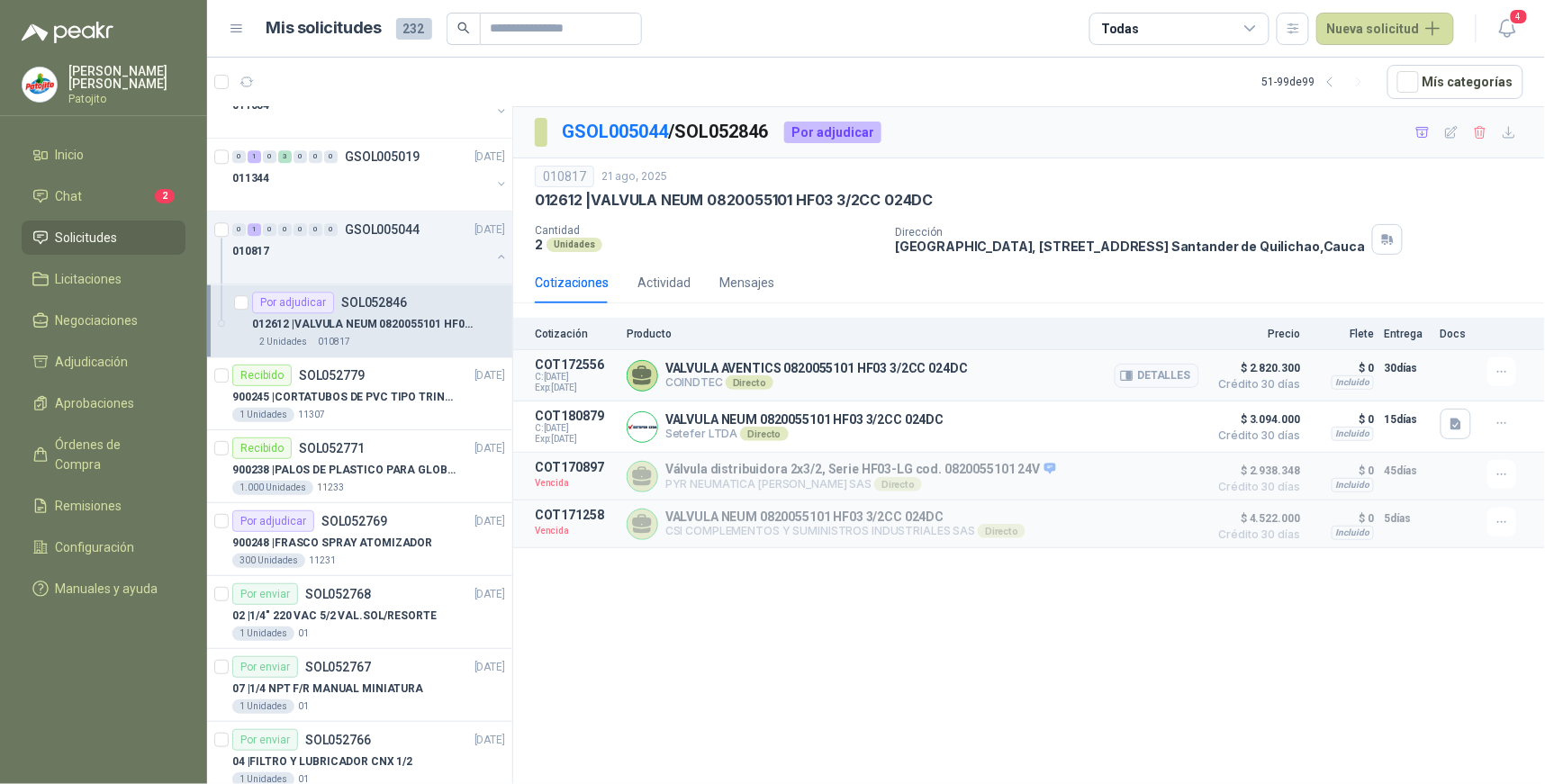
click at [829, 370] on p "VALVULA AVENTICS 0820055101 HF03 3/2CC 024DC" at bounding box center [817, 368] width 303 height 15
click at [1175, 372] on button "Detalles" at bounding box center [1157, 376] width 85 height 25
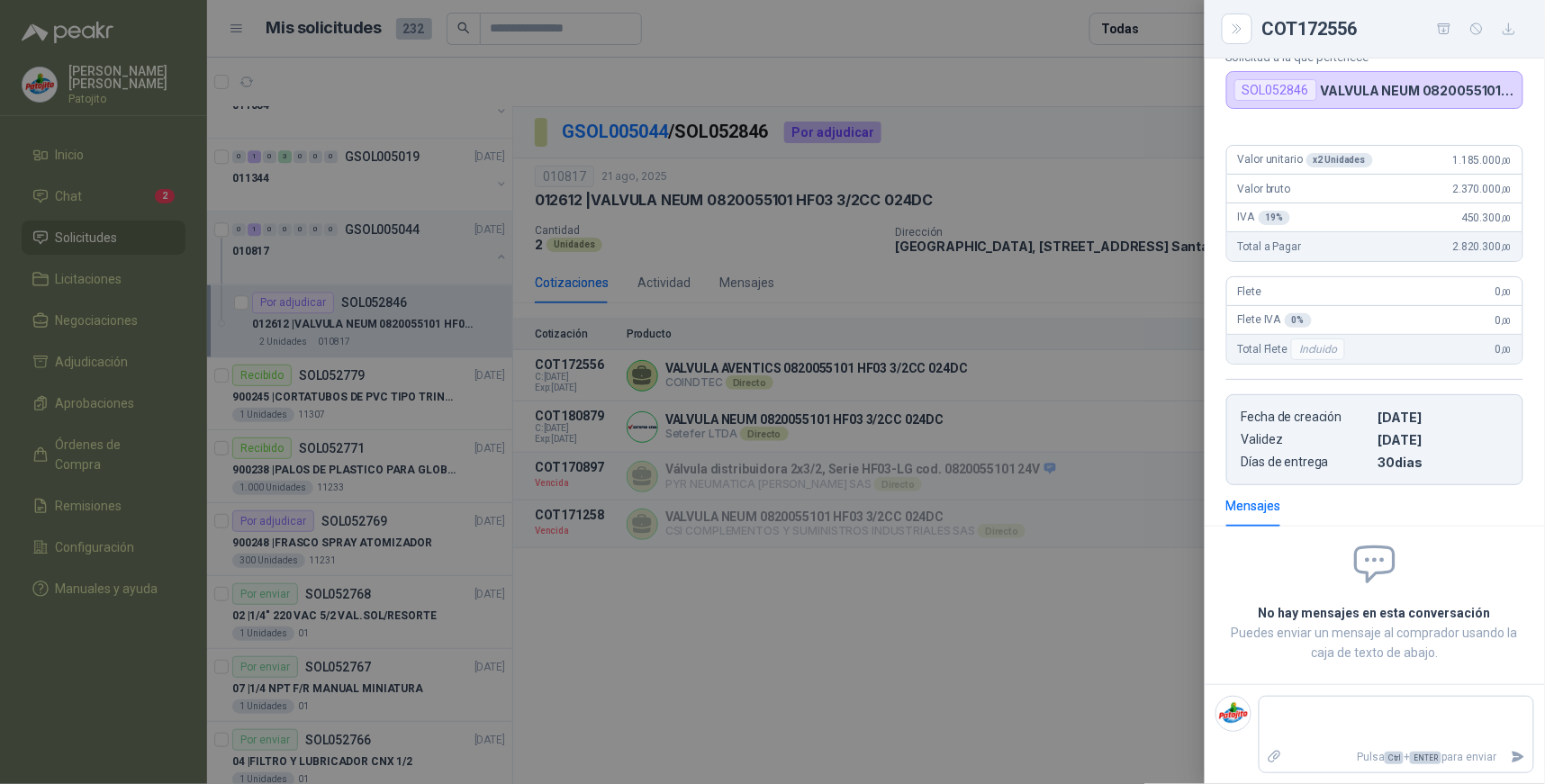
click at [1023, 662] on div at bounding box center [772, 392] width 1545 height 784
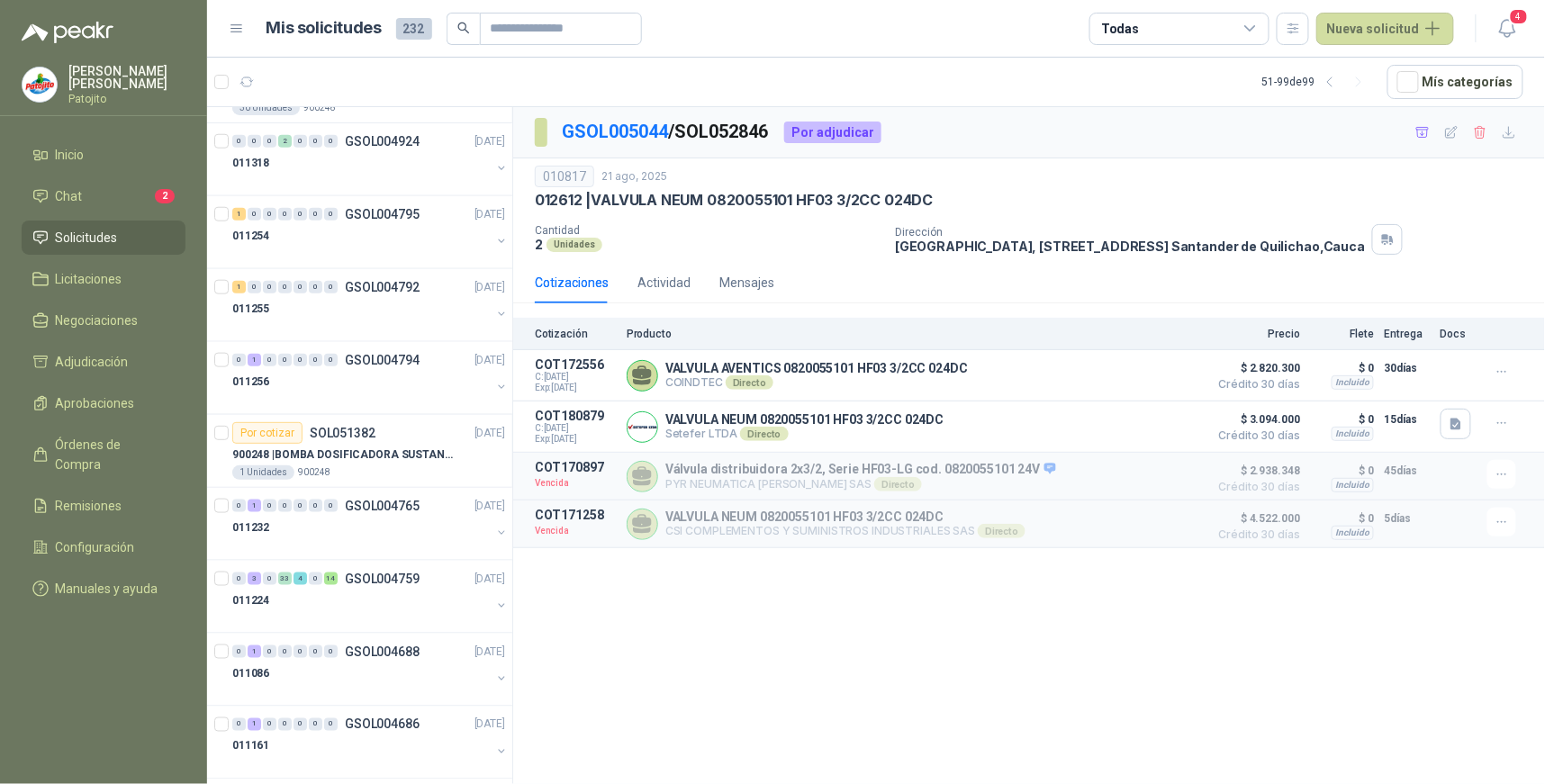
scroll to position [2989, 0]
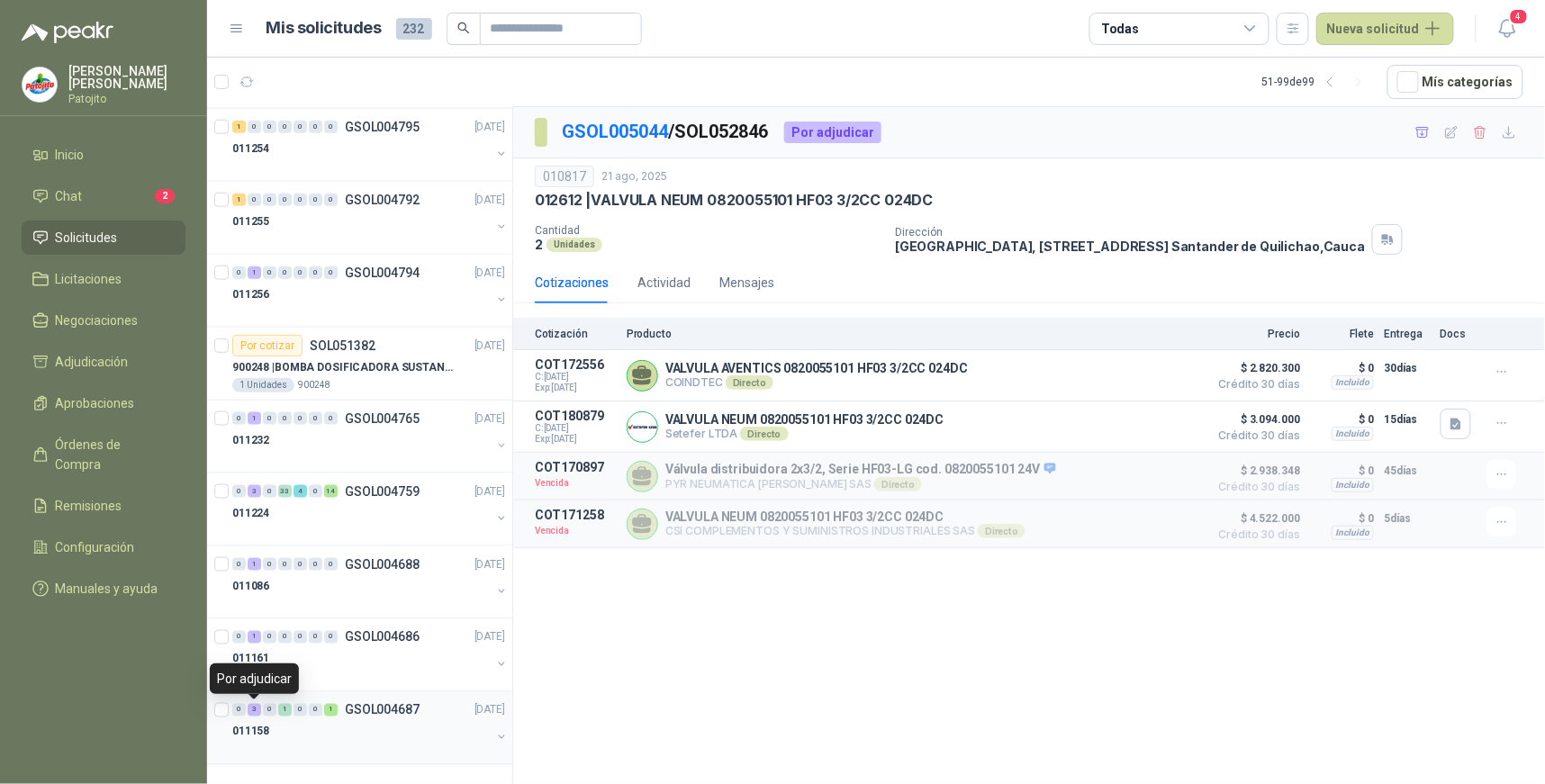
click at [250, 709] on div "3" at bounding box center [255, 710] width 14 height 13
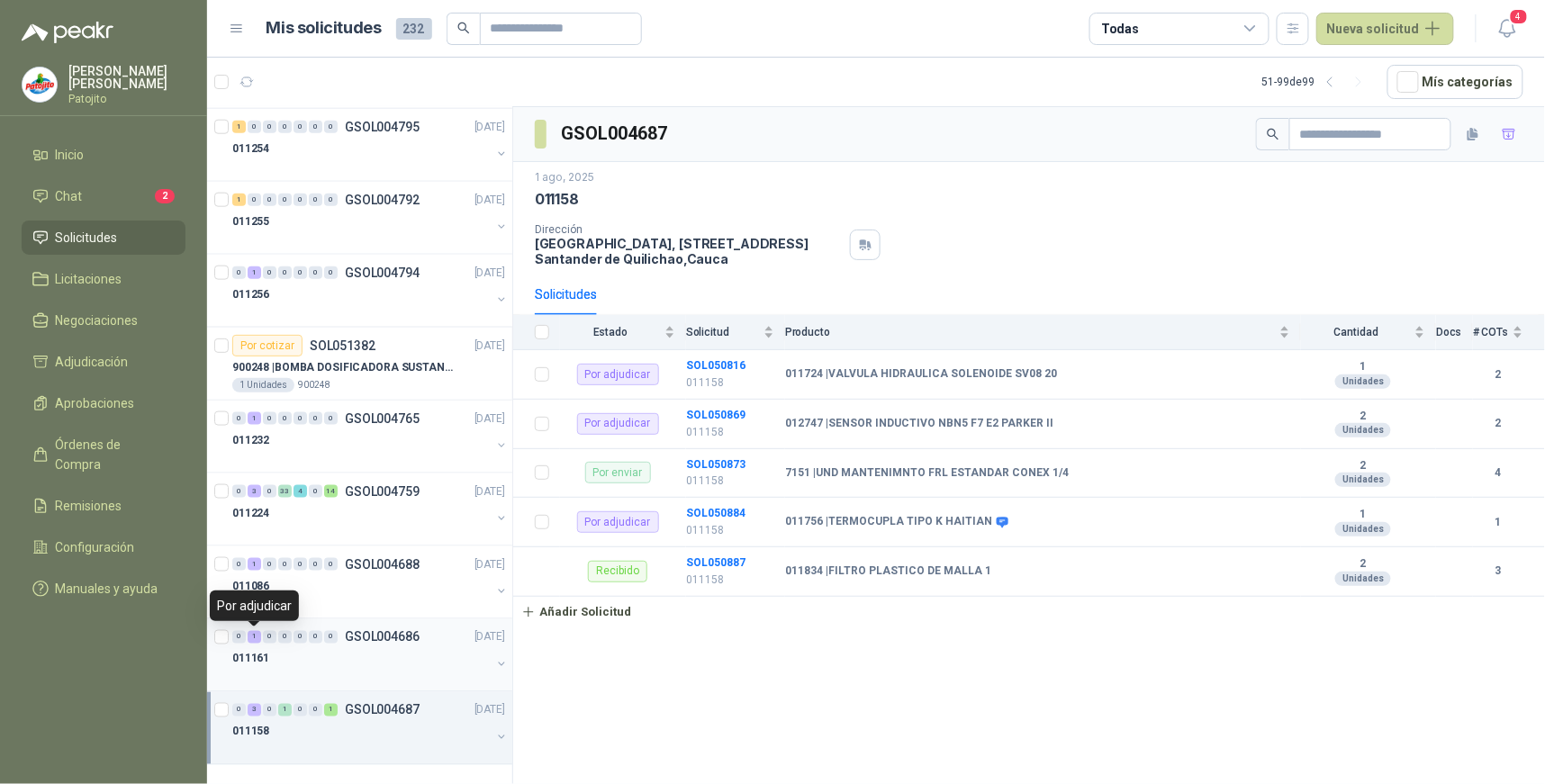
click at [258, 635] on div "1" at bounding box center [255, 637] width 14 height 13
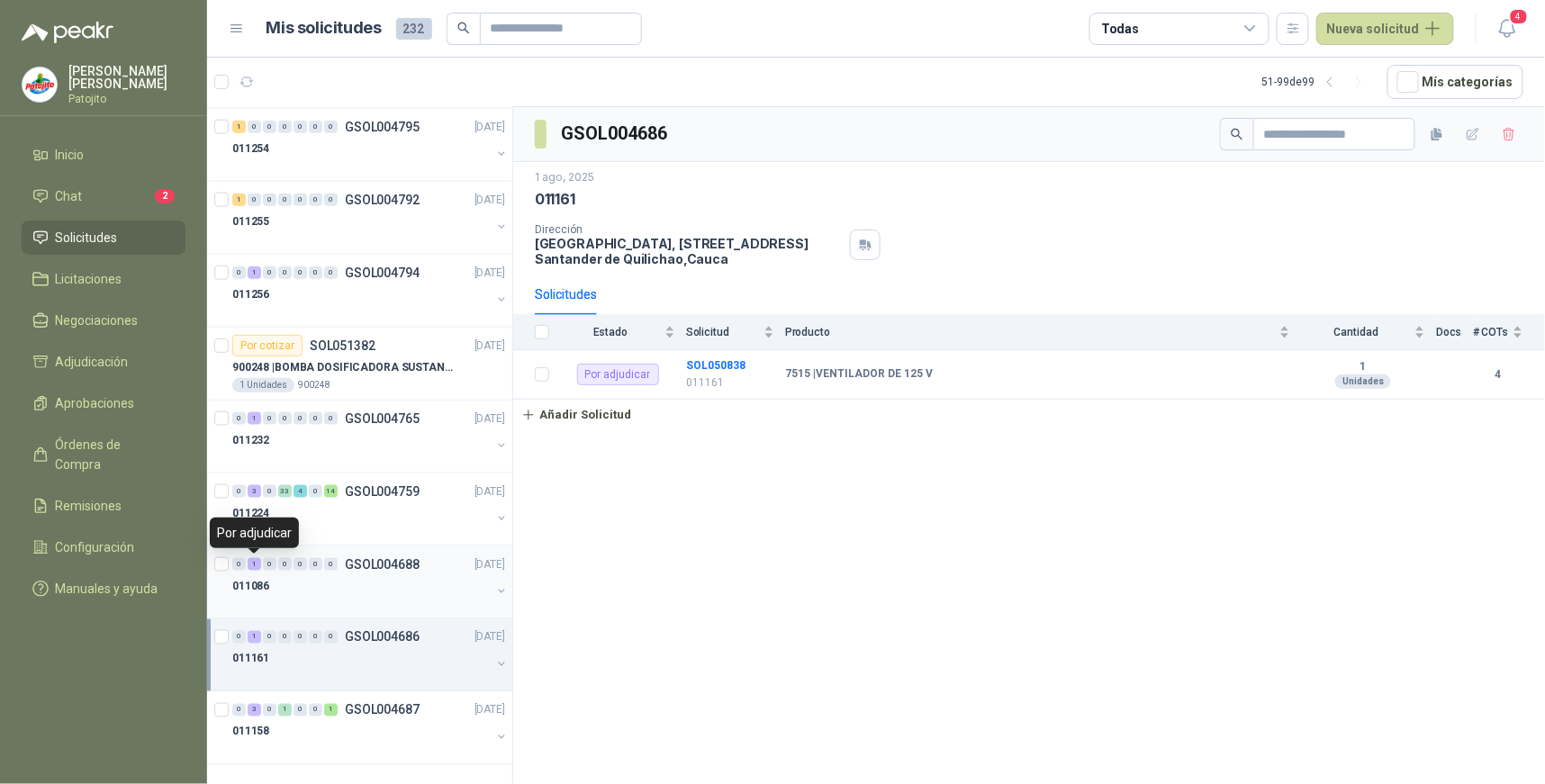
click at [258, 558] on span "1" at bounding box center [255, 564] width 14 height 13
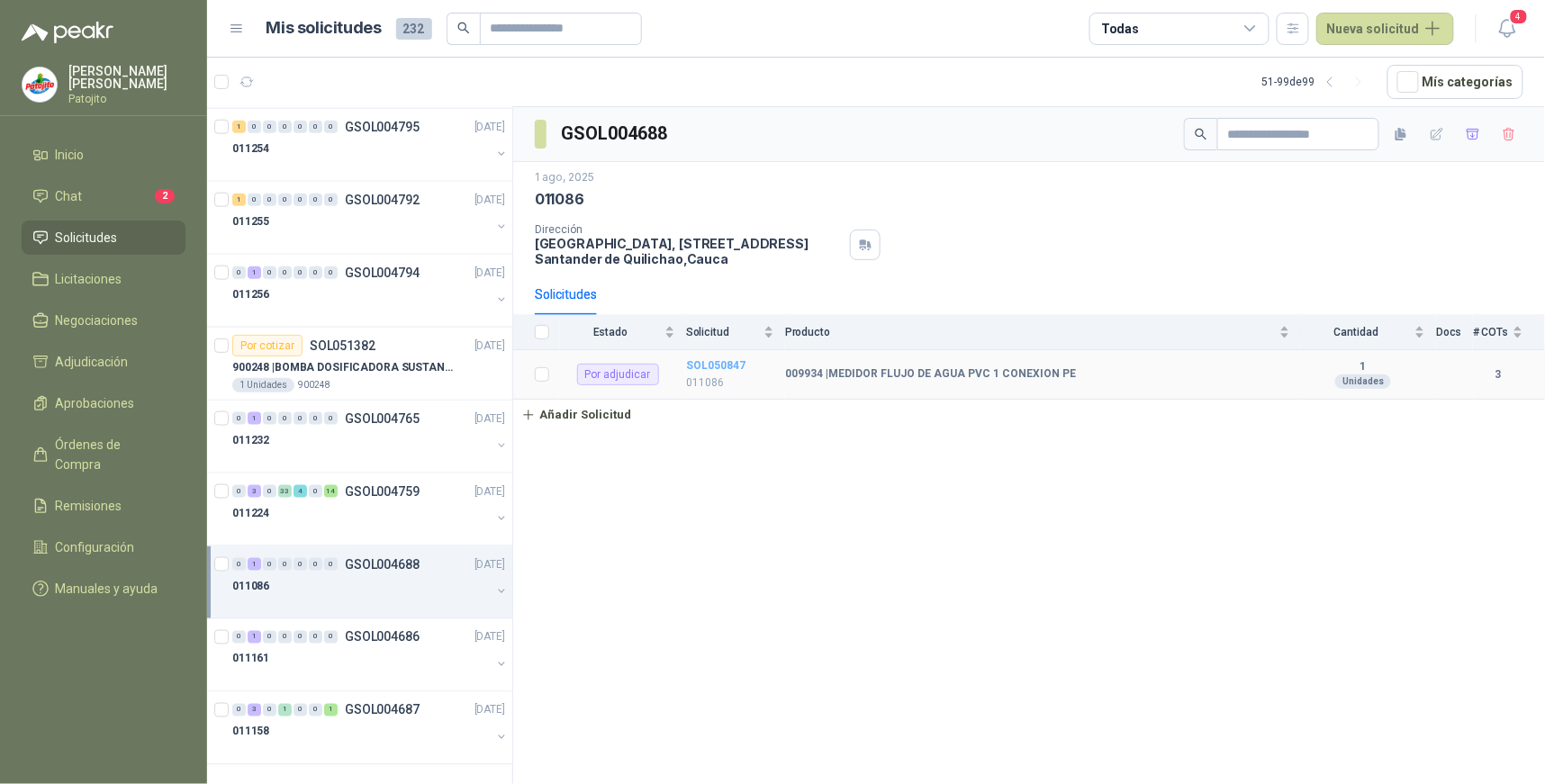
click at [699, 361] on b "SOL050847" at bounding box center [715, 365] width 59 height 13
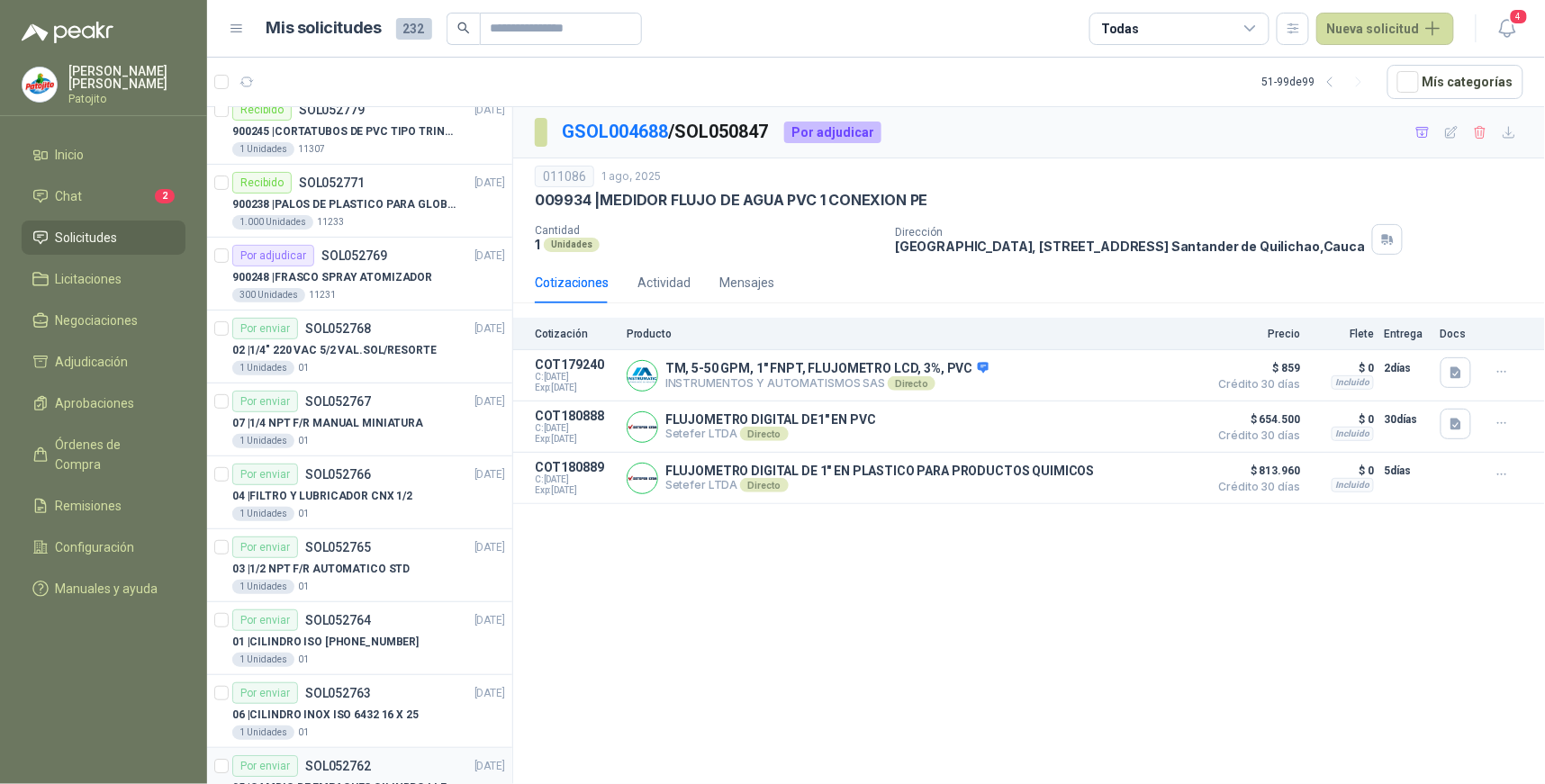
scroll to position [1762, 0]
